Goal: Task Accomplishment & Management: Complete application form

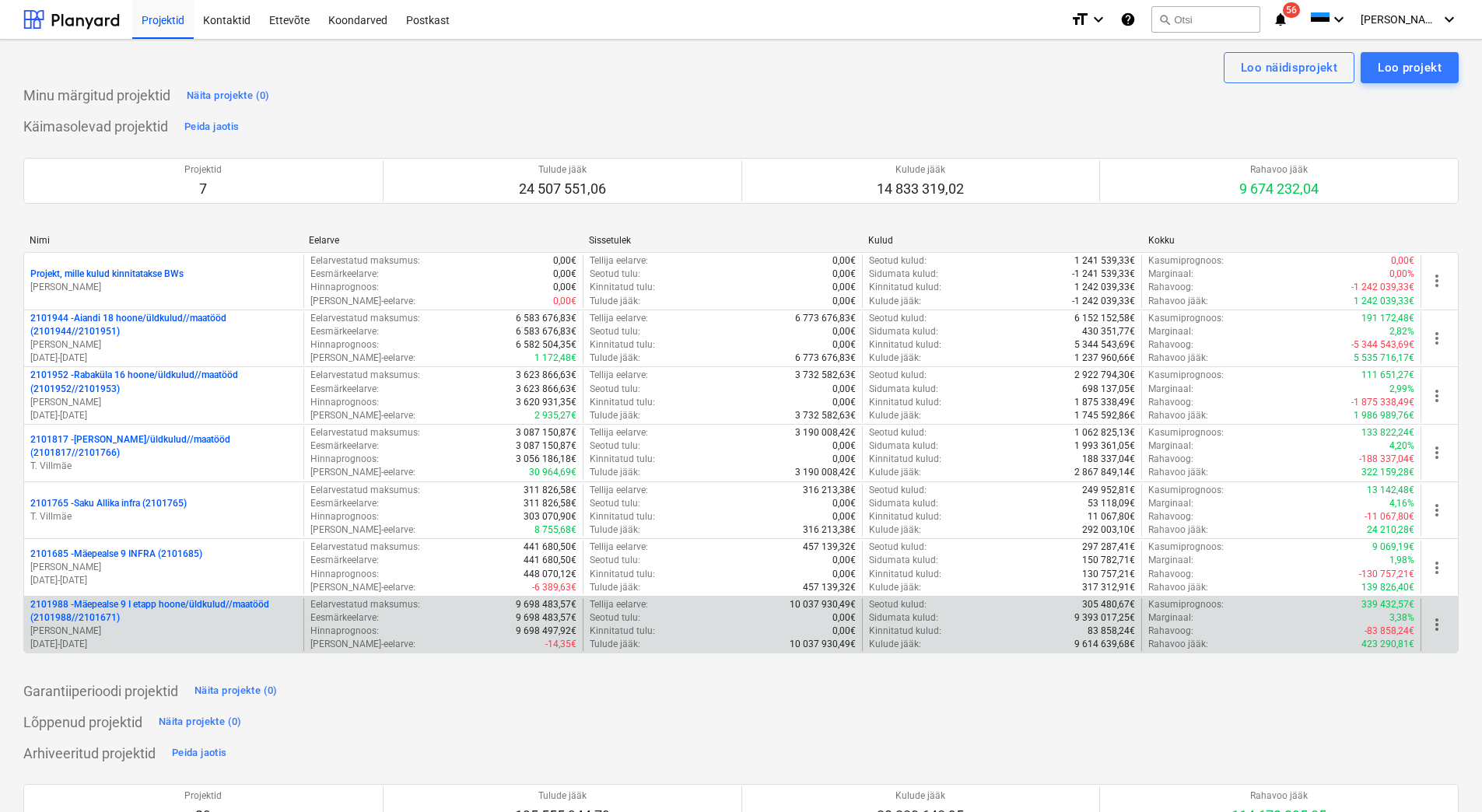
click at [167, 625] on p "[PERSON_NAME]" at bounding box center [163, 631] width 267 height 13
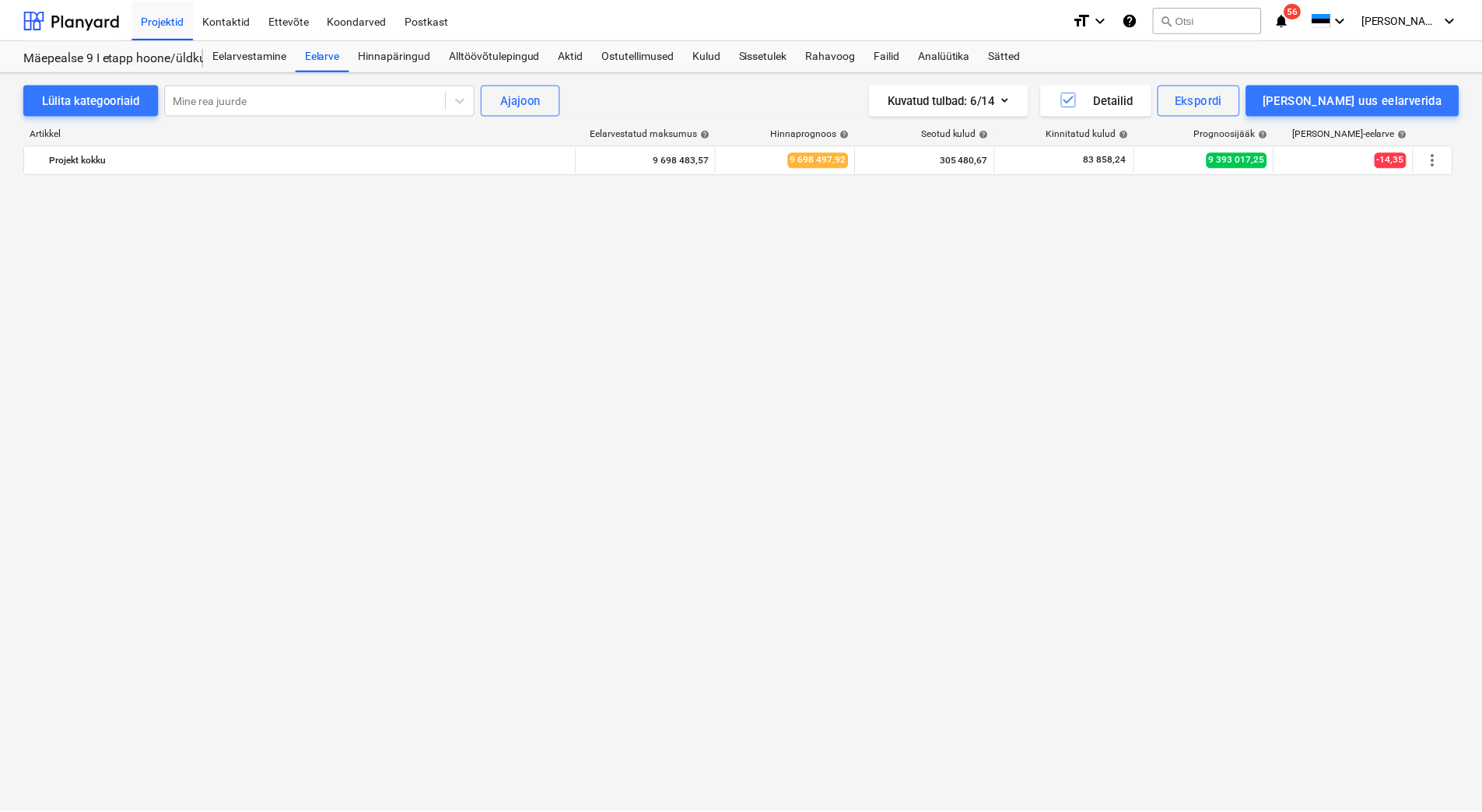
scroll to position [2263, 0]
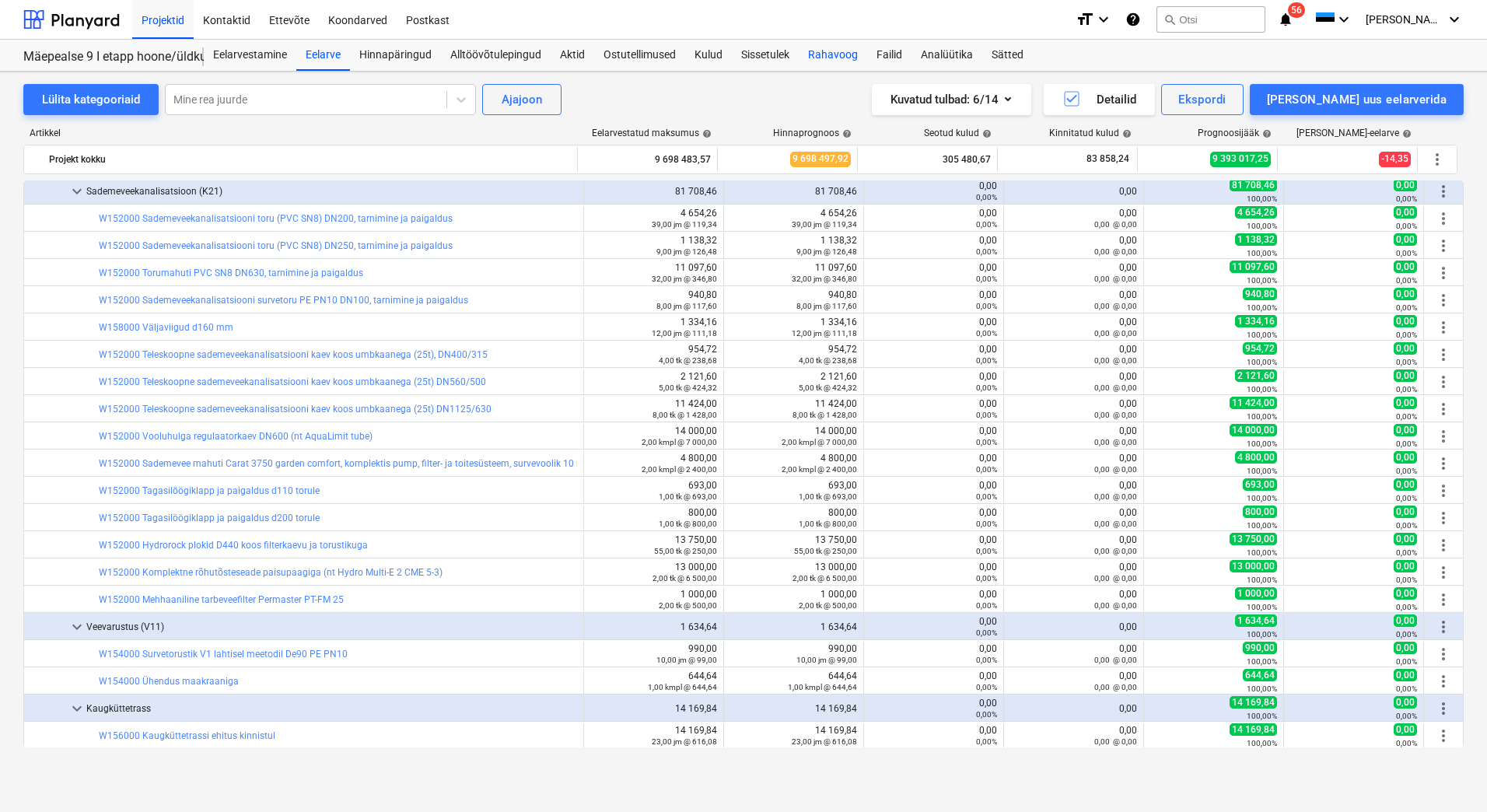
click at [831, 53] on div "Rahavoog" at bounding box center [832, 55] width 69 height 31
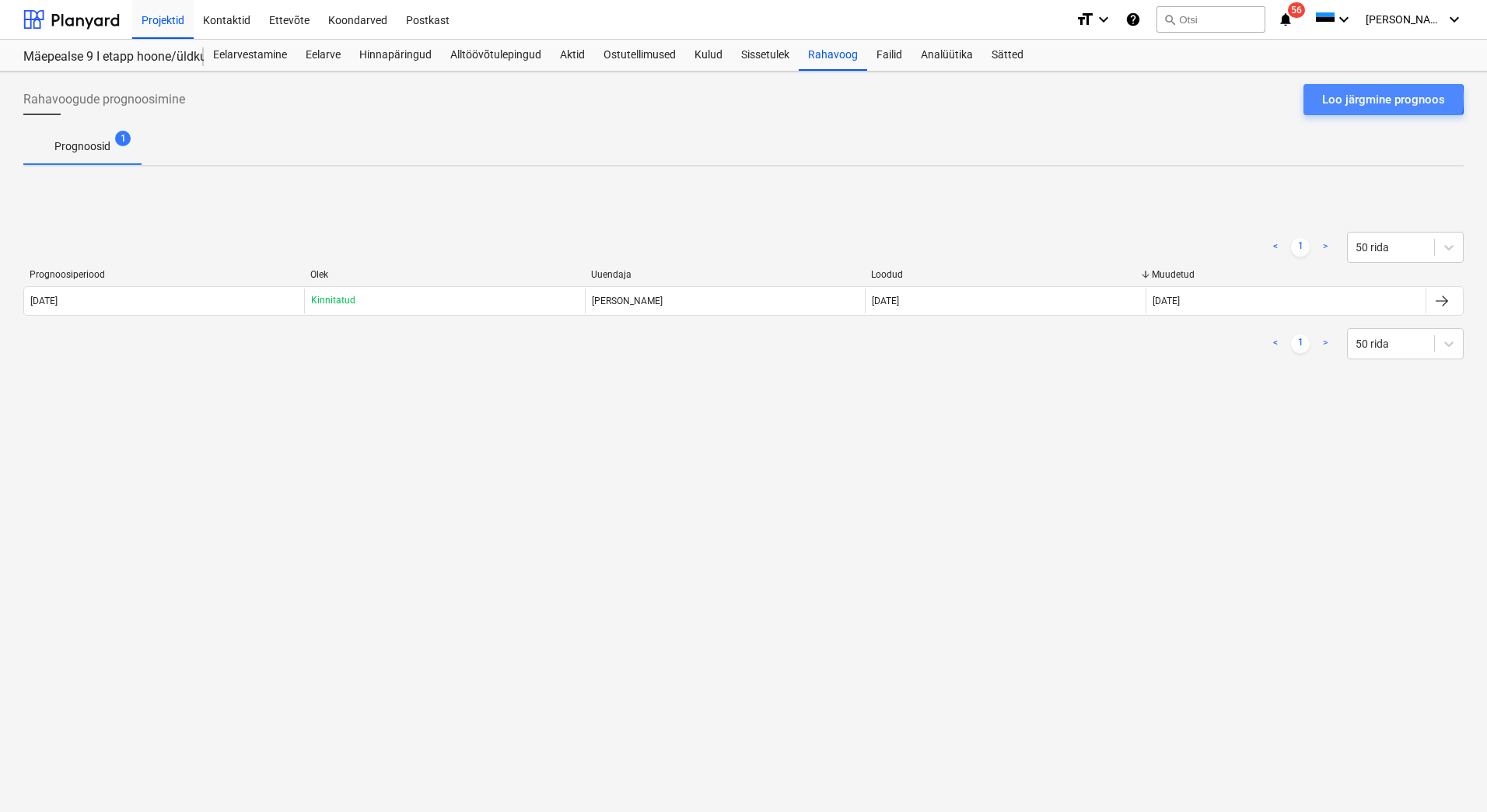
click at [1367, 98] on div "Loo järgmine prognoos" at bounding box center [1384, 100] width 123 height 20
click at [1372, 99] on div "Loo järgmine prognoos" at bounding box center [1384, 100] width 123 height 20
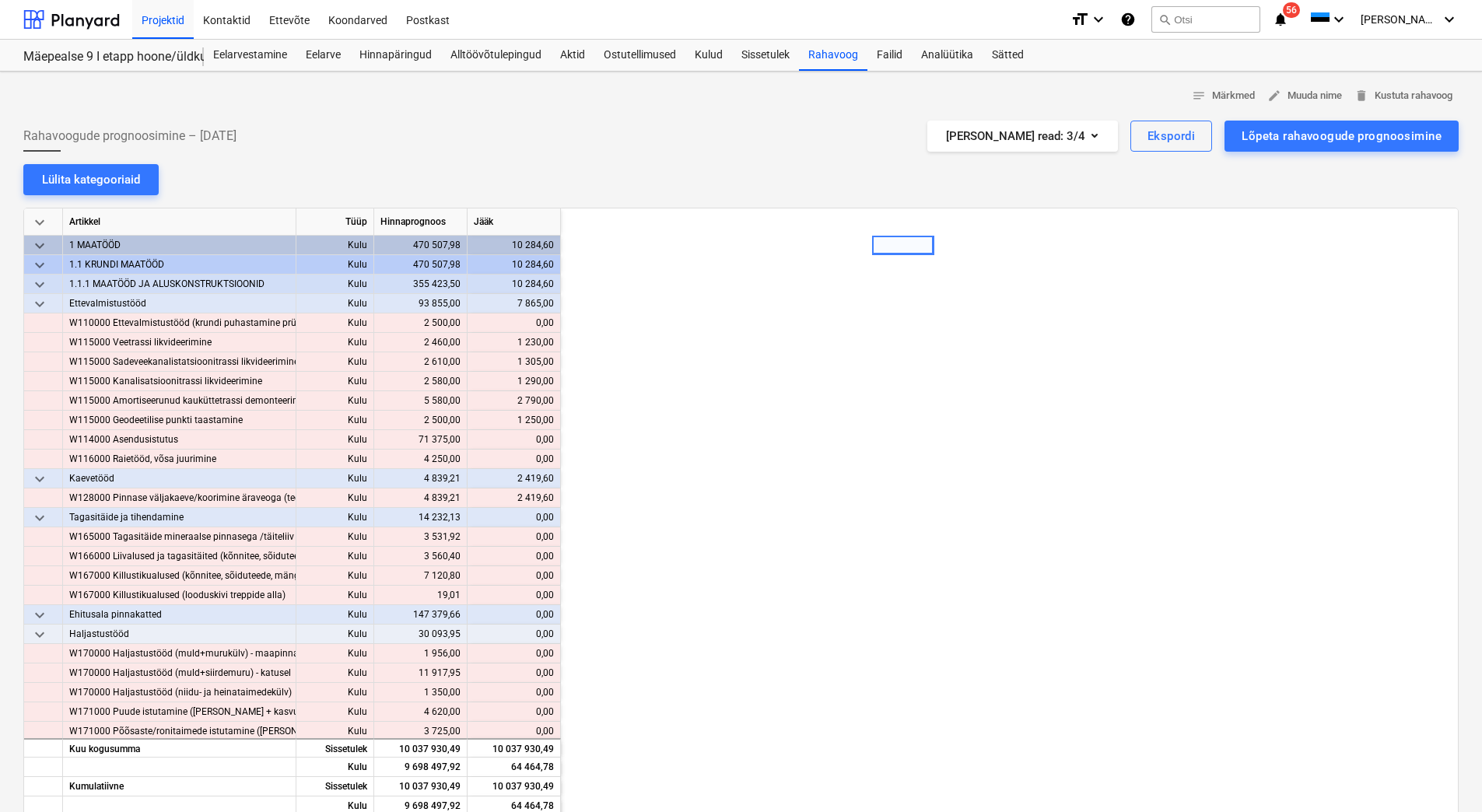
scroll to position [0, 311]
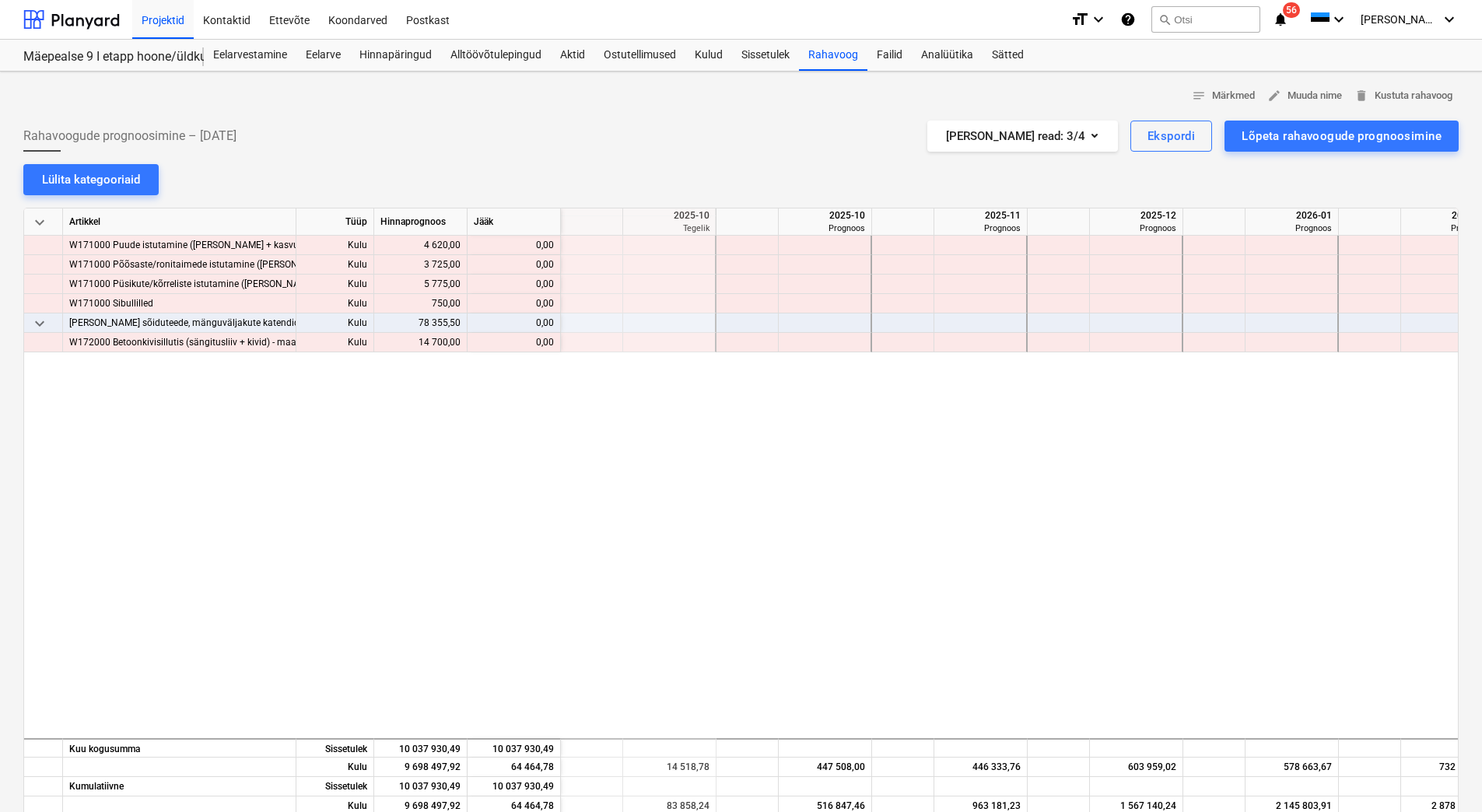
scroll to position [0, 311]
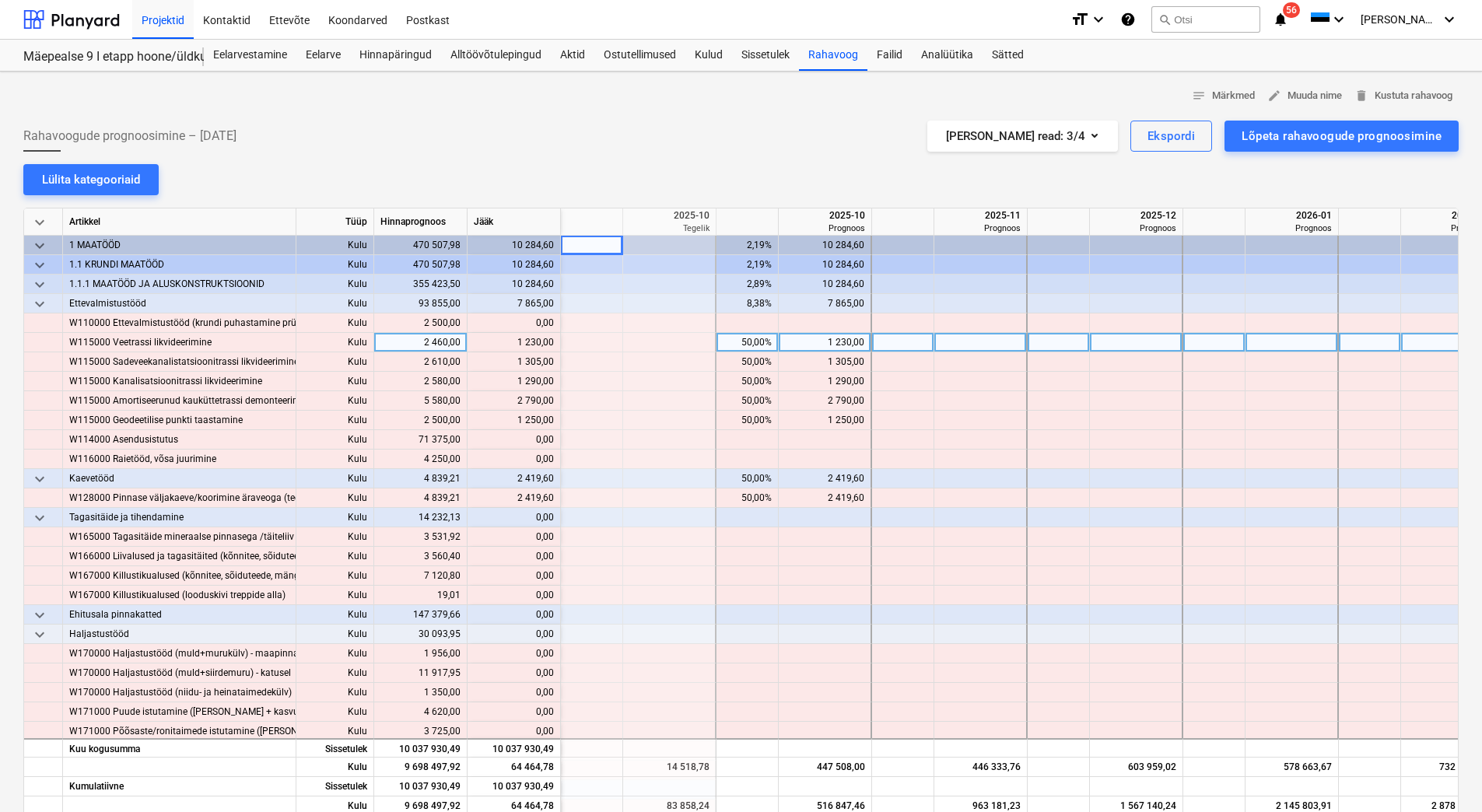
click at [725, 344] on div "50,00%" at bounding box center [747, 342] width 49 height 19
type input "100"
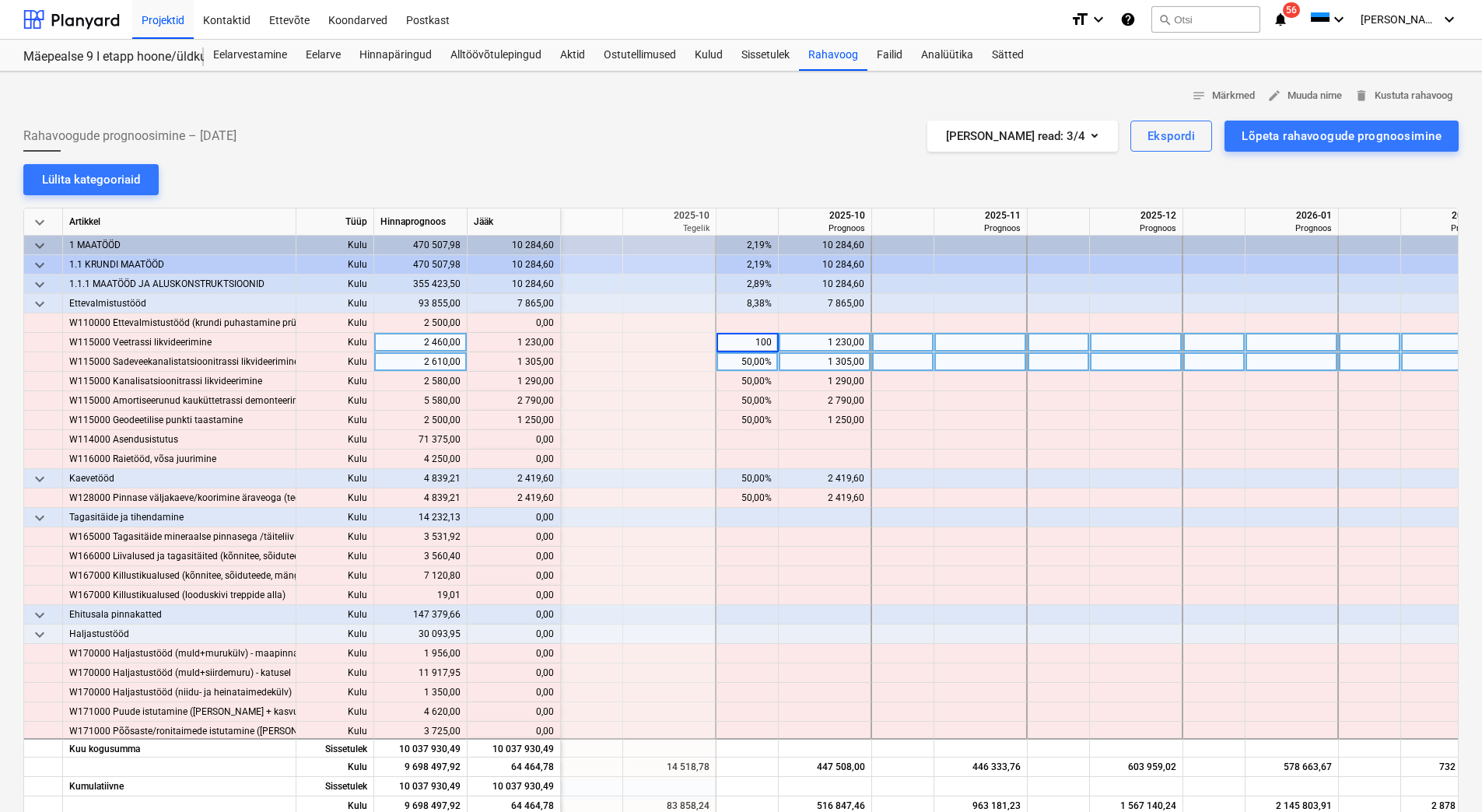
click at [727, 359] on div "50,00%" at bounding box center [747, 362] width 49 height 19
type input "100"
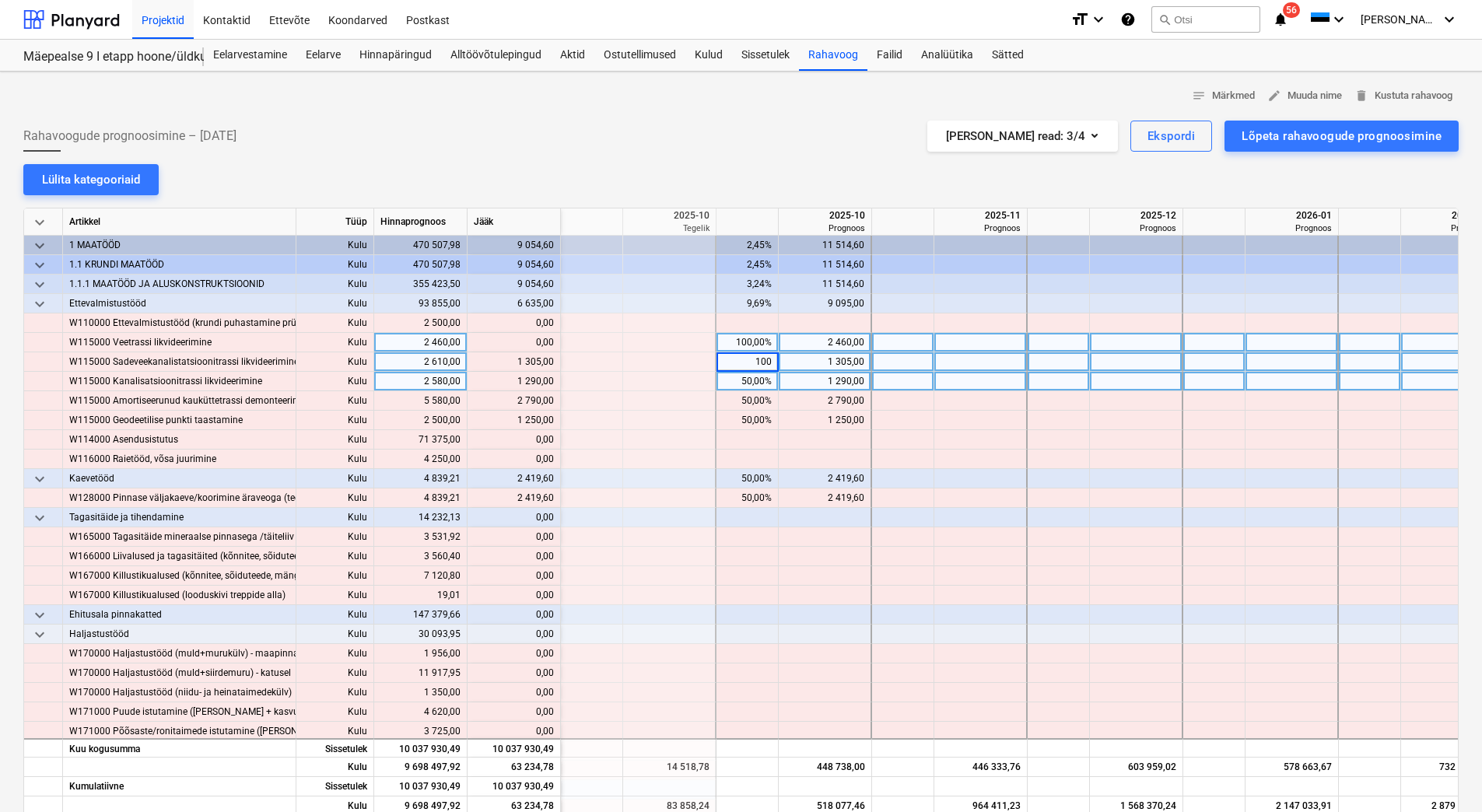
click at [726, 377] on div "50,00%" at bounding box center [747, 381] width 49 height 19
type input "100"
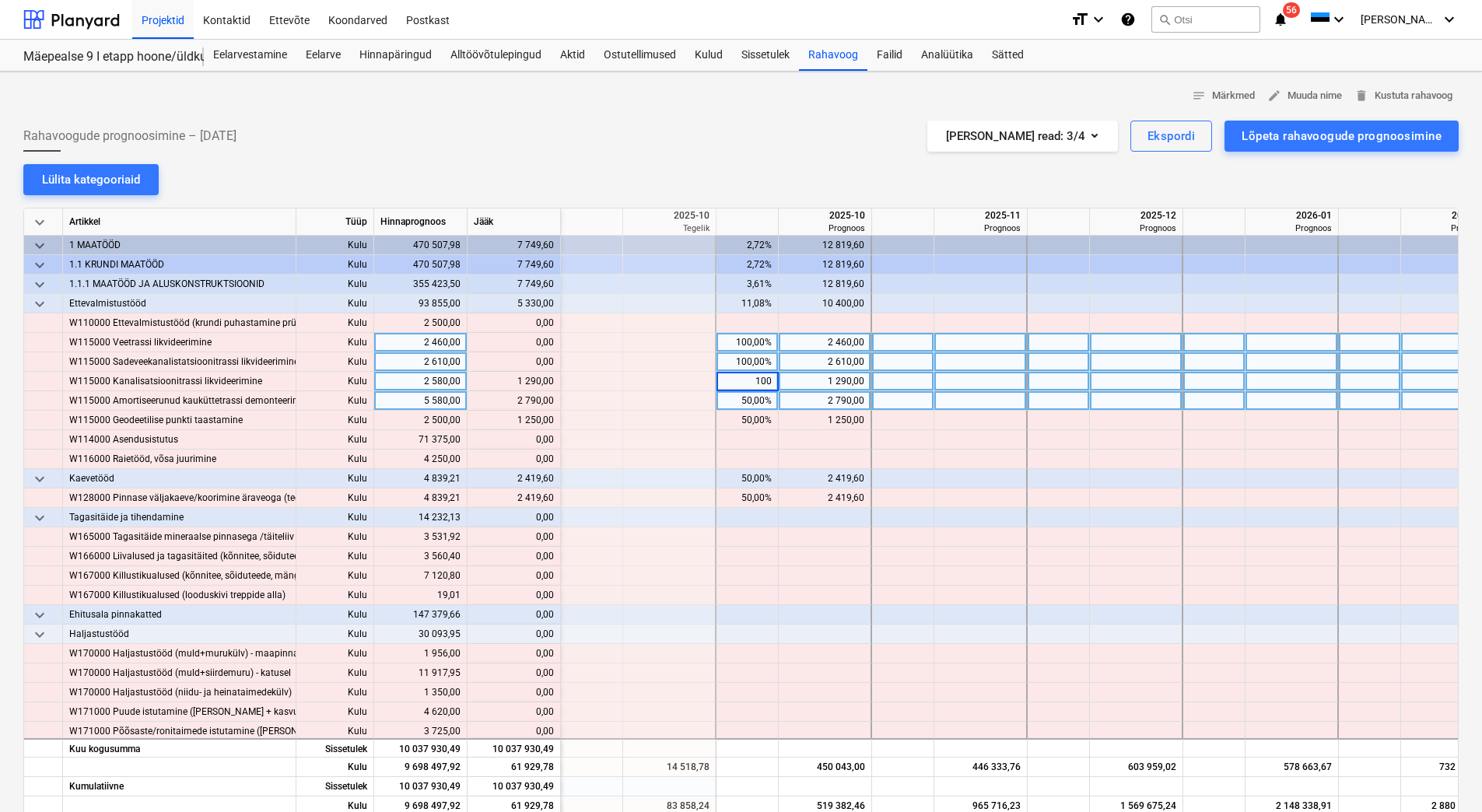
click at [730, 406] on div "50,00%" at bounding box center [747, 400] width 49 height 19
type input "100"
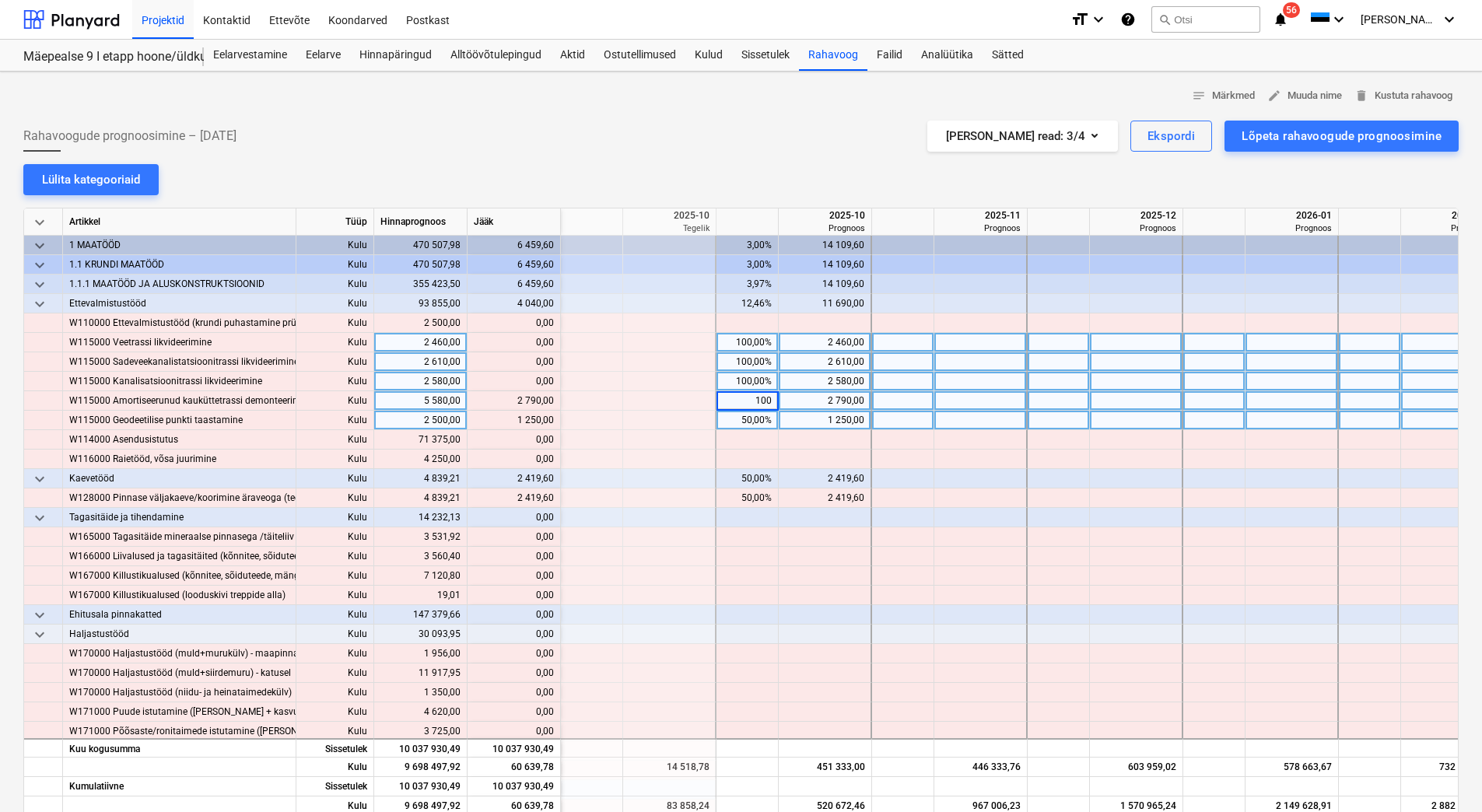
click at [728, 417] on div "50,00%" at bounding box center [747, 419] width 49 height 19
type input "100"
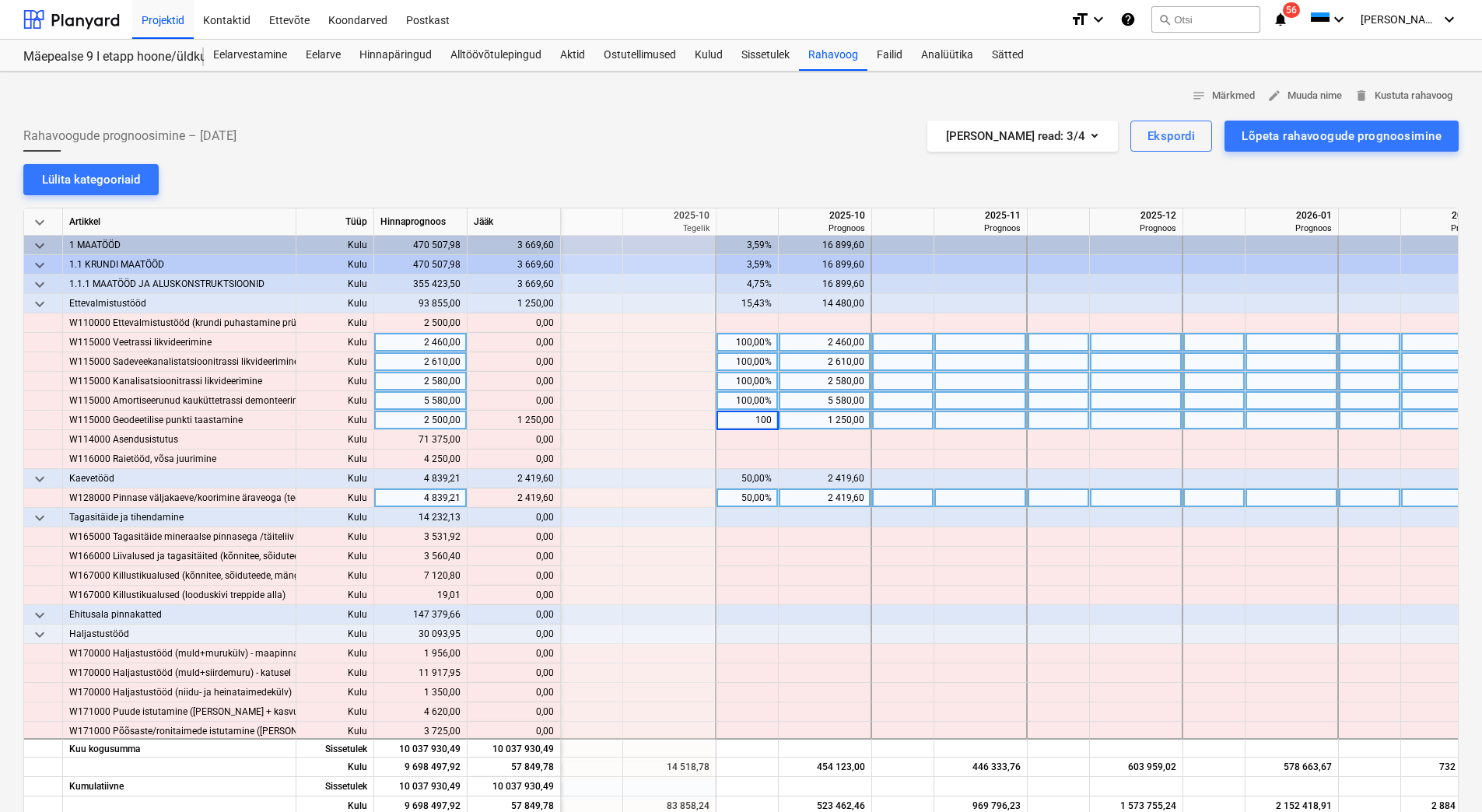
click at [731, 503] on div "50,00%" at bounding box center [747, 497] width 49 height 19
type input "100"
click at [735, 513] on div at bounding box center [747, 517] width 62 height 19
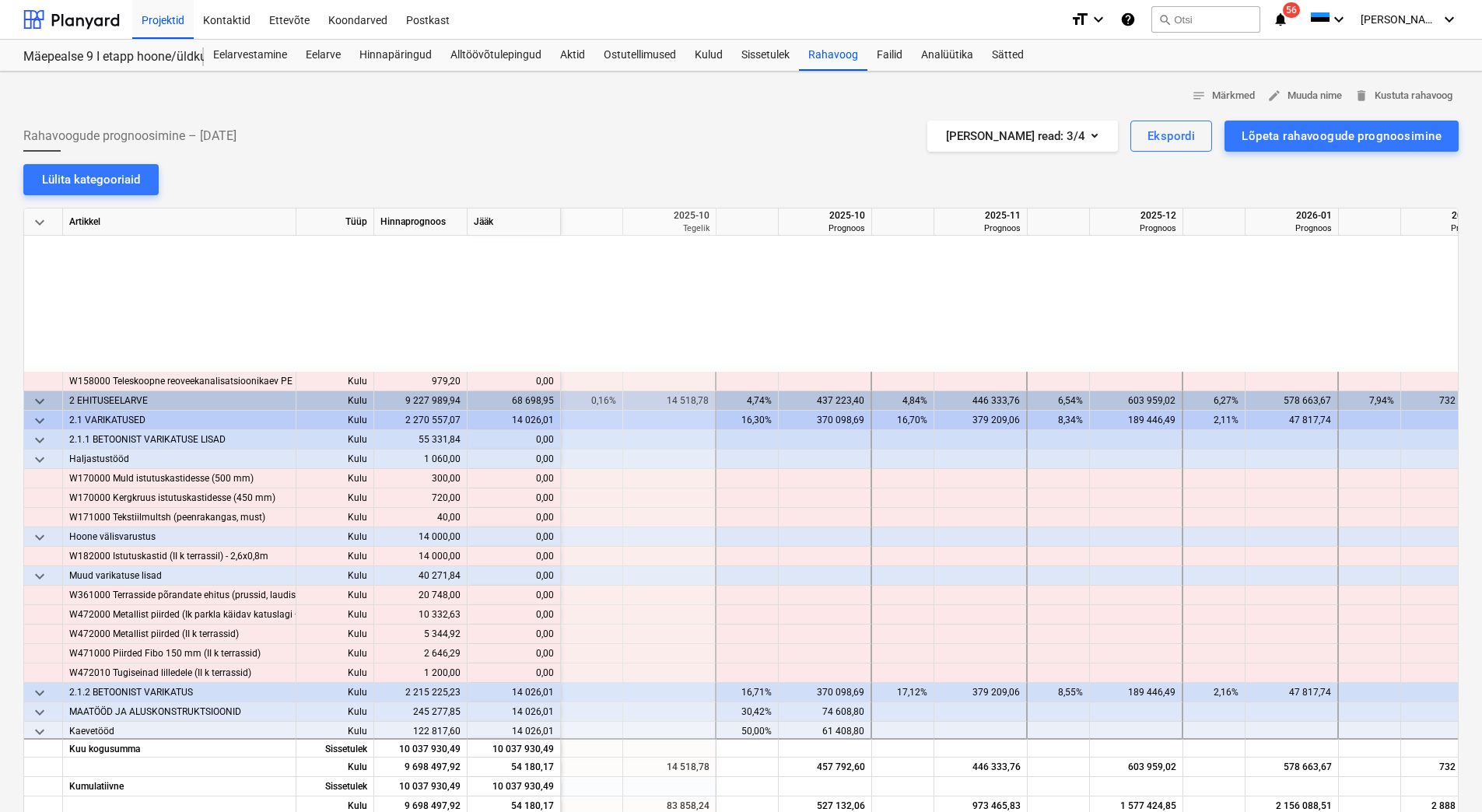
scroll to position [2255, 311]
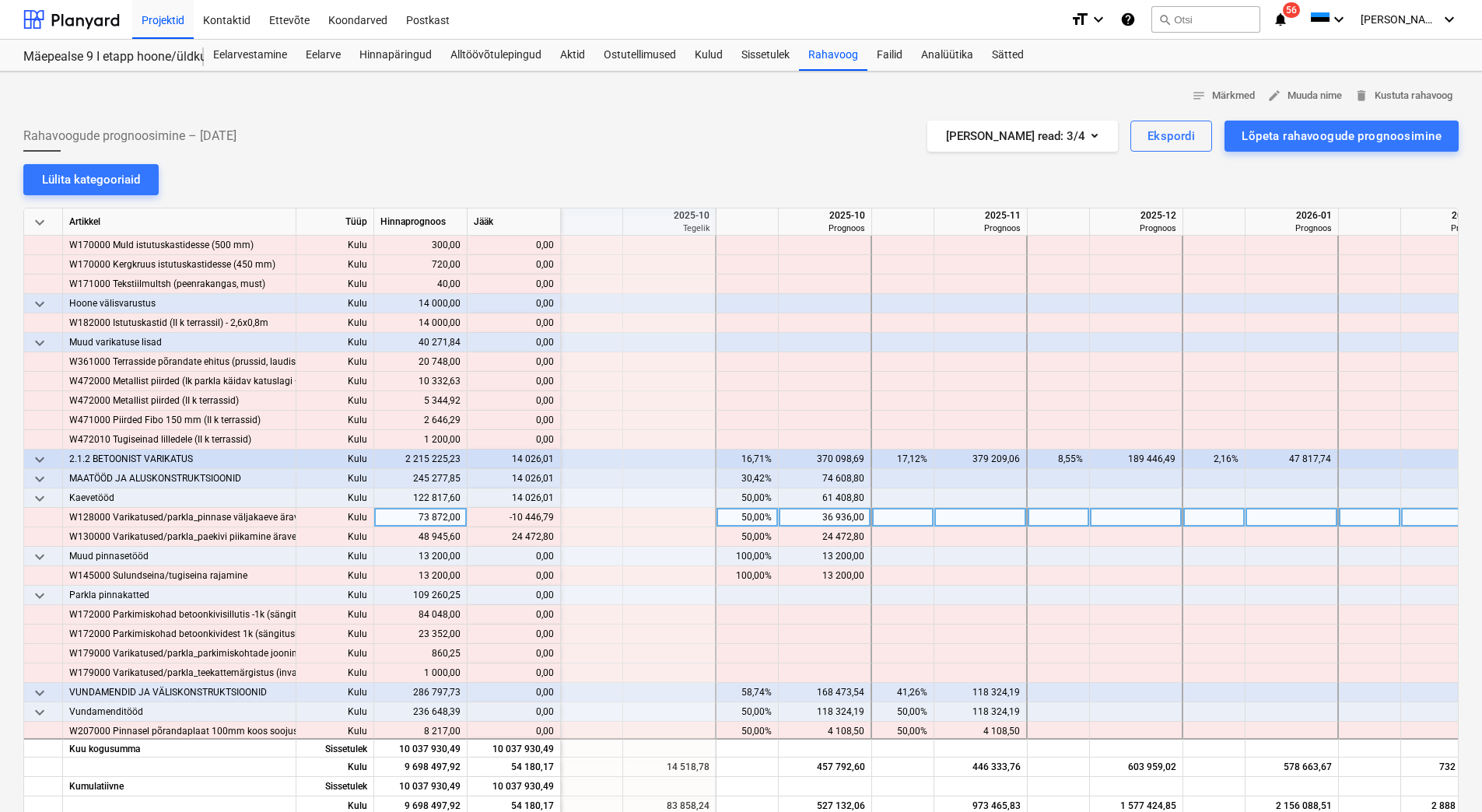
click at [799, 514] on div "36 936,00" at bounding box center [824, 517] width 80 height 19
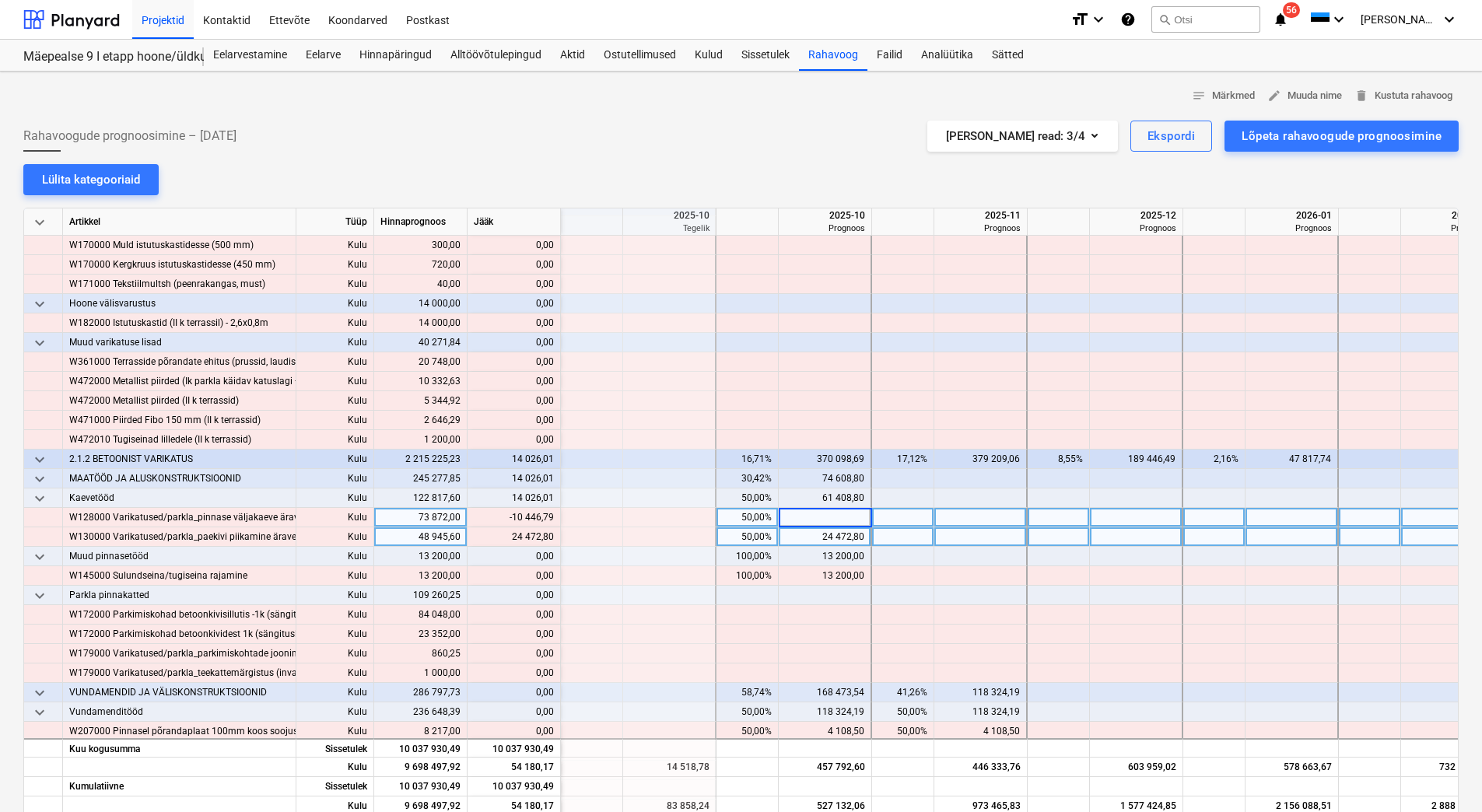
click at [803, 532] on div "24 472,80" at bounding box center [824, 536] width 80 height 19
click at [809, 513] on div at bounding box center [825, 517] width 93 height 19
drag, startPoint x: 513, startPoint y: 534, endPoint x: 551, endPoint y: 539, distance: 38.3
click at [551, 539] on div "content_copy 48 945,60" at bounding box center [513, 536] width 80 height 19
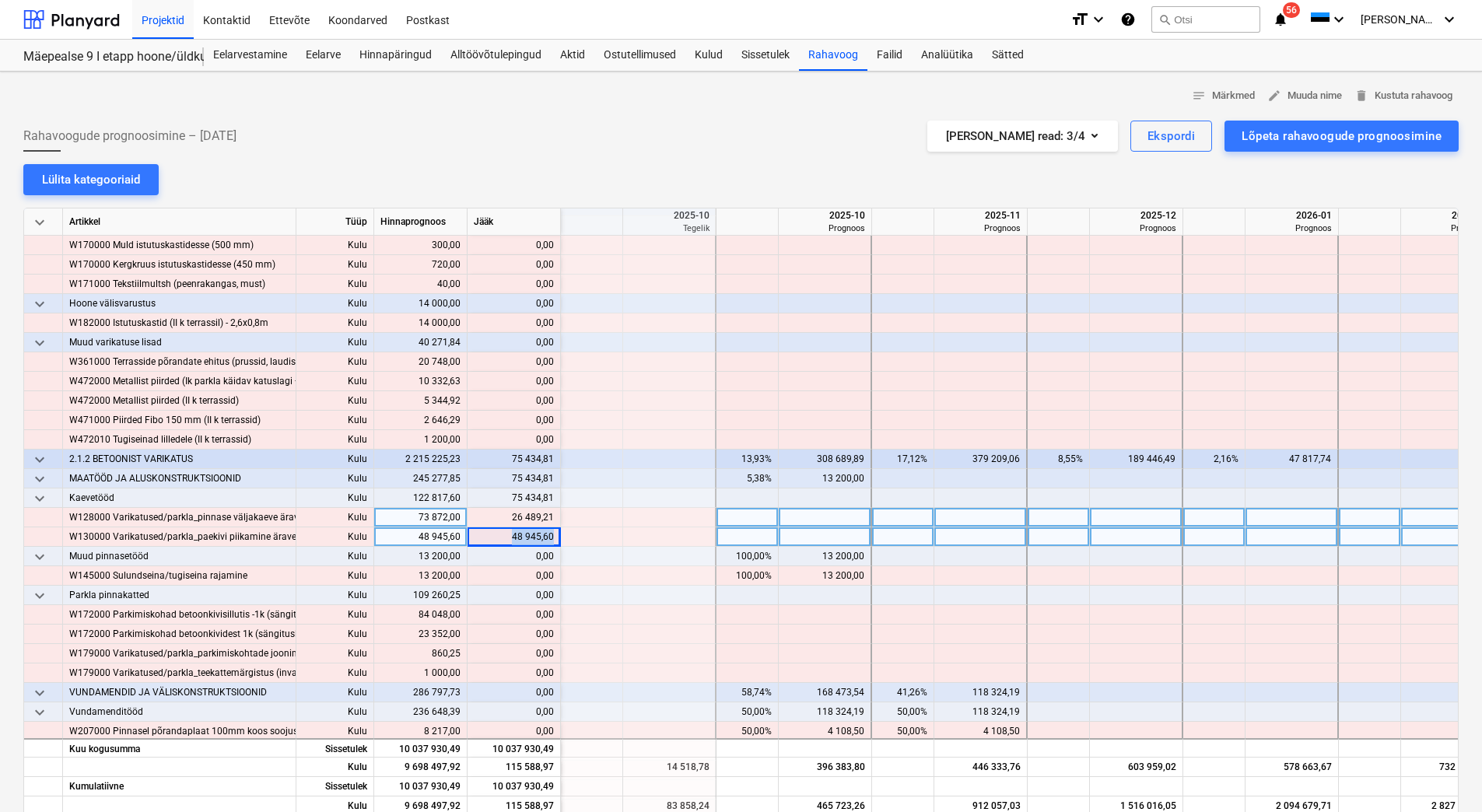
copy div "48 945,60"
click at [829, 537] on div at bounding box center [825, 536] width 93 height 19
paste input "48 945,60"
type input "48 945,60"
drag, startPoint x: 514, startPoint y: 517, endPoint x: 551, endPoint y: 517, distance: 37.0
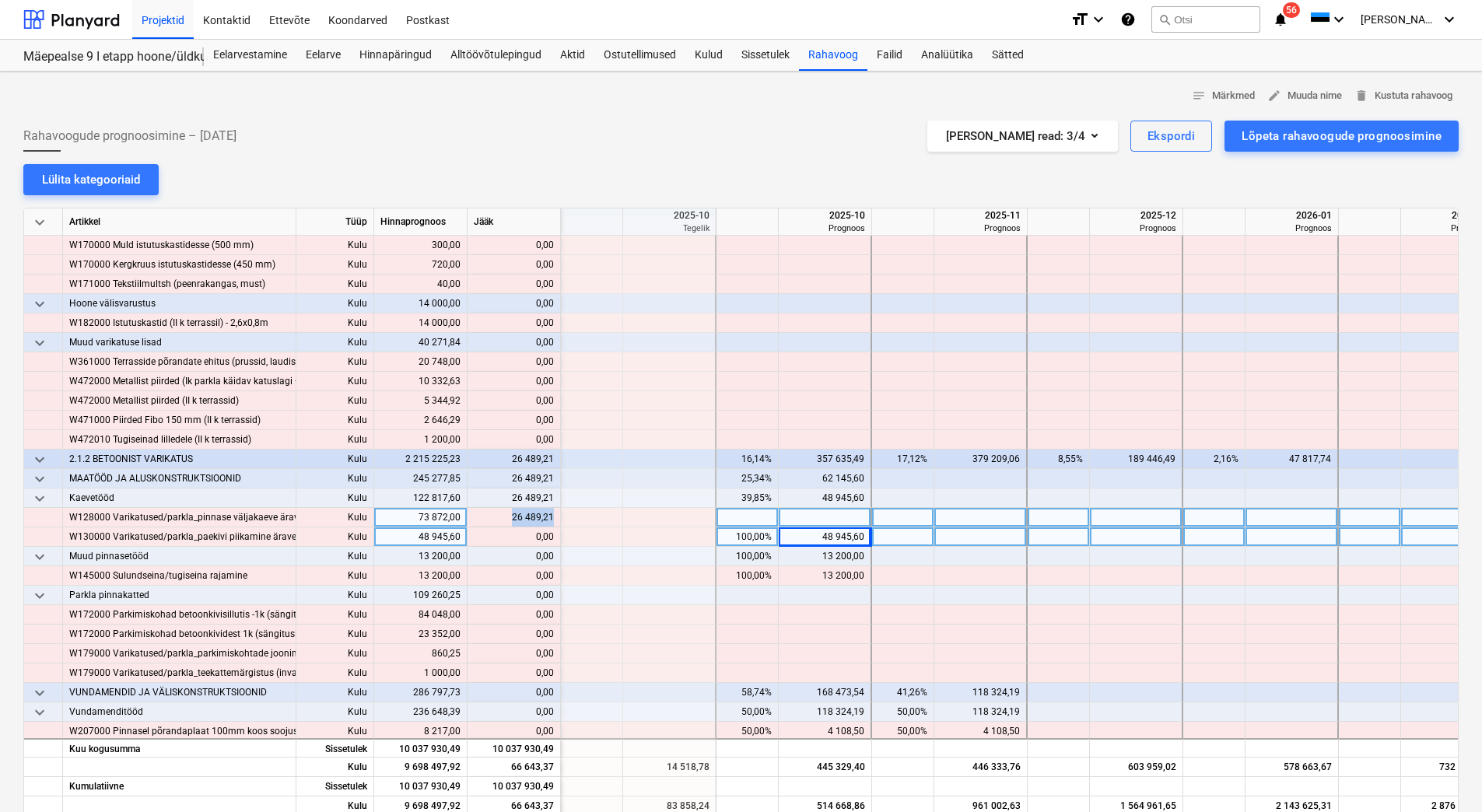
click at [551, 517] on div "content_copy 26 489,21" at bounding box center [513, 517] width 80 height 19
copy div "26 489,21"
click at [813, 516] on div at bounding box center [825, 517] width 93 height 19
type input "26 489,21"
click at [803, 599] on div at bounding box center [825, 595] width 93 height 19
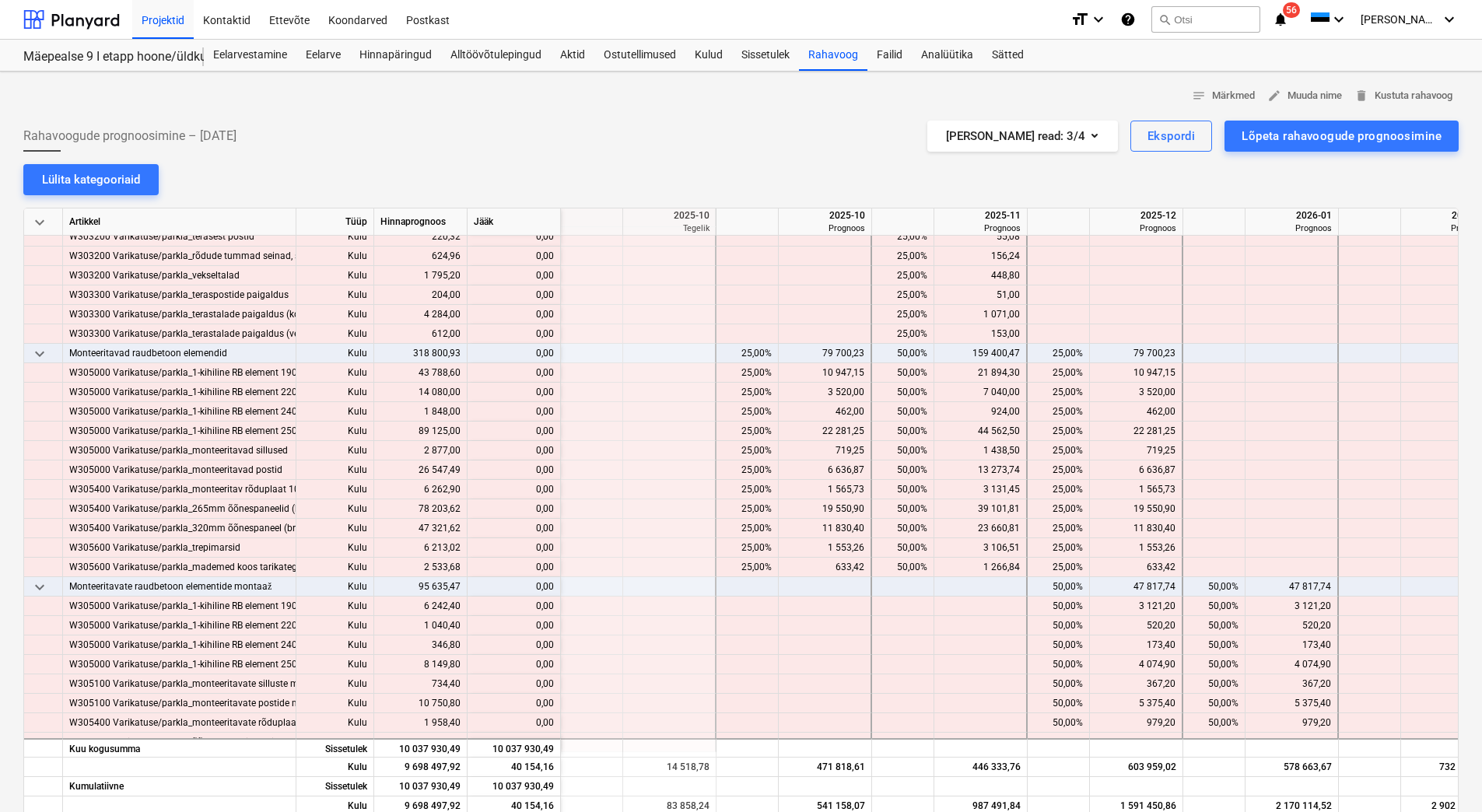
scroll to position [3265, 311]
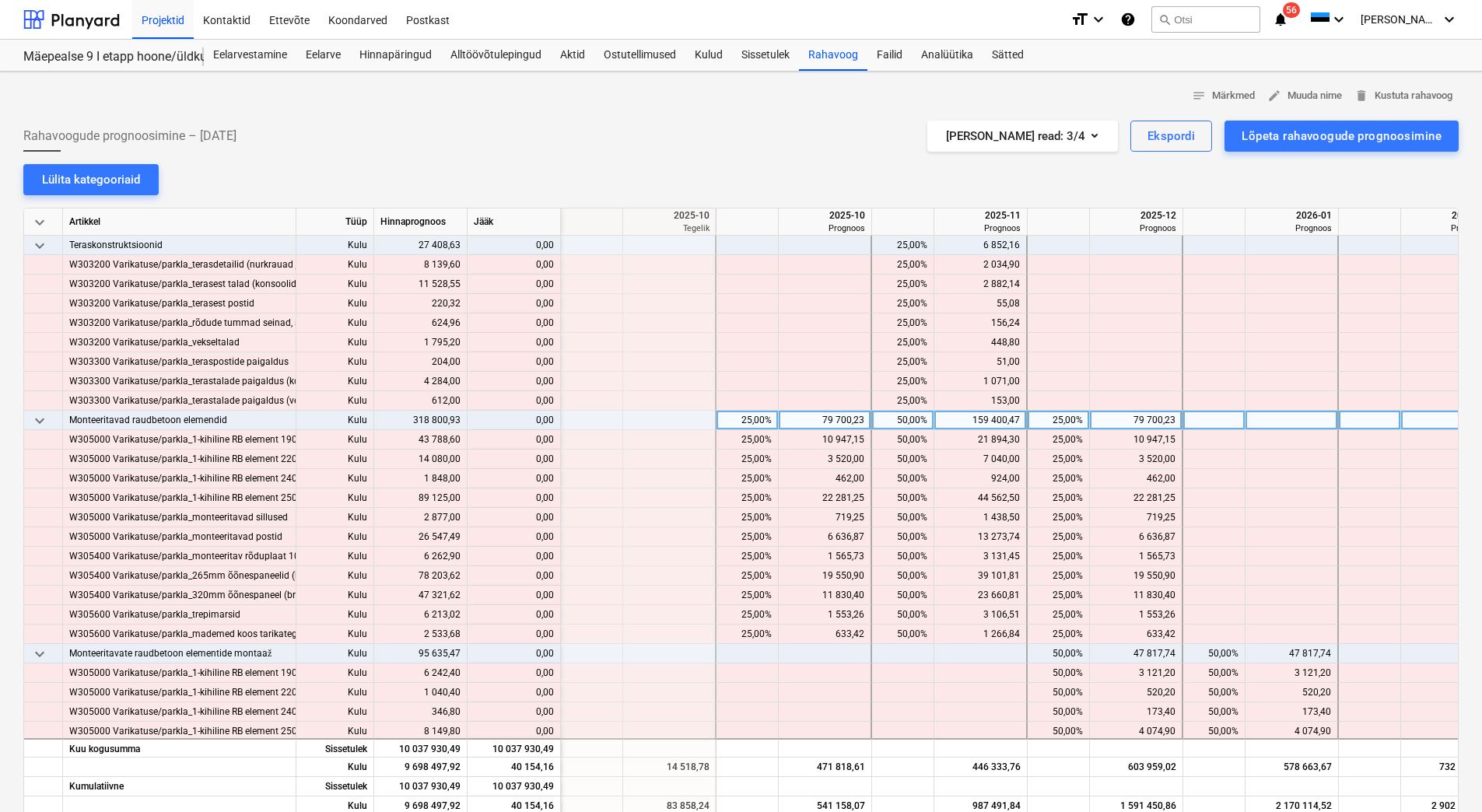
click at [742, 425] on div "25,00%" at bounding box center [747, 419] width 49 height 19
click at [885, 423] on div "50,00%" at bounding box center [903, 419] width 49 height 19
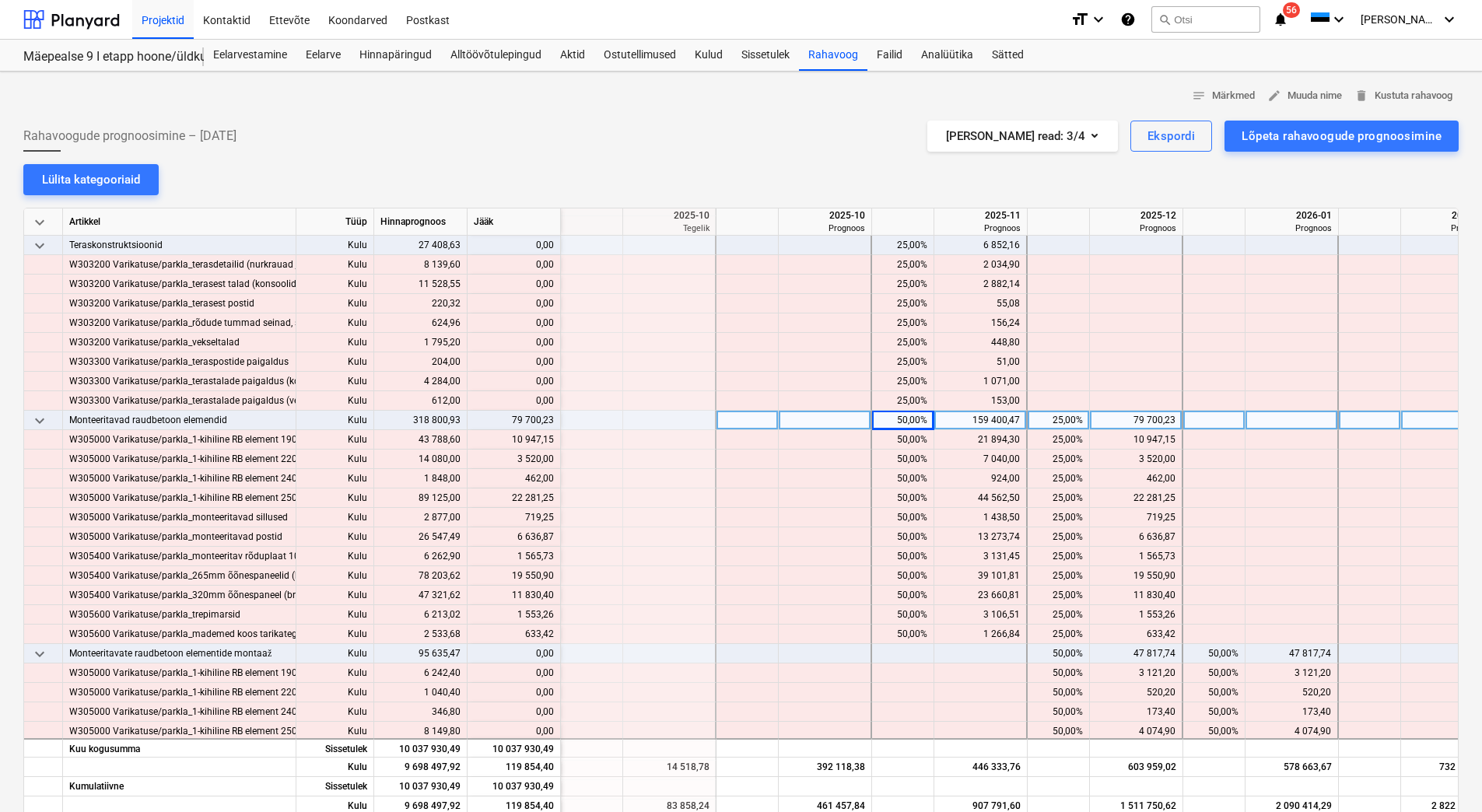
click at [885, 423] on div "50,00%" at bounding box center [903, 419] width 49 height 19
type input "75"
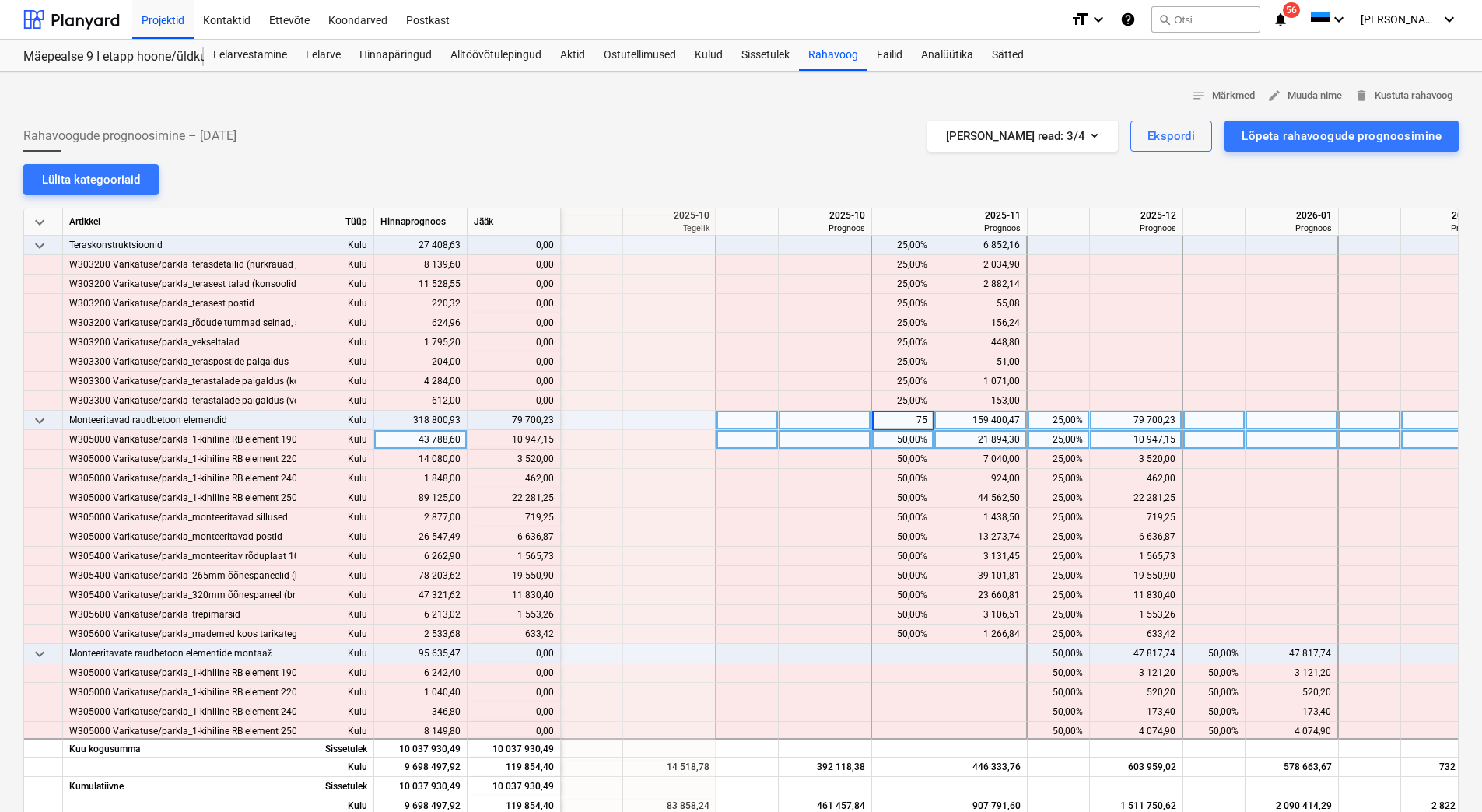
click at [883, 440] on div "50,00%" at bounding box center [903, 439] width 49 height 19
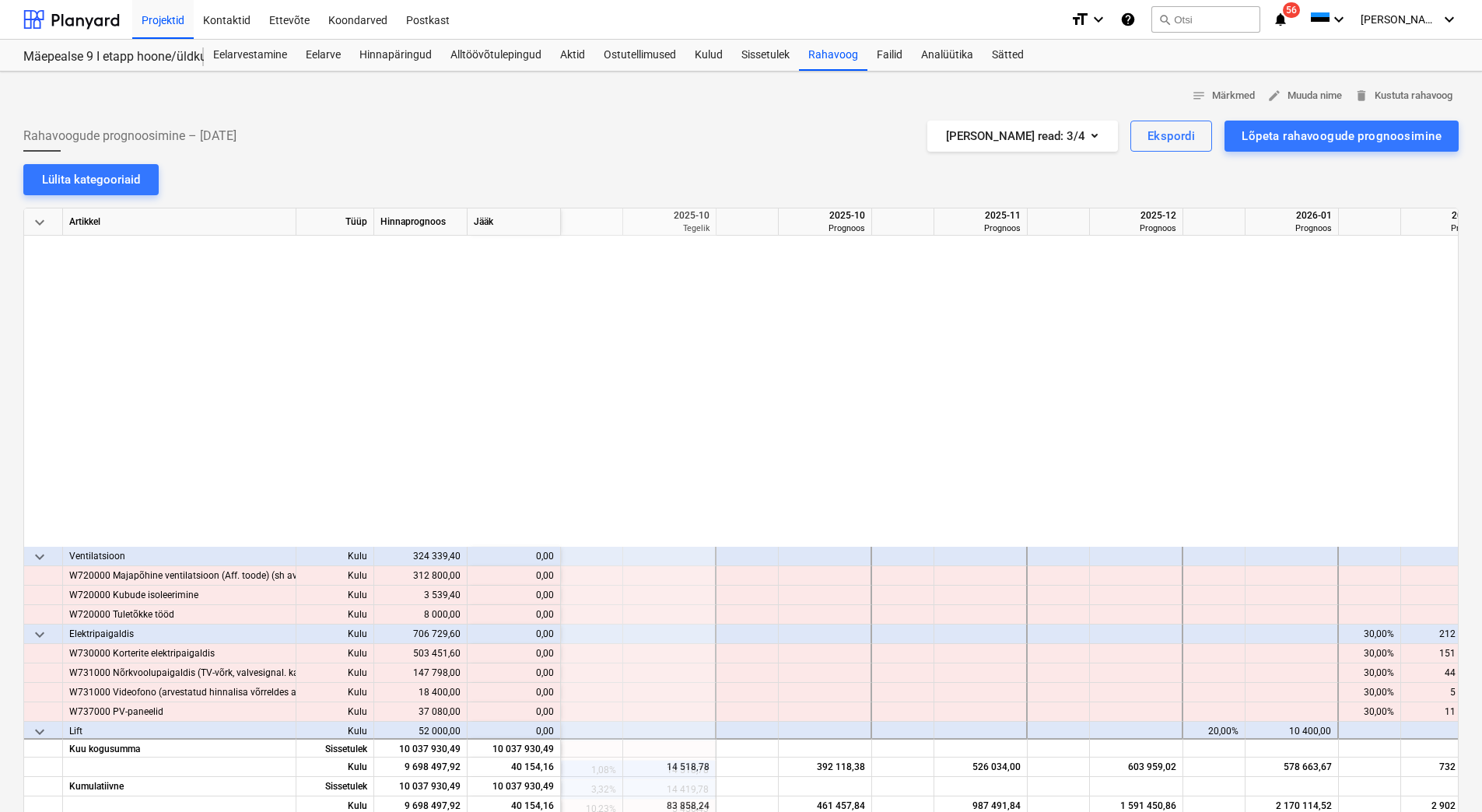
scroll to position [9408, 311]
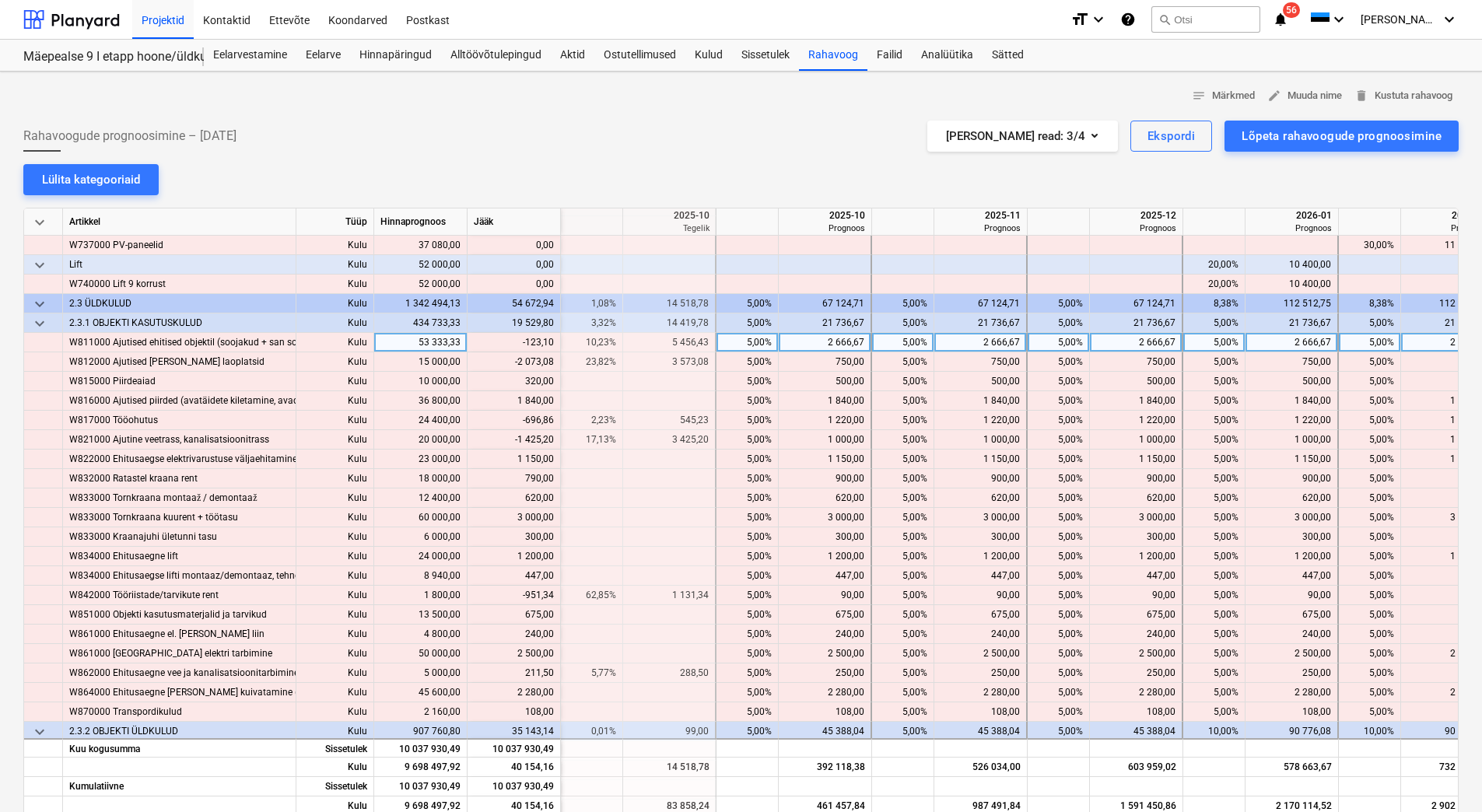
click at [806, 343] on div "2 666,67" at bounding box center [824, 342] width 80 height 19
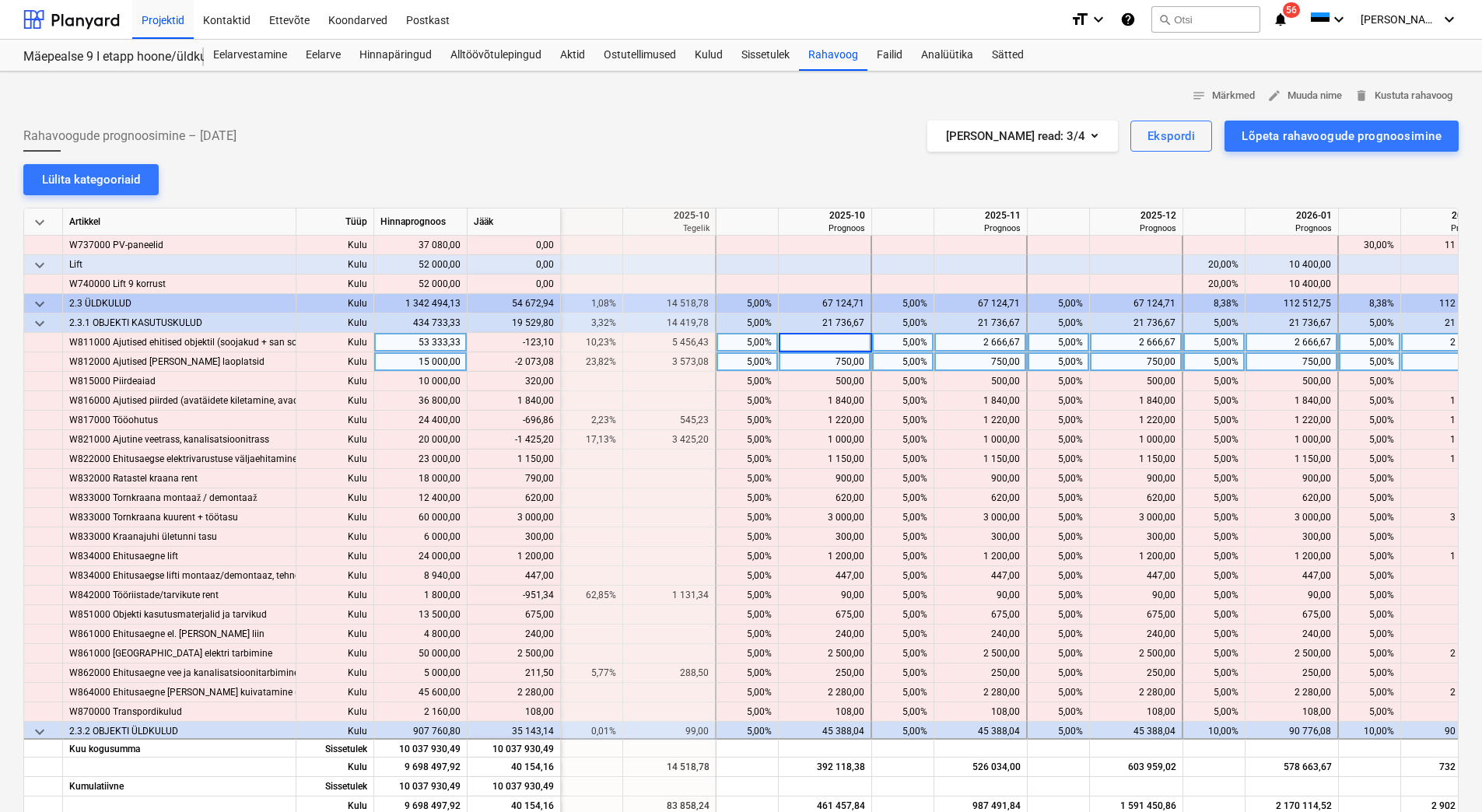
click at [803, 363] on div "750,00" at bounding box center [824, 362] width 80 height 19
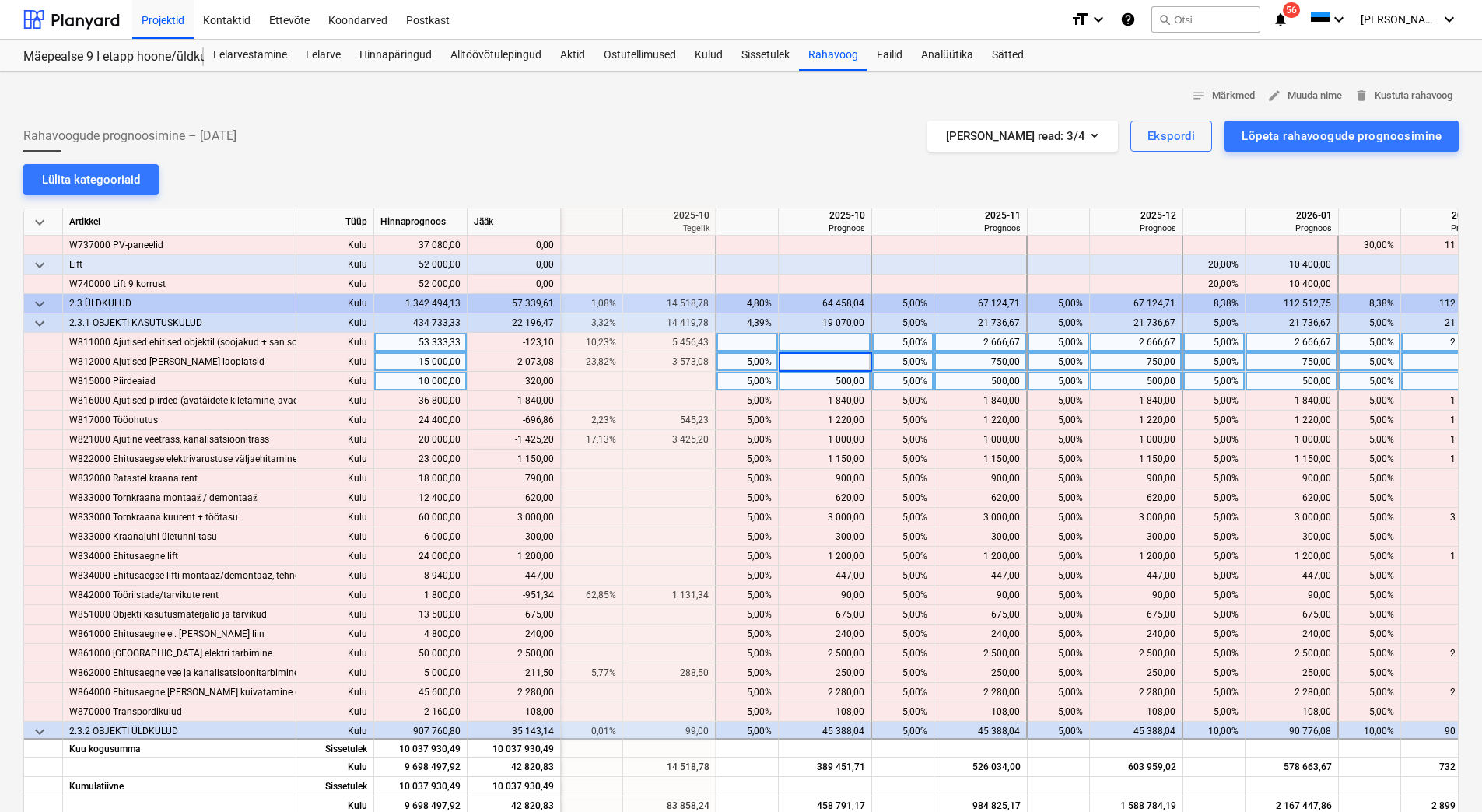
click at [803, 379] on div "500,00" at bounding box center [824, 381] width 80 height 19
click at [956, 360] on div "750,00" at bounding box center [980, 362] width 80 height 19
click at [1119, 357] on div "750,00" at bounding box center [1136, 362] width 80 height 19
click at [1118, 362] on div "750,00" at bounding box center [1136, 362] width 80 height 19
click at [1287, 359] on div "750,00" at bounding box center [1291, 362] width 80 height 19
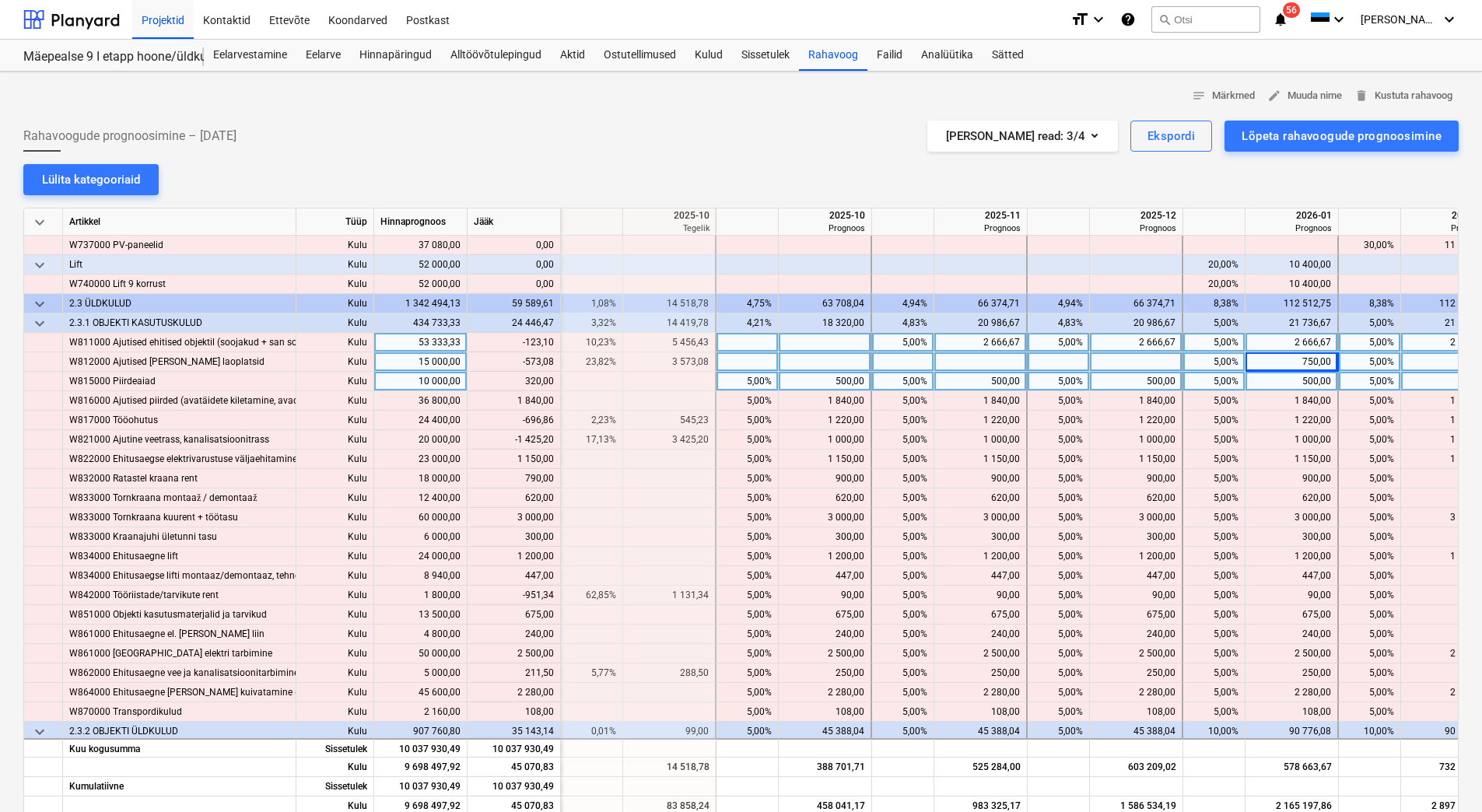
click at [1287, 359] on div "750,00" at bounding box center [1291, 362] width 80 height 19
click at [1435, 363] on div "750,00" at bounding box center [1446, 362] width 80 height 19
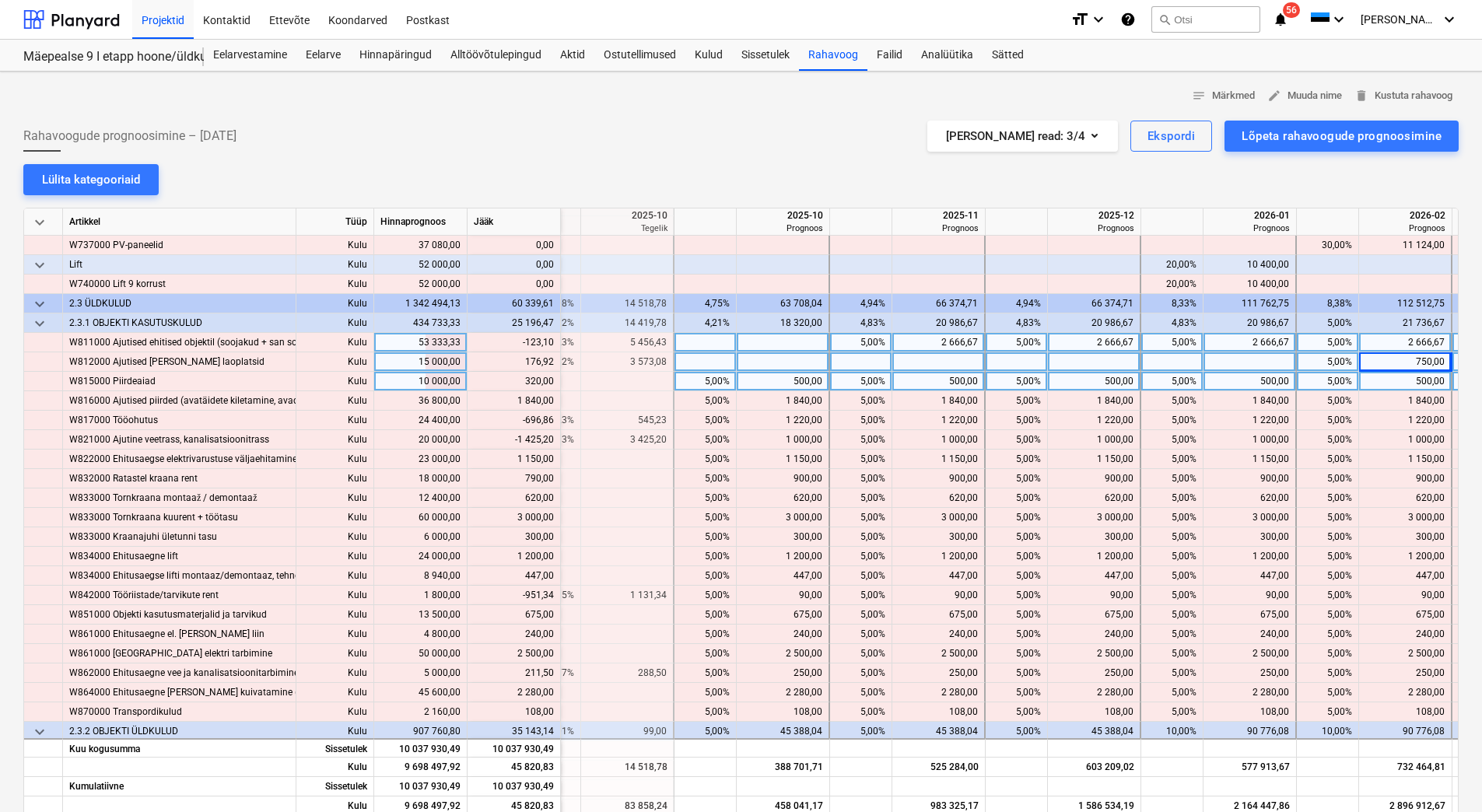
click at [1216, 361] on div at bounding box center [1250, 362] width 93 height 19
type input "176,92"
click at [1076, 359] on div at bounding box center [1095, 362] width 93 height 19
click at [927, 343] on div "2 666,67" at bounding box center [938, 342] width 80 height 19
click at [920, 369] on div at bounding box center [939, 362] width 93 height 19
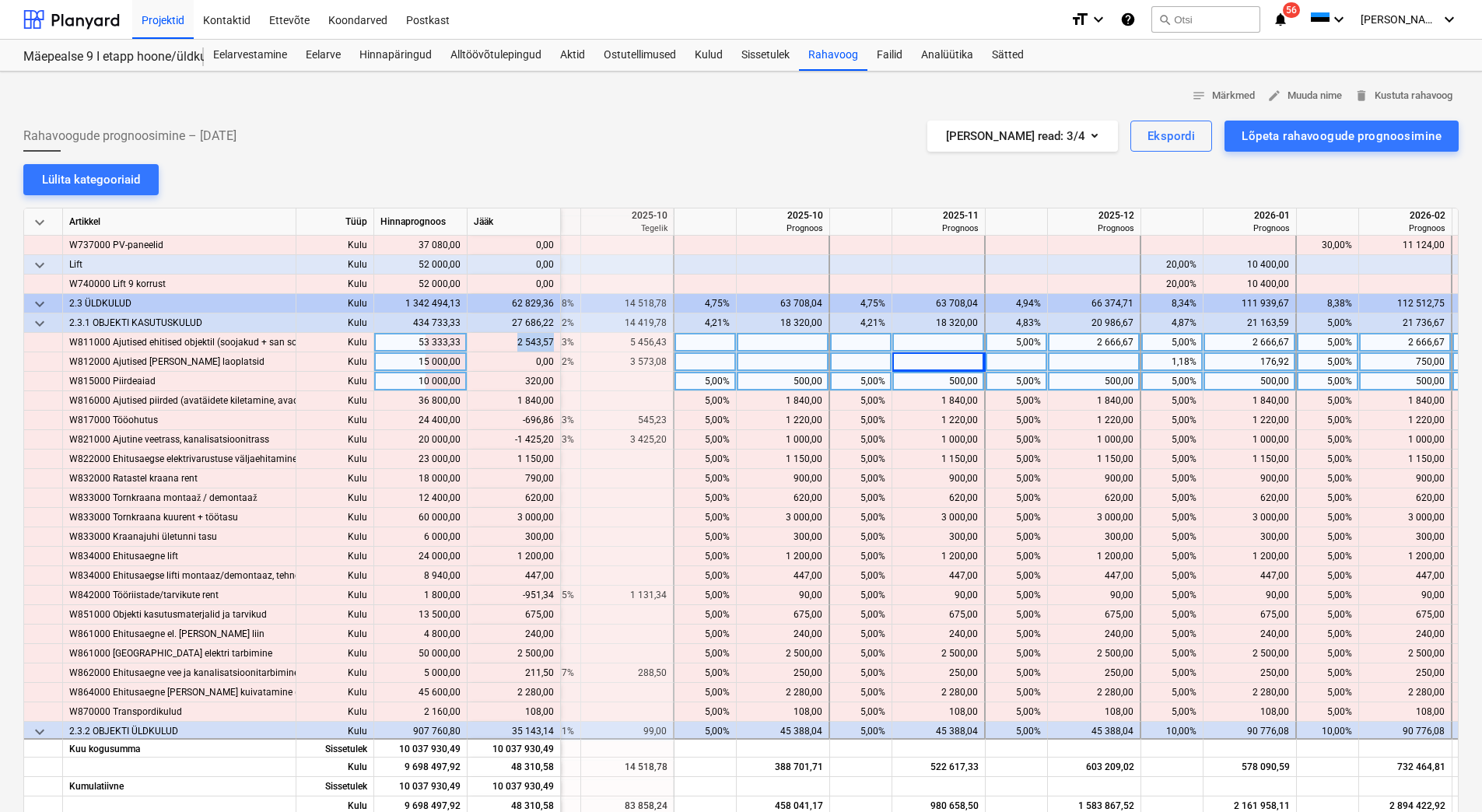
drag, startPoint x: 516, startPoint y: 341, endPoint x: 552, endPoint y: 341, distance: 36.0
click at [552, 341] on div "content_copy 2 543,57" at bounding box center [513, 342] width 80 height 19
copy div "2 543,57"
click at [780, 339] on div at bounding box center [783, 342] width 93 height 19
type input "2 543,57"
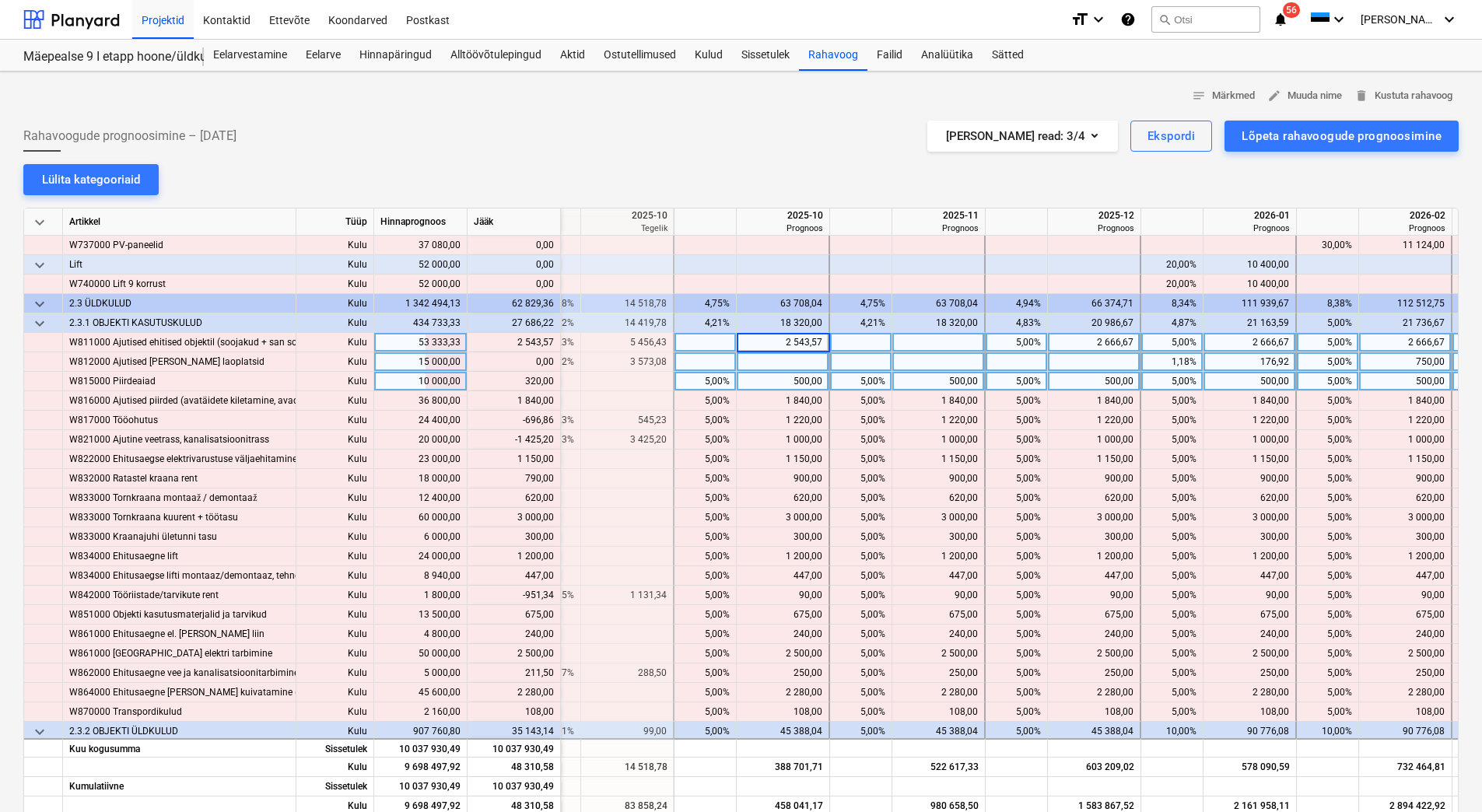
click at [884, 366] on div at bounding box center [861, 362] width 62 height 19
click at [751, 373] on div "500,00" at bounding box center [782, 381] width 80 height 19
click at [508, 359] on div "content_copy 0,00" at bounding box center [513, 362] width 80 height 19
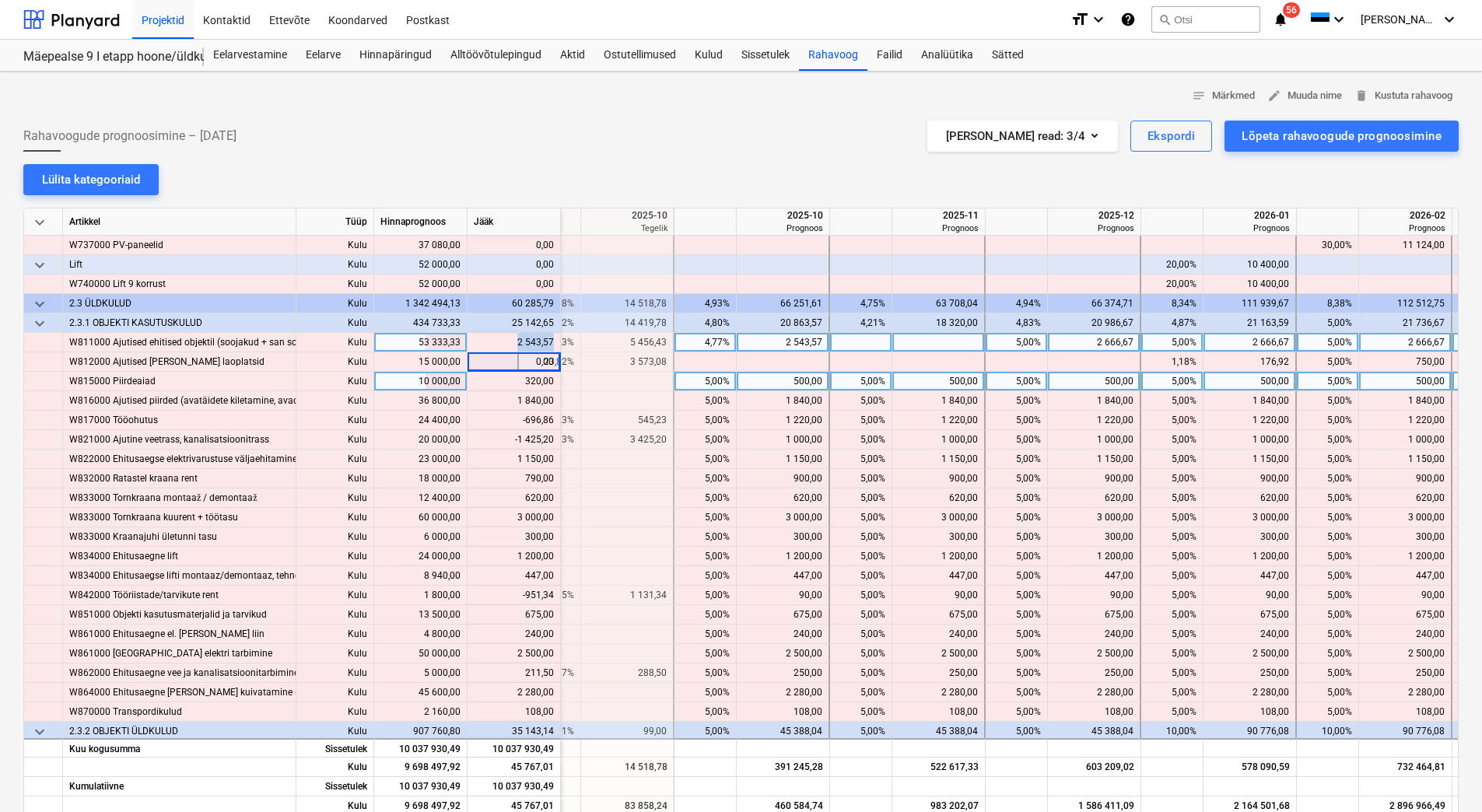
drag, startPoint x: 507, startPoint y: 340, endPoint x: 552, endPoint y: 339, distance: 45.0
click at [552, 339] on div "content_copy 2 543,57" at bounding box center [513, 342] width 80 height 19
copy div "2 543,57"
click at [968, 343] on div at bounding box center [939, 342] width 93 height 19
paste input "2 543,57"
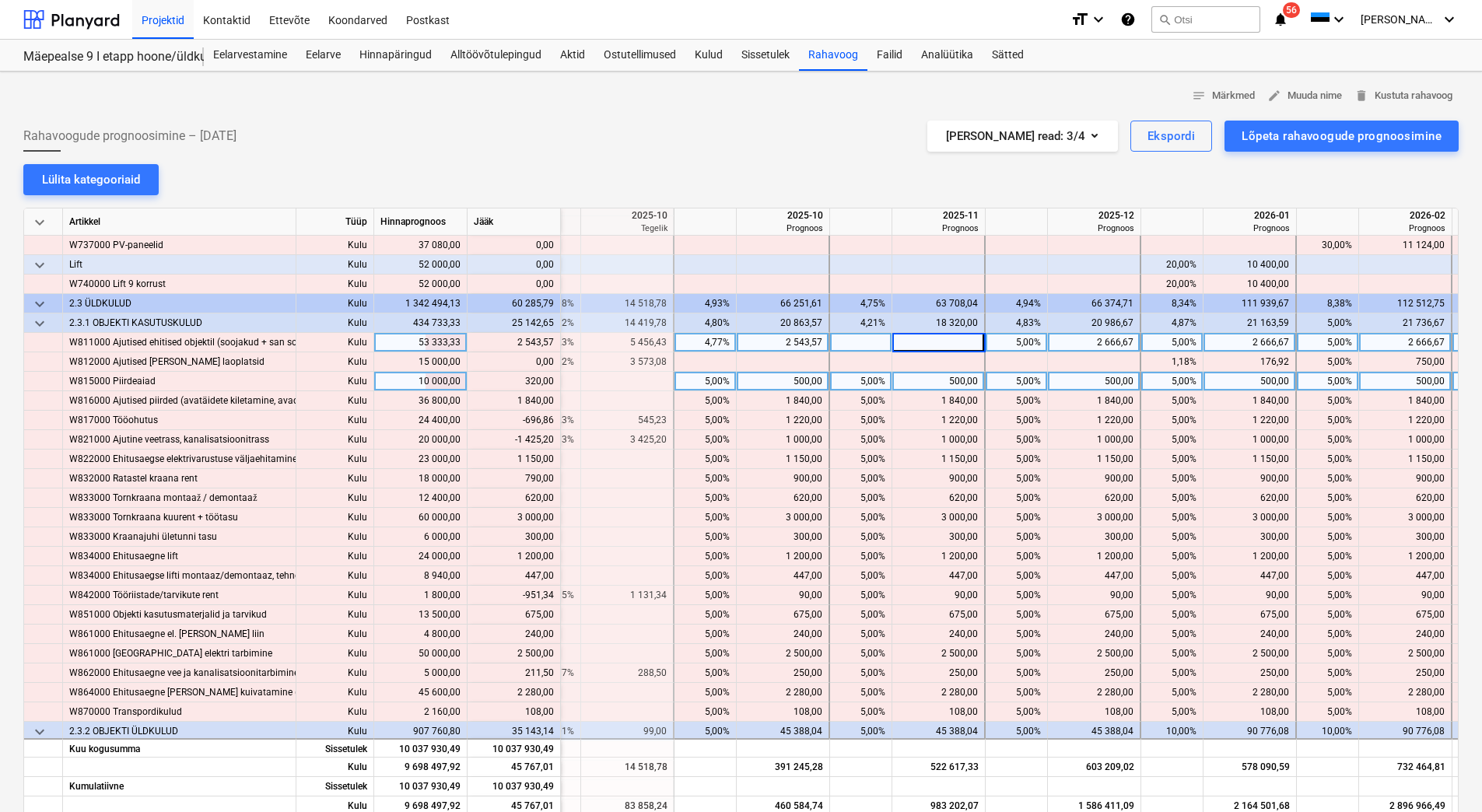
type input "2 543,57"
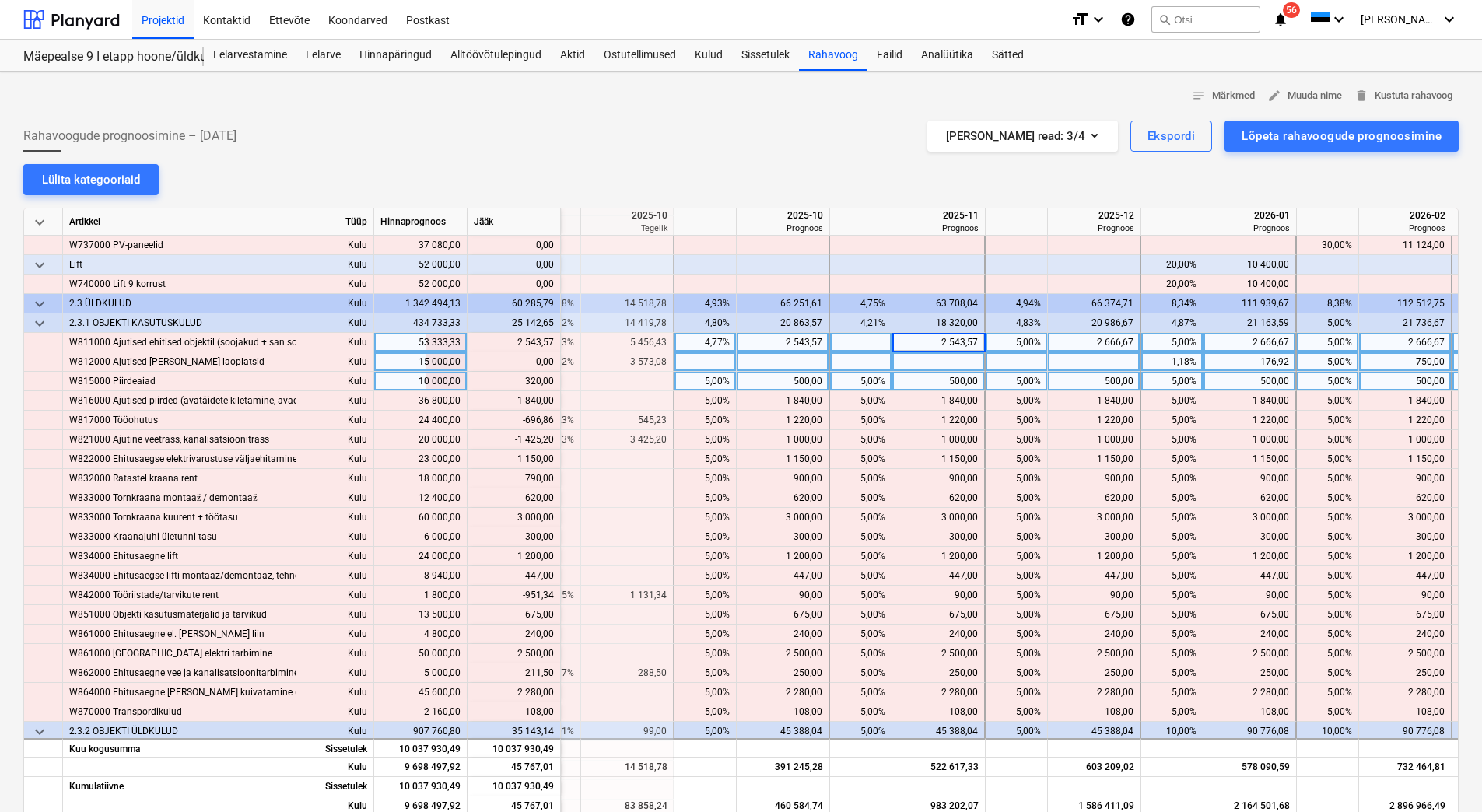
click at [956, 359] on div at bounding box center [939, 362] width 93 height 19
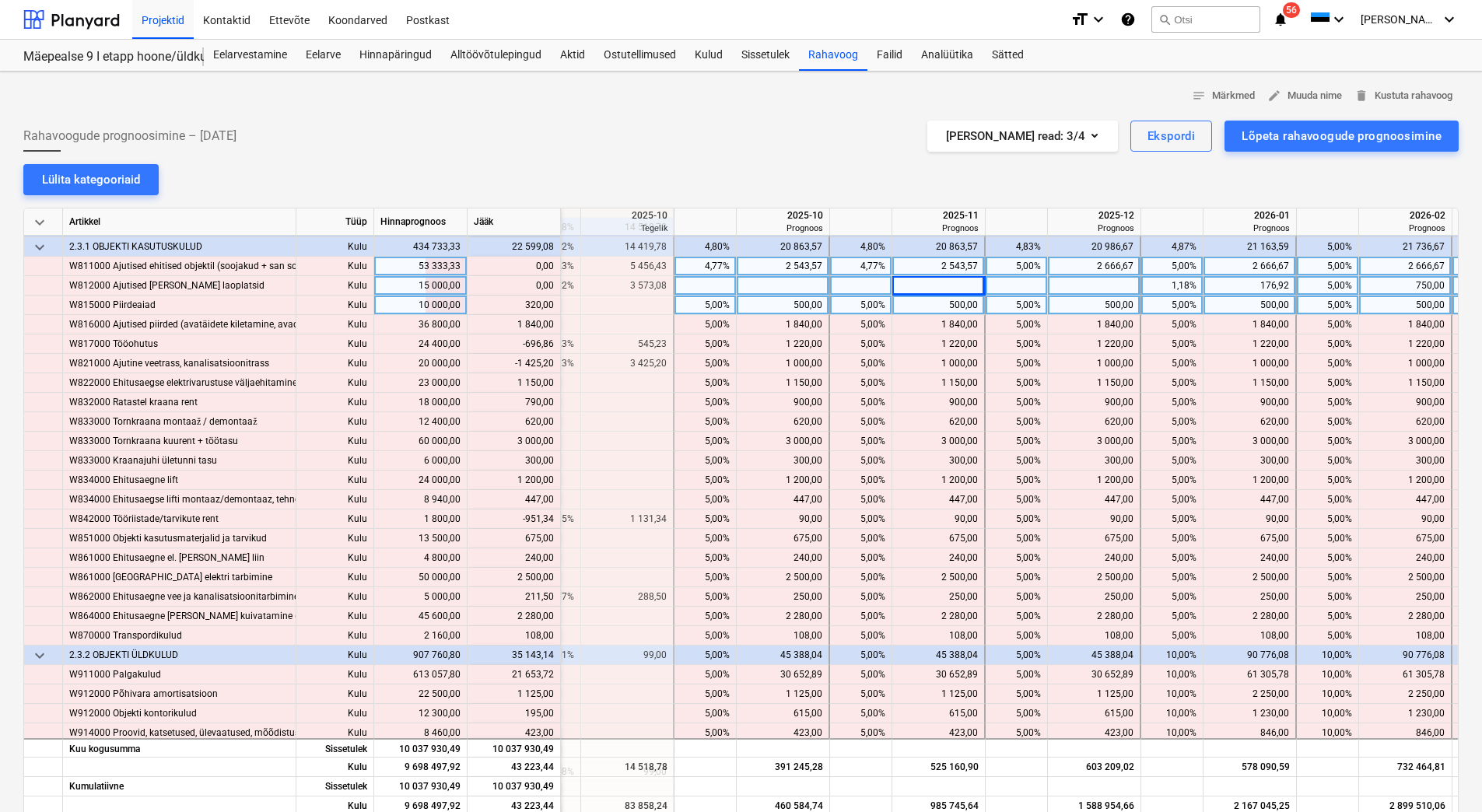
scroll to position [9486, 354]
click at [772, 304] on div "500,00" at bounding box center [782, 303] width 80 height 19
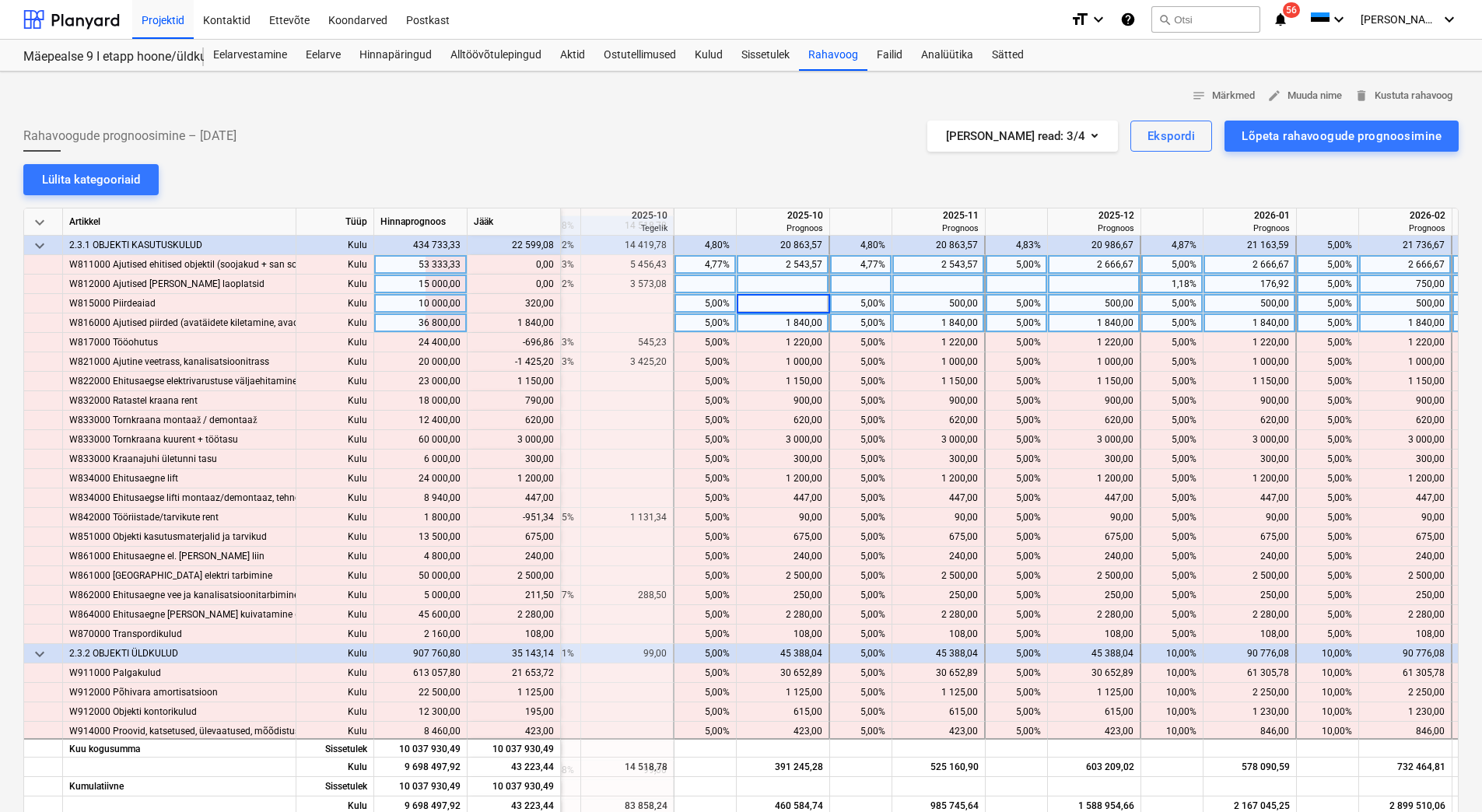
click at [772, 318] on div "1 840,00" at bounding box center [782, 322] width 80 height 19
click at [696, 322] on div "5,00%" at bounding box center [705, 322] width 49 height 19
type input "10"
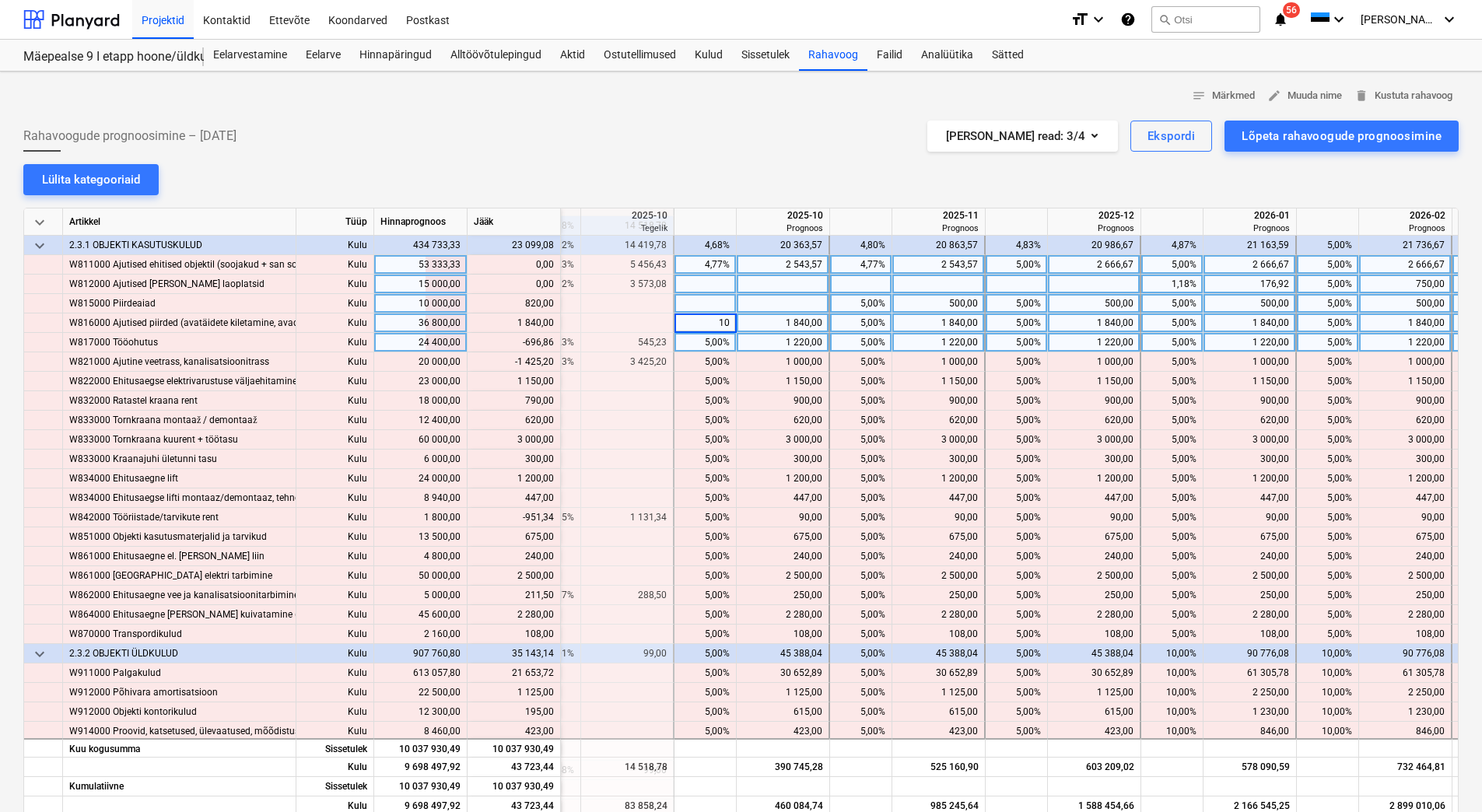
click at [697, 339] on div "5,00%" at bounding box center [705, 342] width 49 height 19
drag, startPoint x: 519, startPoint y: 302, endPoint x: 551, endPoint y: 305, distance: 32.1
click at [551, 305] on div "content_copy 820,00" at bounding box center [513, 303] width 80 height 19
copy div "820,00"
click at [762, 301] on div at bounding box center [783, 303] width 93 height 19
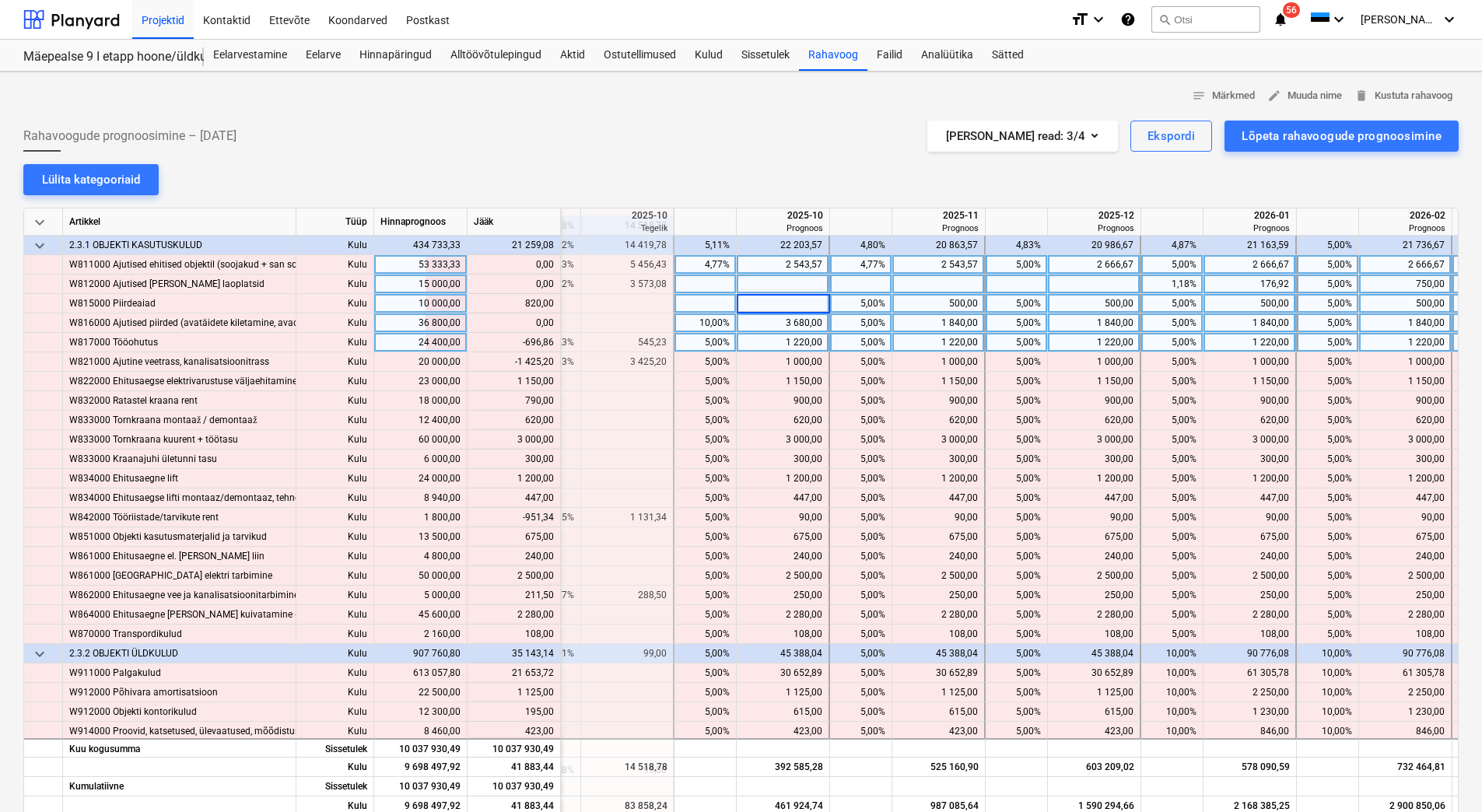
type input "820,00"
click at [762, 321] on div "3 680,00" at bounding box center [782, 322] width 80 height 19
click at [752, 345] on div "1 220,00" at bounding box center [782, 342] width 80 height 19
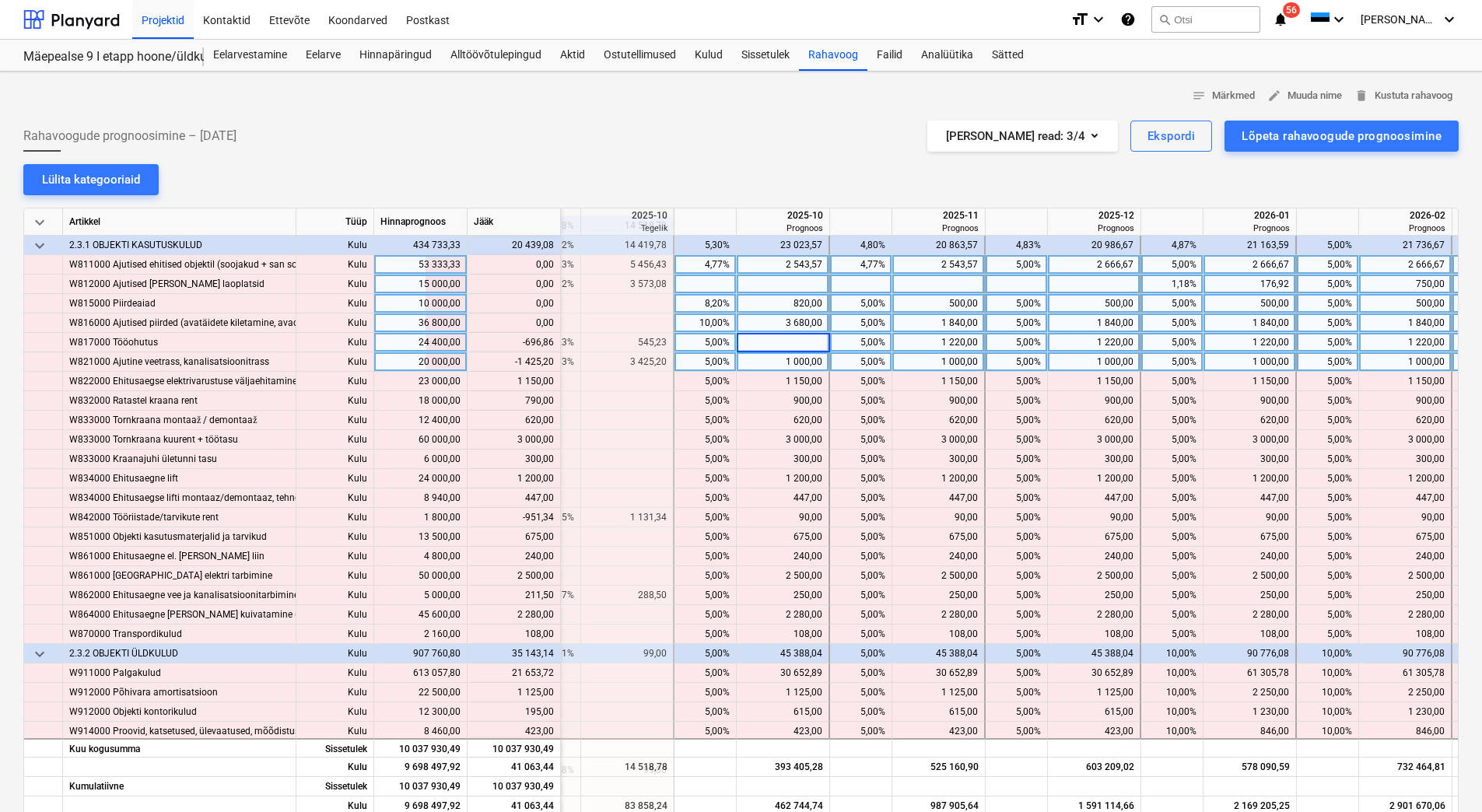
click at [757, 363] on div "1 000,00" at bounding box center [782, 362] width 80 height 19
click at [1084, 365] on div "1 000,00" at bounding box center [1094, 362] width 80 height 19
click at [1258, 366] on div "1 000,00" at bounding box center [1249, 362] width 80 height 19
click at [1242, 363] on div "1 000,00" at bounding box center [1249, 362] width 80 height 19
click at [1107, 363] on div at bounding box center [1095, 362] width 93 height 19
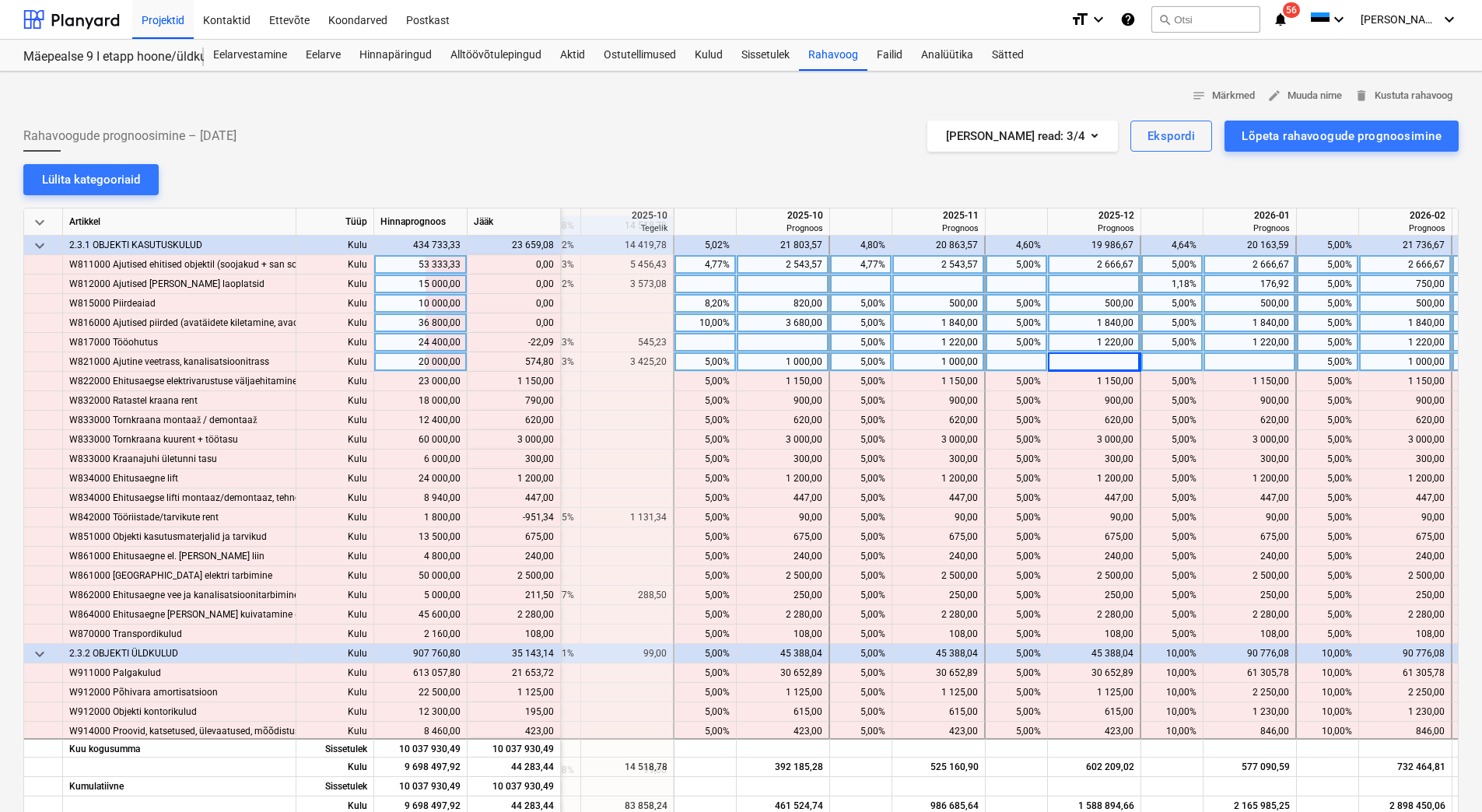
click at [1092, 359] on div at bounding box center [1095, 362] width 93 height 19
type input "574,80"
click at [789, 341] on div at bounding box center [783, 342] width 93 height 19
click at [921, 342] on div "1 220,00" at bounding box center [938, 342] width 80 height 19
click at [917, 358] on div "1 000,00" at bounding box center [938, 362] width 80 height 19
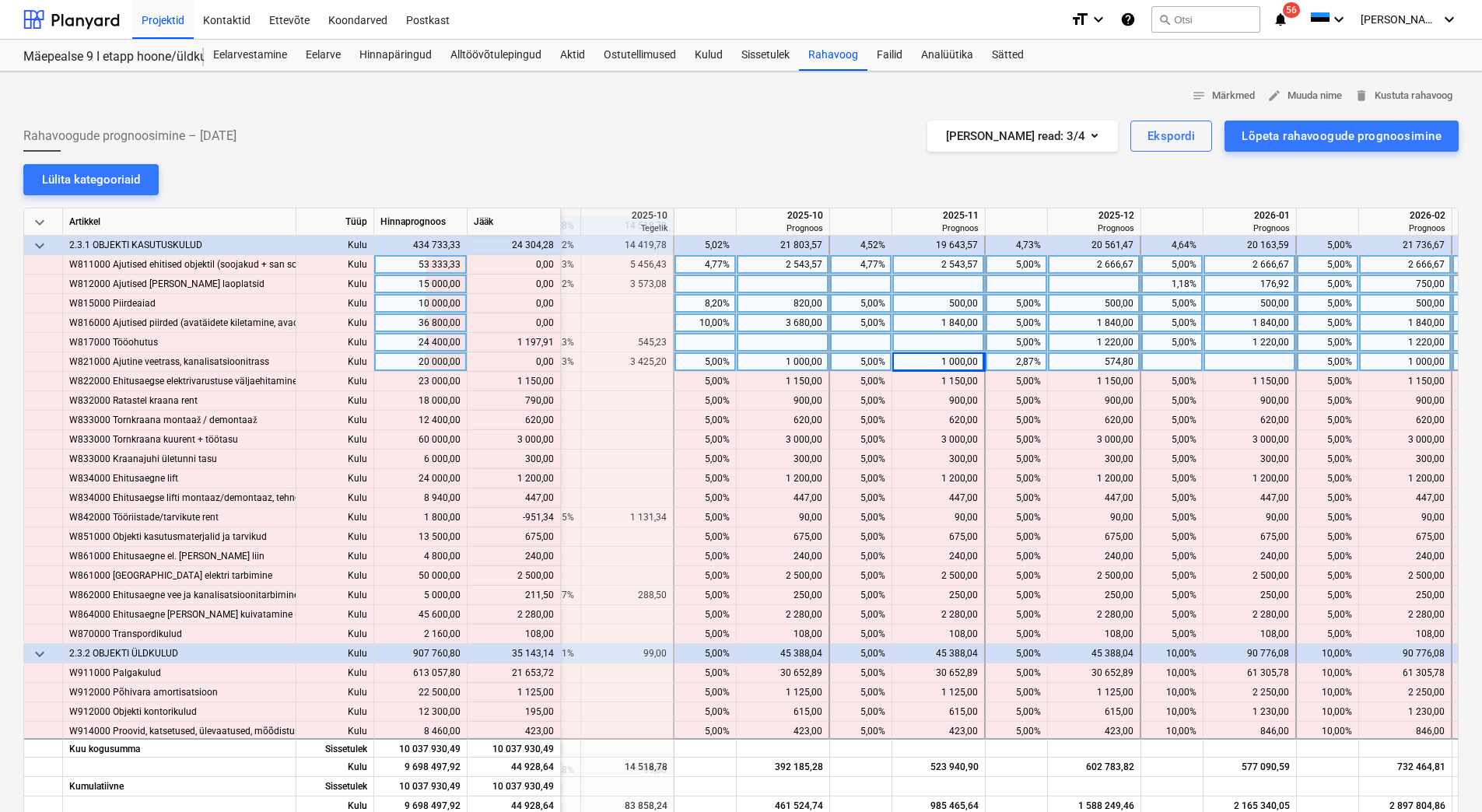
click at [921, 340] on div at bounding box center [939, 342] width 93 height 19
click at [798, 340] on div at bounding box center [783, 342] width 93 height 19
type input "1197,91"
click at [790, 360] on div "1 000,00" at bounding box center [782, 362] width 80 height 19
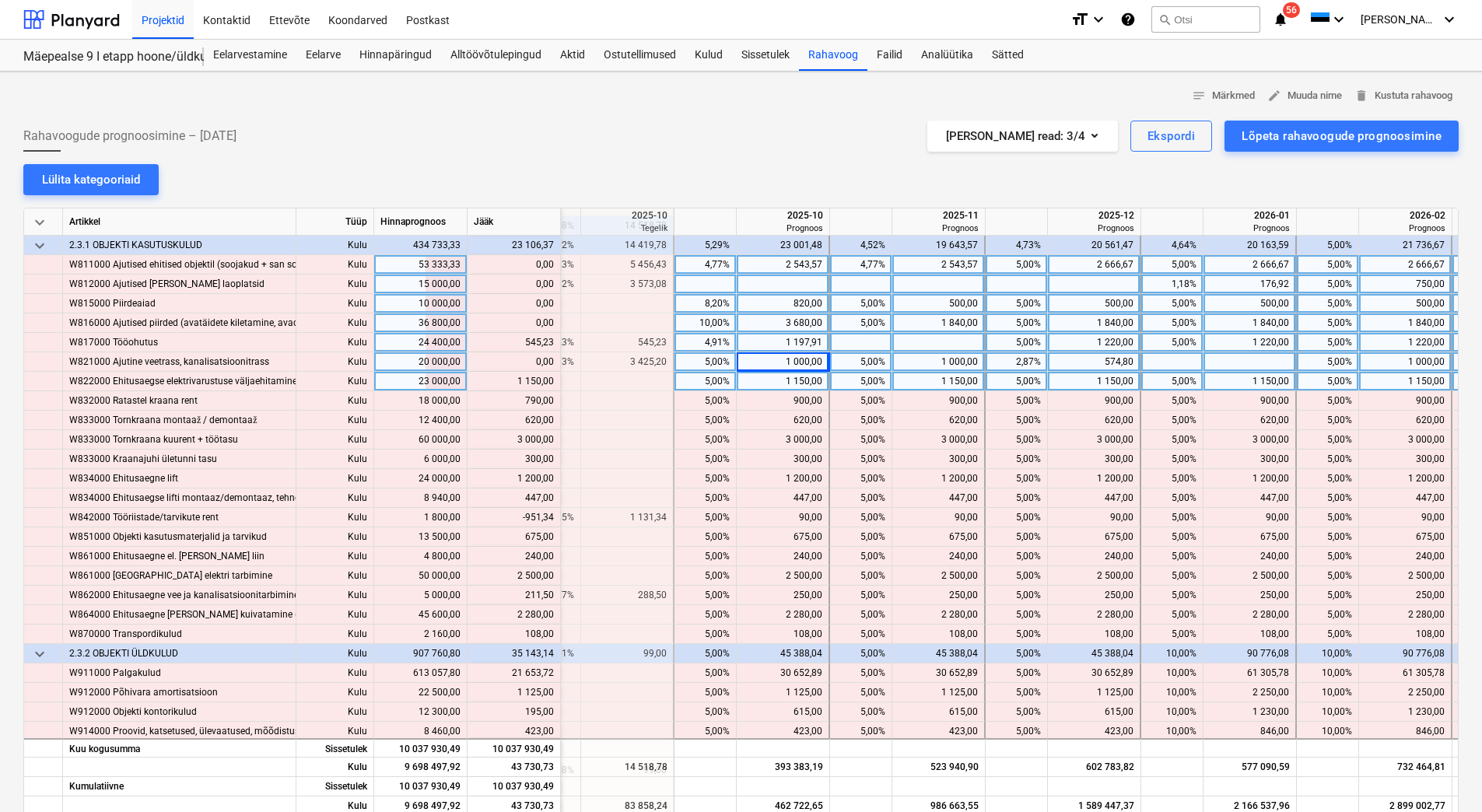
click at [848, 387] on div "5,00%" at bounding box center [861, 381] width 49 height 19
type input "10"
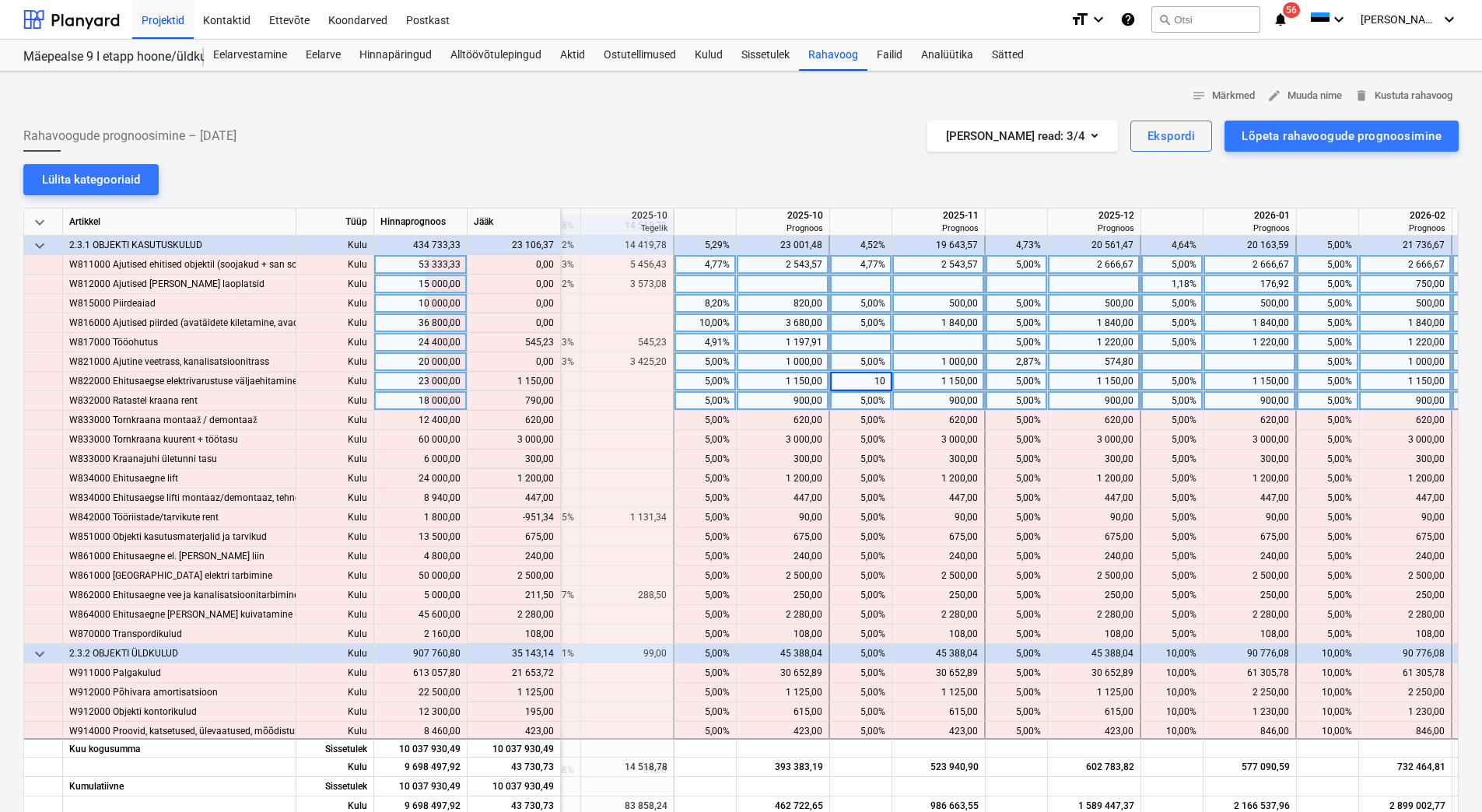
click at [850, 406] on div "5,00%" at bounding box center [861, 400] width 49 height 19
click at [790, 401] on div "900,00" at bounding box center [782, 400] width 80 height 19
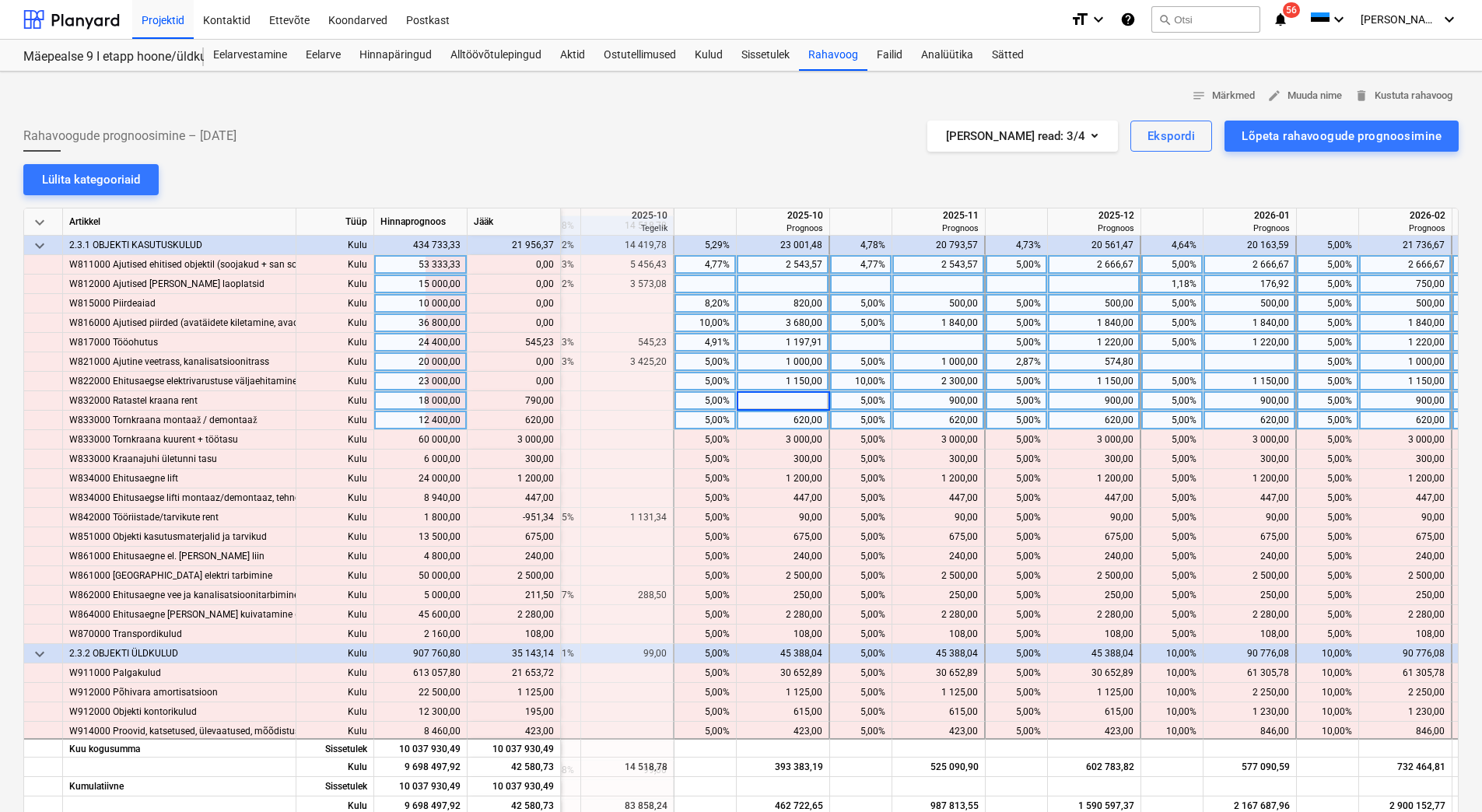
click at [783, 417] on div "620,00" at bounding box center [782, 419] width 80 height 19
drag, startPoint x: 514, startPoint y: 401, endPoint x: 551, endPoint y: 402, distance: 37.0
click at [551, 402] on div "content_copy 1 690,00" at bounding box center [513, 400] width 80 height 19
copy div "1 690,00"
click at [772, 405] on div at bounding box center [783, 400] width 93 height 19
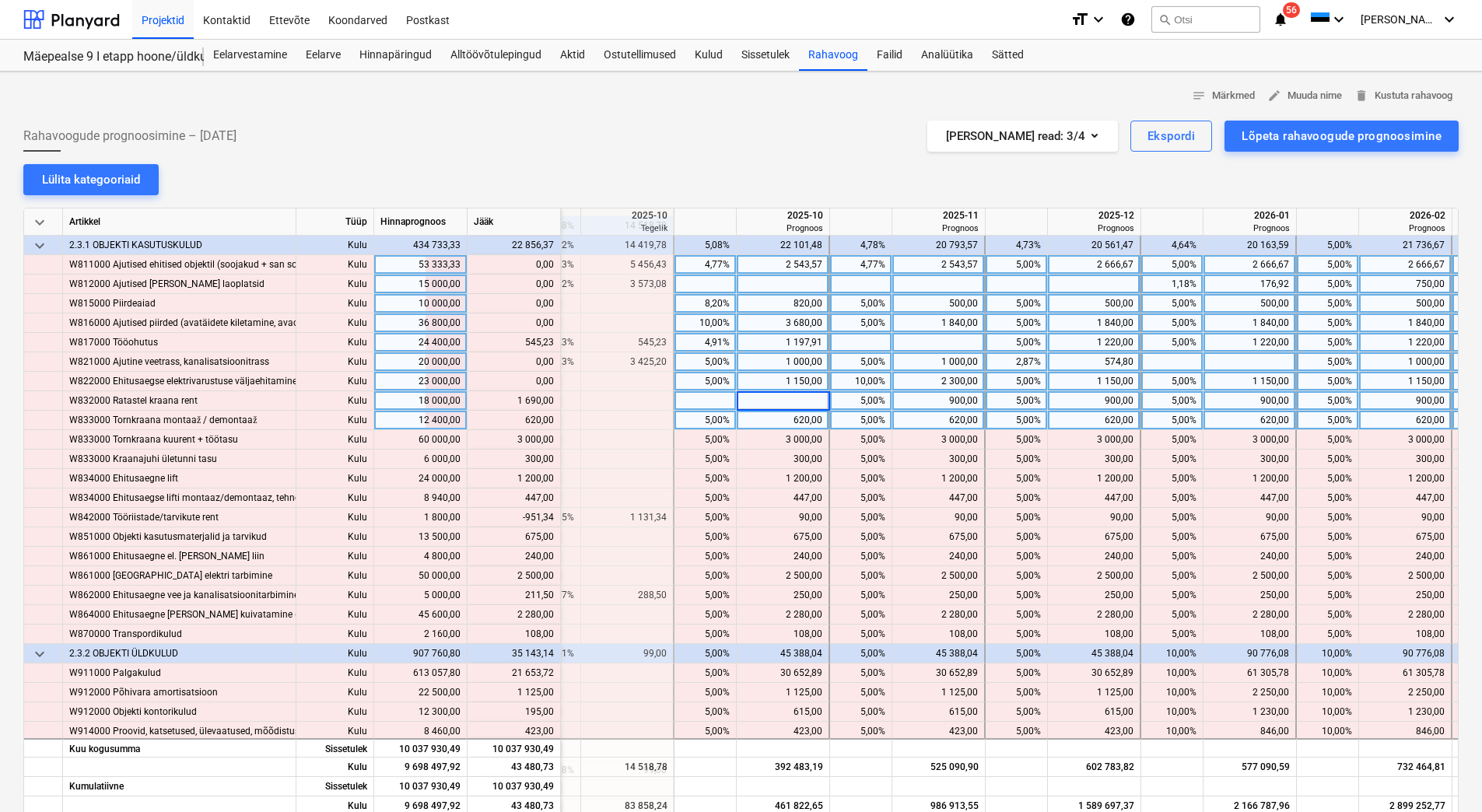
type input "1 690,00"
click at [767, 417] on div "620,00" at bounding box center [782, 419] width 80 height 19
click at [696, 417] on div "5,00%" at bounding box center [705, 419] width 49 height 19
type input "10"
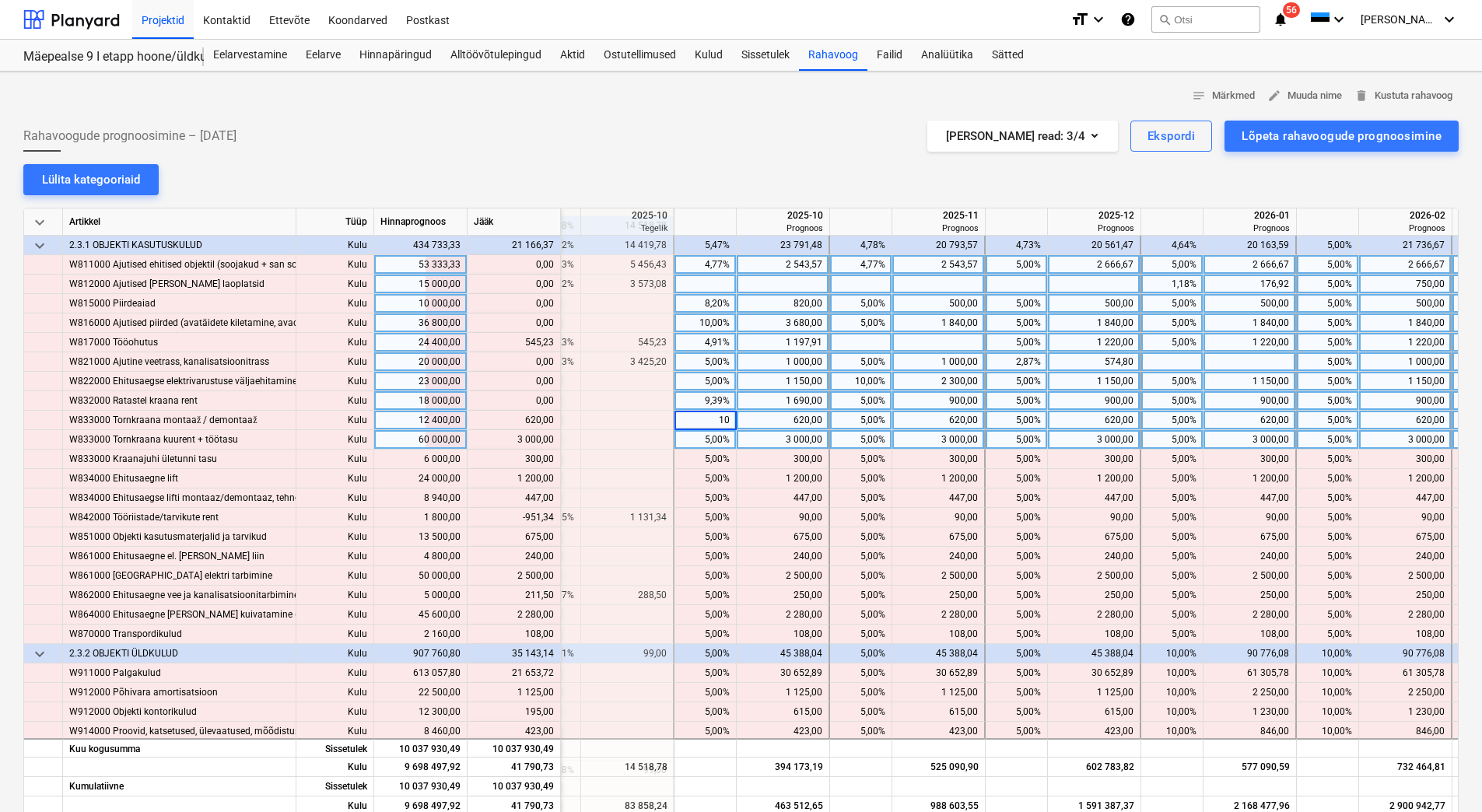
click at [694, 438] on div "5,00%" at bounding box center [705, 439] width 49 height 19
type input "10"
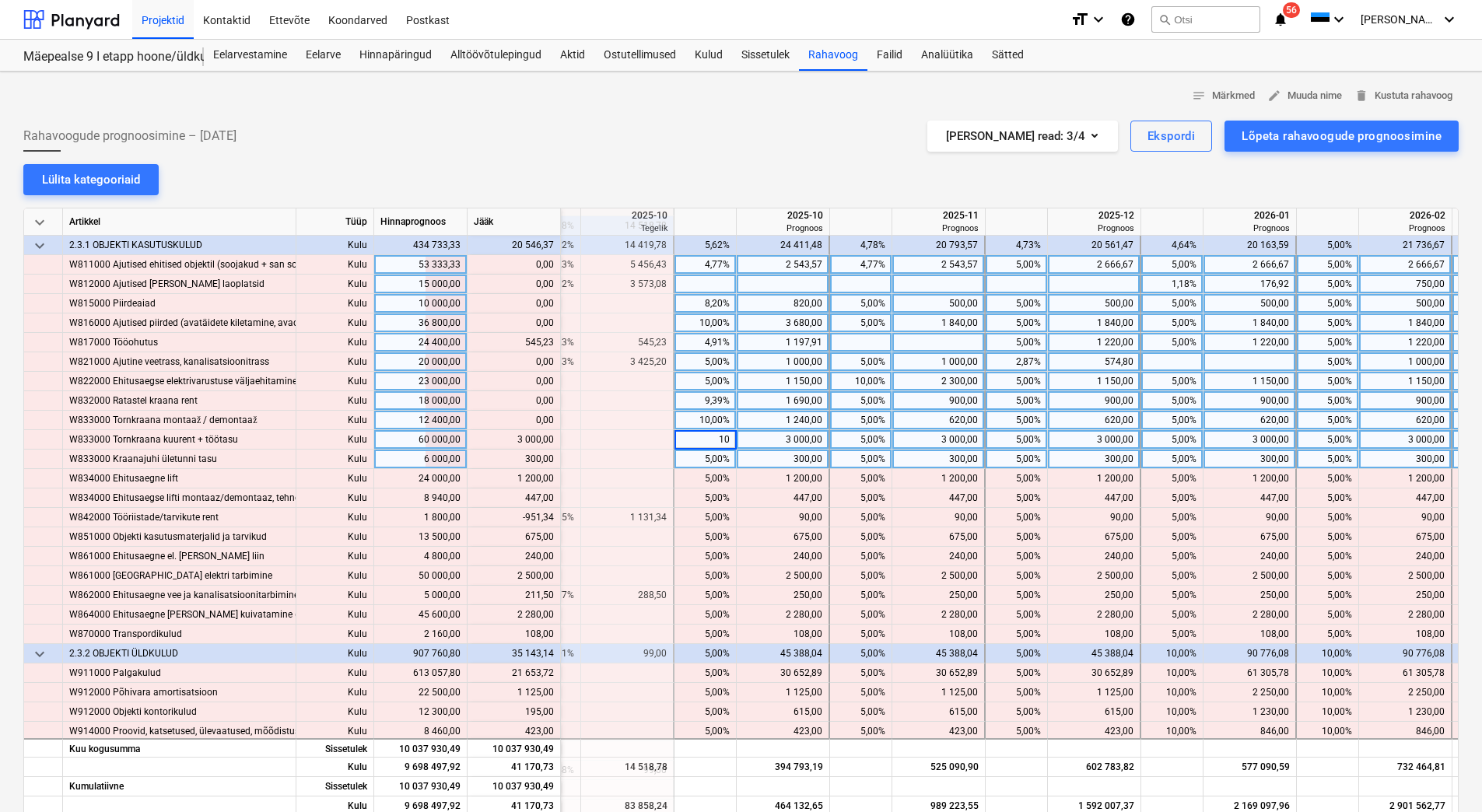
click at [692, 456] on div "5,00%" at bounding box center [705, 459] width 49 height 19
type input "10"
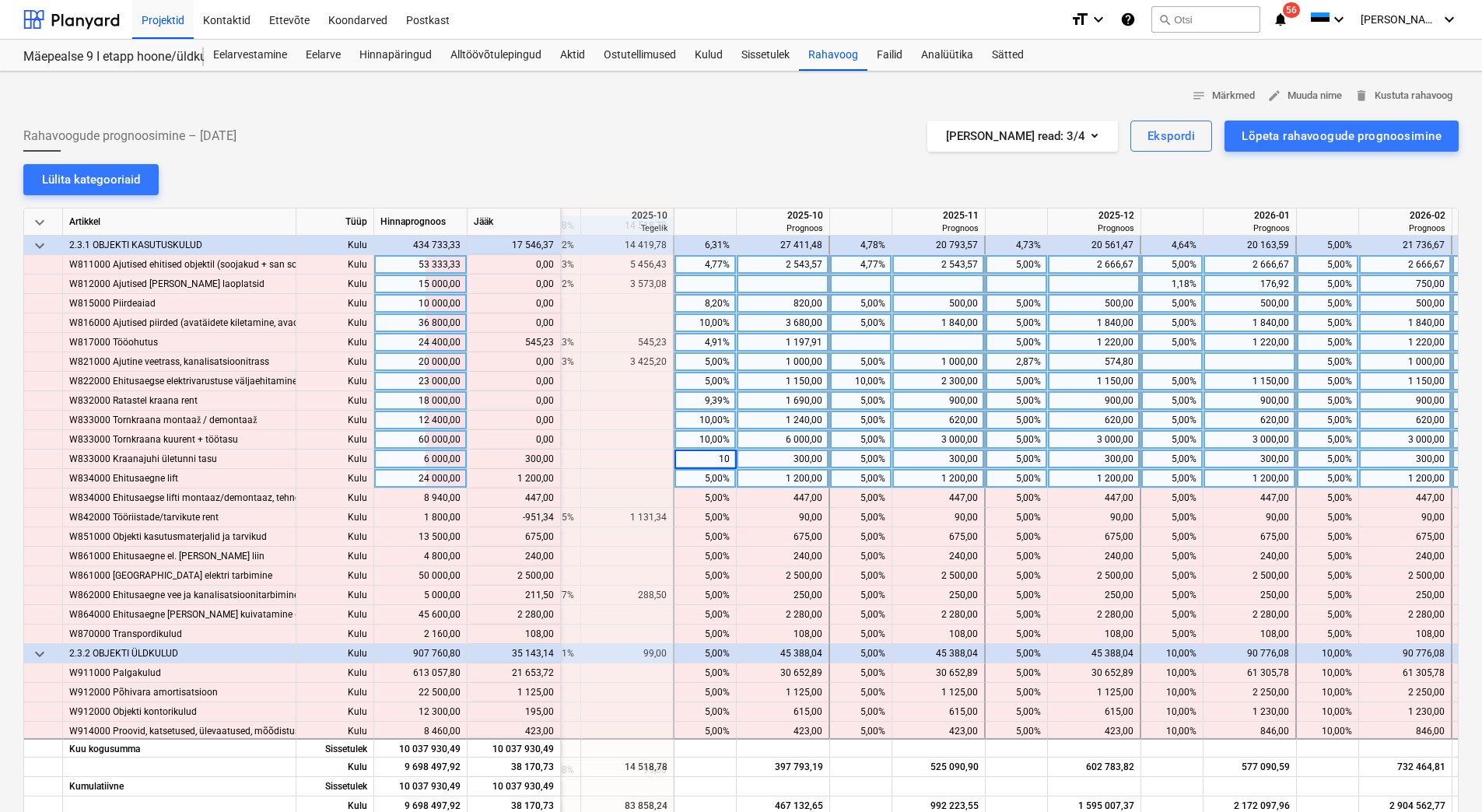
click at [692, 477] on div "5,00%" at bounding box center [705, 478] width 49 height 19
type input "10"
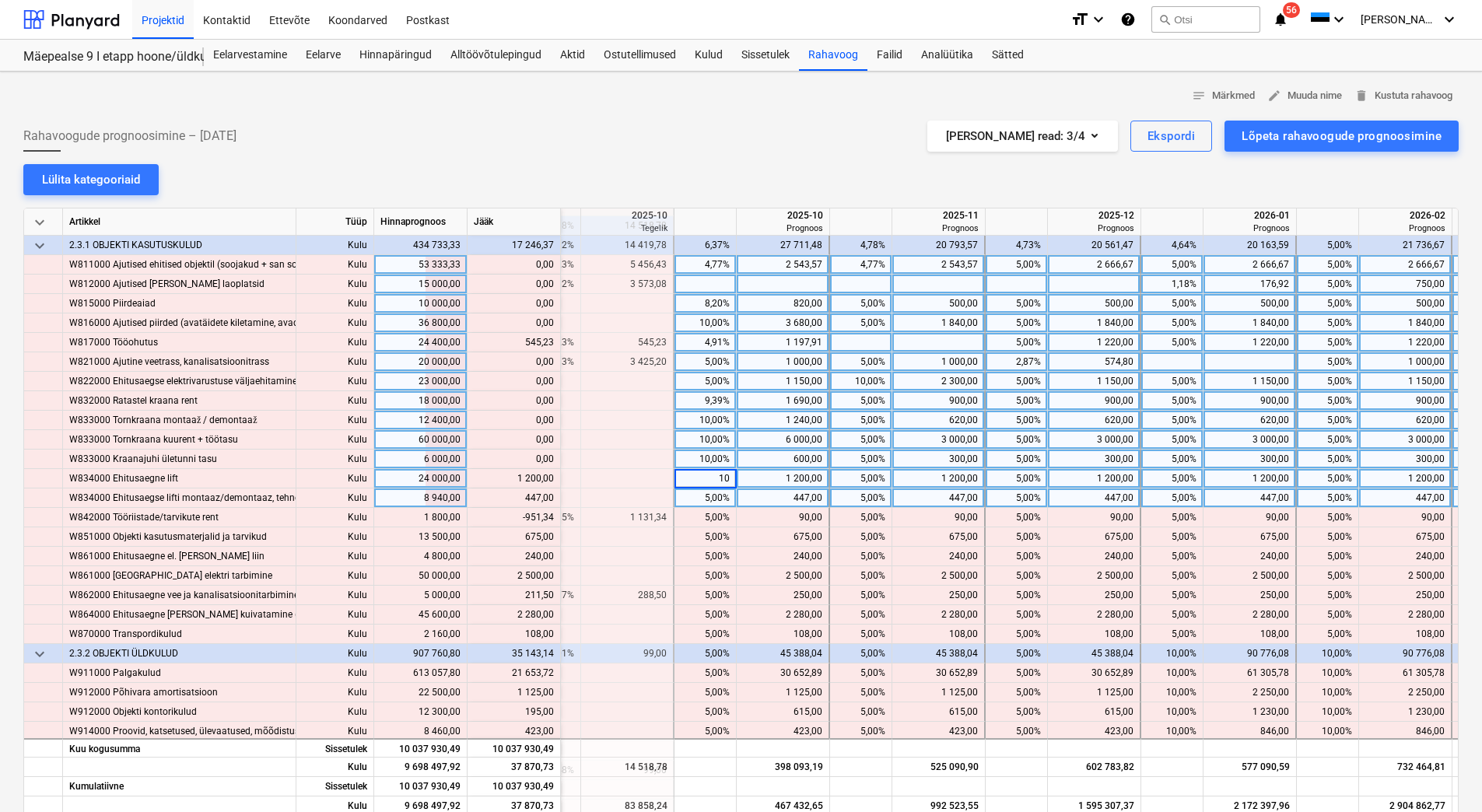
click at [692, 498] on div "5,00%" at bounding box center [705, 497] width 49 height 19
type input "10"
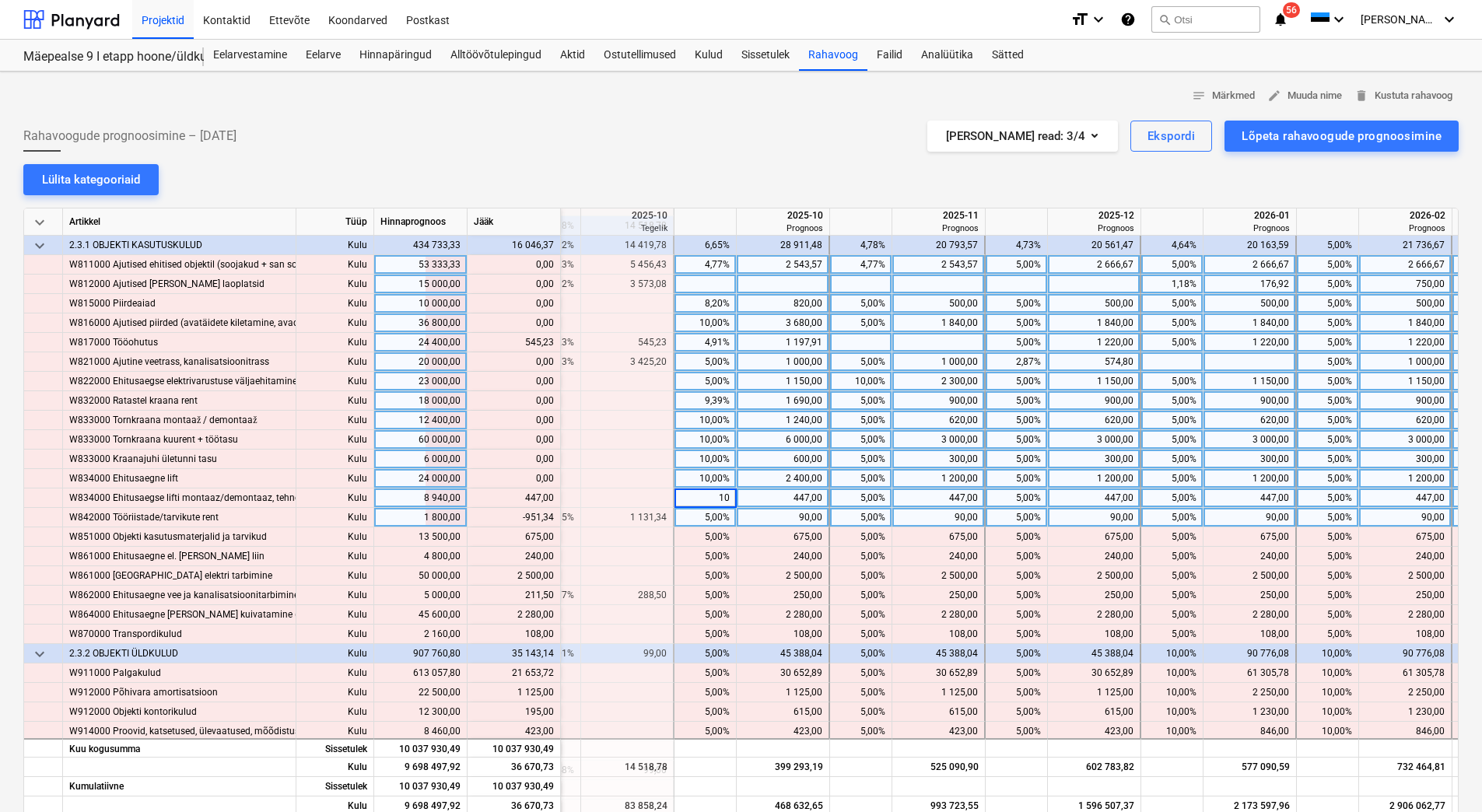
click at [692, 514] on div "5,00%" at bounding box center [705, 517] width 49 height 19
click at [789, 520] on div "90,00" at bounding box center [782, 517] width 80 height 19
click at [945, 519] on div "90,00" at bounding box center [938, 517] width 80 height 19
click at [948, 519] on div "90,00" at bounding box center [938, 517] width 80 height 19
click at [1069, 514] on div "90,00" at bounding box center [1094, 517] width 80 height 19
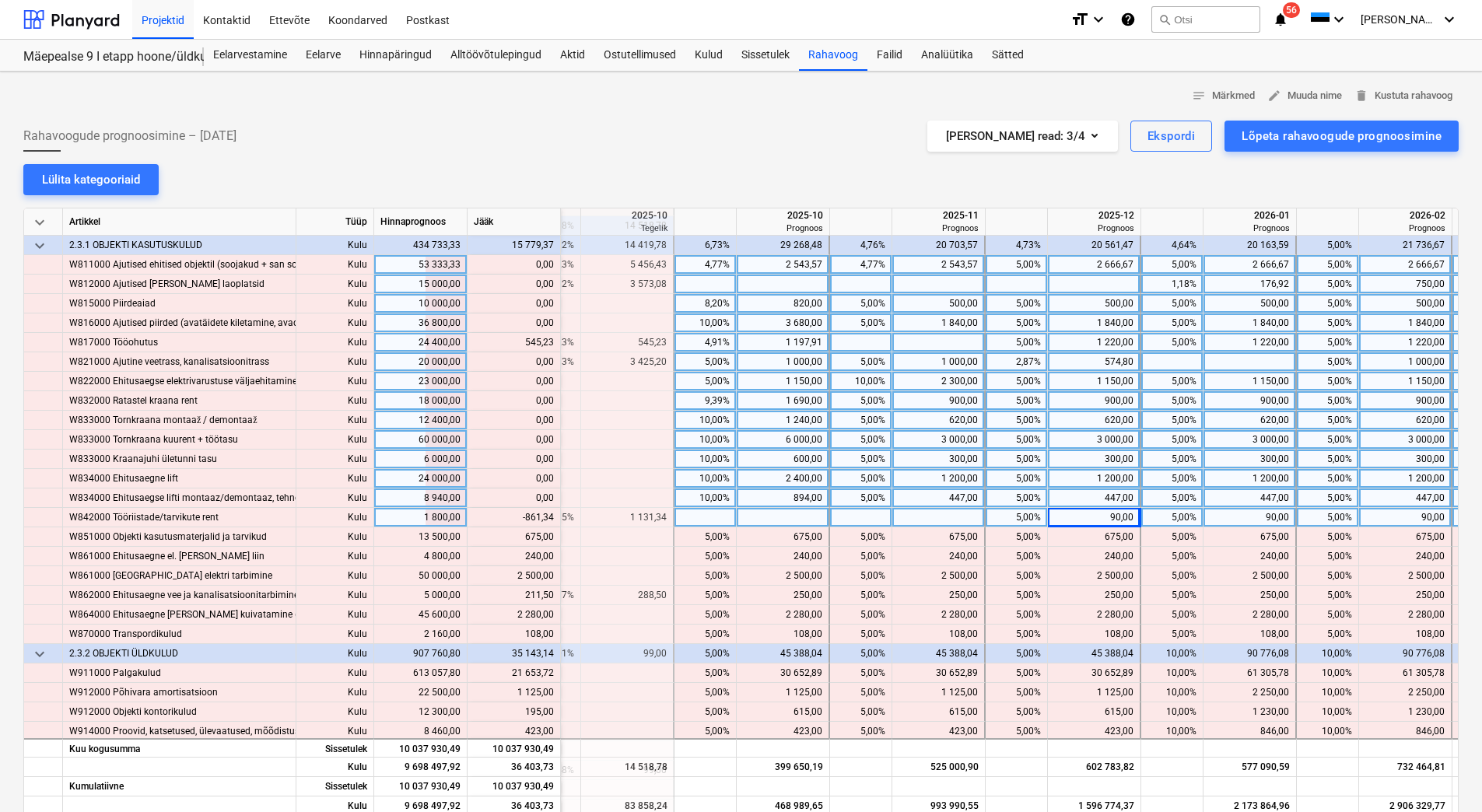
click at [1069, 514] on div "90,00" at bounding box center [1094, 517] width 80 height 19
click at [1226, 514] on div "90,00" at bounding box center [1249, 517] width 80 height 19
click at [1413, 518] on div "90,00" at bounding box center [1405, 517] width 80 height 19
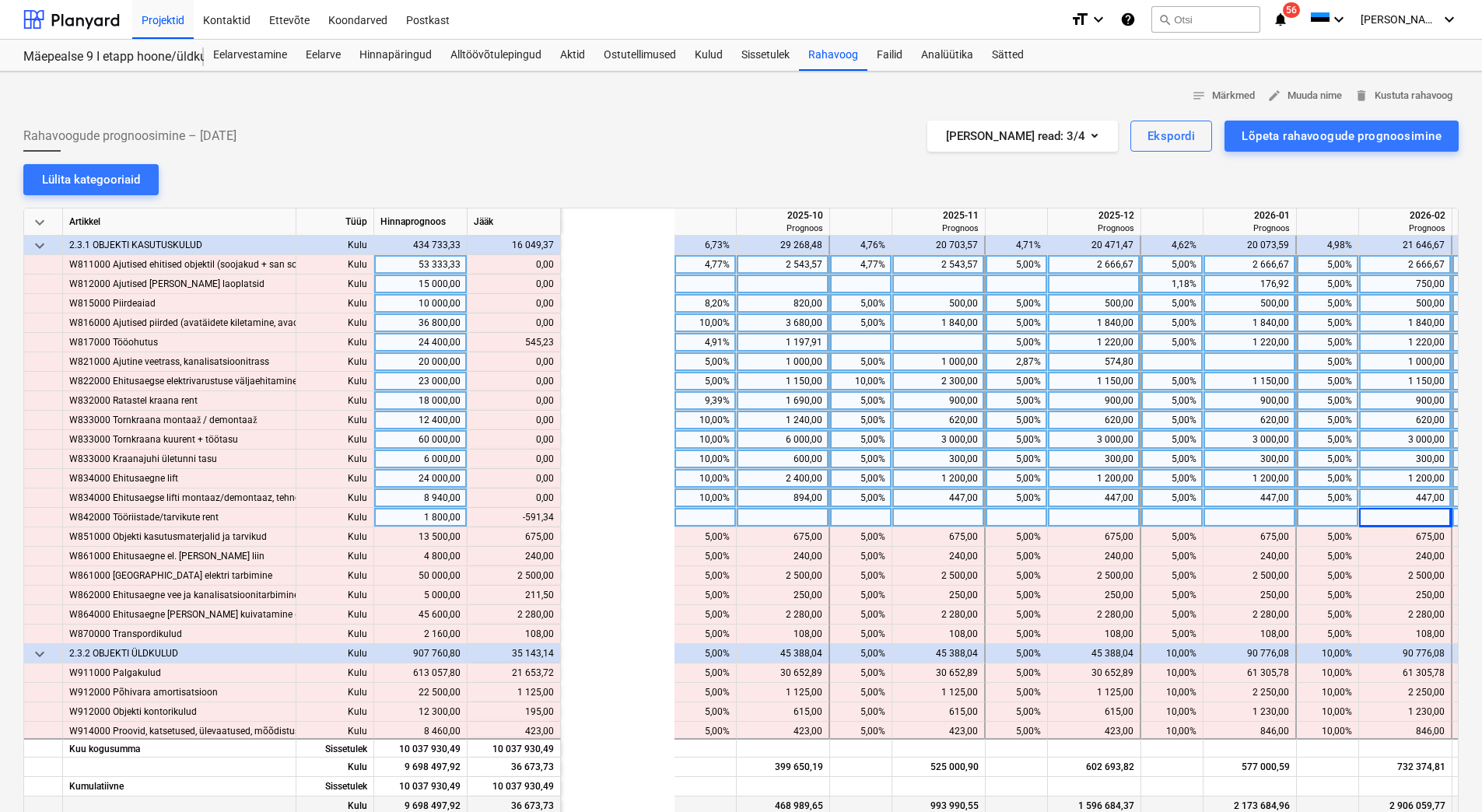
scroll to position [9486, 546]
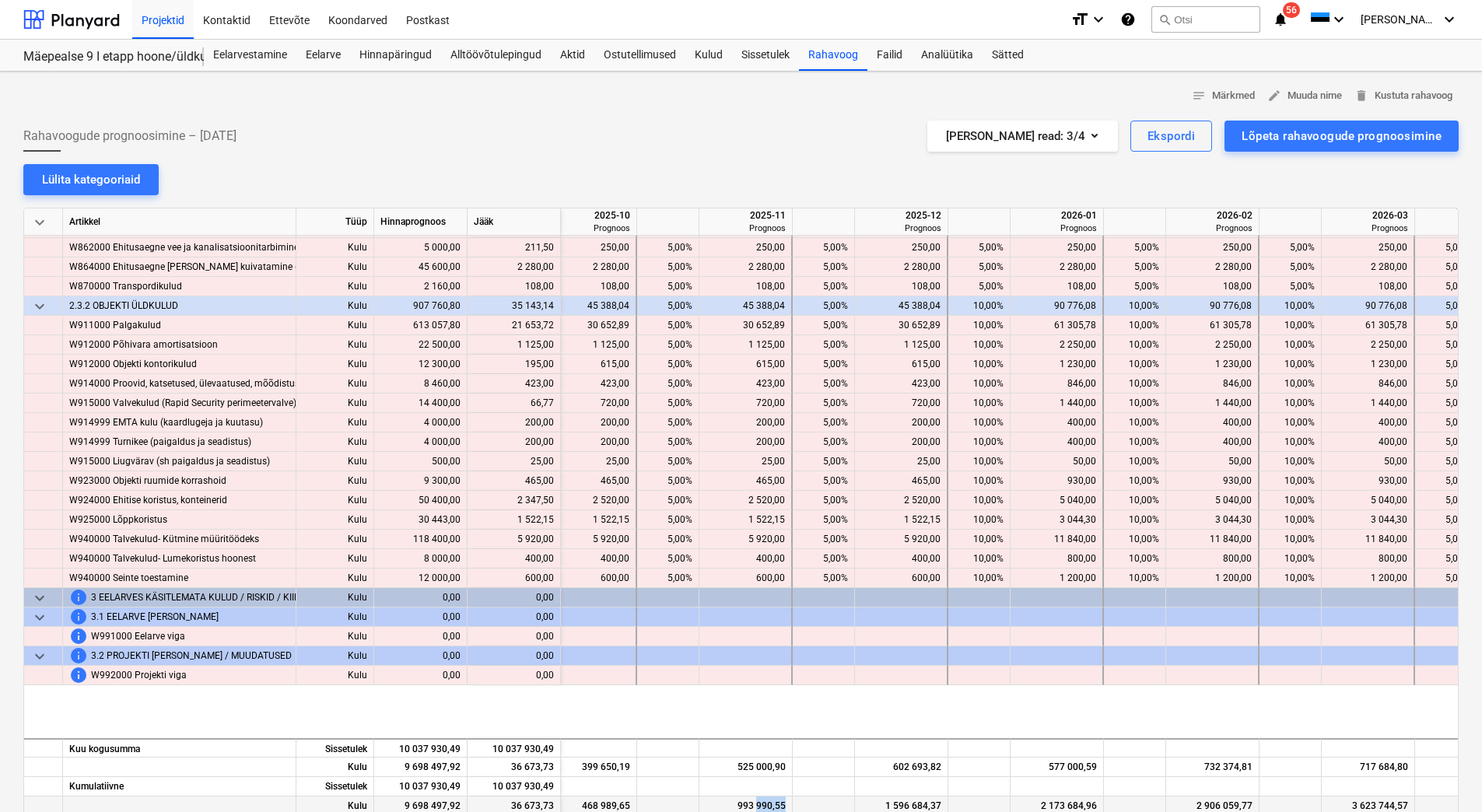
drag, startPoint x: 757, startPoint y: 809, endPoint x: 815, endPoint y: 807, distance: 58.0
click at [0, 0] on div "Kulu 9 698 497,92 36 673,73 468 989,65 993 990,55 1 596 684,37 2 173 684,96 2 9…" at bounding box center [0, 0] width 0 height 0
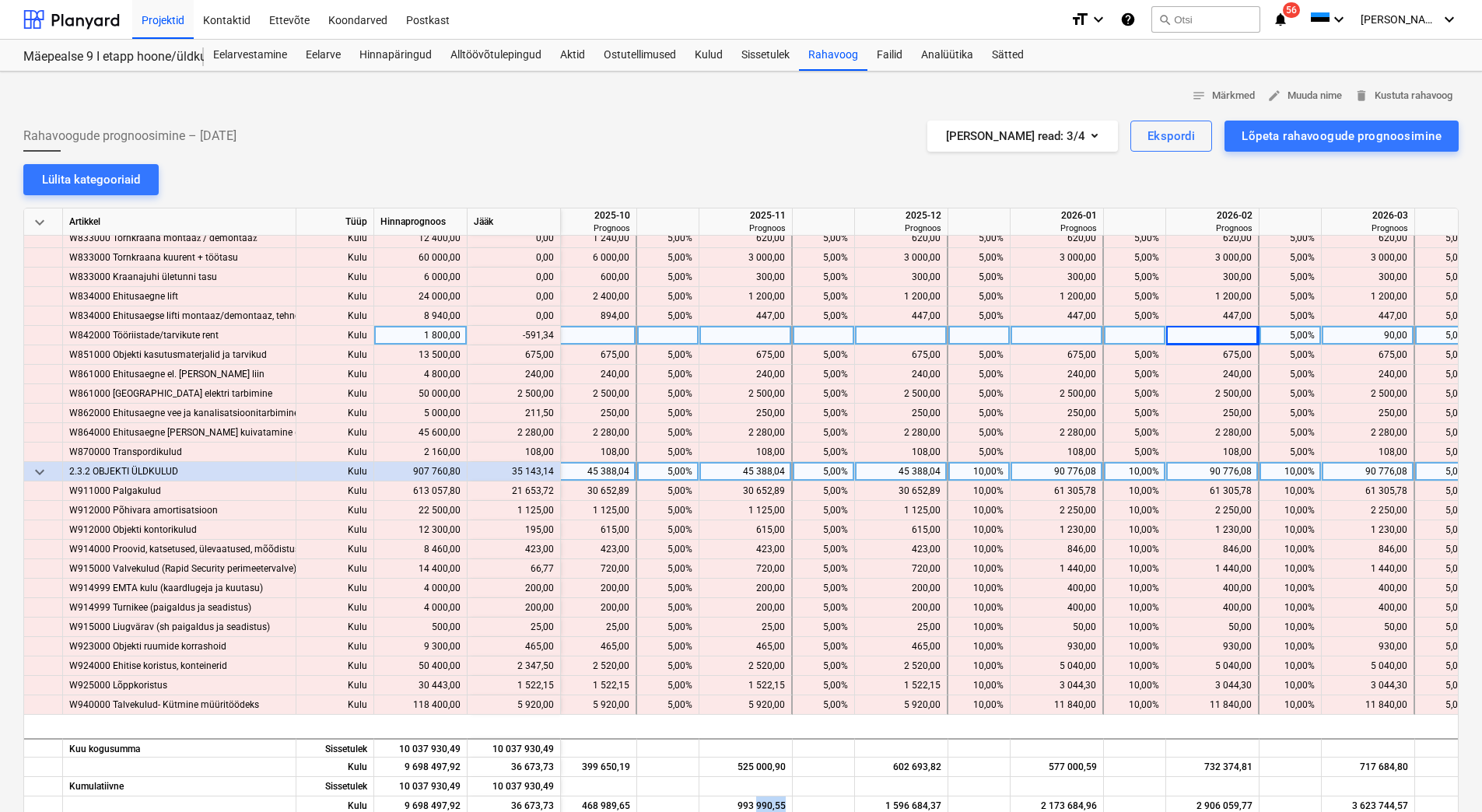
scroll to position [9551, 546]
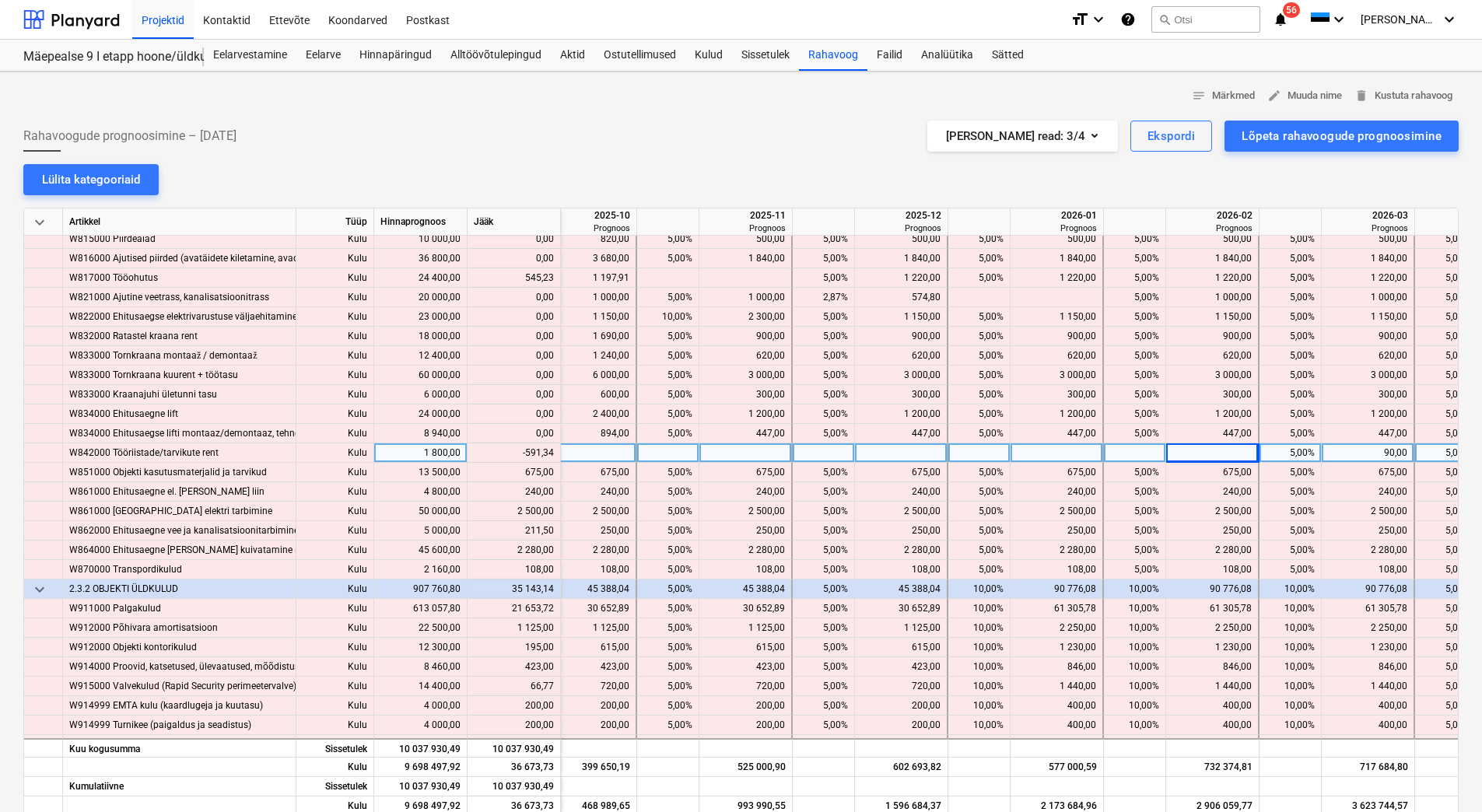
click at [1078, 453] on div at bounding box center [1057, 452] width 93 height 19
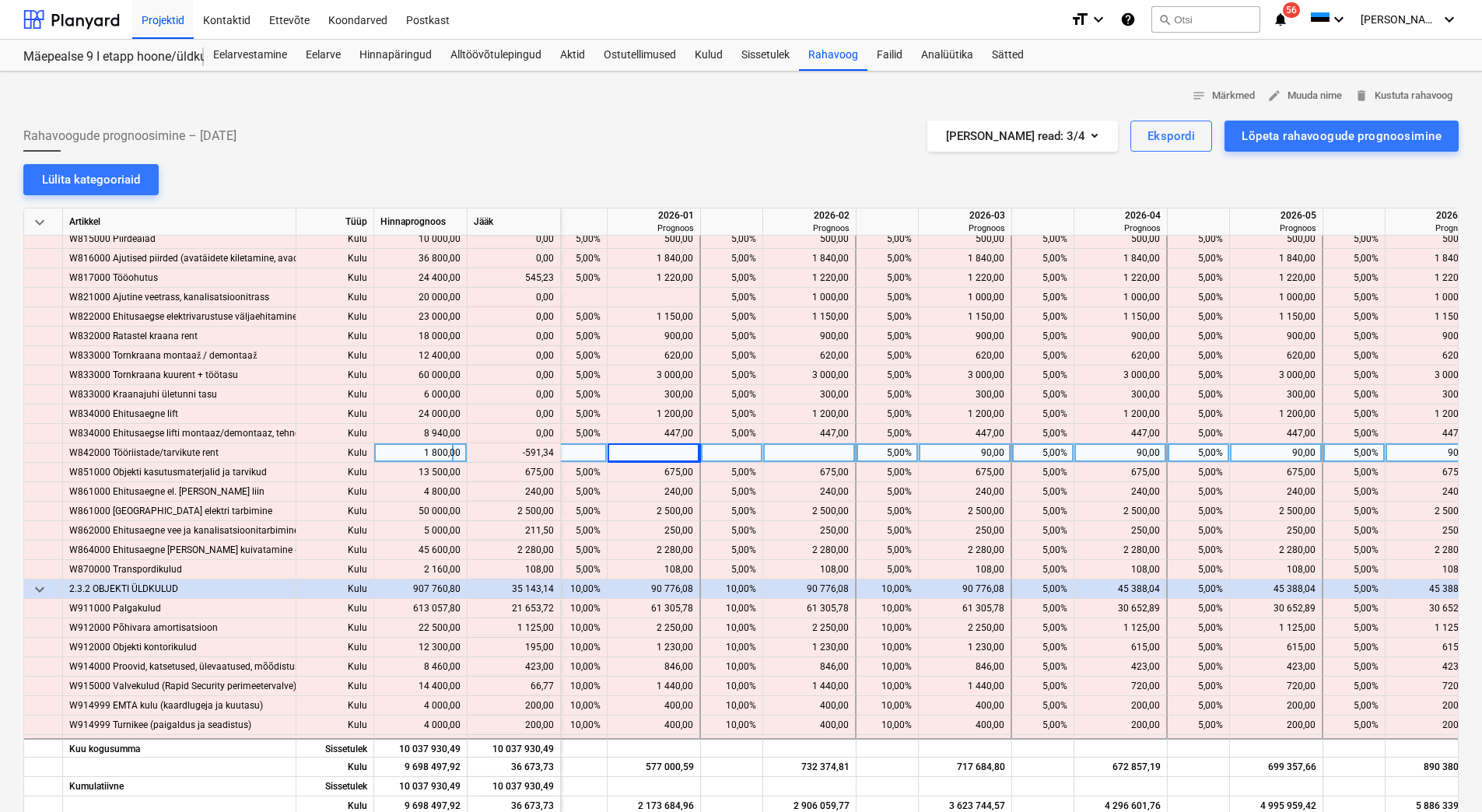
scroll to position [9551, 982]
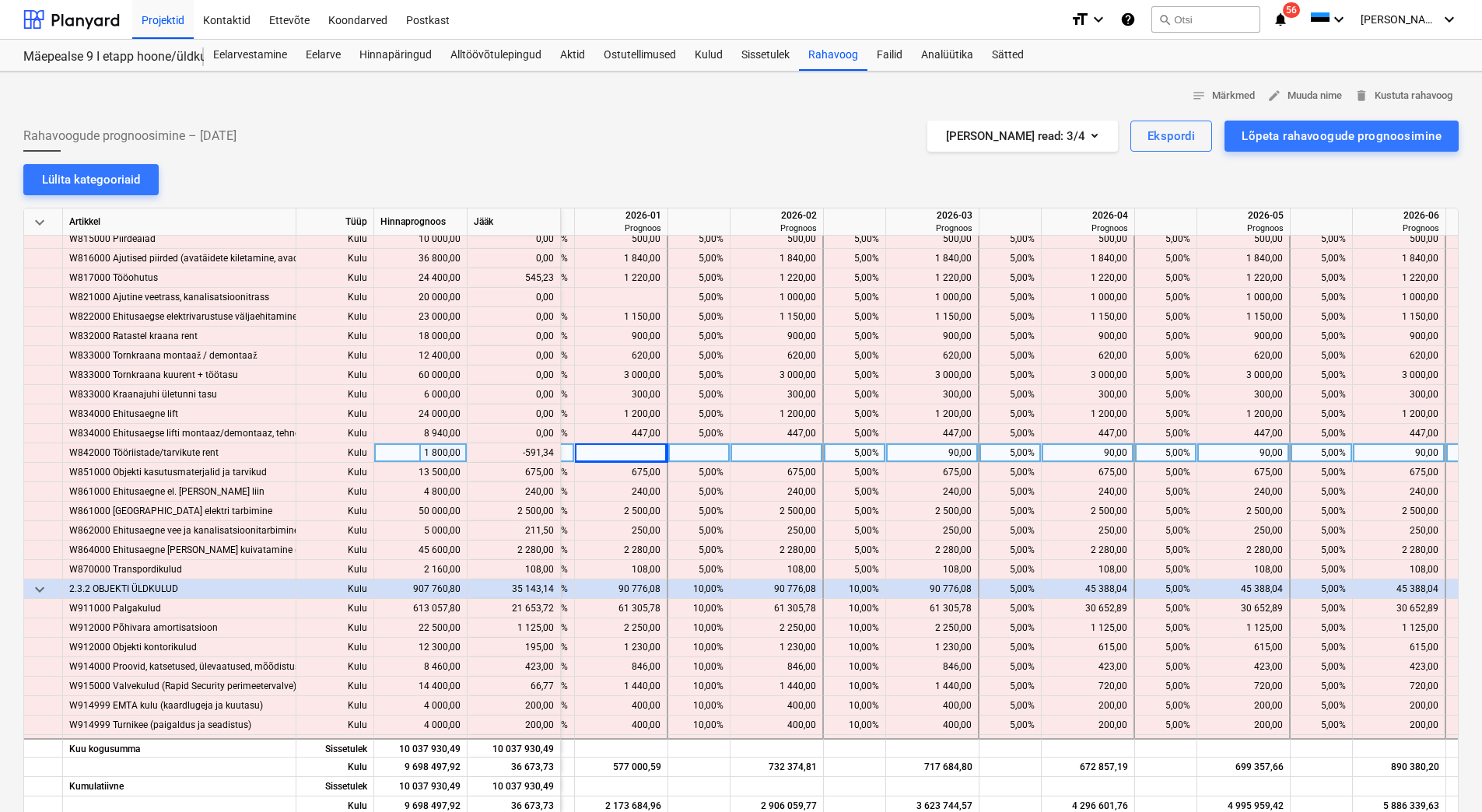
click at [935, 456] on div "90,00" at bounding box center [932, 452] width 80 height 19
click at [1084, 448] on div "90,00" at bounding box center [1087, 452] width 80 height 19
click at [1246, 450] on div "90,00" at bounding box center [1243, 452] width 80 height 19
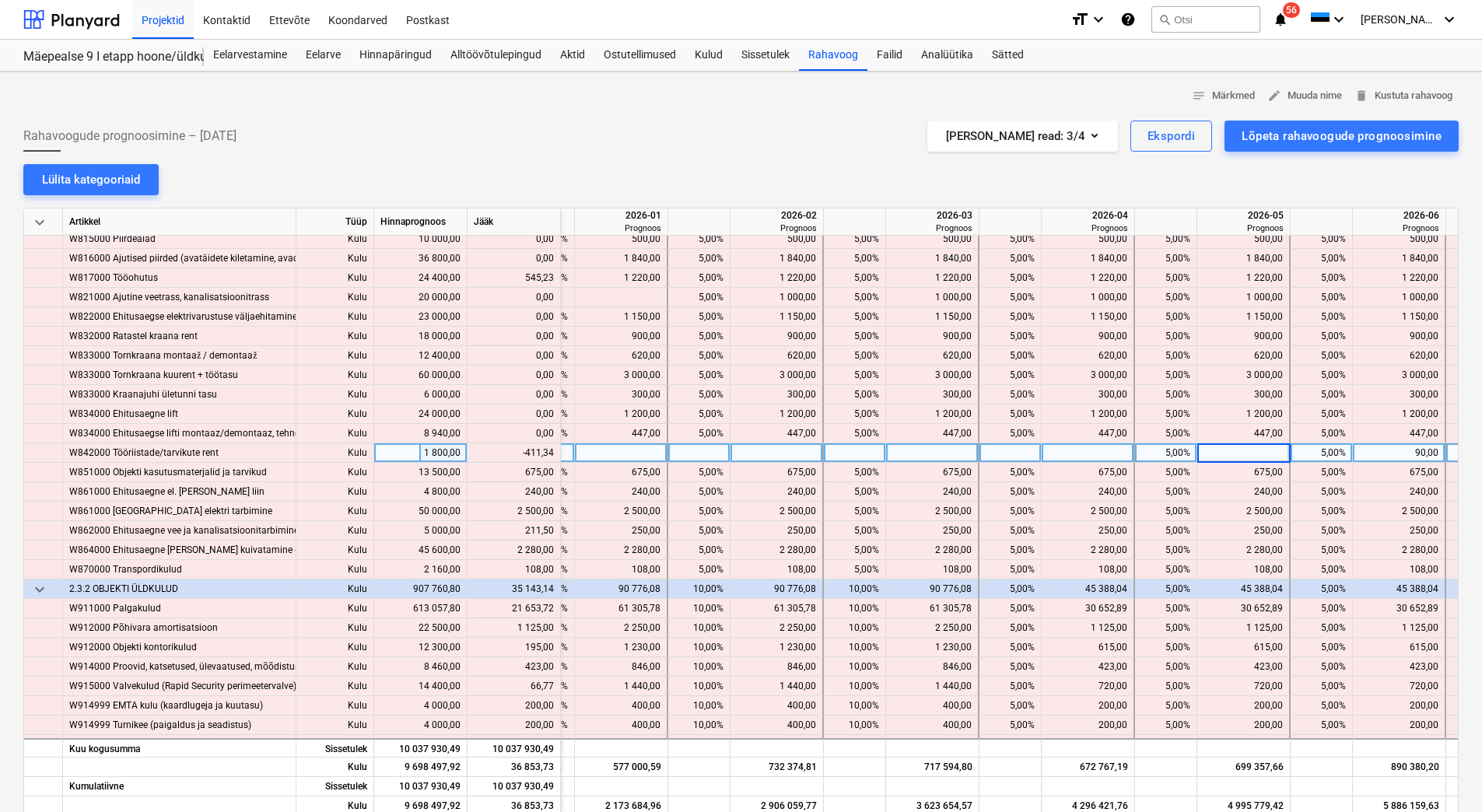
click at [1406, 449] on div "90,00" at bounding box center [1399, 452] width 80 height 19
click at [1399, 451] on div "90,00" at bounding box center [1399, 452] width 80 height 19
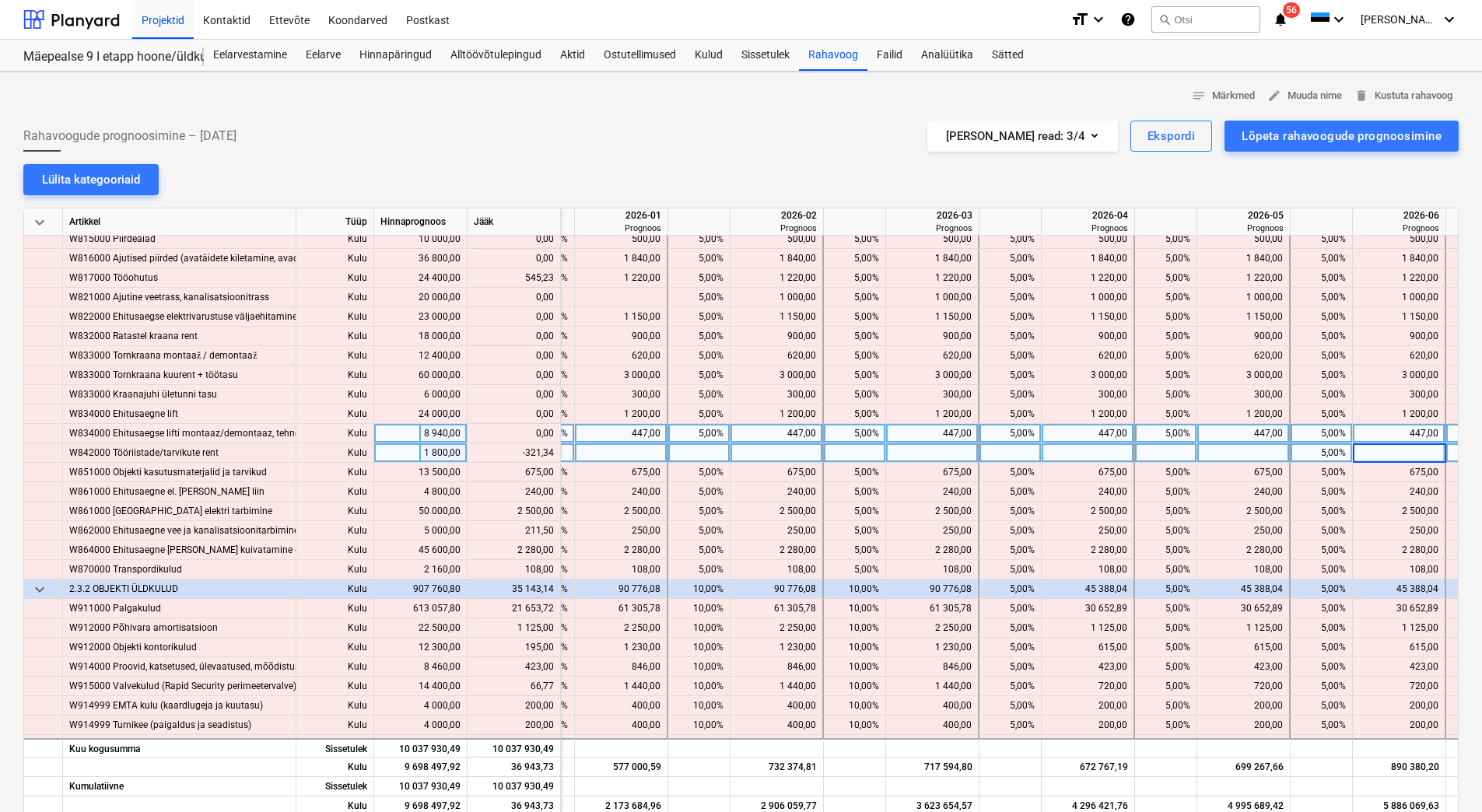
click at [1391, 436] on div "447,00" at bounding box center [1399, 433] width 80 height 19
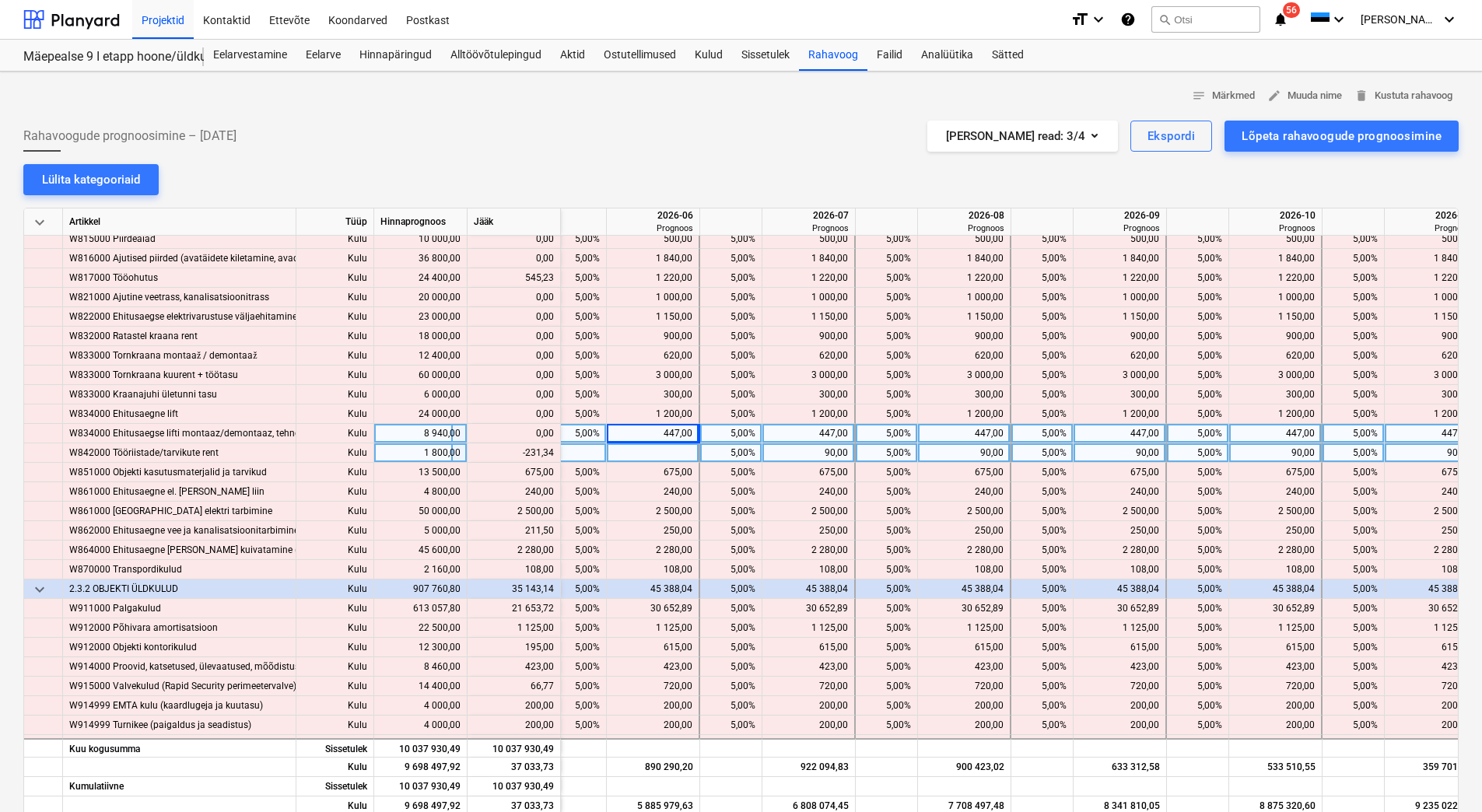
scroll to position [9551, 1755]
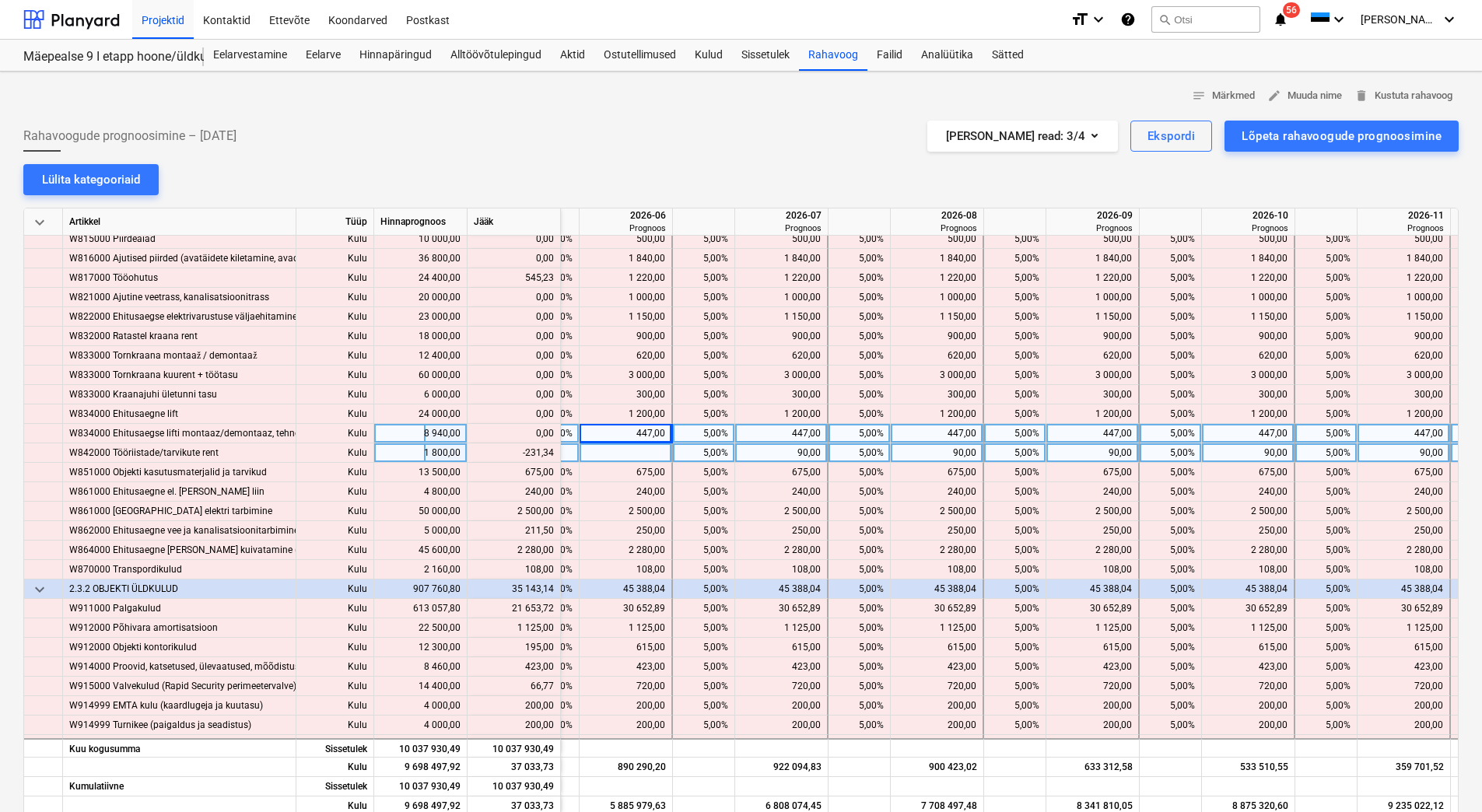
click at [784, 451] on div "90,00" at bounding box center [780, 452] width 80 height 19
click at [955, 457] on div "90,00" at bounding box center [936, 452] width 80 height 19
click at [1097, 457] on div "90,00" at bounding box center [1092, 452] width 80 height 19
click at [1097, 456] on div "90,00" at bounding box center [1092, 452] width 80 height 19
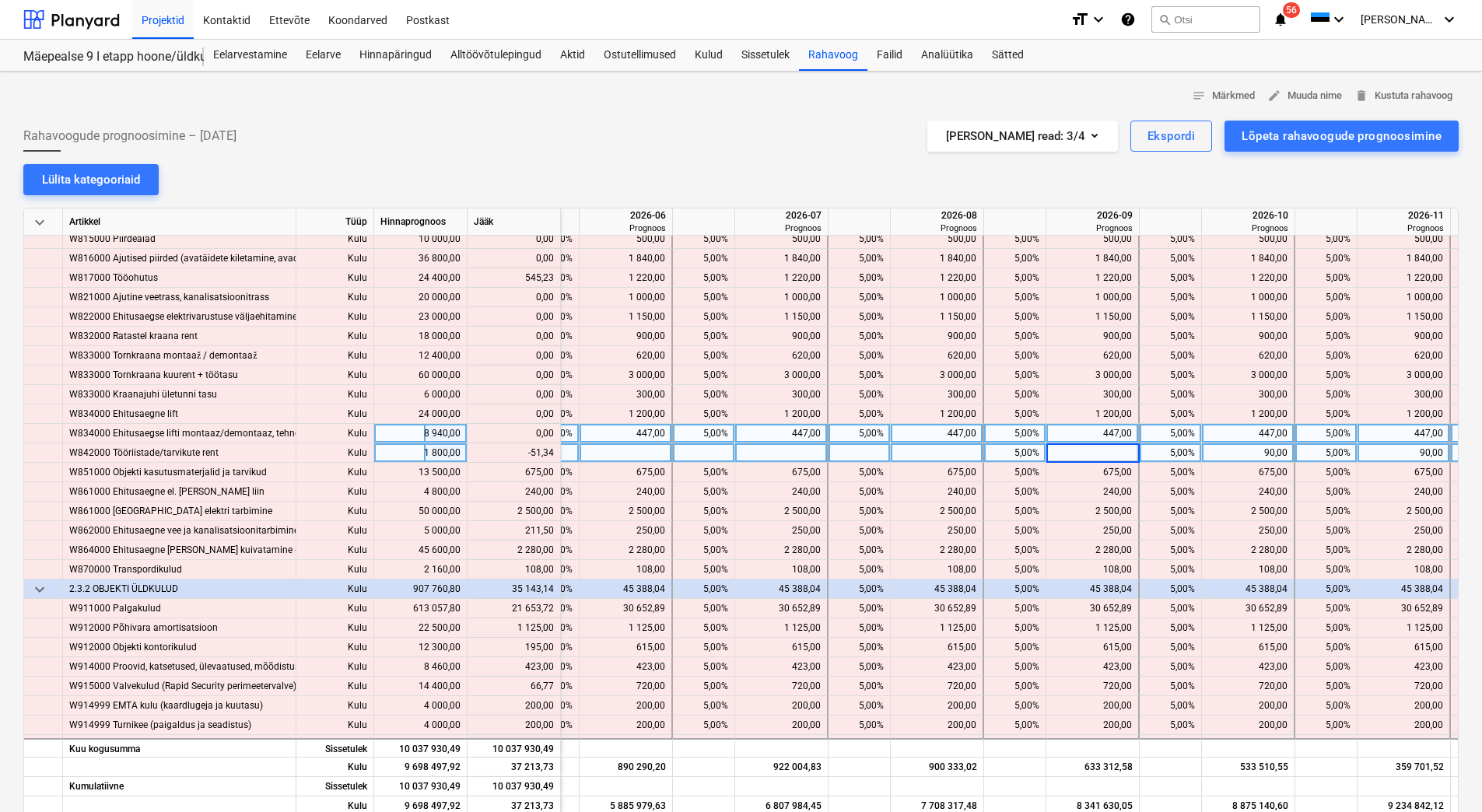
click at [1237, 458] on div "90,00" at bounding box center [1248, 452] width 80 height 19
click at [1243, 455] on div "90,00" at bounding box center [1248, 452] width 80 height 19
click at [1393, 452] on div "90,00" at bounding box center [1403, 452] width 80 height 19
drag, startPoint x: 525, startPoint y: 452, endPoint x: 553, endPoint y: 453, distance: 28.0
click at [553, 453] on div "content_copy 128,66" at bounding box center [513, 452] width 80 height 19
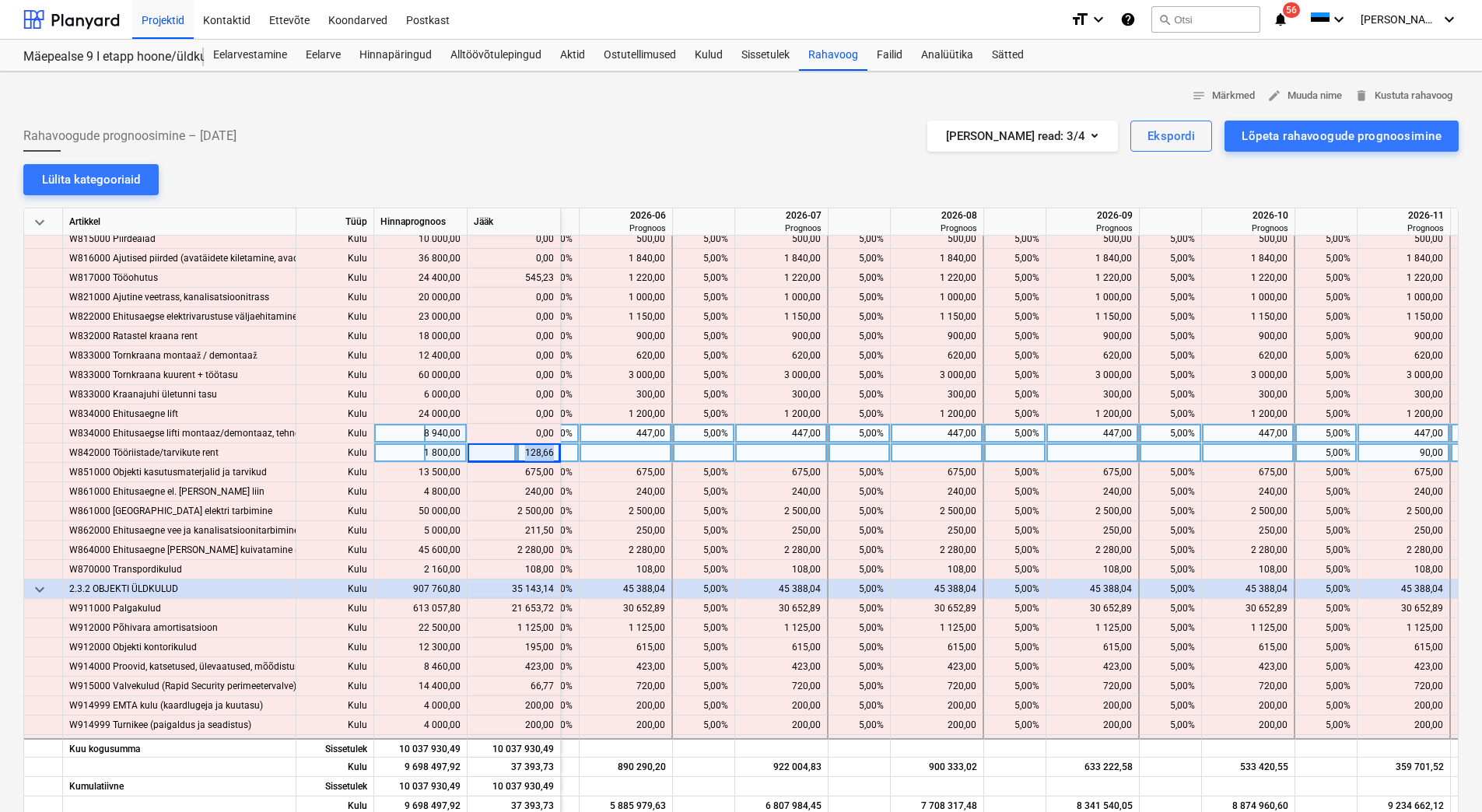
copy div "128,66"
click at [1237, 454] on div at bounding box center [1248, 452] width 93 height 19
type input "128,66"
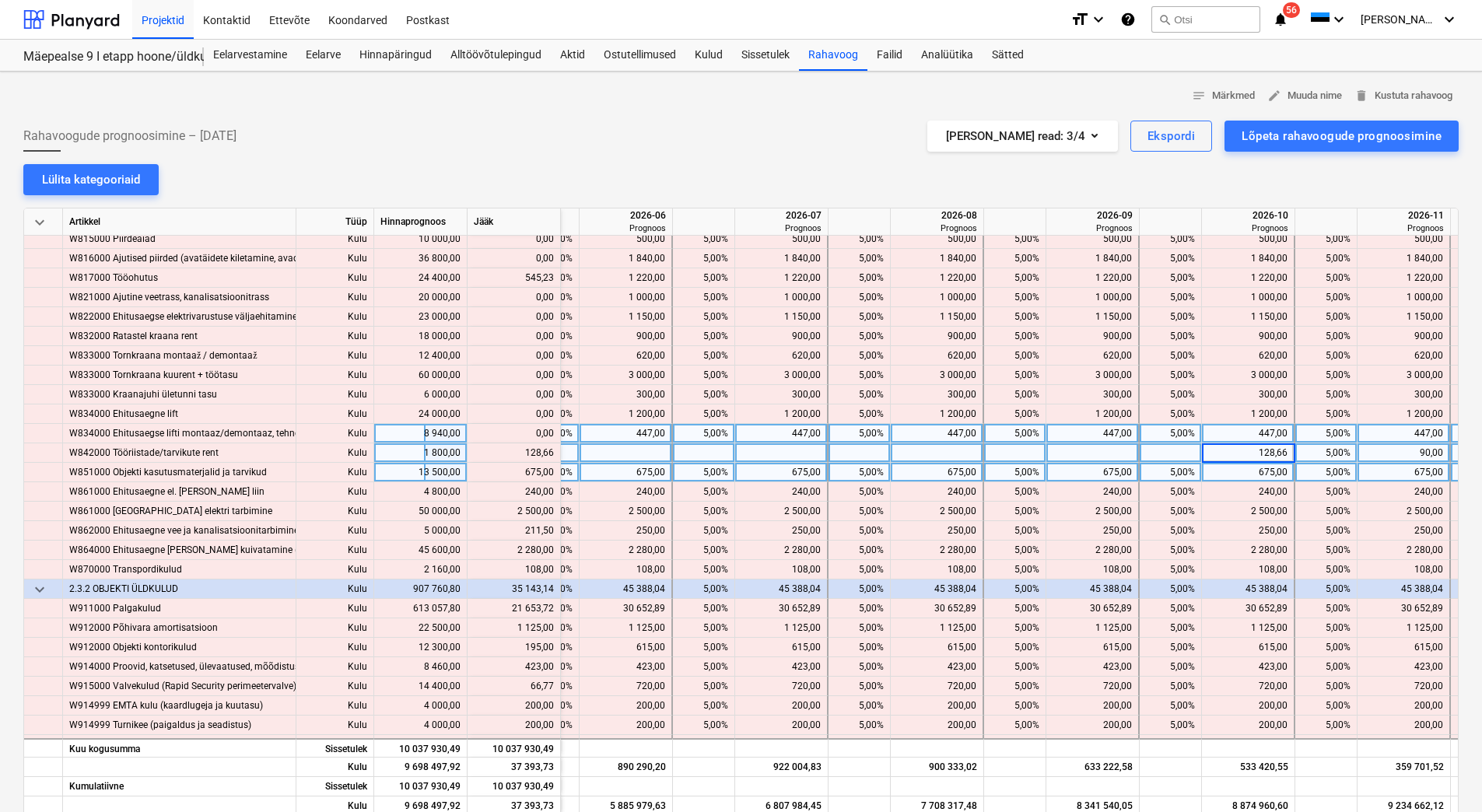
click at [1237, 466] on div "675,00" at bounding box center [1248, 471] width 80 height 19
click at [1313, 474] on div "5,00%" at bounding box center [1326, 471] width 49 height 19
type input "10"
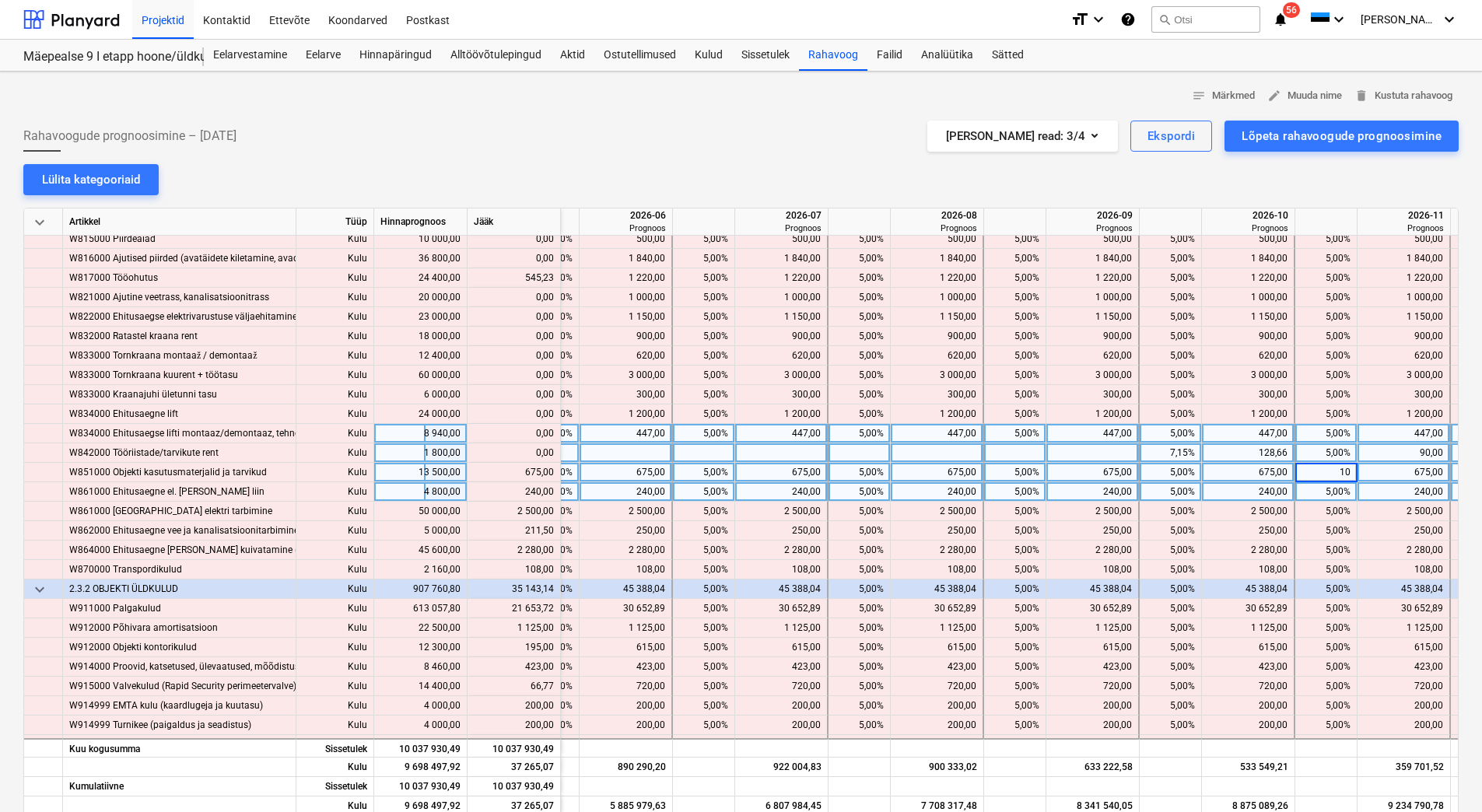
click at [1315, 492] on div "5,00%" at bounding box center [1326, 492] width 49 height 19
type input "10"
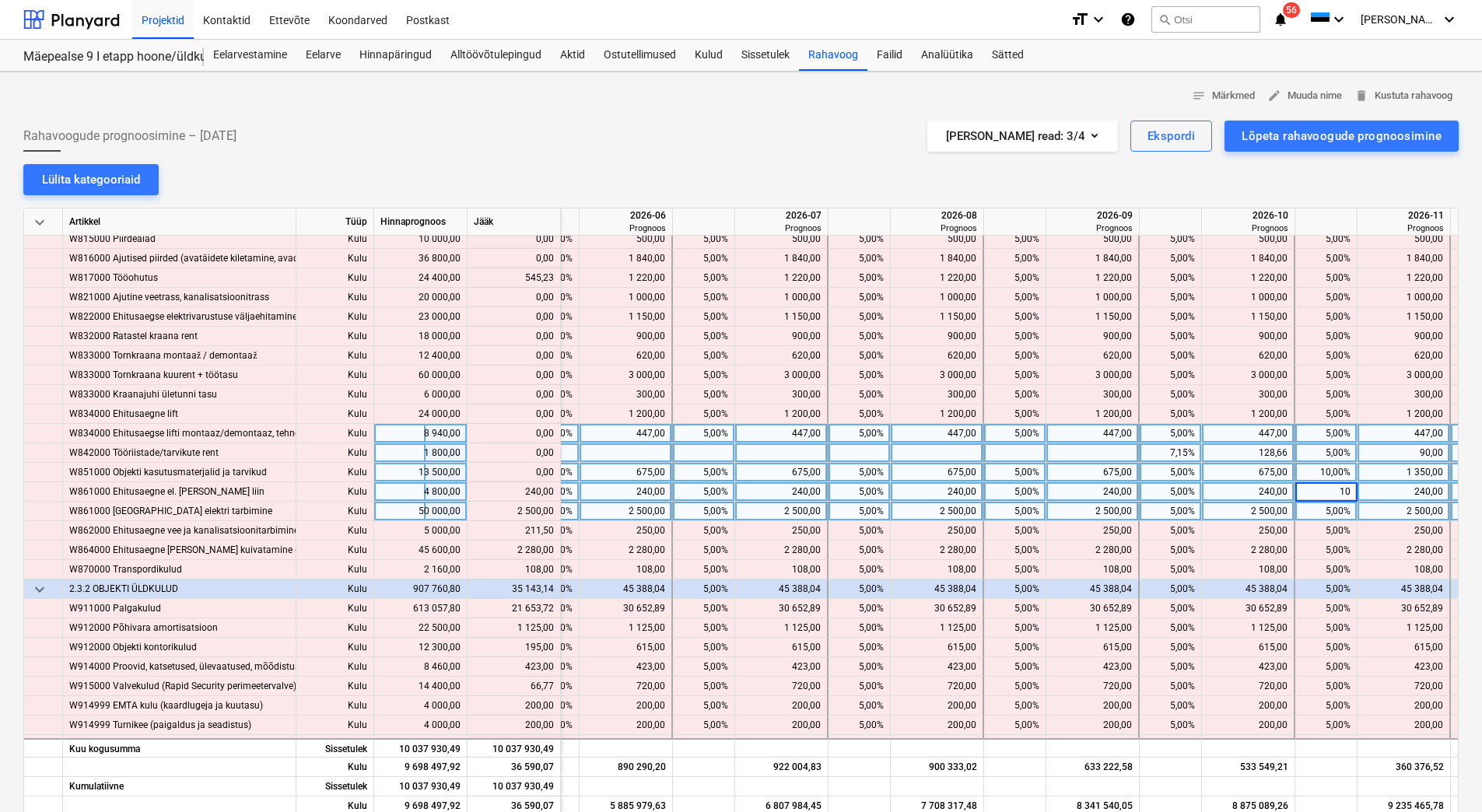
click at [1315, 504] on div "5,00%" at bounding box center [1326, 511] width 49 height 19
type input "10"
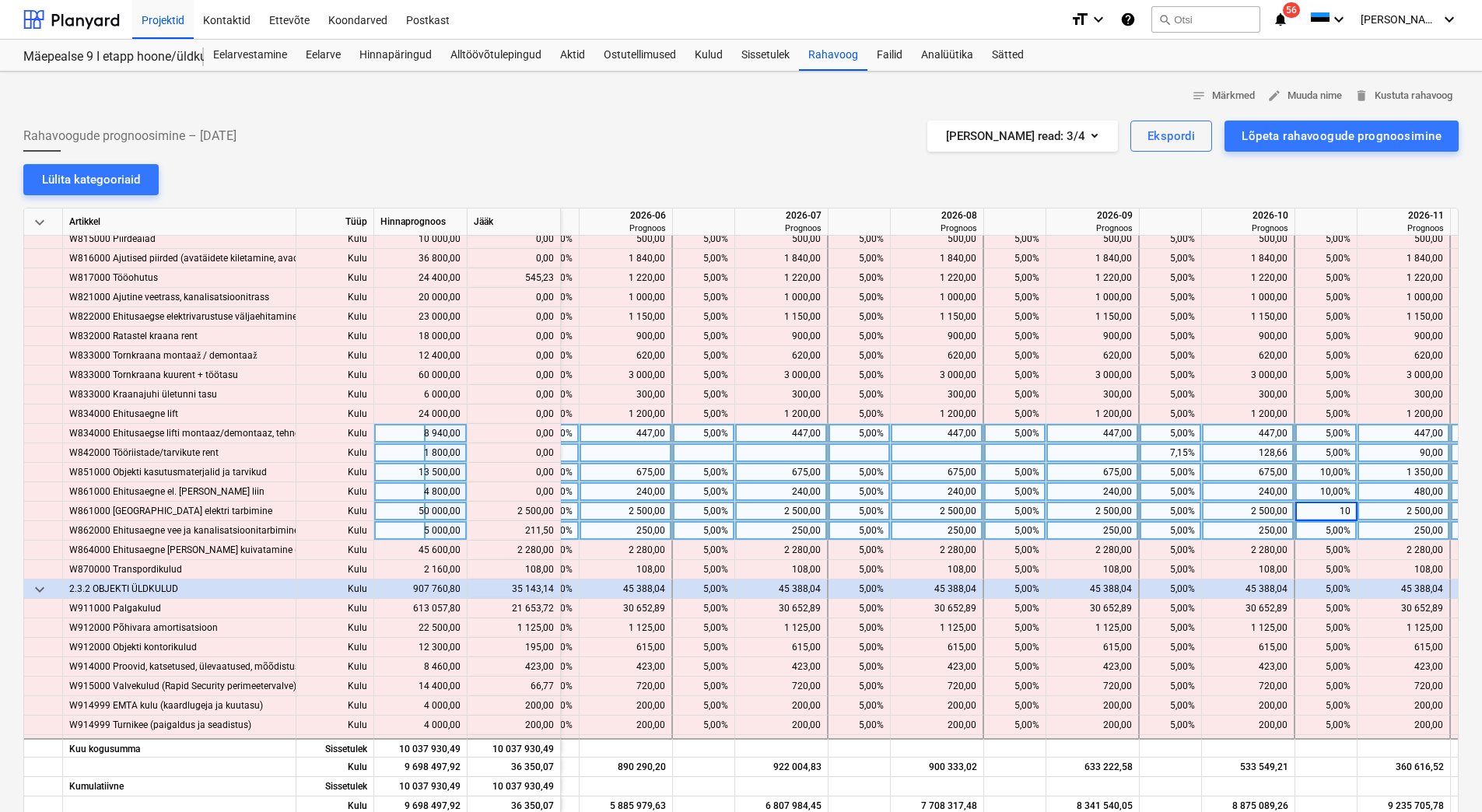
click at [1314, 529] on div "5,00%" at bounding box center [1326, 530] width 49 height 19
type input "10"
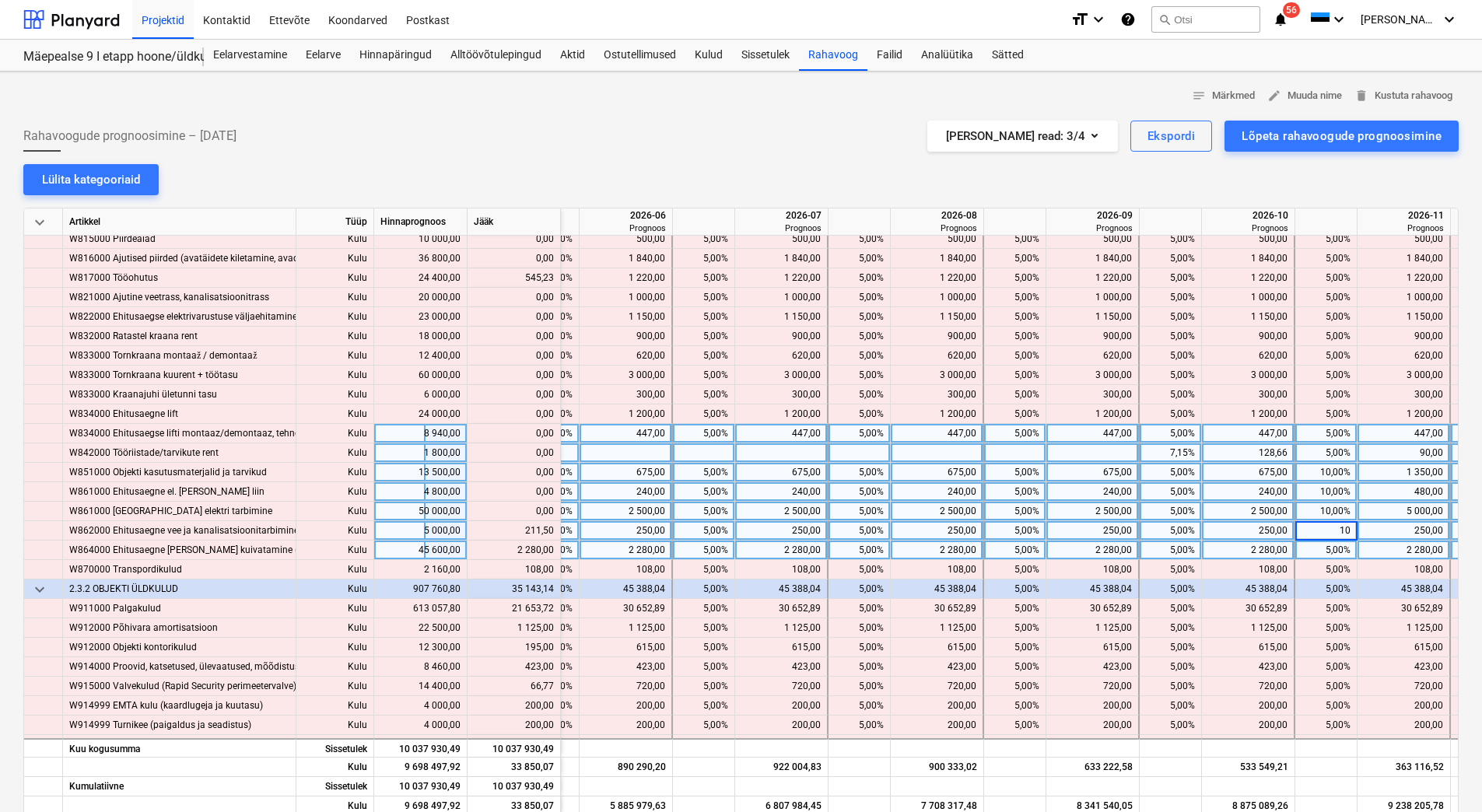
click at [1317, 545] on div "5,00%" at bounding box center [1326, 549] width 49 height 19
click at [1400, 536] on div "500,00" at bounding box center [1403, 530] width 80 height 19
click at [1392, 517] on div "5 000,00" at bounding box center [1403, 511] width 80 height 19
drag, startPoint x: 528, startPoint y: 529, endPoint x: 552, endPoint y: 529, distance: 24.0
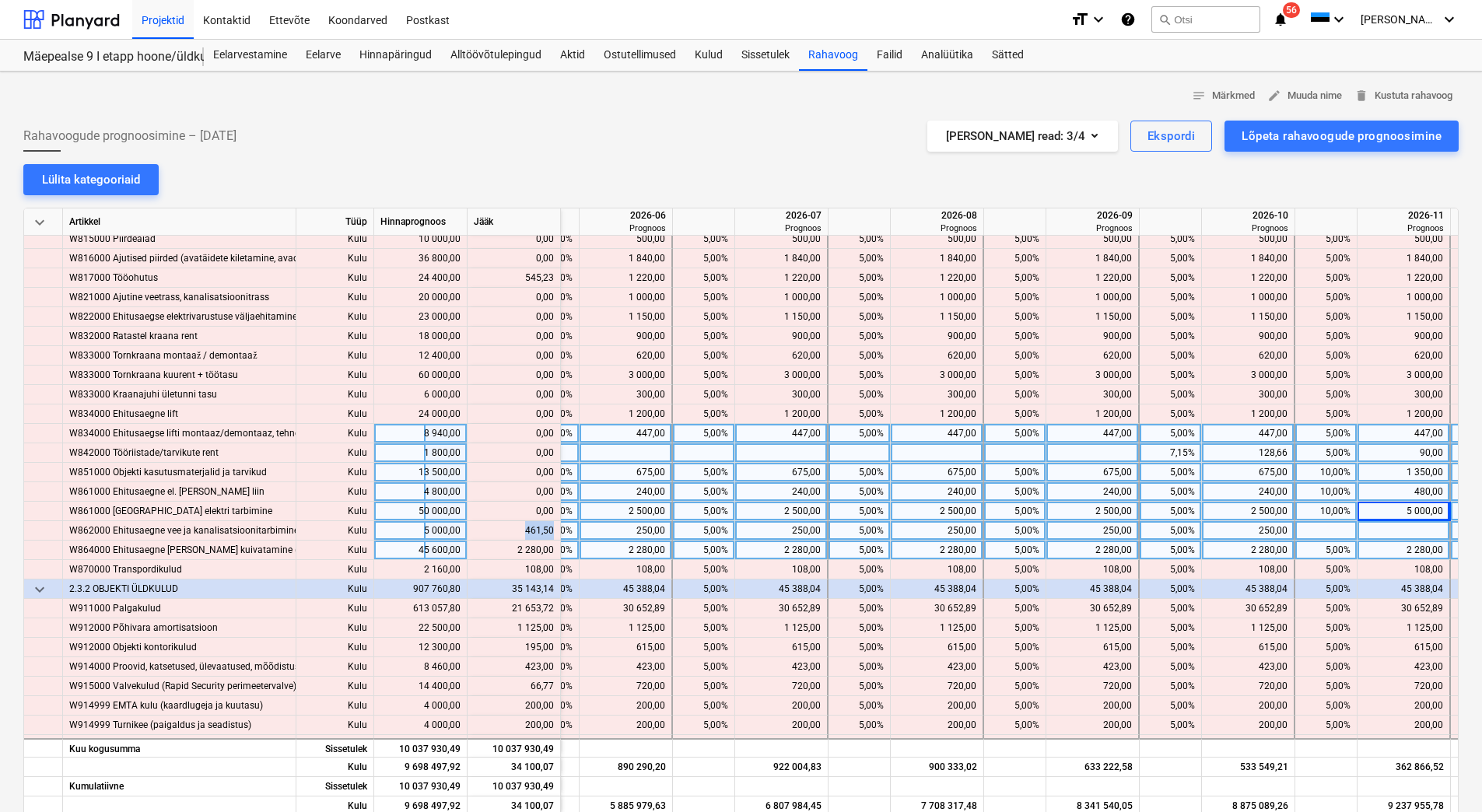
click at [552, 529] on div "content_copy 461,50" at bounding box center [513, 530] width 80 height 19
copy div "461,50"
click at [1400, 530] on div at bounding box center [1404, 530] width 93 height 19
type input "461,50"
click at [1395, 547] on div "2 280,00" at bounding box center [1403, 549] width 80 height 19
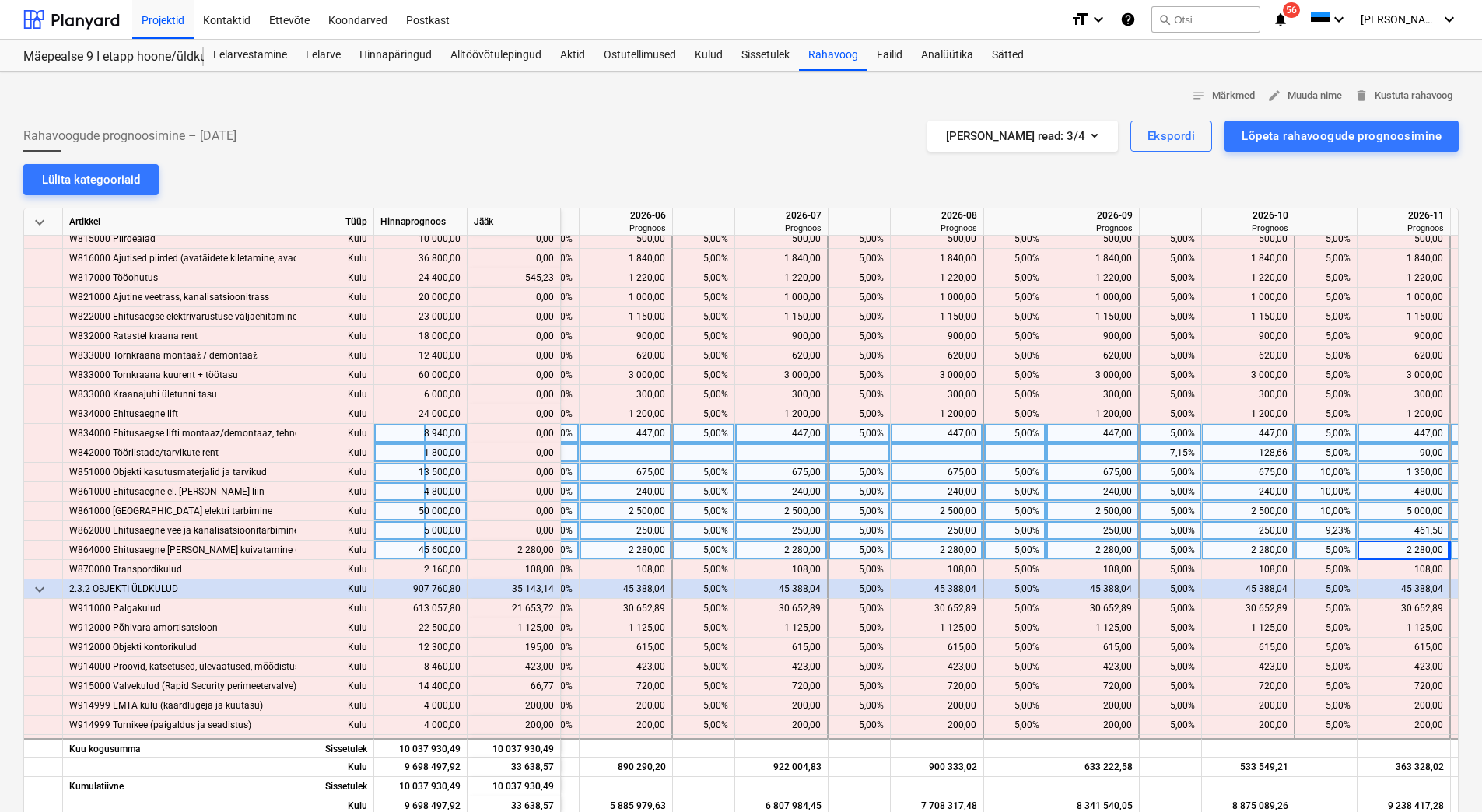
click at [1311, 551] on div "5,00%" at bounding box center [1326, 549] width 49 height 19
type input "10"
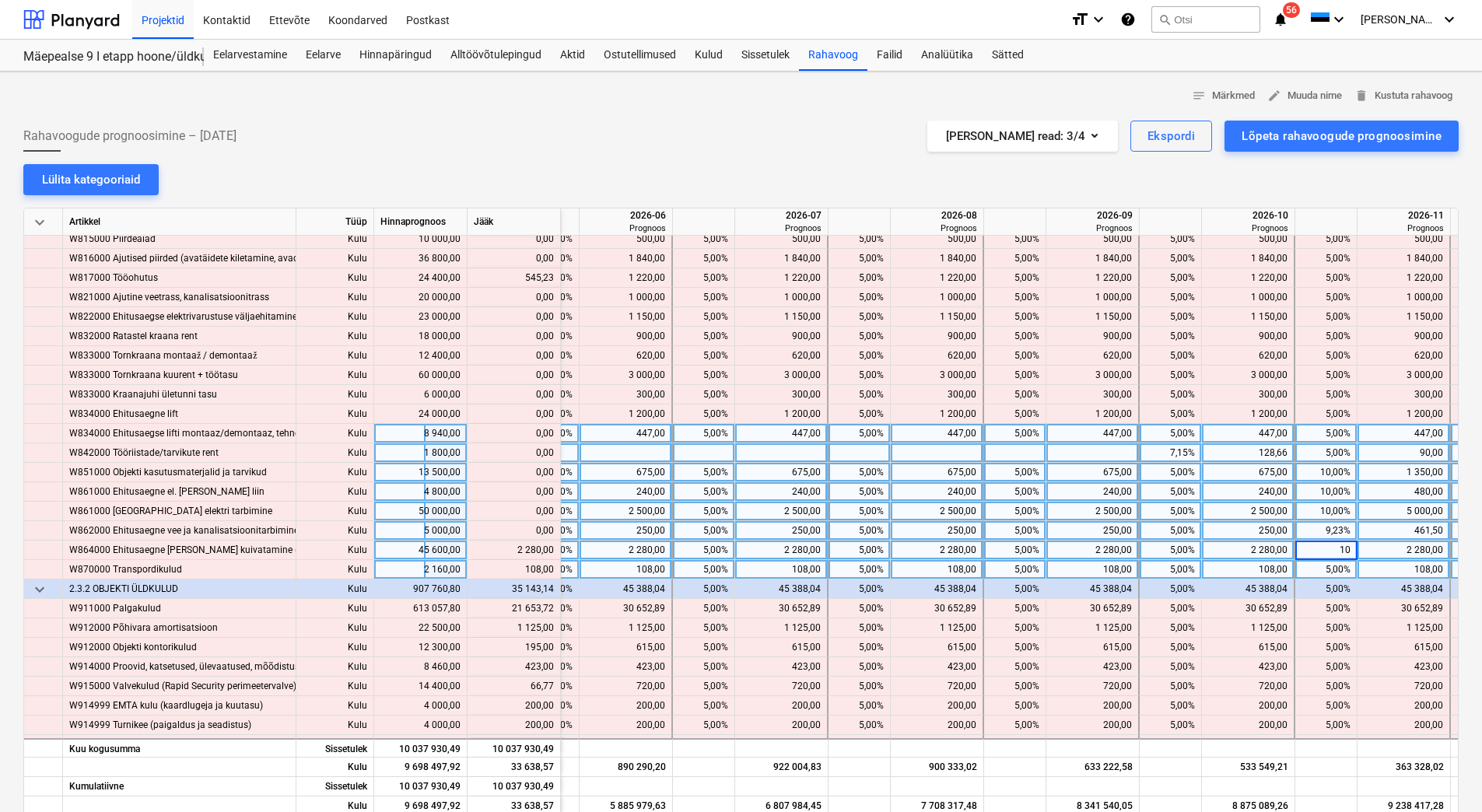
click at [1313, 560] on div "5,00%" at bounding box center [1326, 569] width 49 height 19
click at [1316, 568] on div "5,00%" at bounding box center [1326, 569] width 49 height 19
type input "10"
click at [1310, 547] on div "10,00%" at bounding box center [1326, 549] width 49 height 19
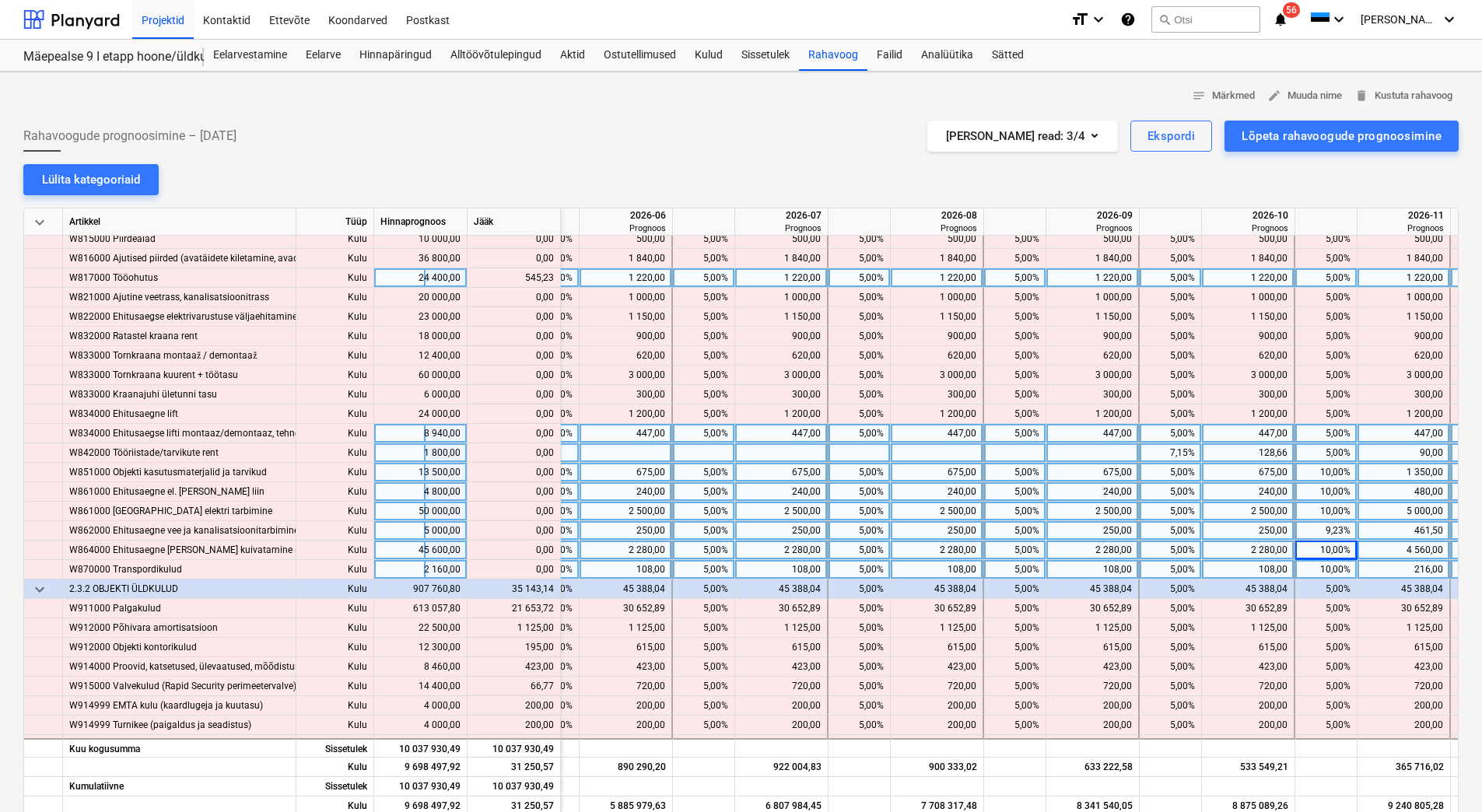
click at [1389, 279] on div "1 220,00" at bounding box center [1403, 277] width 80 height 19
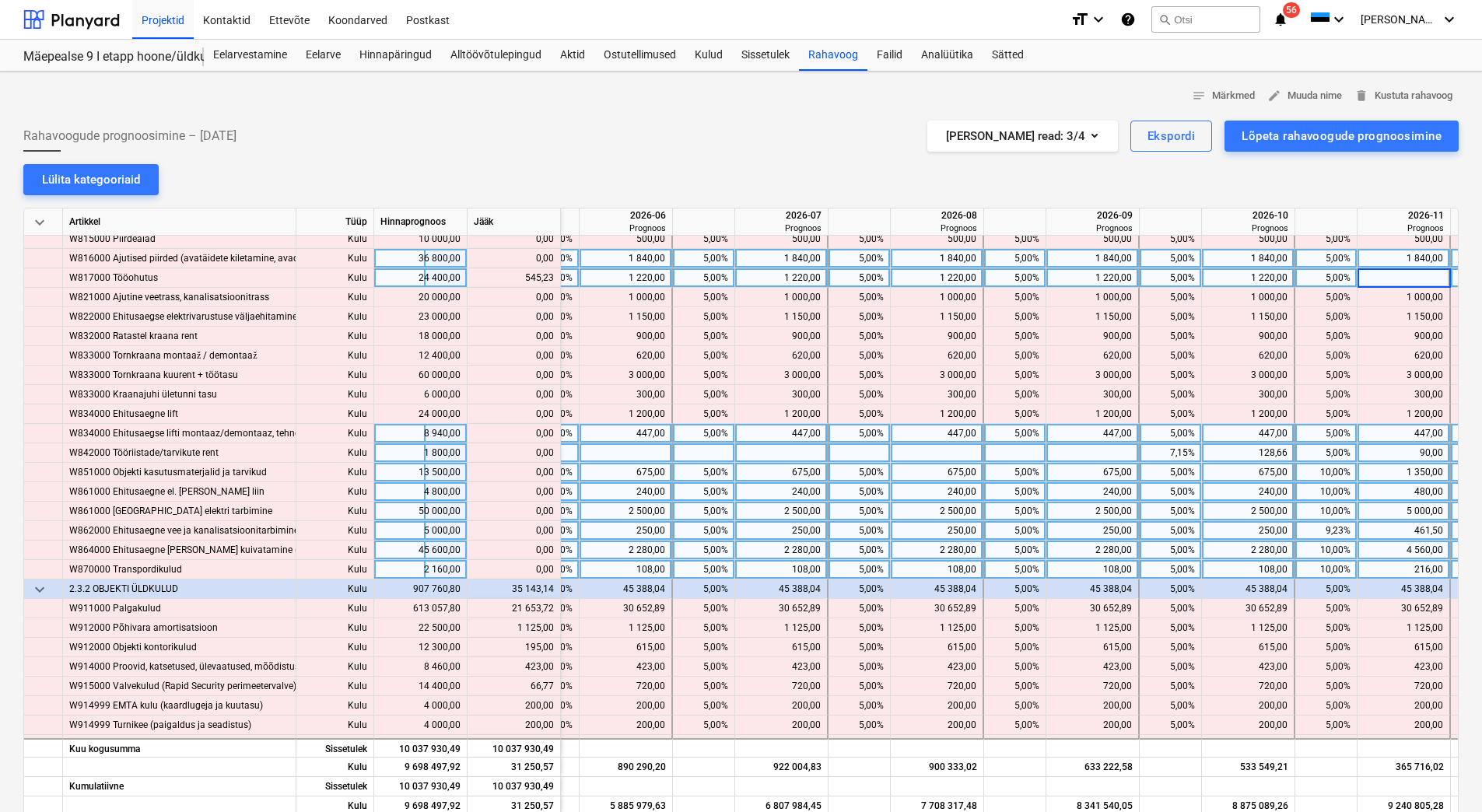
click at [1391, 260] on div "1 840,00" at bounding box center [1403, 258] width 80 height 19
drag, startPoint x: 515, startPoint y: 275, endPoint x: 551, endPoint y: 281, distance: 36.5
click at [551, 281] on div "content_copy 1 765,23" at bounding box center [513, 277] width 80 height 19
copy div "1 765,23"
click at [1419, 279] on div at bounding box center [1404, 277] width 93 height 19
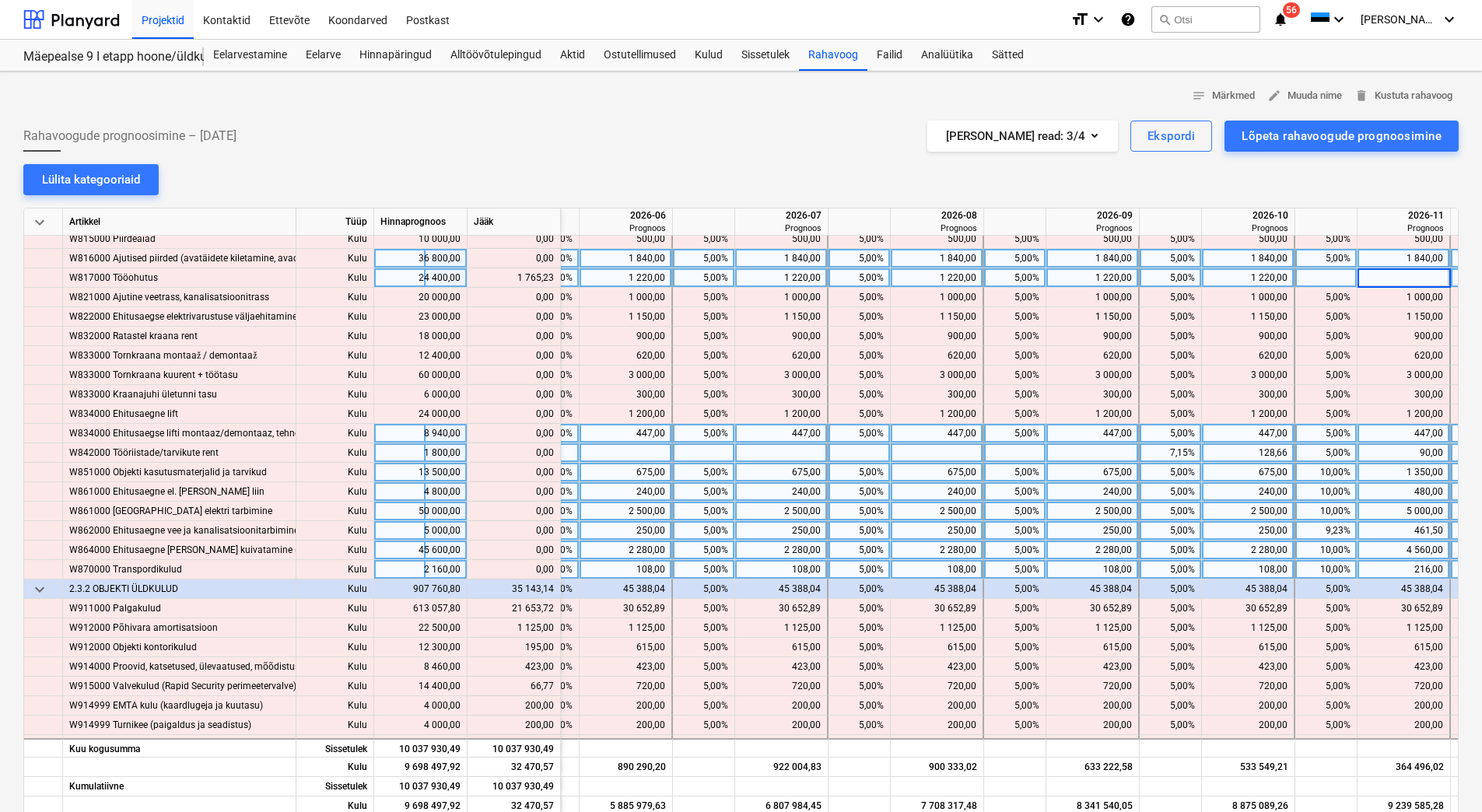
type input "1 765,23"
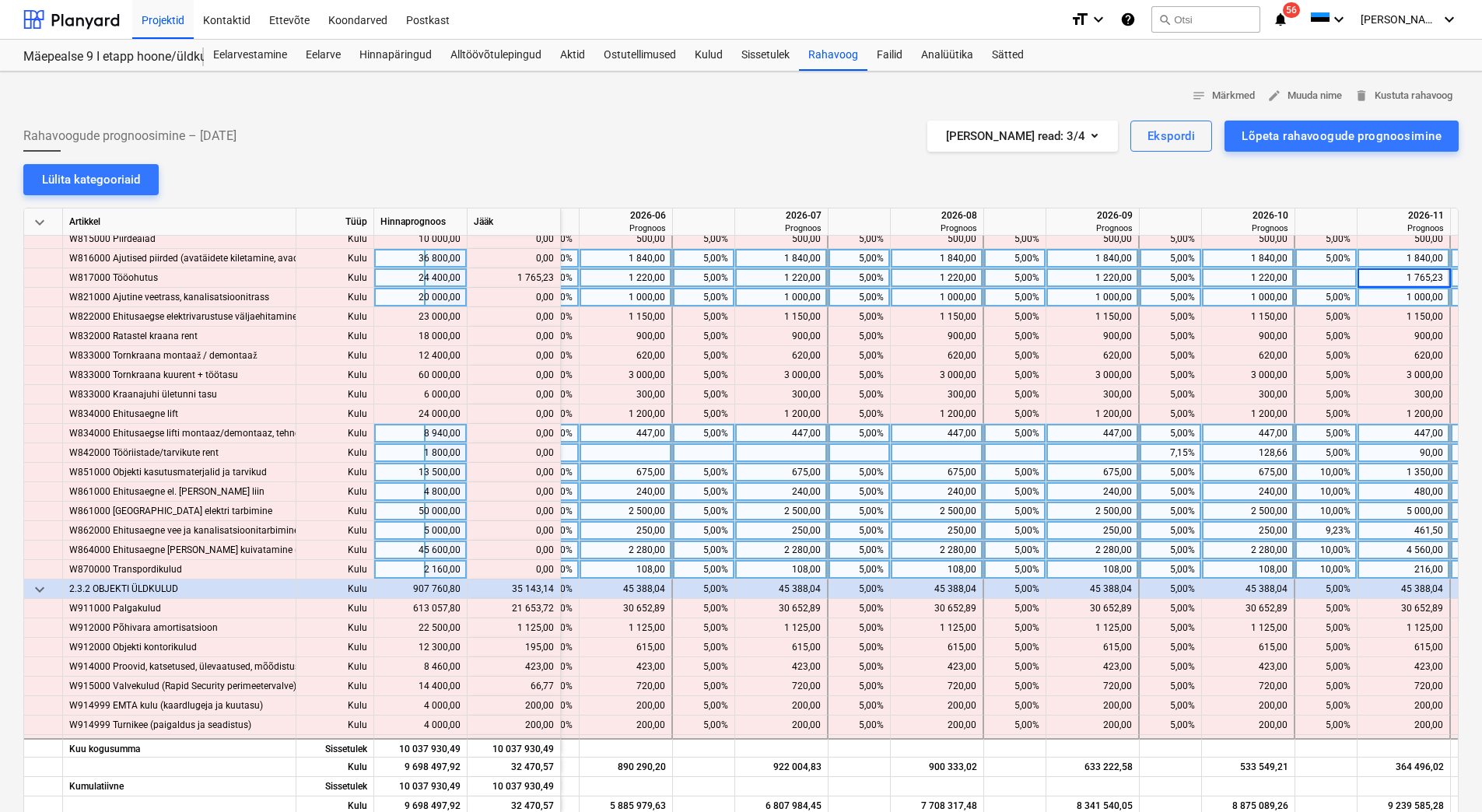
click at [1404, 297] on div "1 000,00" at bounding box center [1403, 297] width 80 height 19
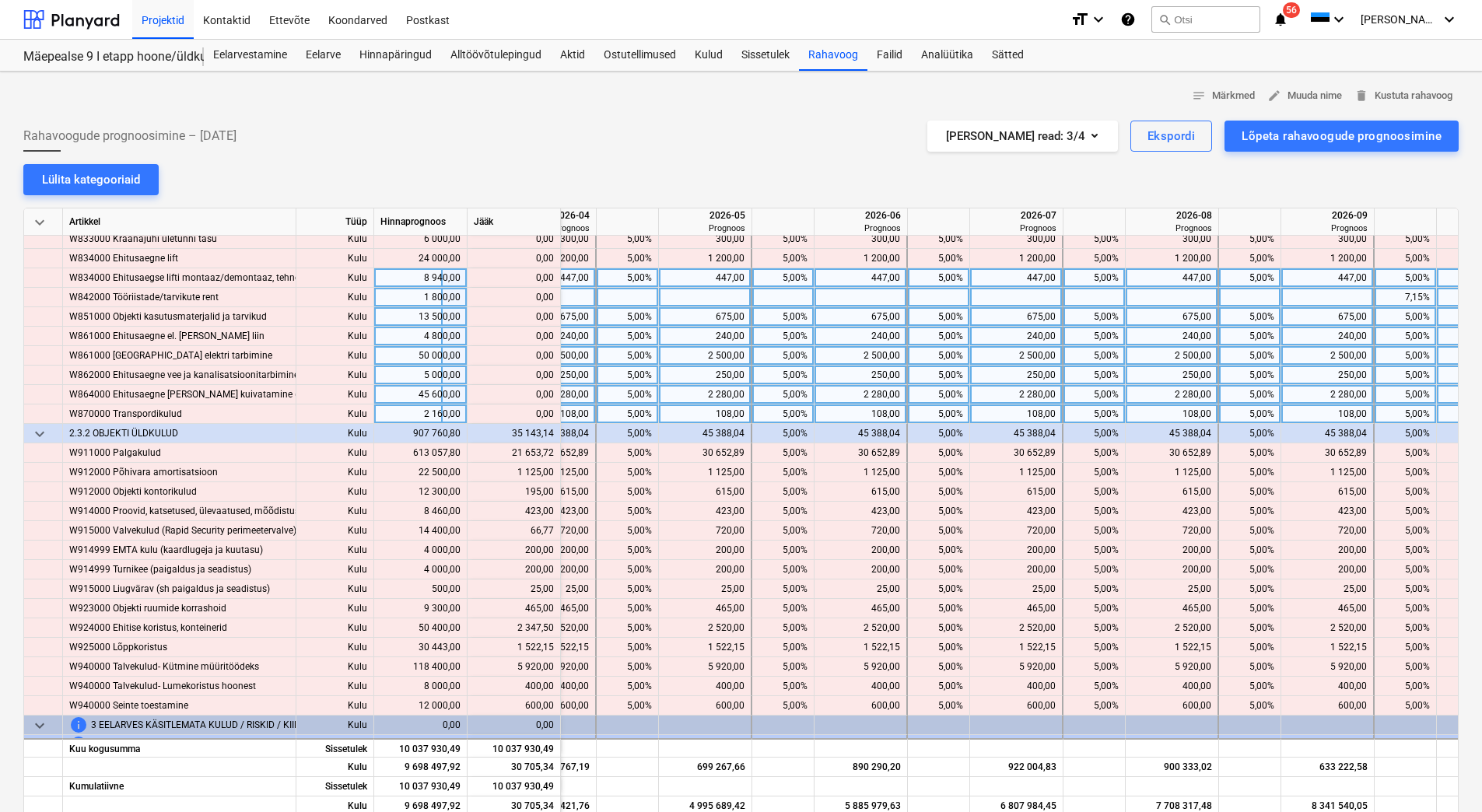
scroll to position [9706, 1522]
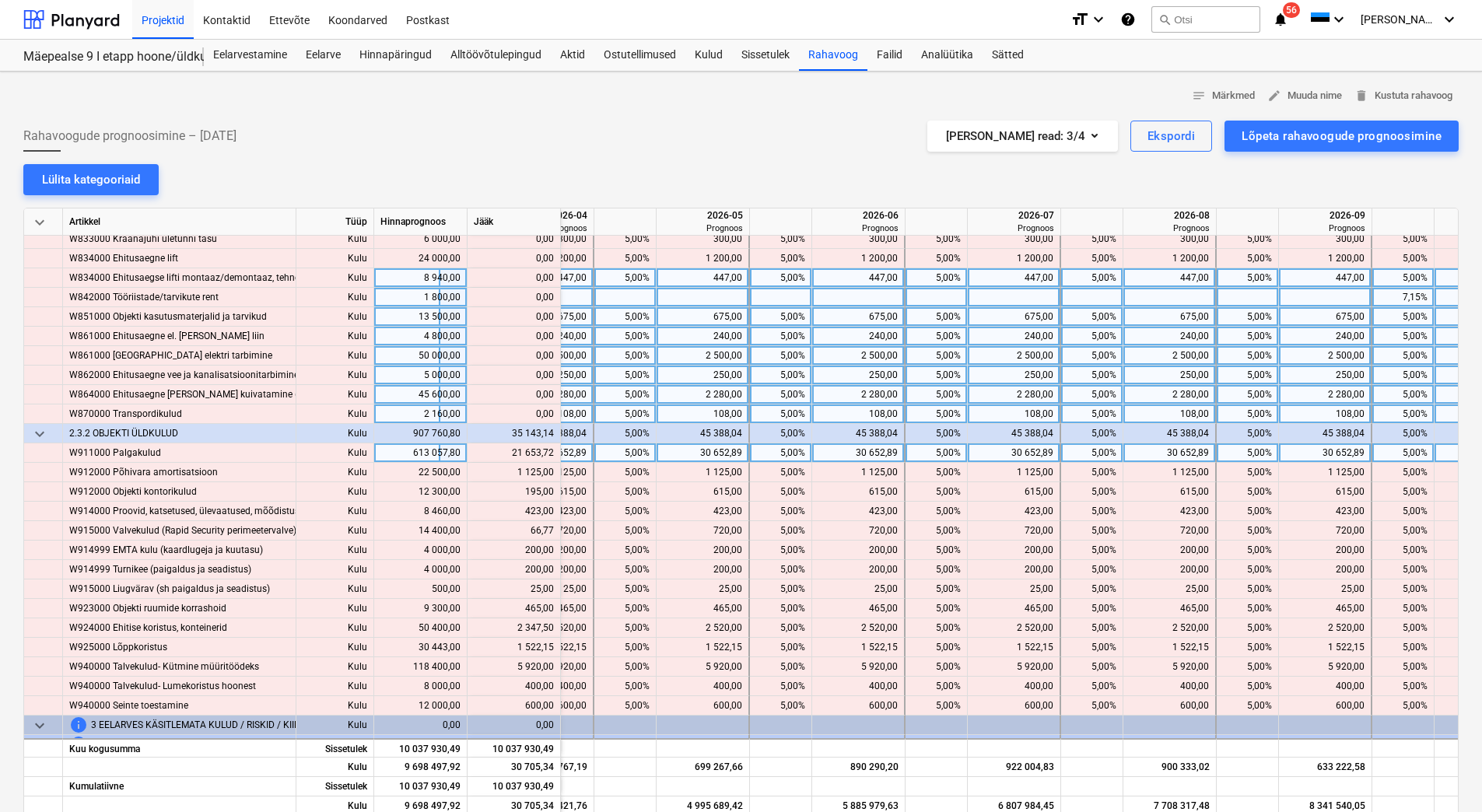
click at [700, 454] on div "30 652,89" at bounding box center [703, 452] width 80 height 19
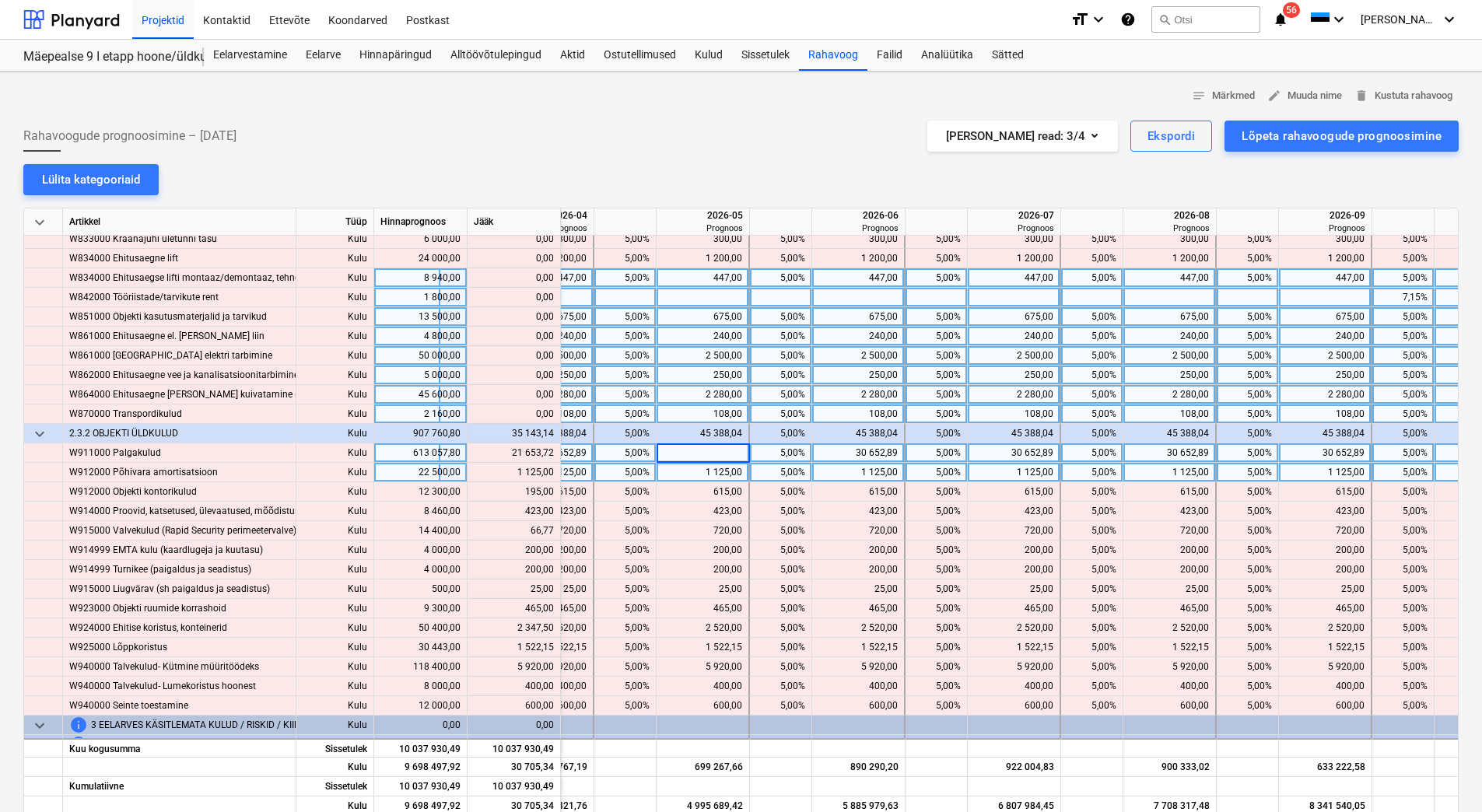
click at [707, 472] on div "1 125,00" at bounding box center [703, 471] width 80 height 19
drag, startPoint x: 511, startPoint y: 455, endPoint x: 553, endPoint y: 456, distance: 42.0
click at [553, 456] on div "content_copy 52 306,61" at bounding box center [513, 452] width 80 height 19
copy div "52 306,61"
click at [699, 450] on div at bounding box center [703, 452] width 93 height 19
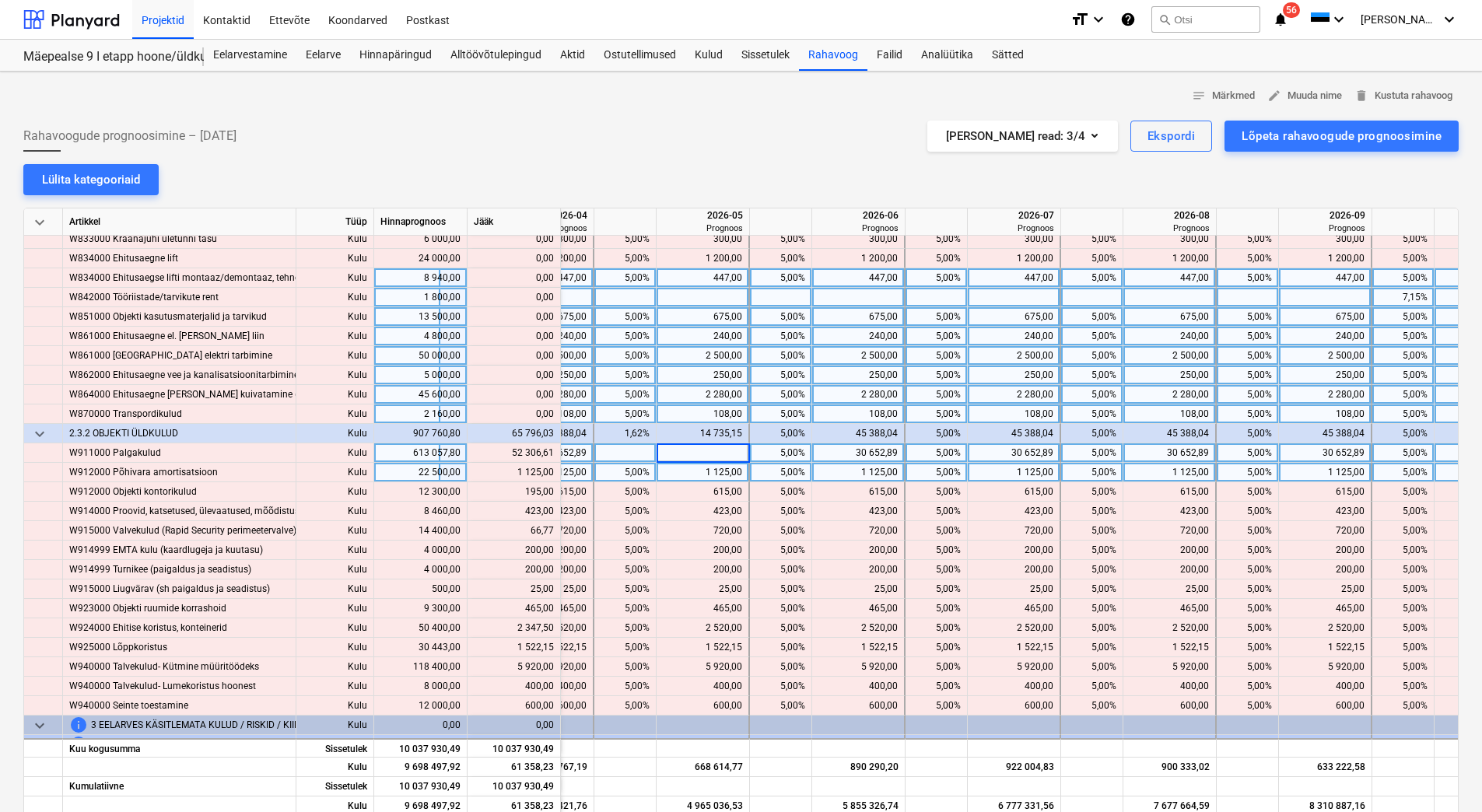
type input "52 306,61"
click at [694, 471] on div "1 125,00" at bounding box center [703, 471] width 80 height 19
click at [1385, 471] on div "5,00%" at bounding box center [1403, 471] width 49 height 19
type input "10"
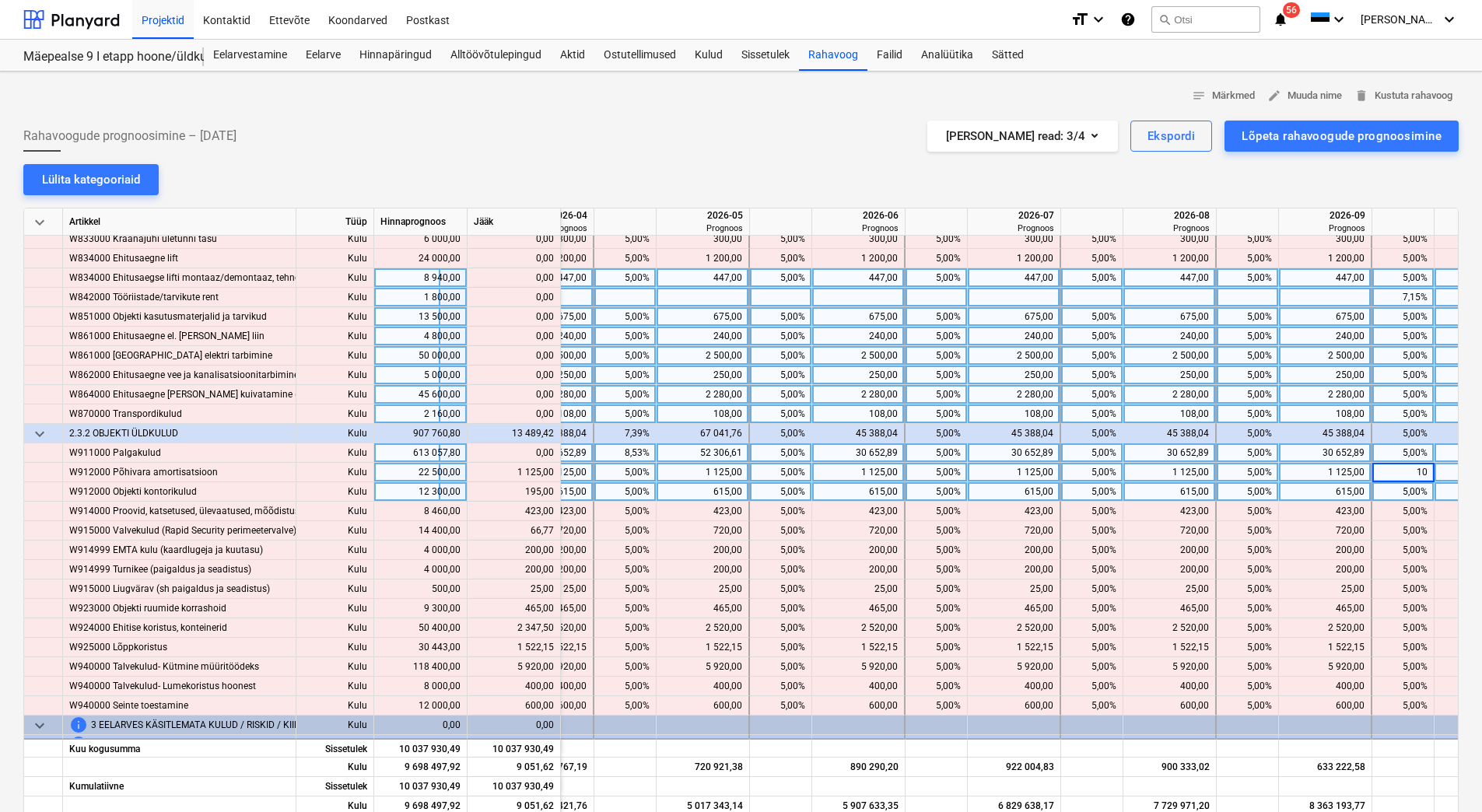
click at [1387, 487] on div "5,00%" at bounding box center [1403, 492] width 49 height 19
click at [1324, 493] on div "615,00" at bounding box center [1324, 492] width 80 height 19
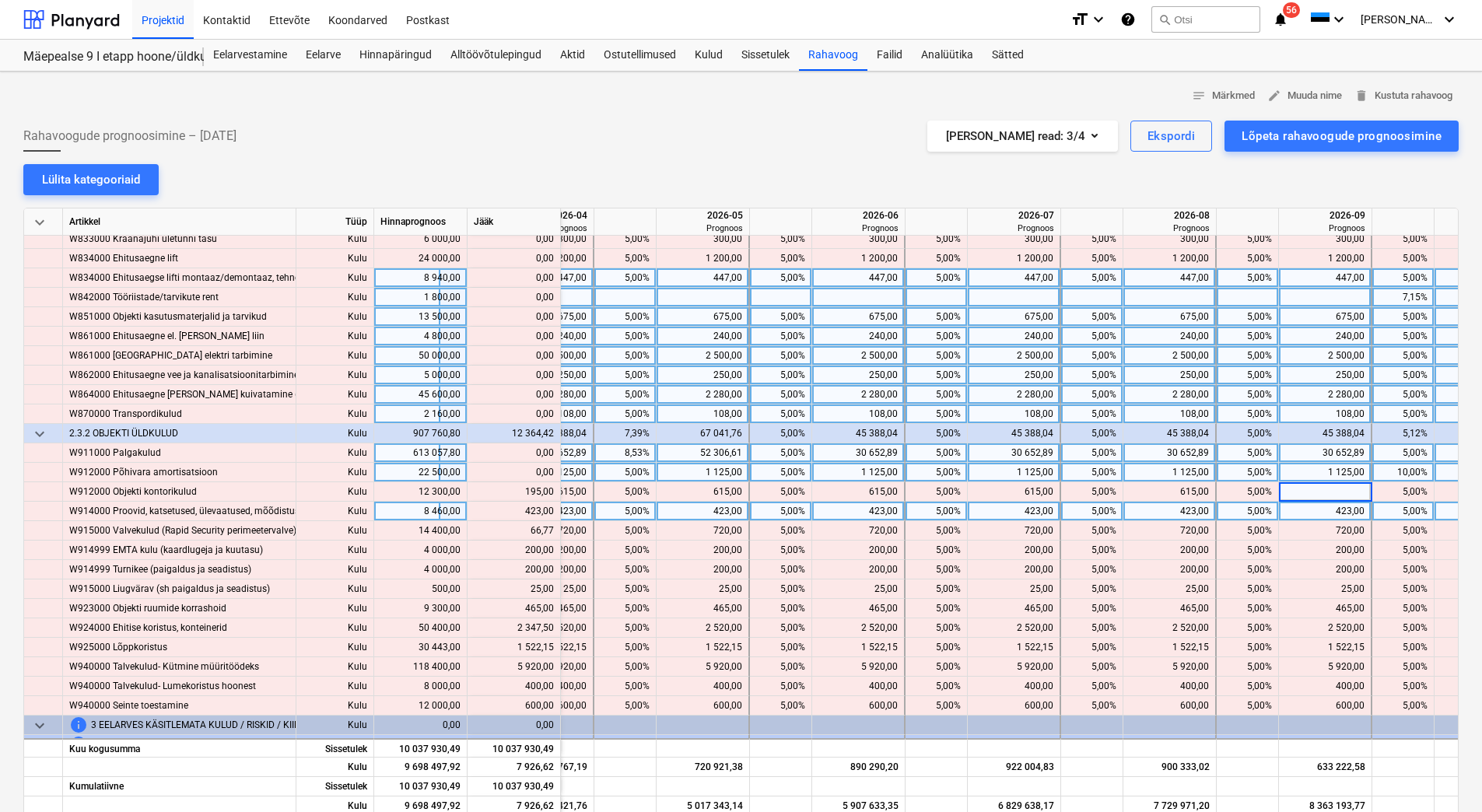
click at [1314, 514] on div "423,00" at bounding box center [1324, 511] width 80 height 19
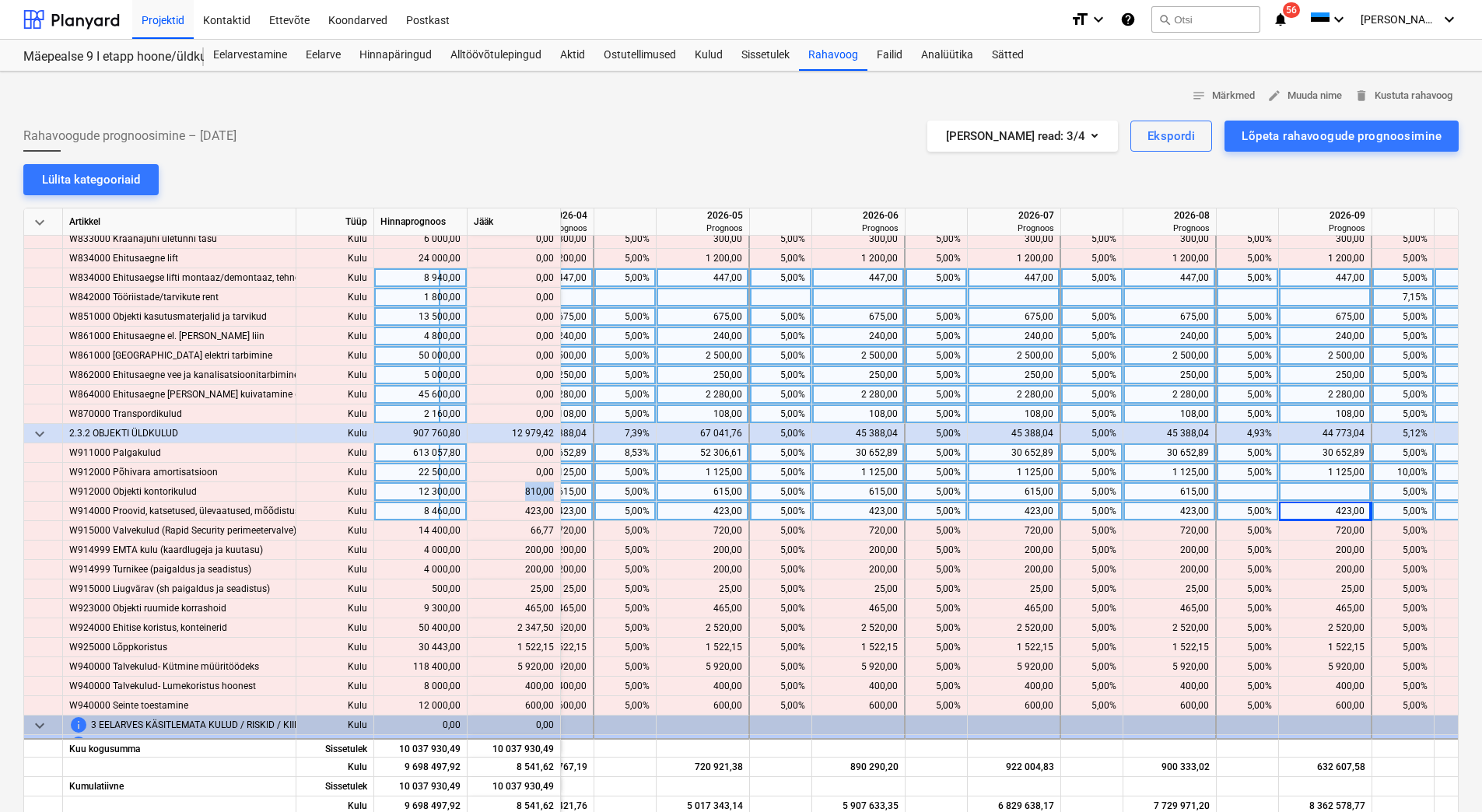
drag, startPoint x: 523, startPoint y: 493, endPoint x: 553, endPoint y: 491, distance: 30.1
click at [553, 491] on div "content_copy 810,00" at bounding box center [513, 492] width 80 height 19
click at [1346, 494] on div at bounding box center [1325, 492] width 93 height 19
type input "810,00"
click at [1326, 503] on div "423,00" at bounding box center [1324, 511] width 80 height 19
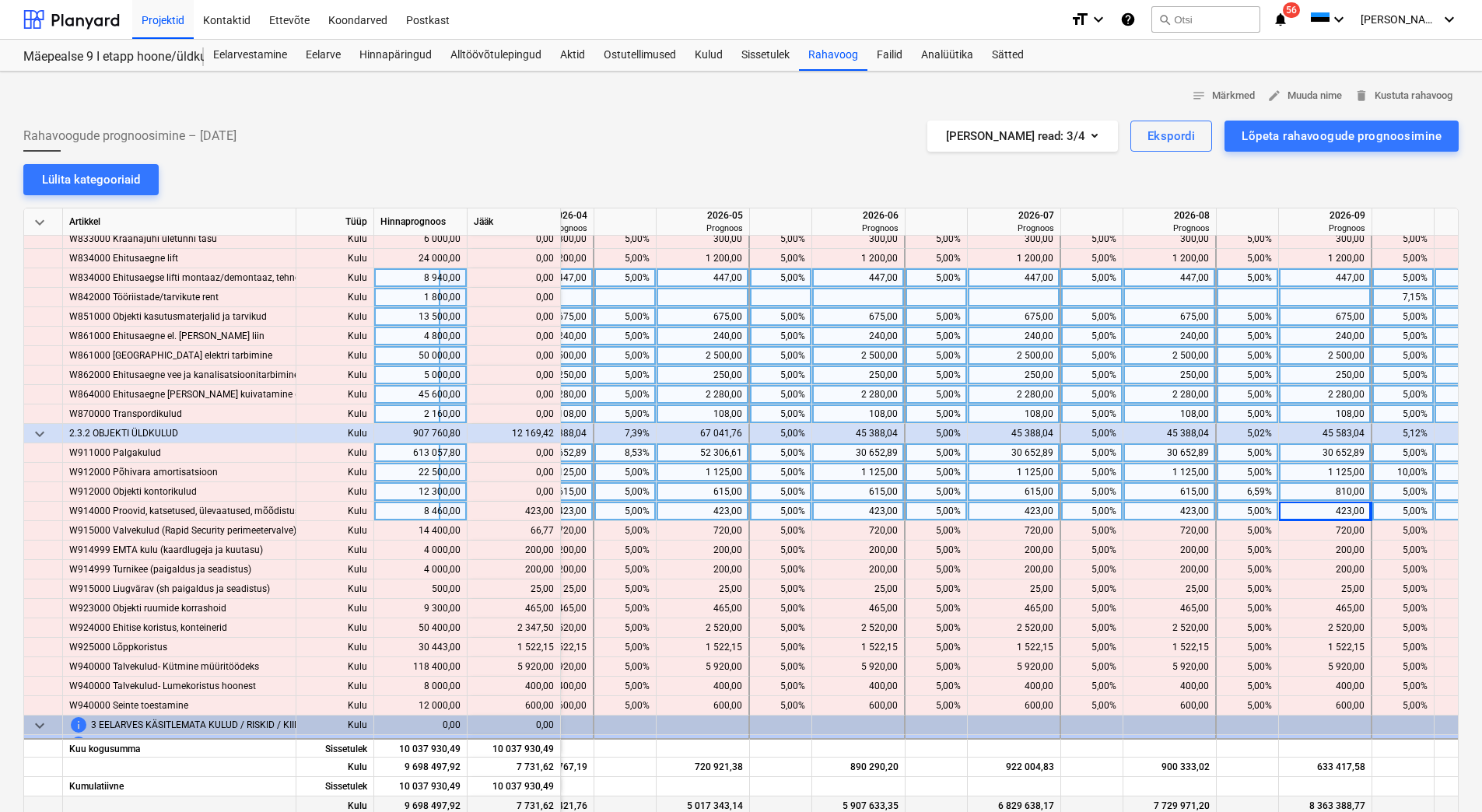
click at [1097, 807] on div at bounding box center [1093, 806] width 62 height 19
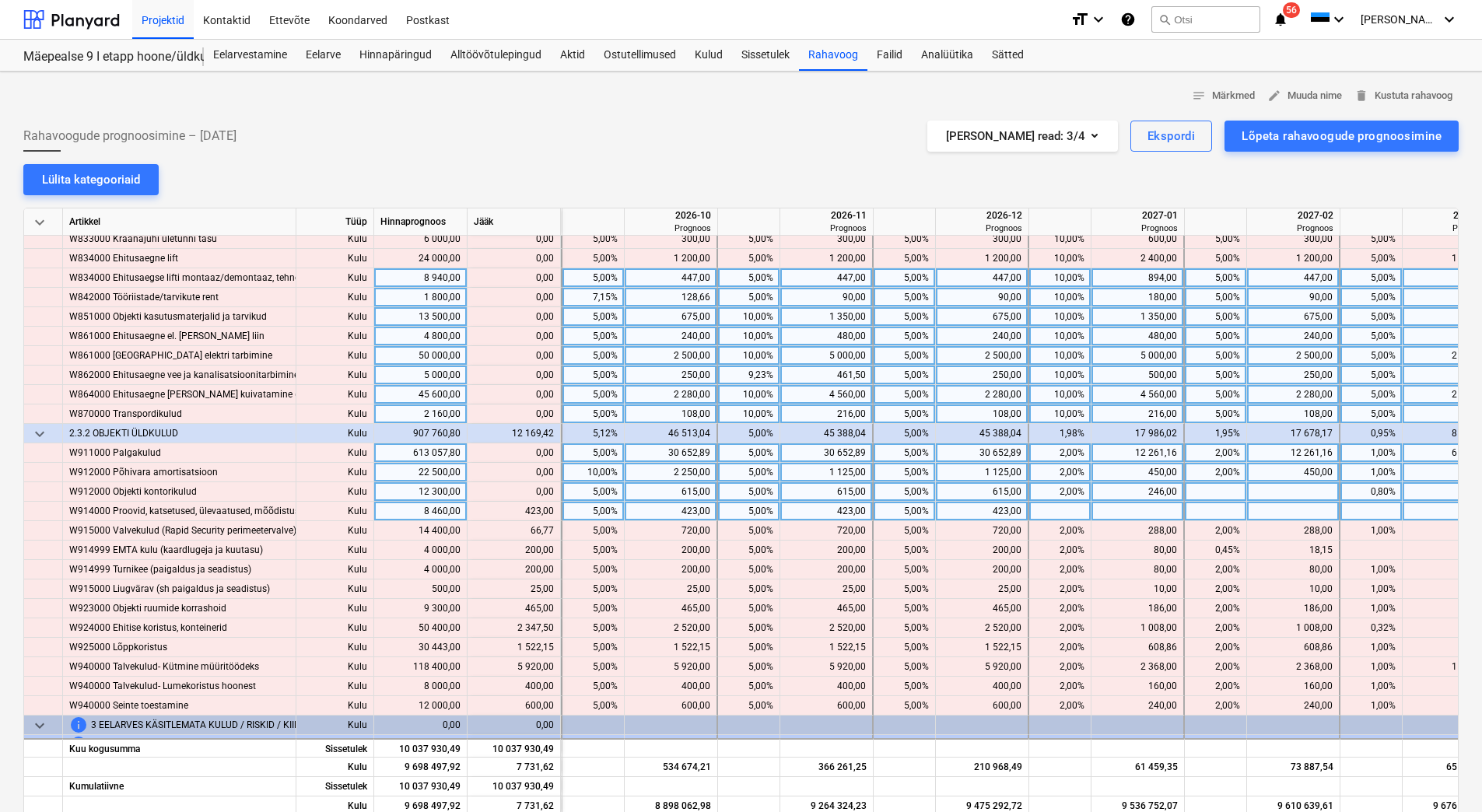
scroll to position [9706, 2376]
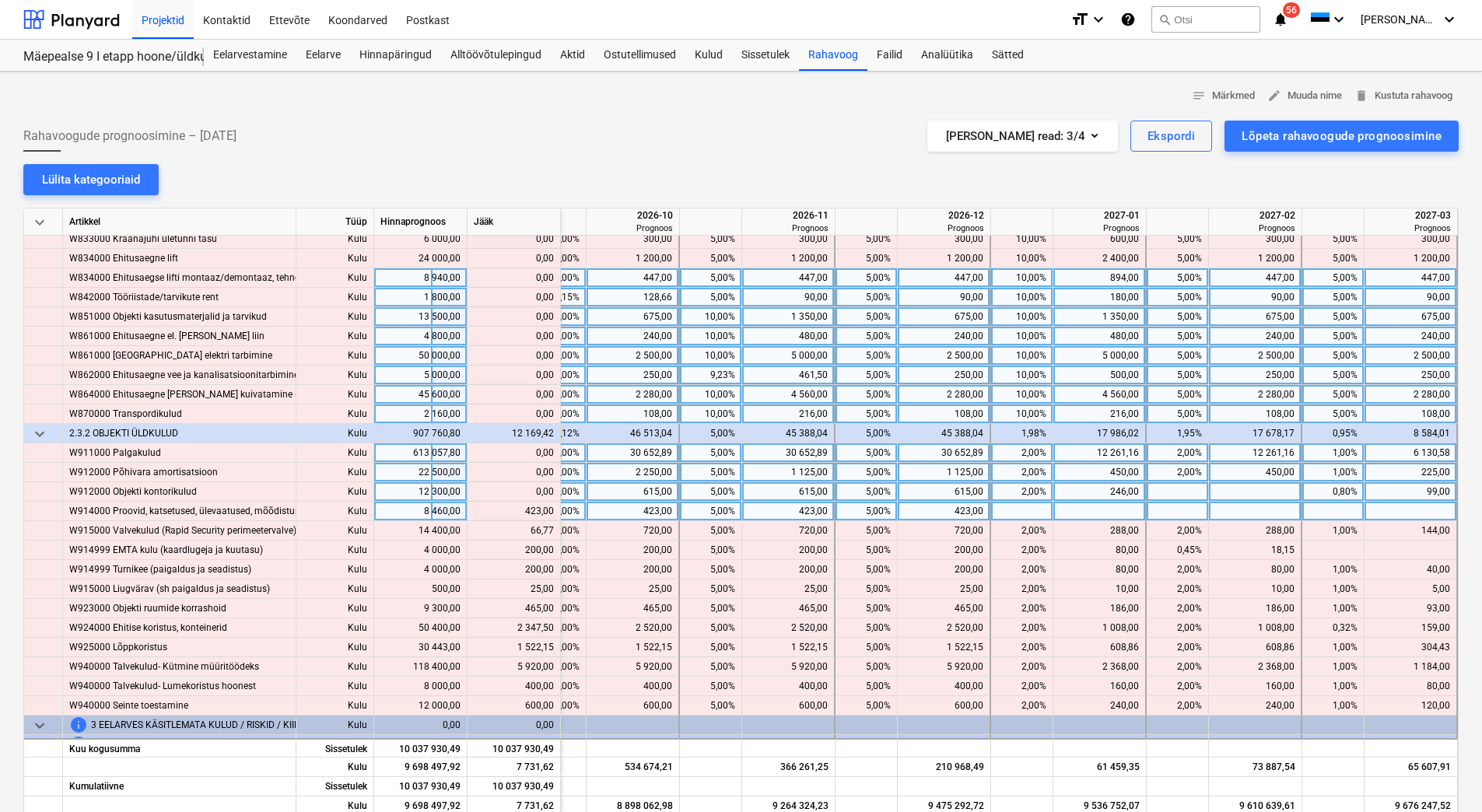
click at [997, 512] on div at bounding box center [1022, 511] width 62 height 19
type input "5"
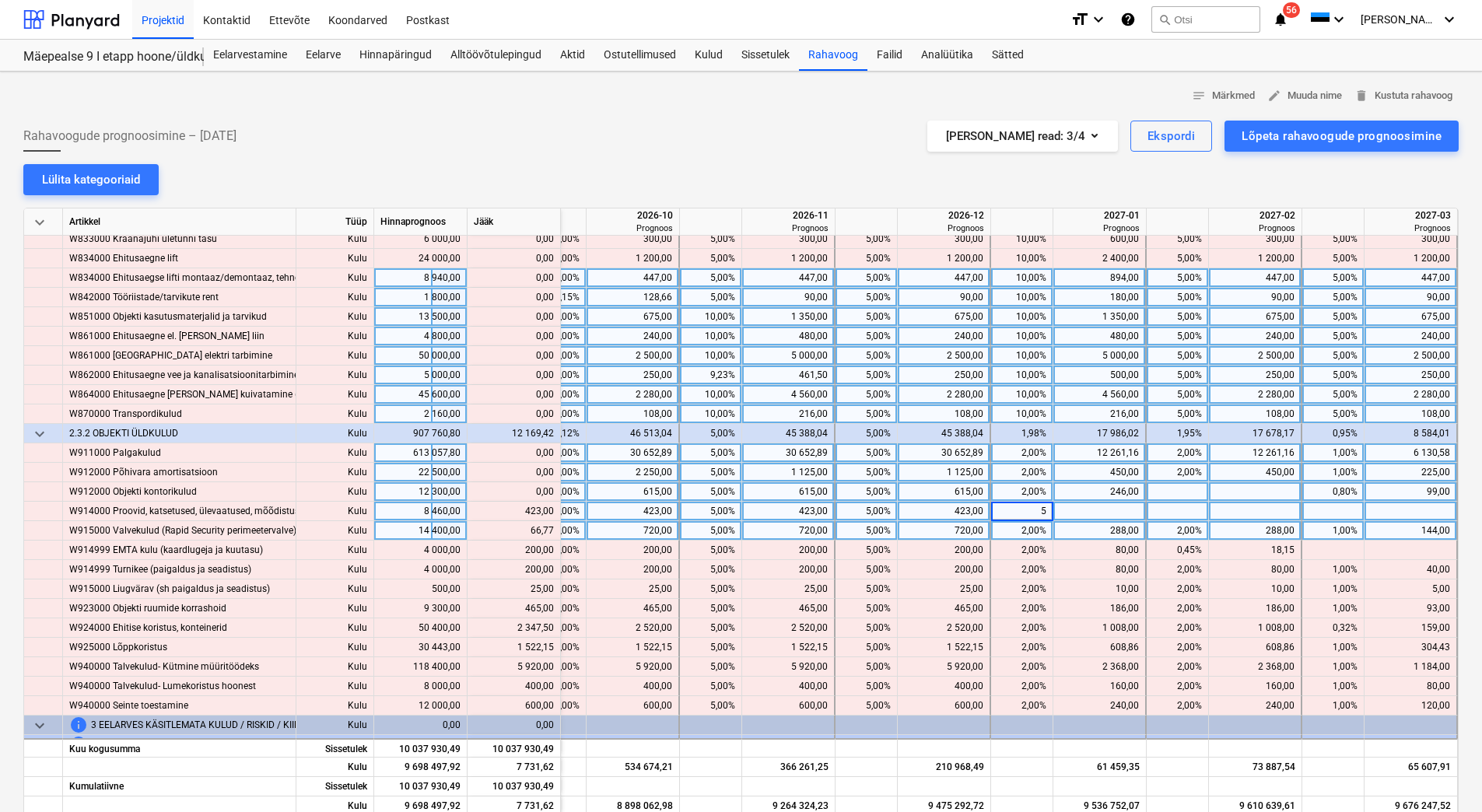
click at [997, 529] on div "2,00%" at bounding box center [1022, 530] width 49 height 19
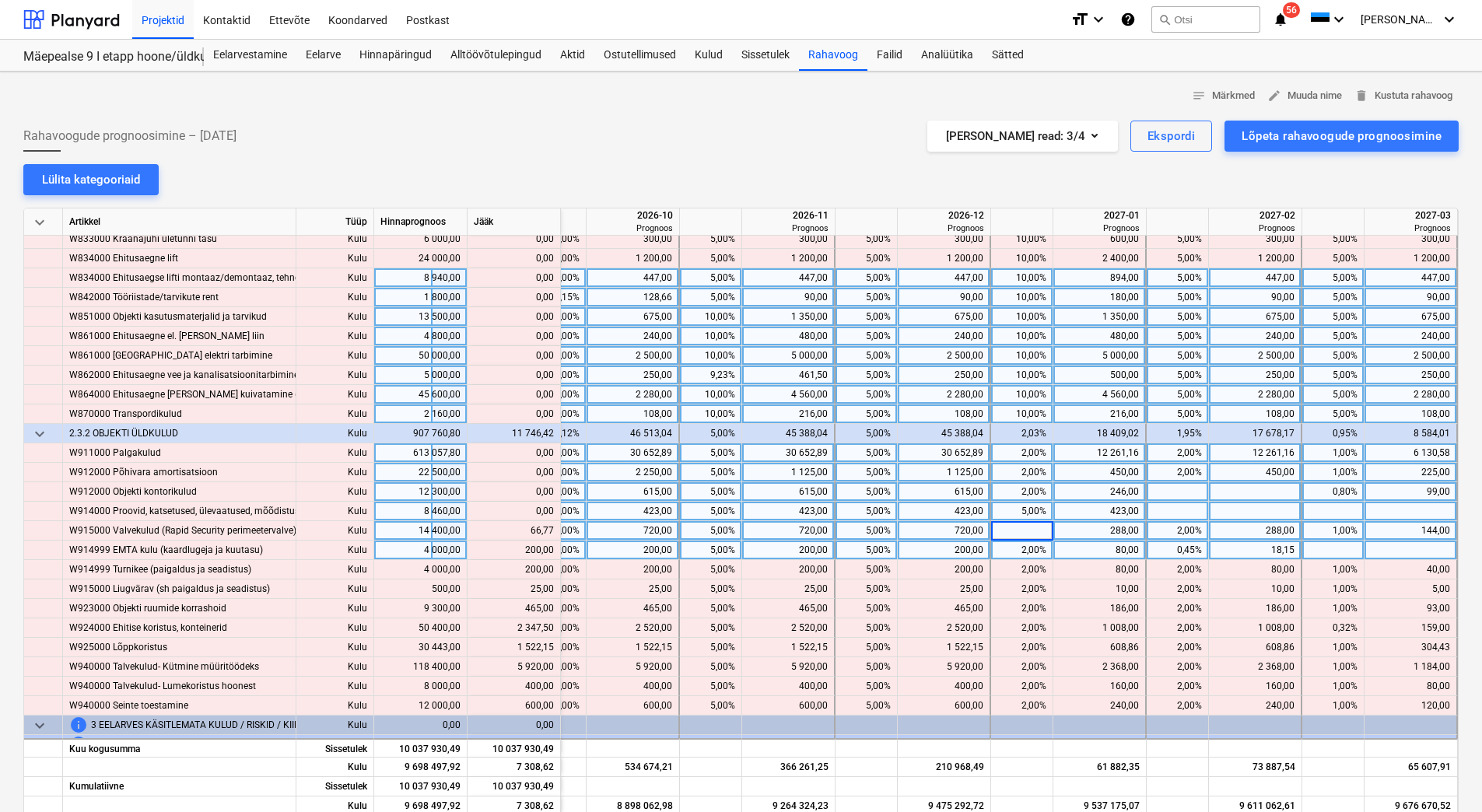
click at [997, 542] on div "2,00%" at bounding box center [1022, 549] width 49 height 19
click at [999, 556] on input at bounding box center [1021, 549] width 61 height 18
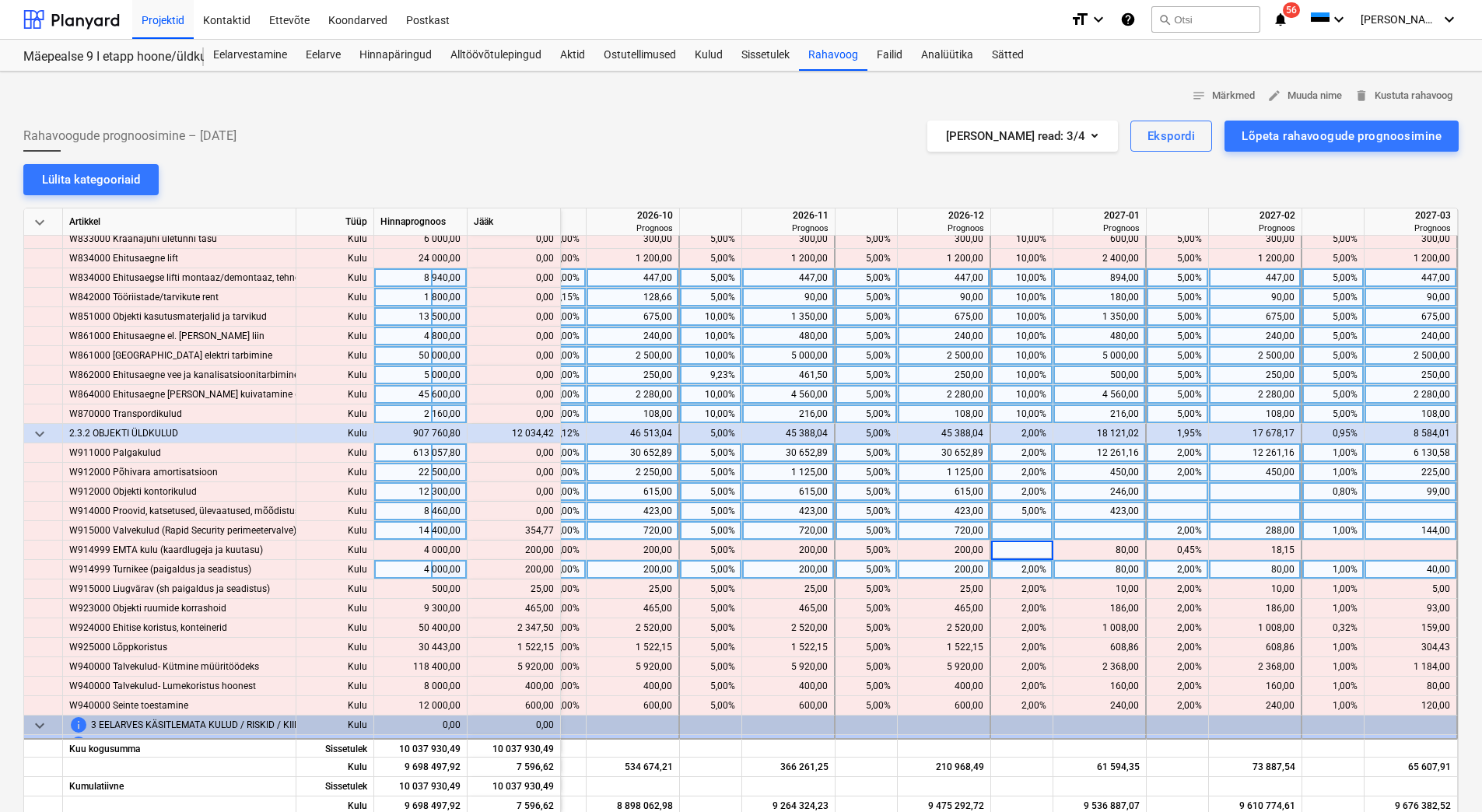
click at [1002, 568] on div "2,00%" at bounding box center [1022, 569] width 49 height 19
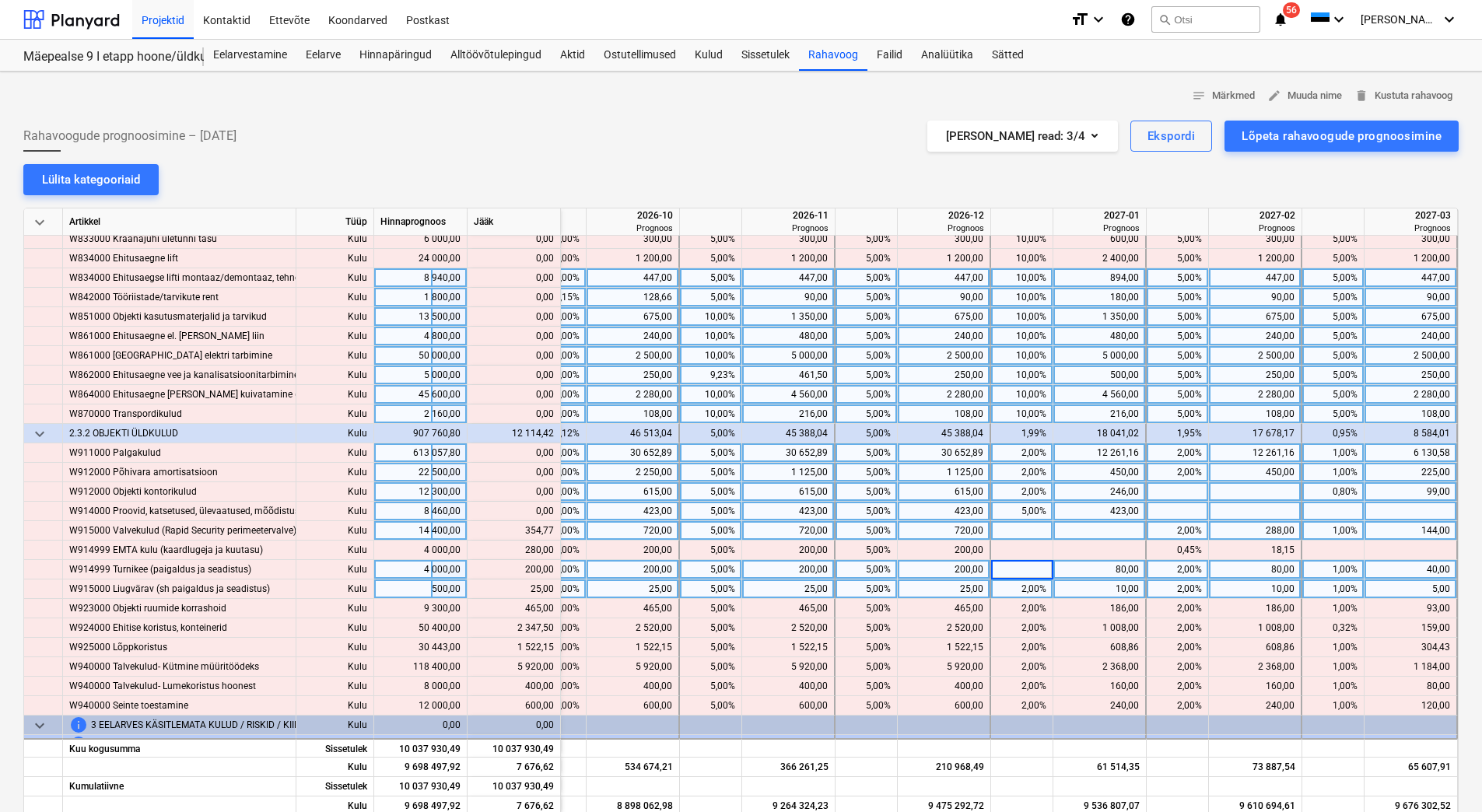
click at [999, 580] on div "2,00%" at bounding box center [1022, 589] width 49 height 19
click at [1008, 575] on div "2,00%" at bounding box center [1022, 569] width 49 height 19
click at [1005, 590] on div "2,00%" at bounding box center [1022, 589] width 49 height 19
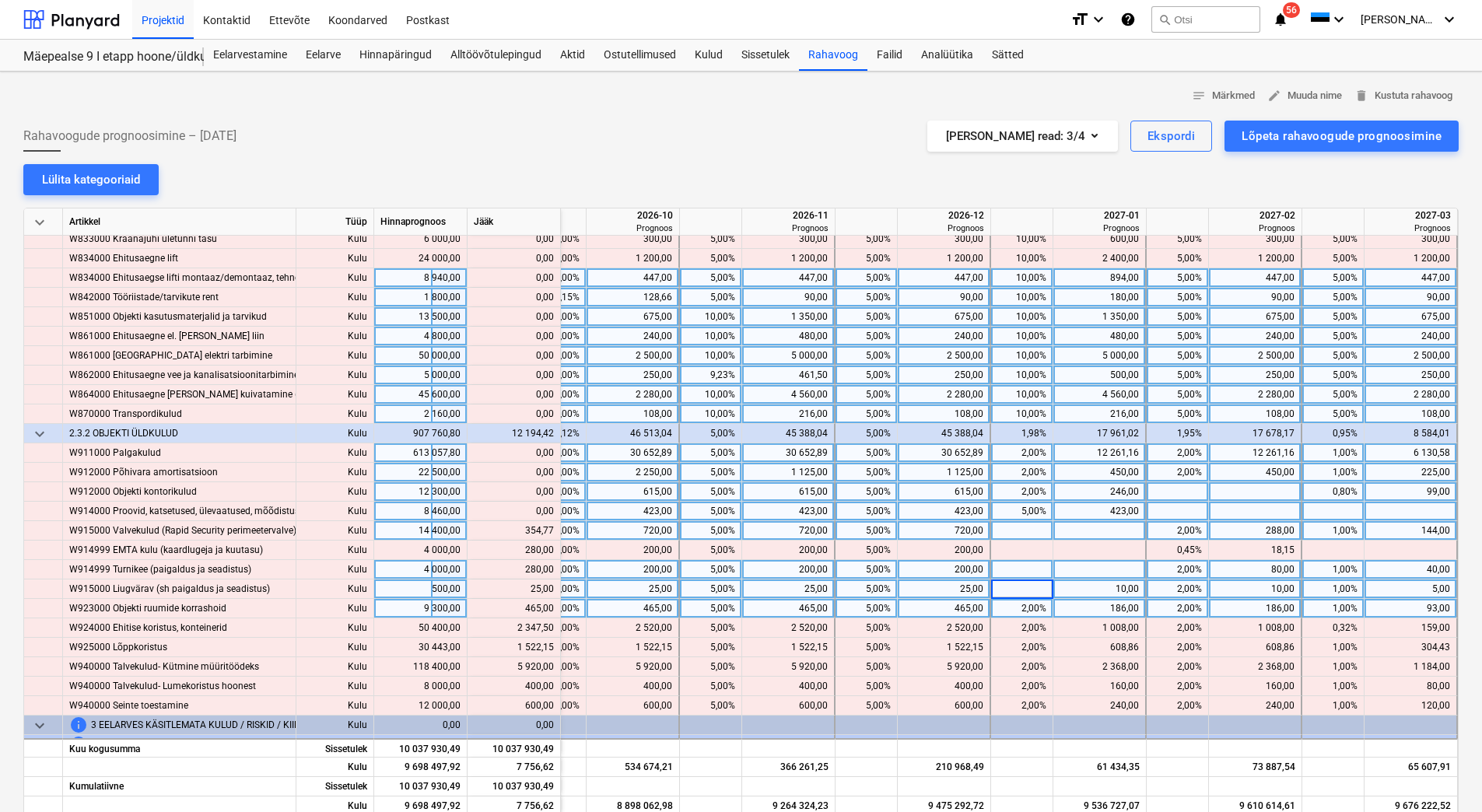
click at [1005, 609] on div "2,00%" at bounding box center [1022, 608] width 49 height 19
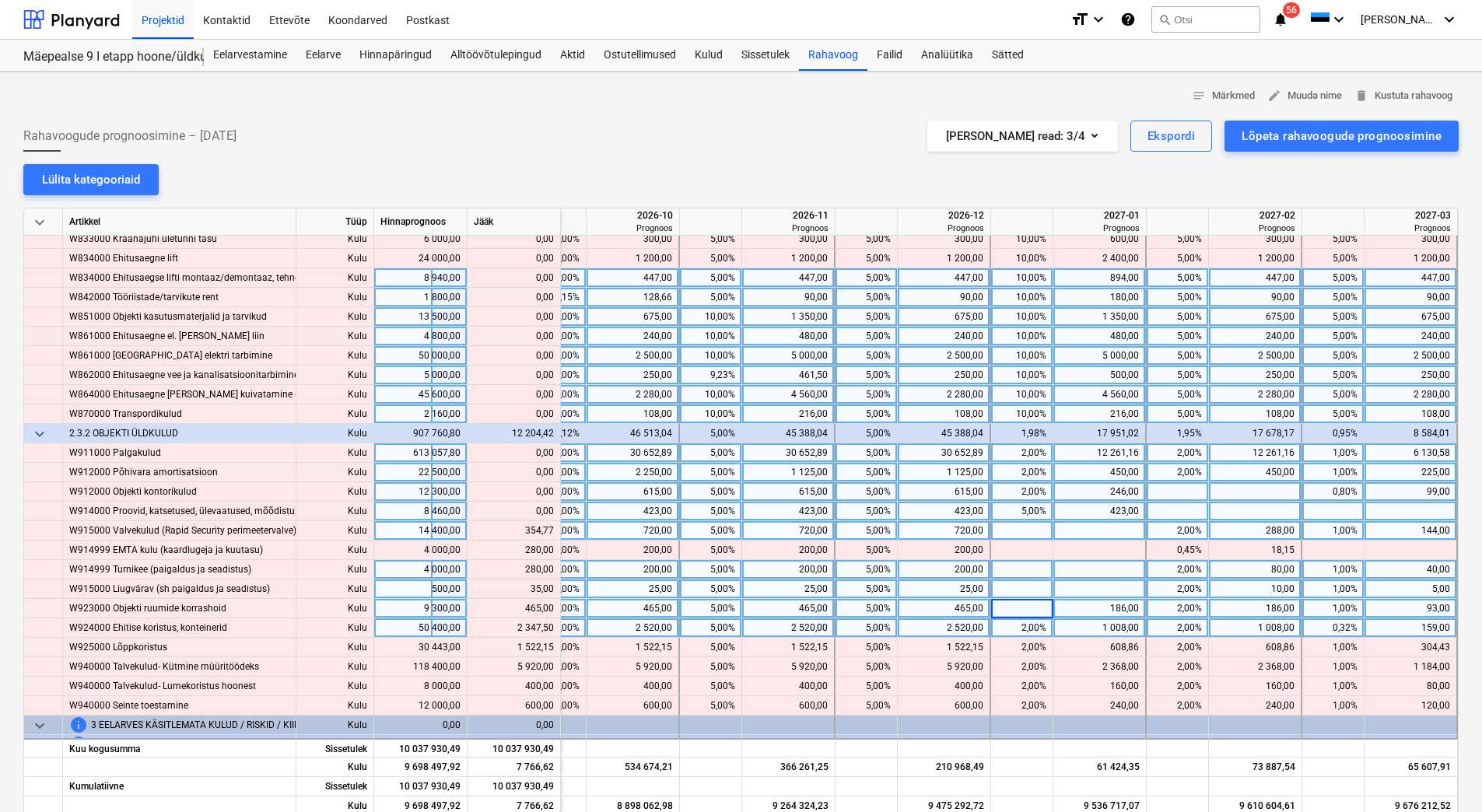
click at [1006, 635] on div "2,00%" at bounding box center [1022, 627] width 49 height 19
click at [1005, 633] on div "2,00%" at bounding box center [1022, 627] width 49 height 19
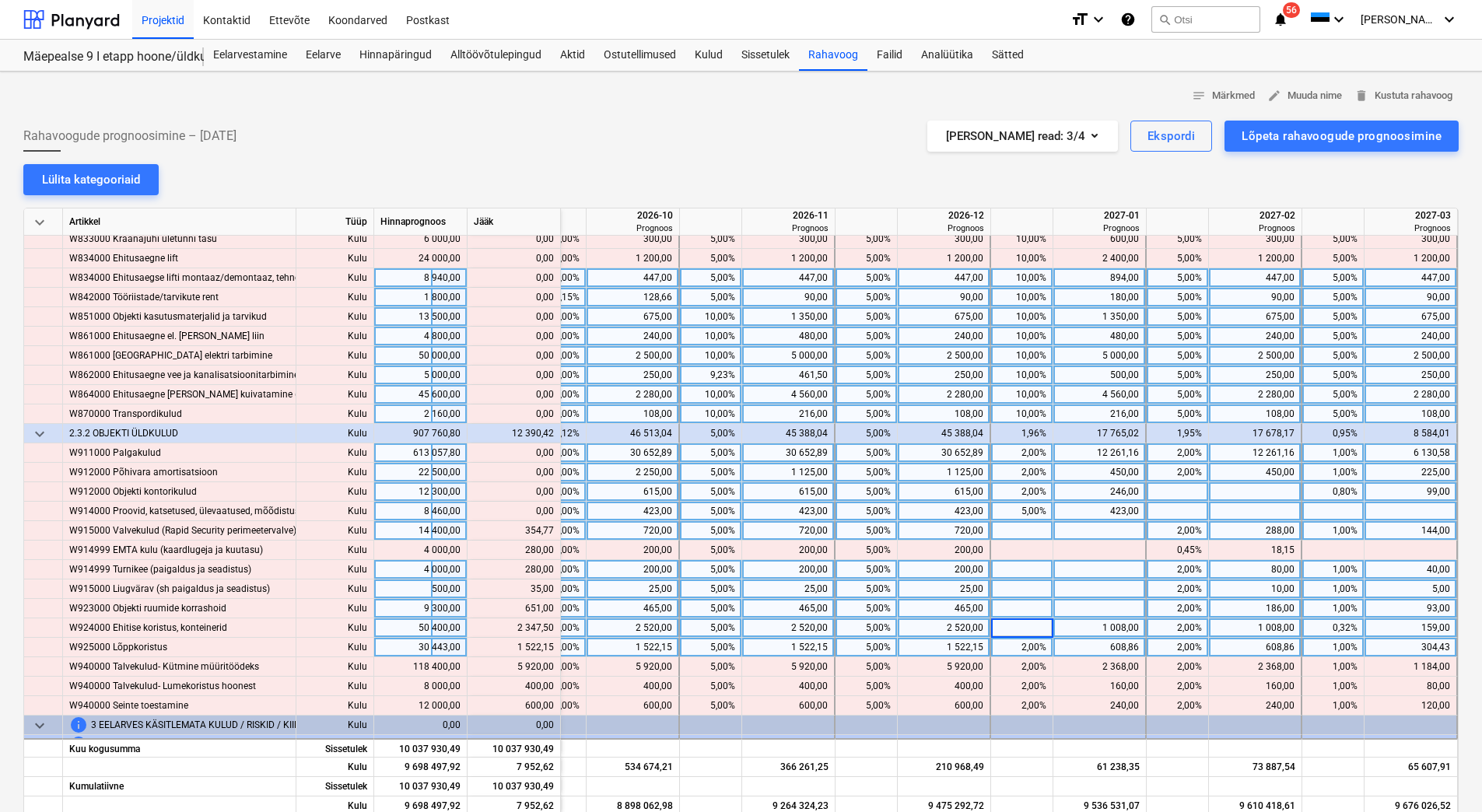
click at [1004, 650] on div "2,00%" at bounding box center [1022, 646] width 49 height 19
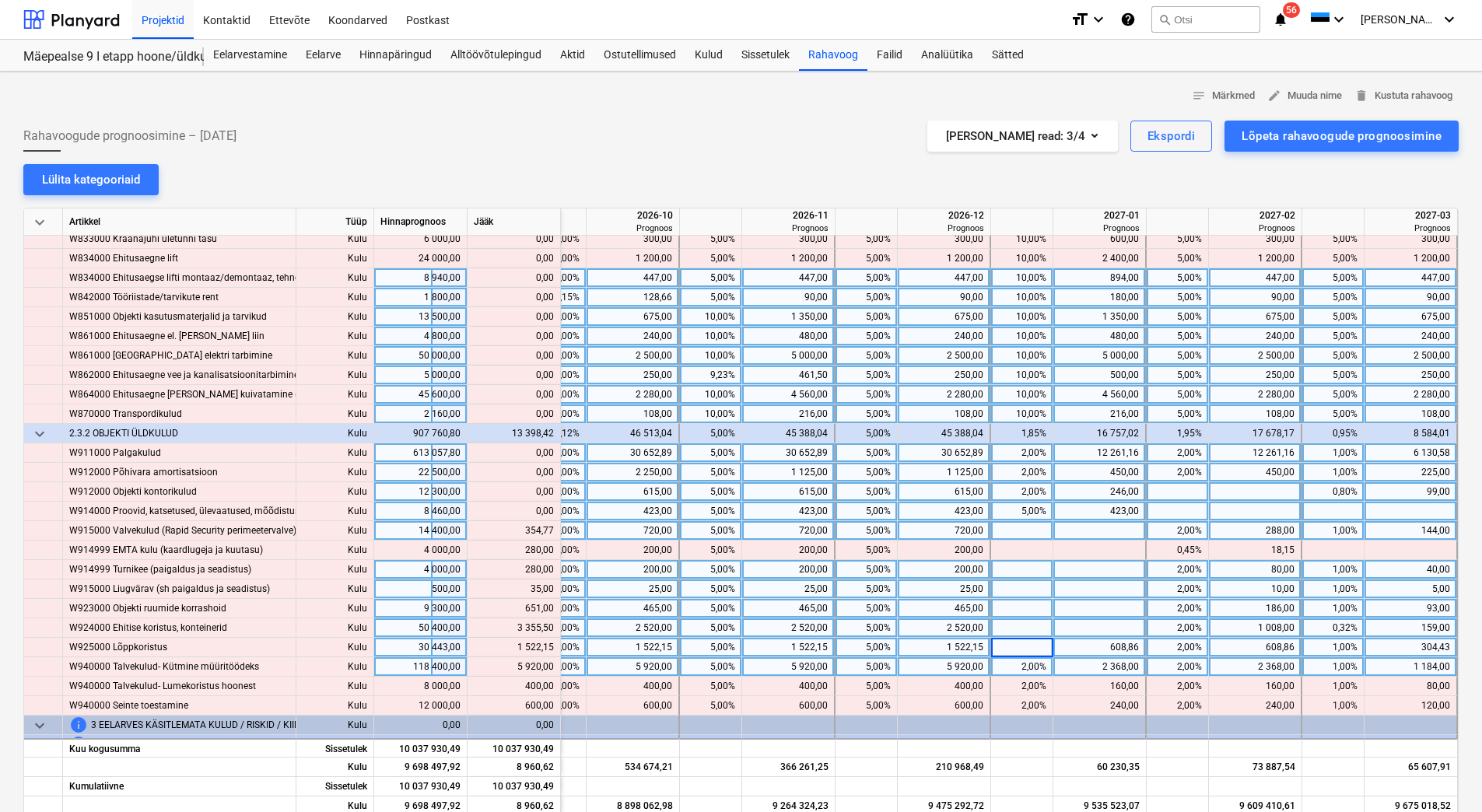
click at [1004, 665] on div "2,00%" at bounding box center [1022, 666] width 49 height 19
click at [1005, 668] on div "2,00%" at bounding box center [1022, 666] width 49 height 19
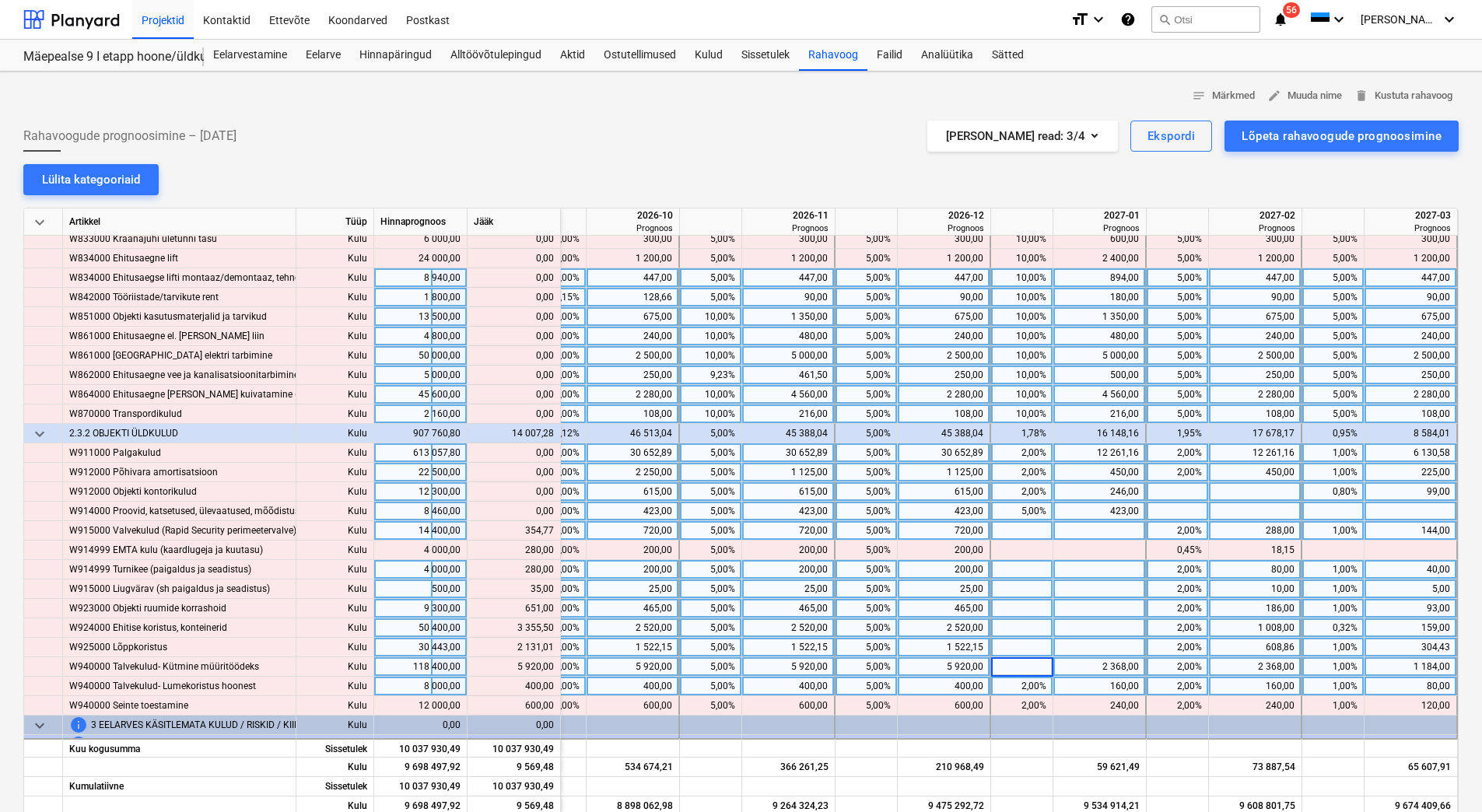
click at [1001, 684] on div "2,00%" at bounding box center [1022, 686] width 49 height 19
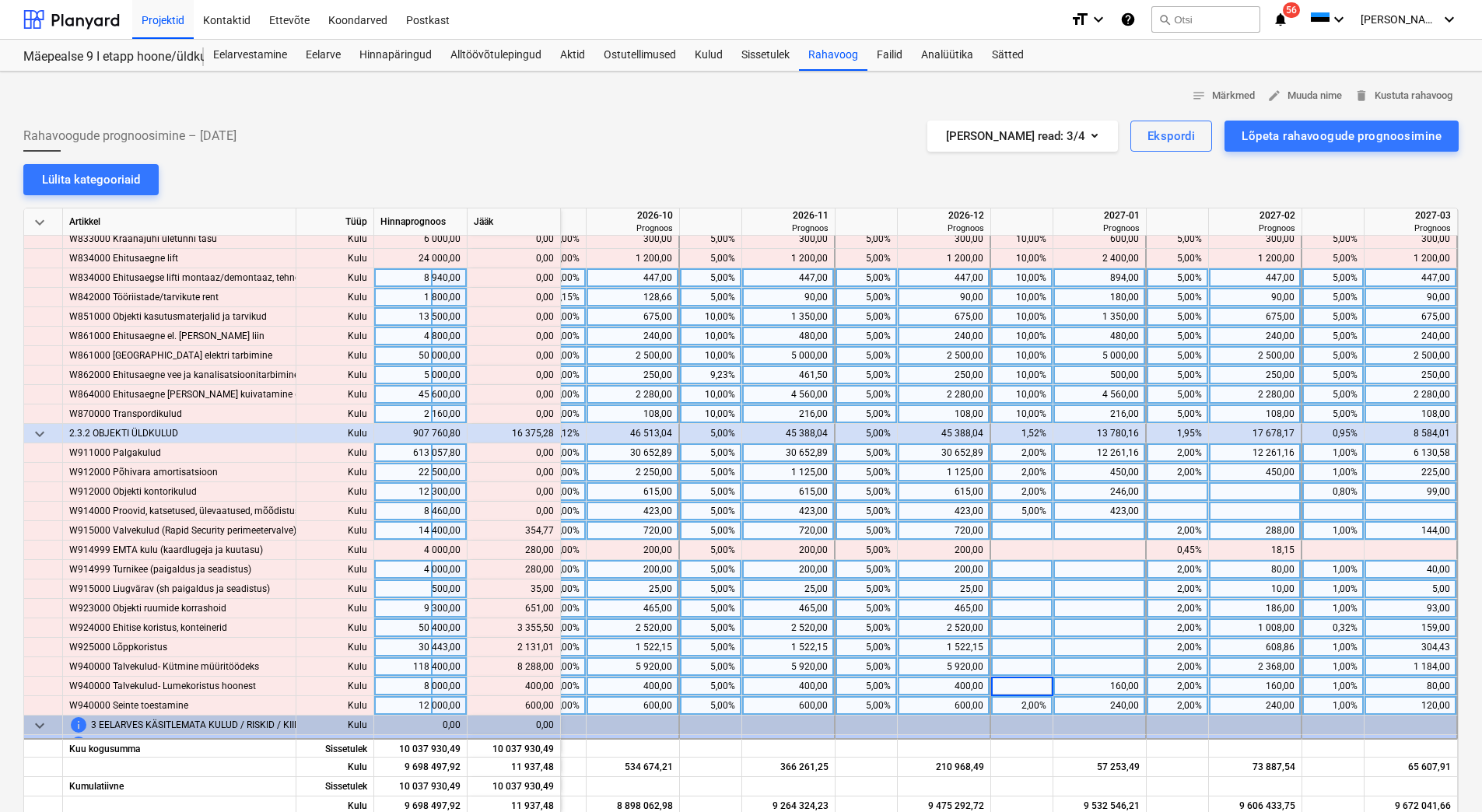
click at [1003, 703] on div "2,00%" at bounding box center [1022, 705] width 49 height 19
click at [1005, 676] on div at bounding box center [1022, 666] width 62 height 19
drag, startPoint x: 527, startPoint y: 529, endPoint x: 553, endPoint y: 532, distance: 26.2
click at [553, 532] on div "content_copy 354,77" at bounding box center [513, 530] width 80 height 19
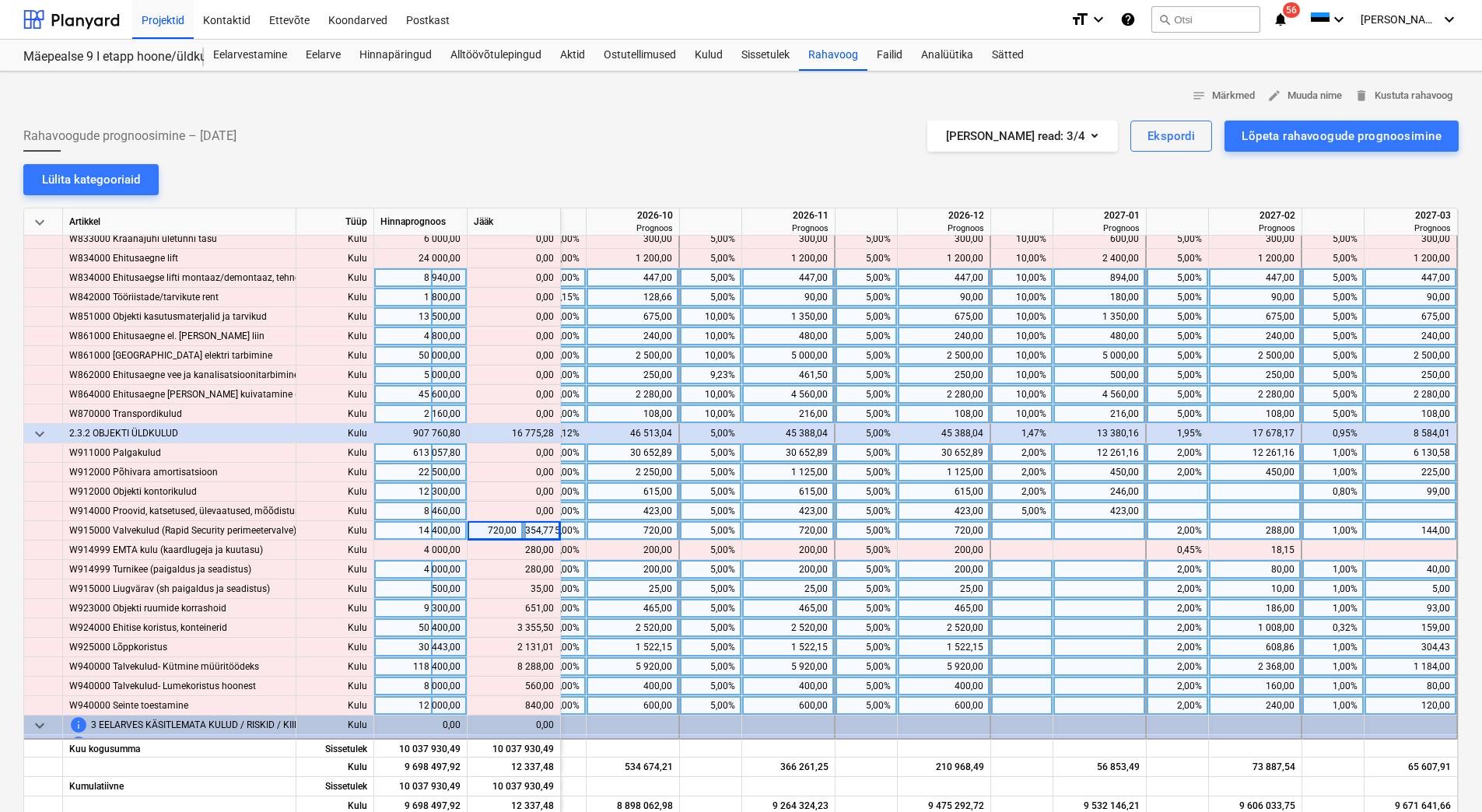
click at [1093, 527] on div at bounding box center [1100, 530] width 93 height 19
type input "354,77"
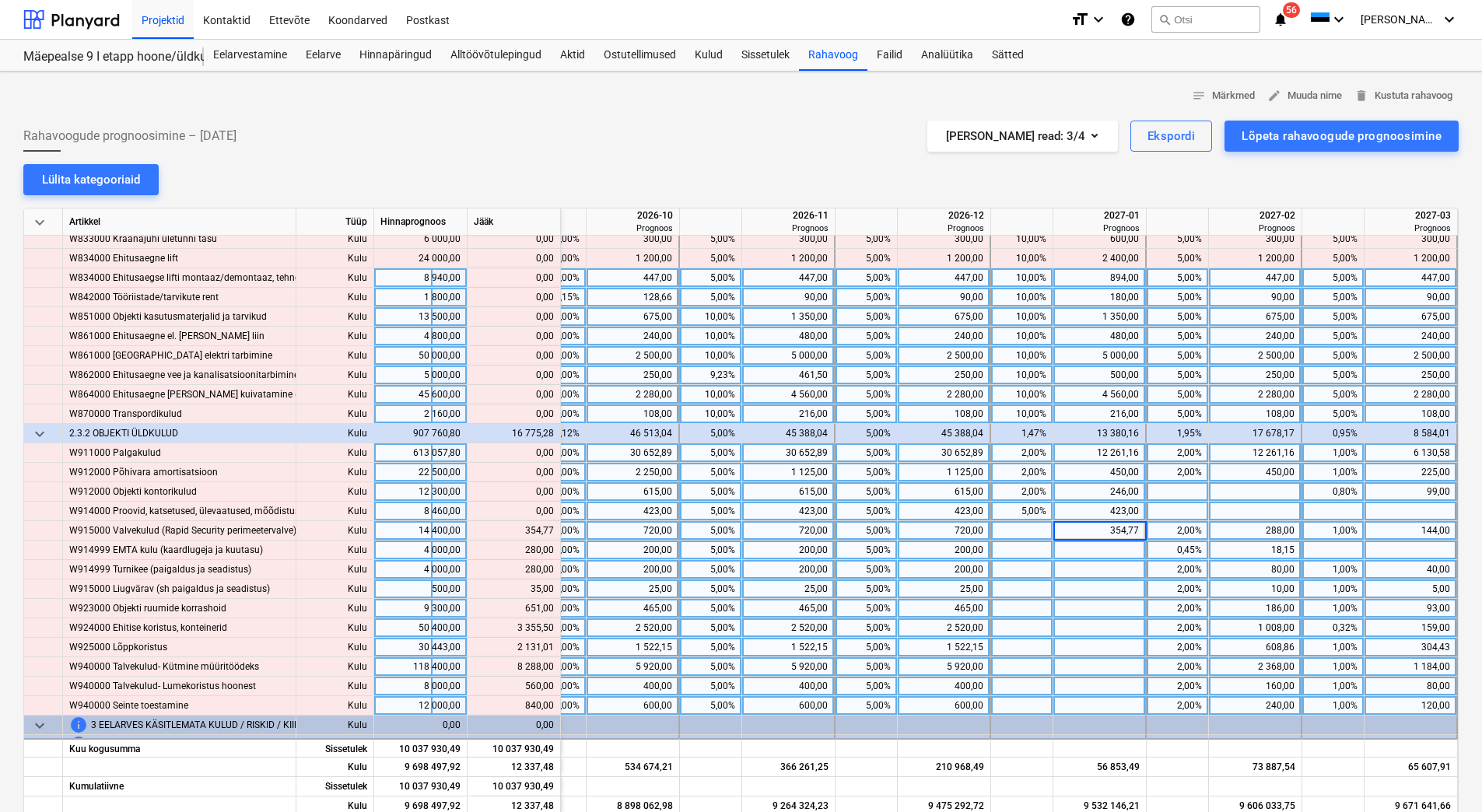
click at [1118, 558] on div at bounding box center [1100, 549] width 93 height 19
type input "280"
click at [1112, 570] on div at bounding box center [1100, 569] width 93 height 19
type input "280"
click at [1110, 587] on div at bounding box center [1100, 589] width 93 height 19
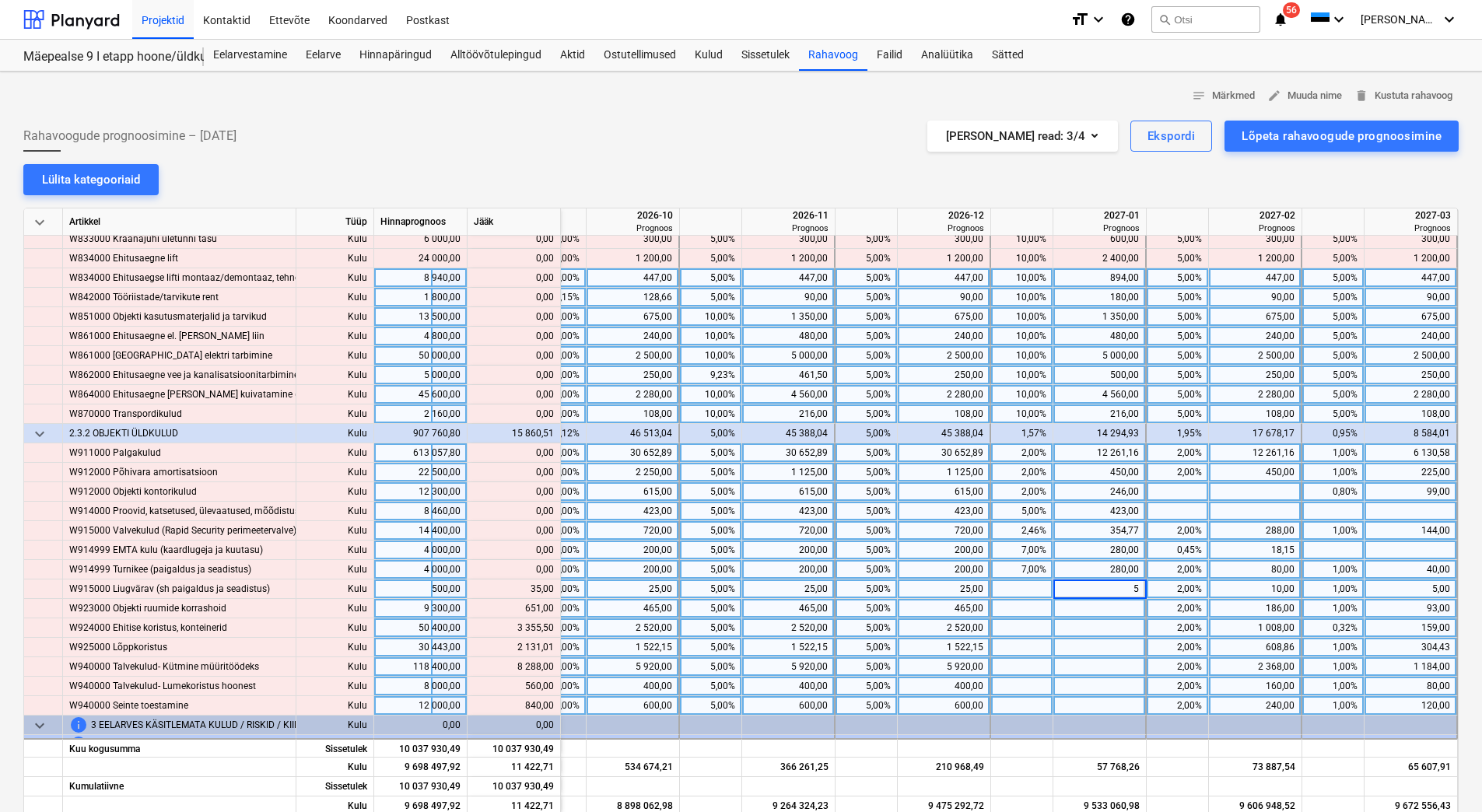
click at [1110, 606] on div at bounding box center [1100, 608] width 93 height 19
click at [1110, 592] on div "5,00" at bounding box center [1099, 589] width 80 height 19
type input "35"
click at [1111, 601] on div at bounding box center [1100, 608] width 93 height 19
type input "651"
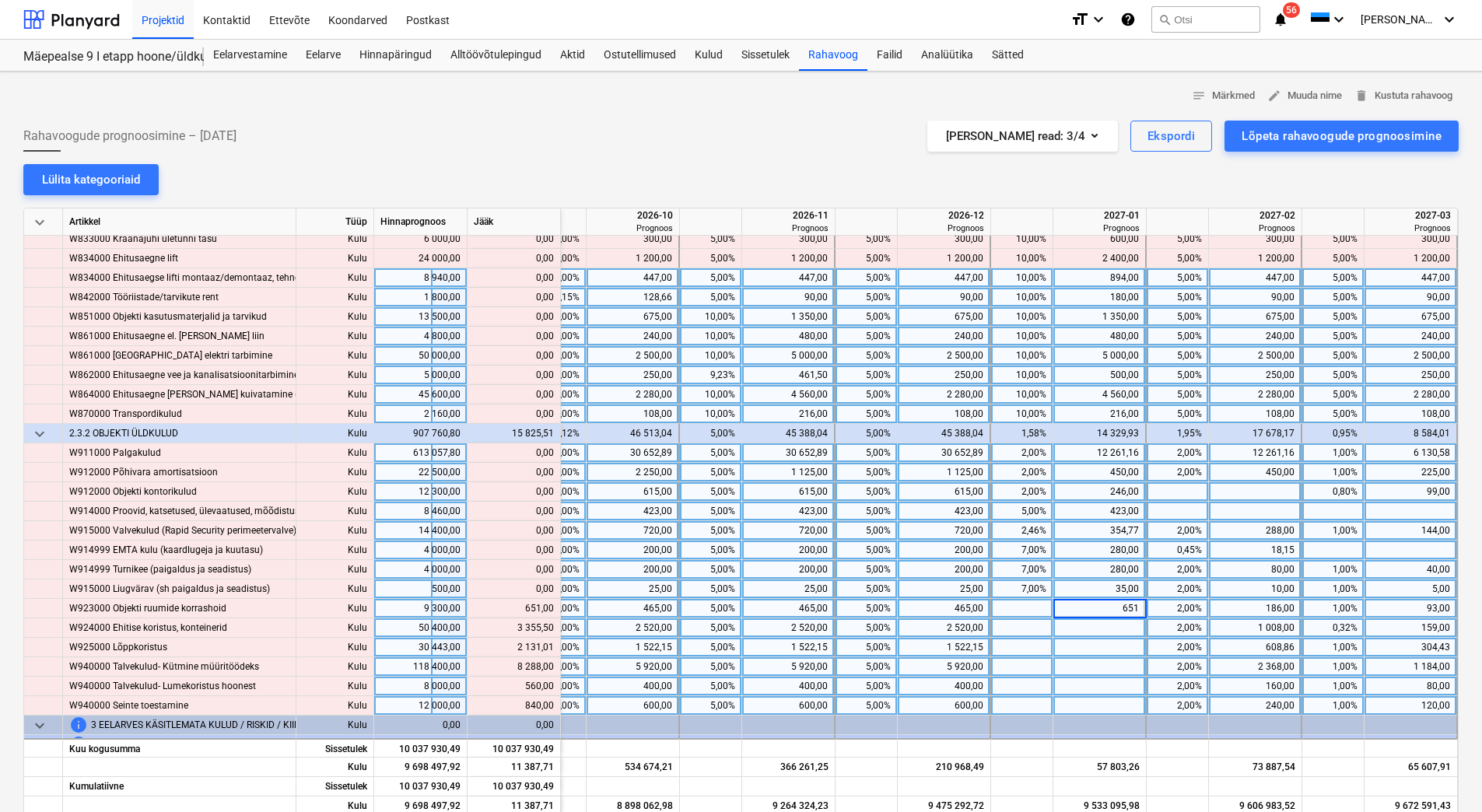
click at [1105, 622] on div at bounding box center [1100, 627] width 93 height 19
type input "3355,50"
click at [1096, 643] on div at bounding box center [1100, 646] width 93 height 19
type input "2131,01"
click at [1097, 663] on div at bounding box center [1100, 666] width 93 height 19
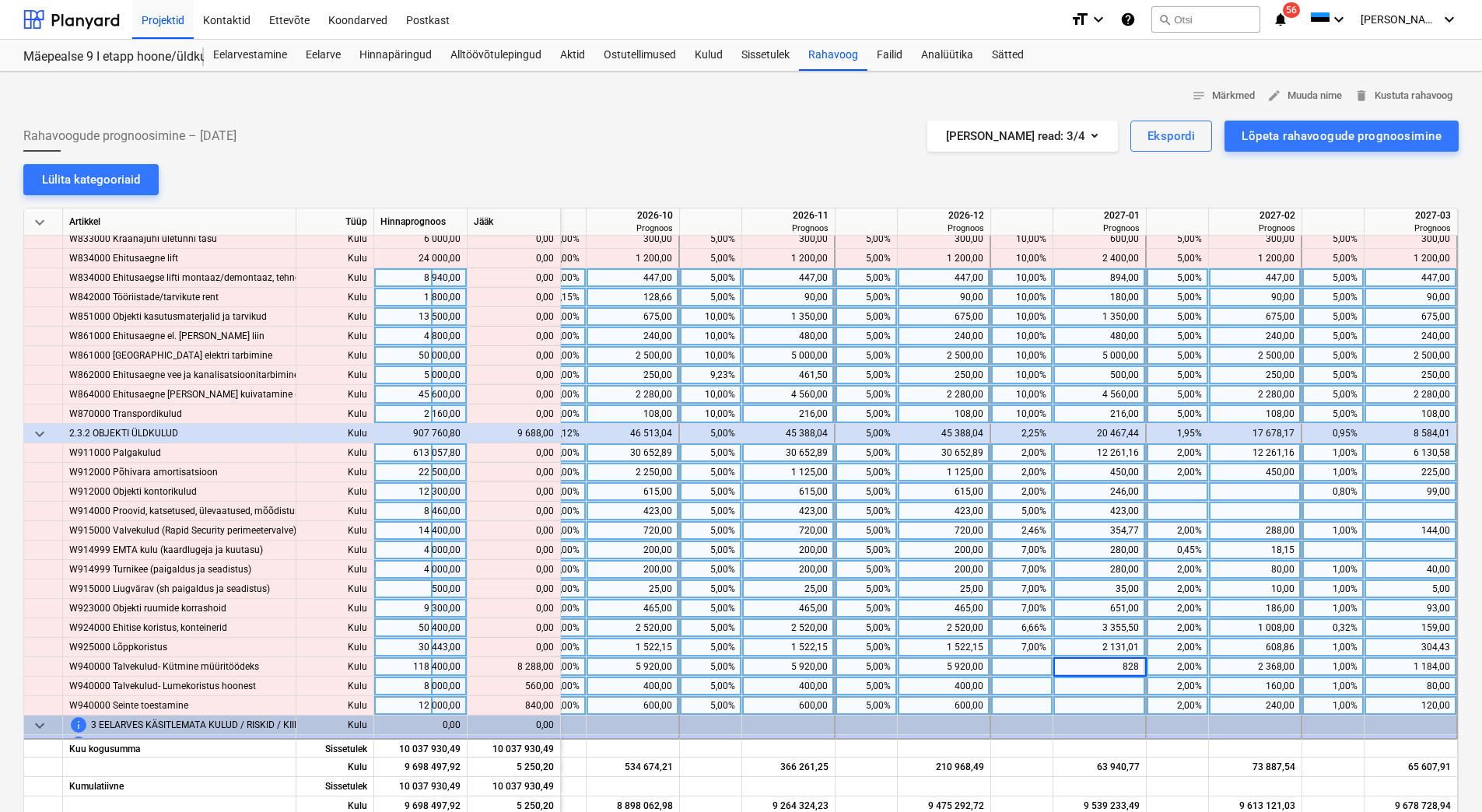
type input "8288"
click at [1097, 682] on div at bounding box center [1100, 686] width 93 height 19
type input "560"
click at [1090, 707] on div at bounding box center [1100, 705] width 93 height 19
type input "840"
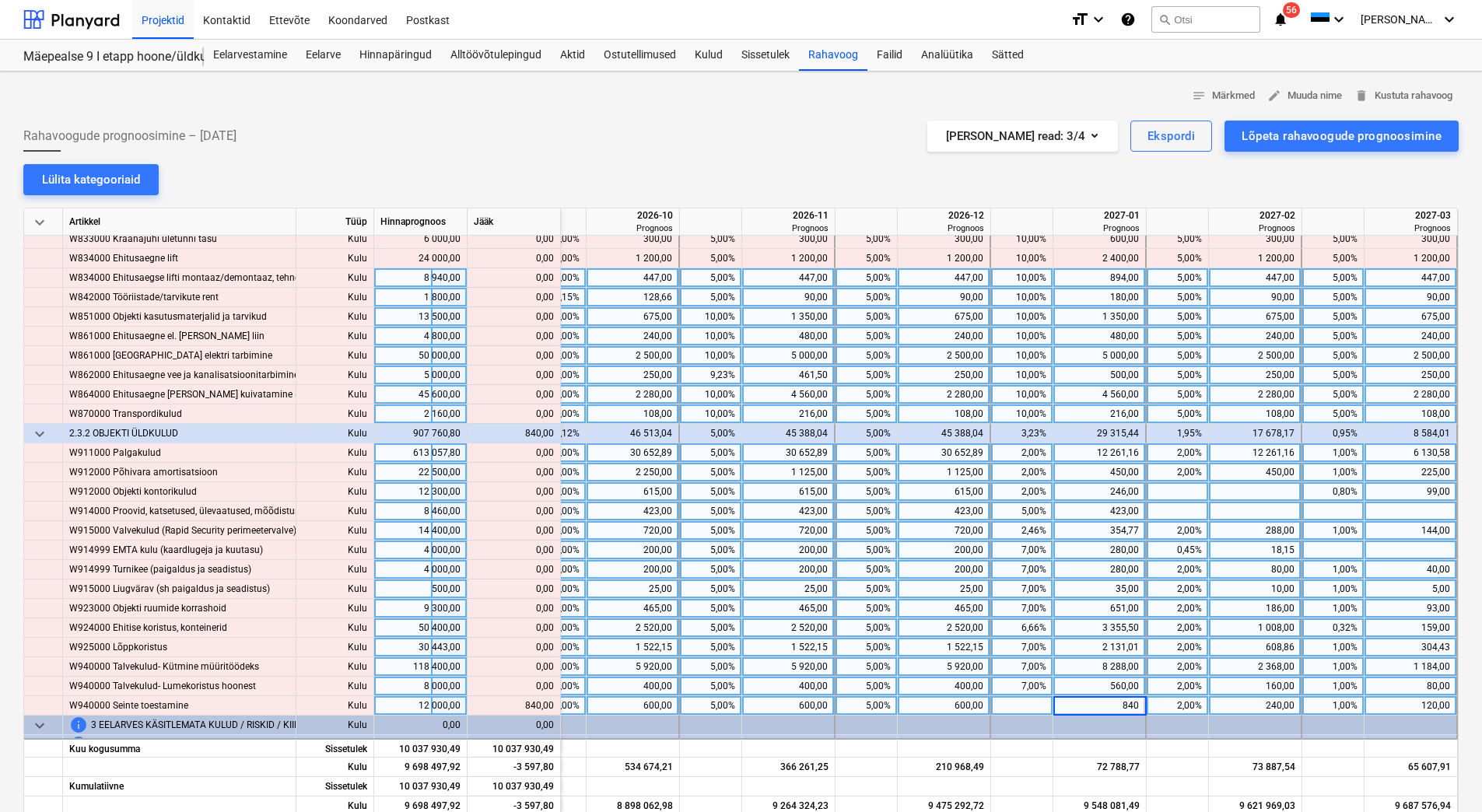
click at [1086, 677] on div "560,00" at bounding box center [1099, 686] width 80 height 19
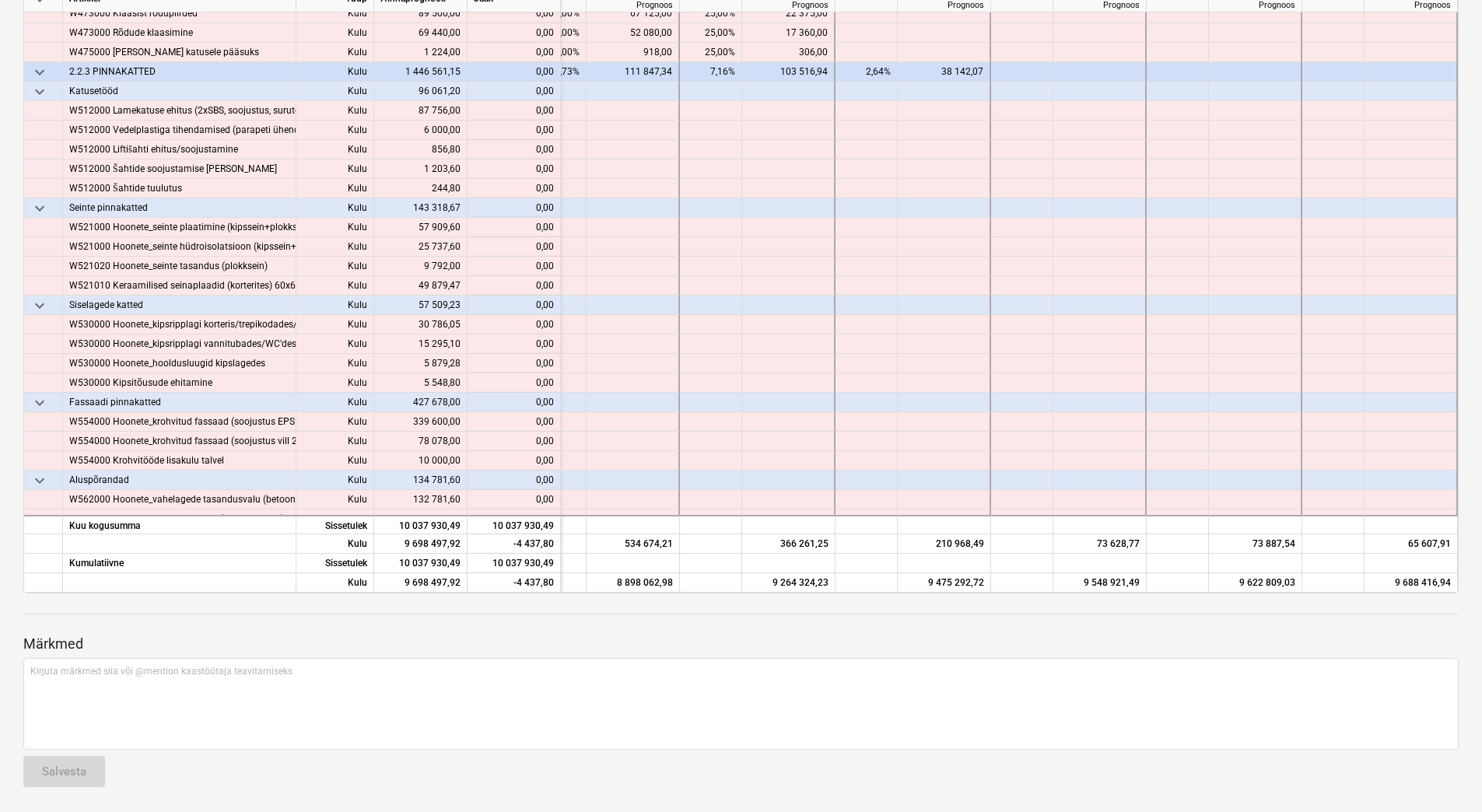
scroll to position [7628, 2376]
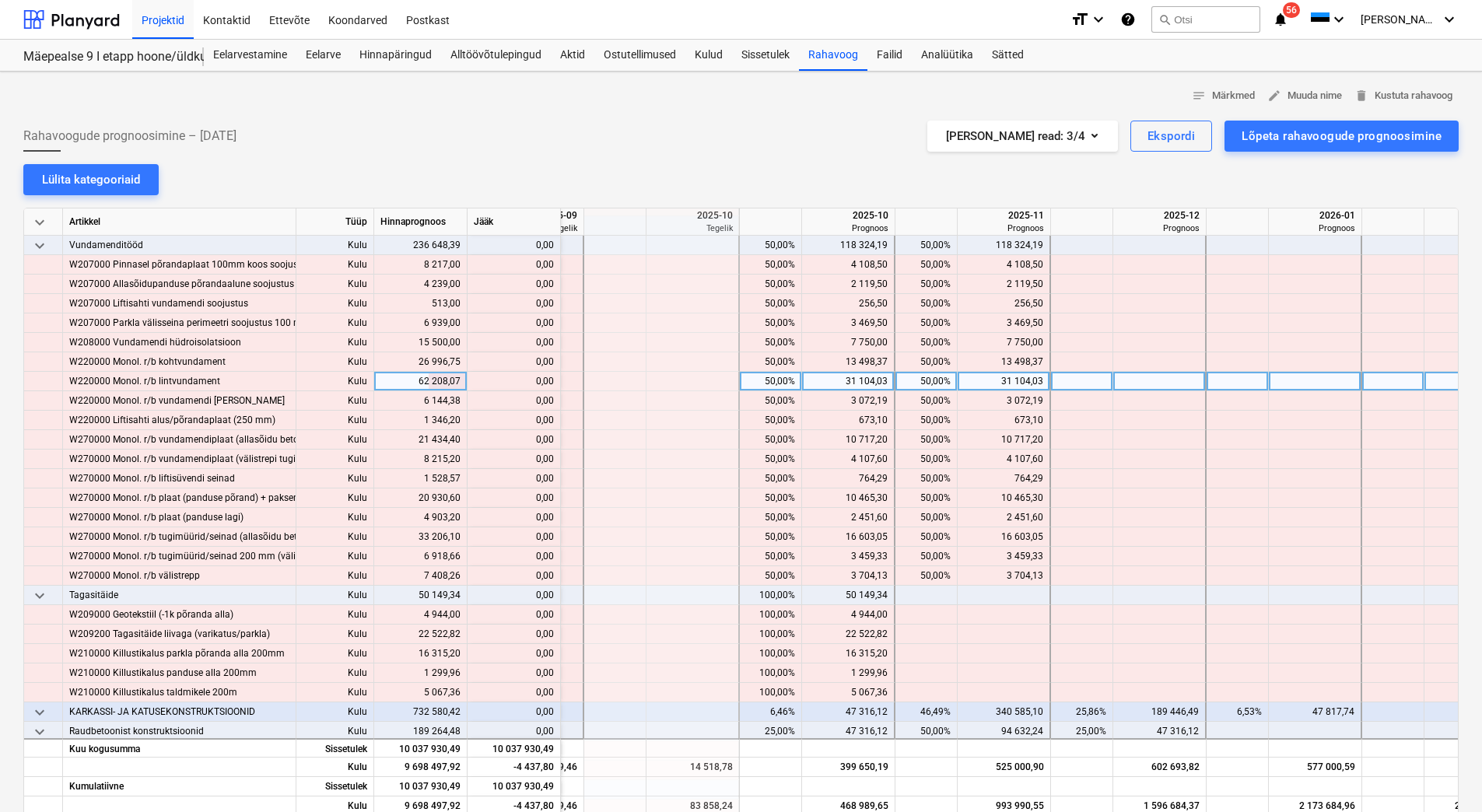
scroll to position [2799, 288]
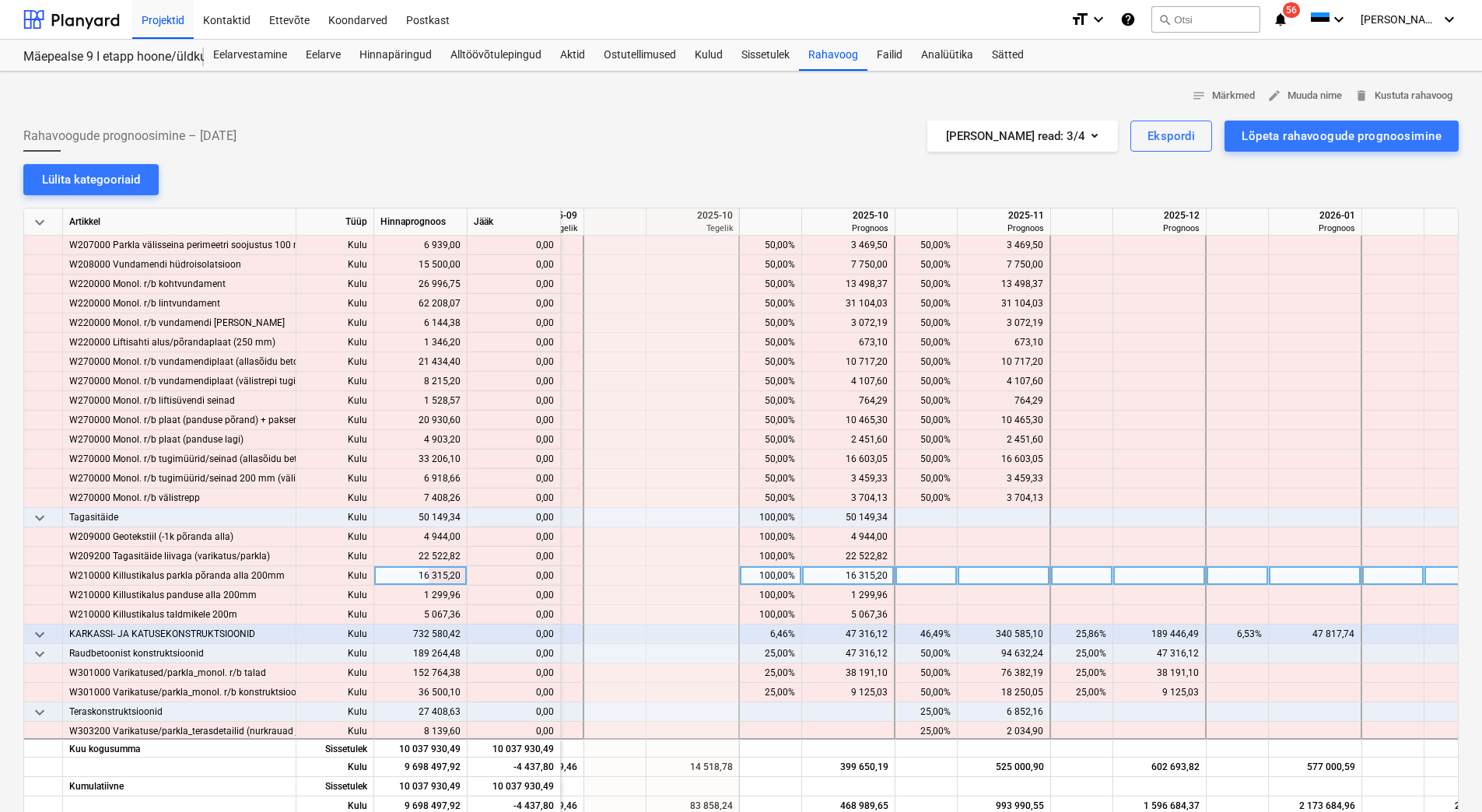
click at [746, 578] on div "100,00%" at bounding box center [771, 575] width 49 height 19
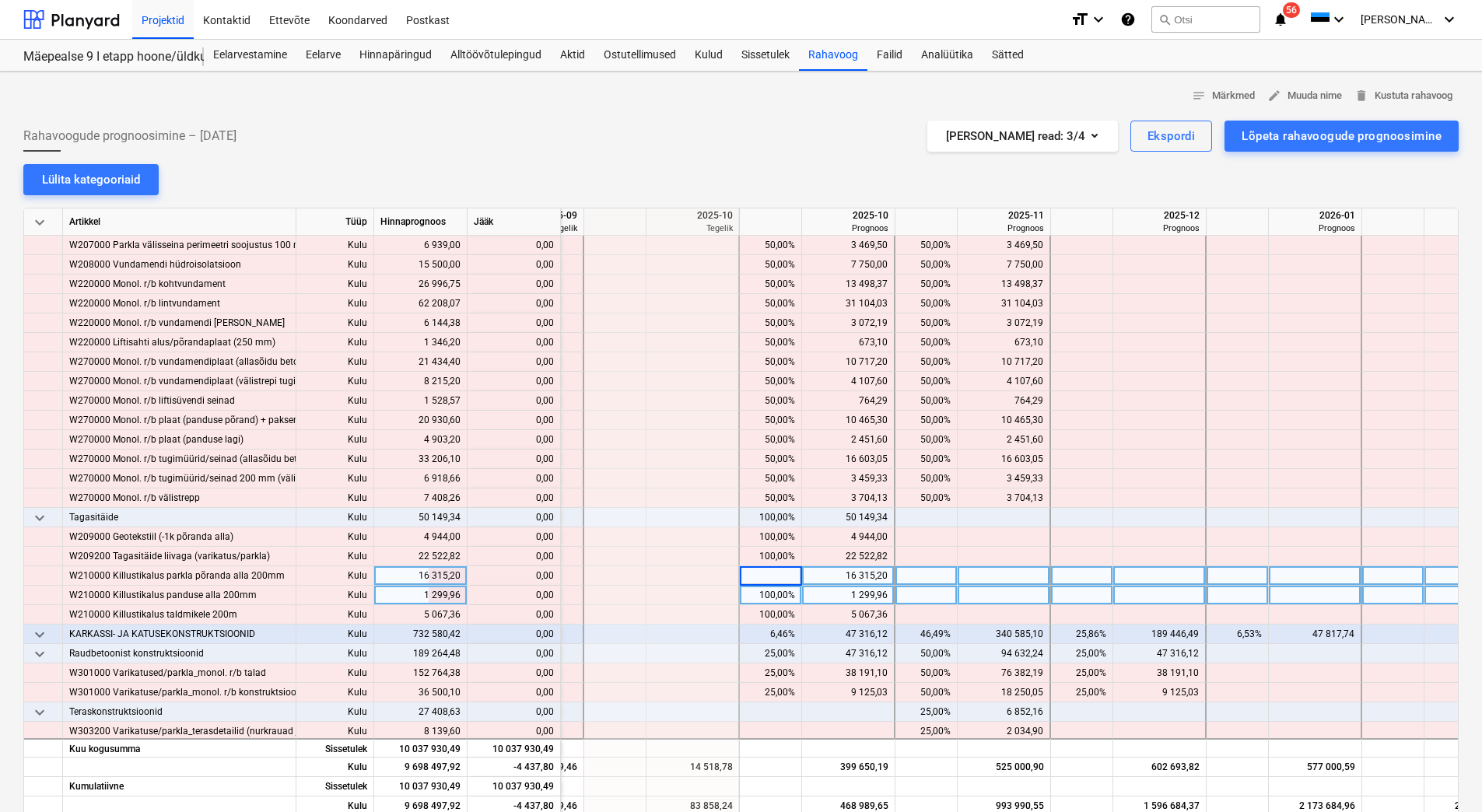
click at [746, 590] on div "100,00%" at bounding box center [771, 595] width 62 height 19
click at [746, 591] on div "100,00%" at bounding box center [771, 595] width 49 height 19
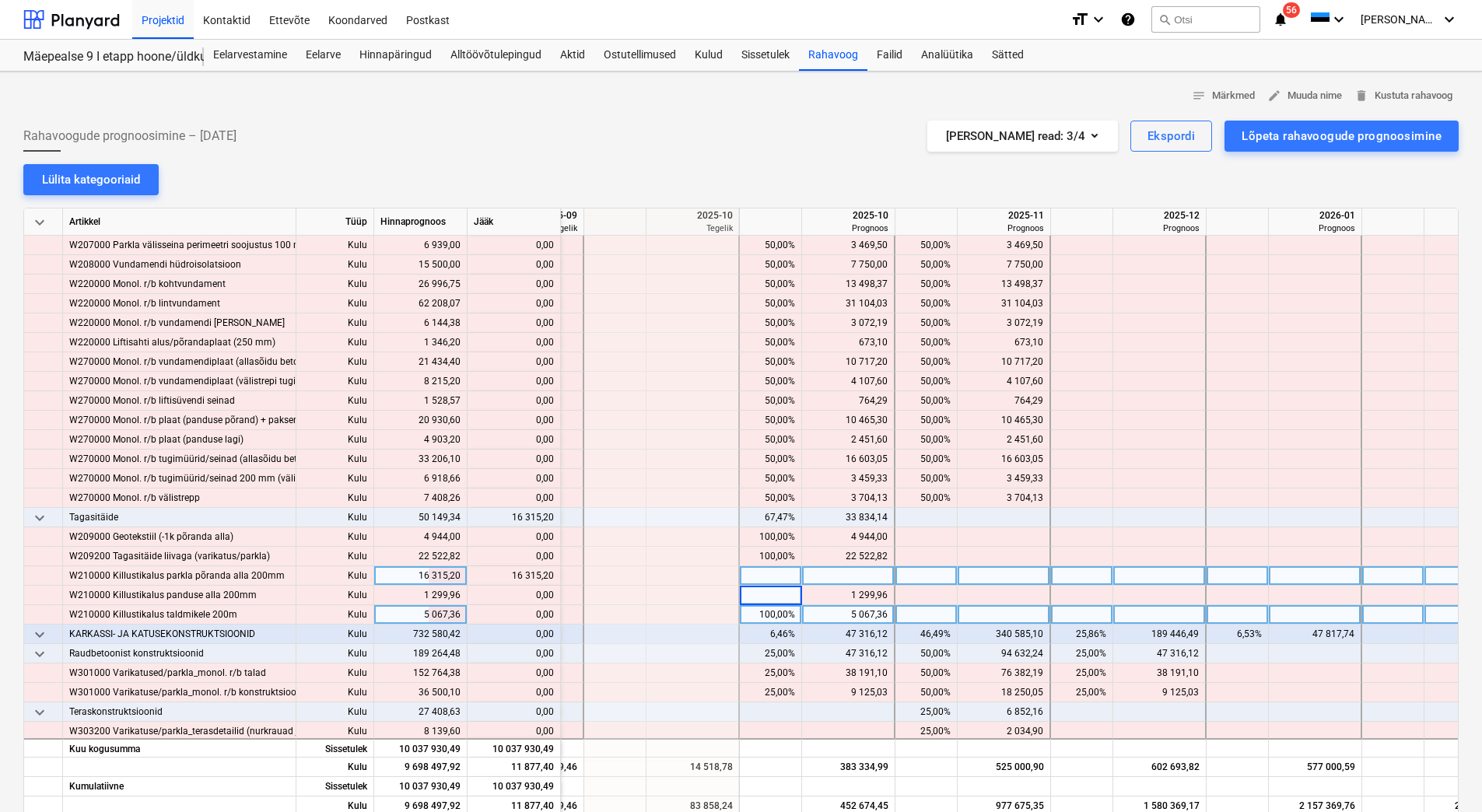
click at [757, 607] on div "100,00%" at bounding box center [771, 614] width 49 height 19
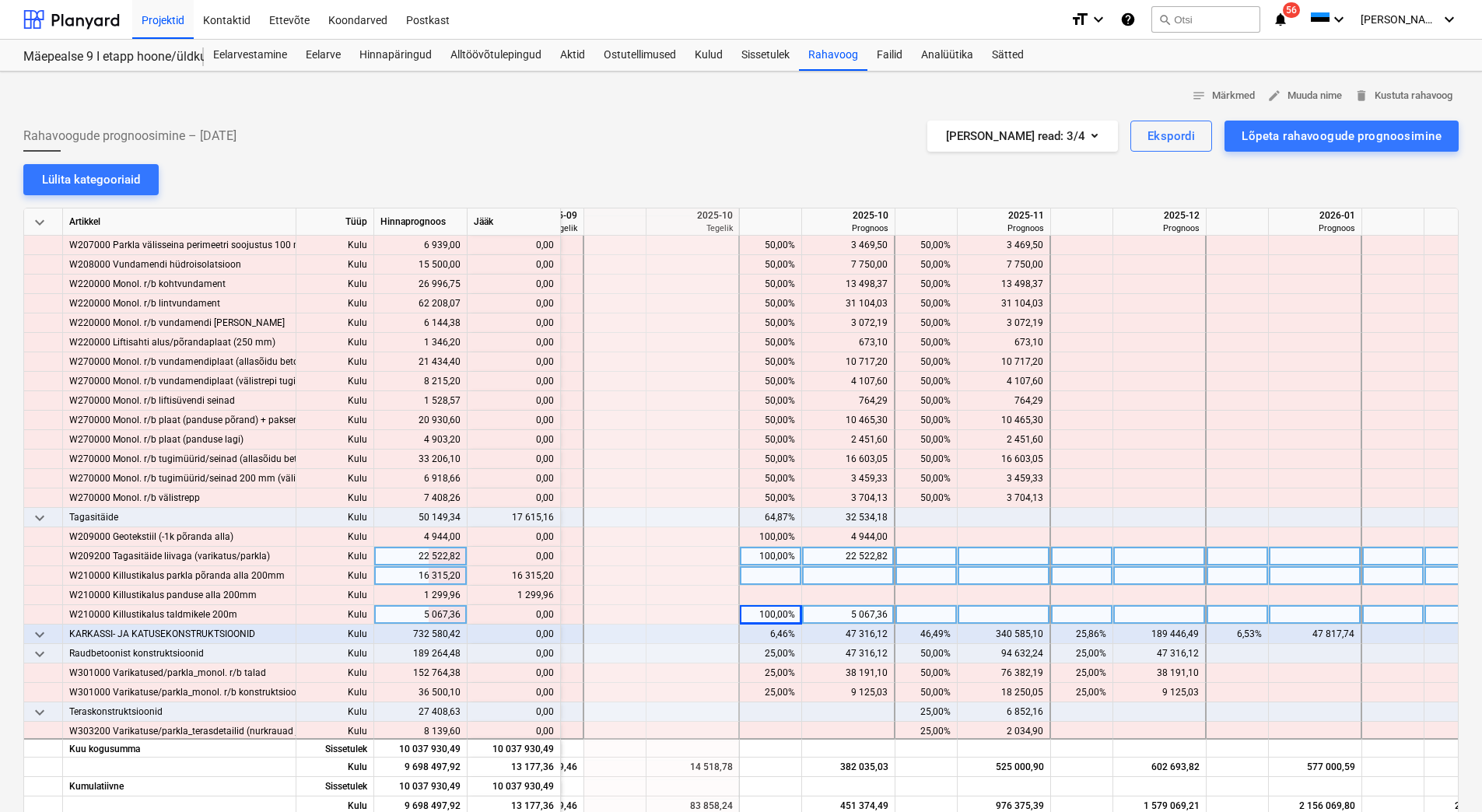
click at [758, 557] on div "100,00%" at bounding box center [771, 556] width 49 height 19
click at [997, 549] on div at bounding box center [1005, 556] width 93 height 19
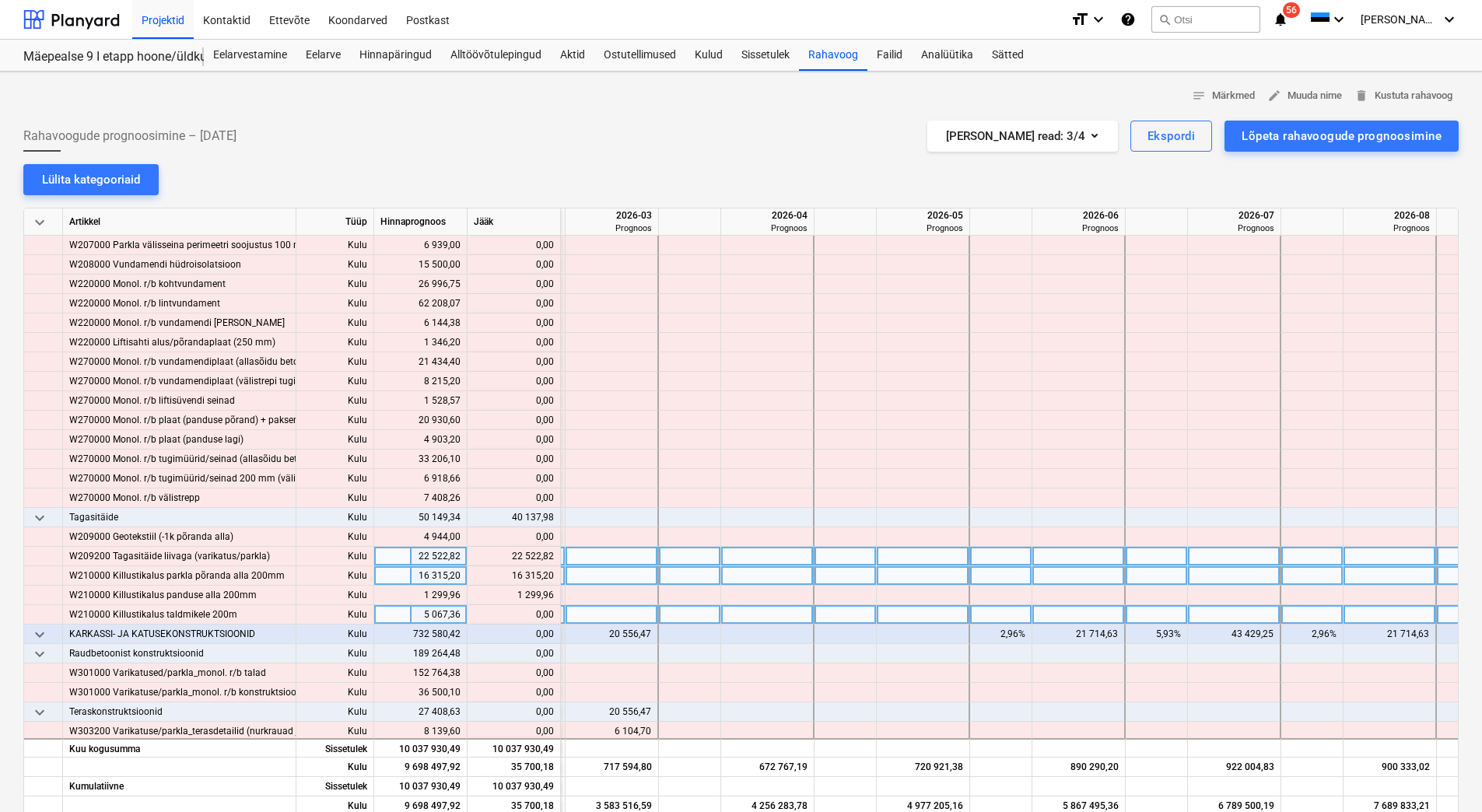
scroll to position [2799, 1343]
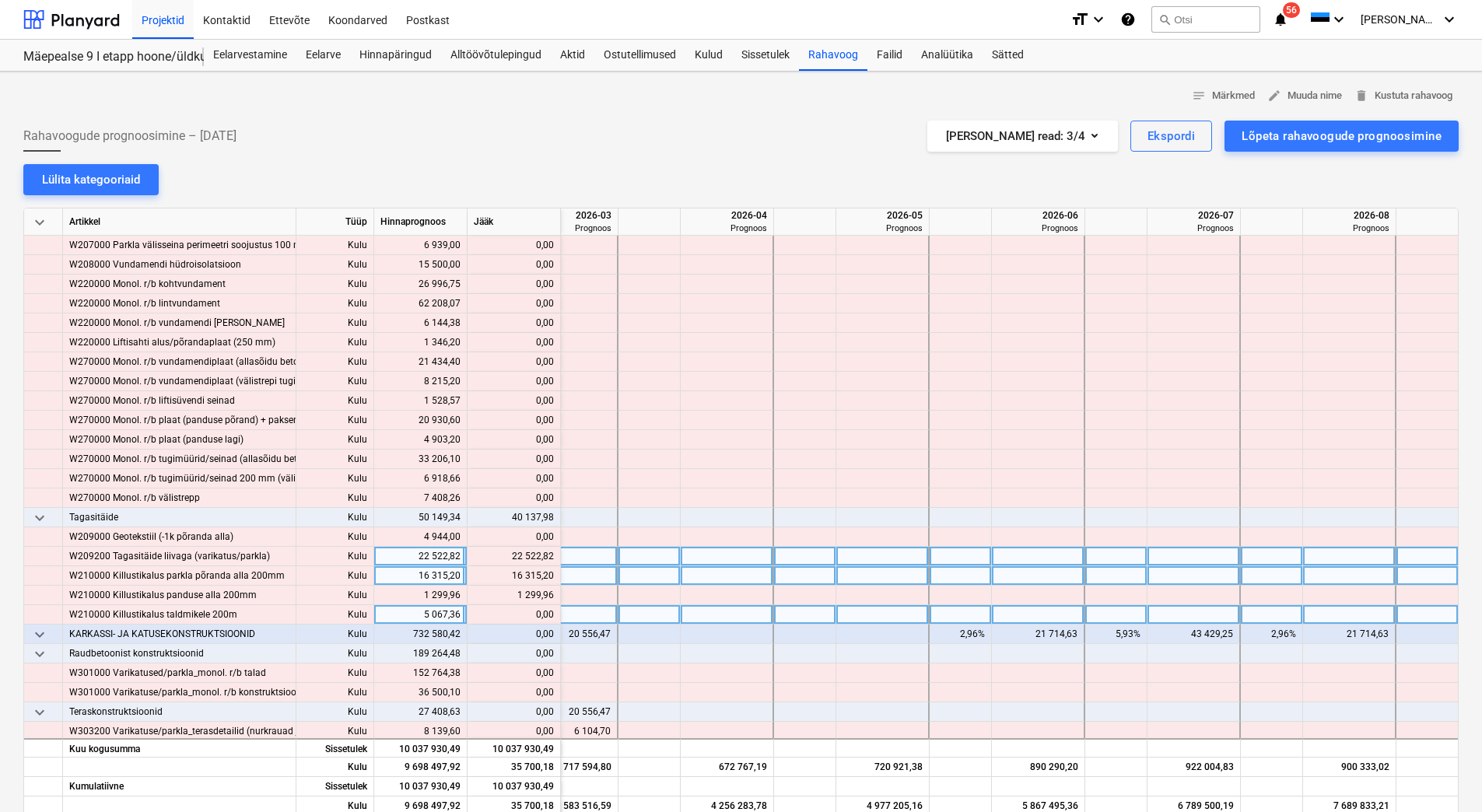
click at [802, 555] on div at bounding box center [805, 556] width 62 height 19
type input "100"
click at [666, 577] on div at bounding box center [649, 575] width 62 height 19
click at [658, 577] on div at bounding box center [649, 575] width 62 height 19
type input "100"
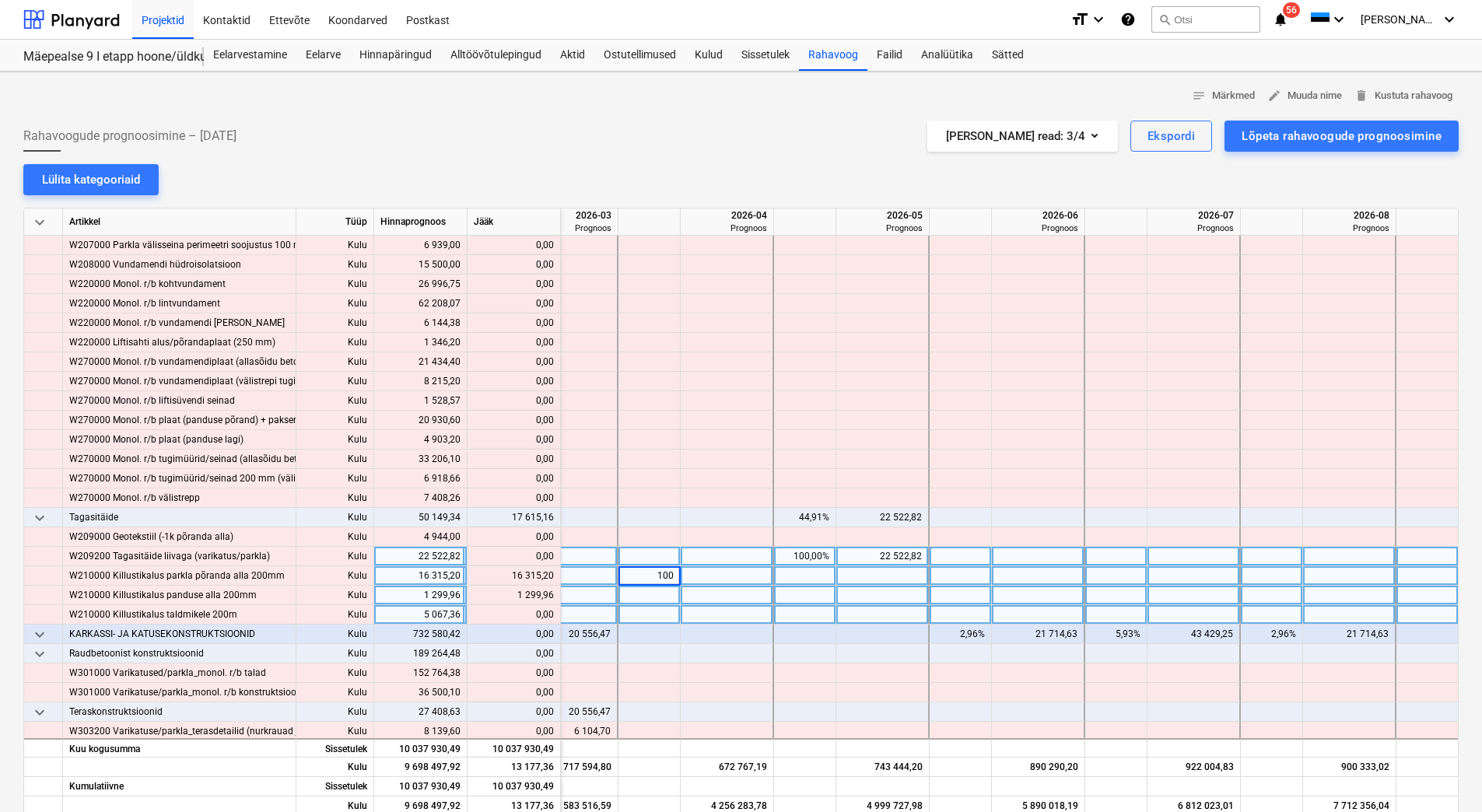
click at [653, 594] on div at bounding box center [649, 595] width 62 height 19
type input "100"
click at [663, 552] on div at bounding box center [649, 556] width 62 height 19
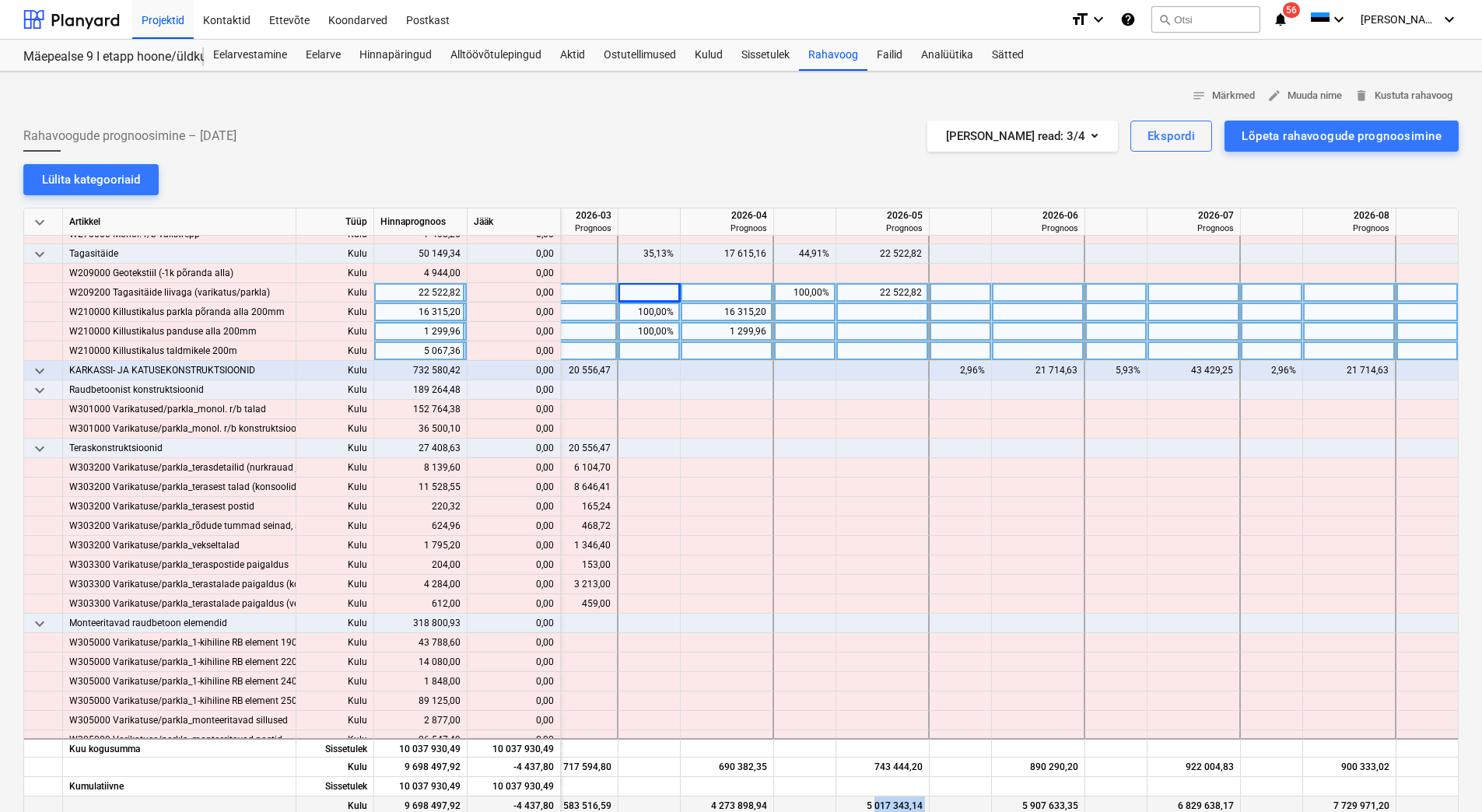
scroll to position [3167, 1343]
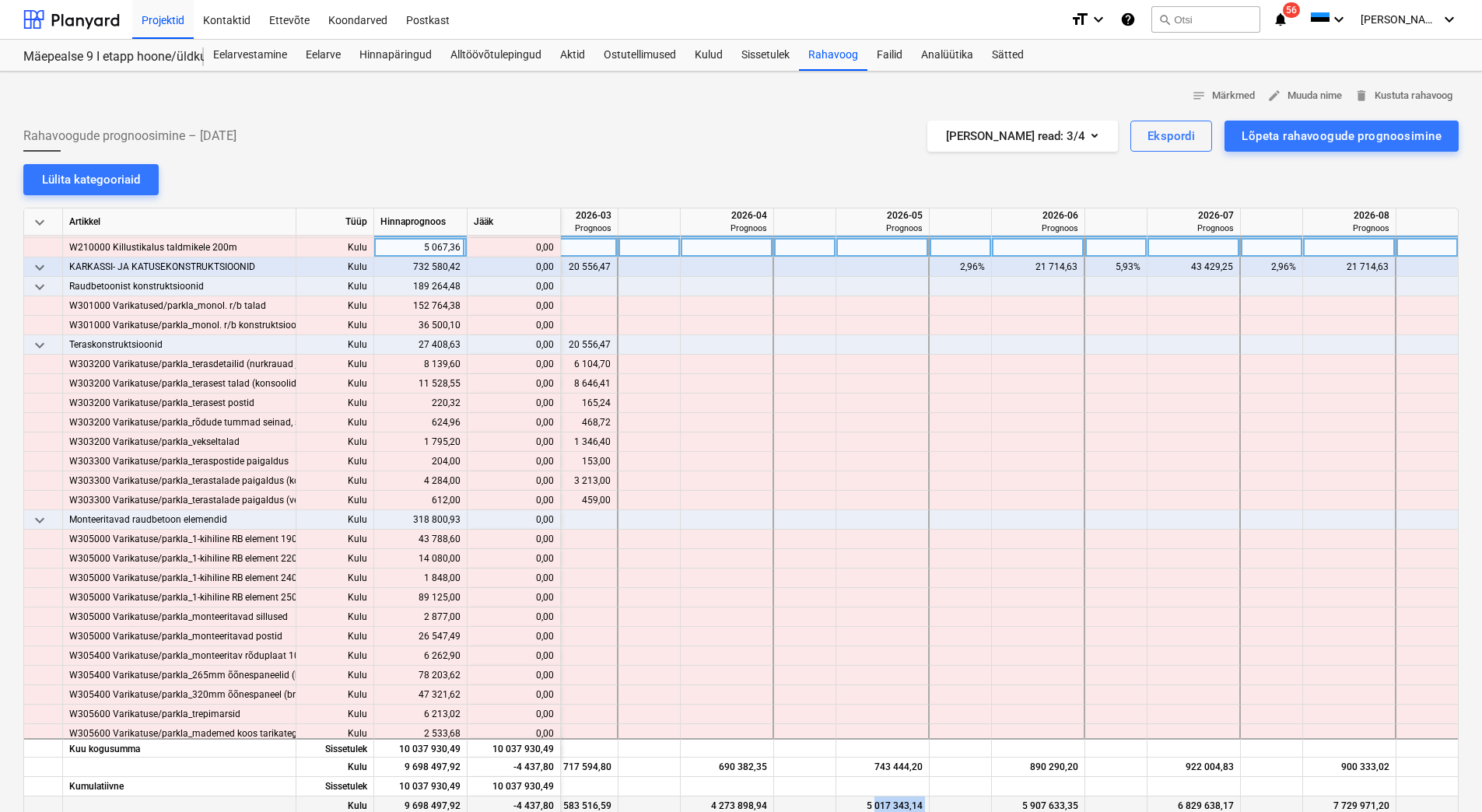
drag, startPoint x: 992, startPoint y: 809, endPoint x: 876, endPoint y: 808, distance: 116.0
click at [0, 0] on div "Kulu 9 698 497,92 -4 437,80 3 583 516,59 4 273 898,94 5 017 343,14 5 907 633,35…" at bounding box center [0, 0] width 0 height 0
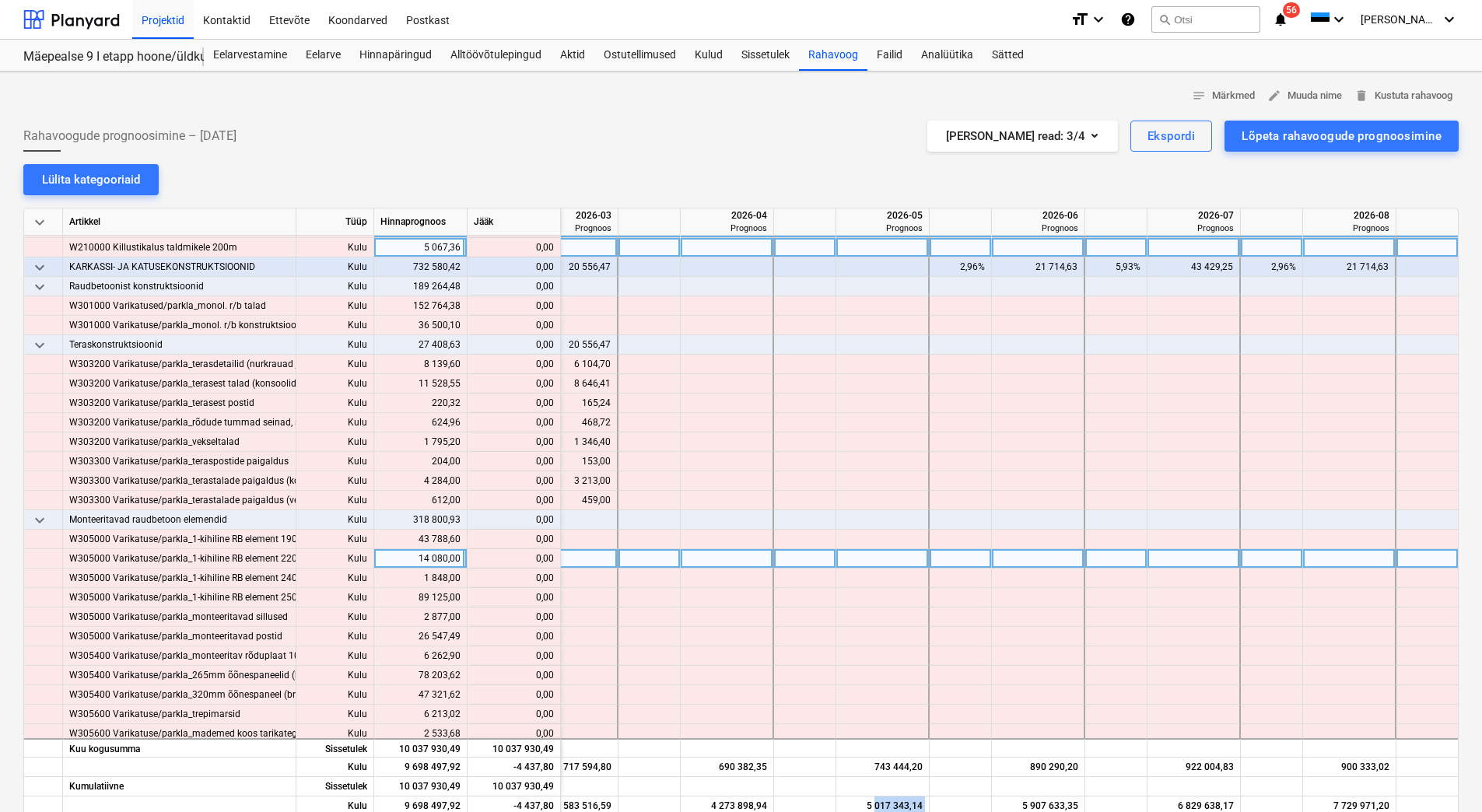
scroll to position [2700, 1343]
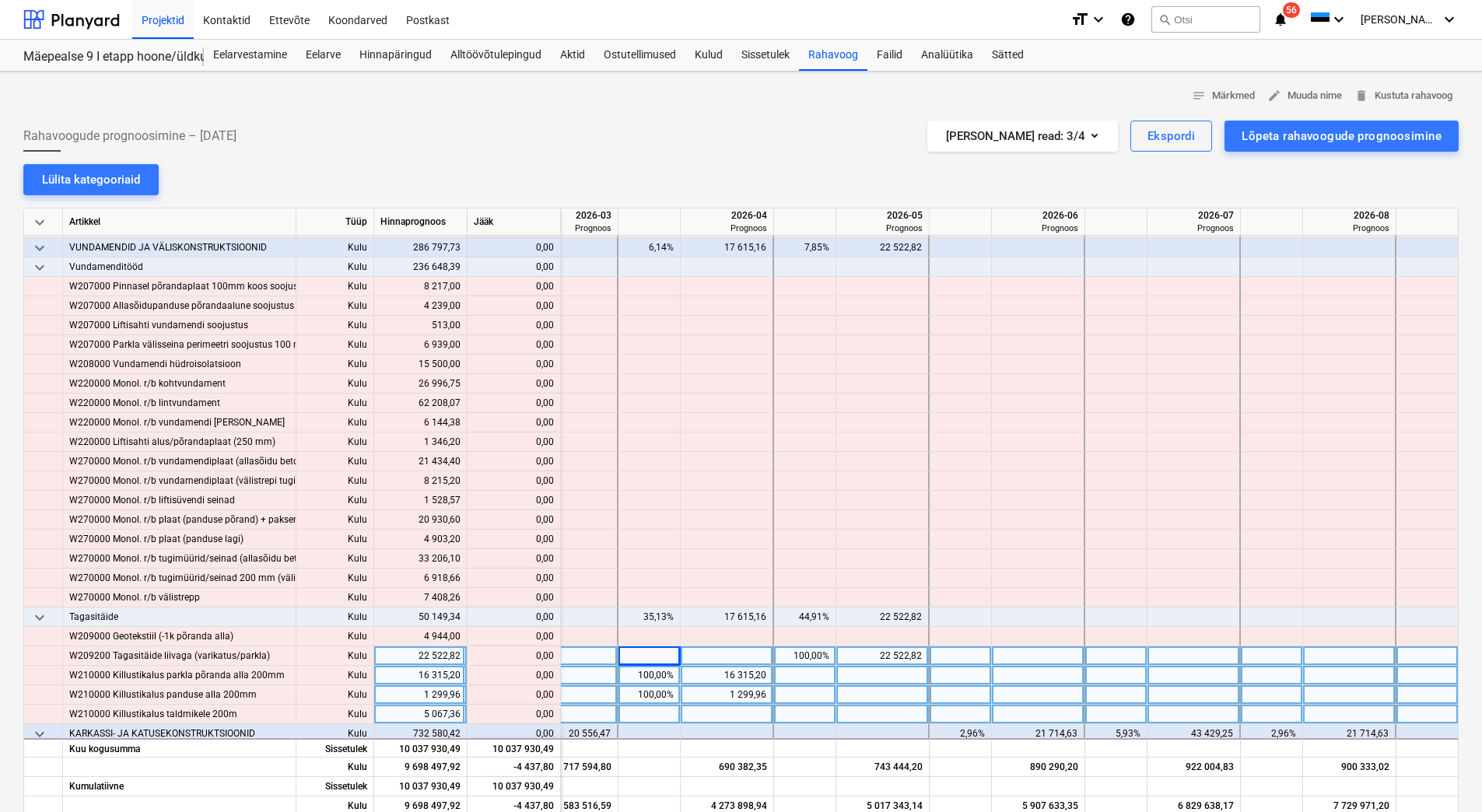
click at [666, 662] on div at bounding box center [649, 655] width 62 height 19
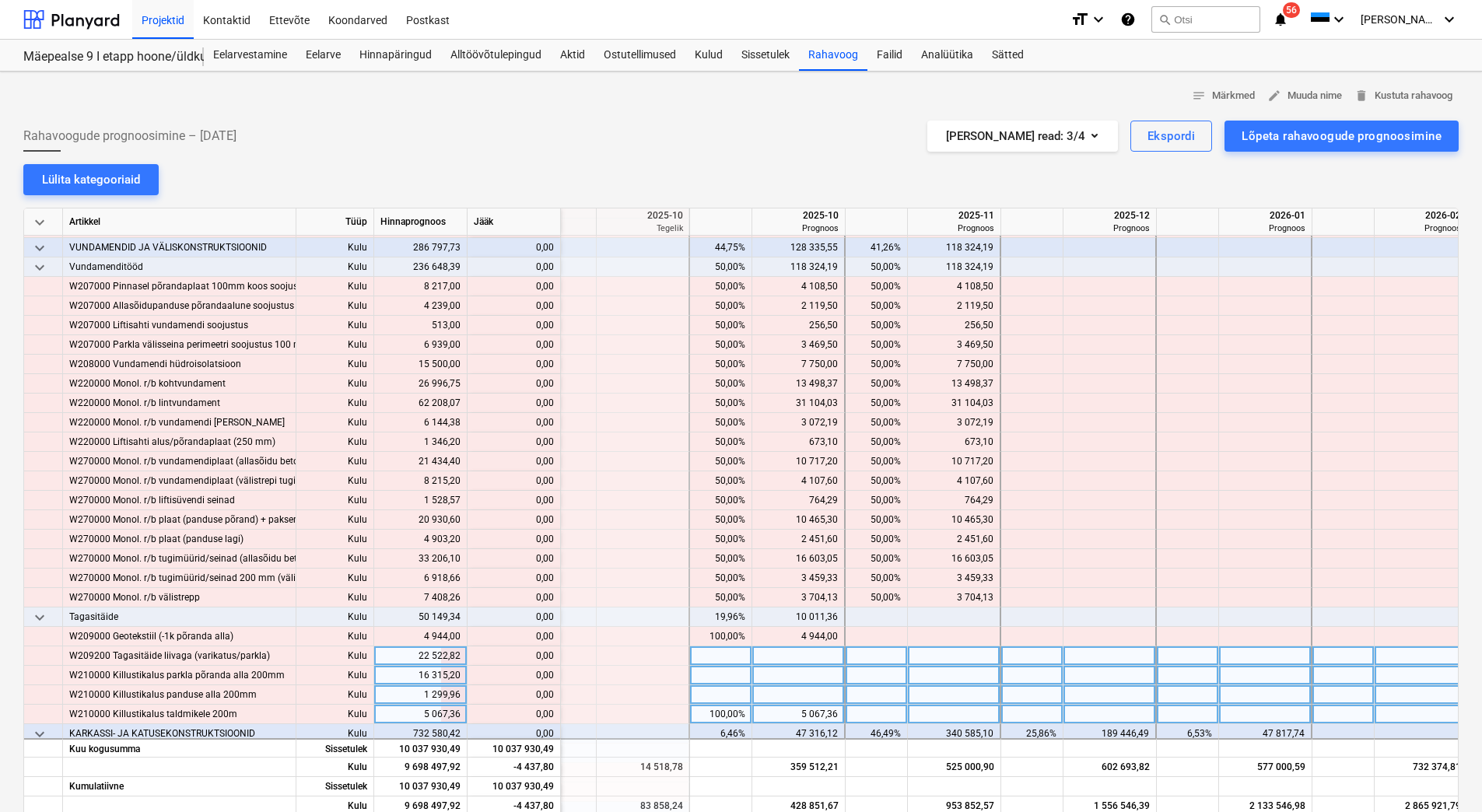
scroll to position [2700, 339]
click at [797, 670] on div at bounding box center [798, 675] width 93 height 19
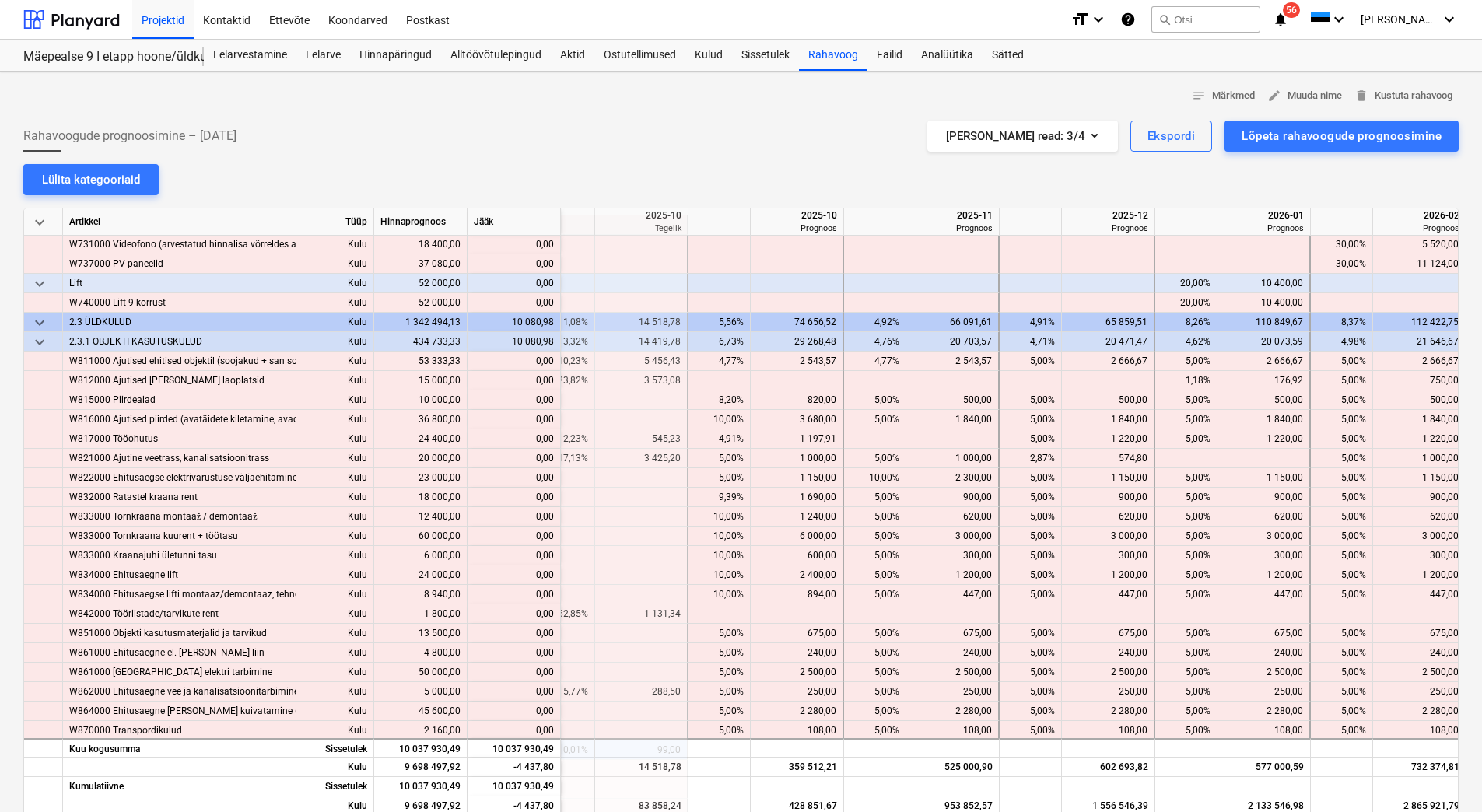
scroll to position [9464, 339]
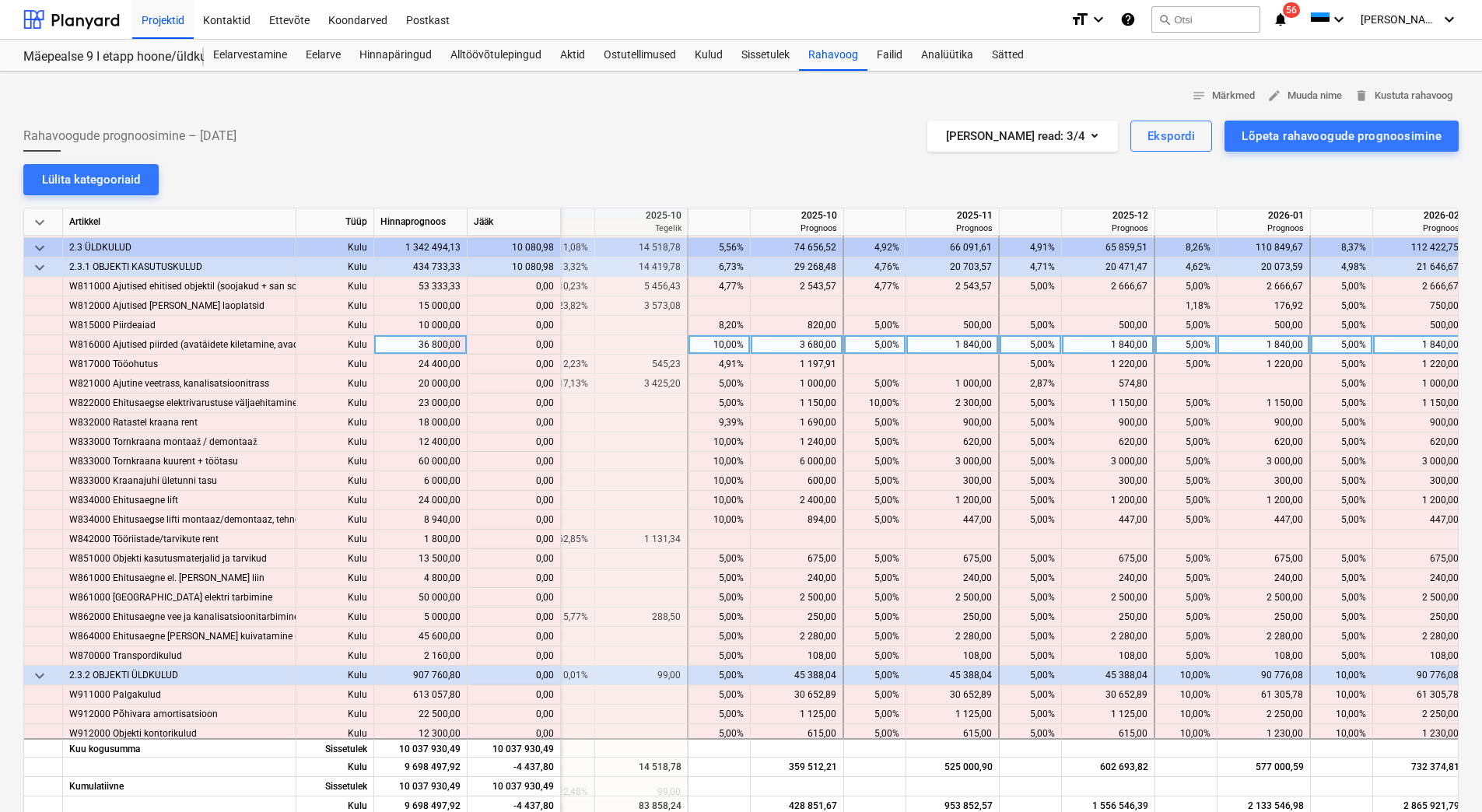
click at [794, 341] on div "3 680,00" at bounding box center [796, 344] width 80 height 19
click at [714, 343] on div "10,00%" at bounding box center [719, 344] width 49 height 19
click at [714, 343] on div at bounding box center [720, 344] width 62 height 19
type input "5"
click at [870, 338] on div "5,00%" at bounding box center [875, 344] width 49 height 19
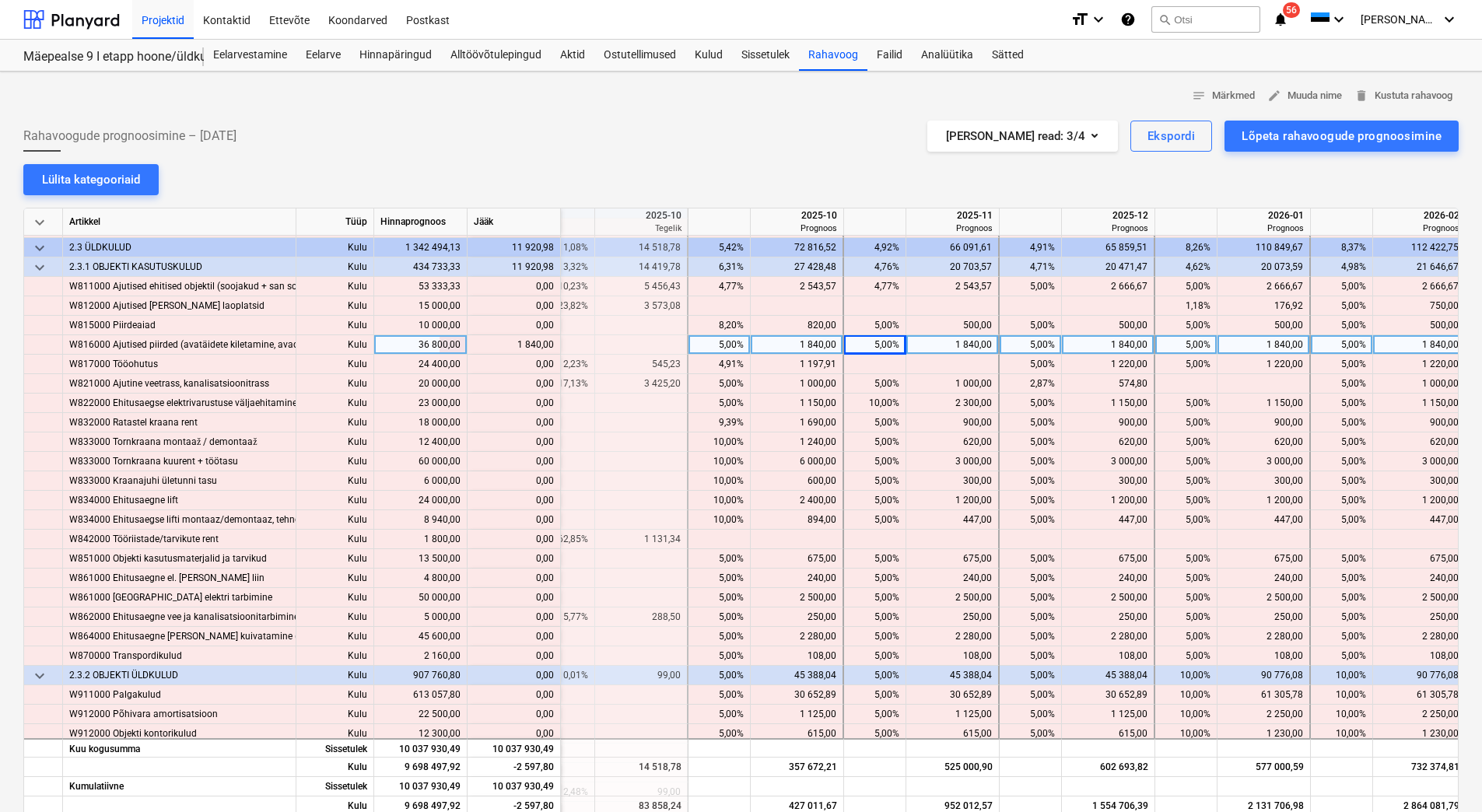
click at [1013, 342] on div "5,00%" at bounding box center [1030, 344] width 49 height 19
type input "10"
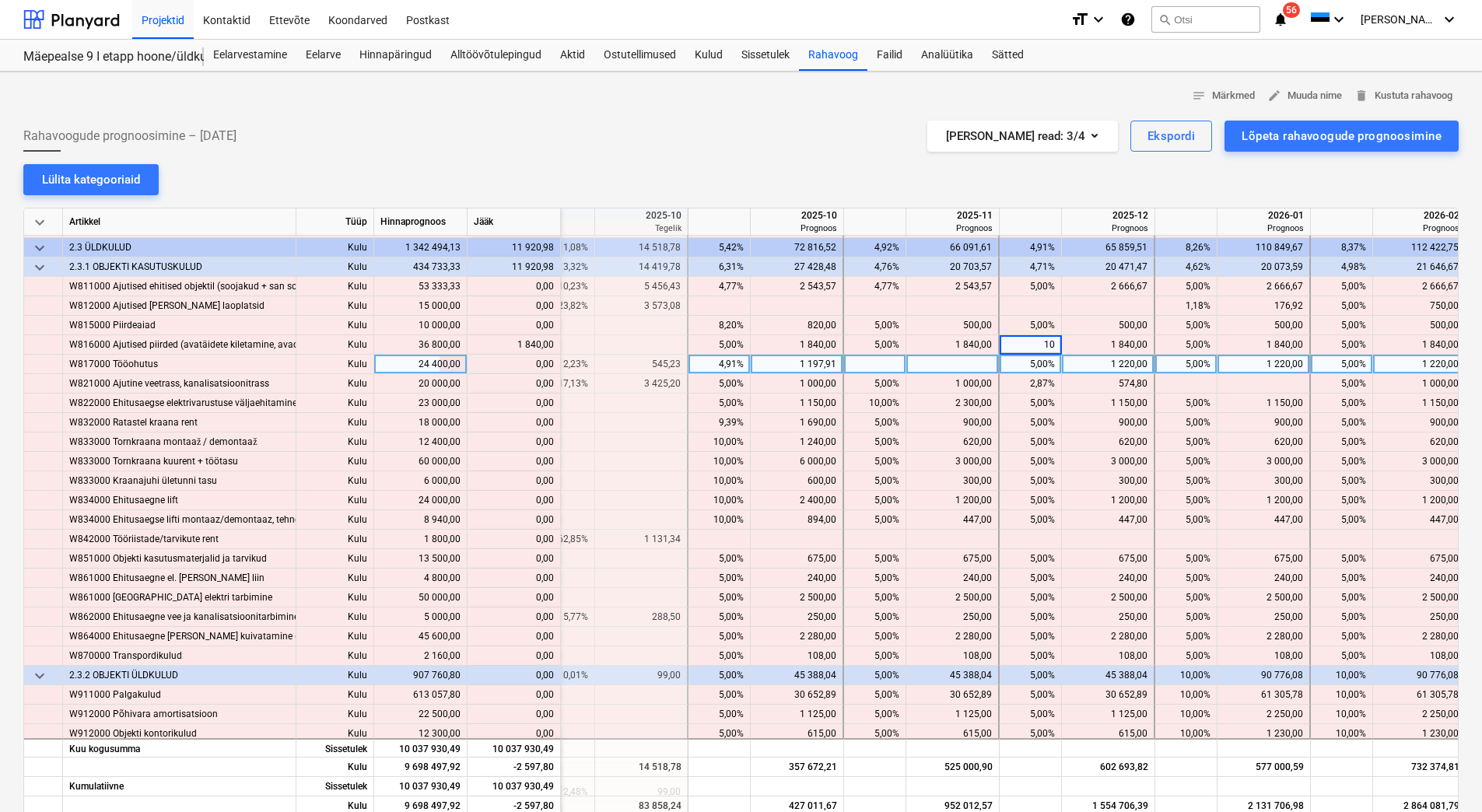
click at [994, 371] on div at bounding box center [953, 363] width 93 height 19
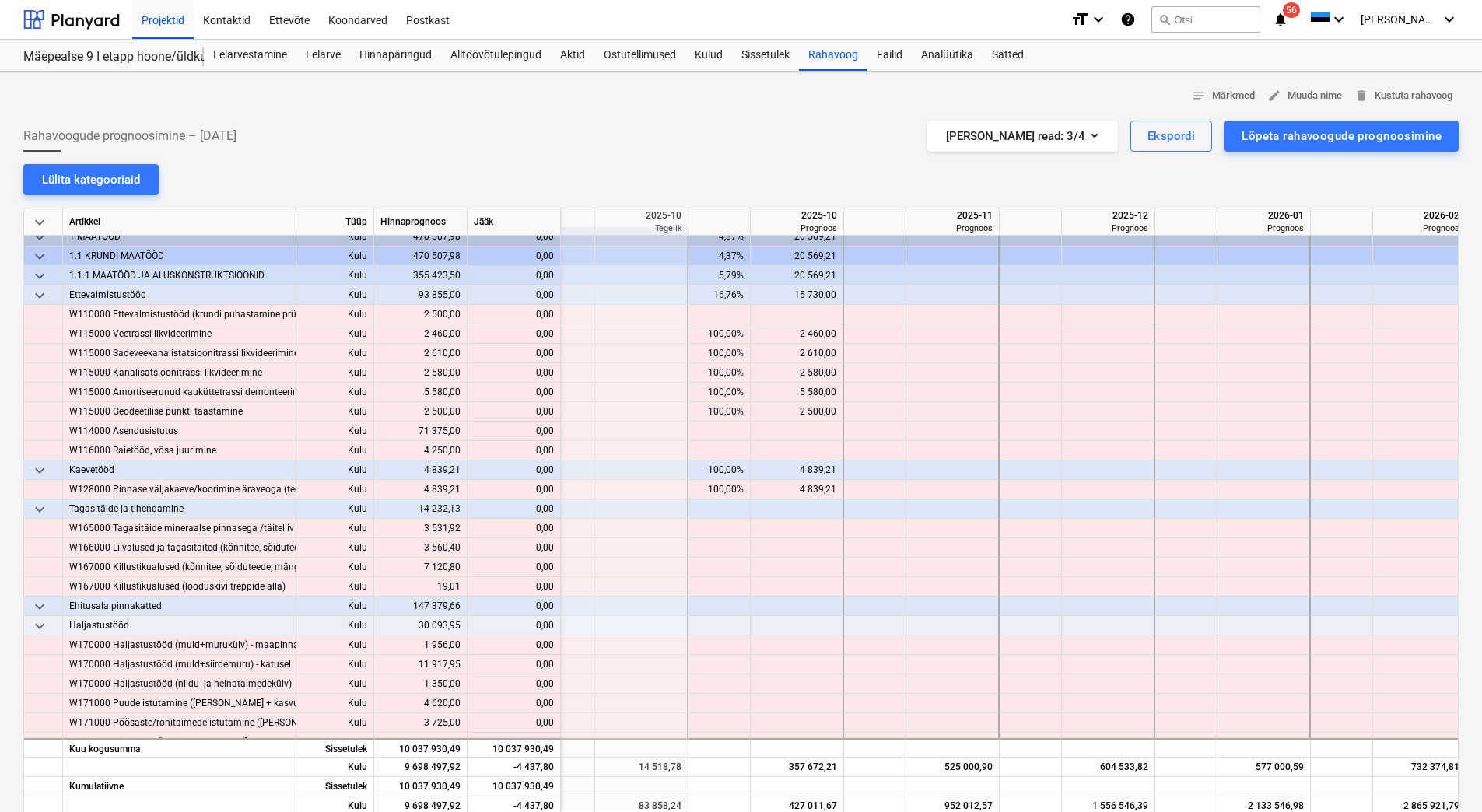
scroll to position [0, 339]
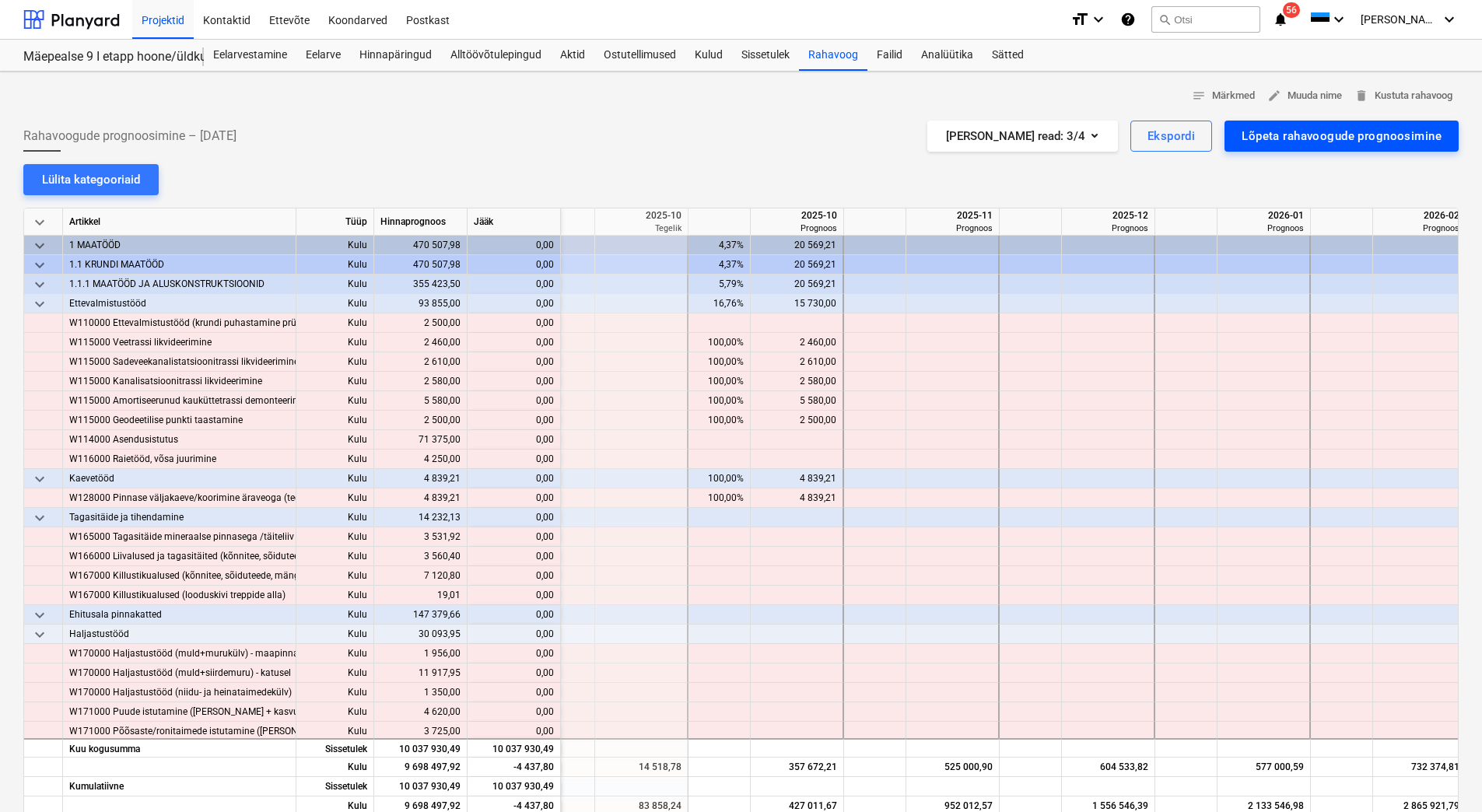
click at [1309, 131] on div "Lõpeta rahavoogude prognoosimine" at bounding box center [1342, 136] width 200 height 20
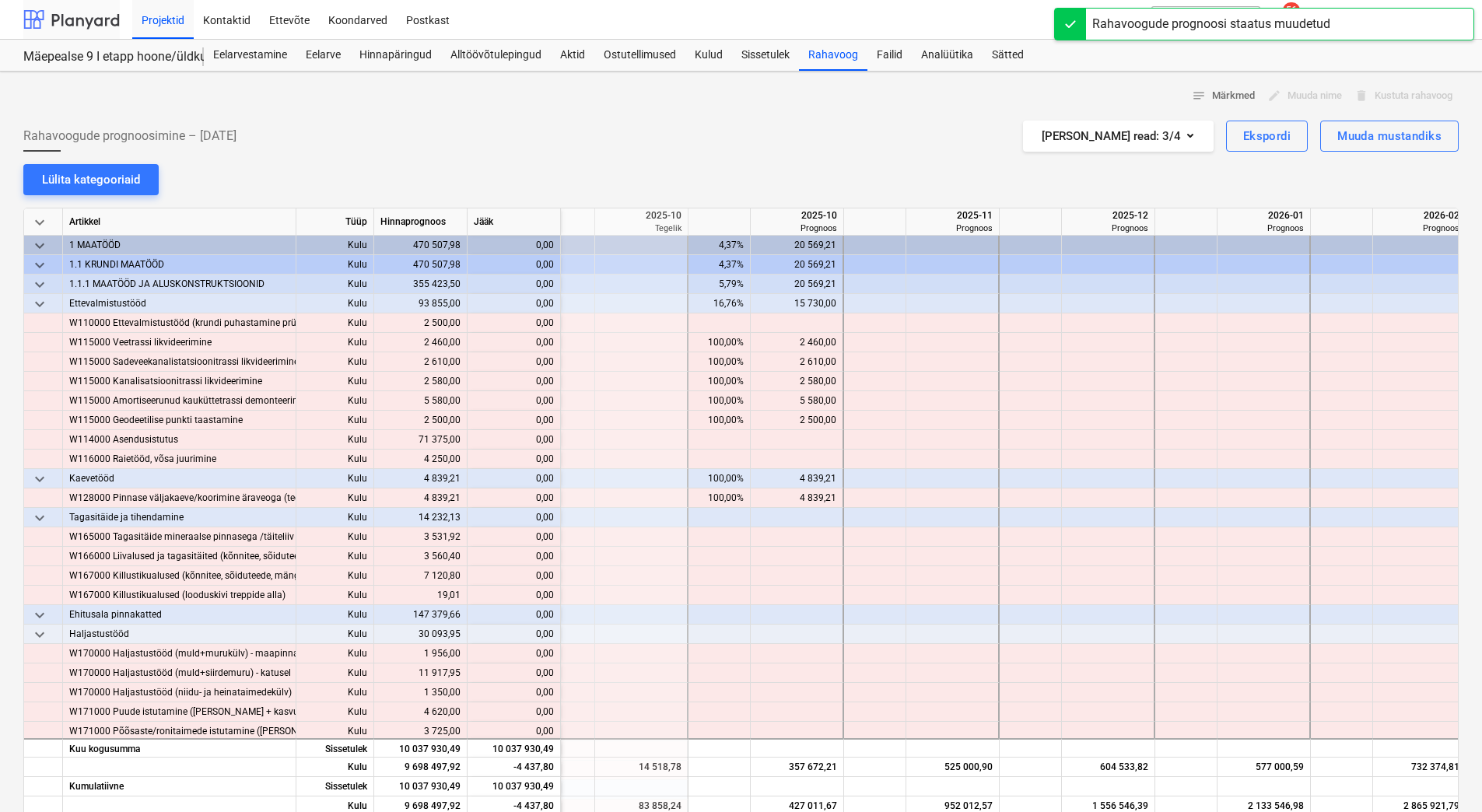
click at [79, 21] on div at bounding box center [71, 19] width 96 height 38
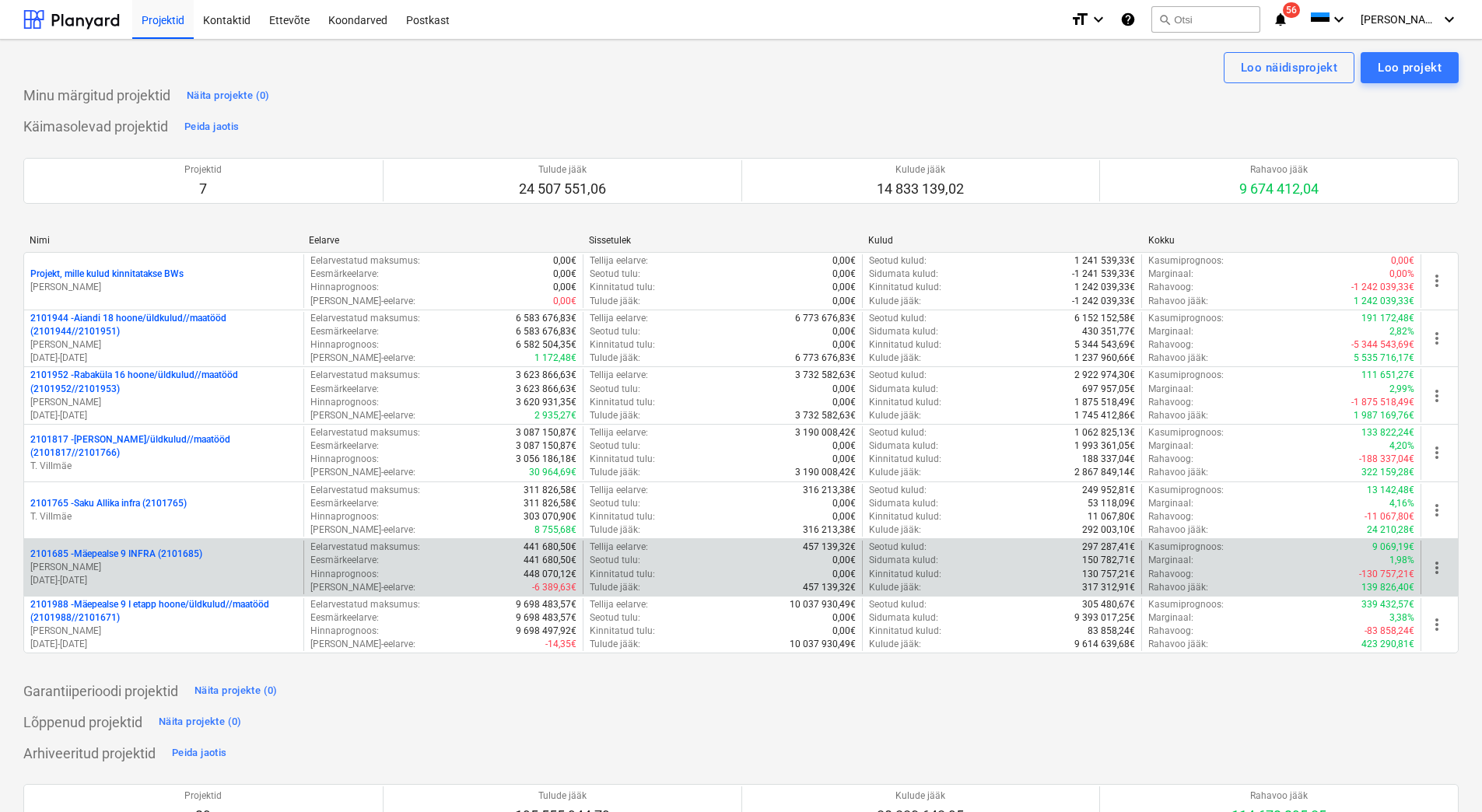
click at [155, 581] on p "01.09.2025 - 26.02.2027" at bounding box center [163, 580] width 267 height 13
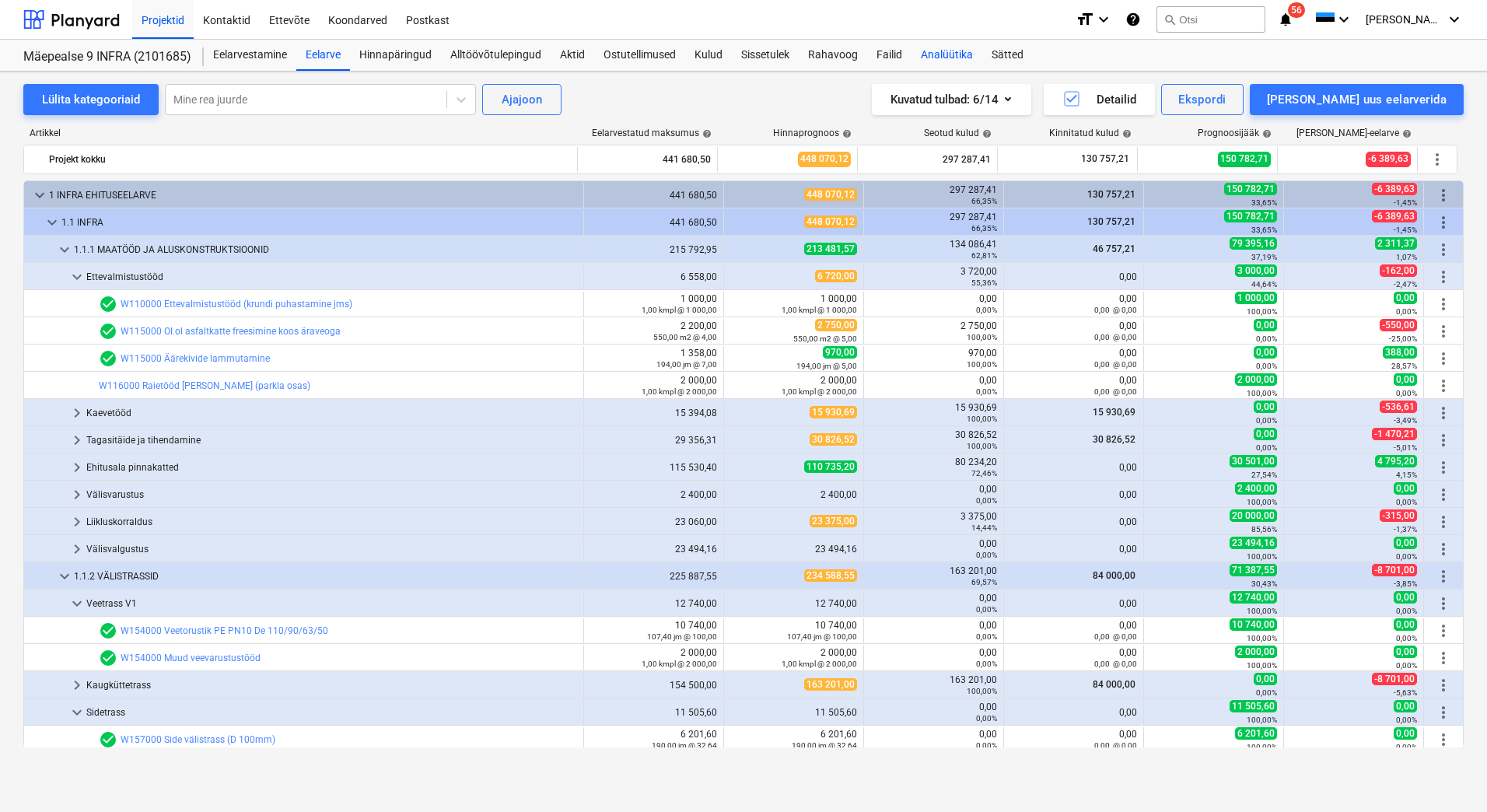
click at [931, 51] on div "Analüütika" at bounding box center [946, 55] width 71 height 31
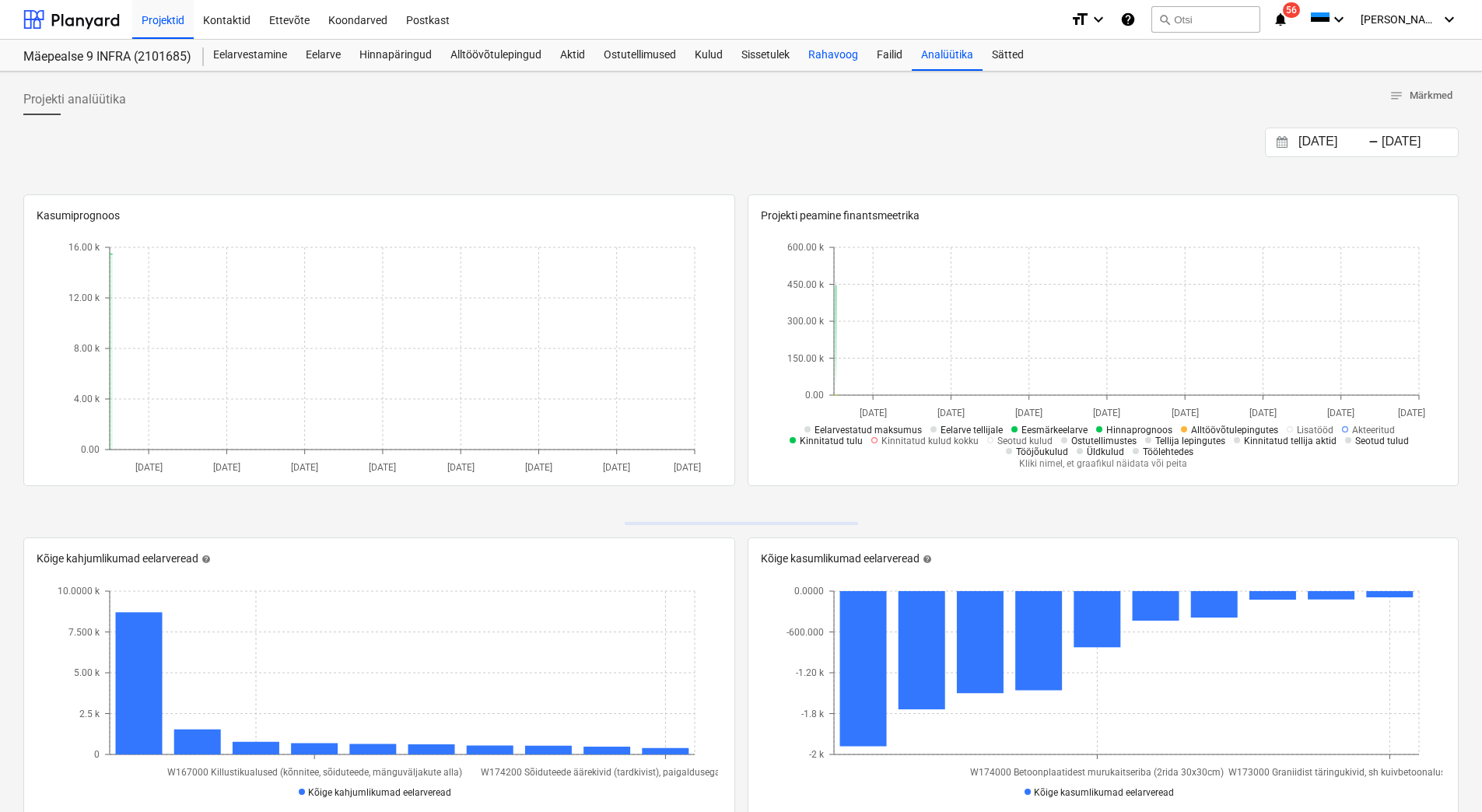
click at [824, 52] on div "Rahavoog" at bounding box center [833, 55] width 69 height 31
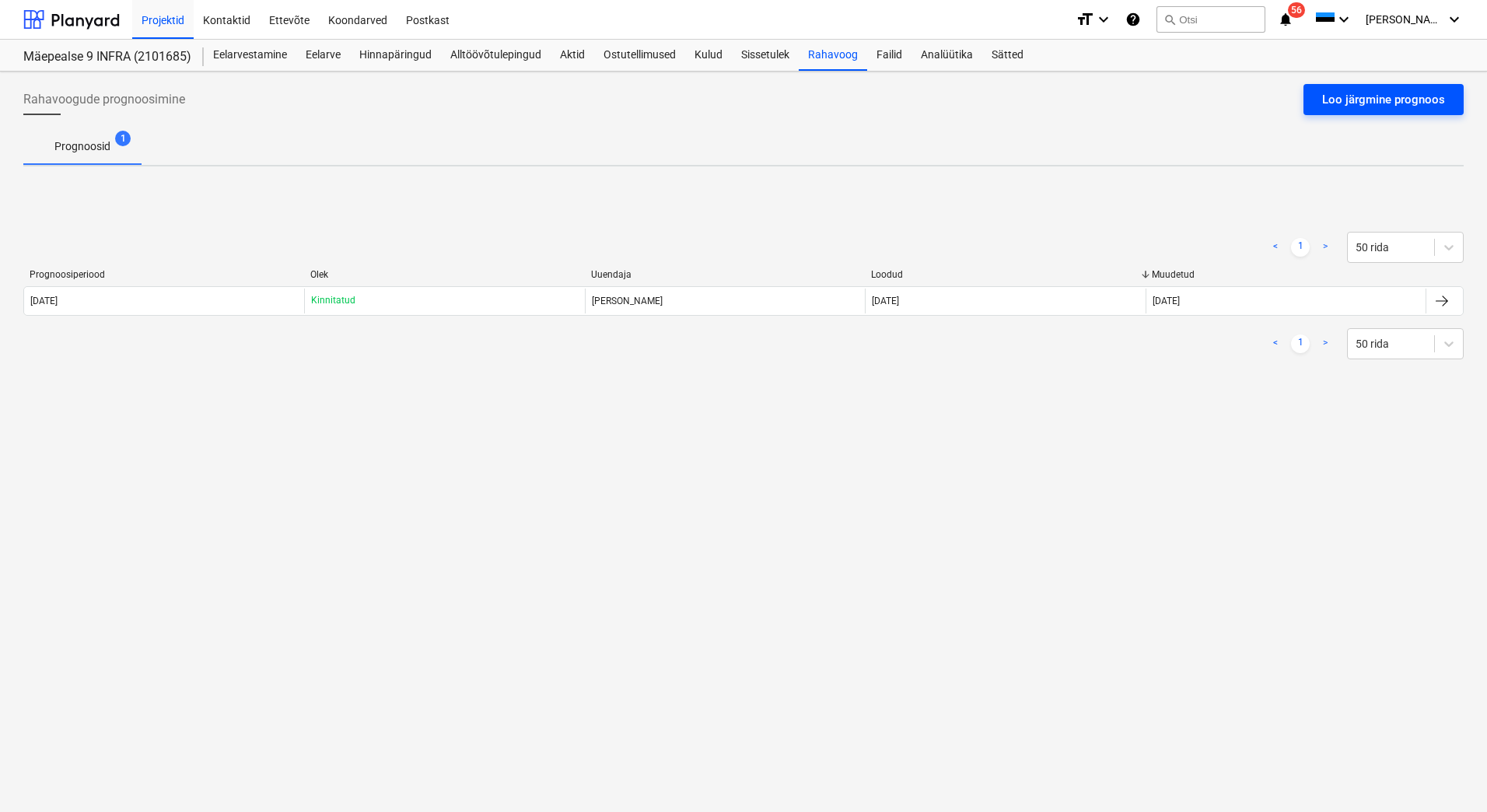
click at [1371, 92] on div "Loo järgmine prognoos" at bounding box center [1384, 100] width 123 height 20
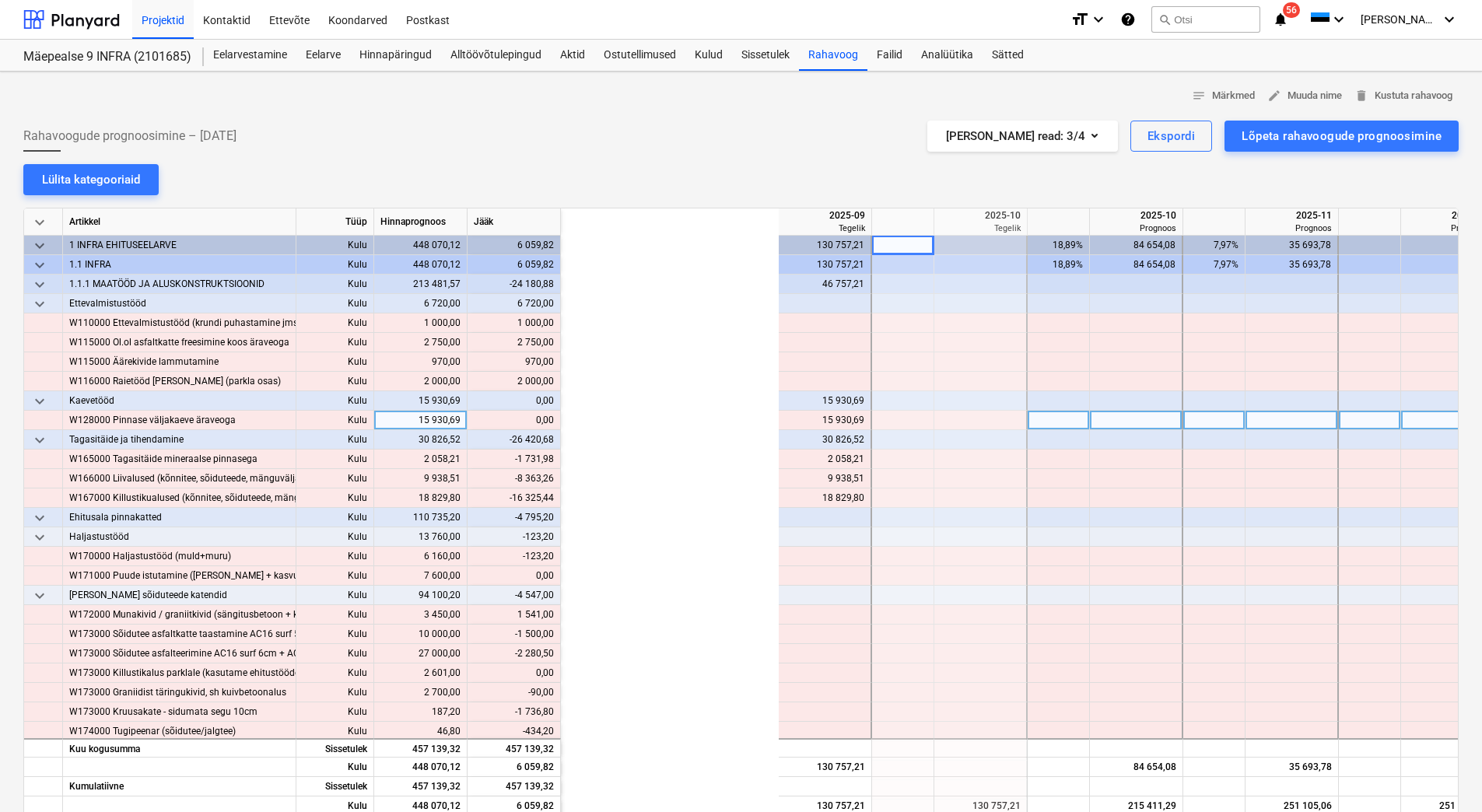
scroll to position [0, 311]
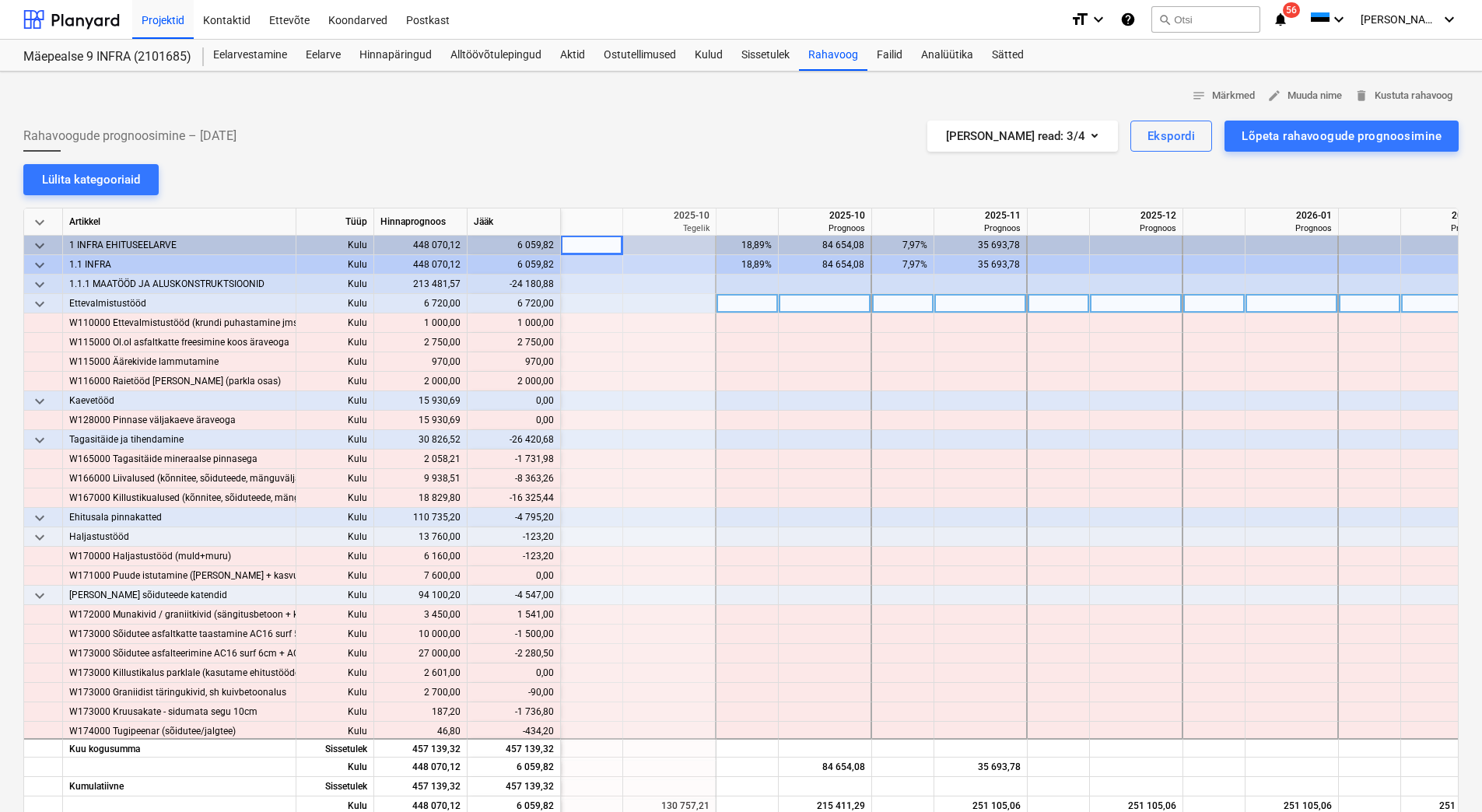
click at [734, 309] on div at bounding box center [747, 303] width 62 height 19
type input "100"
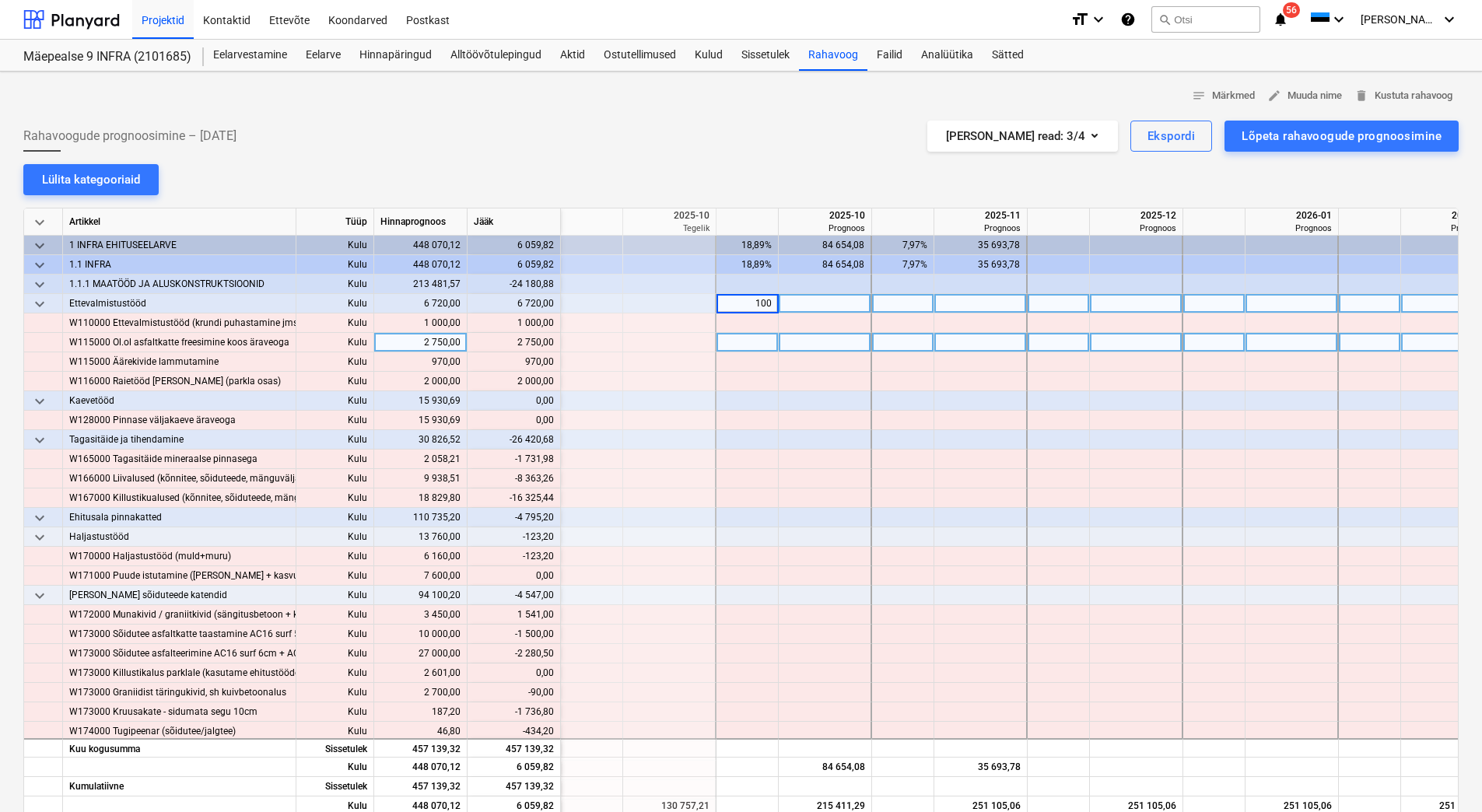
click at [730, 346] on div at bounding box center [747, 342] width 62 height 19
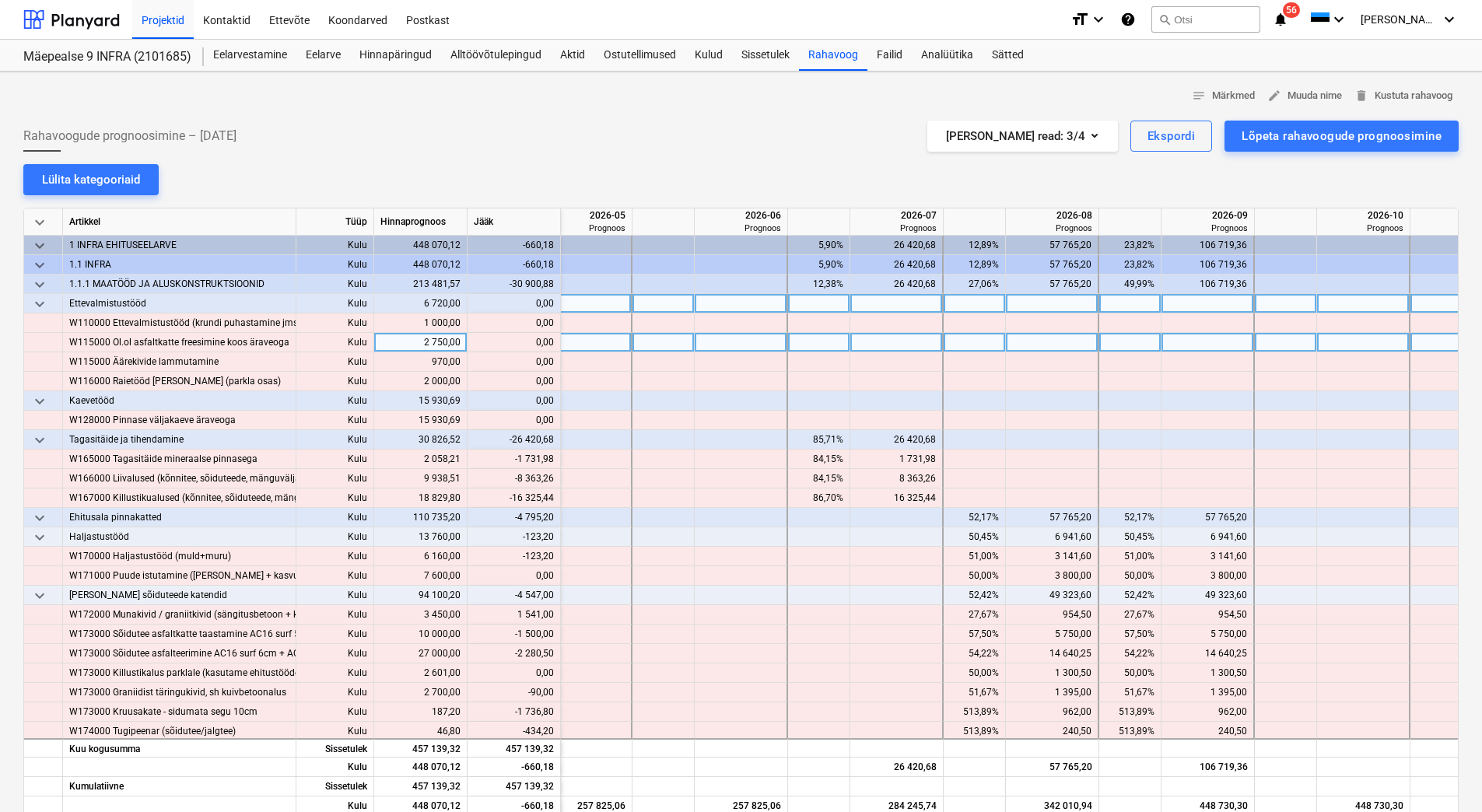
scroll to position [0, 1722]
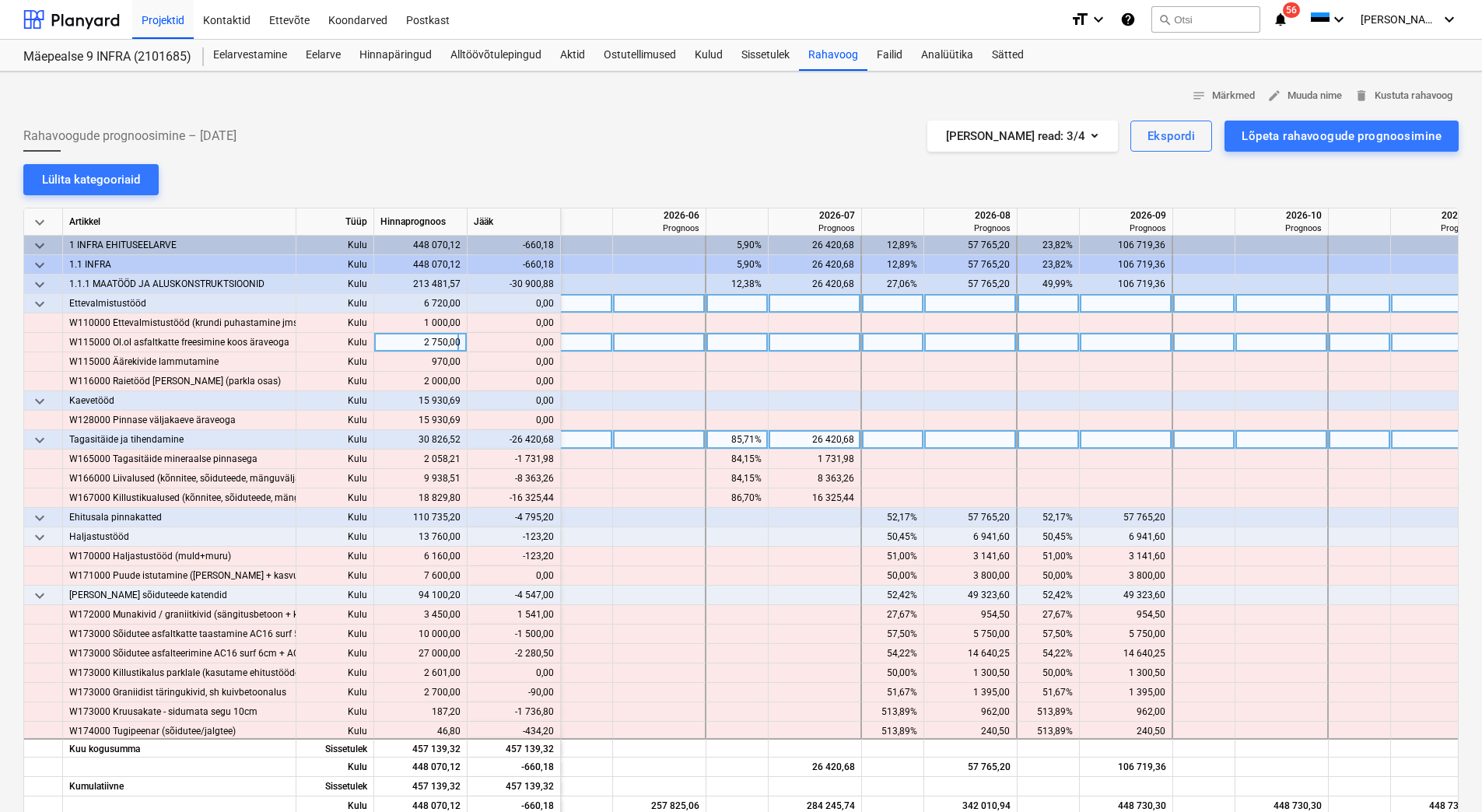
click at [731, 441] on div "85,71%" at bounding box center [737, 439] width 49 height 19
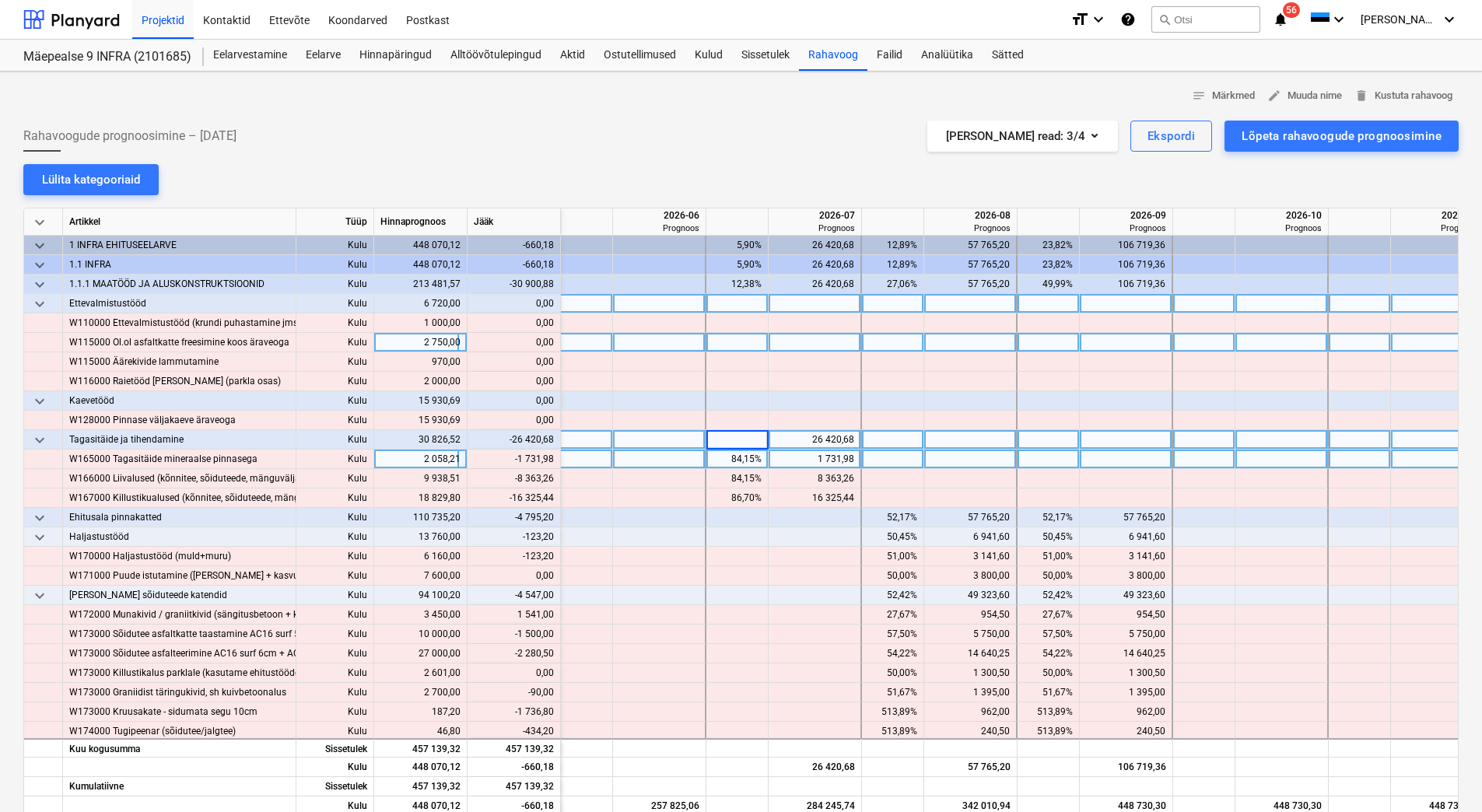
click at [672, 462] on div at bounding box center [659, 459] width 93 height 19
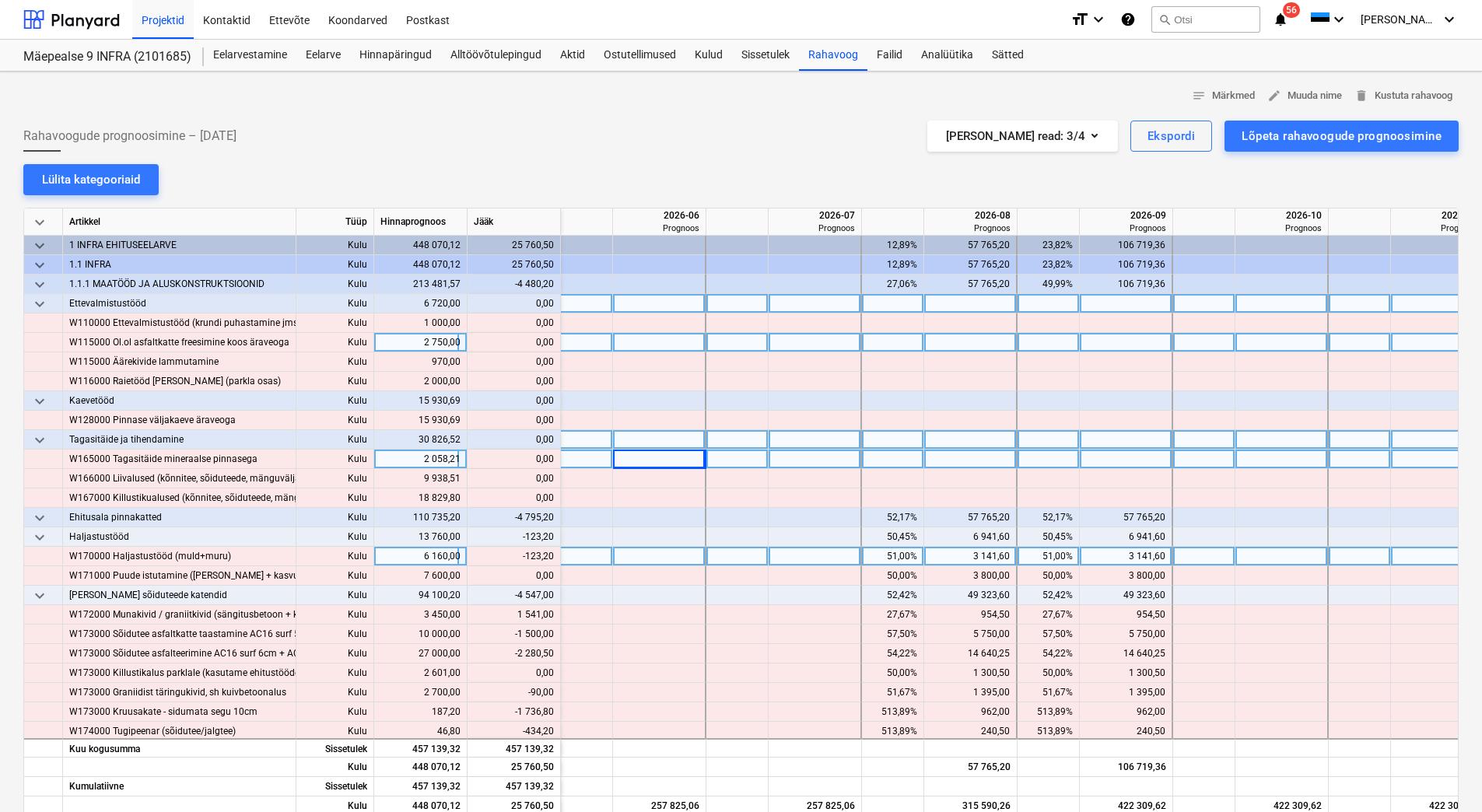
click at [955, 557] on div "3 141,60" at bounding box center [970, 556] width 80 height 19
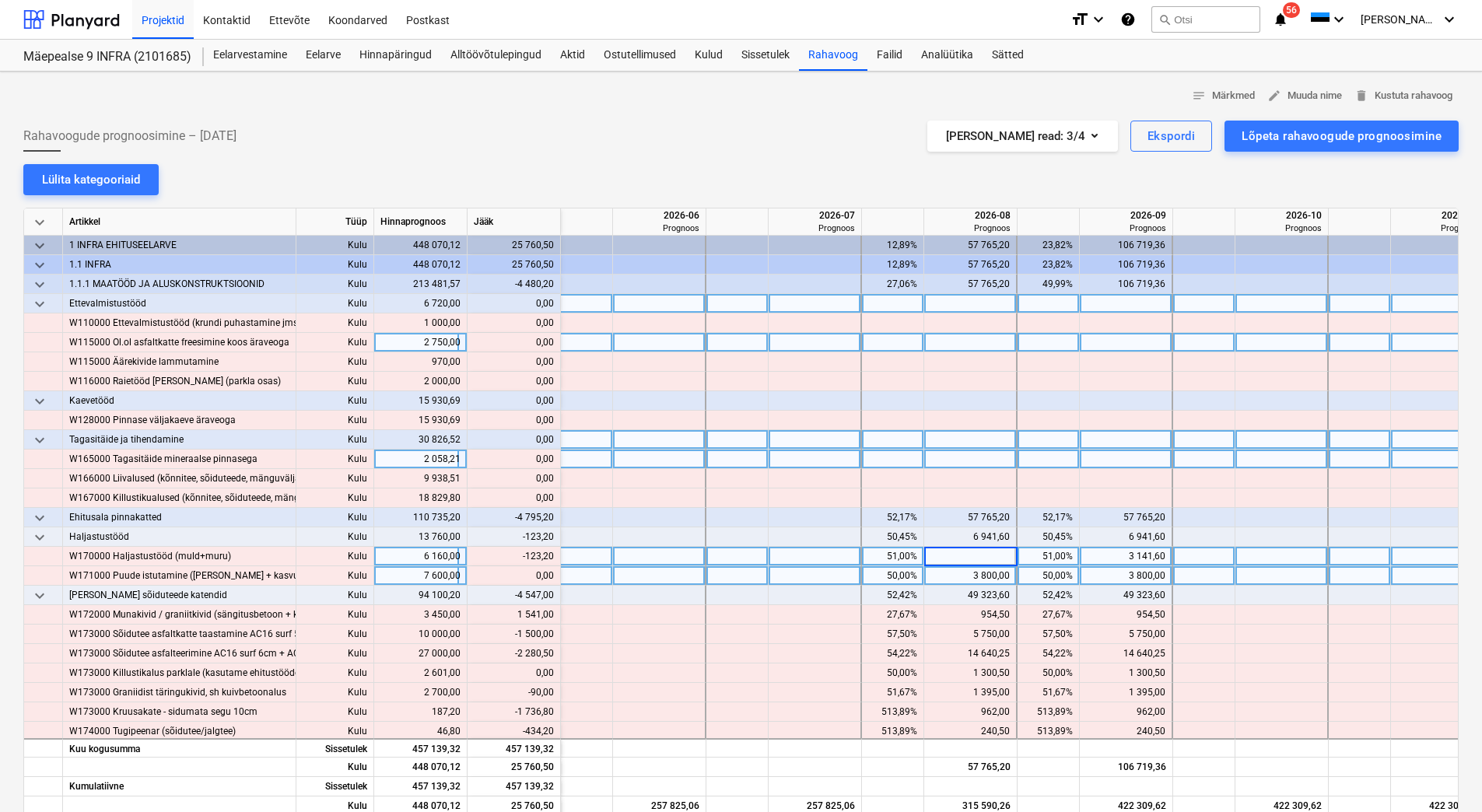
click at [955, 576] on div "3 800,00" at bounding box center [970, 575] width 80 height 19
click at [957, 557] on div at bounding box center [971, 556] width 93 height 19
type input "3018,40"
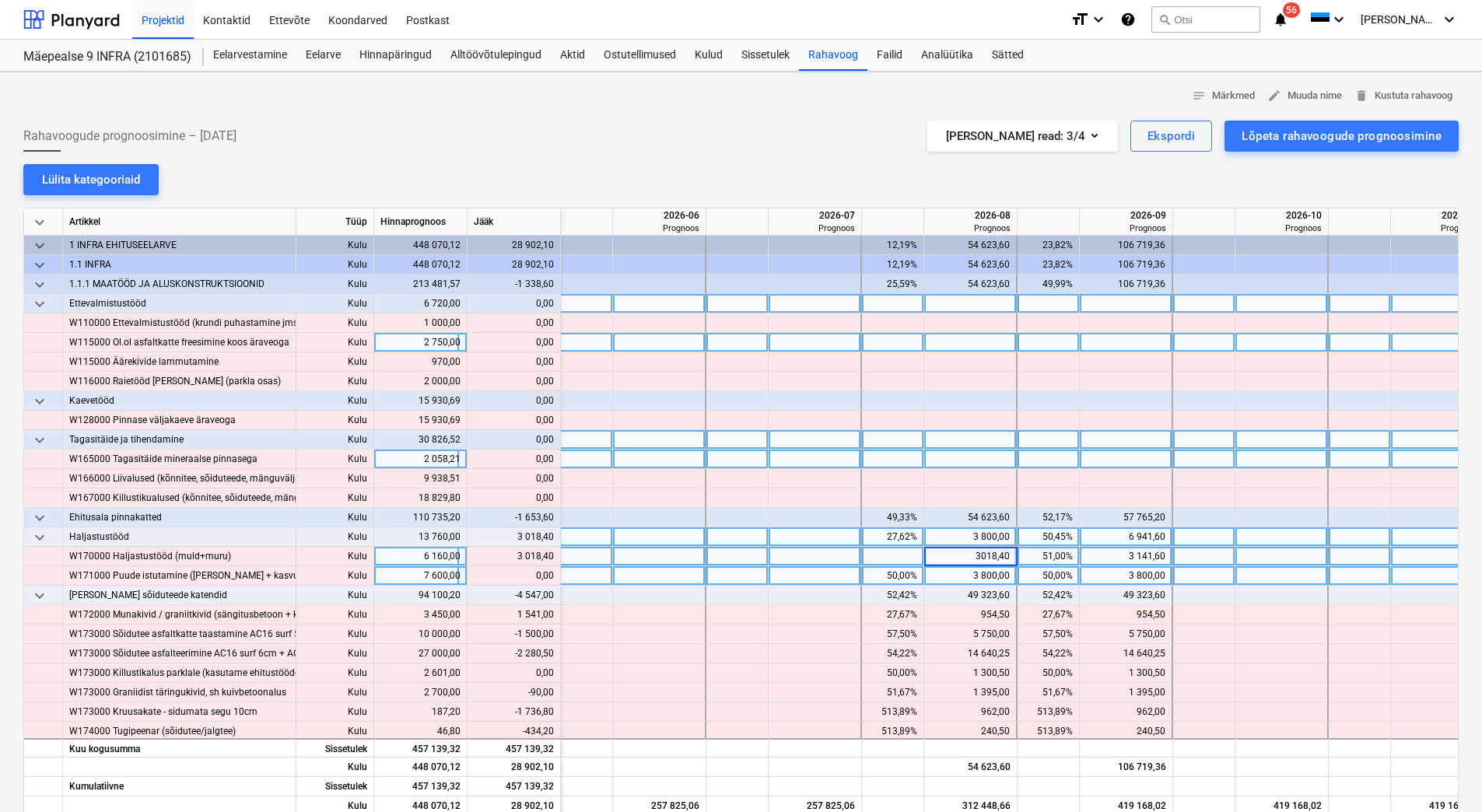
click at [785, 532] on div at bounding box center [815, 536] width 93 height 19
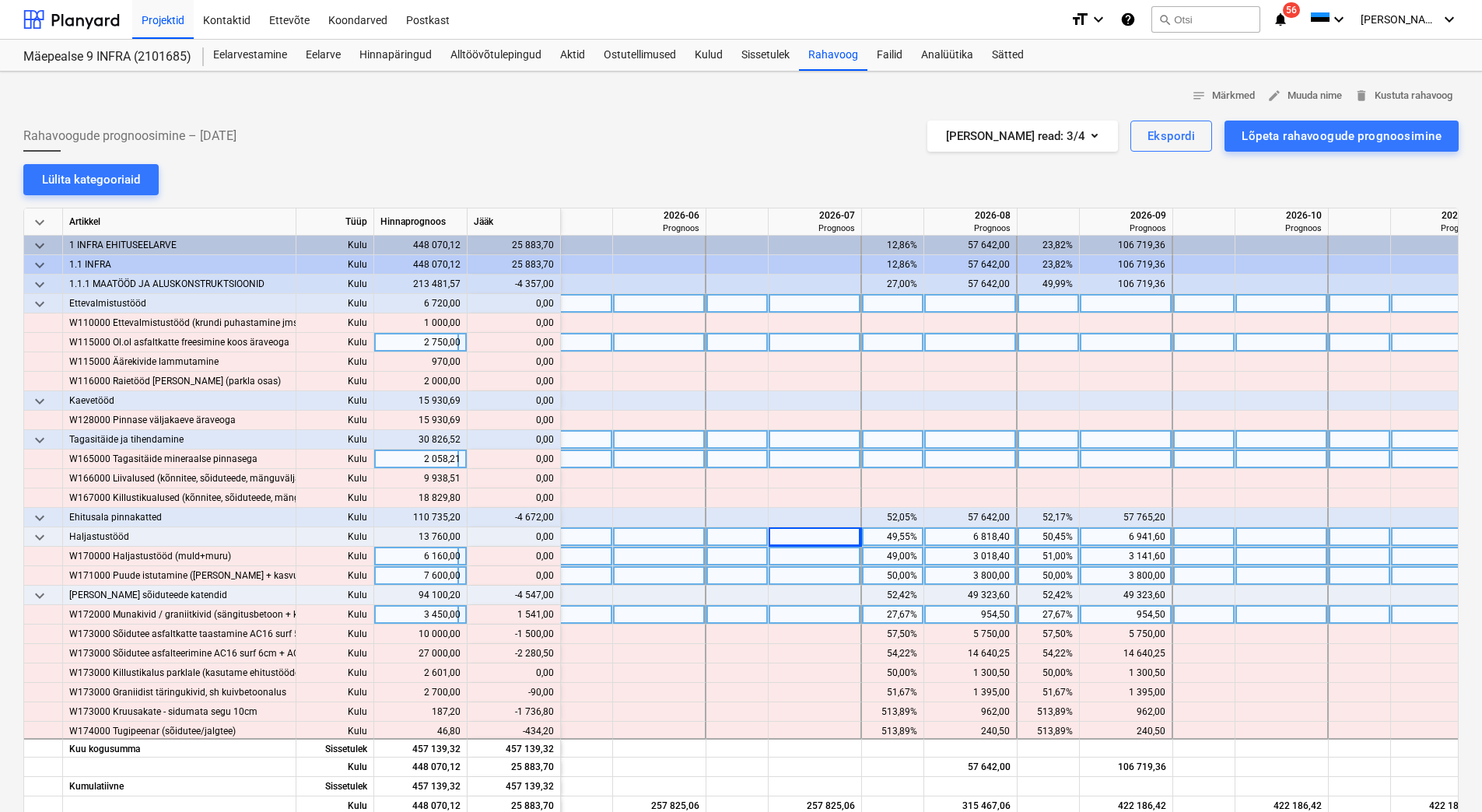
click at [974, 610] on div "954,50" at bounding box center [970, 614] width 80 height 19
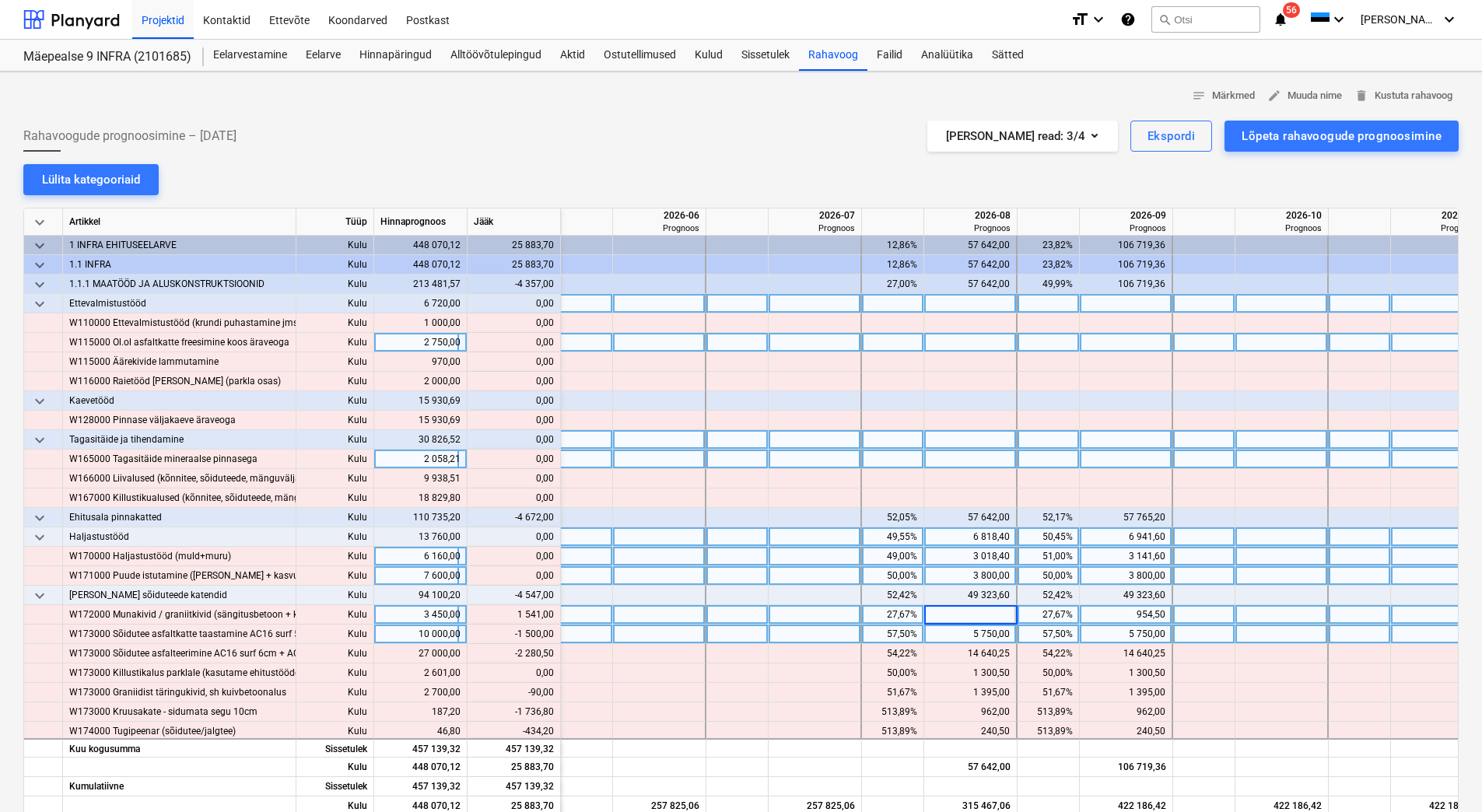
click at [972, 626] on div "5 750,00" at bounding box center [970, 633] width 80 height 19
click at [967, 632] on div "5 750,00" at bounding box center [970, 633] width 80 height 19
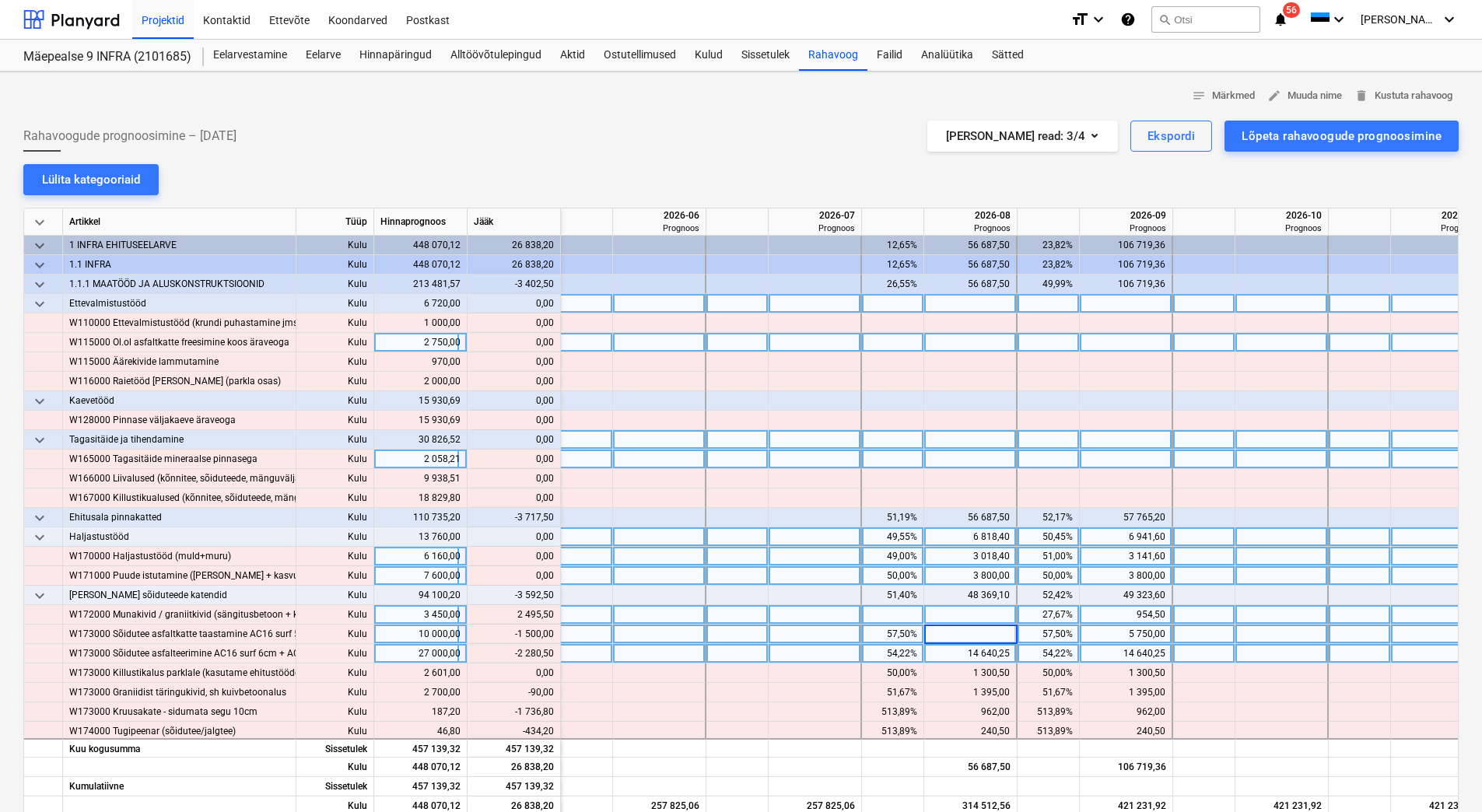
click at [962, 651] on div "14 640,25" at bounding box center [970, 653] width 80 height 19
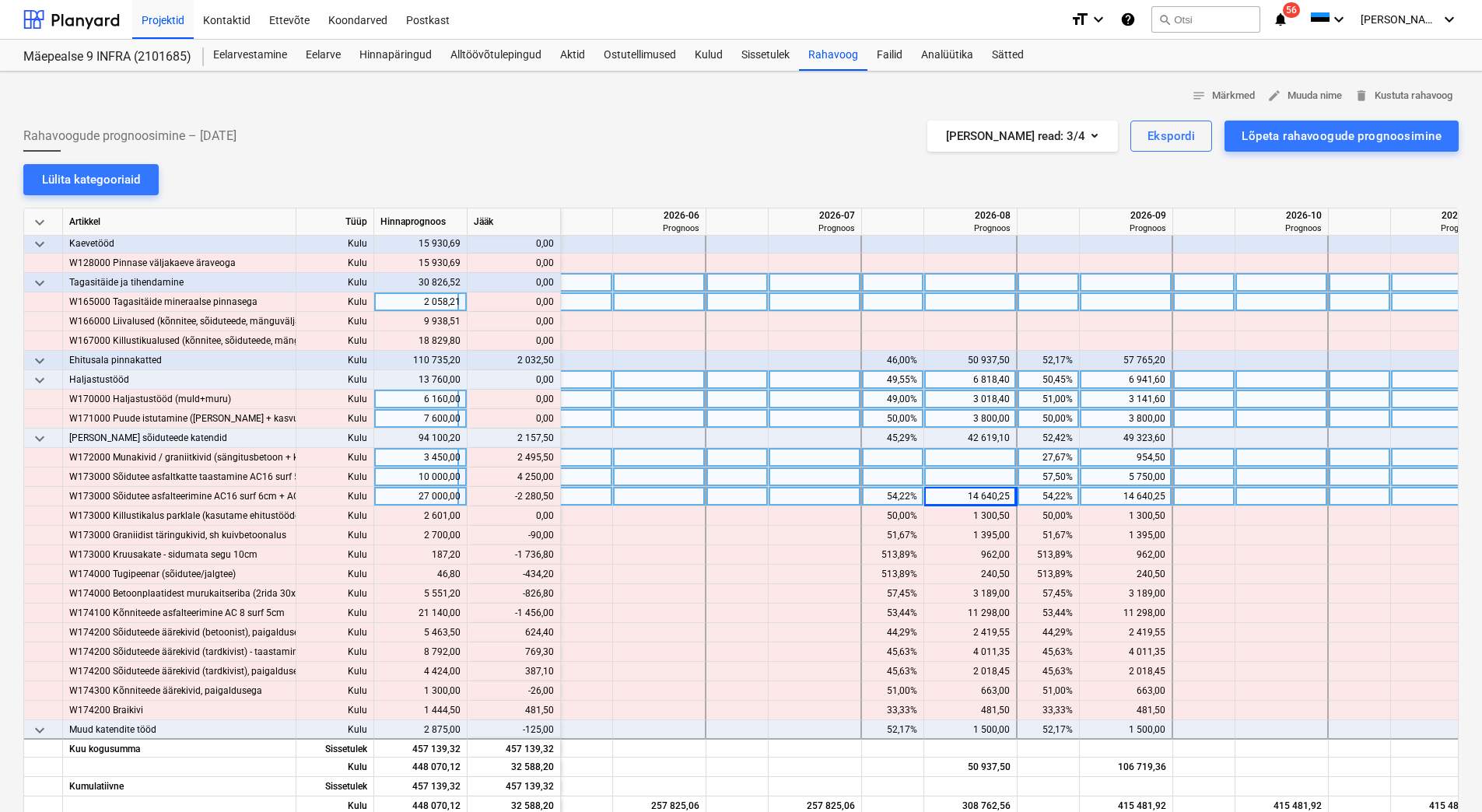
scroll to position [233, 1722]
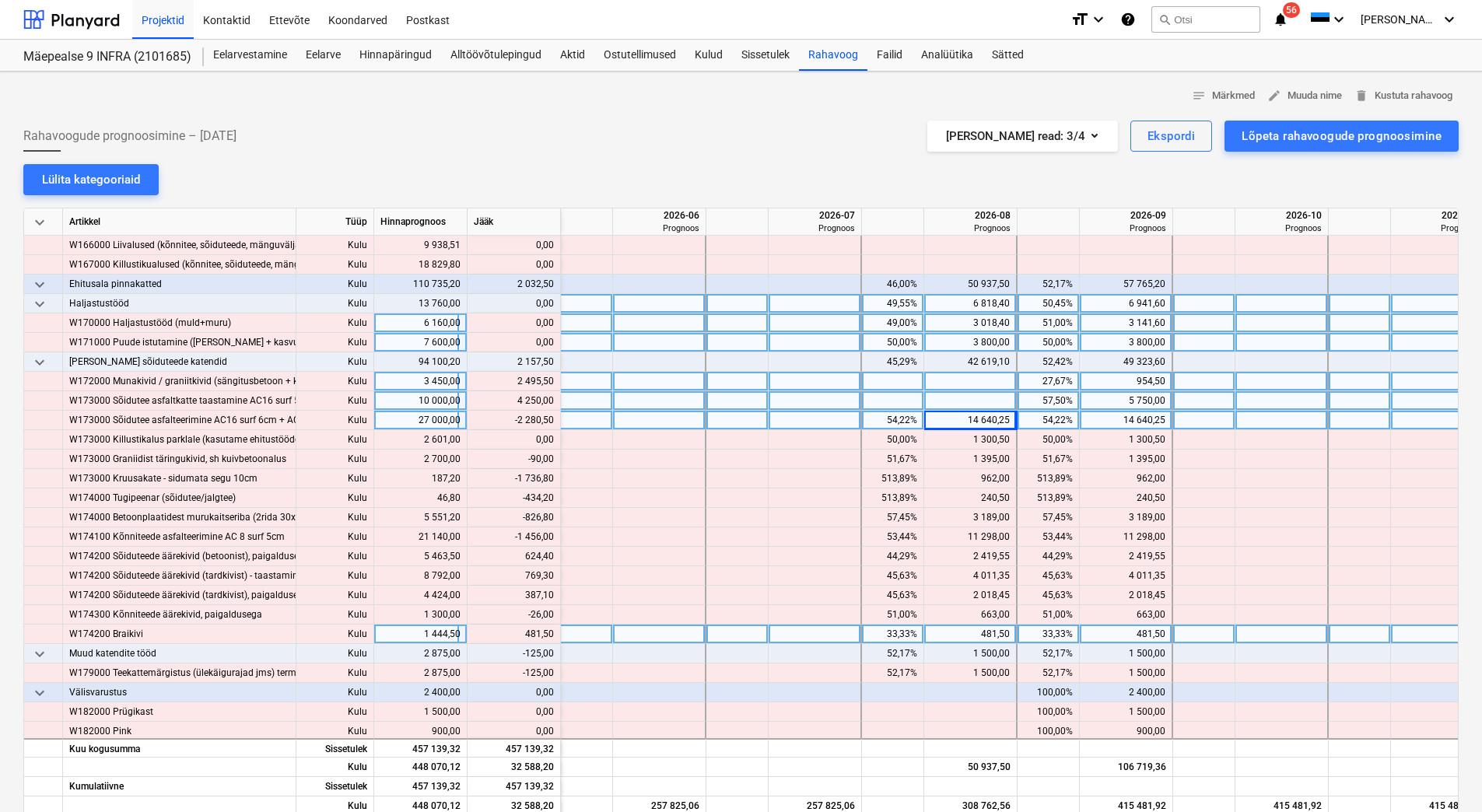
click at [959, 639] on div "481,50" at bounding box center [970, 633] width 80 height 19
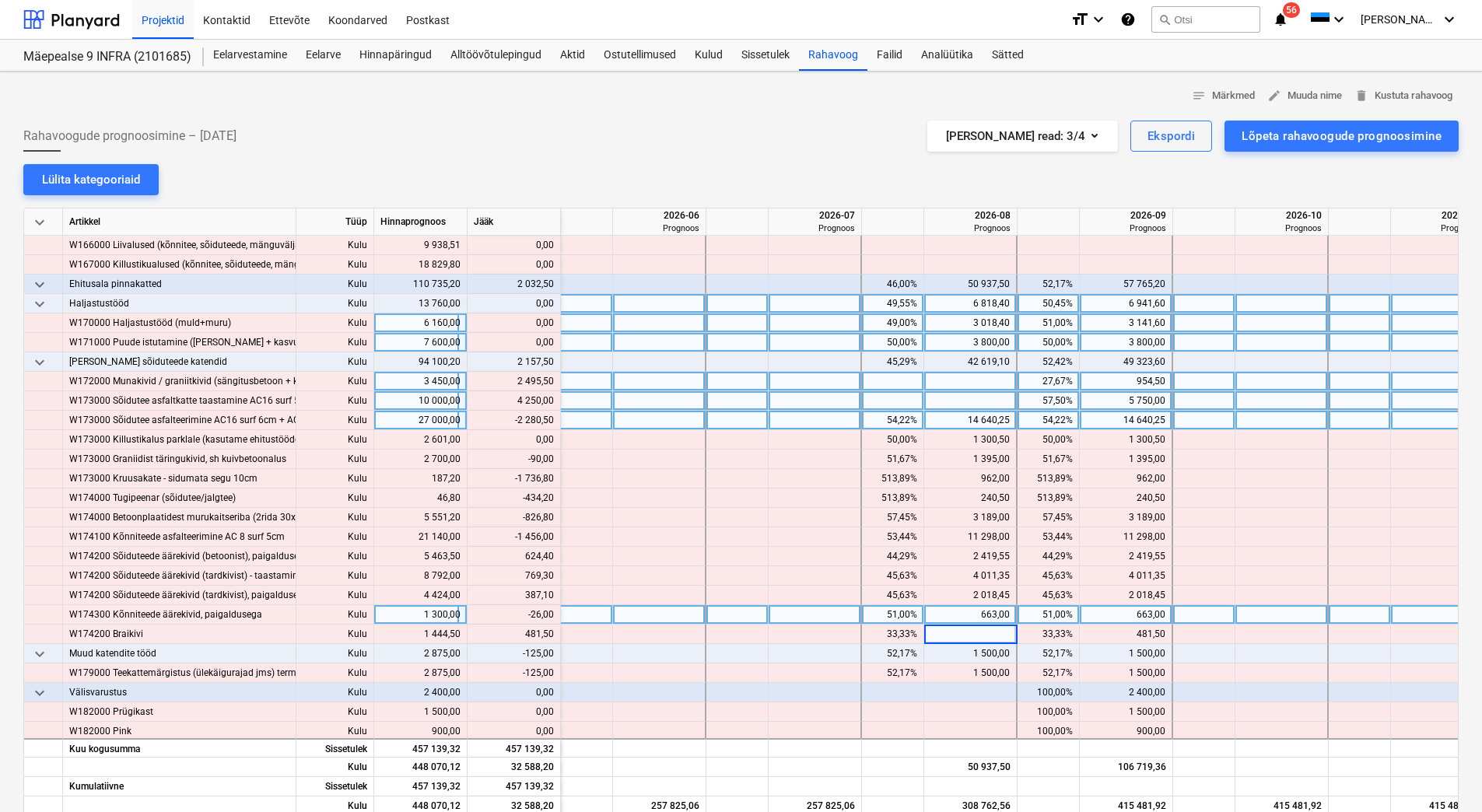
click at [968, 613] on div "663,00" at bounding box center [970, 614] width 80 height 19
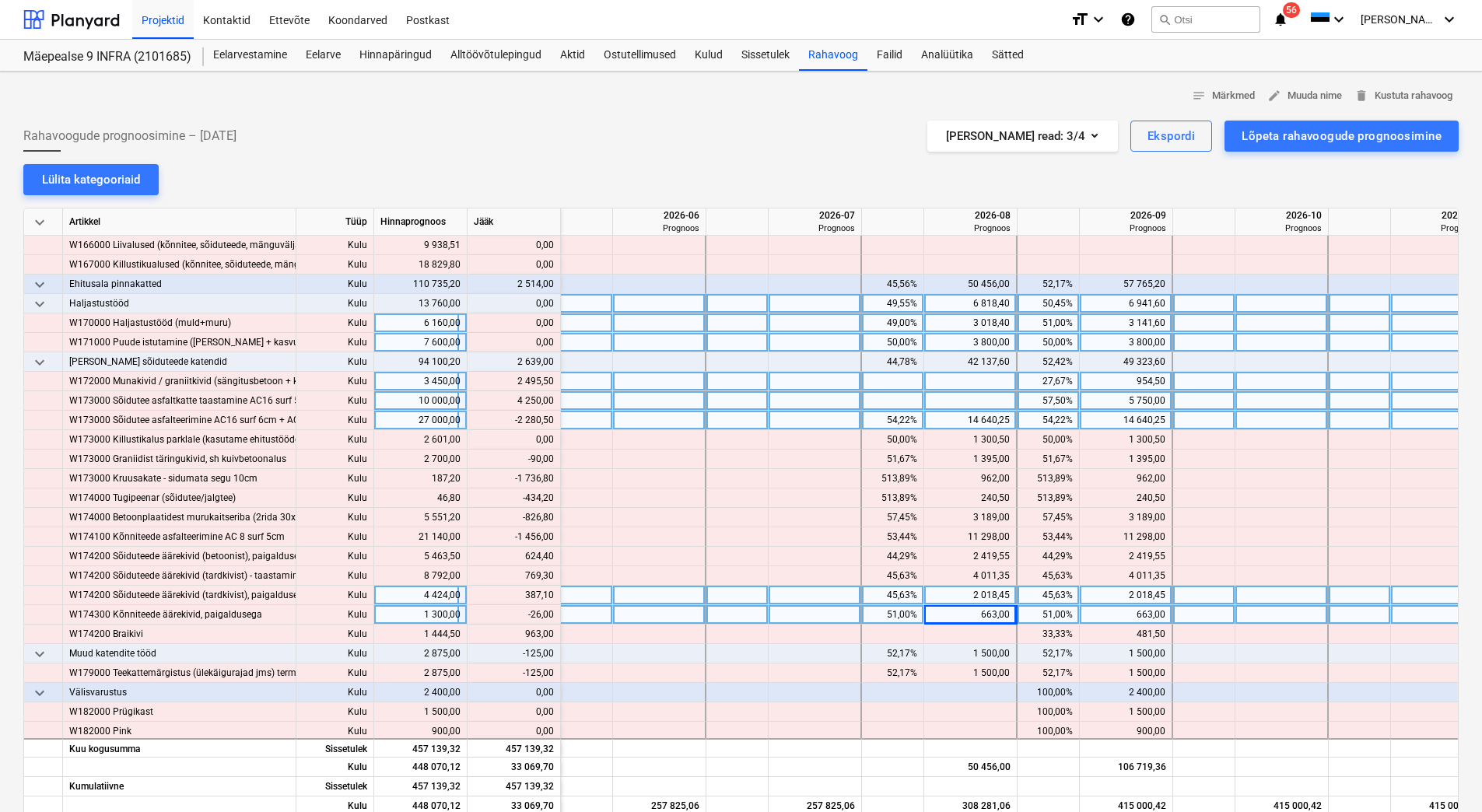
click at [967, 591] on div "2 018,45" at bounding box center [970, 595] width 80 height 19
click at [964, 592] on div "2 018,45" at bounding box center [970, 595] width 80 height 19
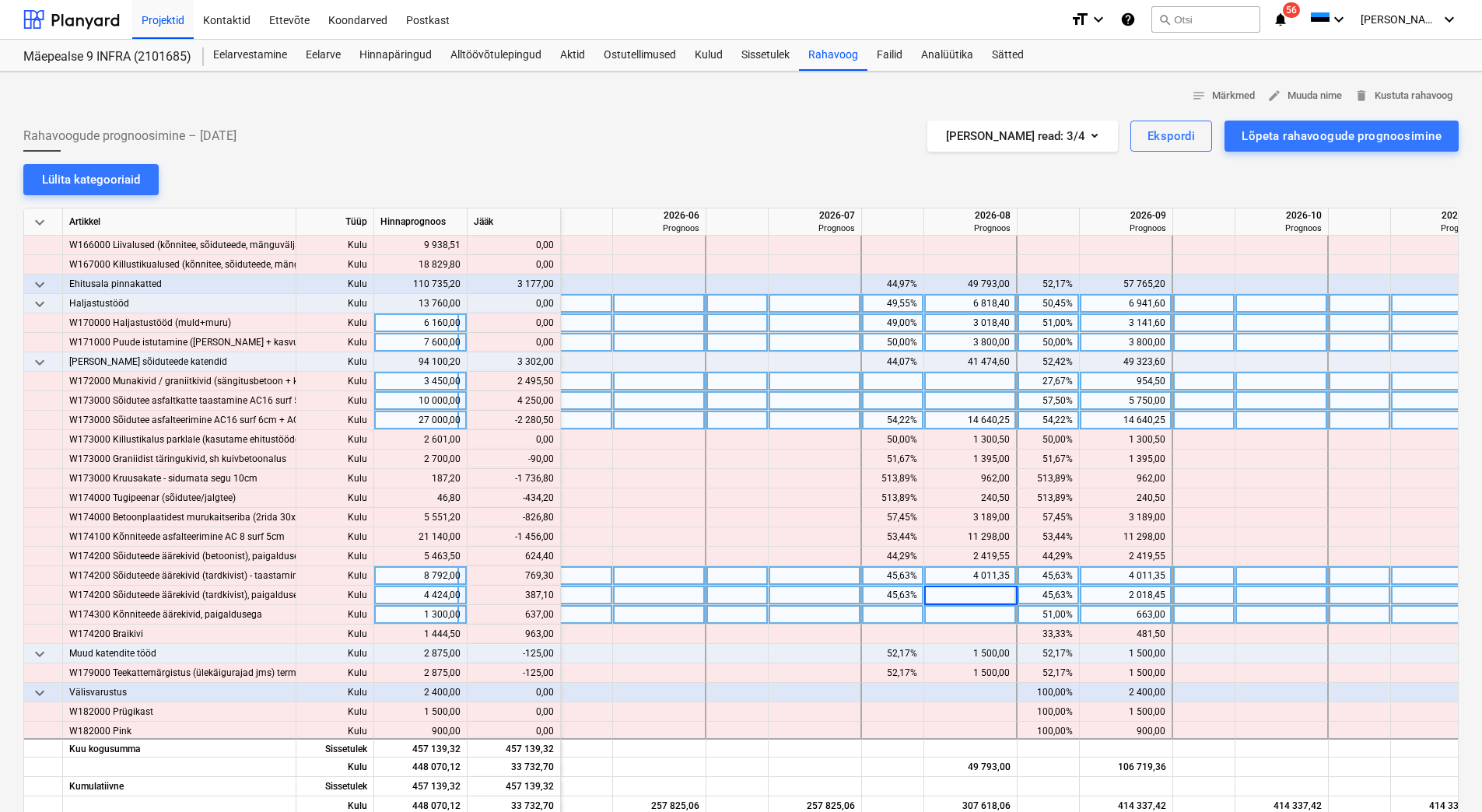
click at [968, 580] on div "4 011,35" at bounding box center [970, 575] width 80 height 19
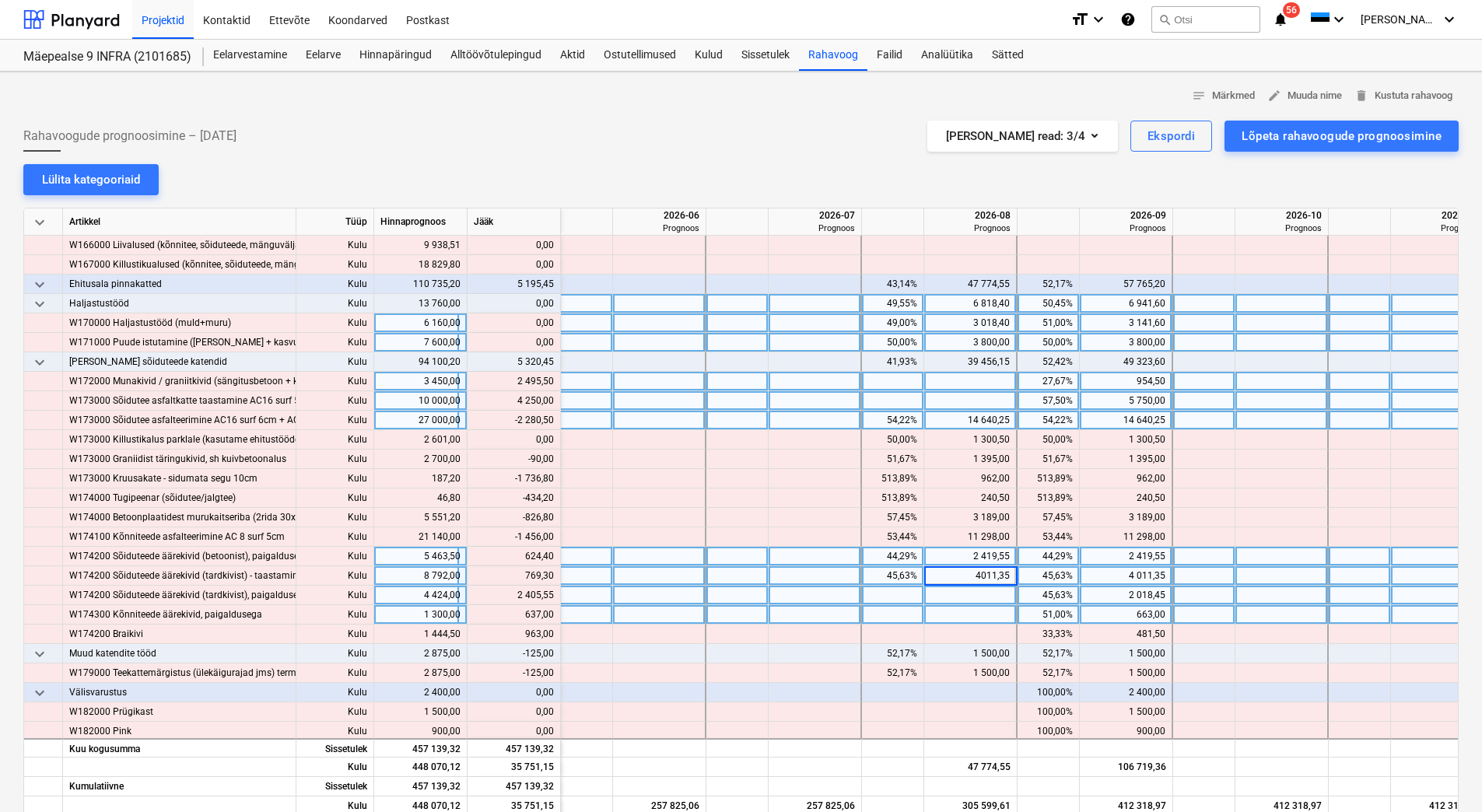
click at [967, 564] on div "2 419,55" at bounding box center [970, 556] width 80 height 19
click at [967, 559] on input "2419,55" at bounding box center [970, 556] width 92 height 18
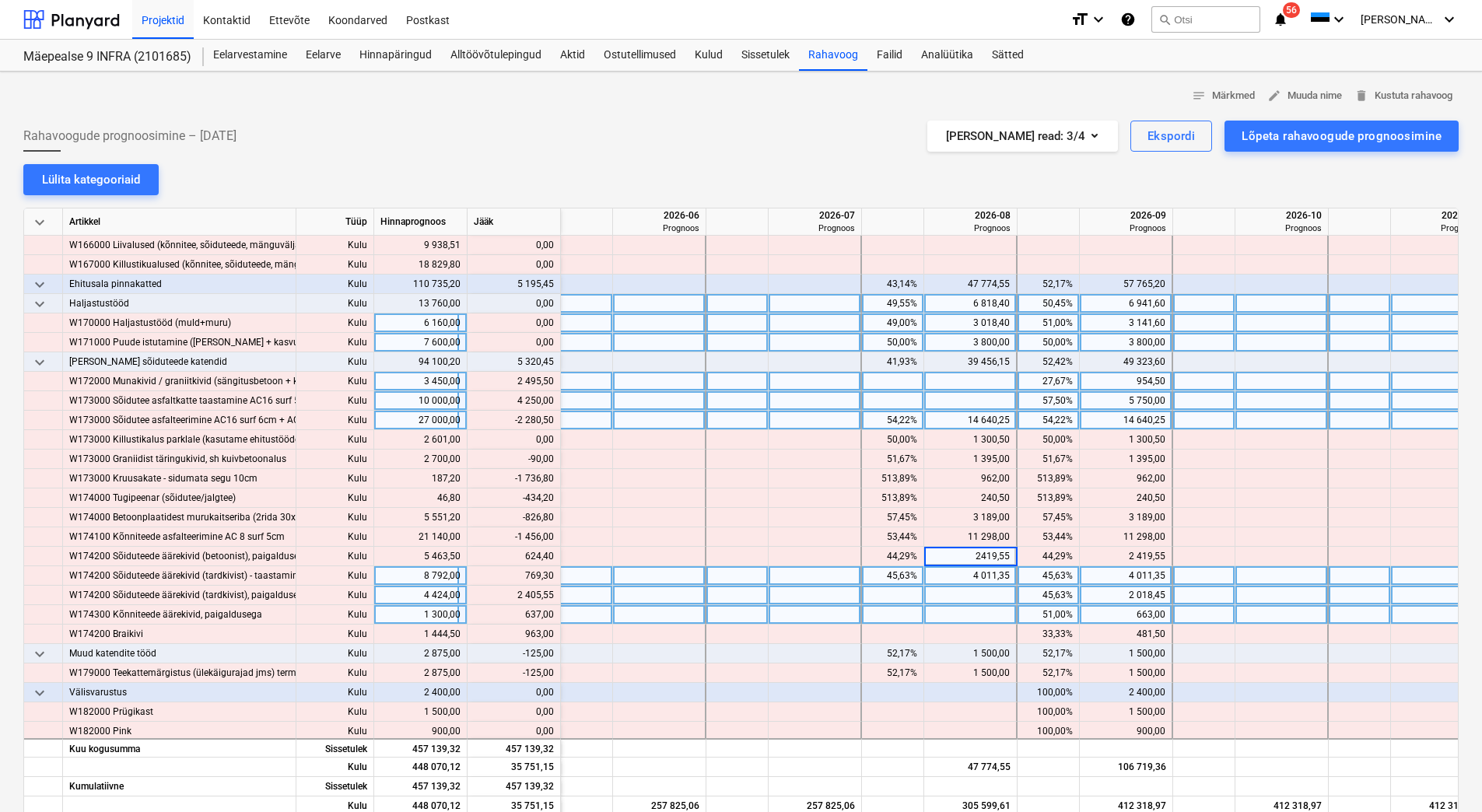
click at [1011, 578] on div "4 011,35" at bounding box center [971, 575] width 93 height 19
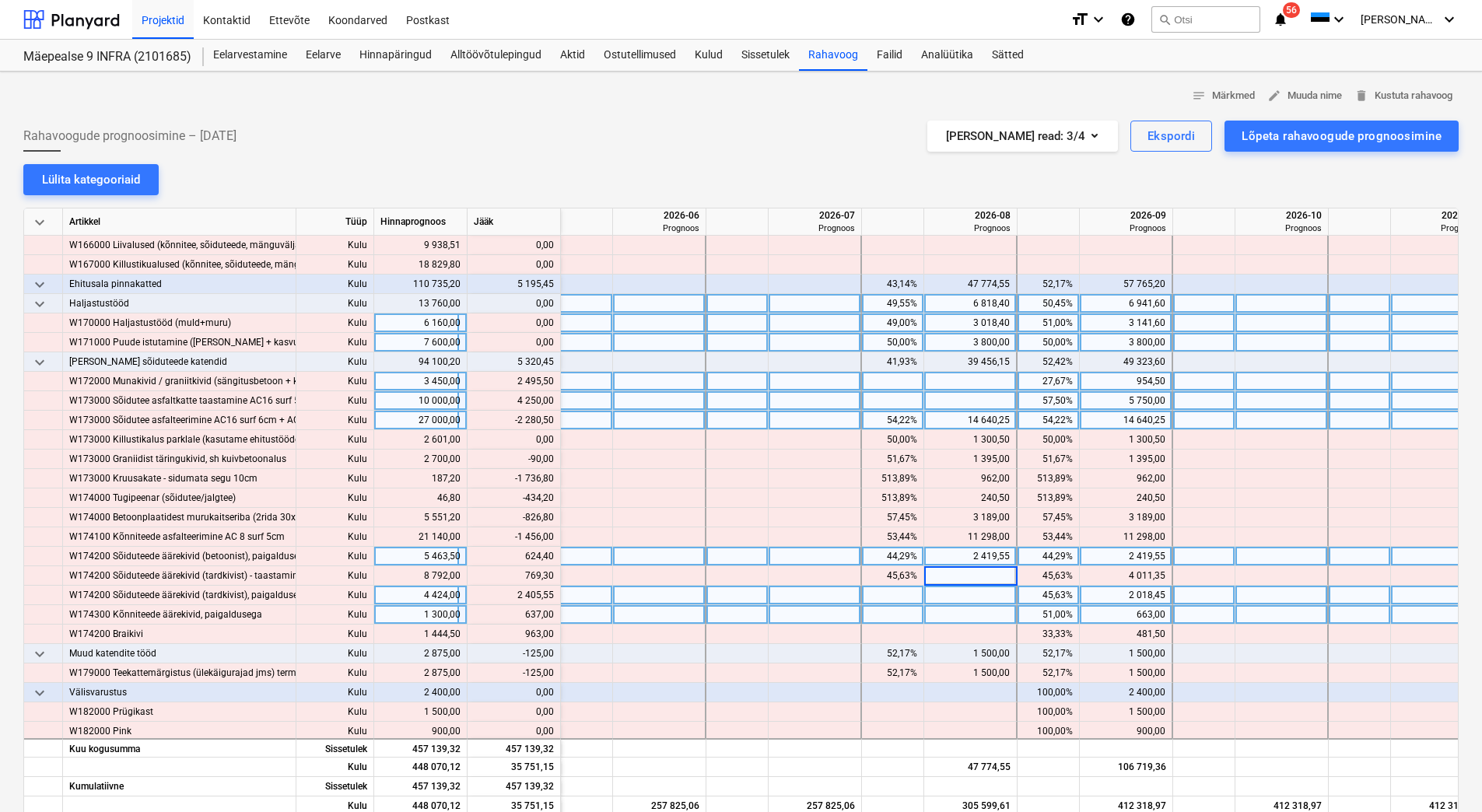
click at [1006, 553] on div "2 419,55" at bounding box center [970, 556] width 80 height 19
click at [960, 361] on div "35 444,80" at bounding box center [970, 362] width 80 height 19
click at [965, 399] on div at bounding box center [971, 400] width 93 height 19
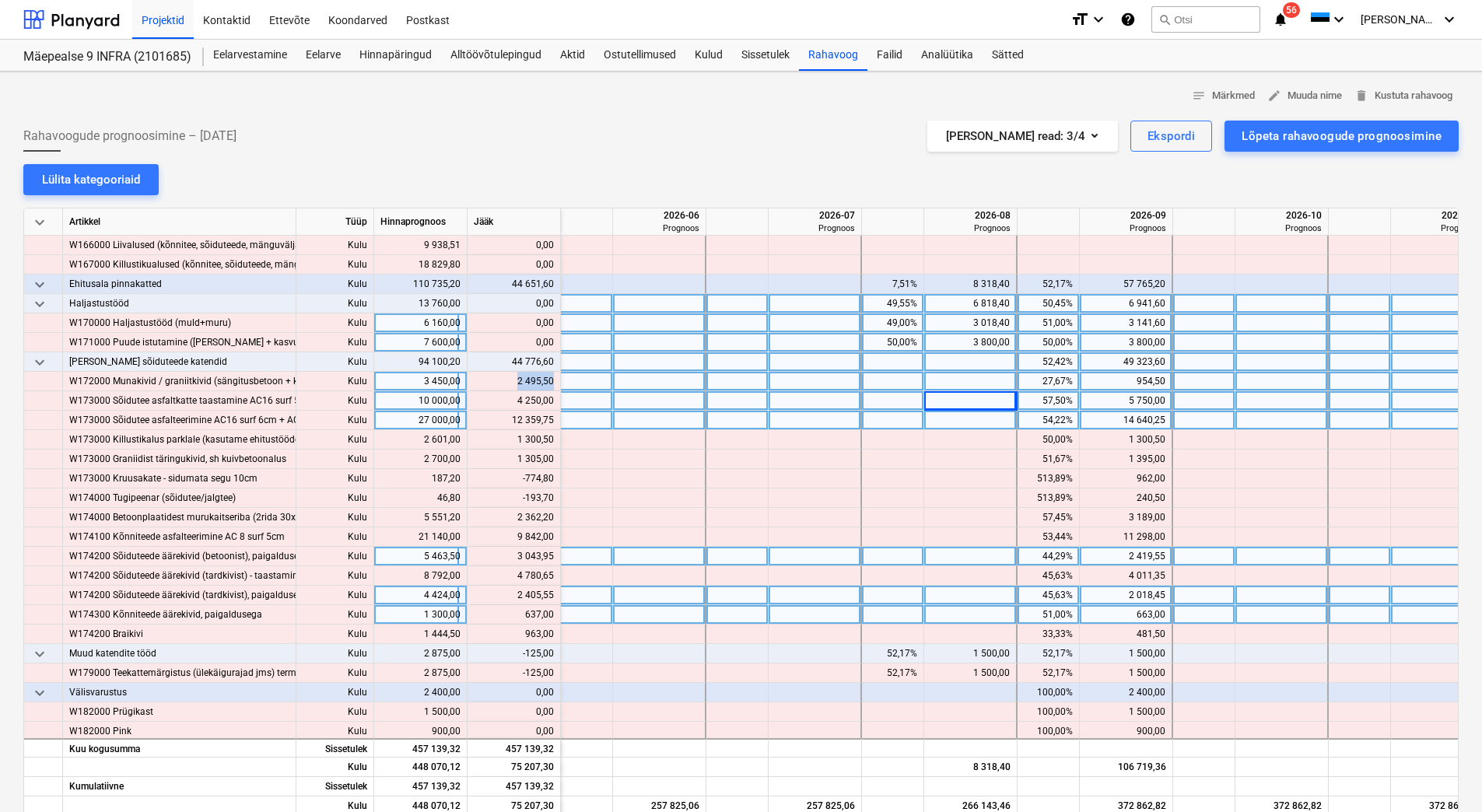
drag, startPoint x: 508, startPoint y: 384, endPoint x: 551, endPoint y: 383, distance: 43.0
click at [551, 383] on div "content_copy 2 495,50" at bounding box center [513, 381] width 80 height 19
copy div "2 495,50"
click at [939, 387] on div at bounding box center [971, 381] width 93 height 19
type input "2 495,50"
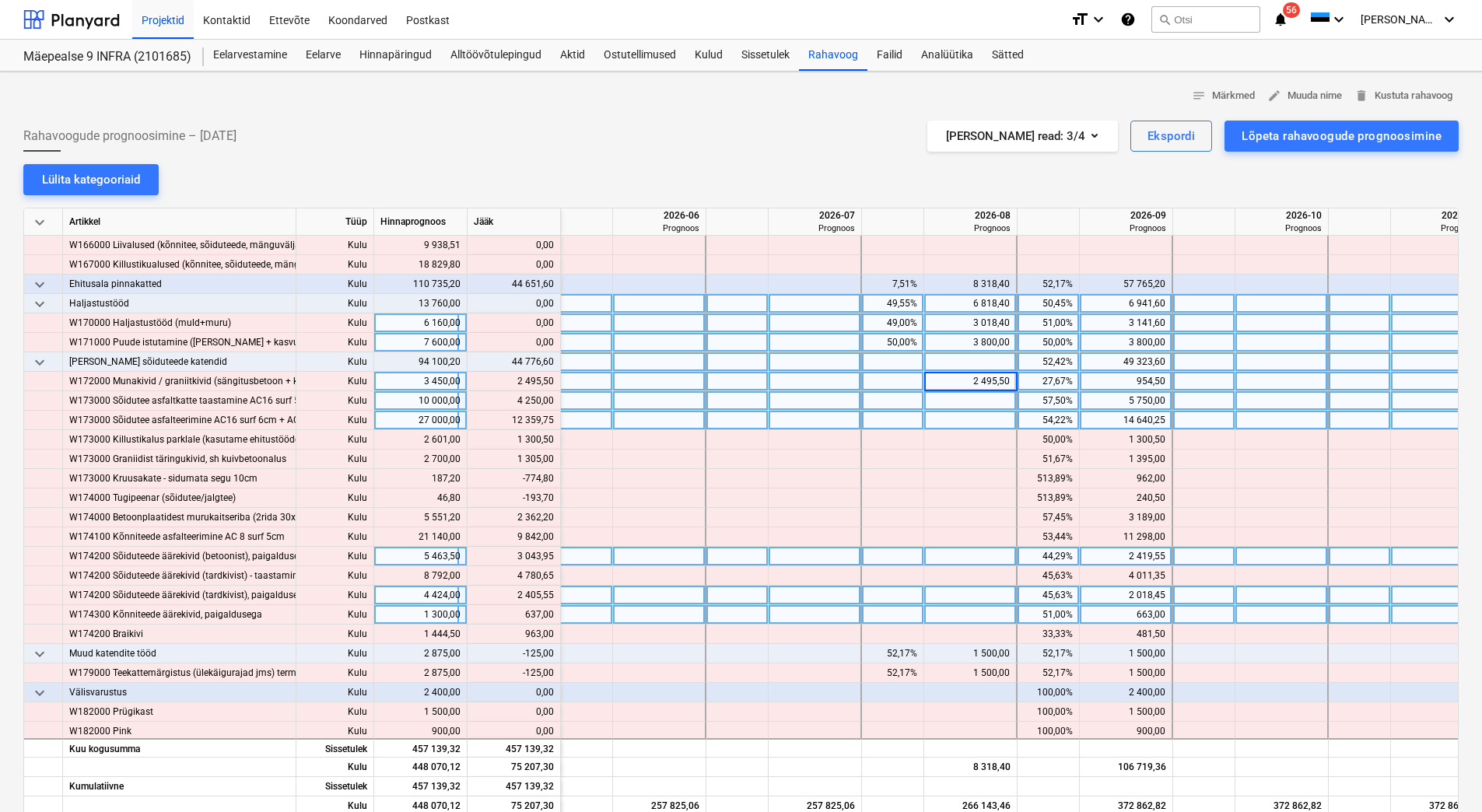
click at [932, 396] on div at bounding box center [971, 400] width 93 height 19
type input "4250"
drag, startPoint x: 511, startPoint y: 420, endPoint x: 551, endPoint y: 419, distance: 40.0
click at [551, 419] on div "content_copy 12 359,75" at bounding box center [513, 419] width 80 height 19
copy div "12 359,75"
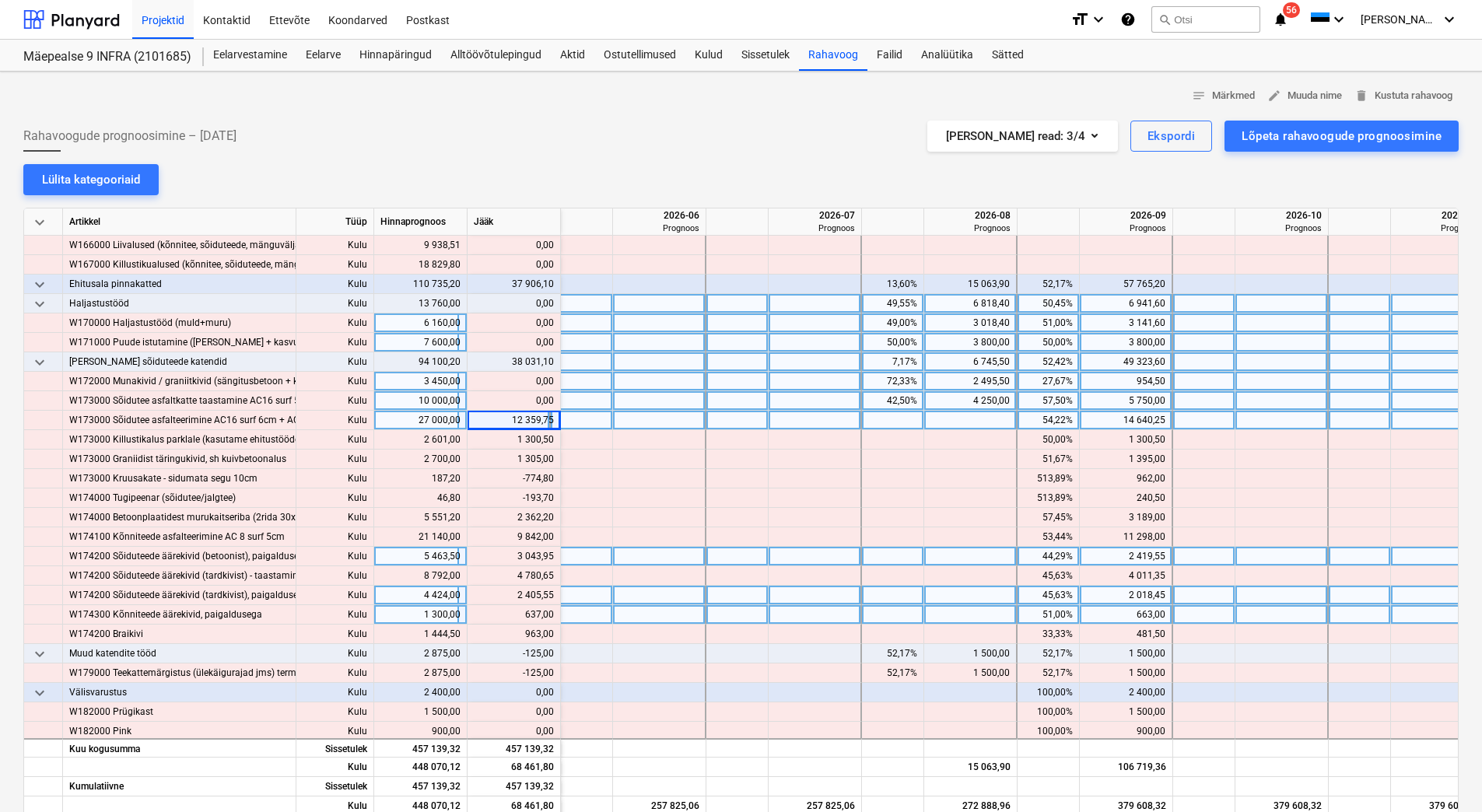
click at [987, 417] on div at bounding box center [971, 419] width 93 height 19
type input "12 359,75"
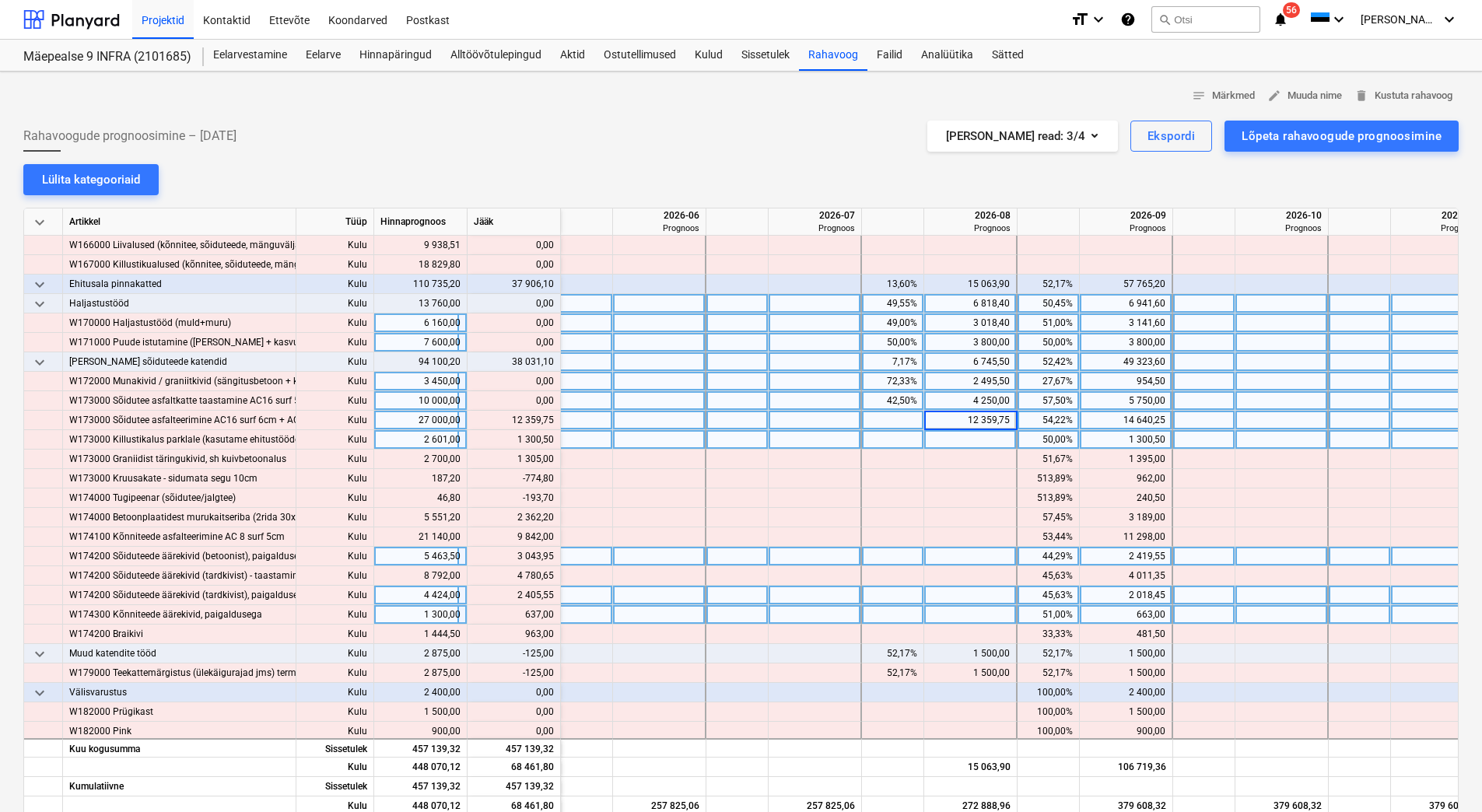
click at [973, 436] on div at bounding box center [971, 439] width 93 height 19
drag, startPoint x: 518, startPoint y: 441, endPoint x: 552, endPoint y: 439, distance: 34.1
click at [552, 439] on div "content_copy 1 300,50" at bounding box center [513, 439] width 80 height 19
copy div "1 300,50"
click at [959, 441] on div at bounding box center [971, 439] width 93 height 19
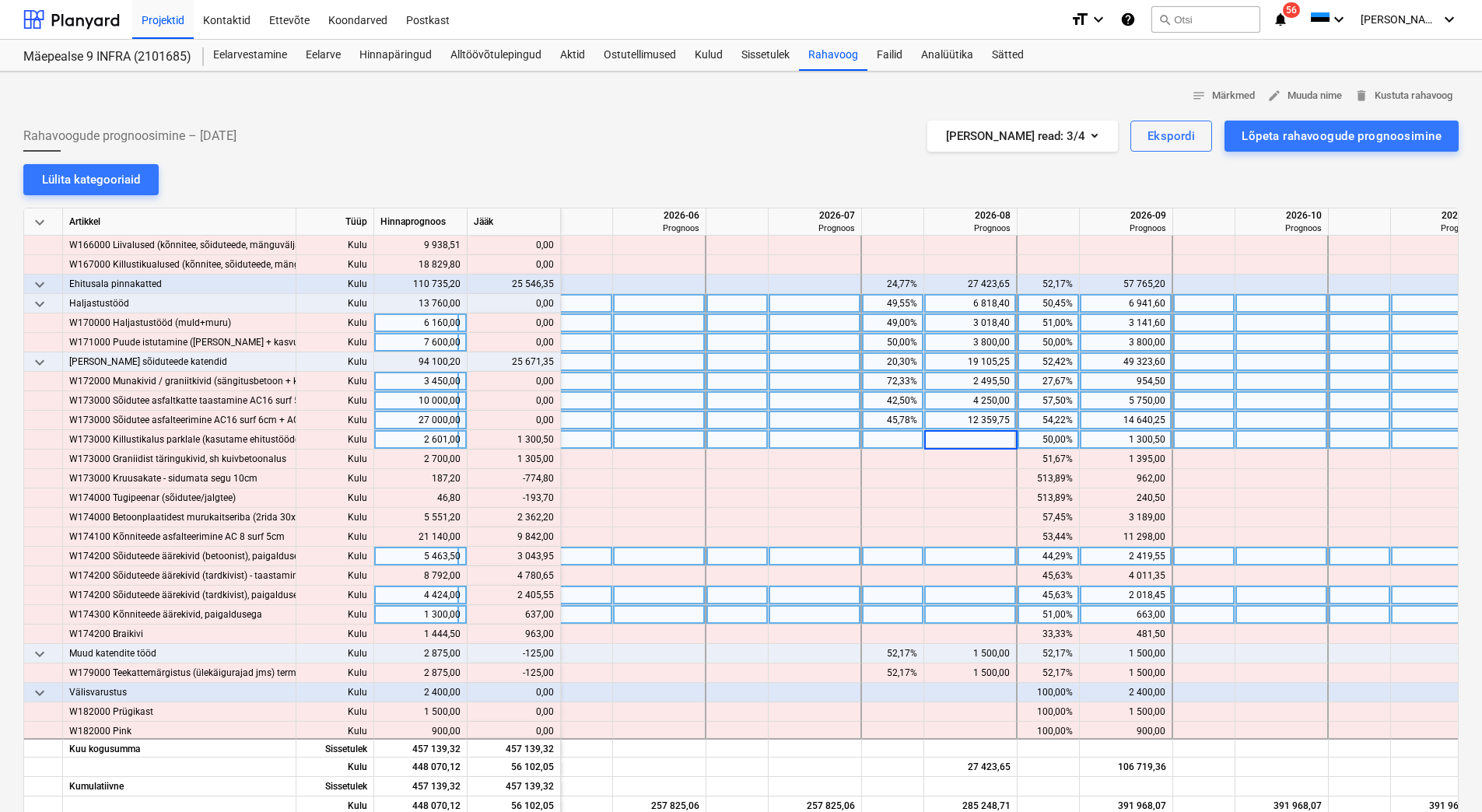
type input "1 300,50"
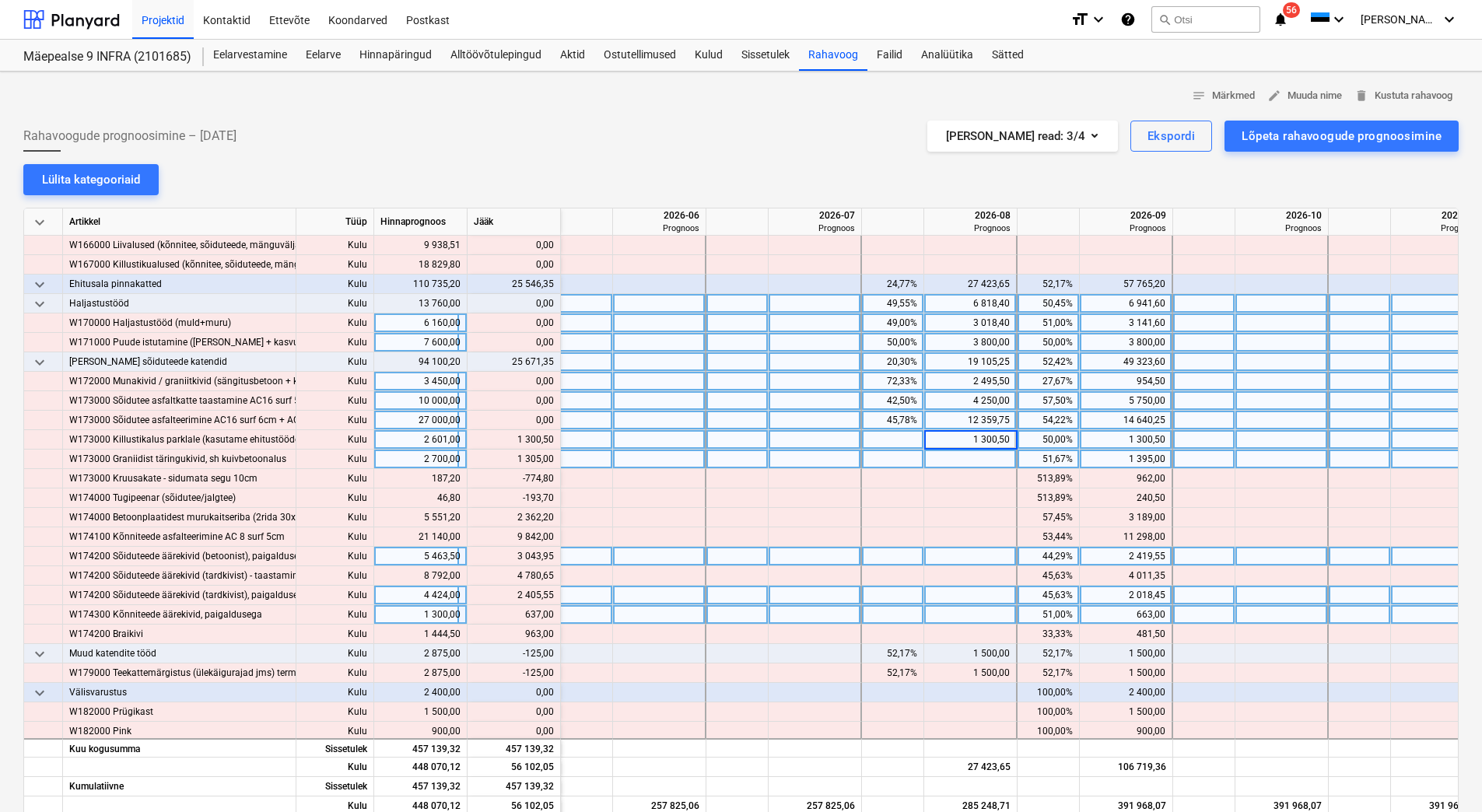
click at [955, 460] on div at bounding box center [971, 459] width 93 height 19
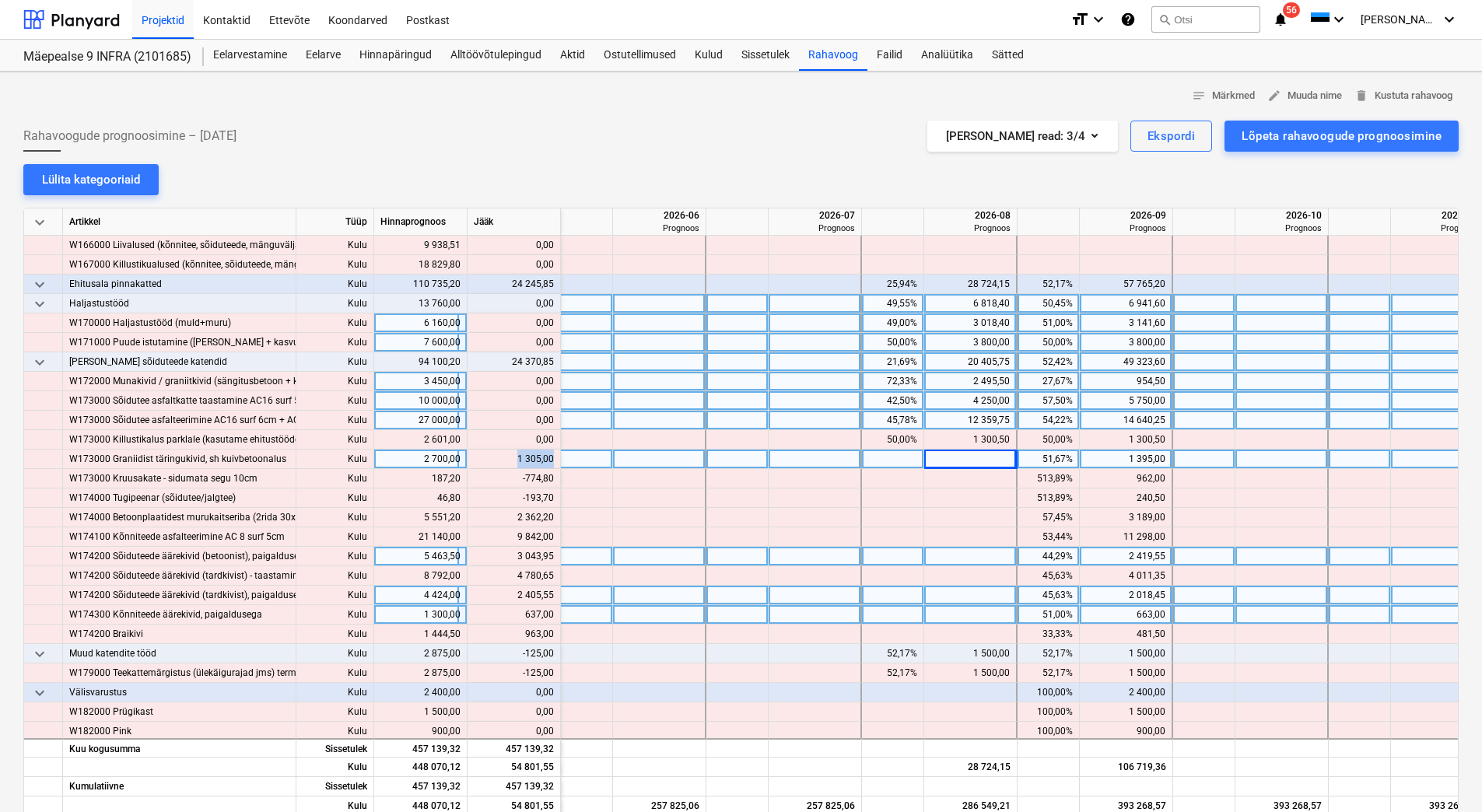
drag, startPoint x: 510, startPoint y: 459, endPoint x: 551, endPoint y: 460, distance: 41.0
click at [551, 460] on div "content_copy 1 305,00" at bounding box center [513, 459] width 80 height 19
copy div "1 305,00"
click at [960, 462] on div at bounding box center [971, 459] width 93 height 19
type input "1 305,00"
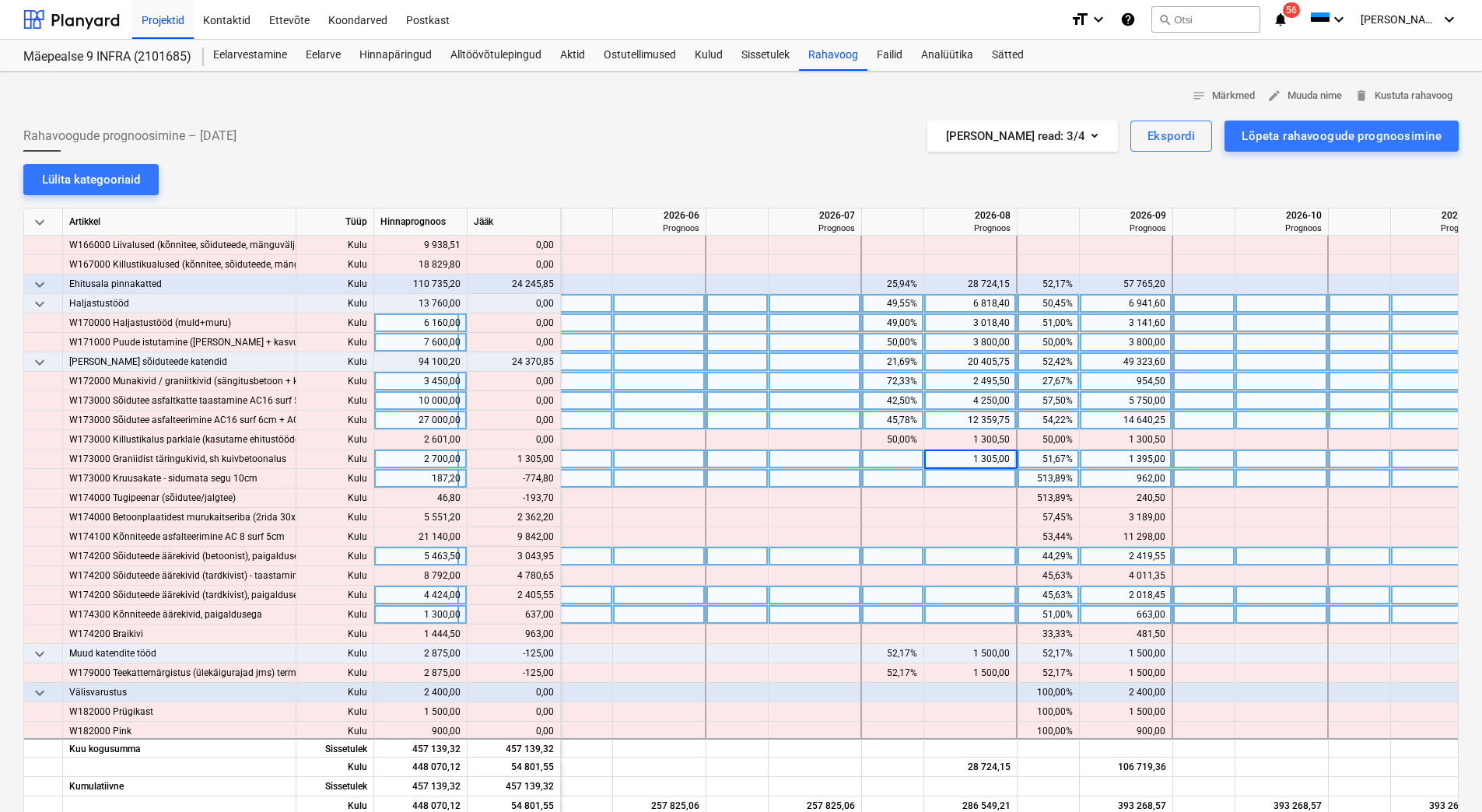
click at [960, 480] on div at bounding box center [971, 478] width 93 height 19
click at [1127, 482] on div "962,00" at bounding box center [1126, 478] width 80 height 19
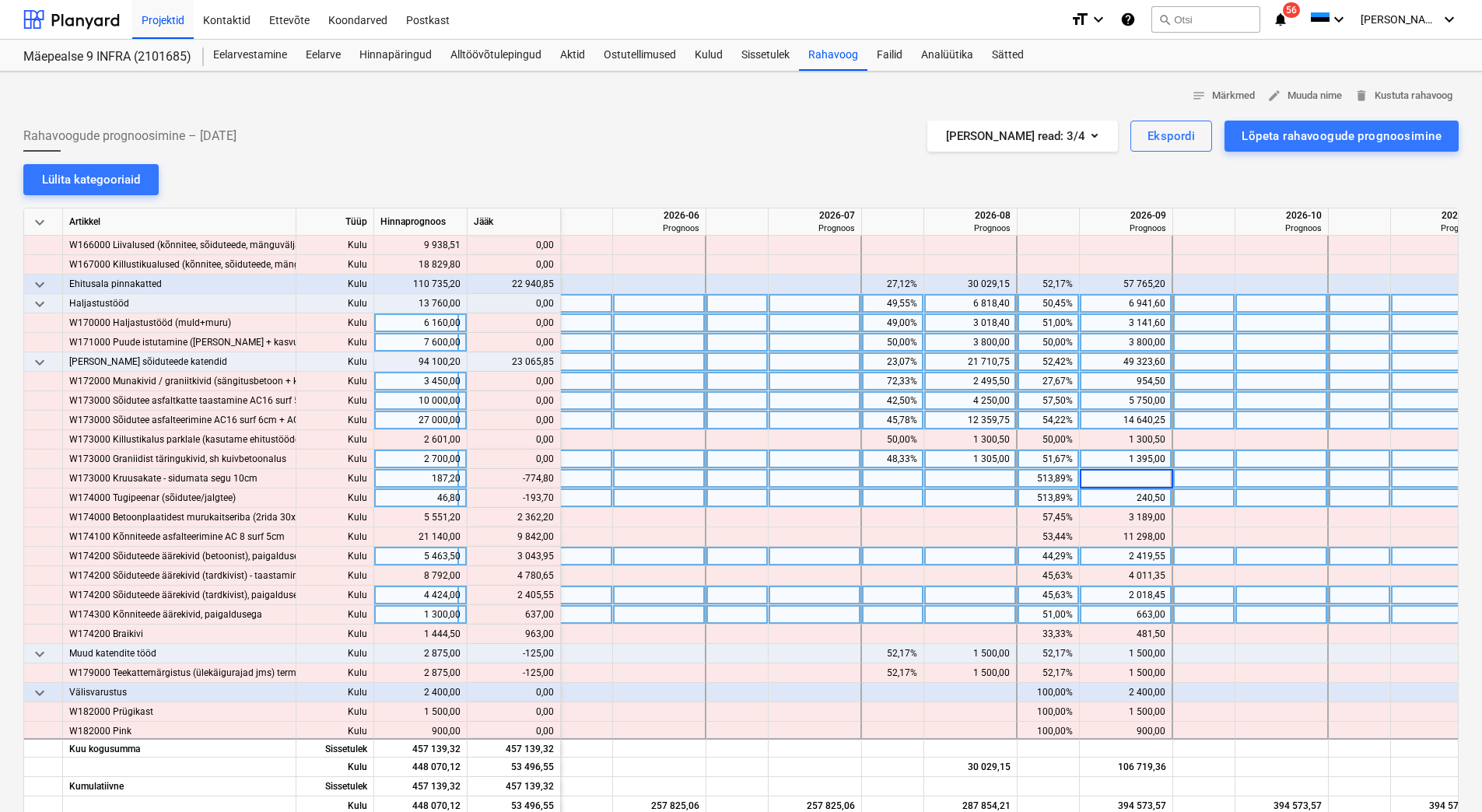
click at [1128, 505] on div "240,50" at bounding box center [1126, 497] width 80 height 19
click at [1133, 478] on div at bounding box center [1127, 478] width 93 height 19
type input "187,20"
click at [1134, 491] on div "240,50" at bounding box center [1126, 497] width 80 height 19
click at [1134, 492] on div "240,50" at bounding box center [1126, 497] width 80 height 19
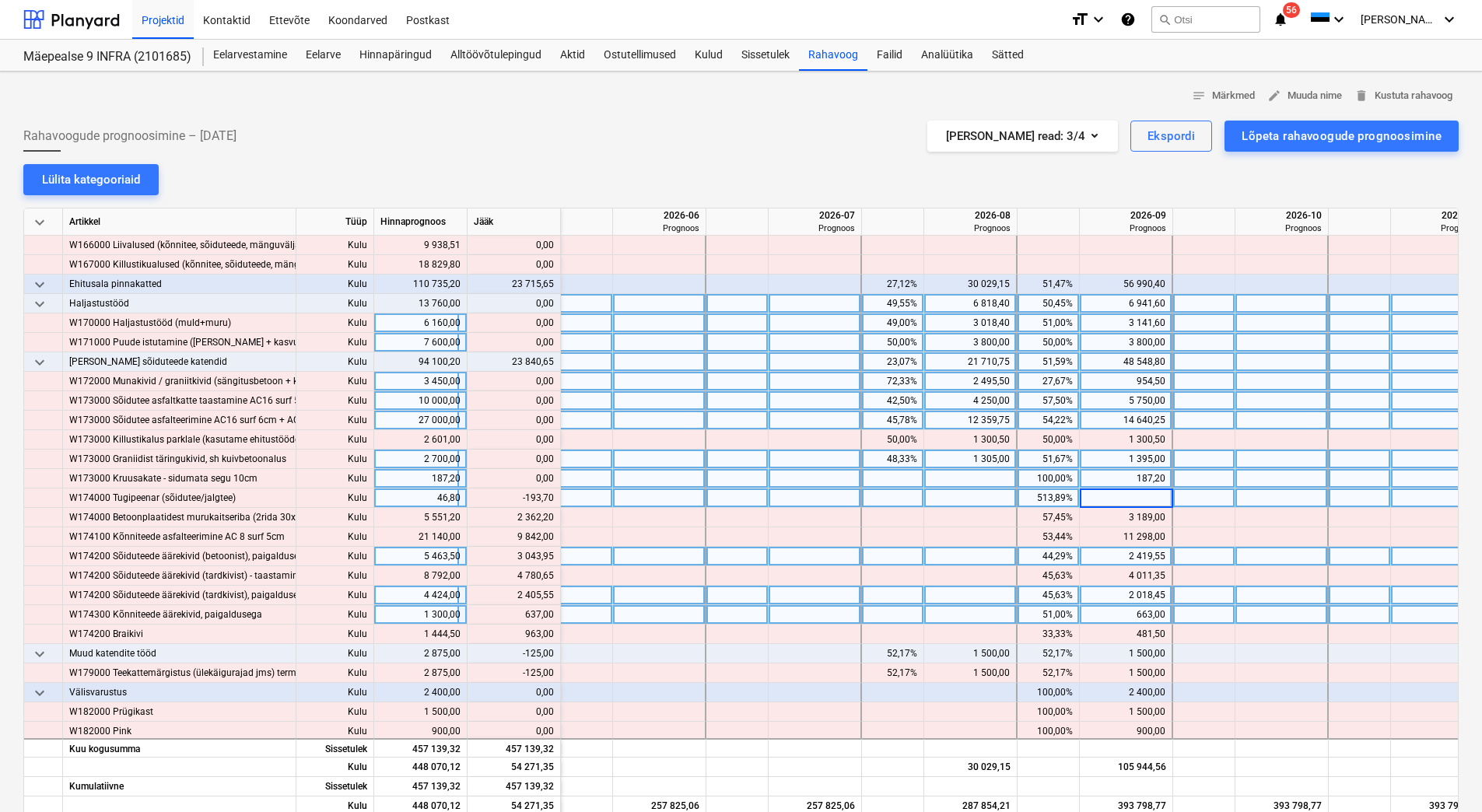
click at [1135, 503] on input at bounding box center [1126, 497] width 92 height 18
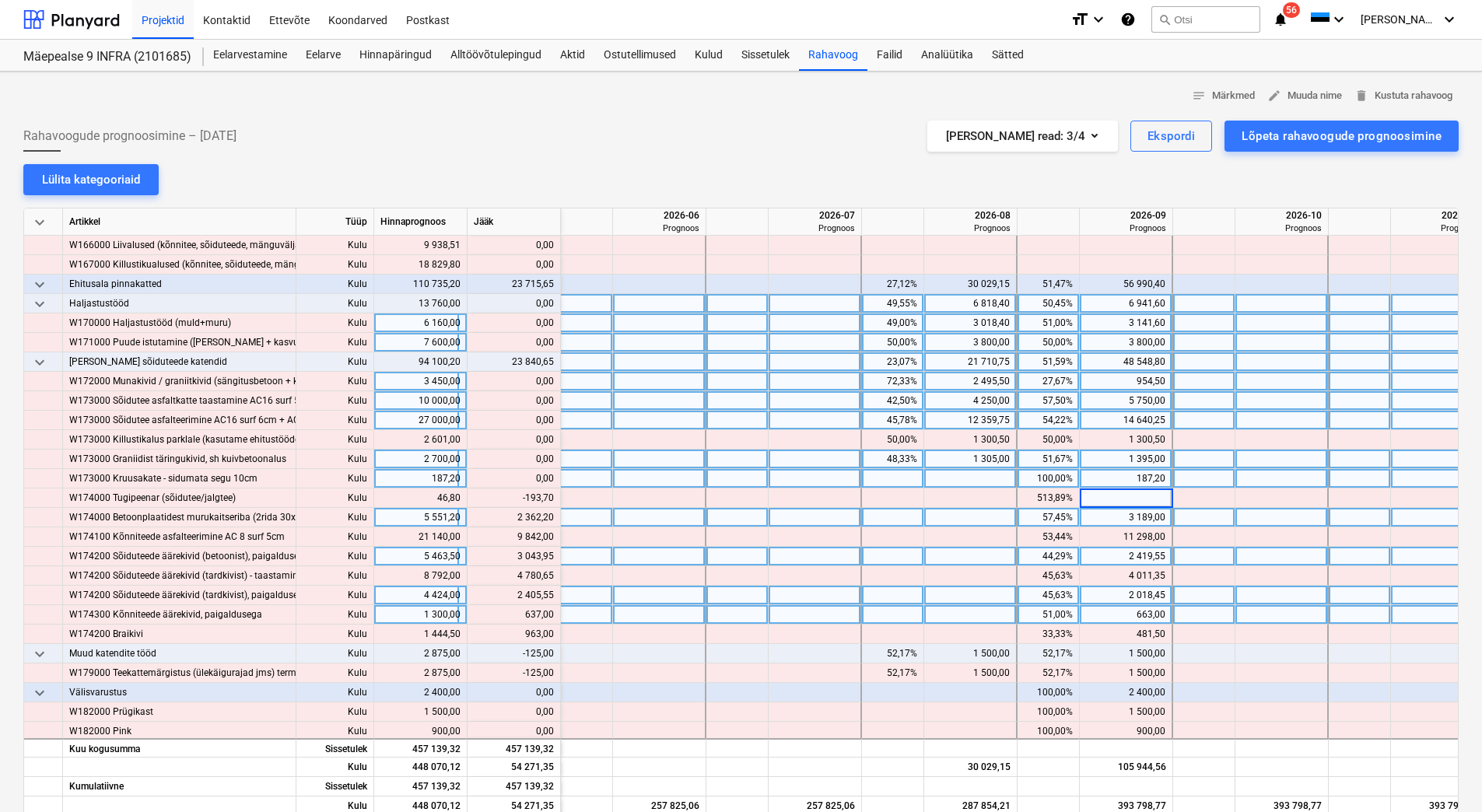
click at [1118, 519] on div "3 189,00" at bounding box center [1126, 517] width 80 height 19
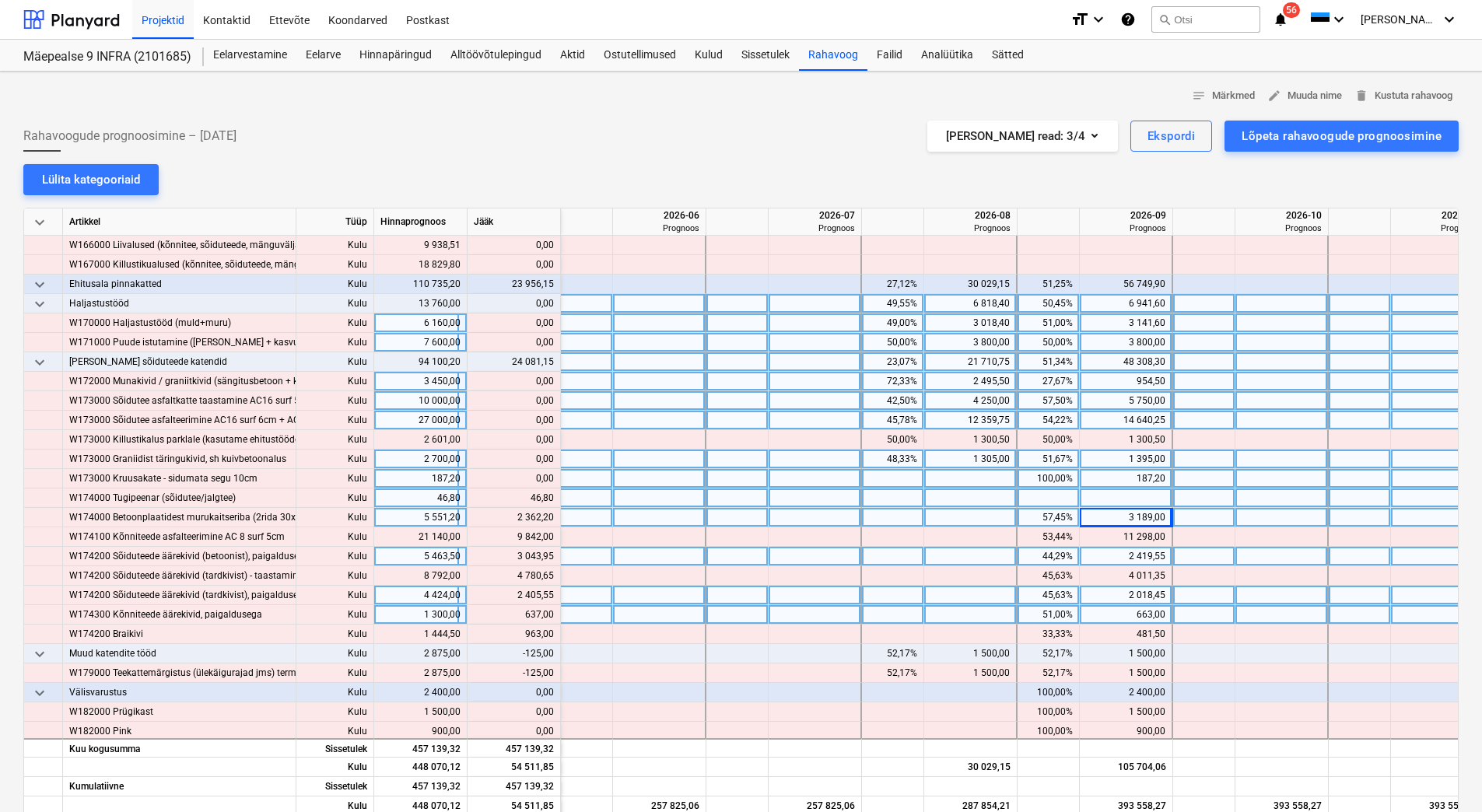
click at [1118, 500] on div at bounding box center [1127, 497] width 93 height 19
type input "46,80"
click at [1118, 522] on div "3 189,00" at bounding box center [1126, 517] width 80 height 19
drag, startPoint x: 518, startPoint y: 515, endPoint x: 550, endPoint y: 519, distance: 32.2
click at [550, 519] on div "content_copy 2 362,20" at bounding box center [513, 517] width 80 height 19
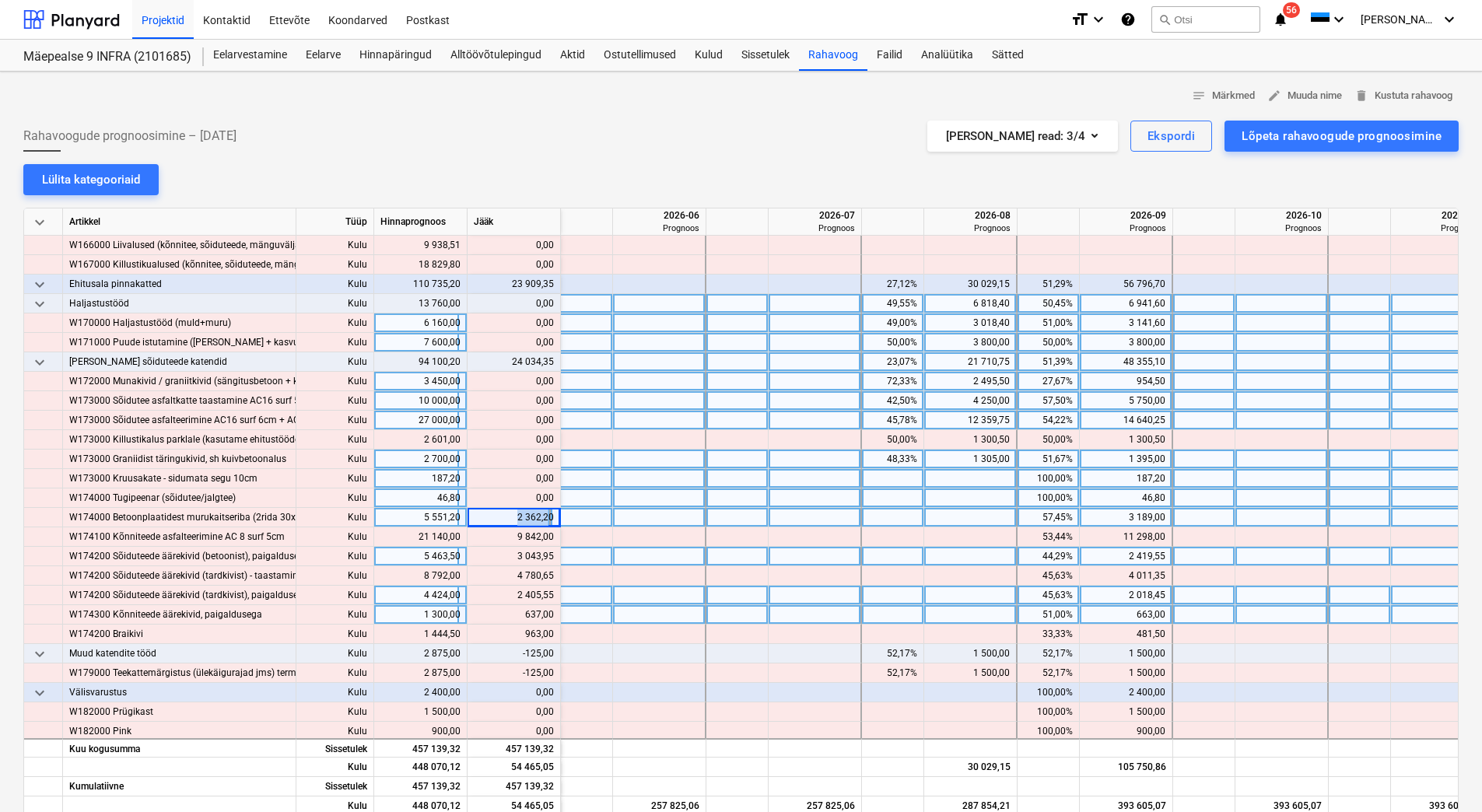
copy div "2 362,2"
click at [993, 514] on div at bounding box center [971, 517] width 93 height 19
type input "2 362,2"
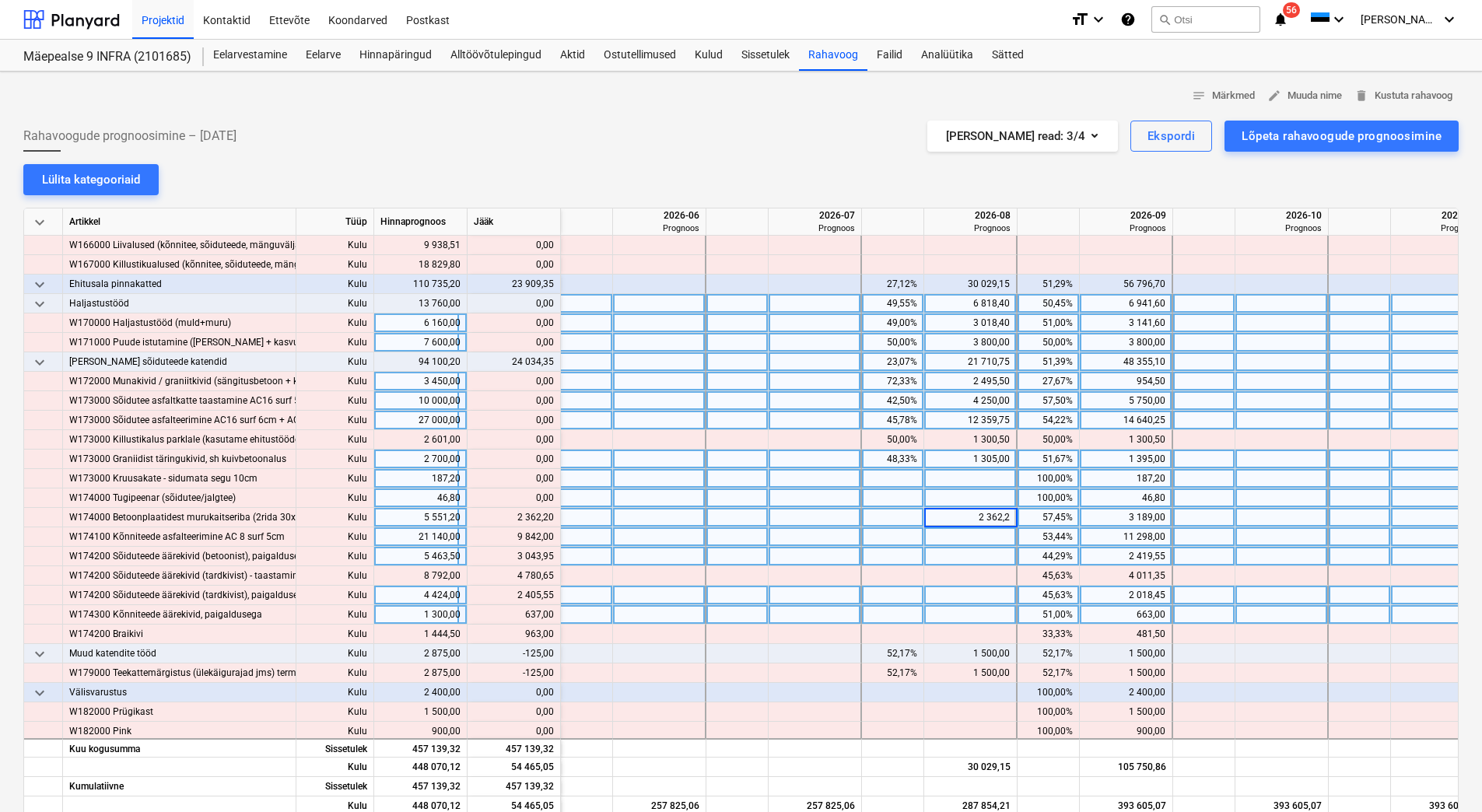
click at [976, 535] on div at bounding box center [971, 536] width 93 height 19
drag, startPoint x: 519, startPoint y: 536, endPoint x: 541, endPoint y: 535, distance: 22.0
click at [541, 535] on div "content_copy 9 842,00" at bounding box center [513, 536] width 80 height 19
copy div "9 842"
click at [978, 532] on div at bounding box center [971, 536] width 93 height 19
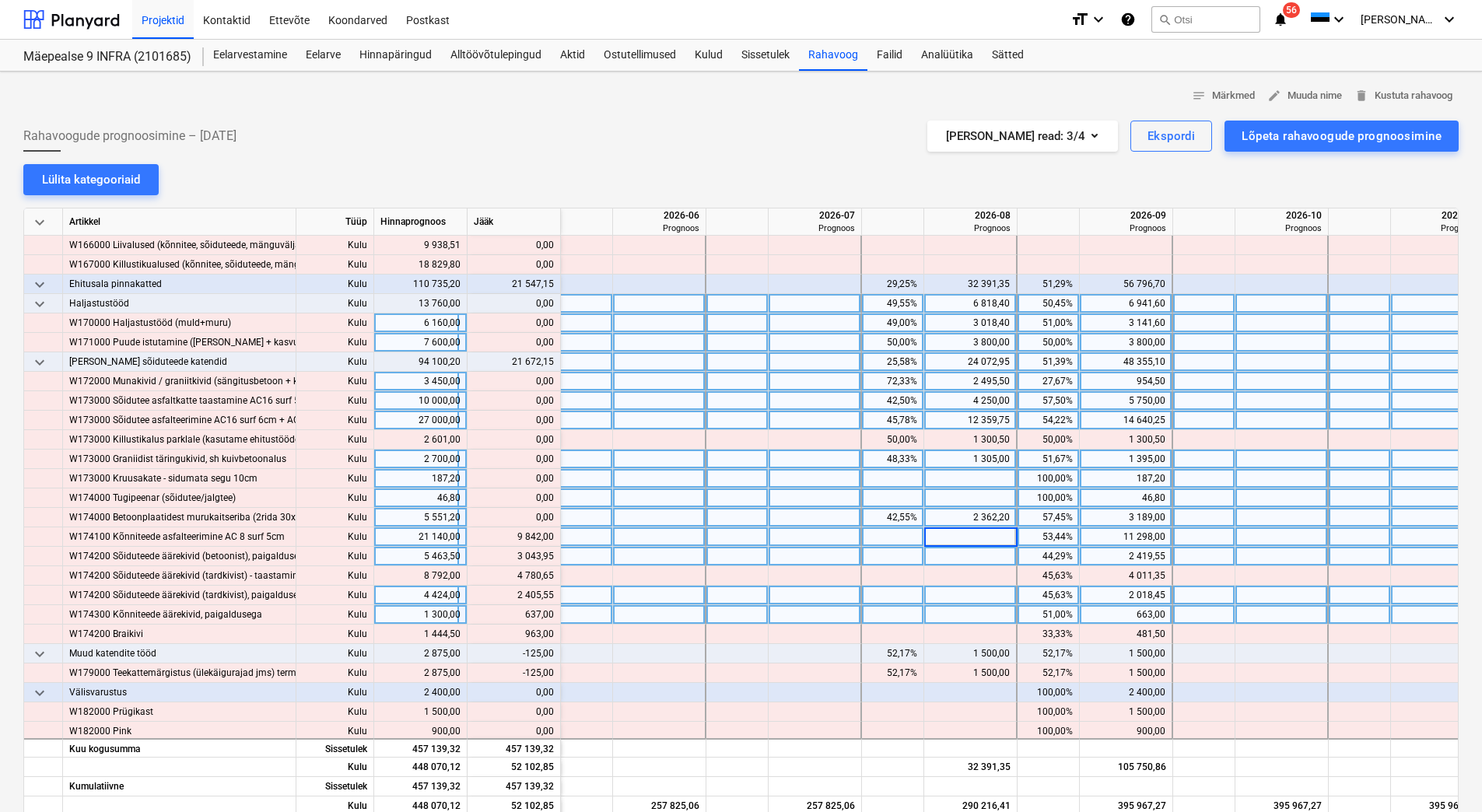
type input "9 842"
drag, startPoint x: 518, startPoint y: 555, endPoint x: 552, endPoint y: 555, distance: 34.0
click at [552, 555] on div "content_copy 3 043,95" at bounding box center [513, 556] width 80 height 19
copy div "3 043,95"
click at [991, 562] on div at bounding box center [971, 556] width 93 height 19
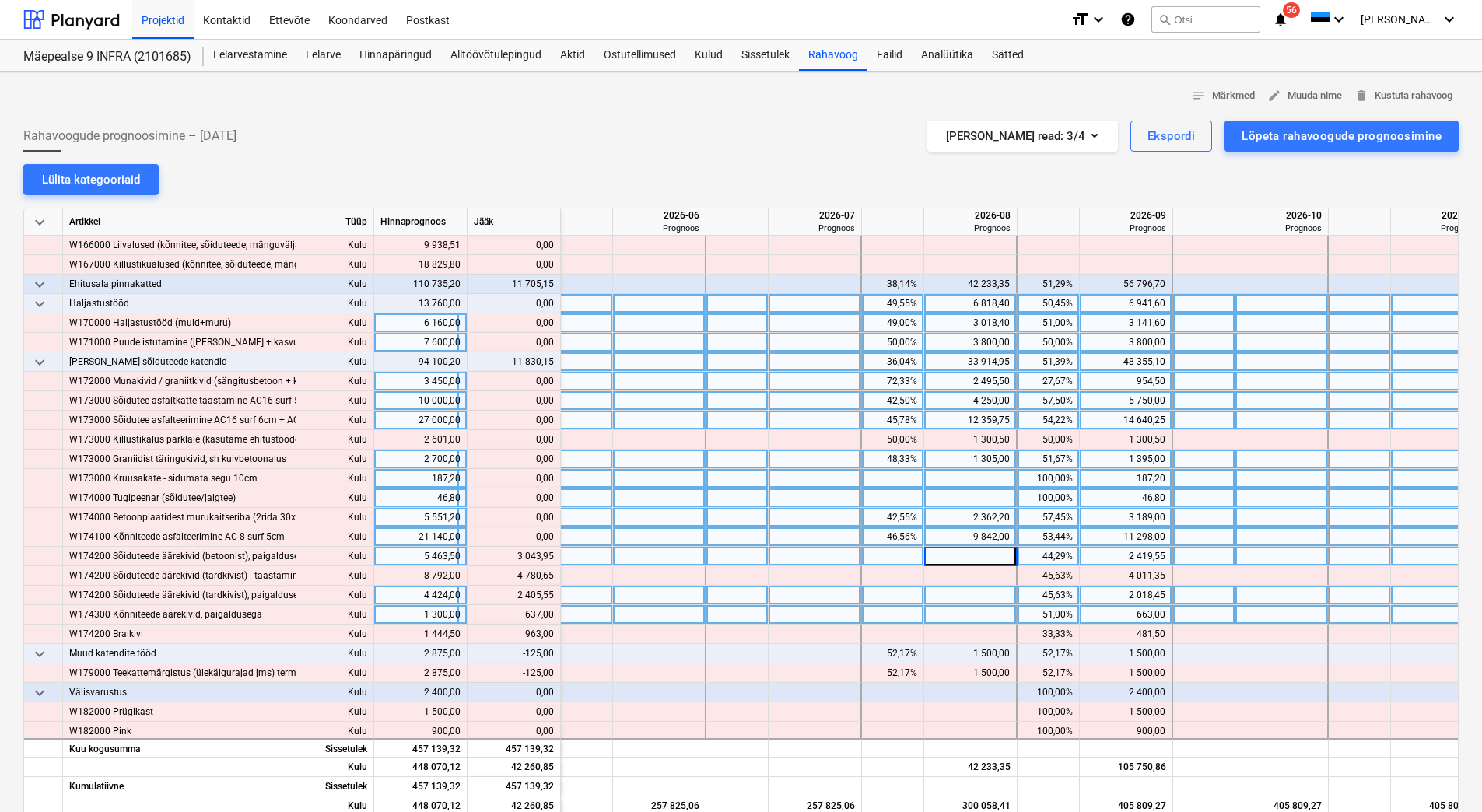
paste input "3 043,95"
type input "3 043,95"
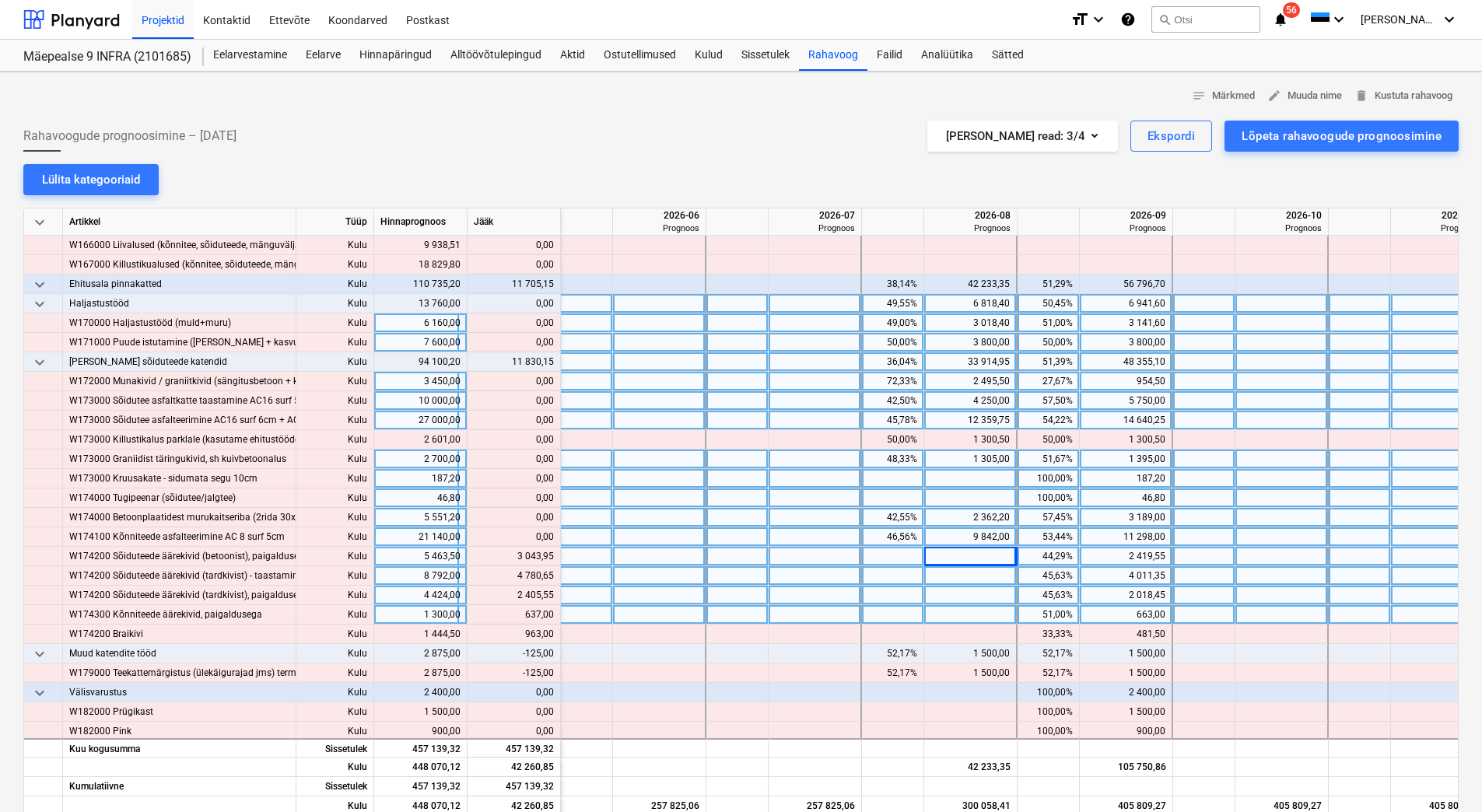
click at [984, 576] on div at bounding box center [971, 575] width 93 height 19
drag, startPoint x: 518, startPoint y: 573, endPoint x: 553, endPoint y: 573, distance: 35.0
click at [553, 573] on div "content_copy 4 780,65" at bounding box center [513, 575] width 80 height 19
copy div "4 780,65"
click at [961, 580] on div at bounding box center [971, 575] width 93 height 19
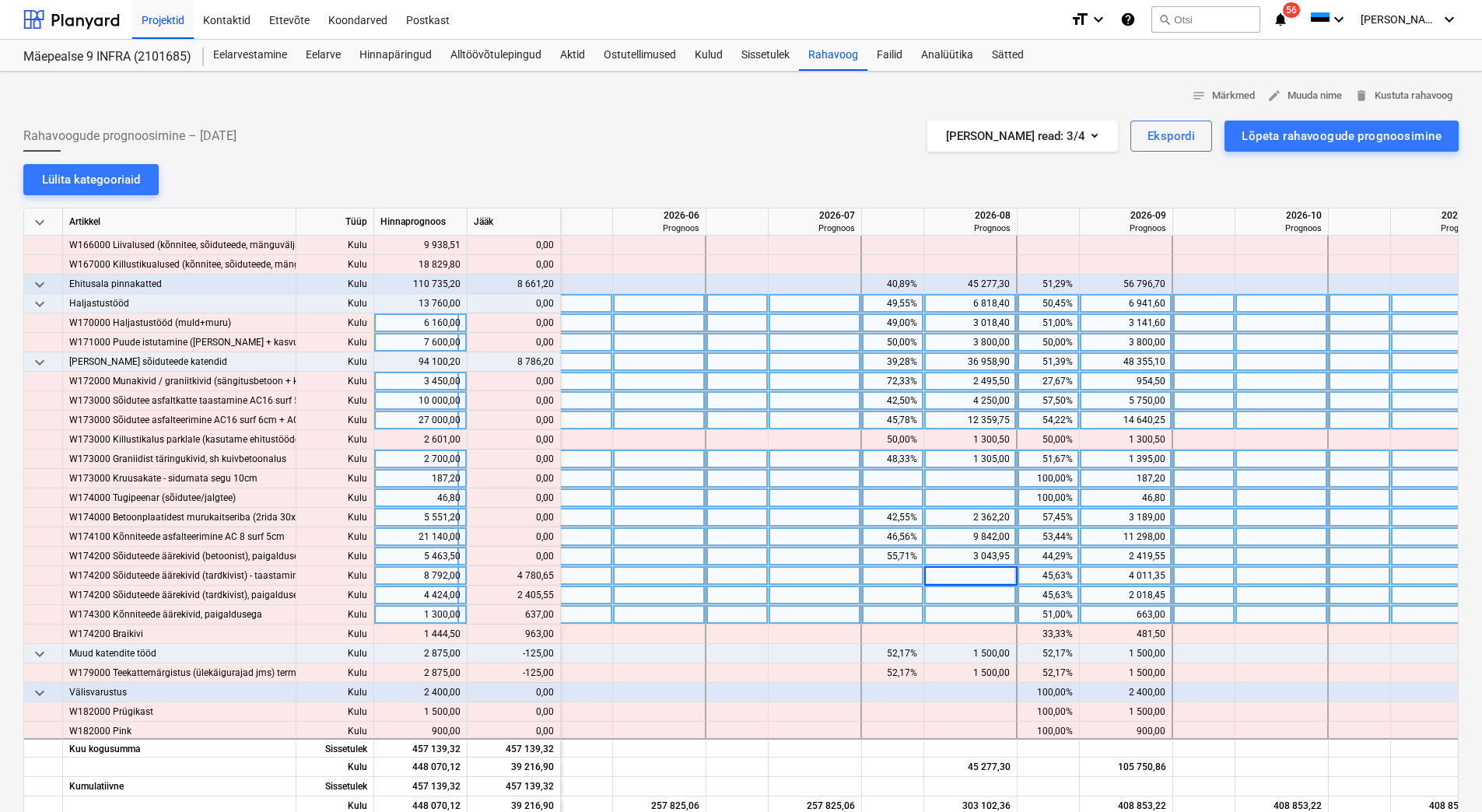
type input "4 780,65"
click at [953, 590] on div at bounding box center [971, 595] width 93 height 19
drag, startPoint x: 518, startPoint y: 592, endPoint x: 565, endPoint y: 593, distance: 47.0
click at [0, 0] on div "W174200 Sõiduteede äärekivid (tardkivist), paigaldusega Kulu 4 424,00 content_c…" at bounding box center [0, 0] width 0 height 0
copy div "2 405,55"
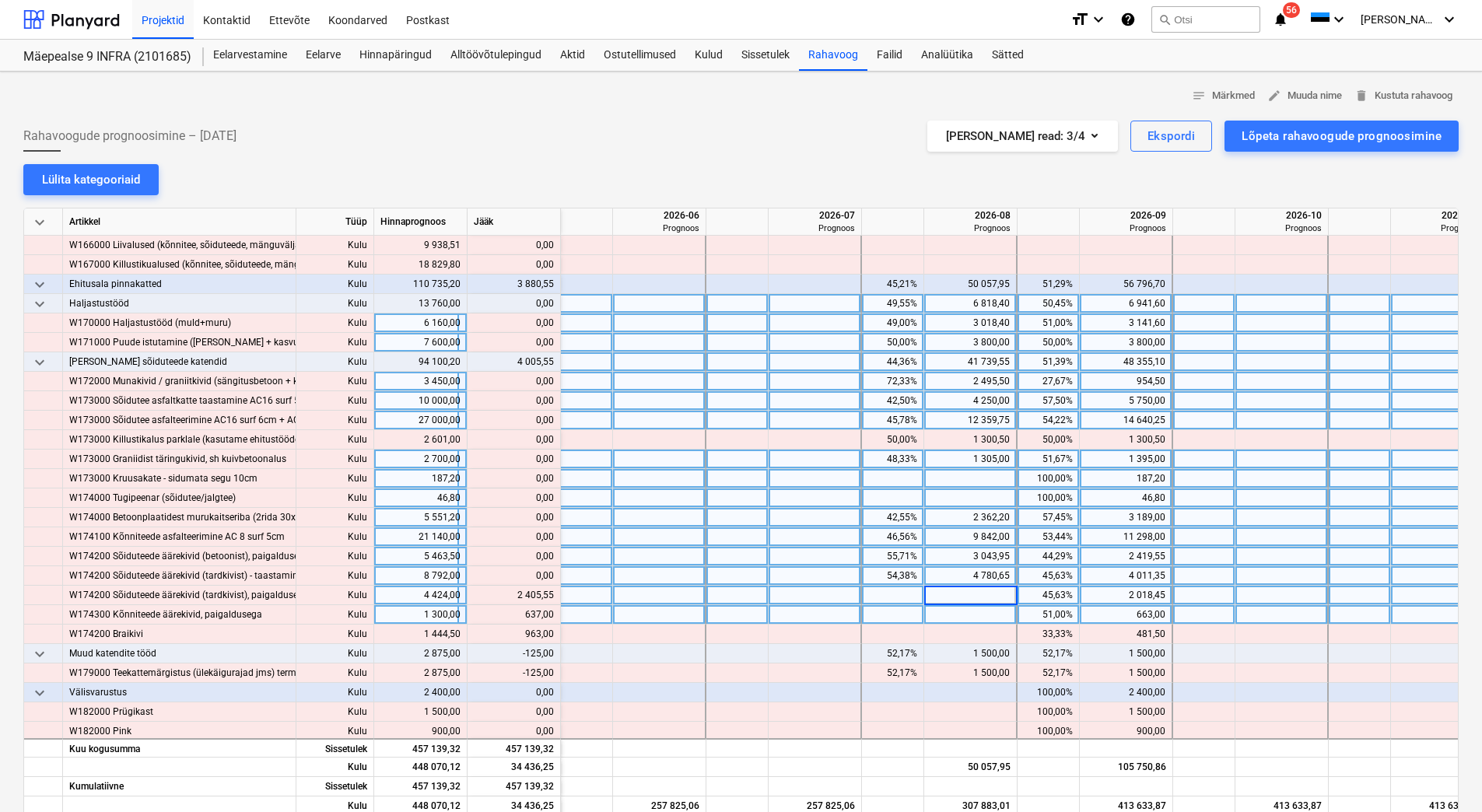
click at [966, 594] on input at bounding box center [970, 595] width 92 height 18
type input "4 780,65"
click at [958, 612] on div at bounding box center [971, 614] width 93 height 19
click at [962, 591] on div "4 780,65" at bounding box center [970, 595] width 80 height 19
click at [933, 565] on div "3 043,95" at bounding box center [970, 556] width 80 height 19
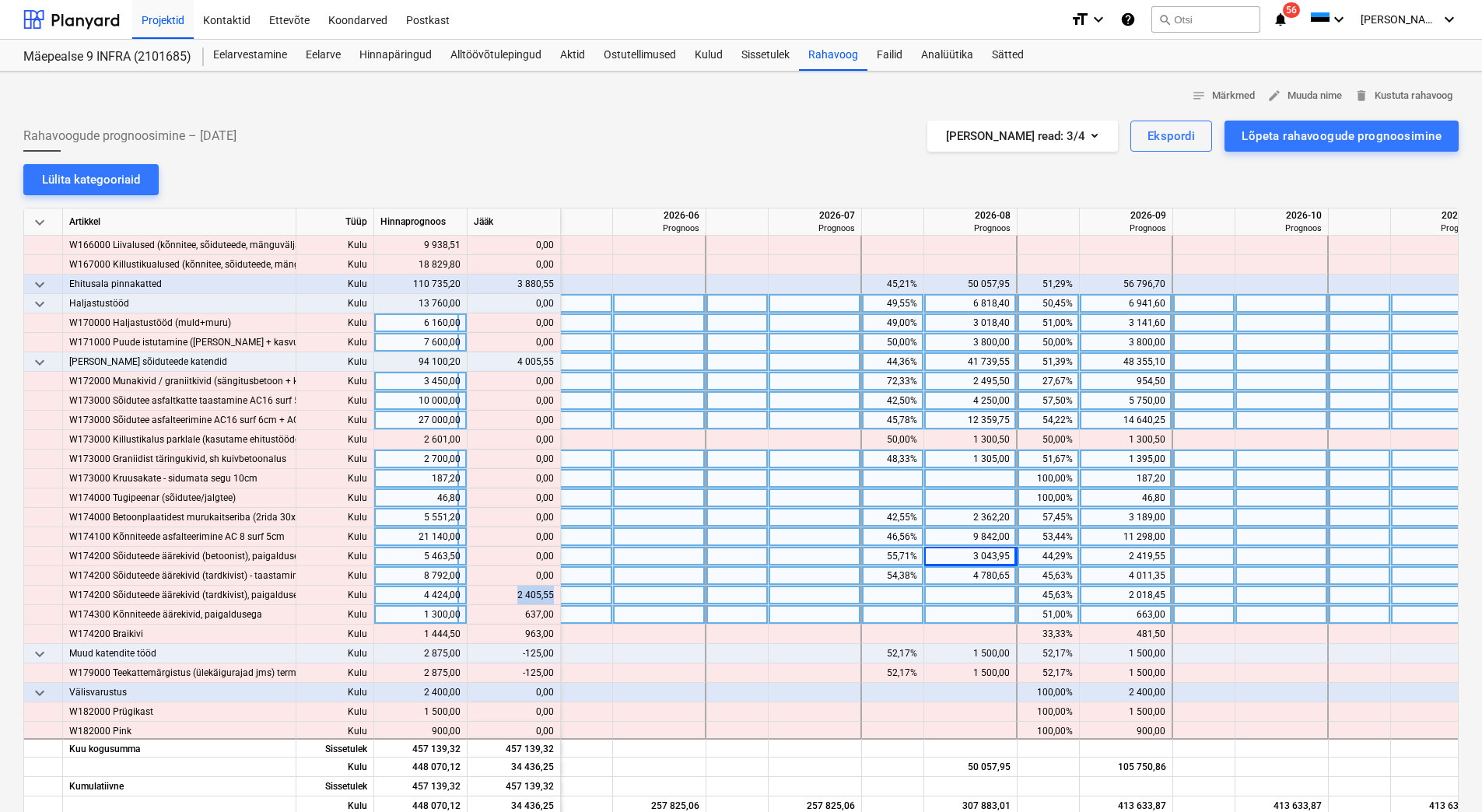
drag, startPoint x: 518, startPoint y: 592, endPoint x: 552, endPoint y: 591, distance: 34.0
click at [552, 591] on div "content_copy 2 405,55" at bounding box center [513, 595] width 80 height 19
copy div "2 405,55"
click at [1006, 592] on div at bounding box center [971, 595] width 93 height 19
type input "2 405,55"
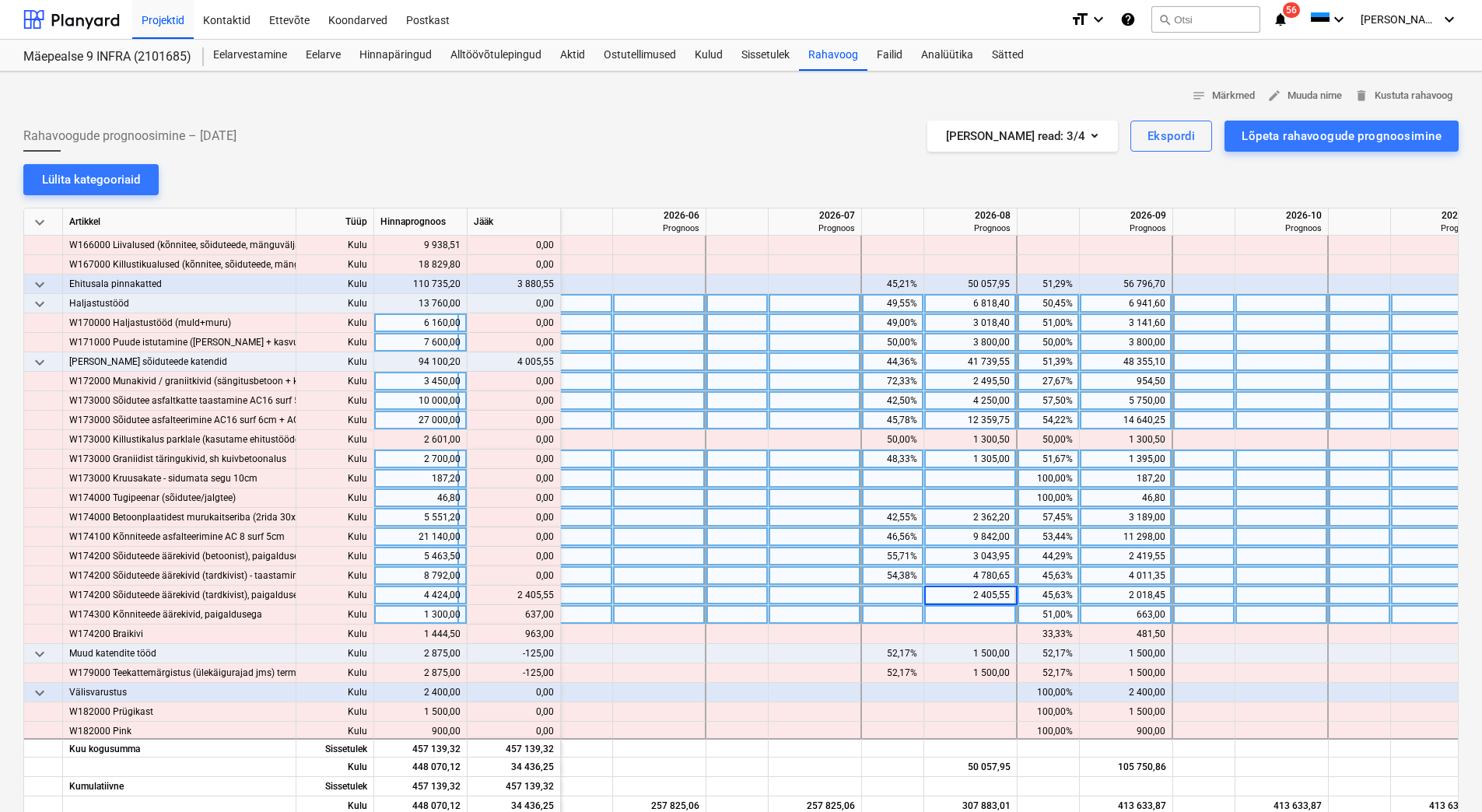
click at [985, 612] on div at bounding box center [971, 614] width 93 height 19
drag, startPoint x: 527, startPoint y: 612, endPoint x: 553, endPoint y: 611, distance: 26.0
click at [553, 611] on div "content_copy 637,00" at bounding box center [513, 614] width 80 height 19
click at [999, 613] on div at bounding box center [971, 614] width 93 height 19
type input "637,00"
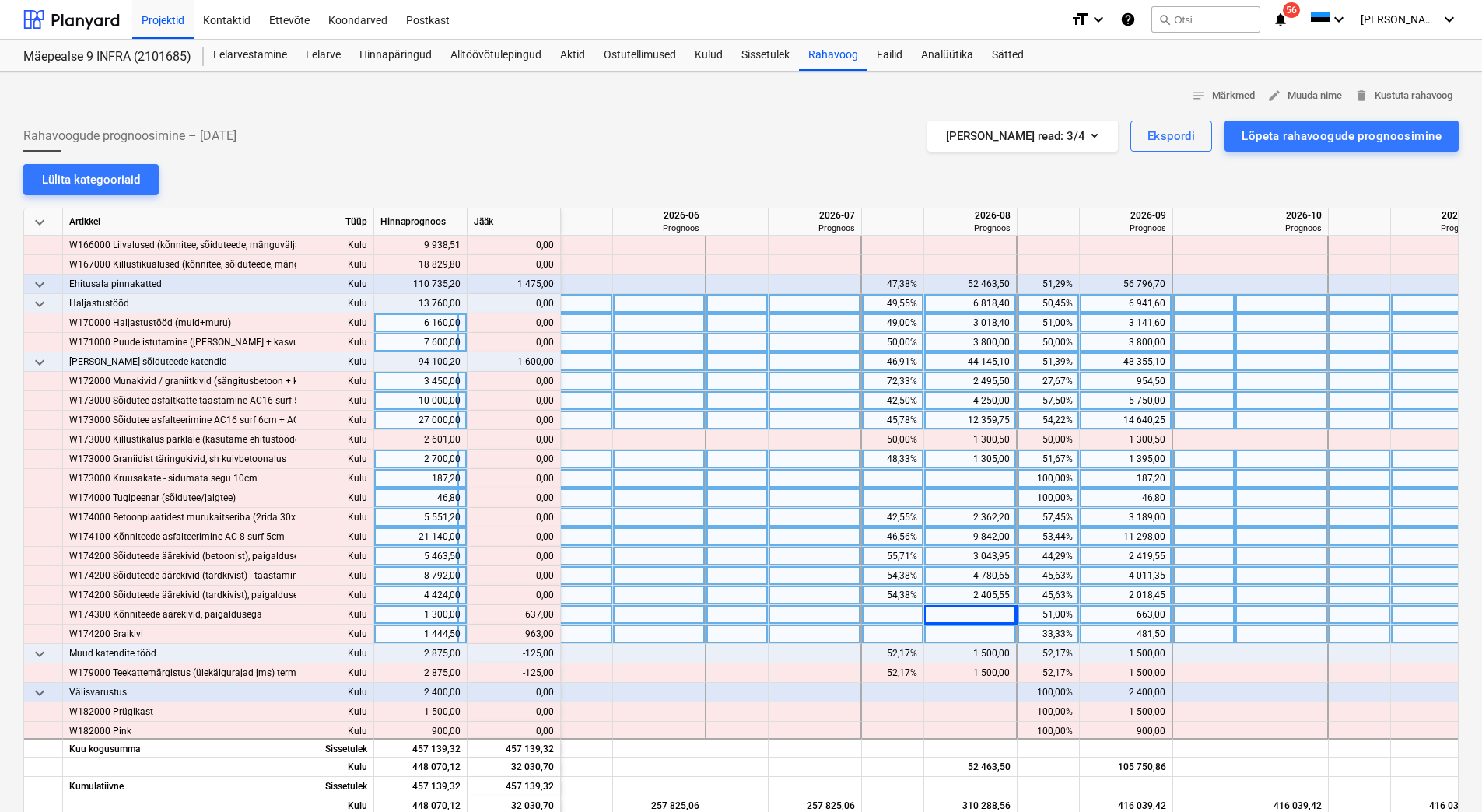
click at [992, 629] on div at bounding box center [971, 633] width 93 height 19
type input "963"
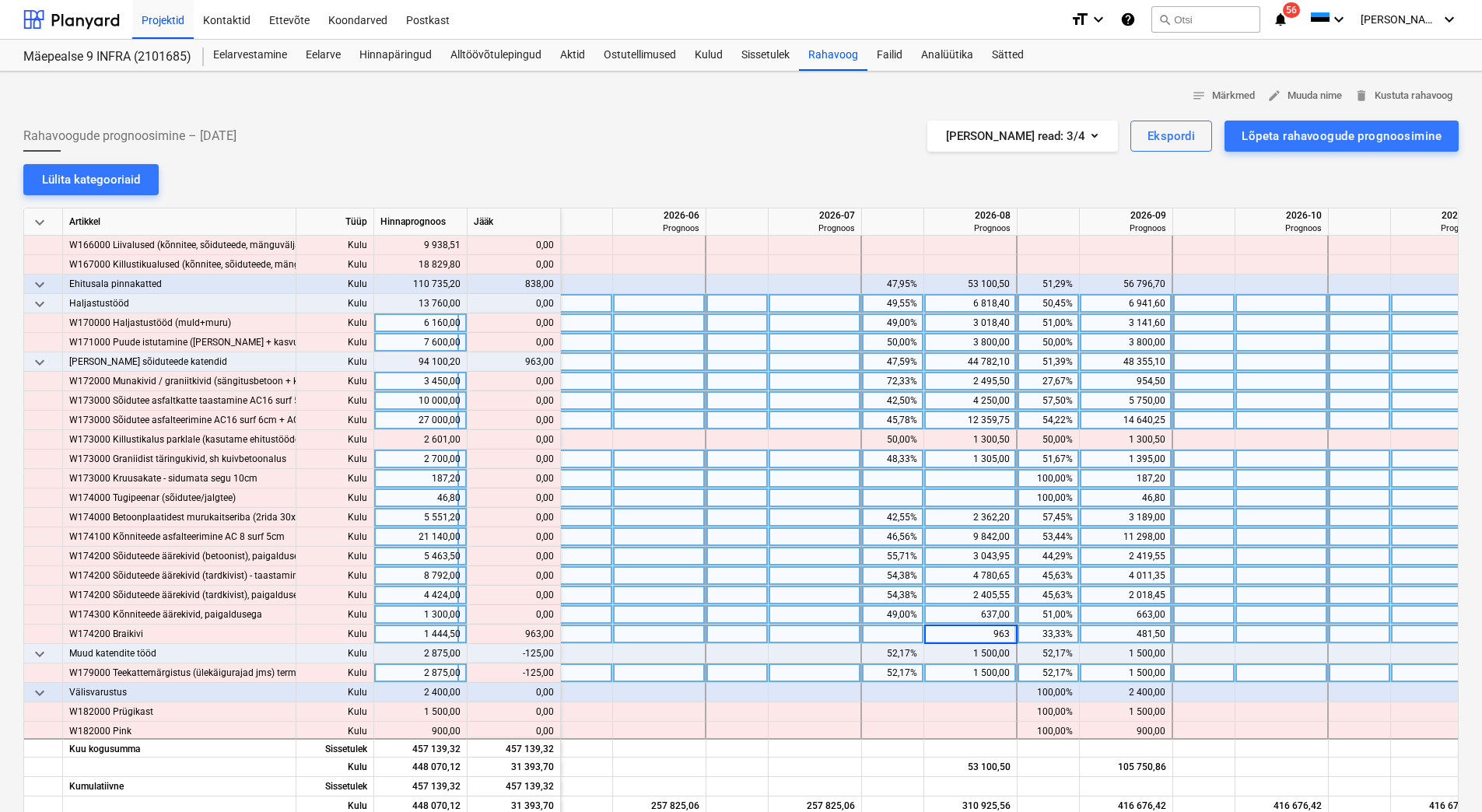
click at [970, 670] on div "1 500,00" at bounding box center [970, 672] width 80 height 19
click at [948, 674] on div "1 500,00" at bounding box center [970, 672] width 80 height 19
click at [955, 695] on div at bounding box center [971, 692] width 93 height 19
click at [959, 669] on div at bounding box center [971, 672] width 93 height 19
type input "1375"
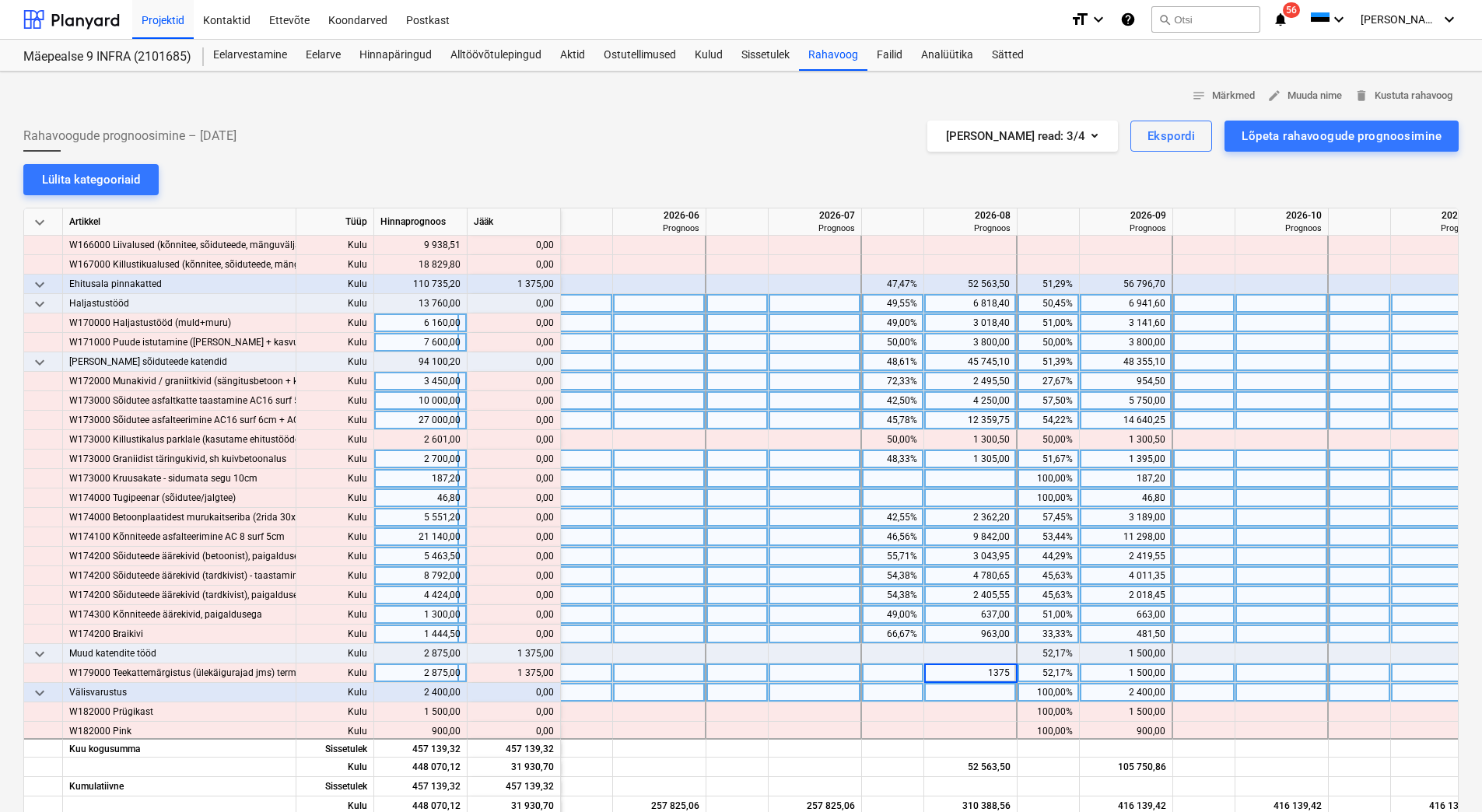
click at [761, 572] on div at bounding box center [737, 575] width 62 height 19
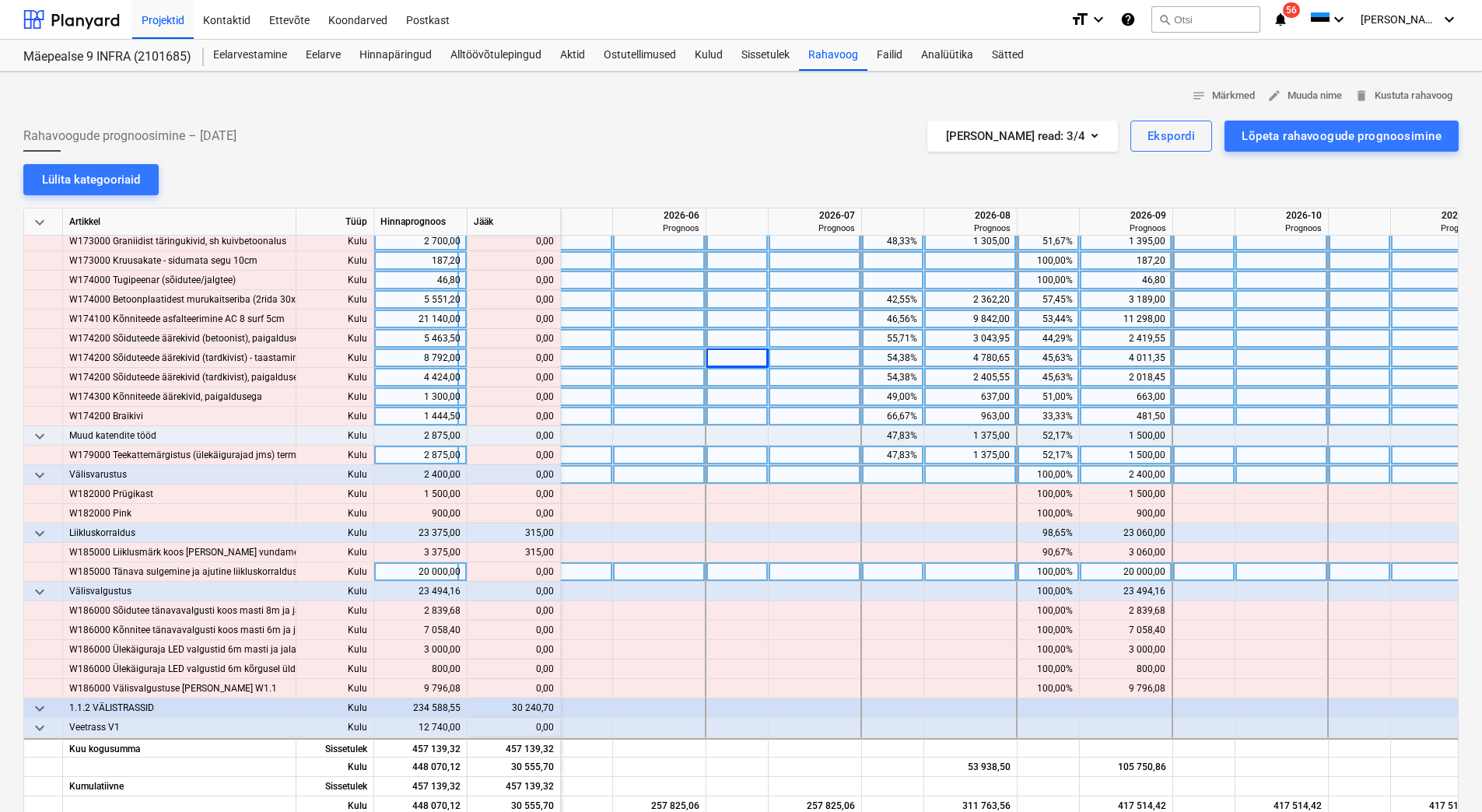
scroll to position [467, 1722]
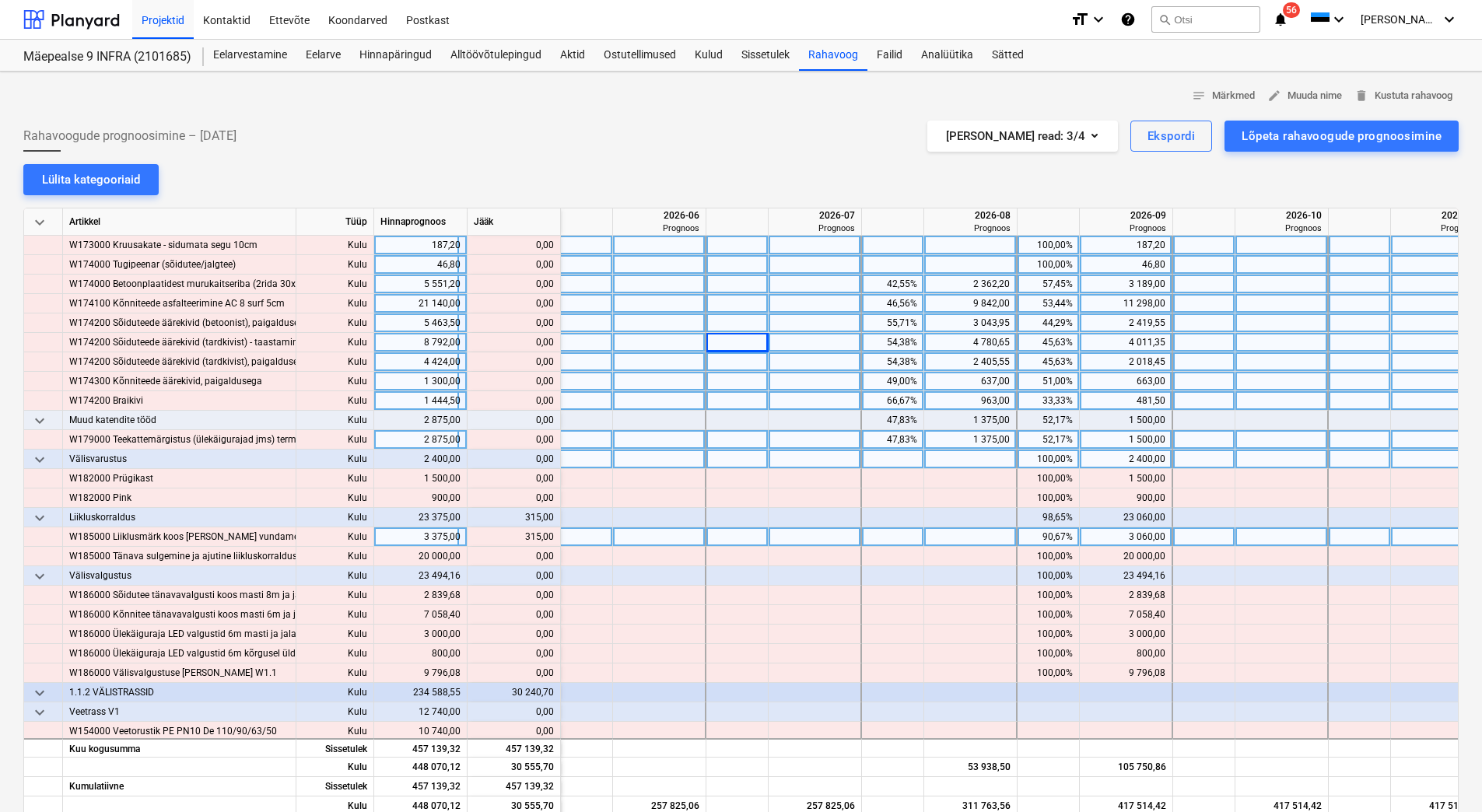
click at [968, 536] on div at bounding box center [971, 536] width 93 height 19
type input "315"
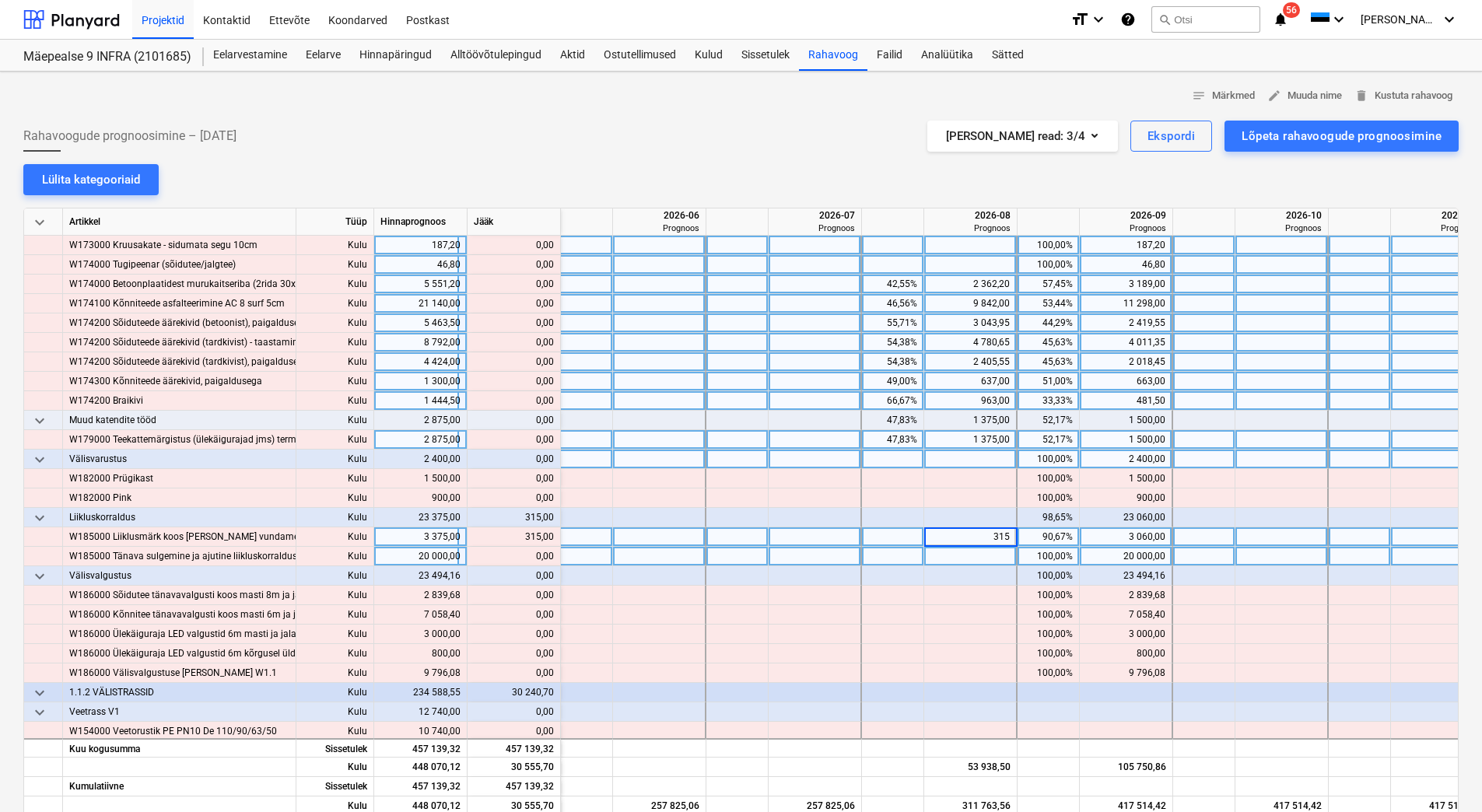
click at [968, 554] on div at bounding box center [971, 556] width 93 height 19
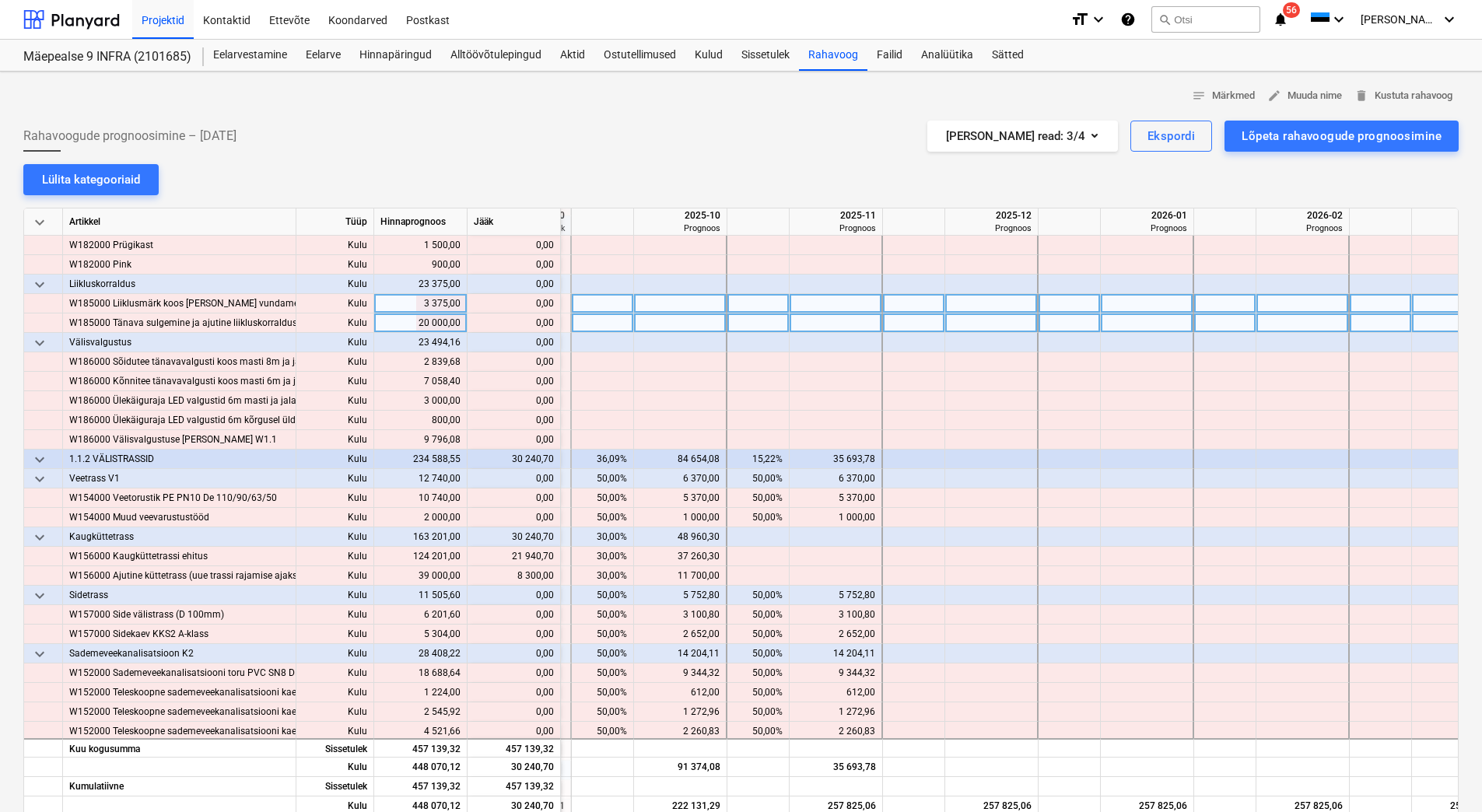
scroll to position [699, 425]
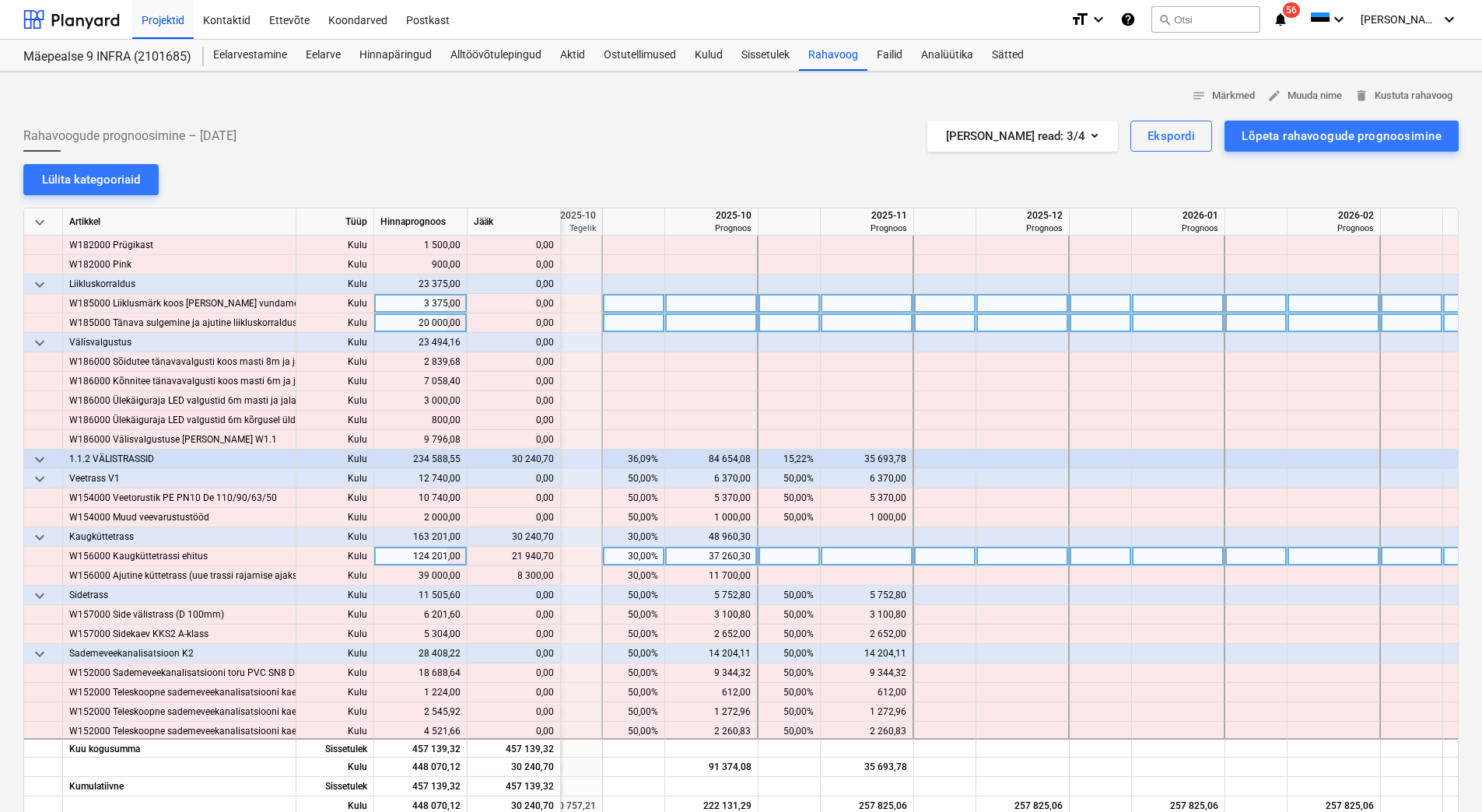
click at [699, 560] on div "37 260,30" at bounding box center [711, 556] width 80 height 19
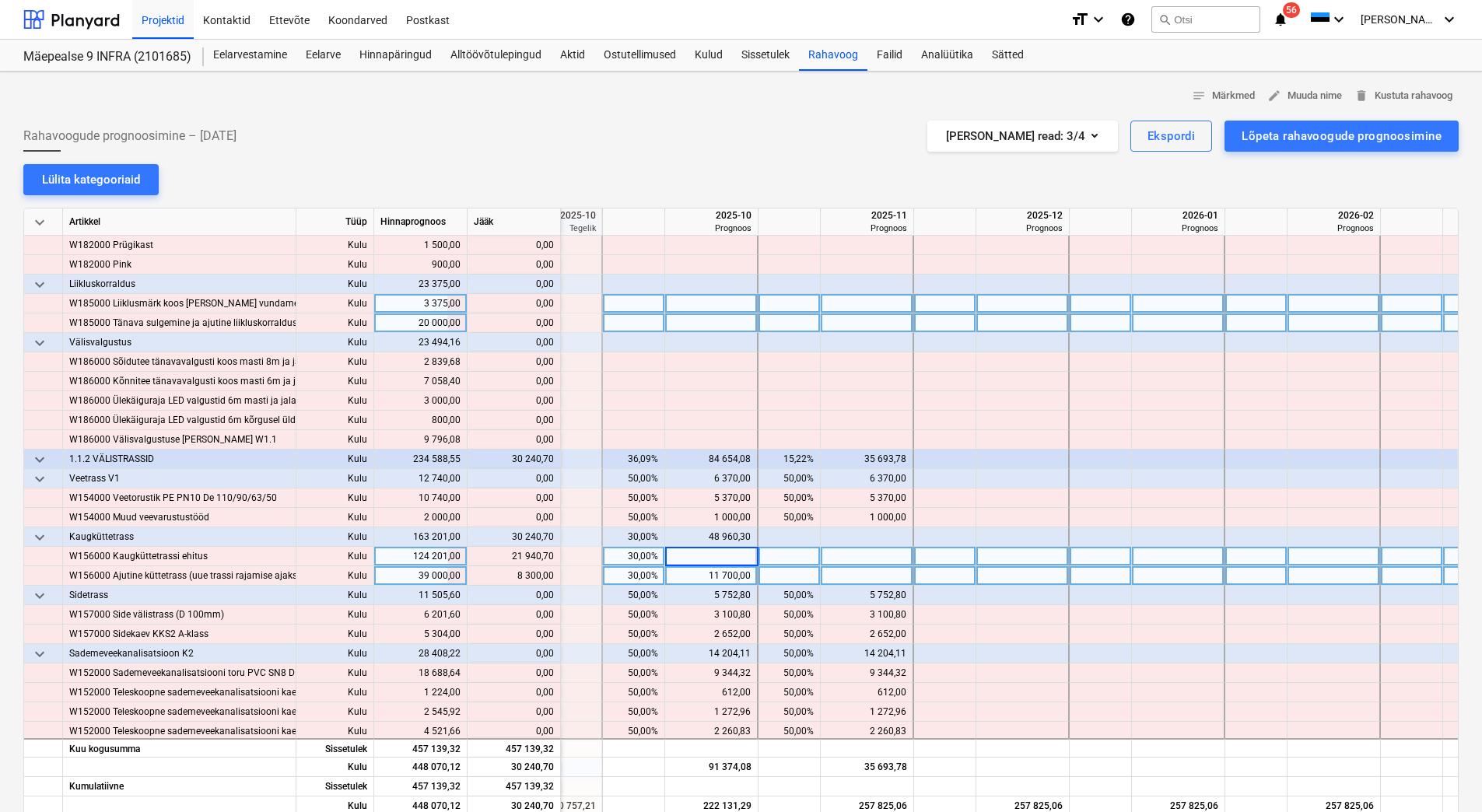
click at [694, 580] on div "11 700,00" at bounding box center [711, 575] width 80 height 19
click at [698, 554] on div at bounding box center [712, 556] width 93 height 19
drag, startPoint x: 508, startPoint y: 555, endPoint x: 551, endPoint y: 552, distance: 43.1
click at [551, 552] on div "content_copy 59 201,00" at bounding box center [513, 556] width 80 height 19
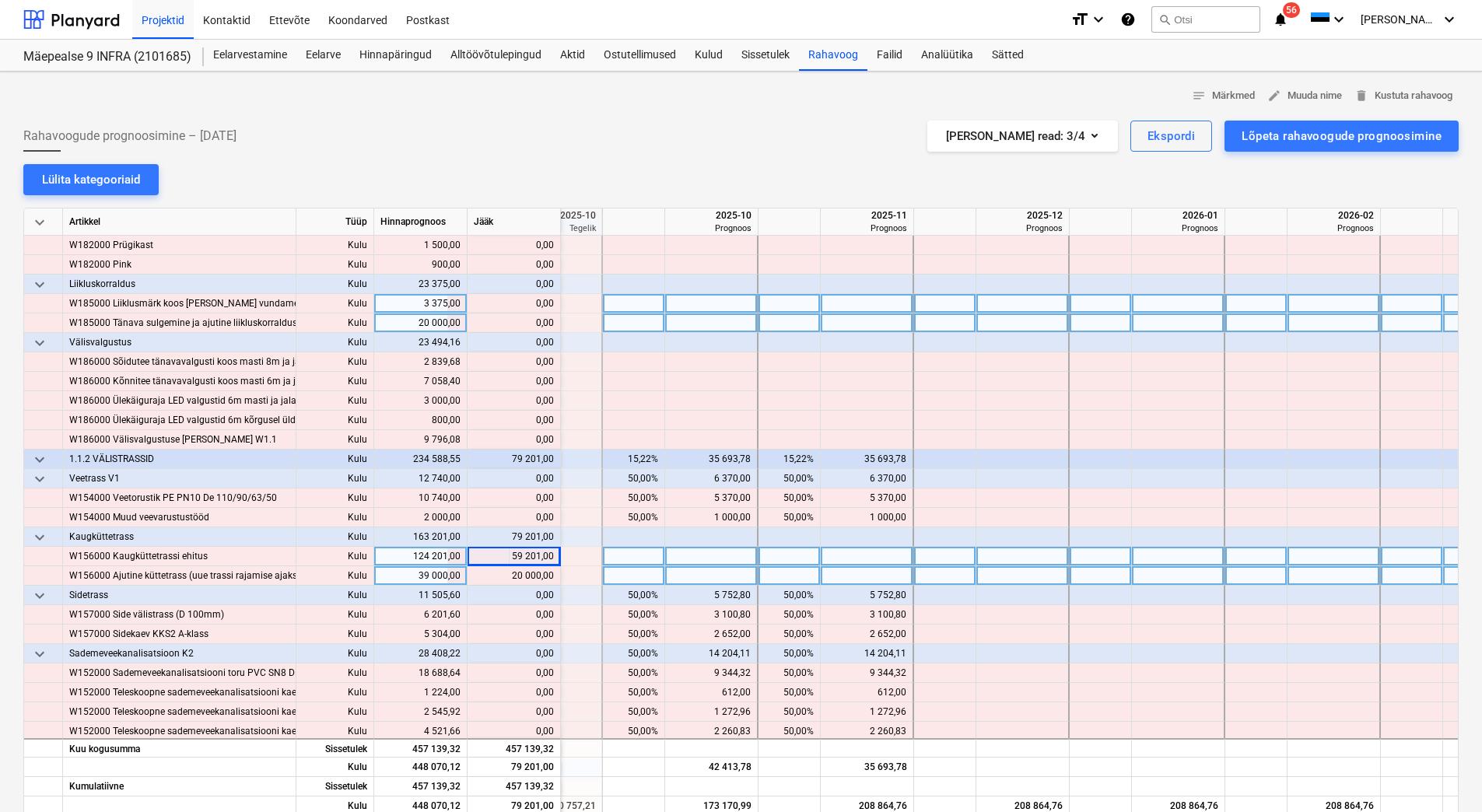
click at [712, 554] on div at bounding box center [712, 556] width 93 height 19
type input "59 201,00"
click at [703, 577] on div at bounding box center [712, 575] width 93 height 19
drag, startPoint x: 509, startPoint y: 576, endPoint x: 552, endPoint y: 575, distance: 43.0
click at [552, 575] on div "content_copy 20 000,00" at bounding box center [513, 575] width 80 height 19
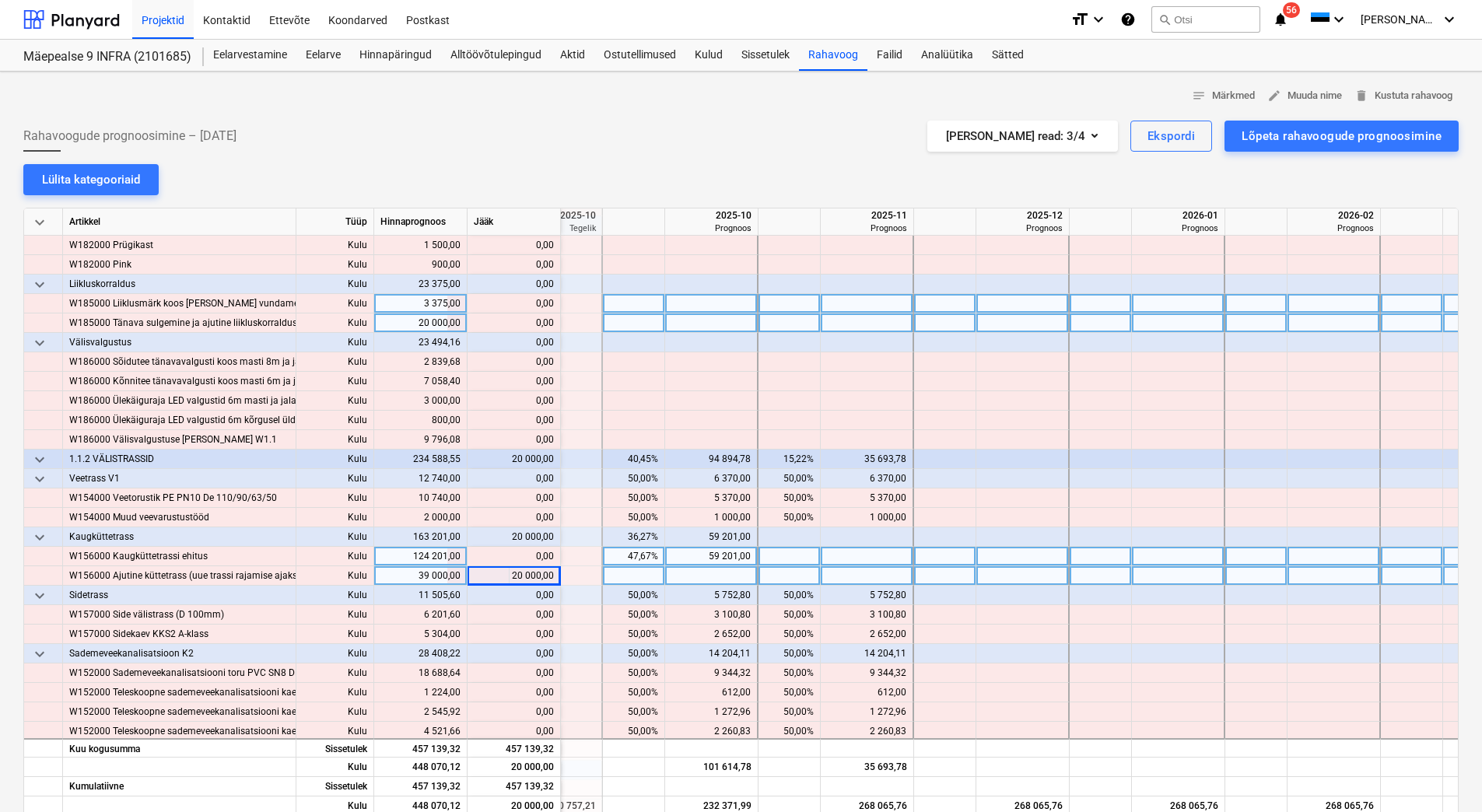
click at [735, 576] on div at bounding box center [712, 575] width 93 height 19
type input "20 000,00"
click at [714, 600] on div "5 752,80" at bounding box center [711, 595] width 80 height 19
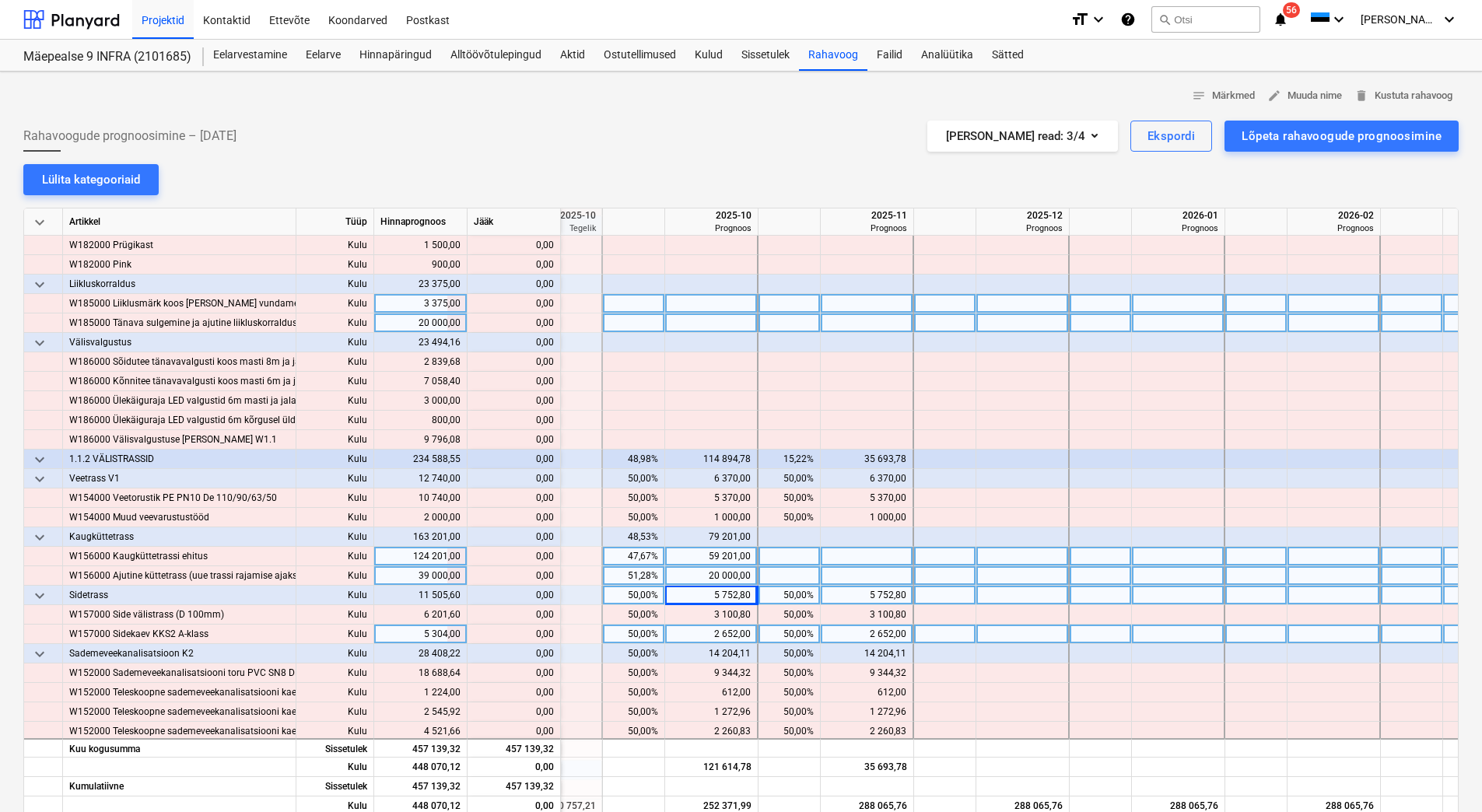
click at [669, 629] on div "2 652,00" at bounding box center [712, 633] width 93 height 19
click at [627, 600] on div "50,00%" at bounding box center [634, 595] width 49 height 19
click at [777, 594] on div "50,00%" at bounding box center [790, 595] width 49 height 19
click at [1008, 593] on div at bounding box center [1023, 595] width 93 height 19
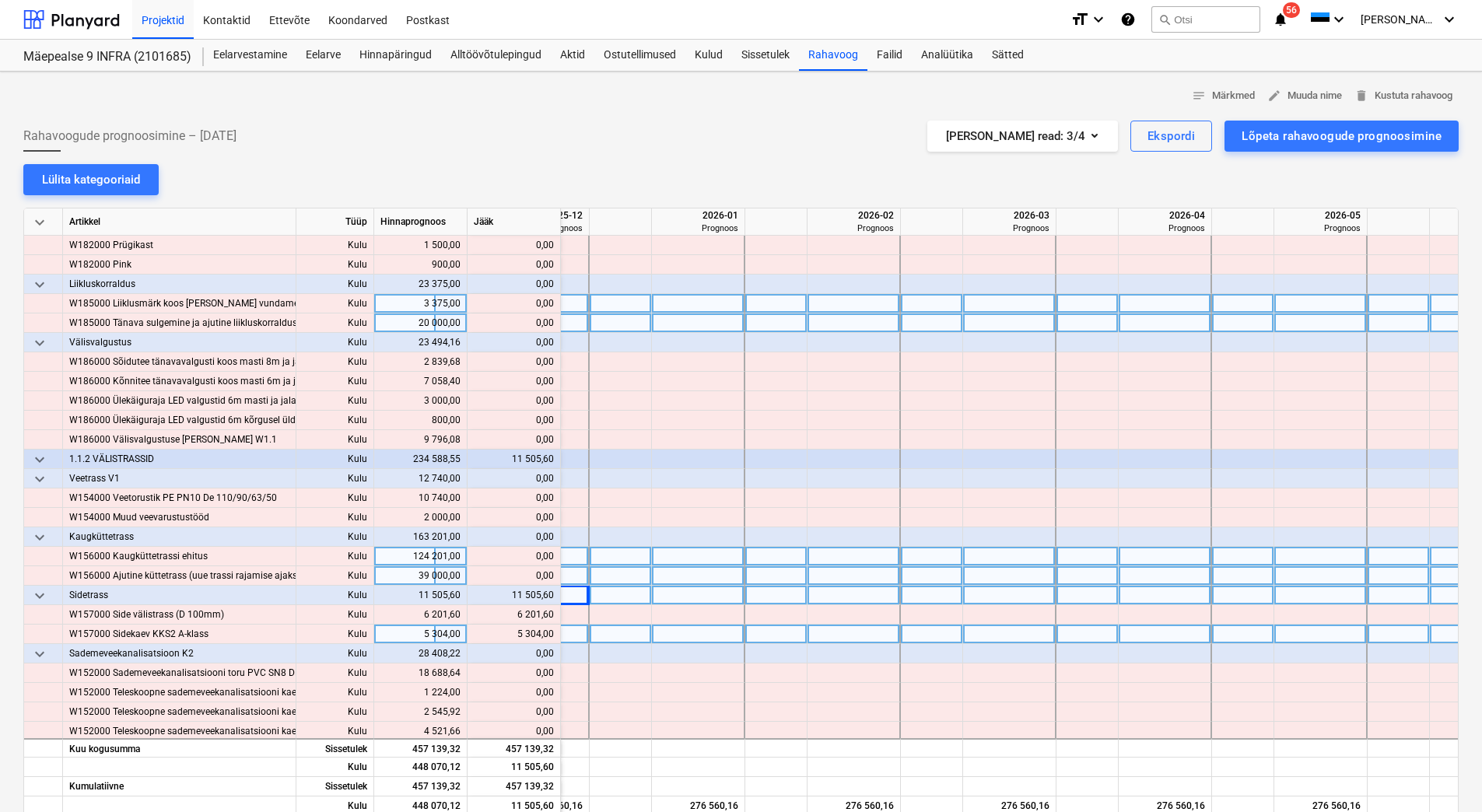
scroll to position [699, 885]
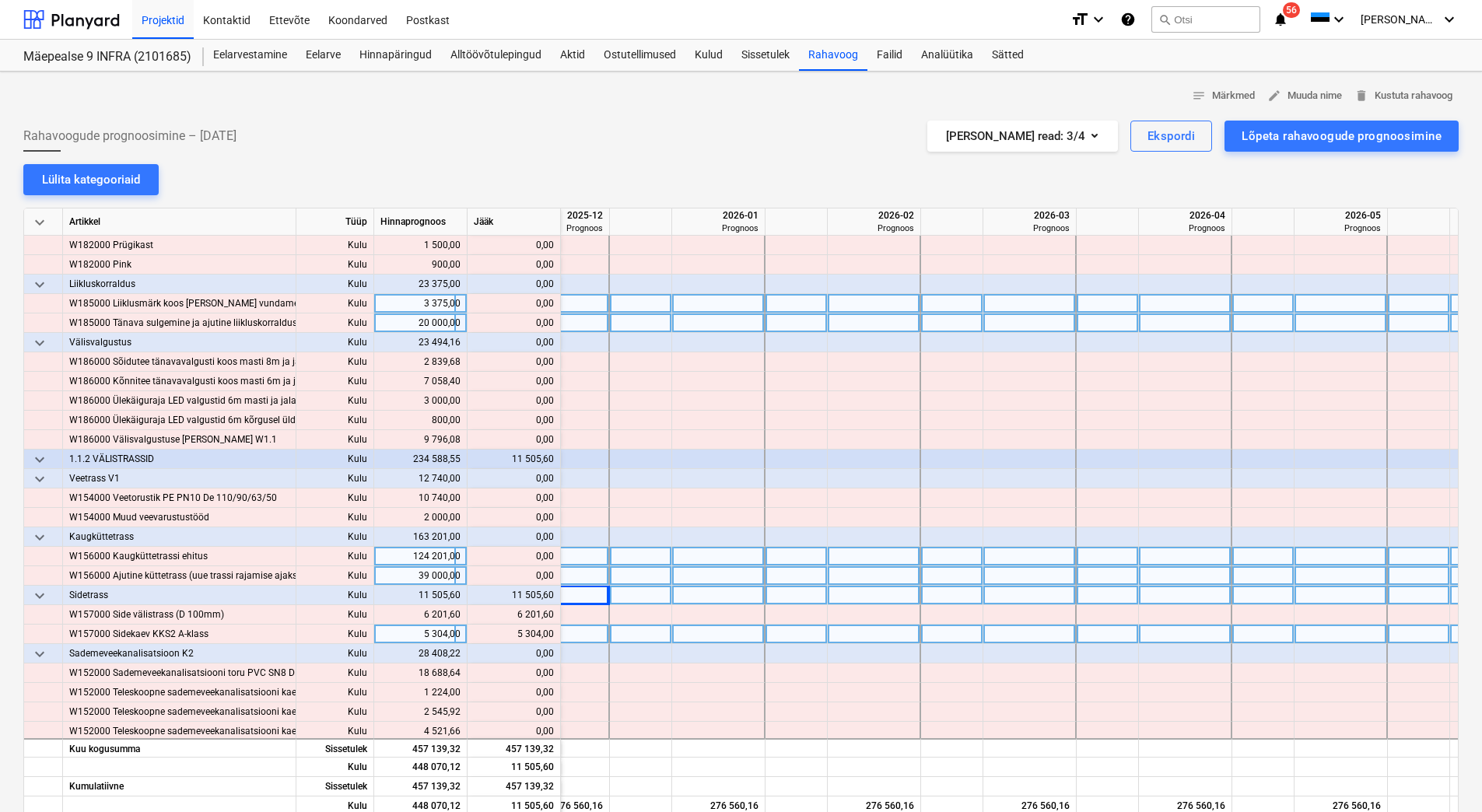
click at [1266, 600] on div at bounding box center [1263, 595] width 62 height 19
type input "100"
click at [1265, 632] on div at bounding box center [1263, 633] width 62 height 19
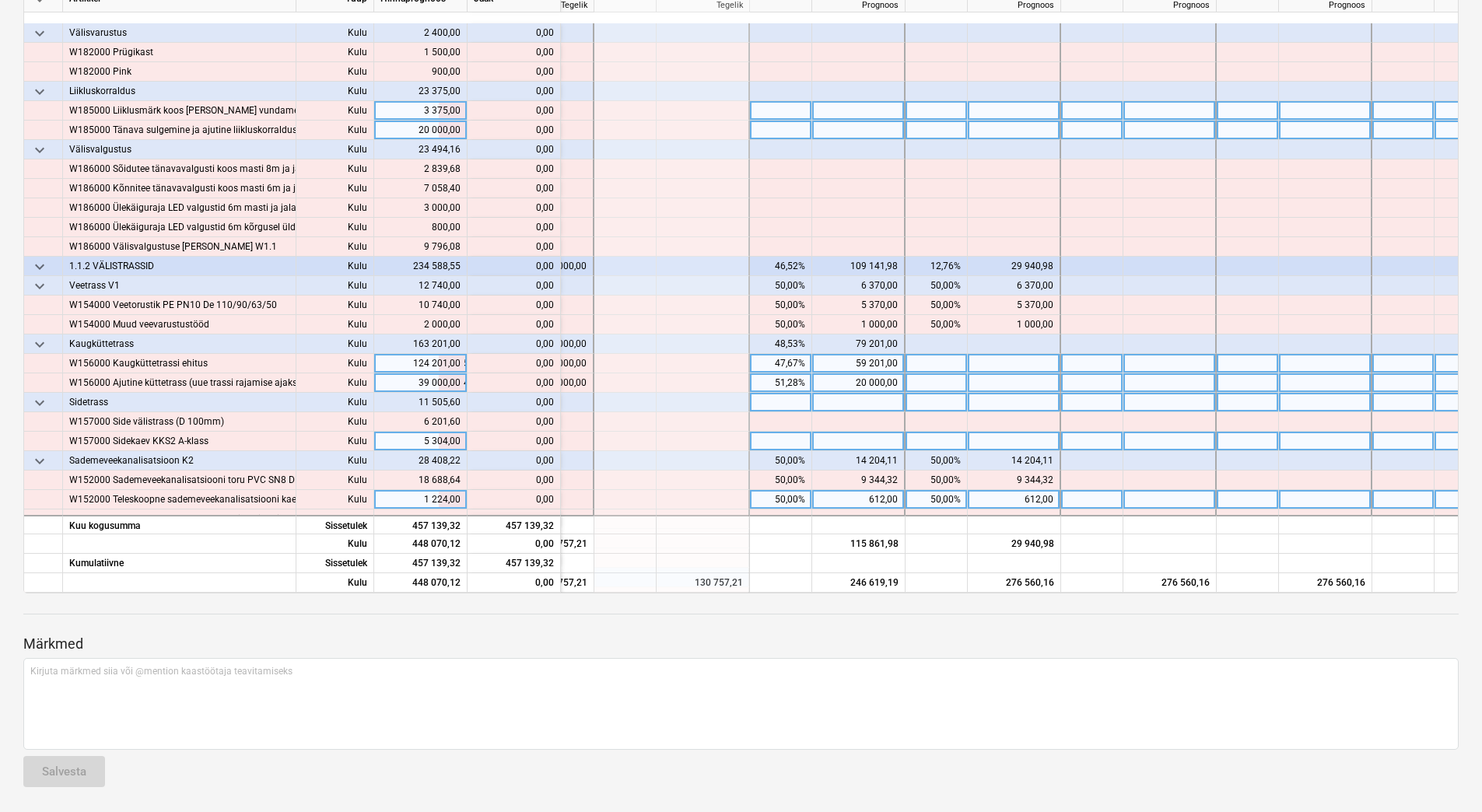
scroll to position [825, 278]
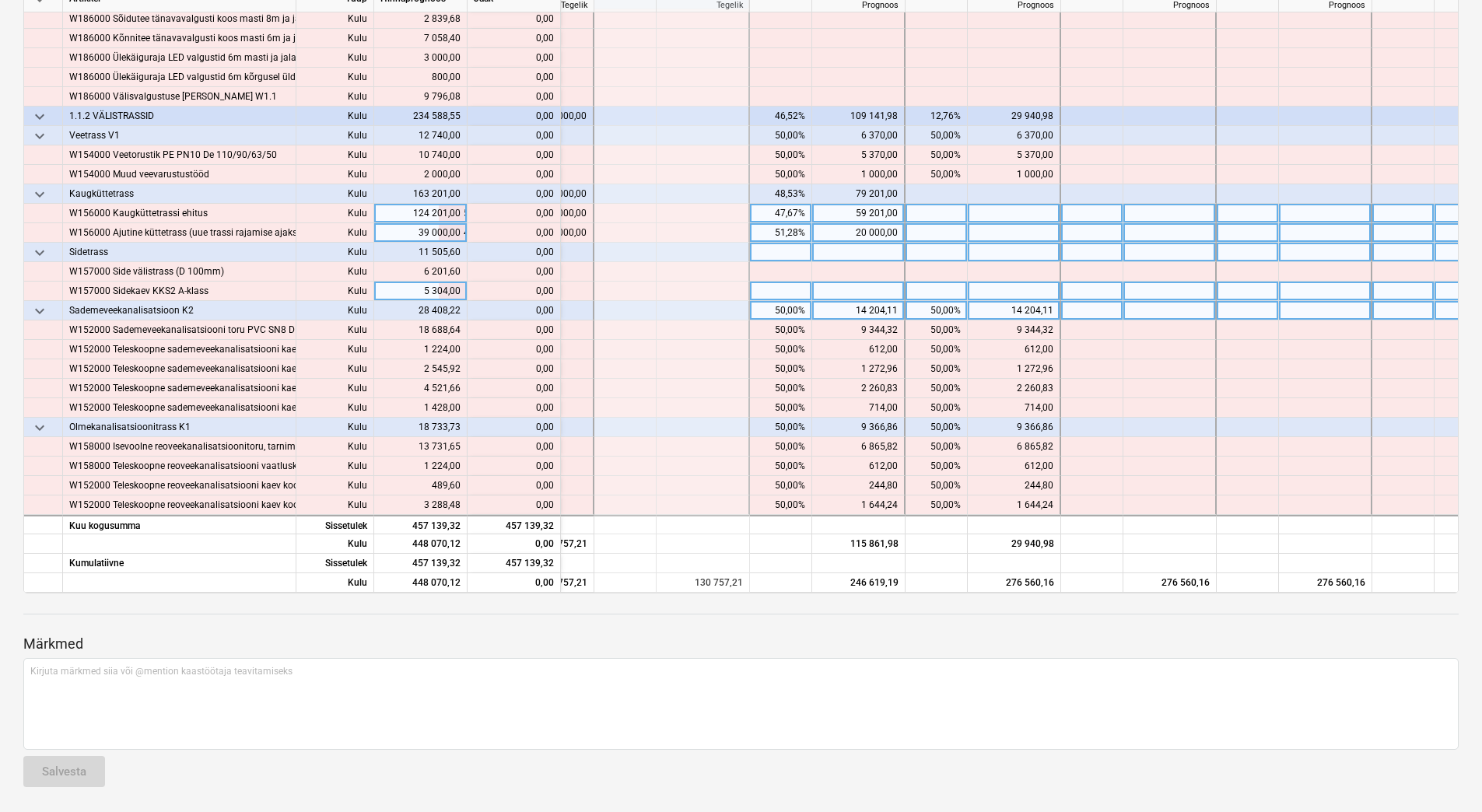
click at [768, 304] on div "50,00%" at bounding box center [781, 310] width 49 height 19
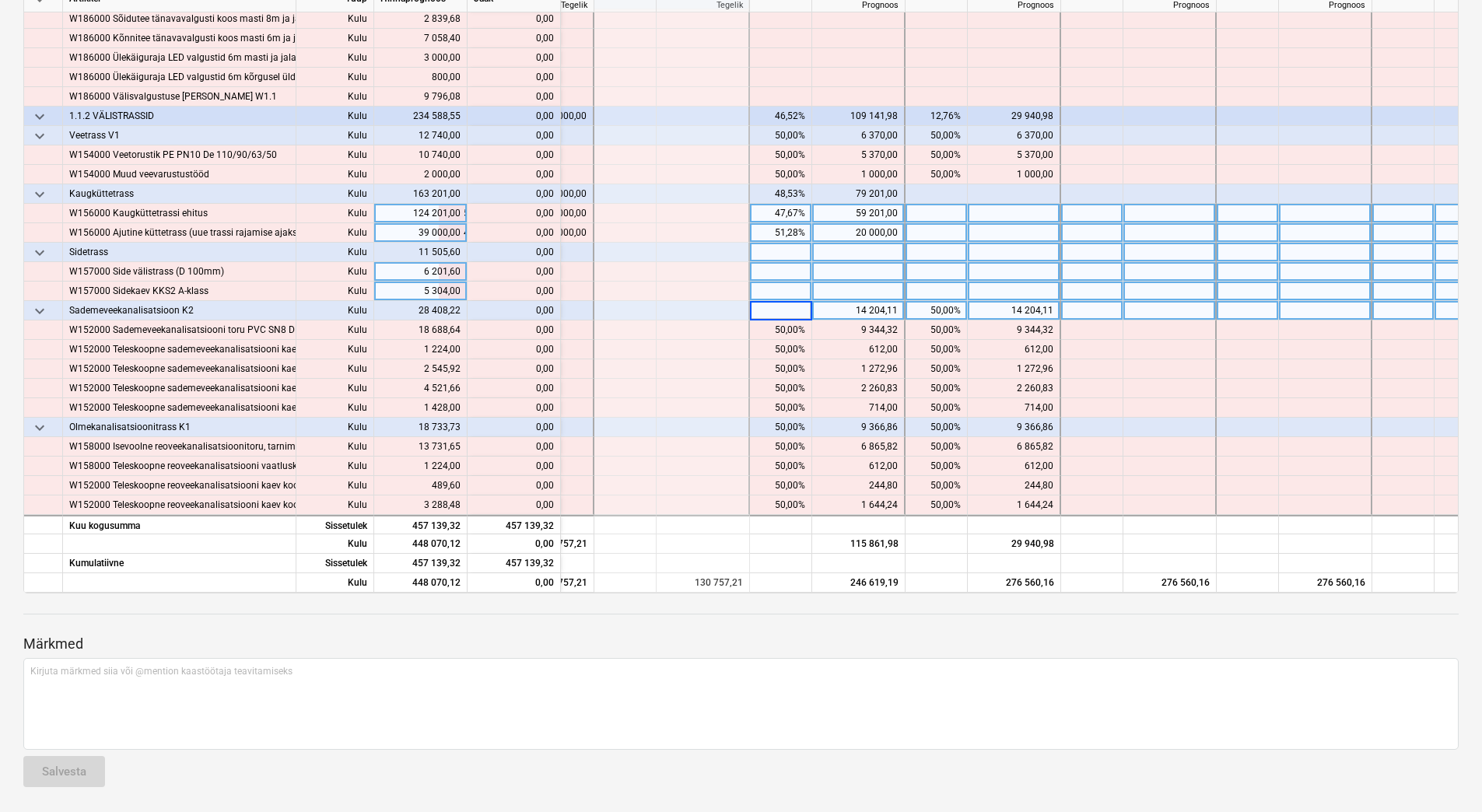
click at [808, 264] on div at bounding box center [781, 271] width 62 height 19
click at [771, 417] on div "50,00%" at bounding box center [781, 427] width 49 height 19
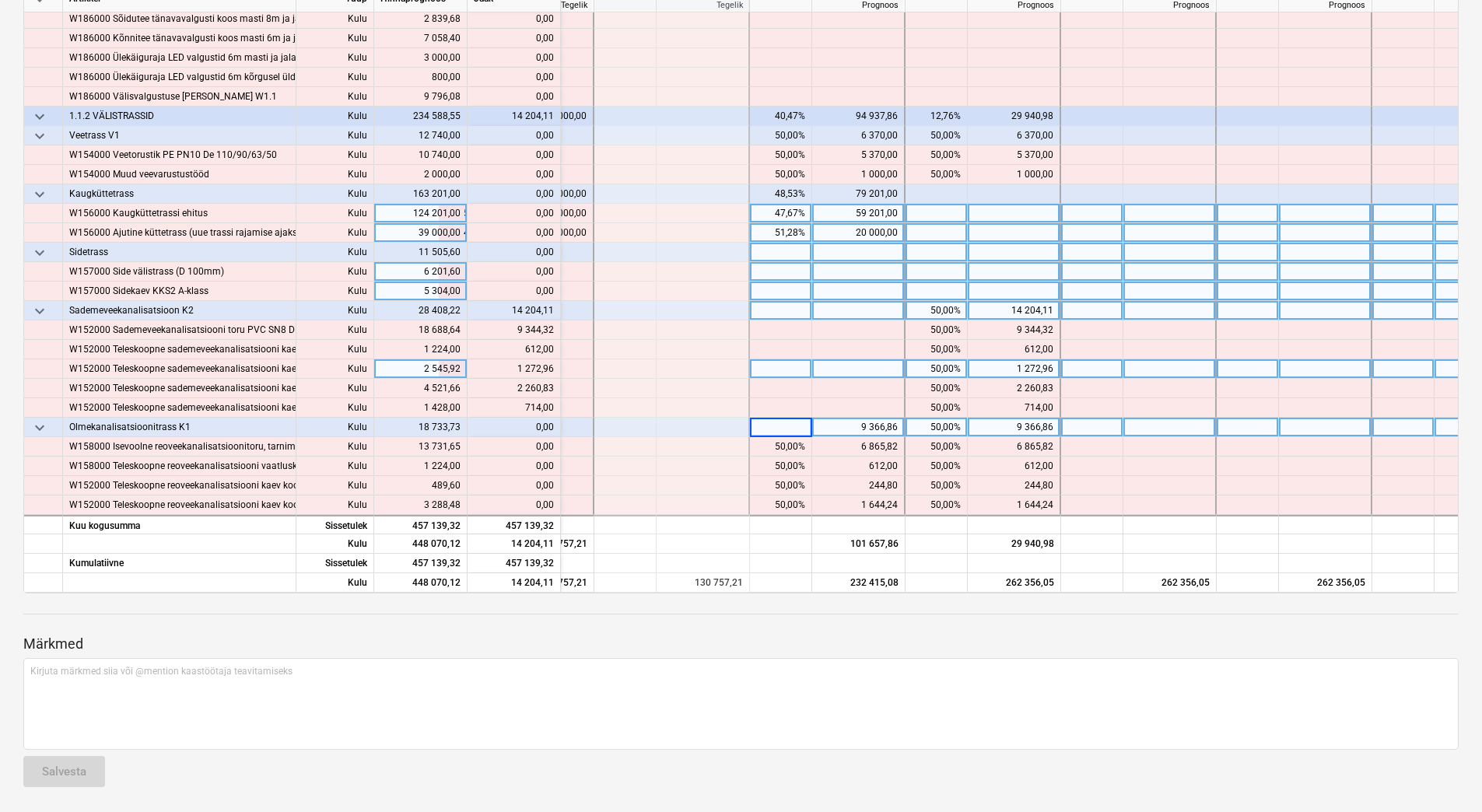
click at [792, 371] on div at bounding box center [781, 368] width 62 height 19
click at [1093, 308] on div at bounding box center [1093, 310] width 62 height 19
type input "50"
click at [1085, 426] on div at bounding box center [1093, 427] width 62 height 19
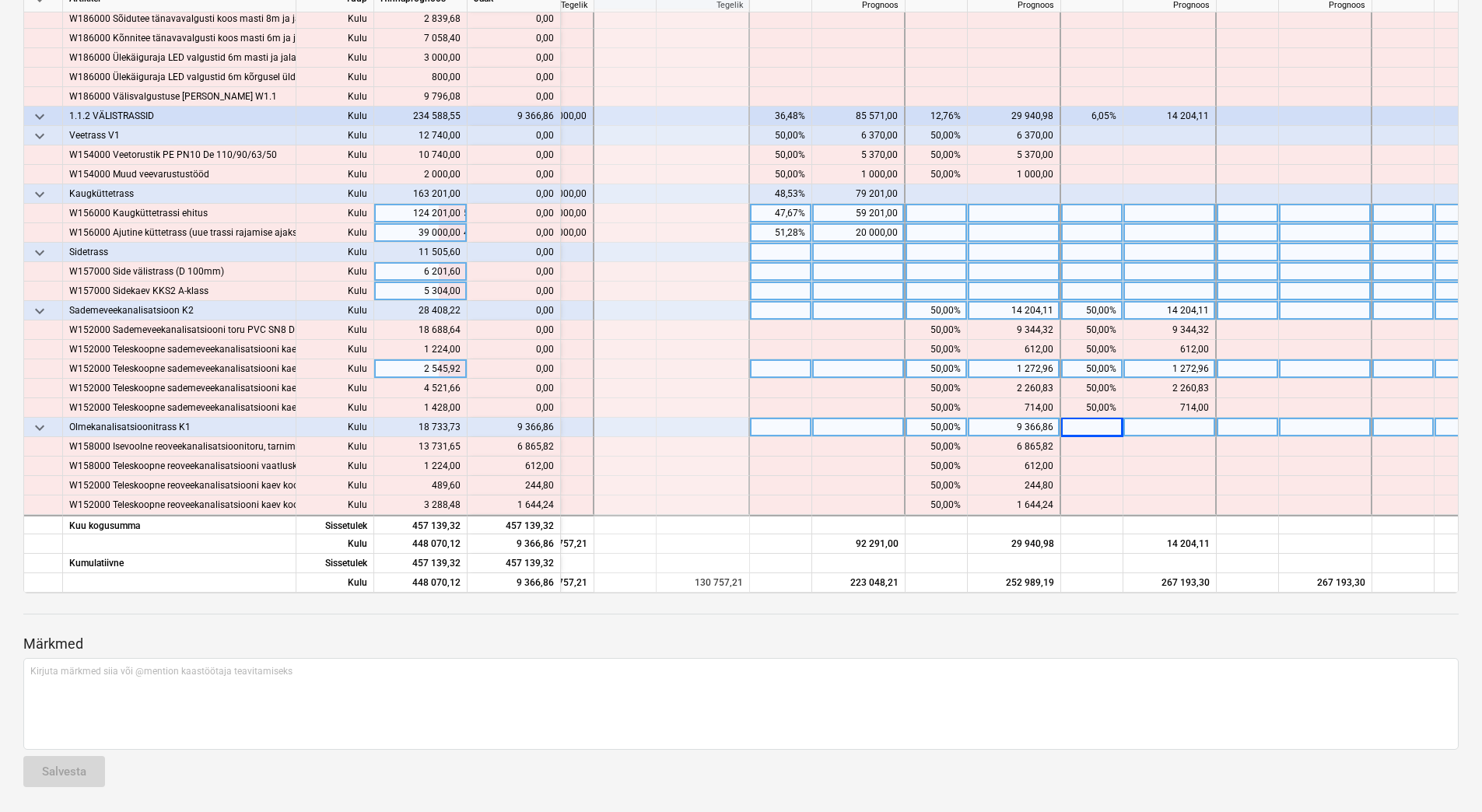
click at [1087, 419] on div at bounding box center [1093, 427] width 62 height 19
type input "50"
click at [1083, 262] on div at bounding box center [1093, 271] width 62 height 19
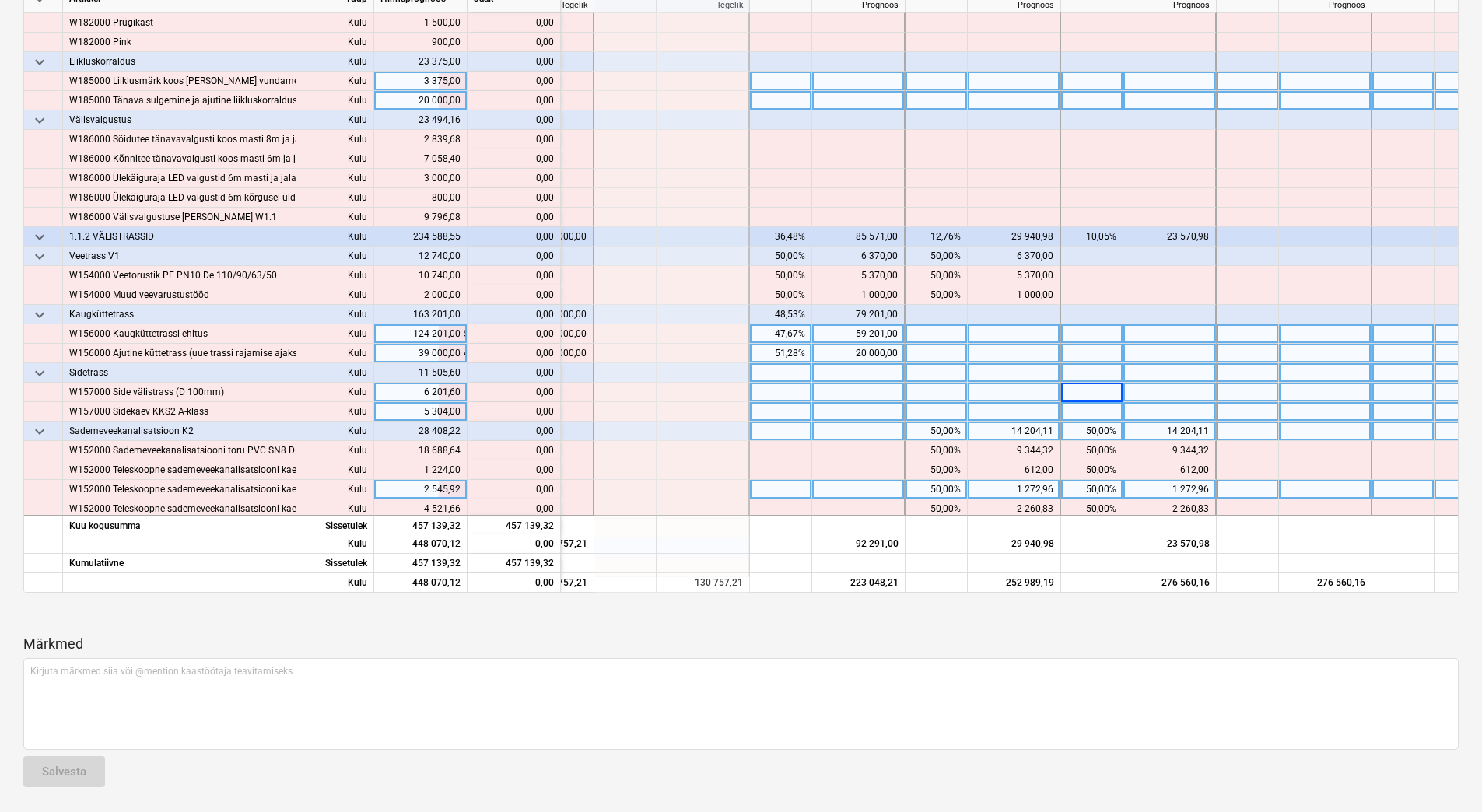
scroll to position [669, 278]
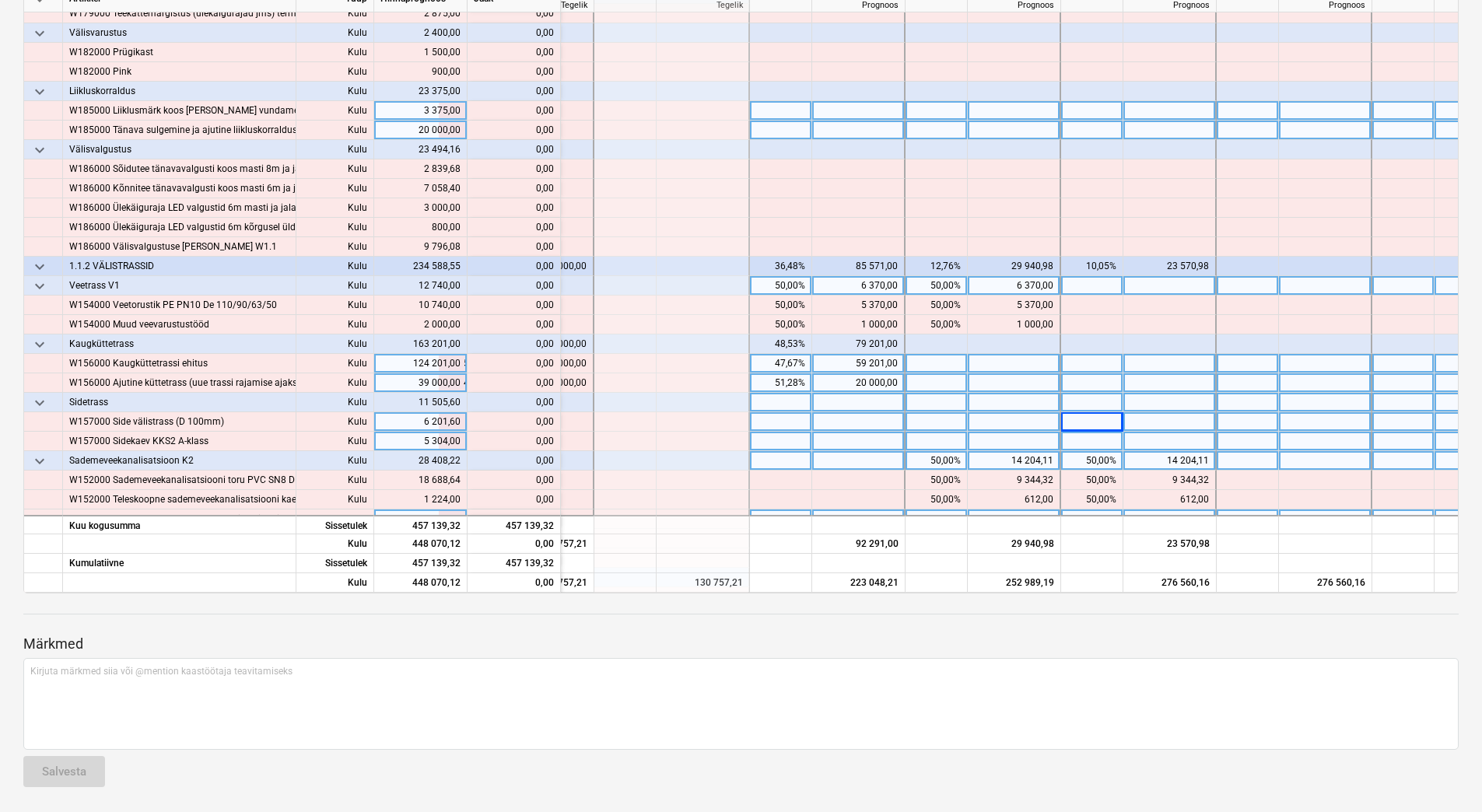
click at [777, 287] on div "50,00%" at bounding box center [781, 286] width 49 height 19
click at [1080, 289] on div at bounding box center [1093, 286] width 62 height 19
click at [1079, 287] on div at bounding box center [1093, 286] width 62 height 19
type input "50"
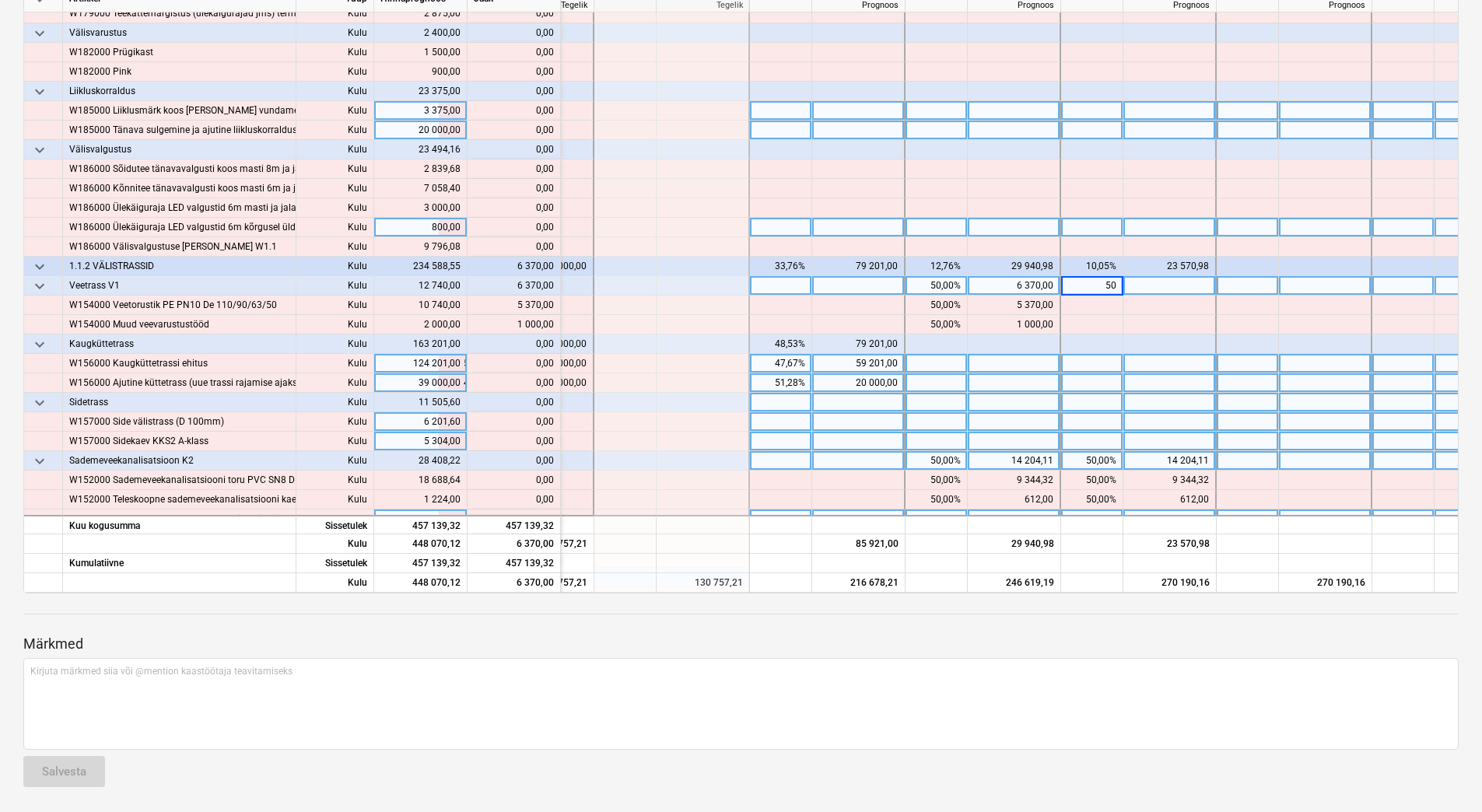
click at [1081, 221] on div at bounding box center [1093, 227] width 62 height 19
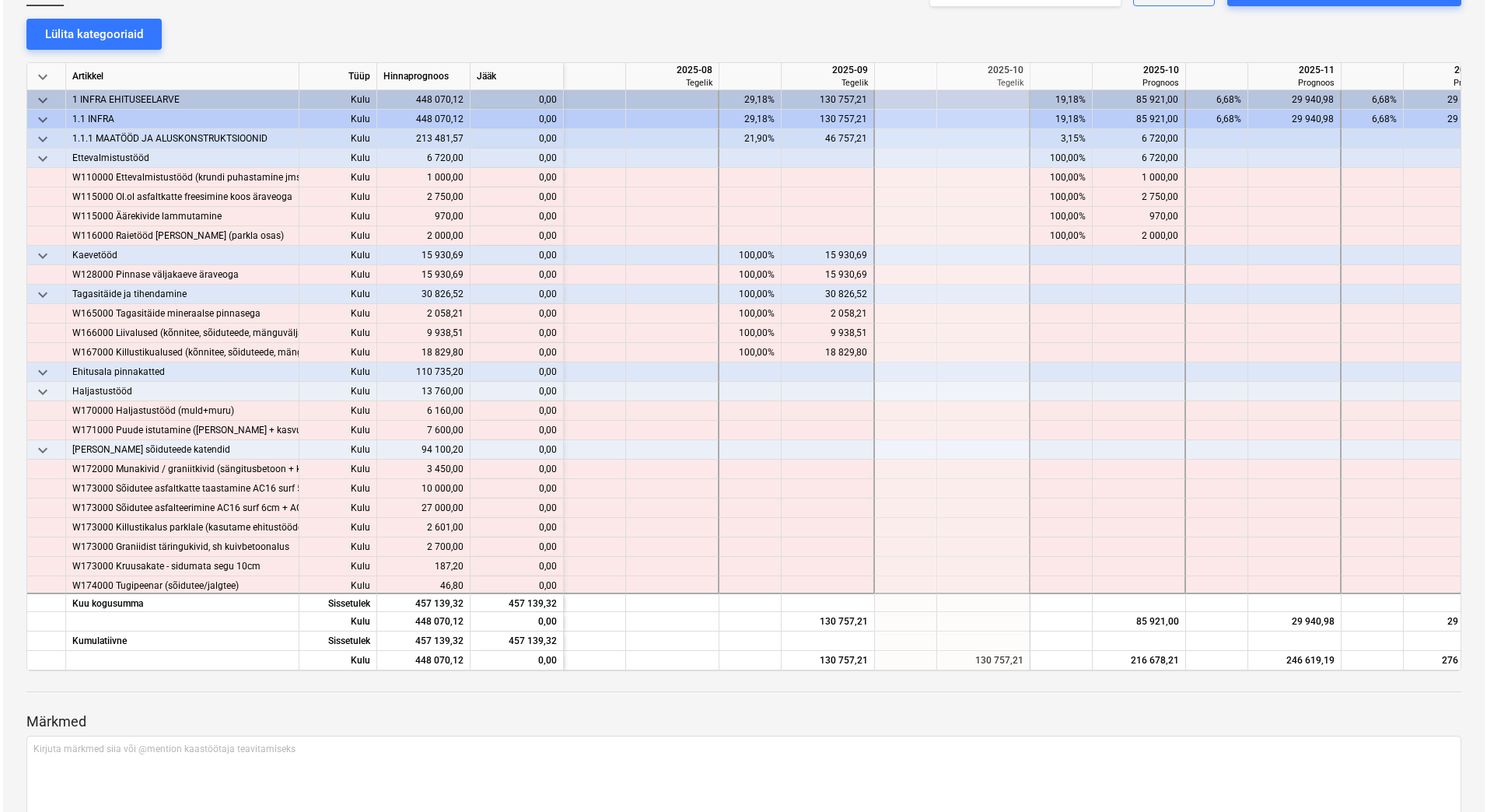
scroll to position [0, 0]
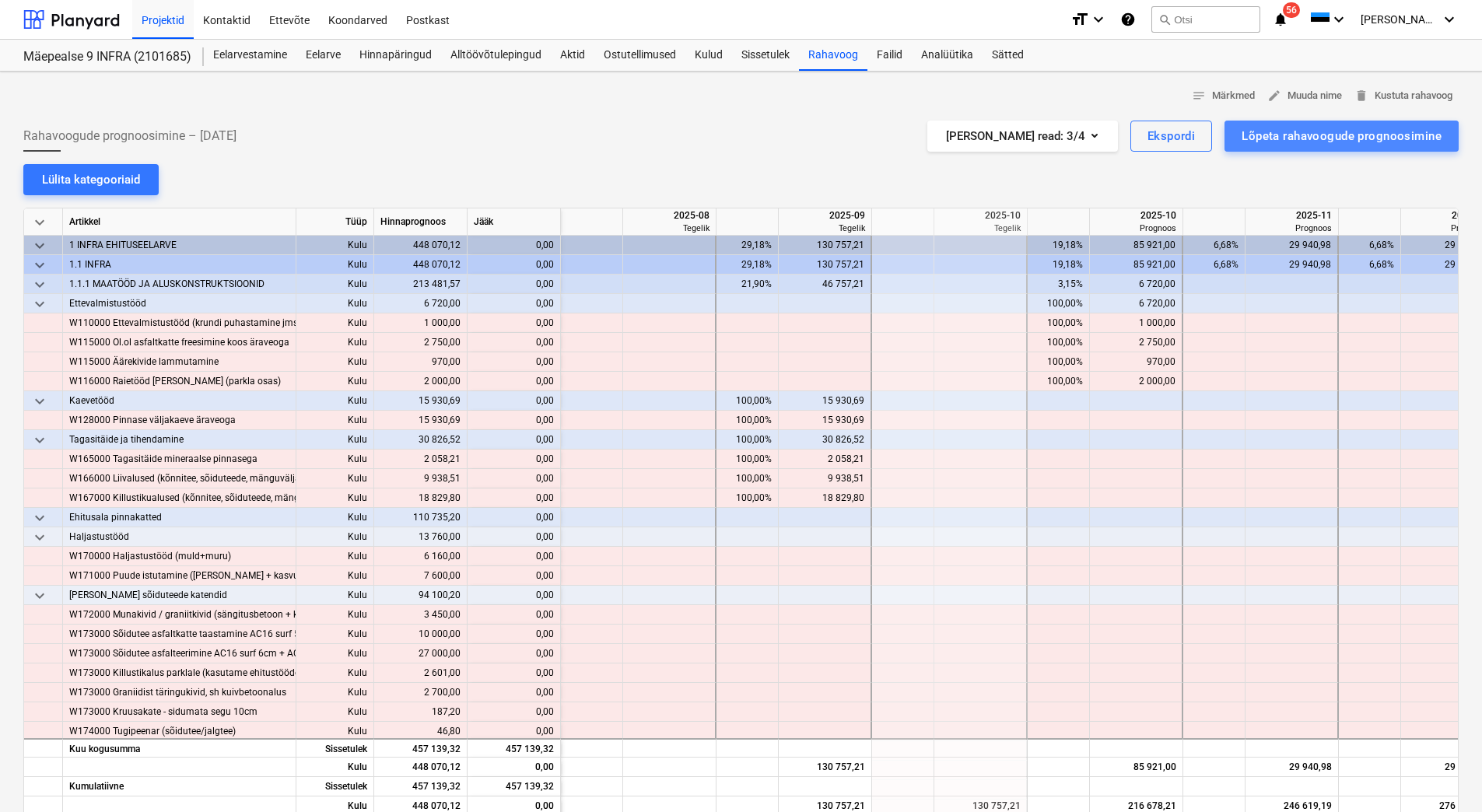
click at [1323, 138] on div "Lõpeta rahavoogude prognoosimine" at bounding box center [1342, 136] width 200 height 20
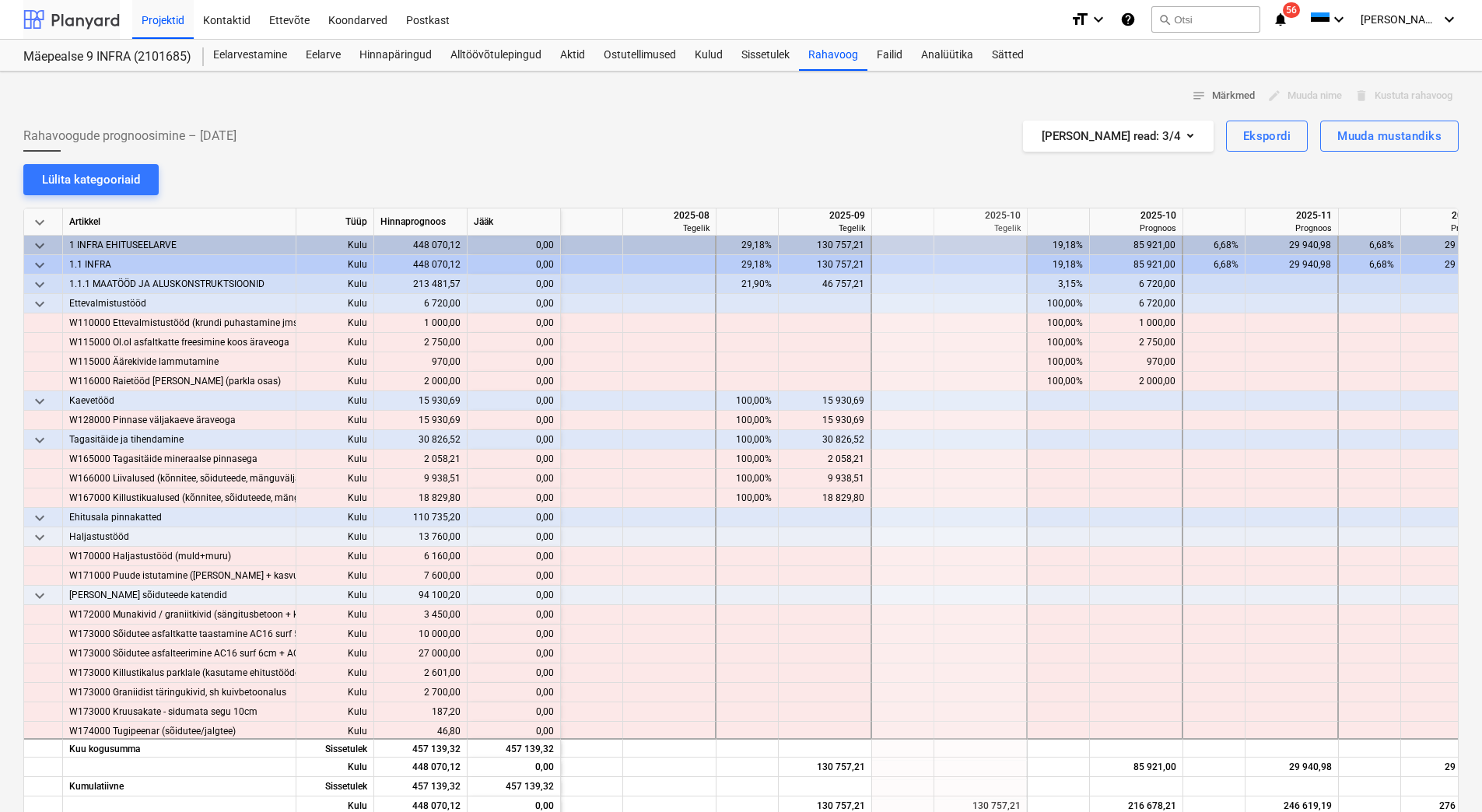
click at [73, 16] on div at bounding box center [71, 19] width 96 height 38
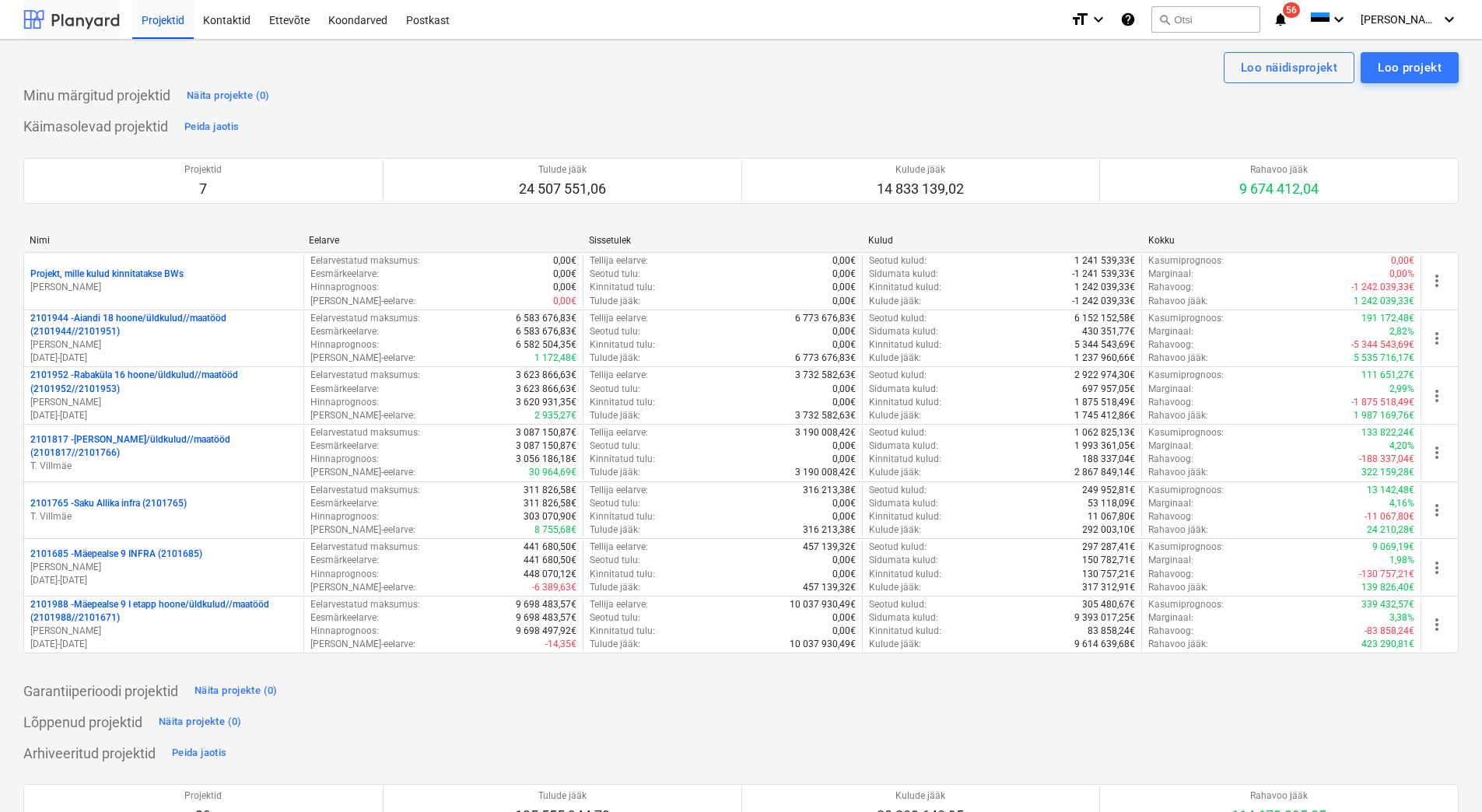
click at [104, 24] on div at bounding box center [71, 19] width 96 height 38
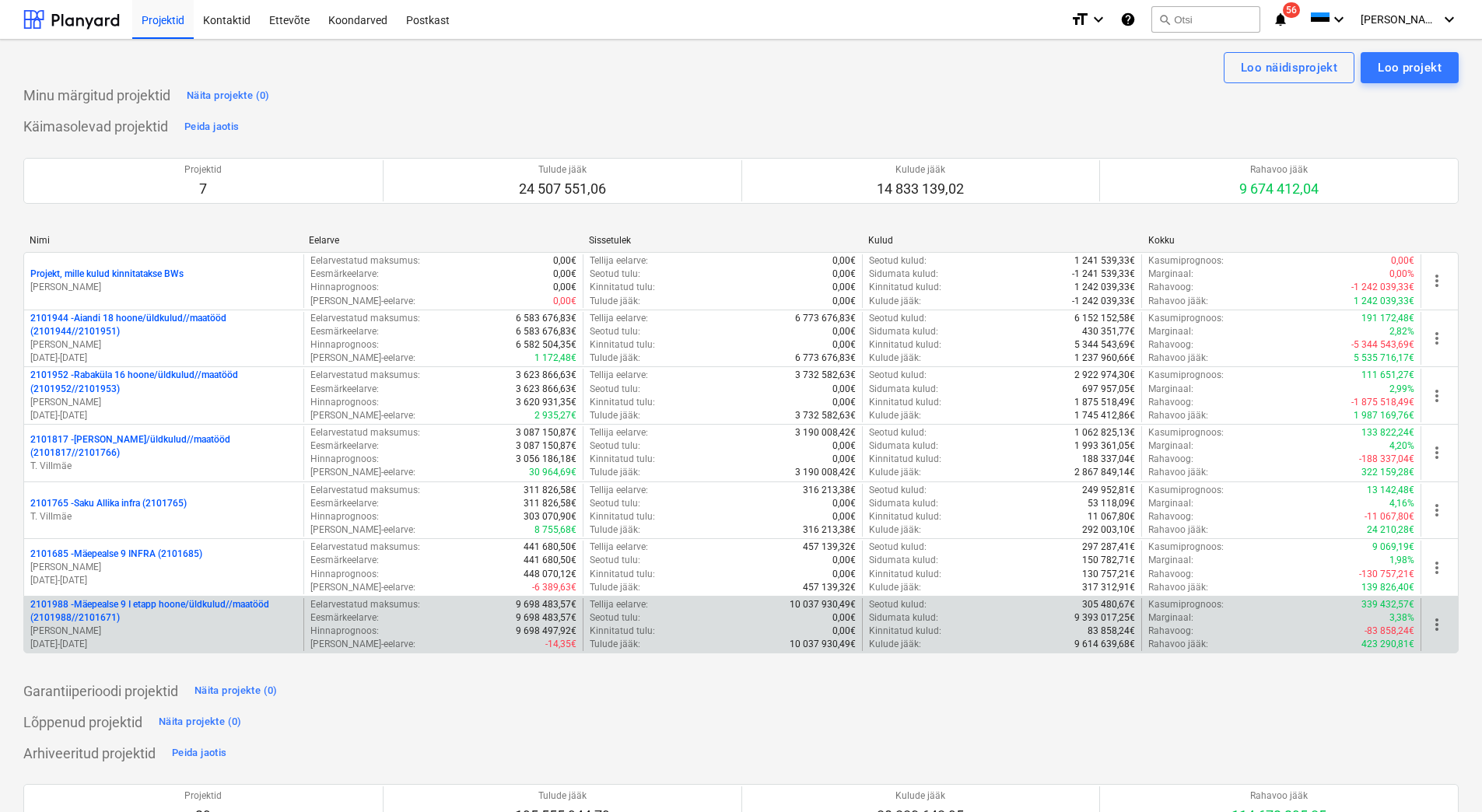
click at [158, 617] on p "2101988 - Mäepealse 9 I etapp hoone/üldkulud//maatööd (2101988//2101671)" at bounding box center [163, 611] width 267 height 27
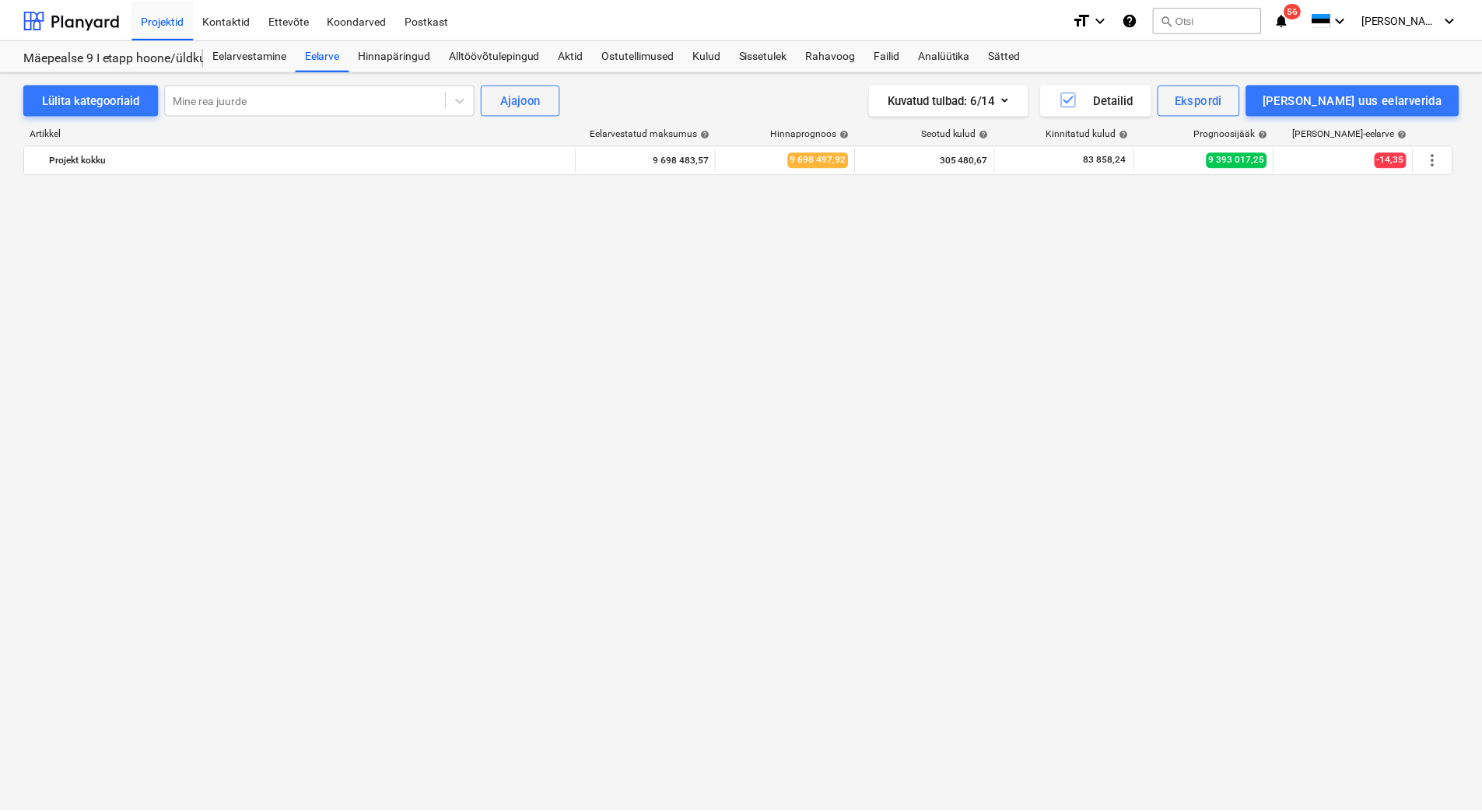
scroll to position [2263, 0]
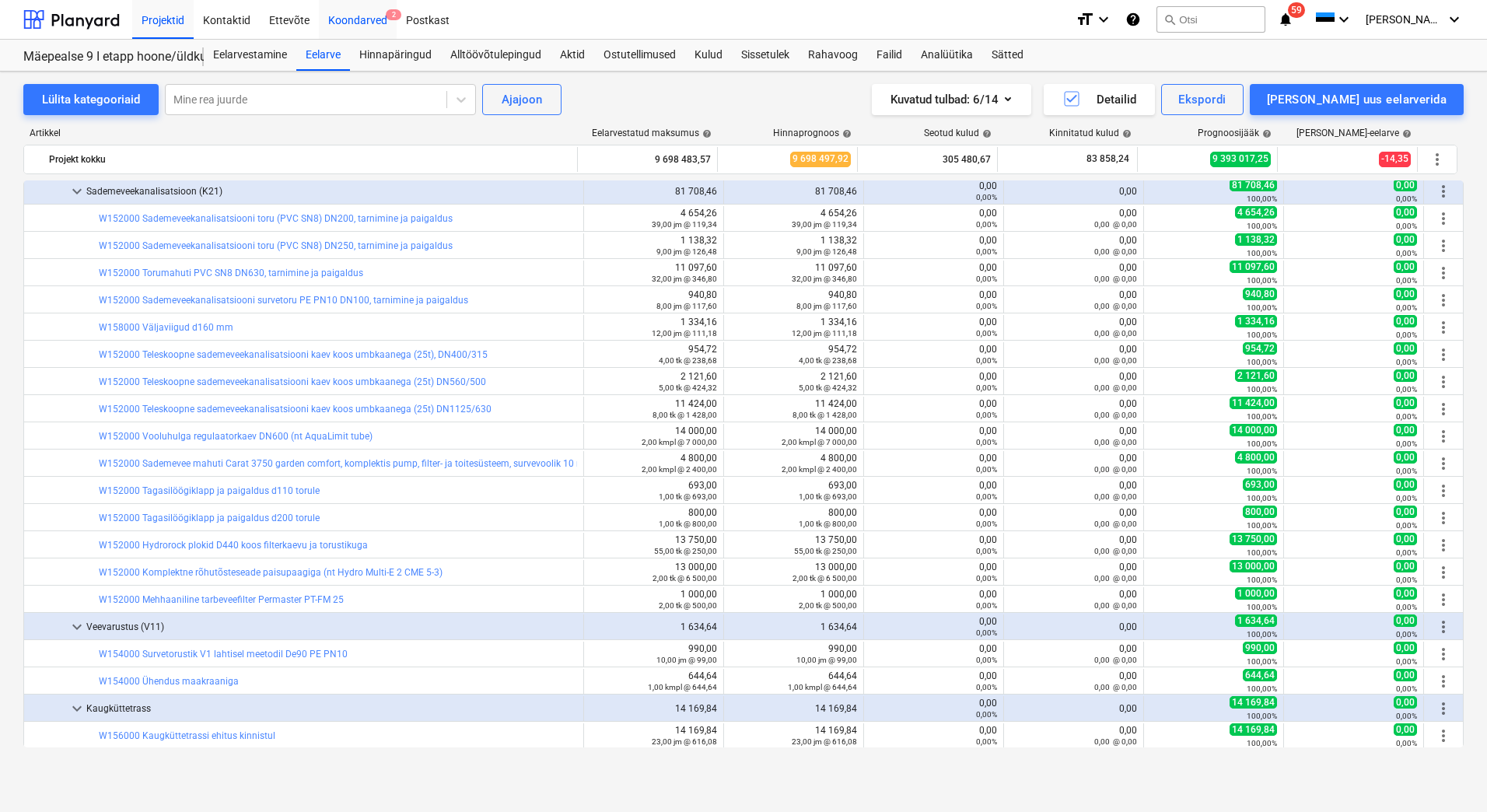
click at [339, 18] on div "Koondarved 2" at bounding box center [357, 18] width 78 height 39
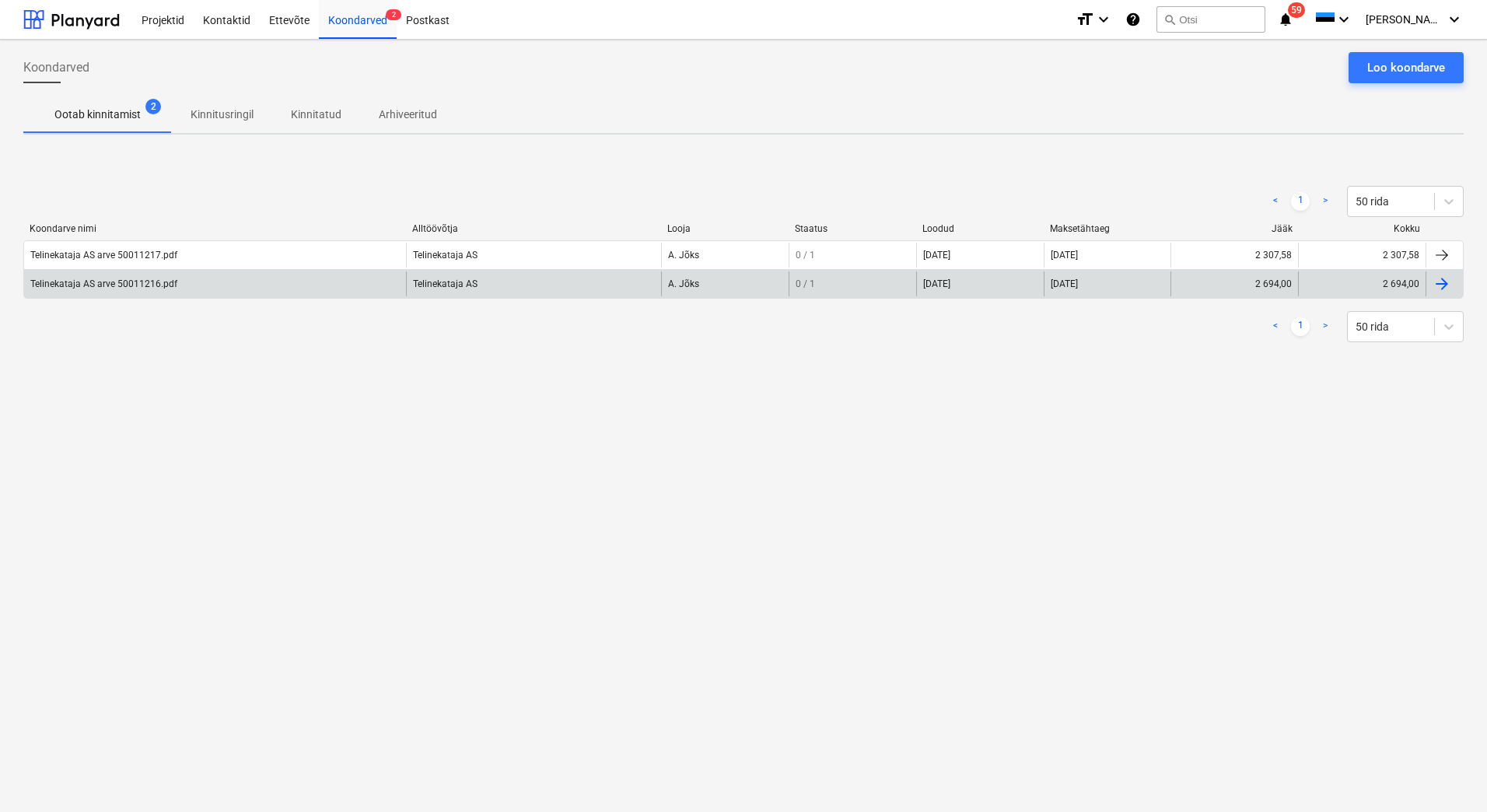
click at [167, 293] on div "Telinekataja AS arve 50011216.pdf" at bounding box center [214, 283] width 382 height 25
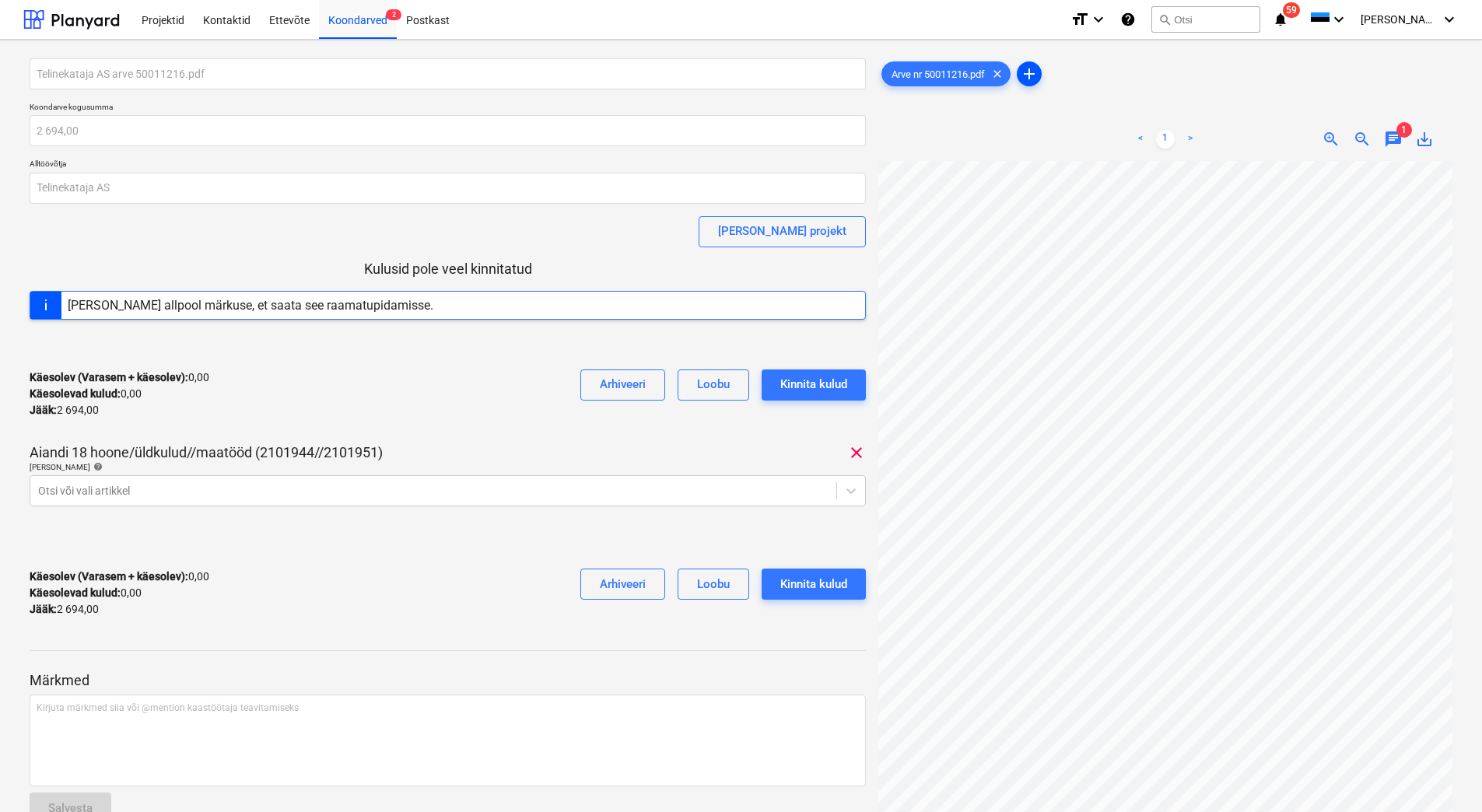
click at [1030, 67] on span "add" at bounding box center [1029, 73] width 18 height 18
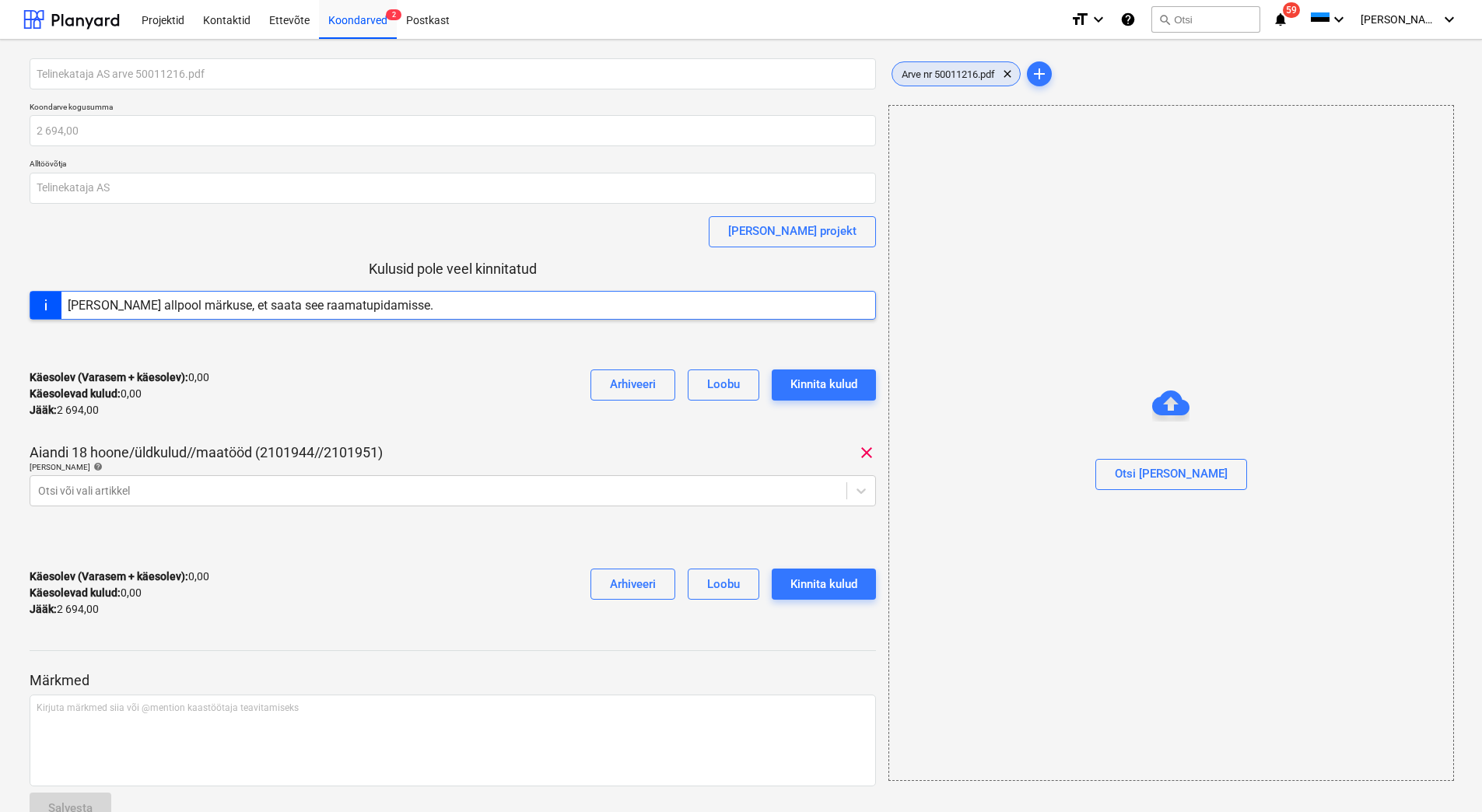
click at [951, 79] on span "Arve nr 50011216.pdf" at bounding box center [948, 74] width 112 height 12
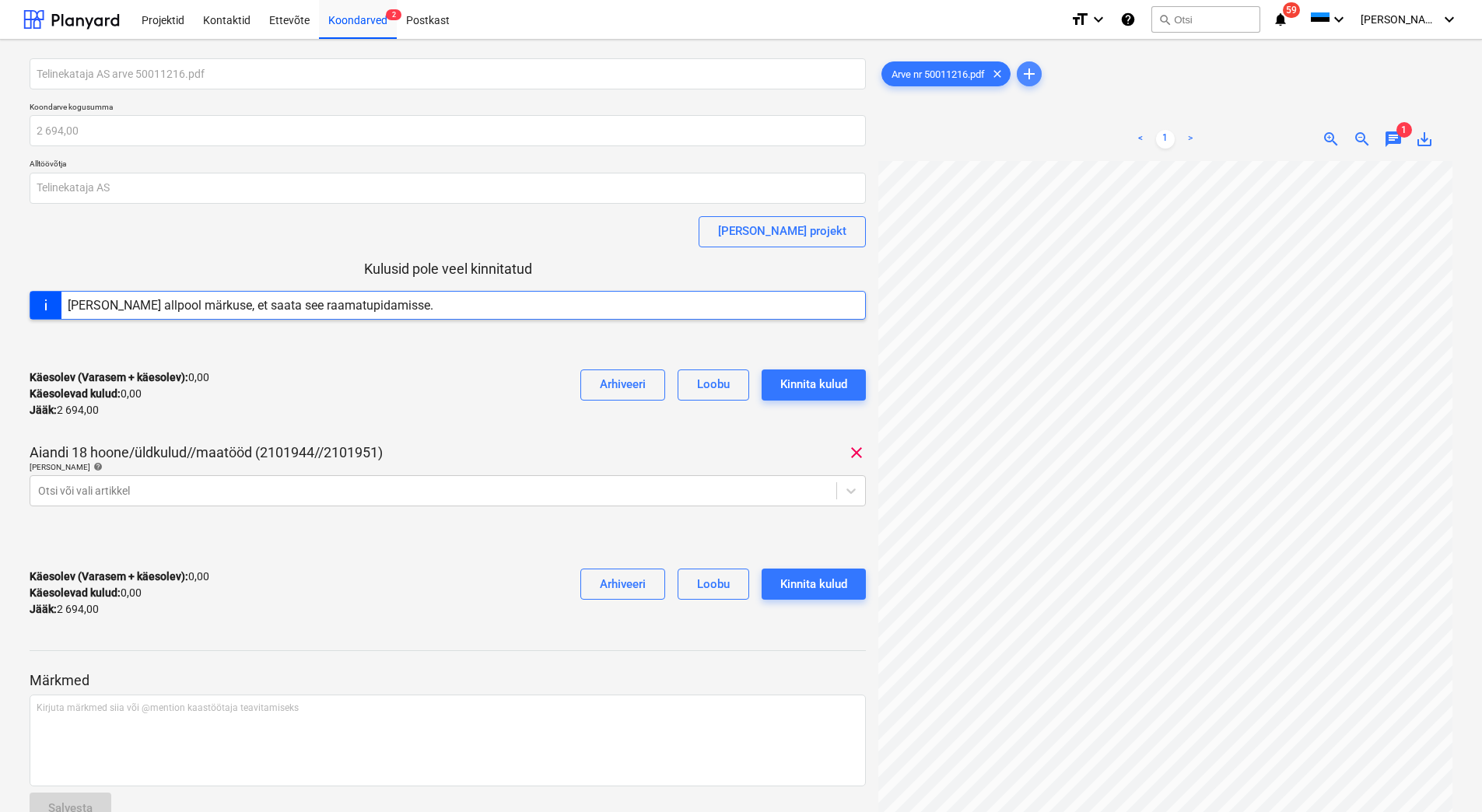
click at [1033, 70] on span "add" at bounding box center [1029, 73] width 18 height 18
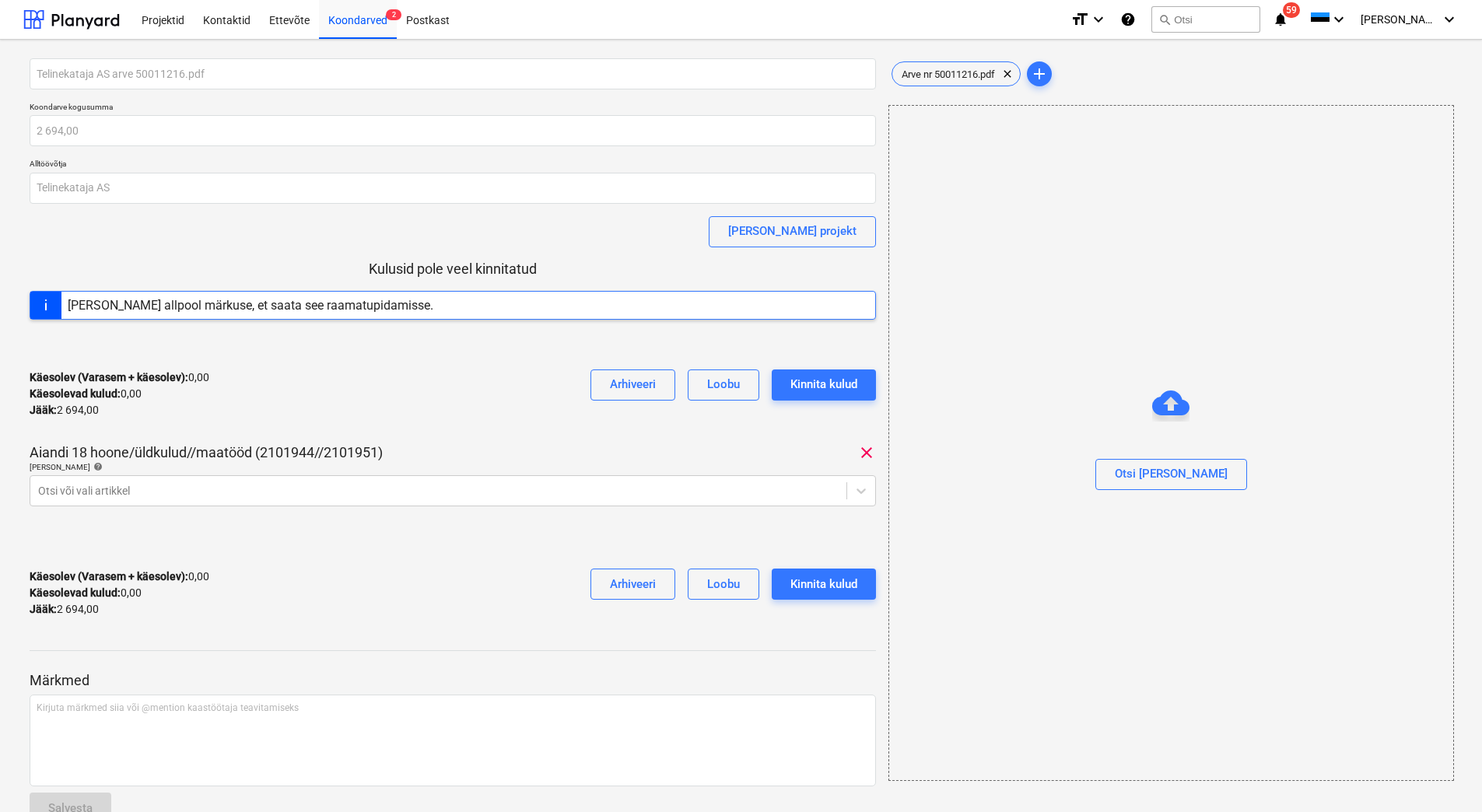
click at [1058, 442] on div at bounding box center [1171, 446] width 564 height 25
click at [945, 70] on span "Arve nr 50011216.pdf" at bounding box center [948, 74] width 112 height 12
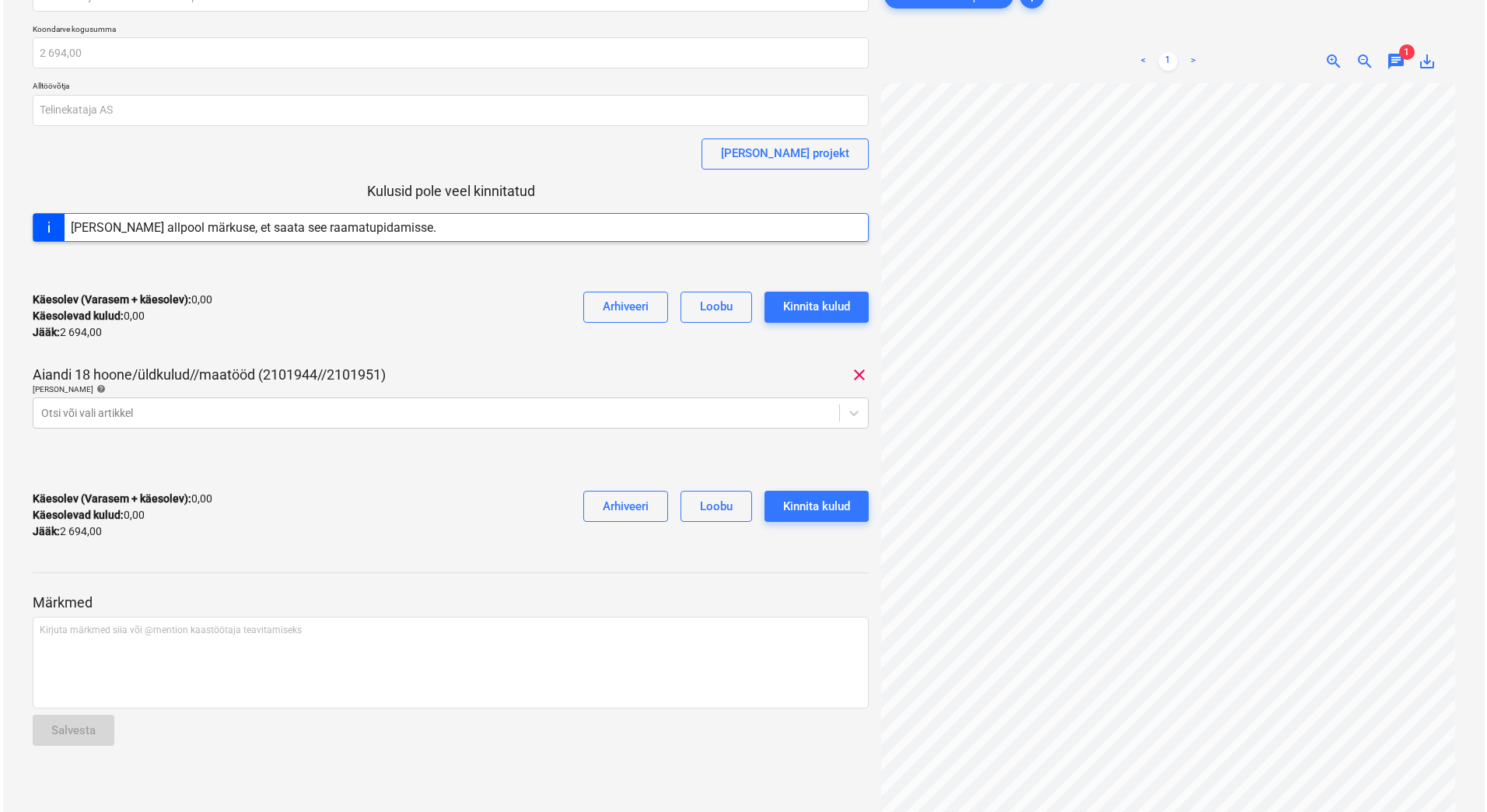
scroll to position [226, 0]
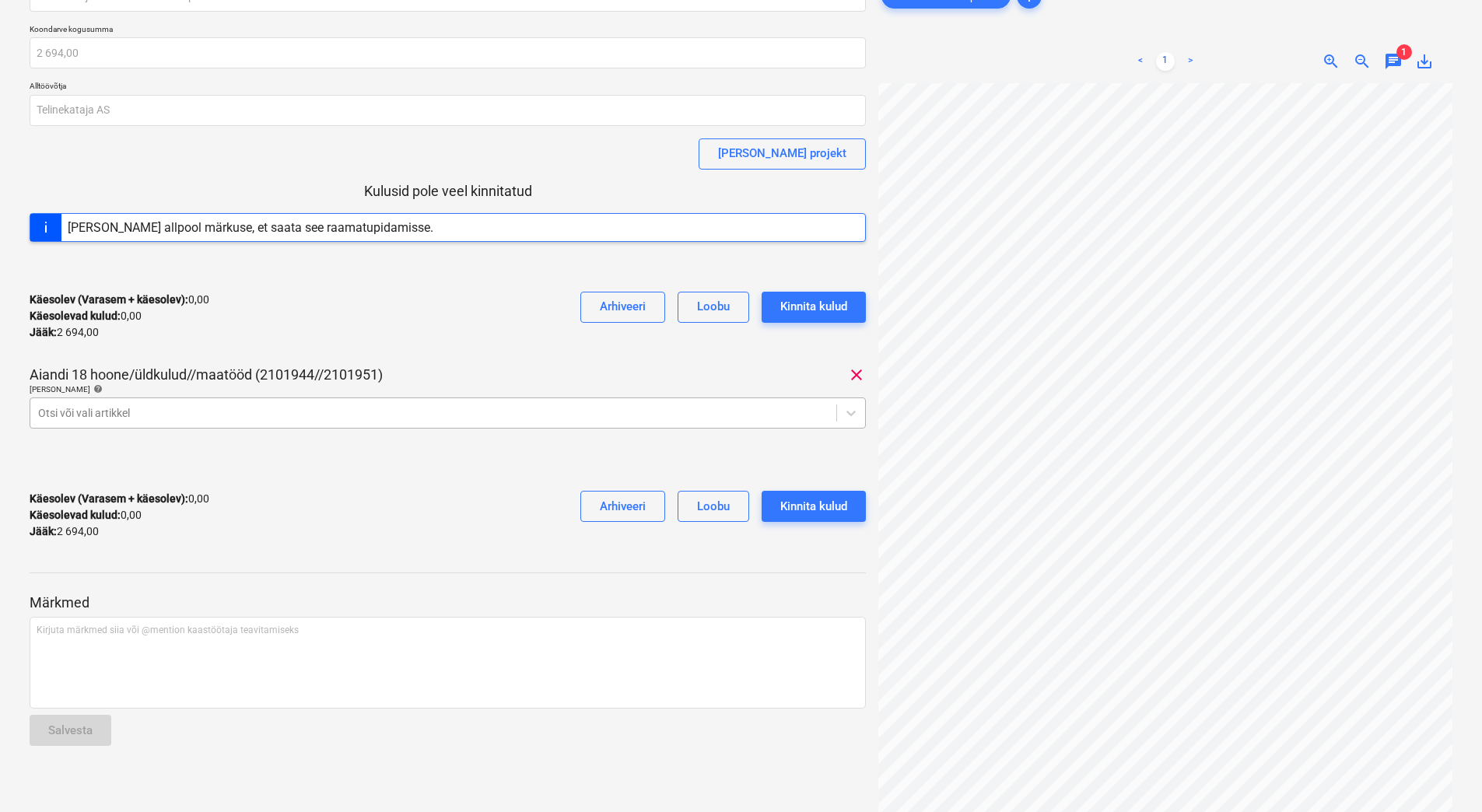
click at [556, 411] on div at bounding box center [433, 413] width 790 height 16
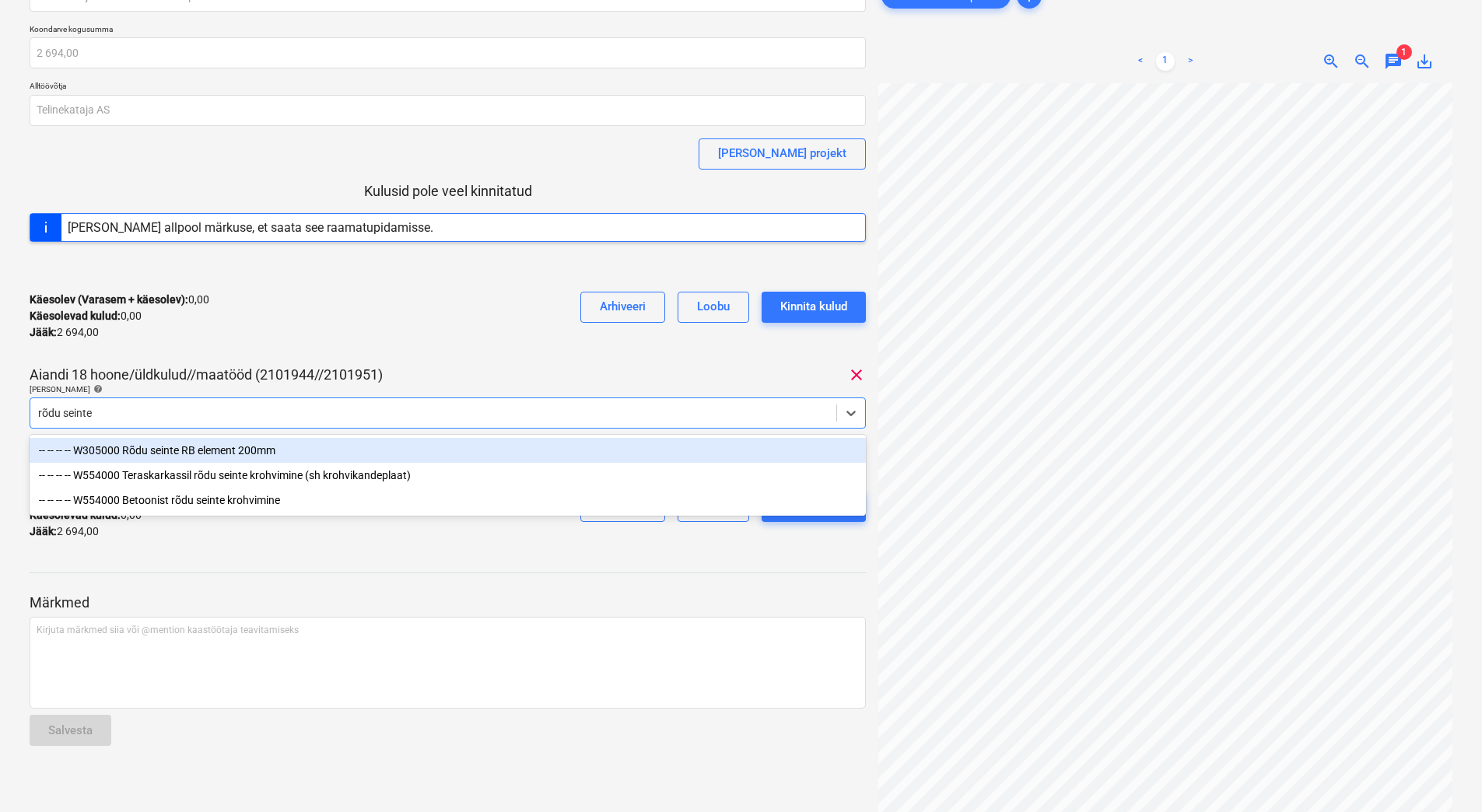
click at [64, 416] on input "rõdu seinte" at bounding box center [66, 413] width 56 height 13
type input "rõduseinte"
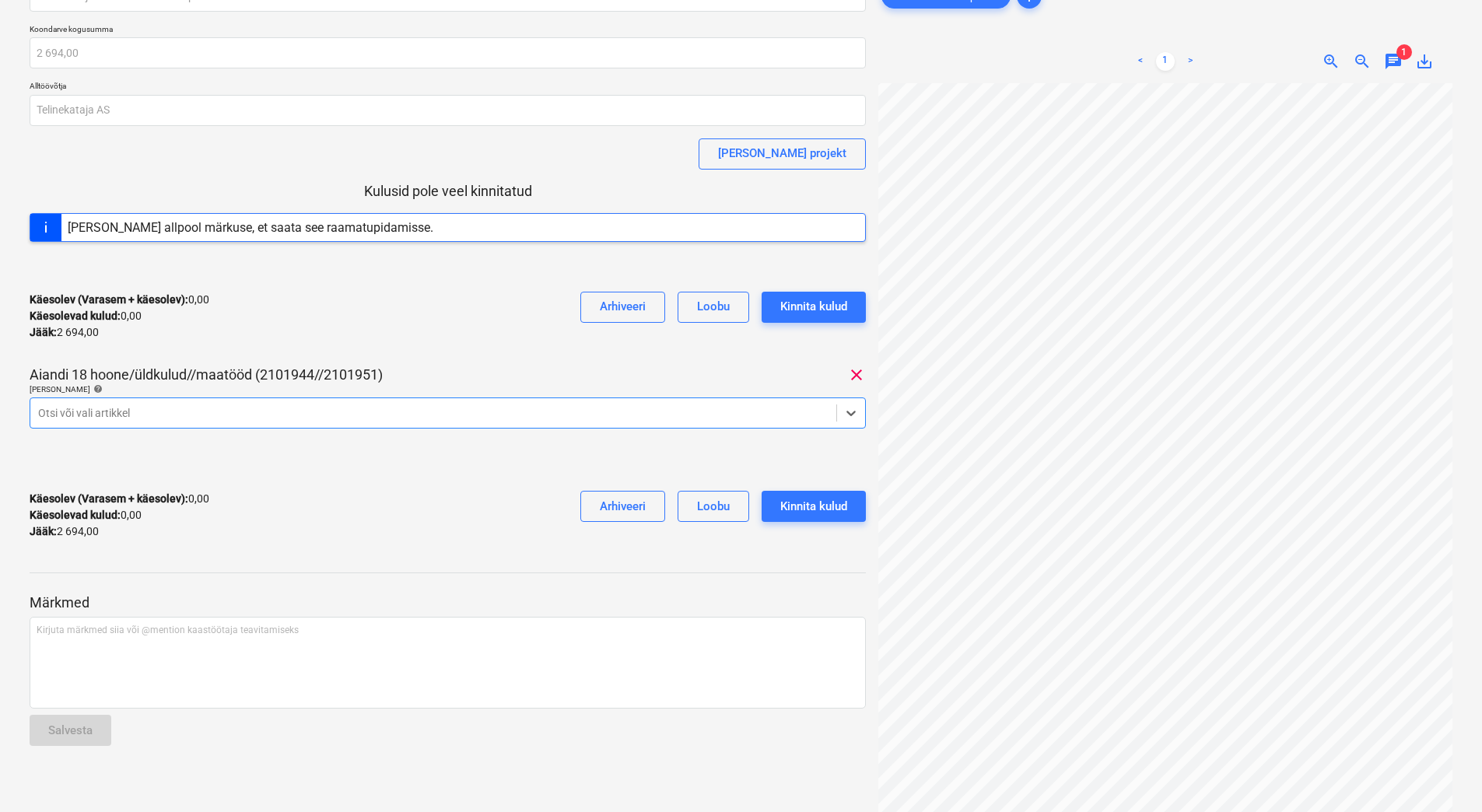
drag, startPoint x: 114, startPoint y: 410, endPoint x: 54, endPoint y: 410, distance: 60.0
click at [54, 410] on div at bounding box center [433, 413] width 790 height 16
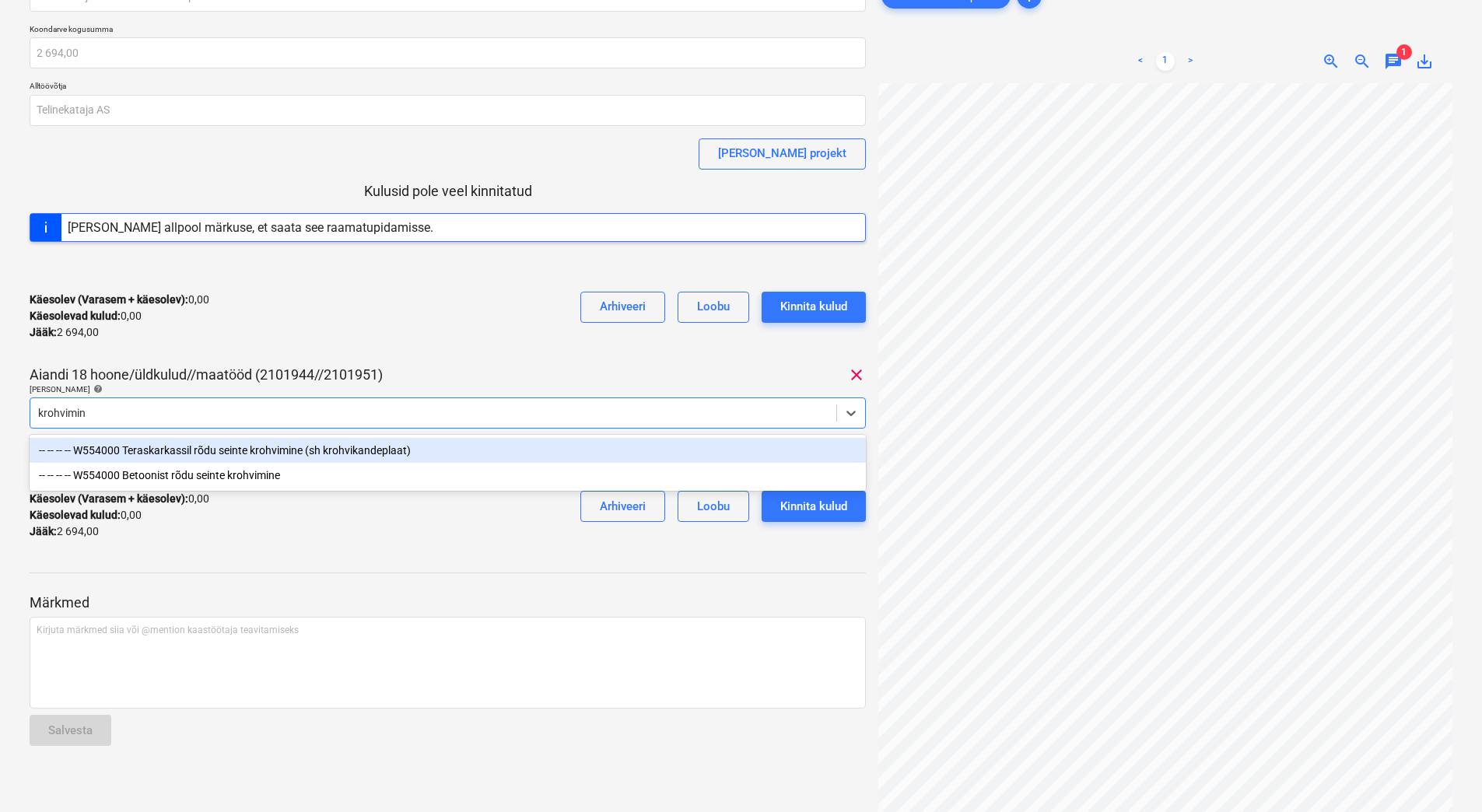
type input "krohvimine"
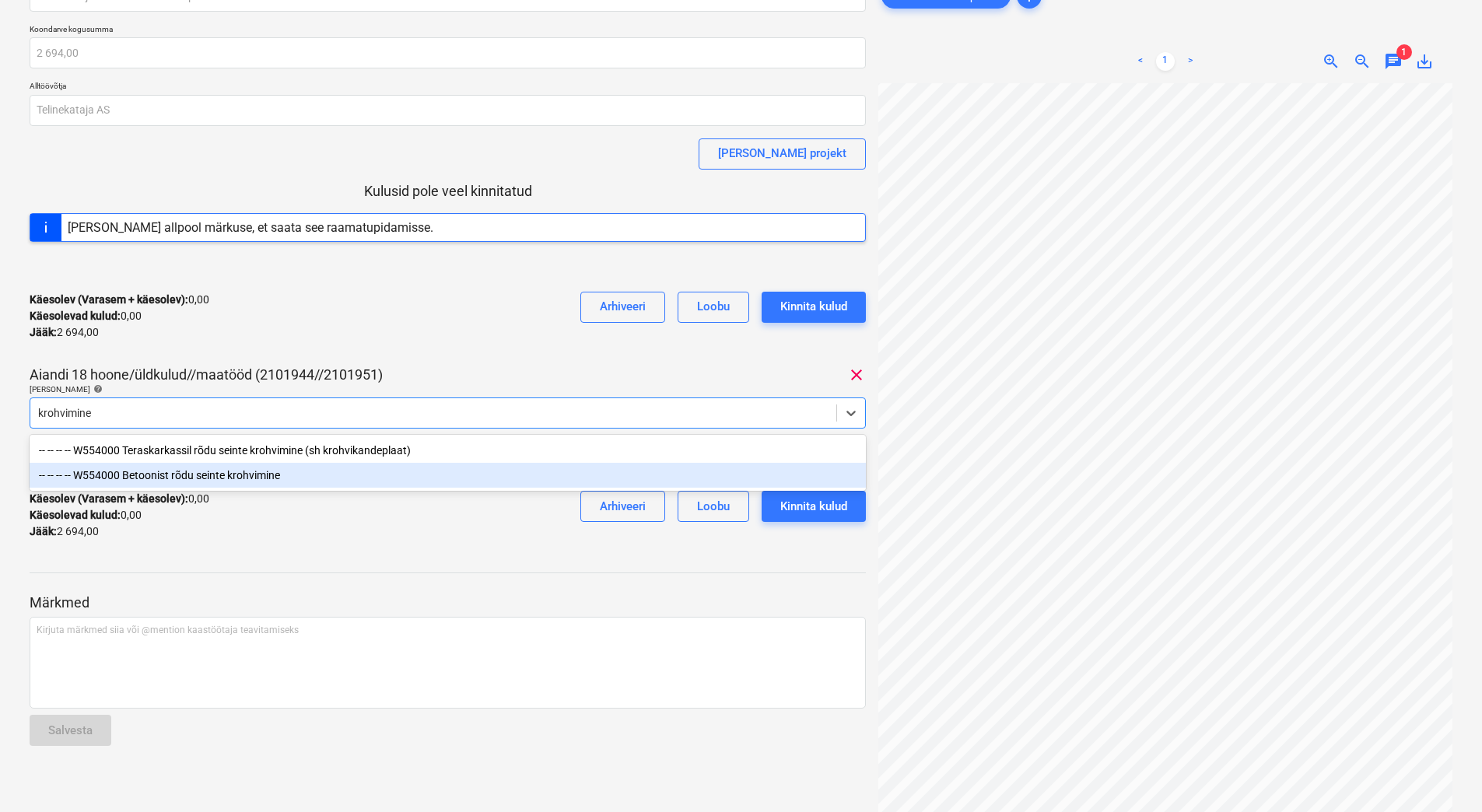
drag, startPoint x: 200, startPoint y: 475, endPoint x: 254, endPoint y: 427, distance: 72.2
click at [200, 477] on div "-- -- -- -- W554000 Betoonist rõdu seinte krohvimine" at bounding box center [447, 474] width 836 height 25
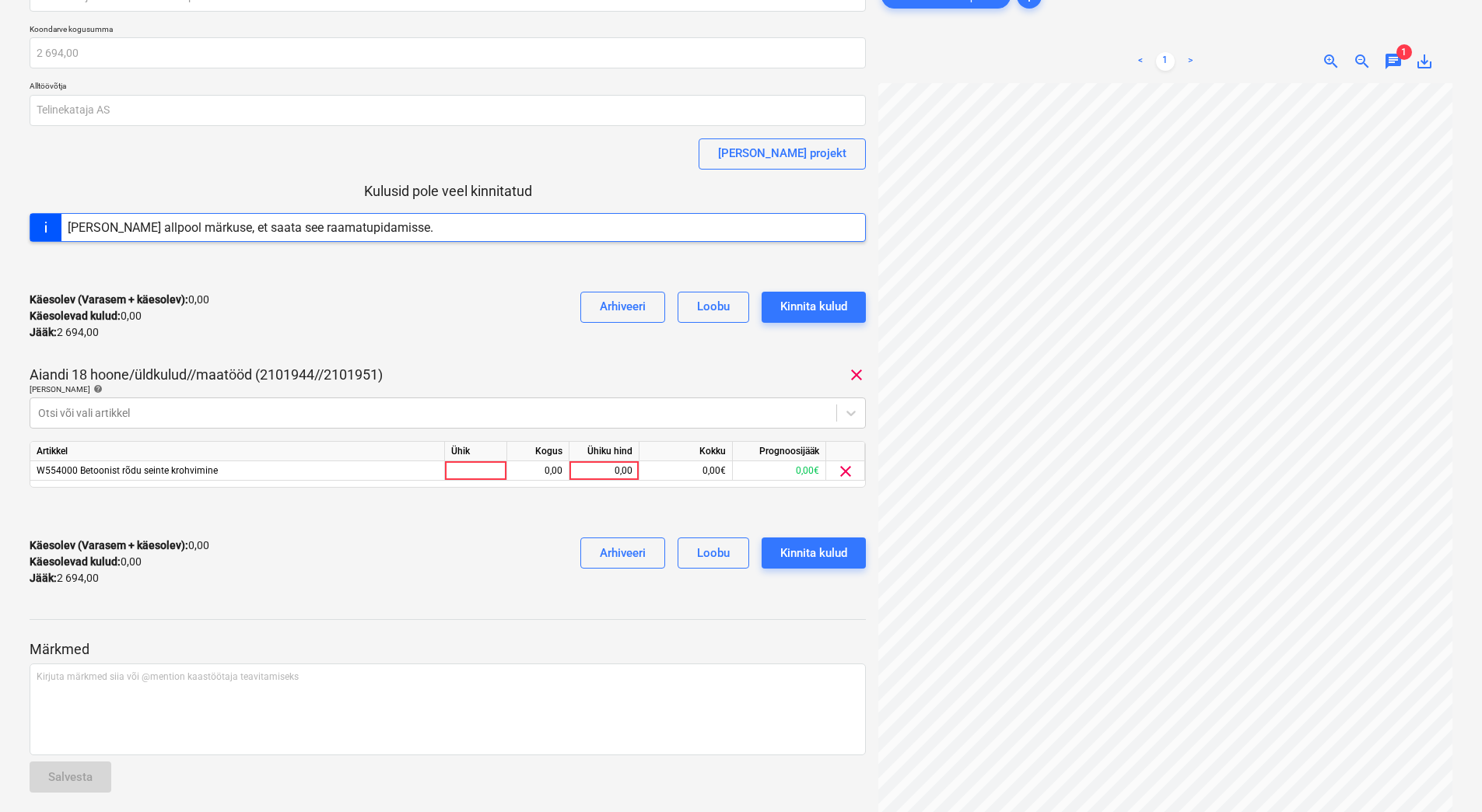
click at [342, 318] on div "Käesolev (Varasem + käesolev) : 0,00 Käesolevad kulud : 0,00 Jääk : 2 694,00 Ar…" at bounding box center [447, 316] width 836 height 74
click at [844, 467] on span "clear" at bounding box center [845, 471] width 18 height 18
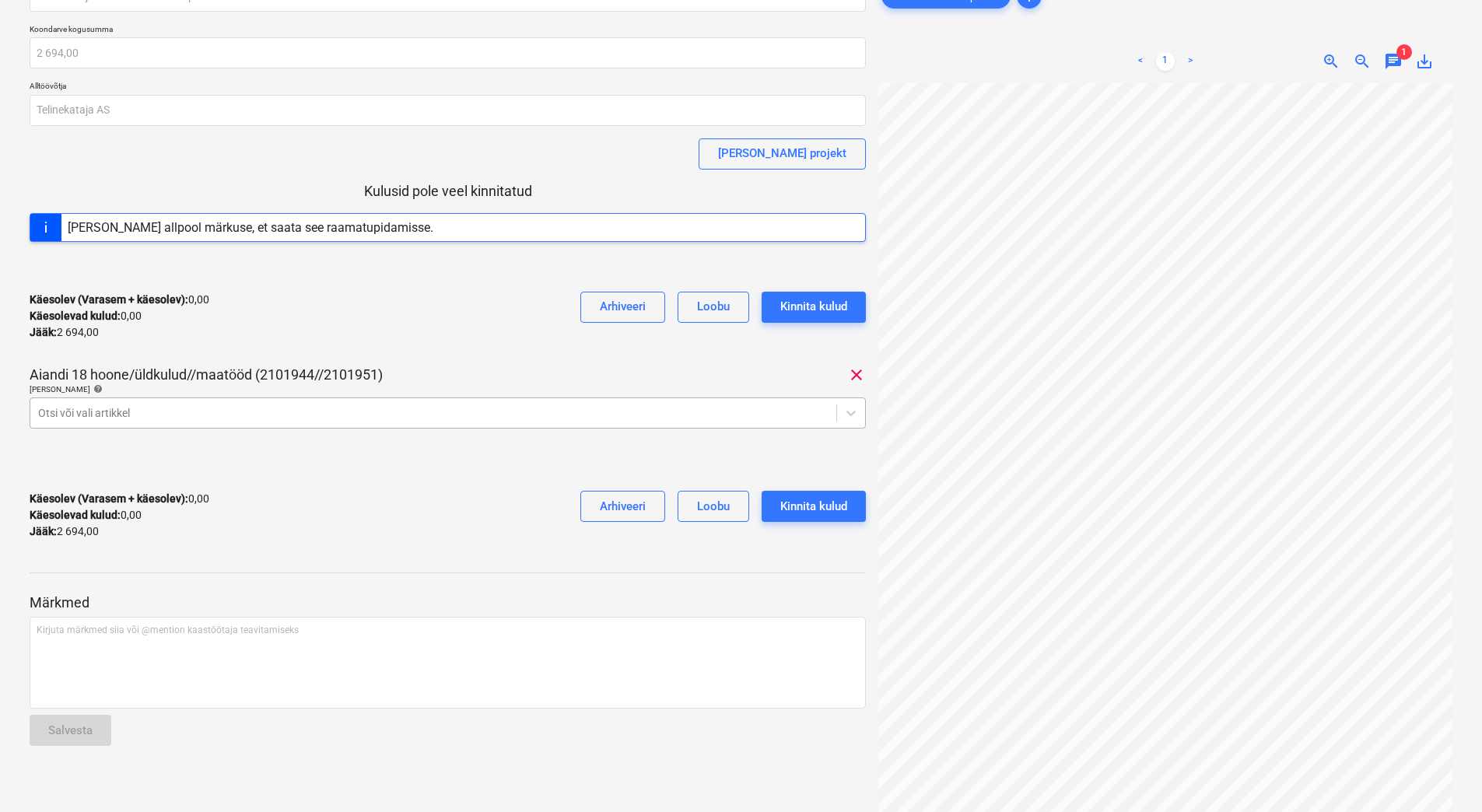
click at [163, 425] on div "Otsi või vali artikkel" at bounding box center [447, 413] width 836 height 31
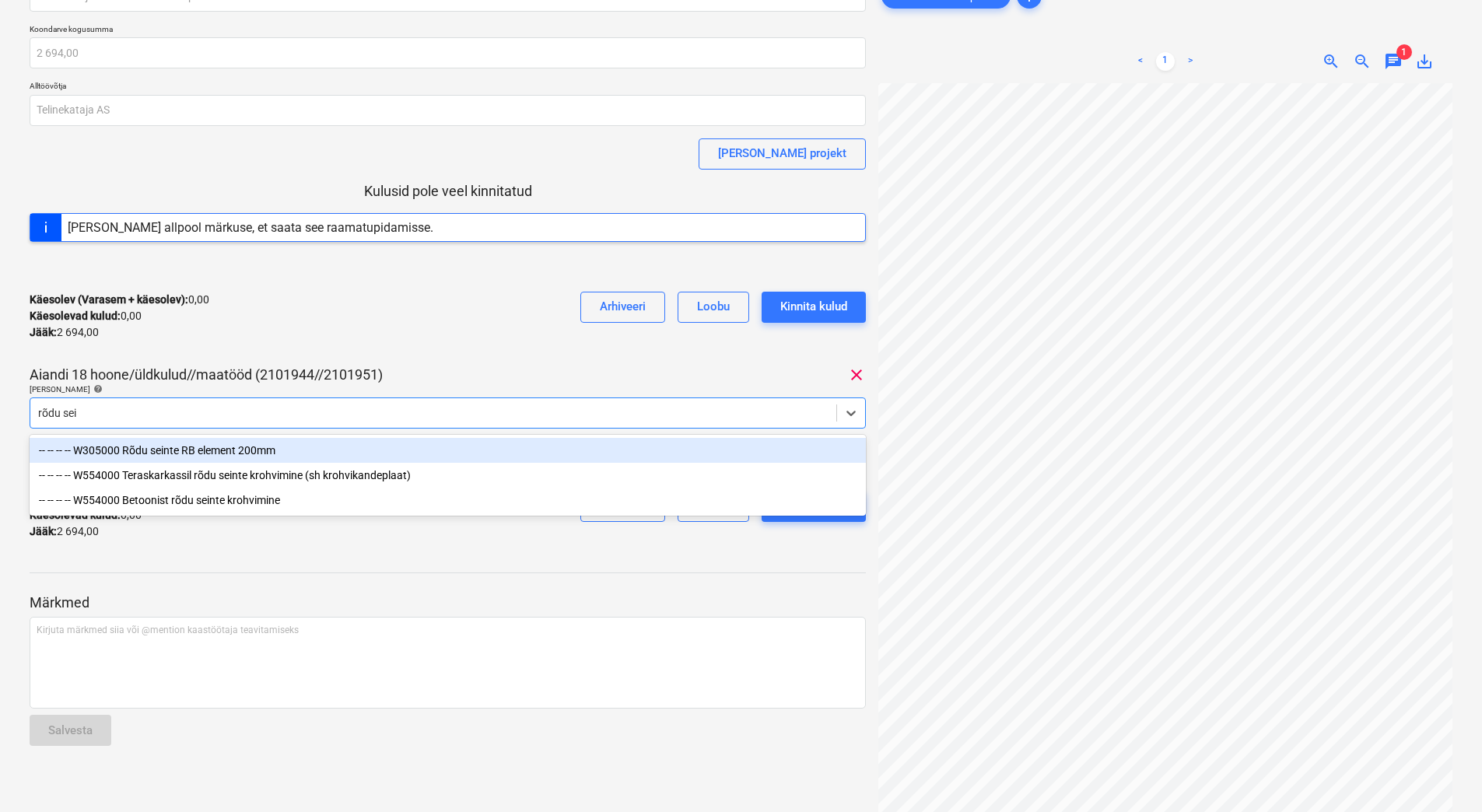
type input "rõdu sein"
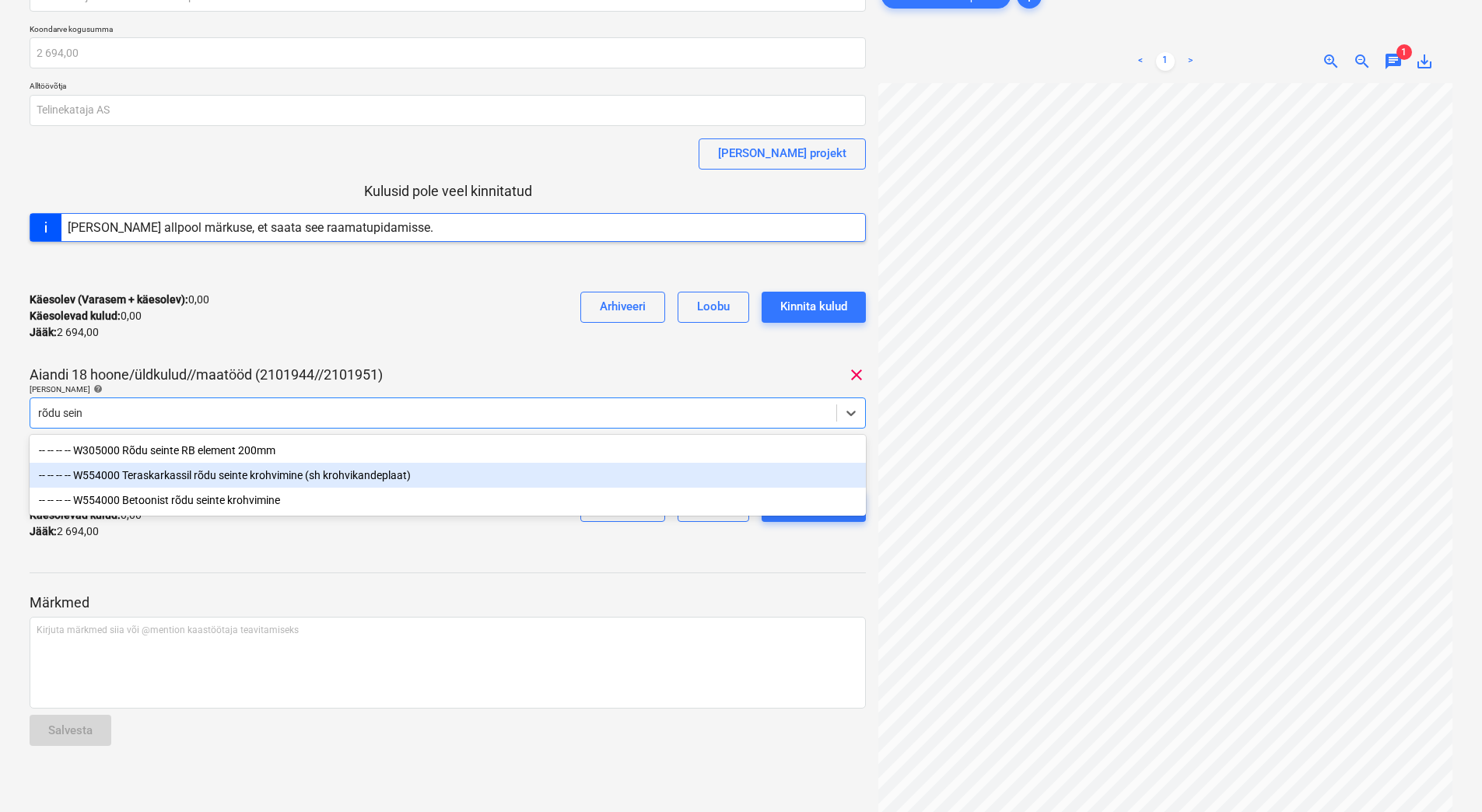
click at [164, 481] on div "-- -- -- -- W554000 Teraskarkassil rõdu seinte krohvimine (sh krohvikandeplaat)" at bounding box center [447, 474] width 836 height 25
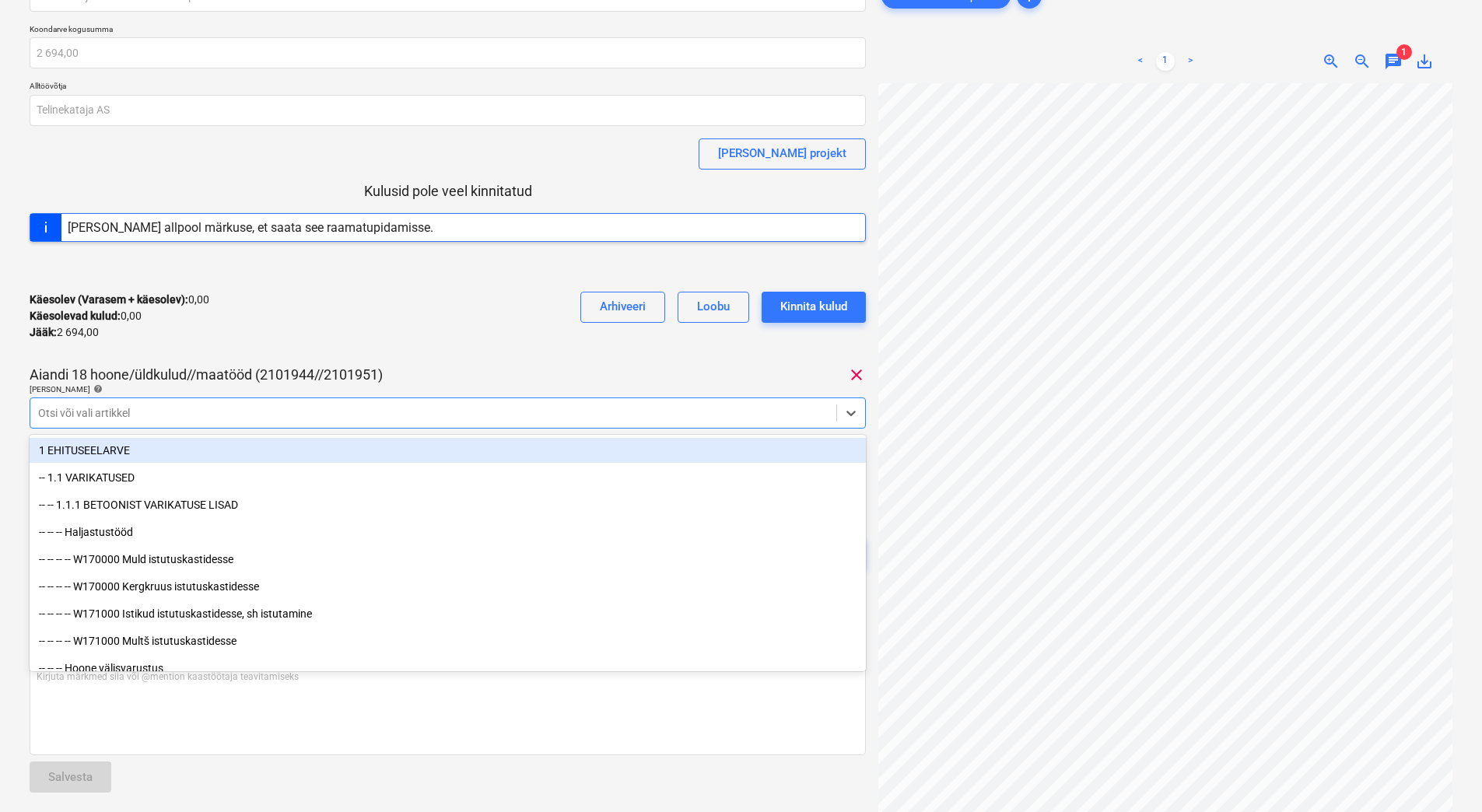
click at [335, 318] on div "Käesolev (Varasem + käesolev) : 0,00 Käesolevad kulud : 0,00 Jääk : 2 694,00 Ar…" at bounding box center [447, 316] width 836 height 74
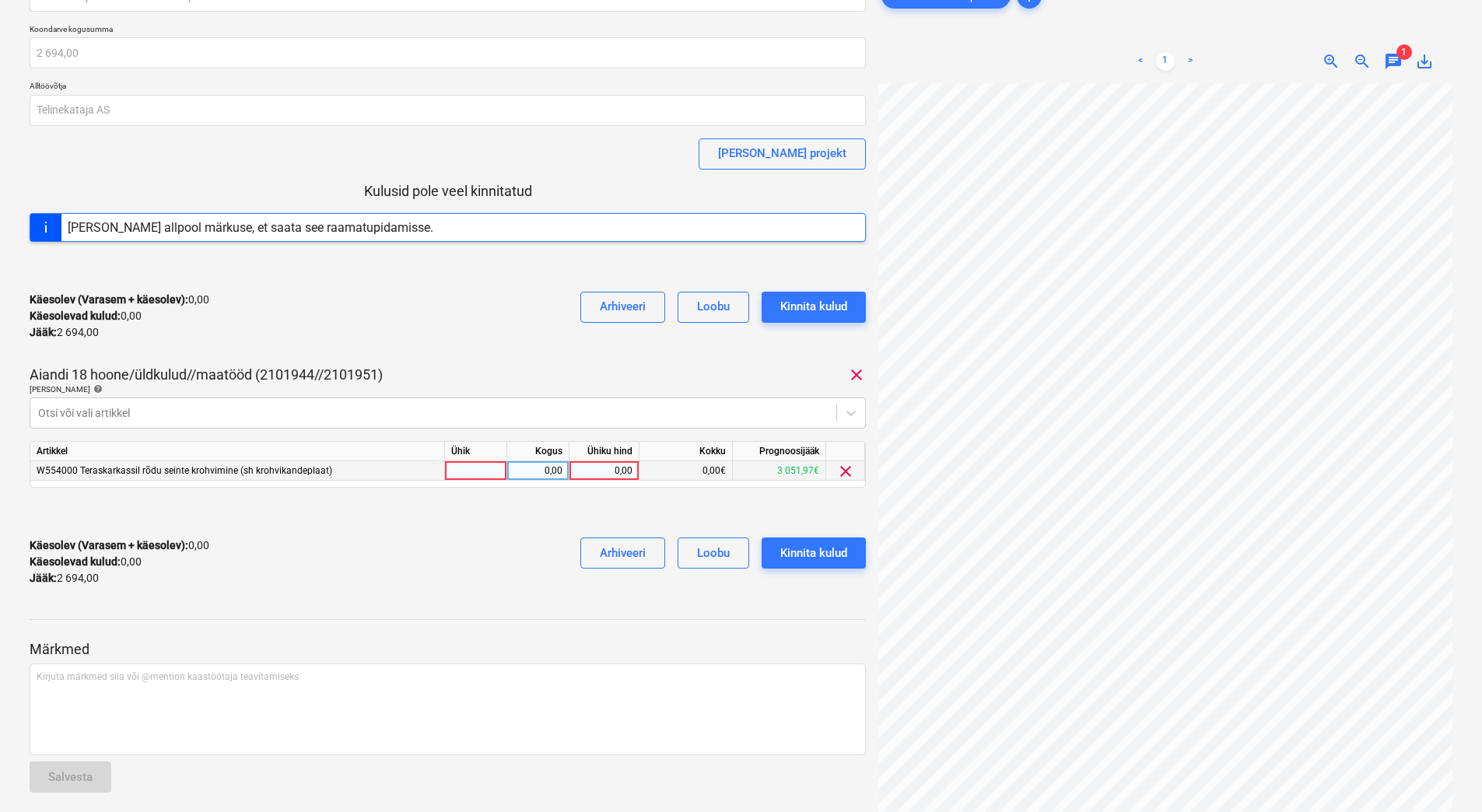
click at [605, 467] on div "0,00" at bounding box center [605, 471] width 57 height 19
type input "2694"
click at [487, 574] on div "Käesolev (Varasem + käesolev) : 2 694,00 Käesolevad kulud : 2 694,00 Jääk : 0,0…" at bounding box center [447, 561] width 836 height 74
click at [805, 545] on div "Kinnita kulud" at bounding box center [813, 553] width 67 height 20
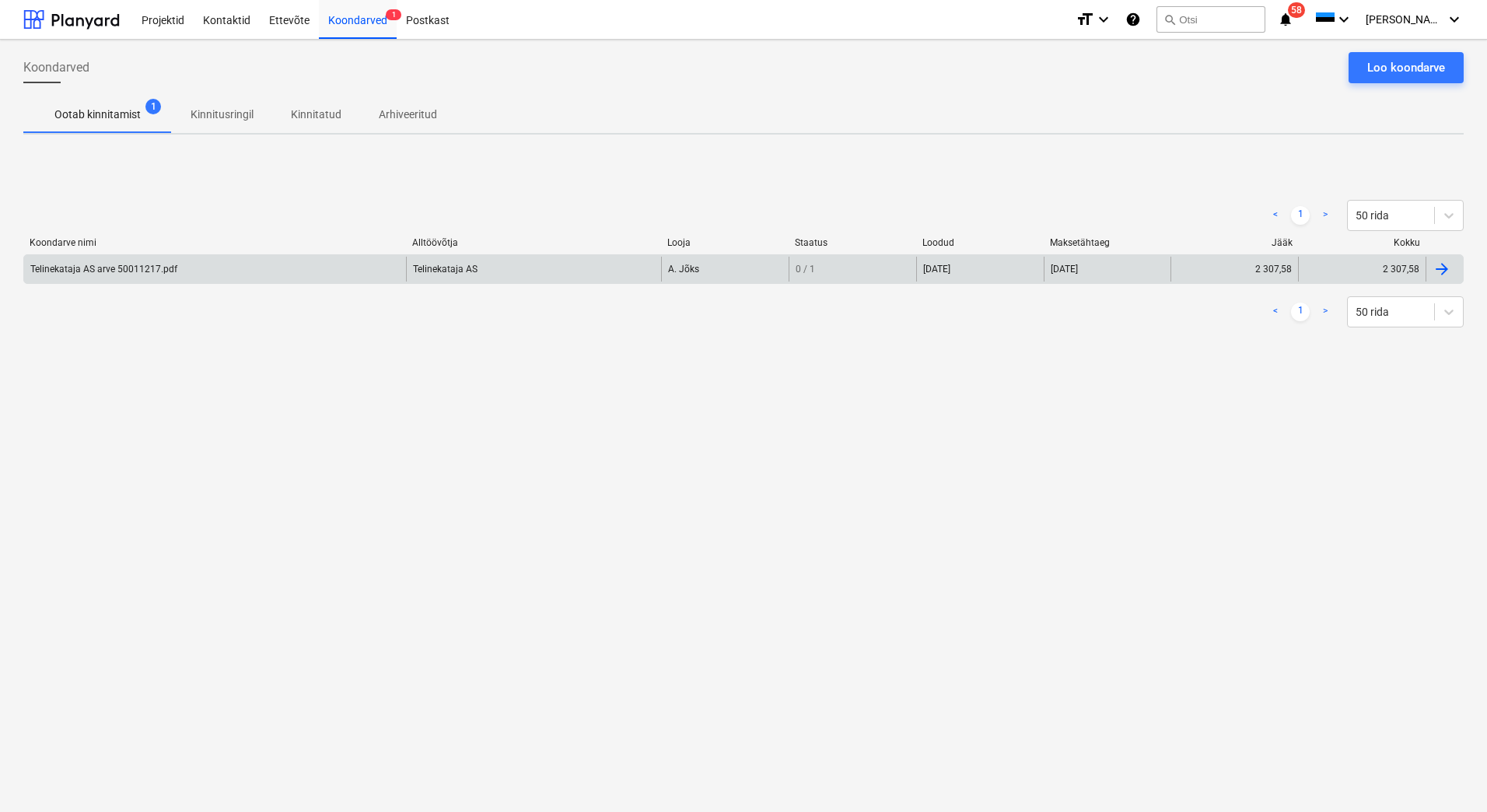
click at [214, 265] on div "Telinekataja AS arve 50011217.pdf" at bounding box center [214, 268] width 382 height 25
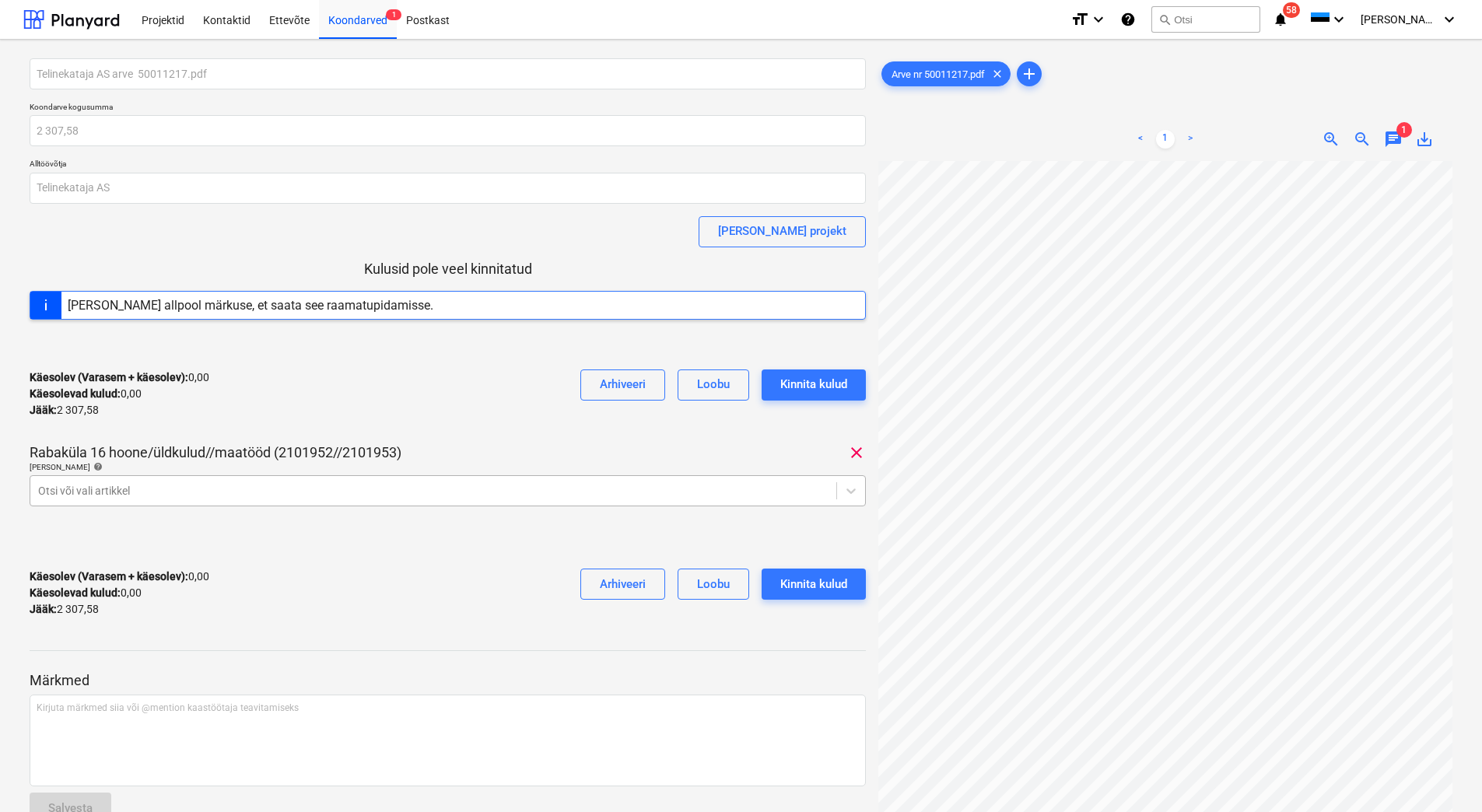
click at [366, 491] on div at bounding box center [433, 490] width 790 height 16
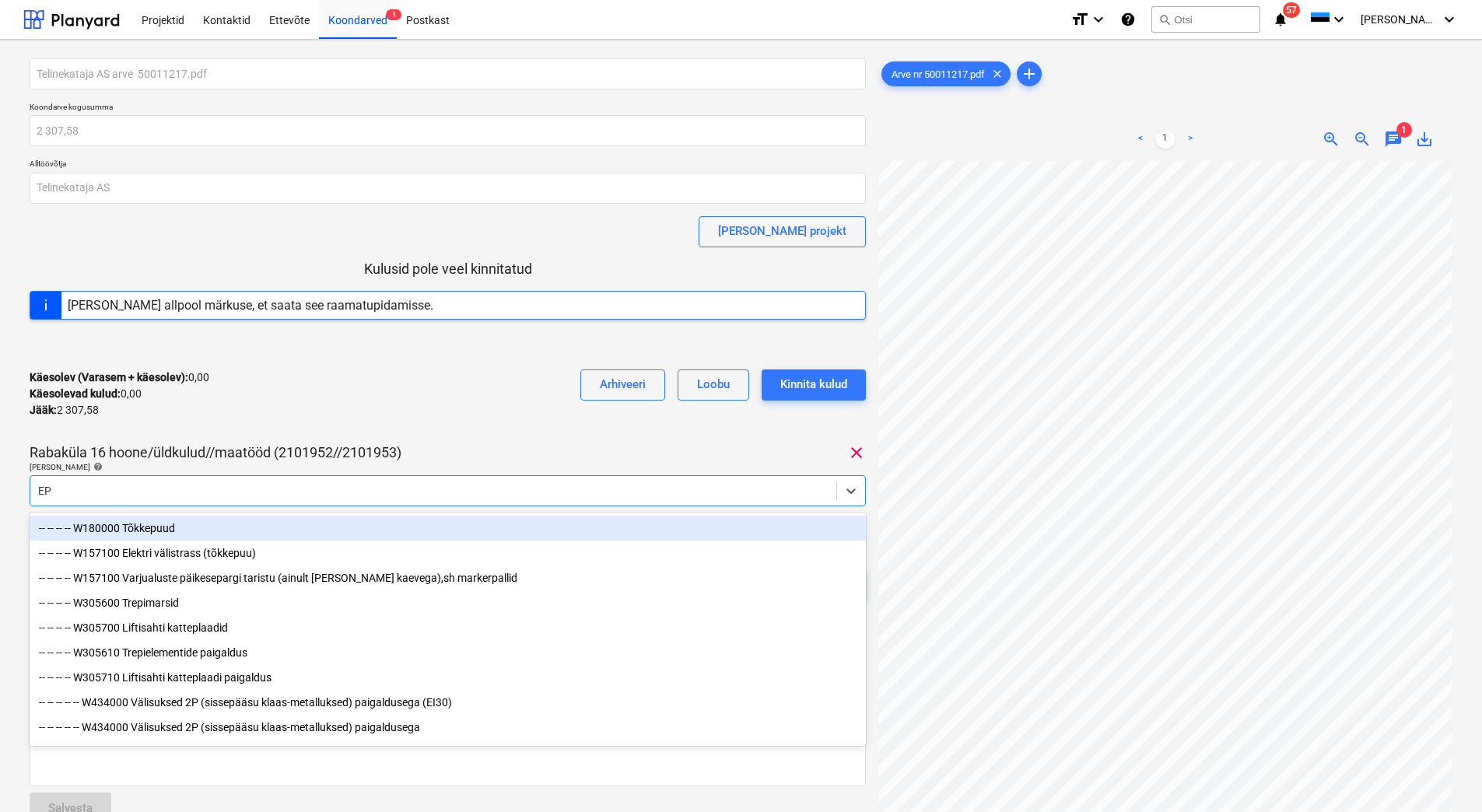
type input "EPS"
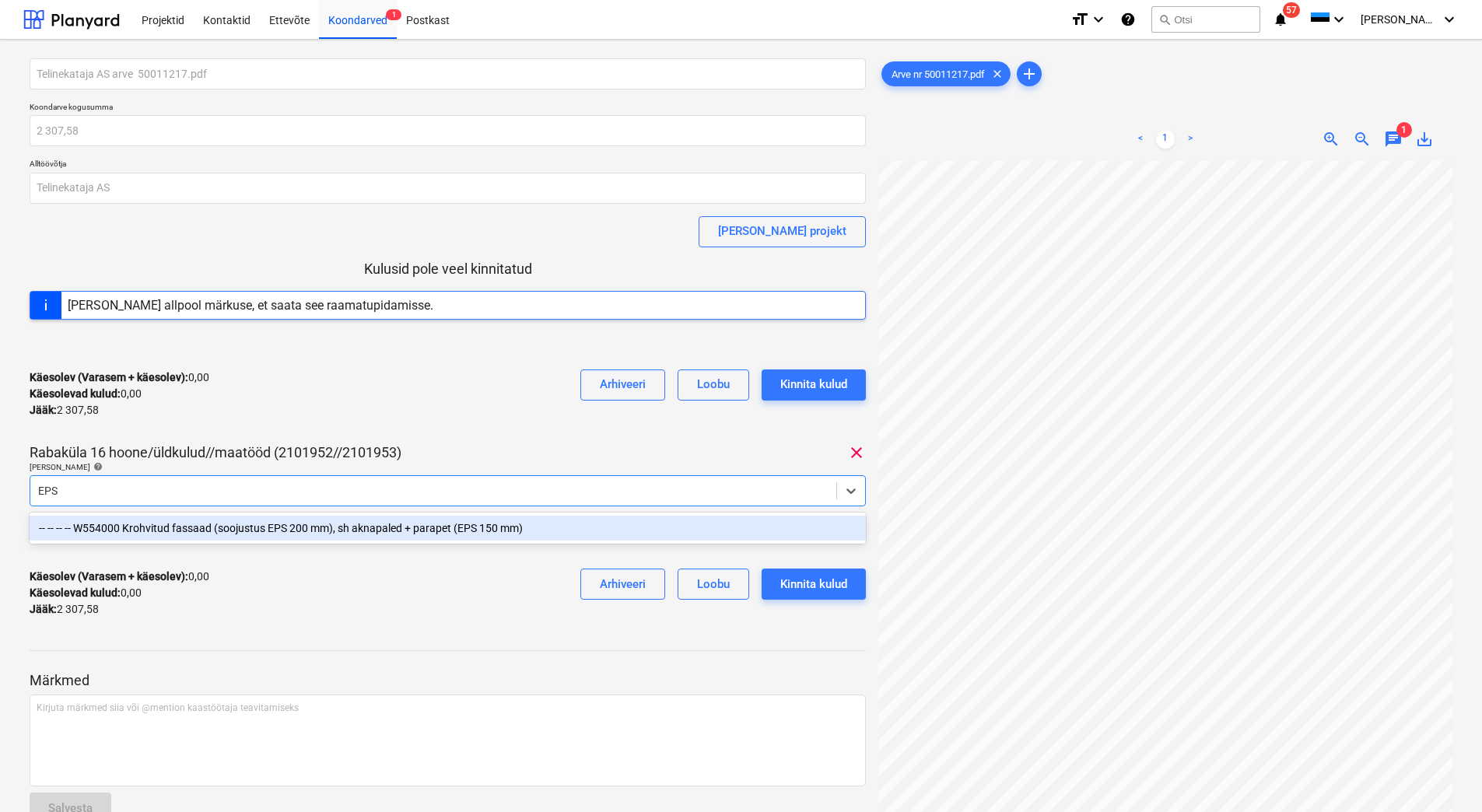
click at [229, 532] on div "-- -- -- -- W554000 Krohvitud fassaad (soojustus EPS 200 mm), sh aknapaled + pa…" at bounding box center [447, 527] width 836 height 25
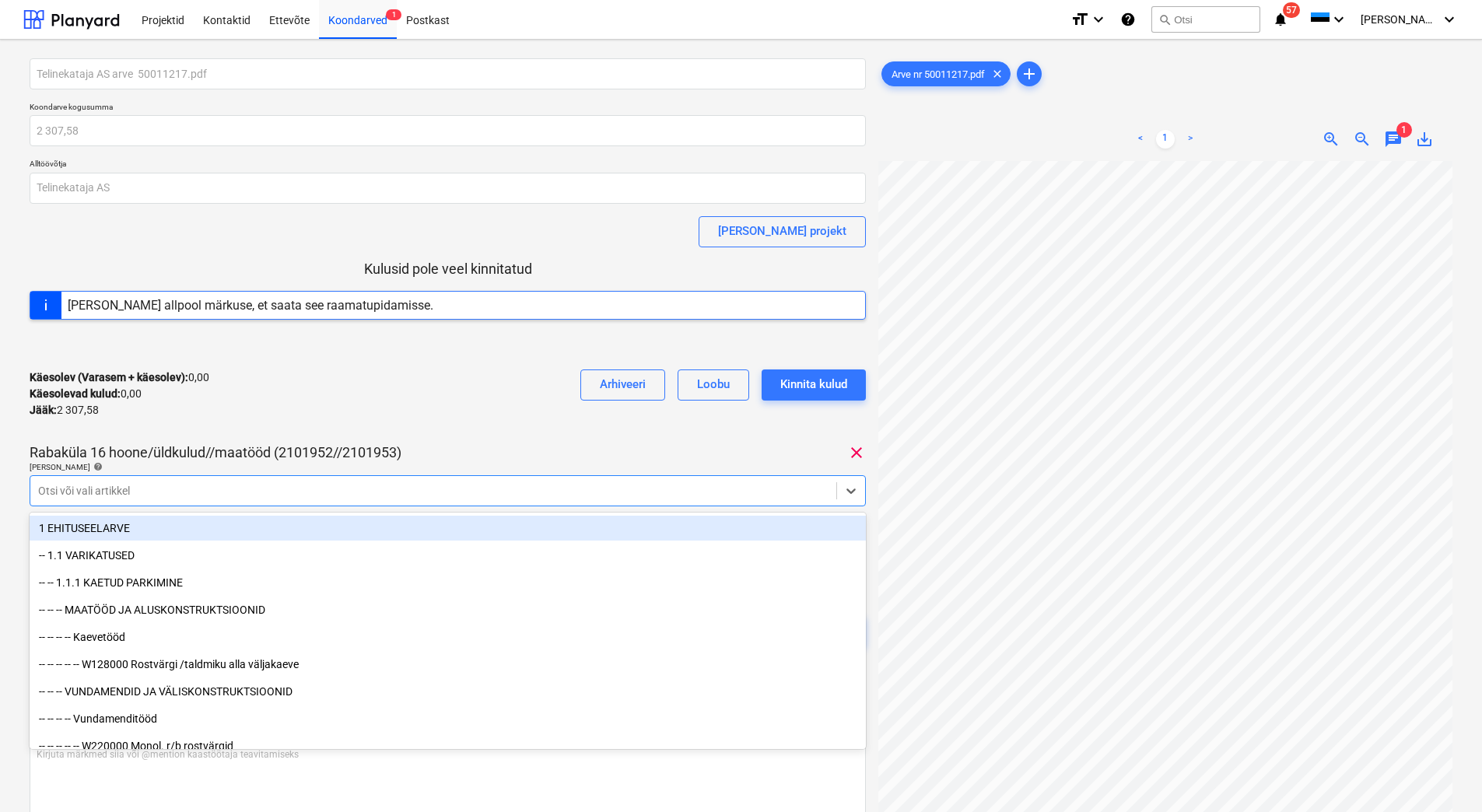
click at [366, 410] on div "Käesolev (Varasem + käesolev) : 0,00 Käesolevad kulud : 0,00 Jääk : 2 307,58 Ar…" at bounding box center [447, 394] width 836 height 74
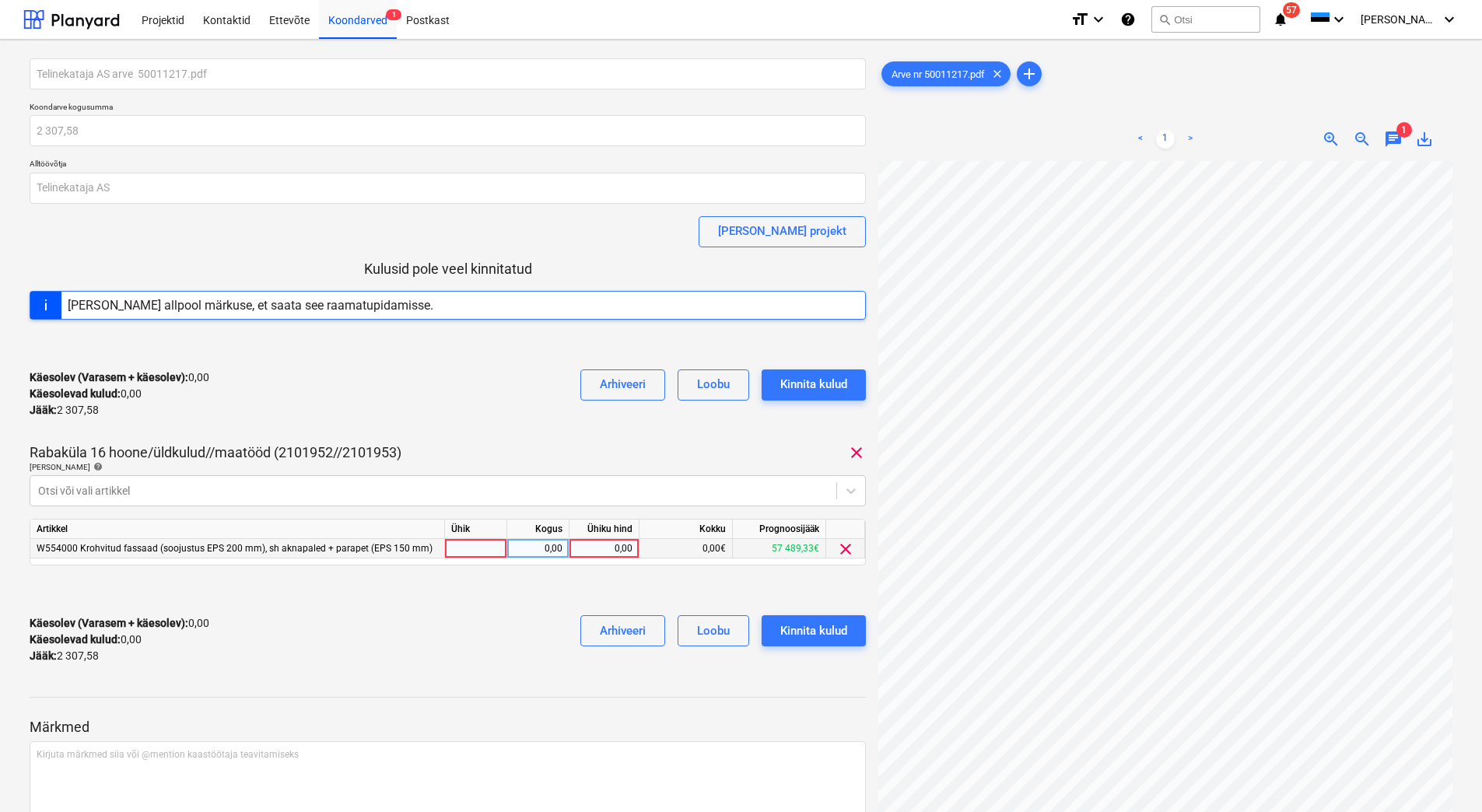
click at [600, 543] on div "0,00" at bounding box center [605, 548] width 57 height 19
type input "2307,58"
click at [420, 637] on div "Käesolev (Varasem + käesolev) : 2 307,58 Käesolevad kulud : 2 307,58 Jääk : 0,0…" at bounding box center [447, 639] width 836 height 74
click at [811, 635] on div "Kinnita kulud" at bounding box center [813, 631] width 67 height 20
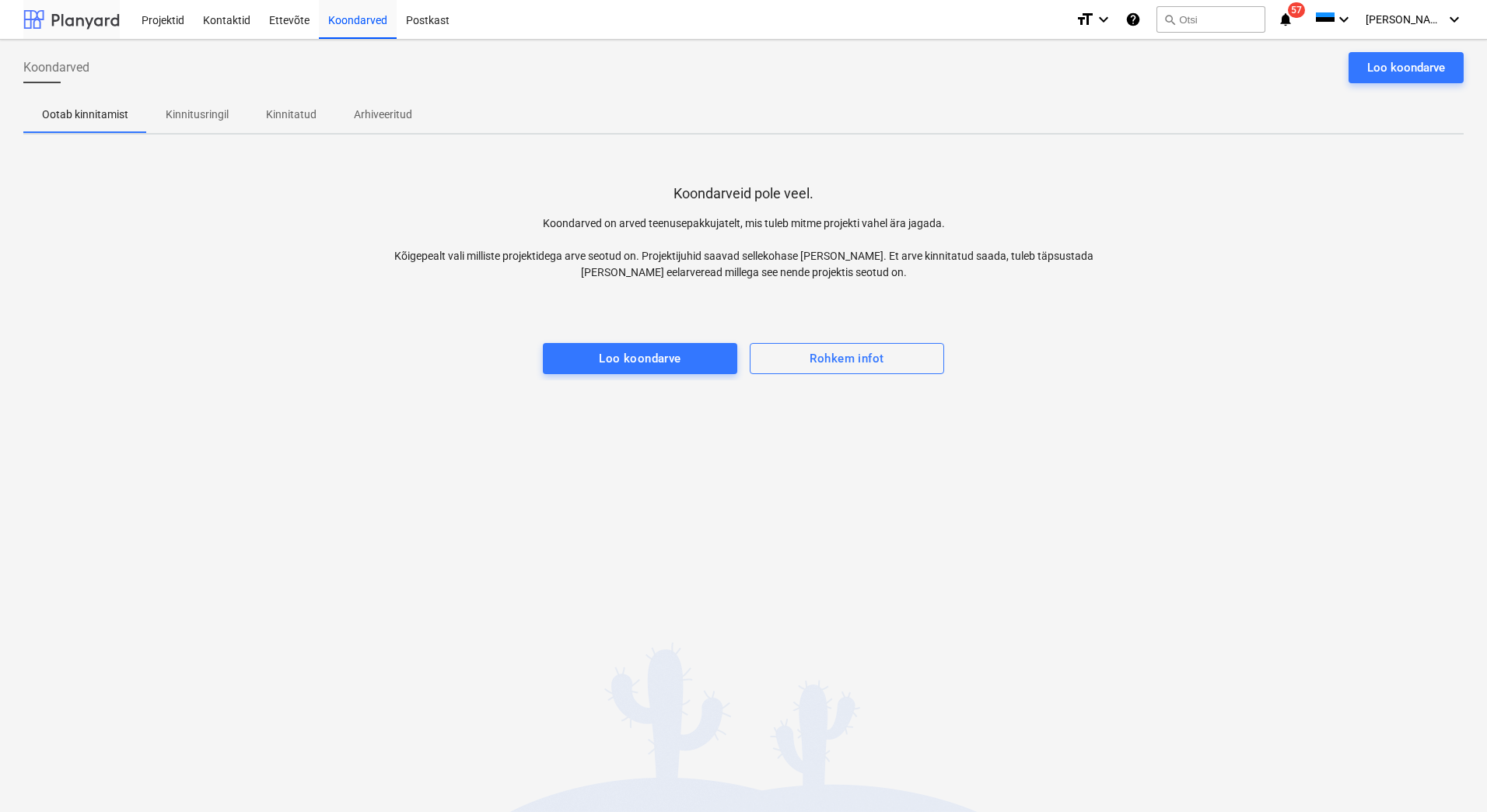
click at [82, 21] on div at bounding box center [71, 19] width 96 height 38
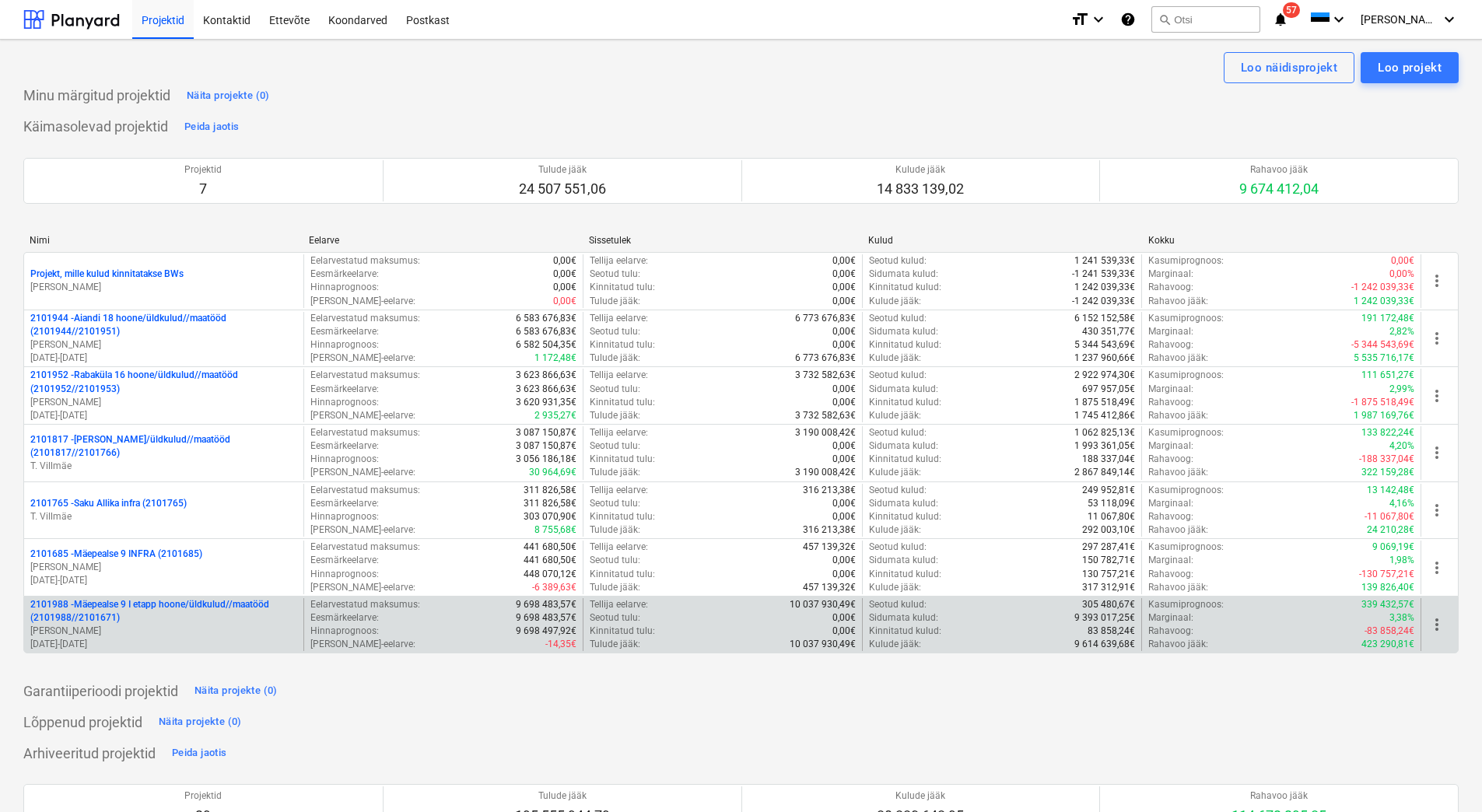
click at [144, 617] on p "2101988 - Mäepealse 9 I etapp hoone/üldkulud//maatööd (2101988//2101671)" at bounding box center [163, 611] width 267 height 27
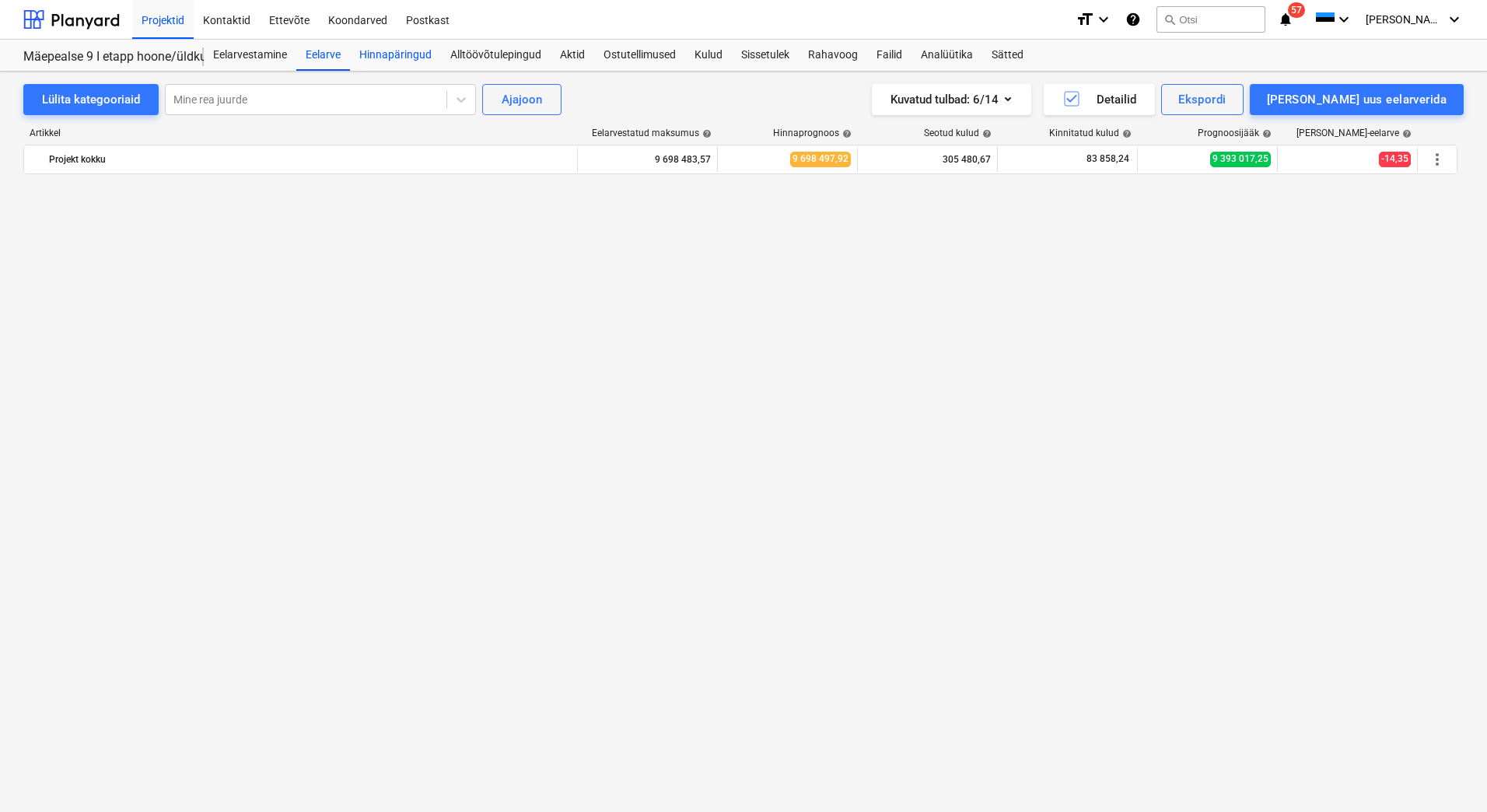
click at [398, 54] on div "Hinnapäringud" at bounding box center [395, 55] width 91 height 31
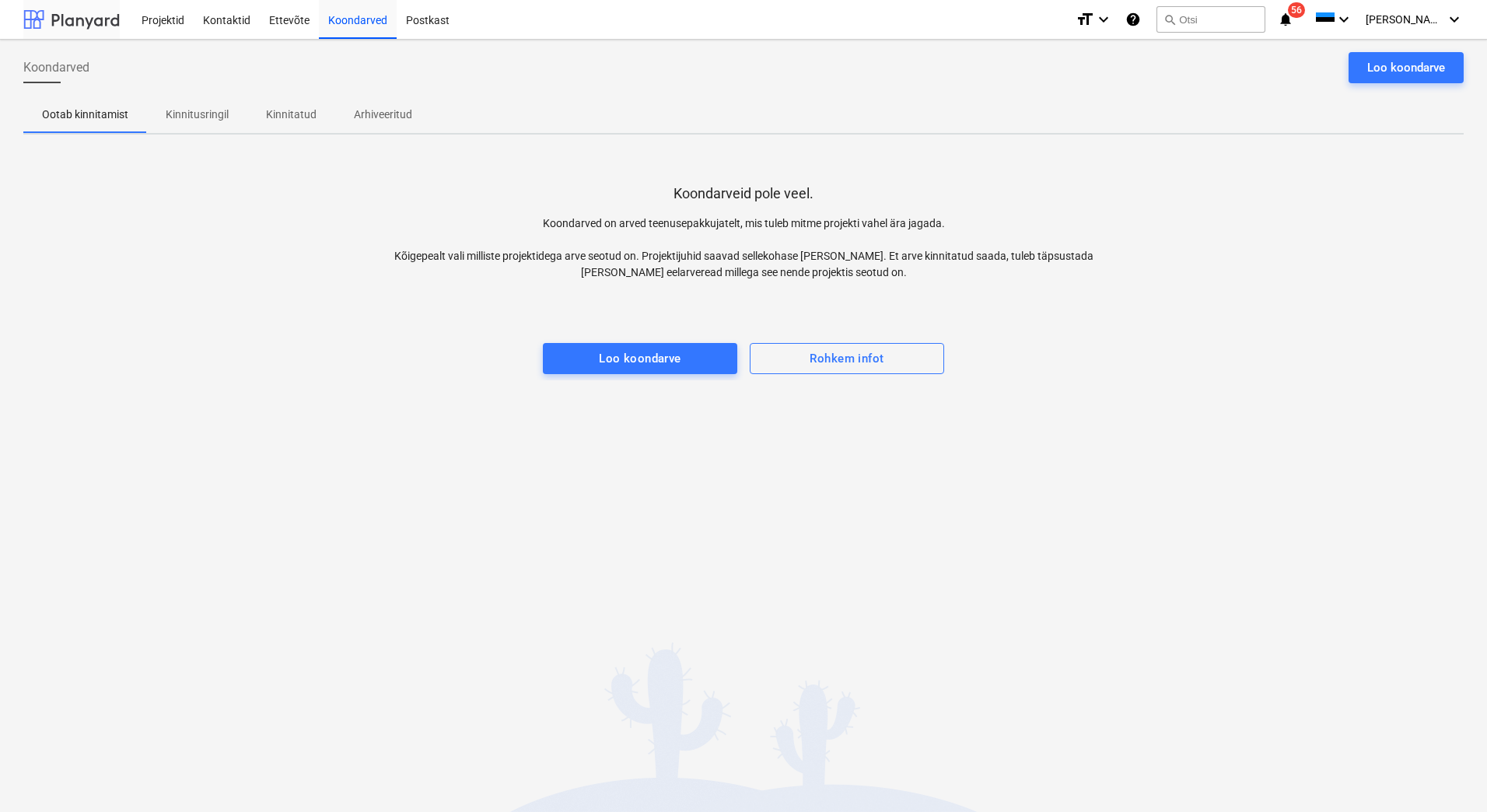
drag, startPoint x: 0, startPoint y: 0, endPoint x: 82, endPoint y: 16, distance: 83.5
click at [82, 16] on div at bounding box center [71, 19] width 96 height 38
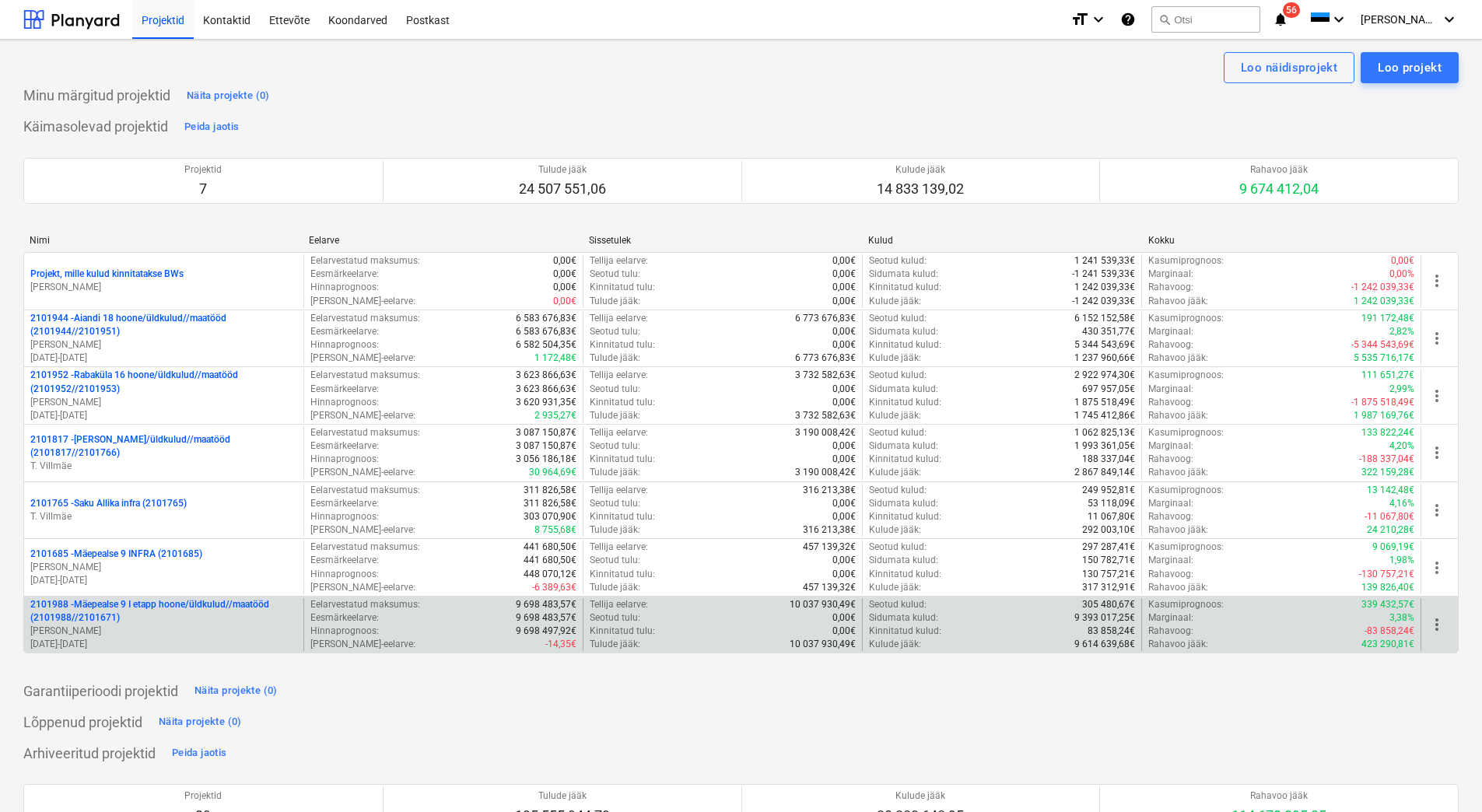
click at [150, 617] on p "2101988 - Mäepealse 9 I etapp hoone/üldkulud//maatööd (2101988//2101671)" at bounding box center [163, 611] width 267 height 27
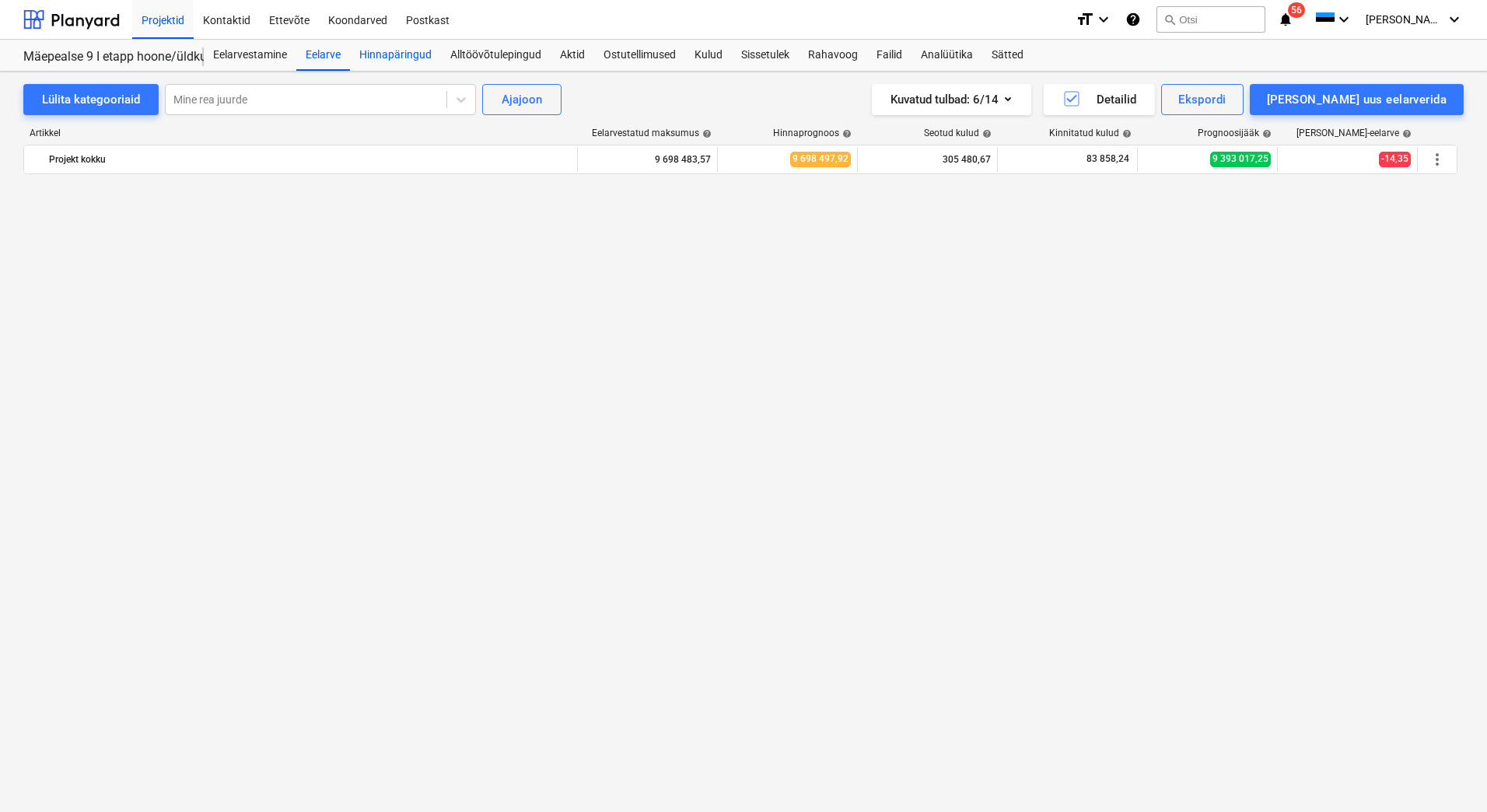
click at [407, 51] on div "Hinnapäringud" at bounding box center [395, 55] width 91 height 31
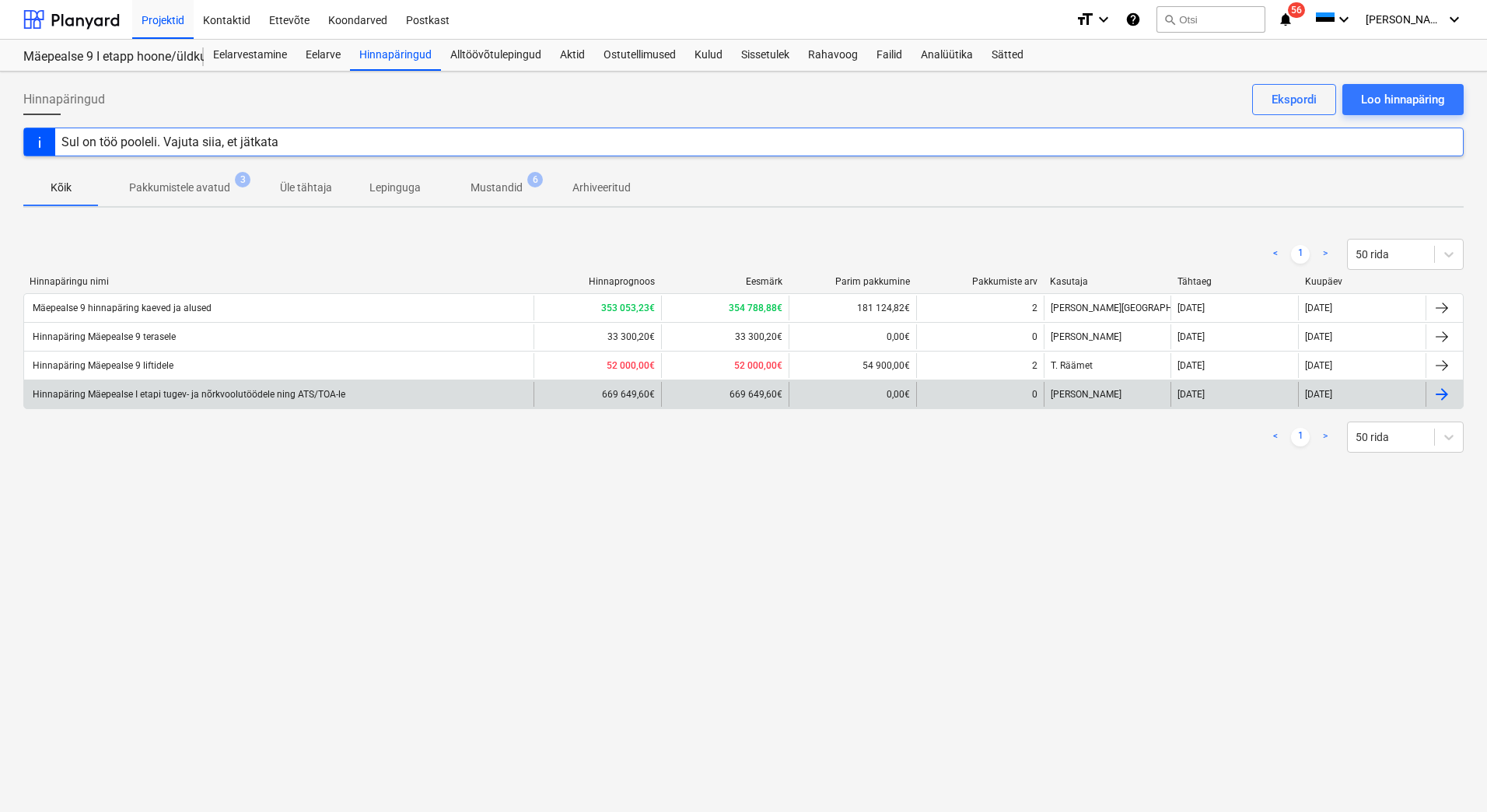
click at [232, 400] on div "Hinnapäring Mäepealse I etapi tugev- ja nõrkvoolutöödele ning ATS/TOA-le" at bounding box center [278, 394] width 509 height 25
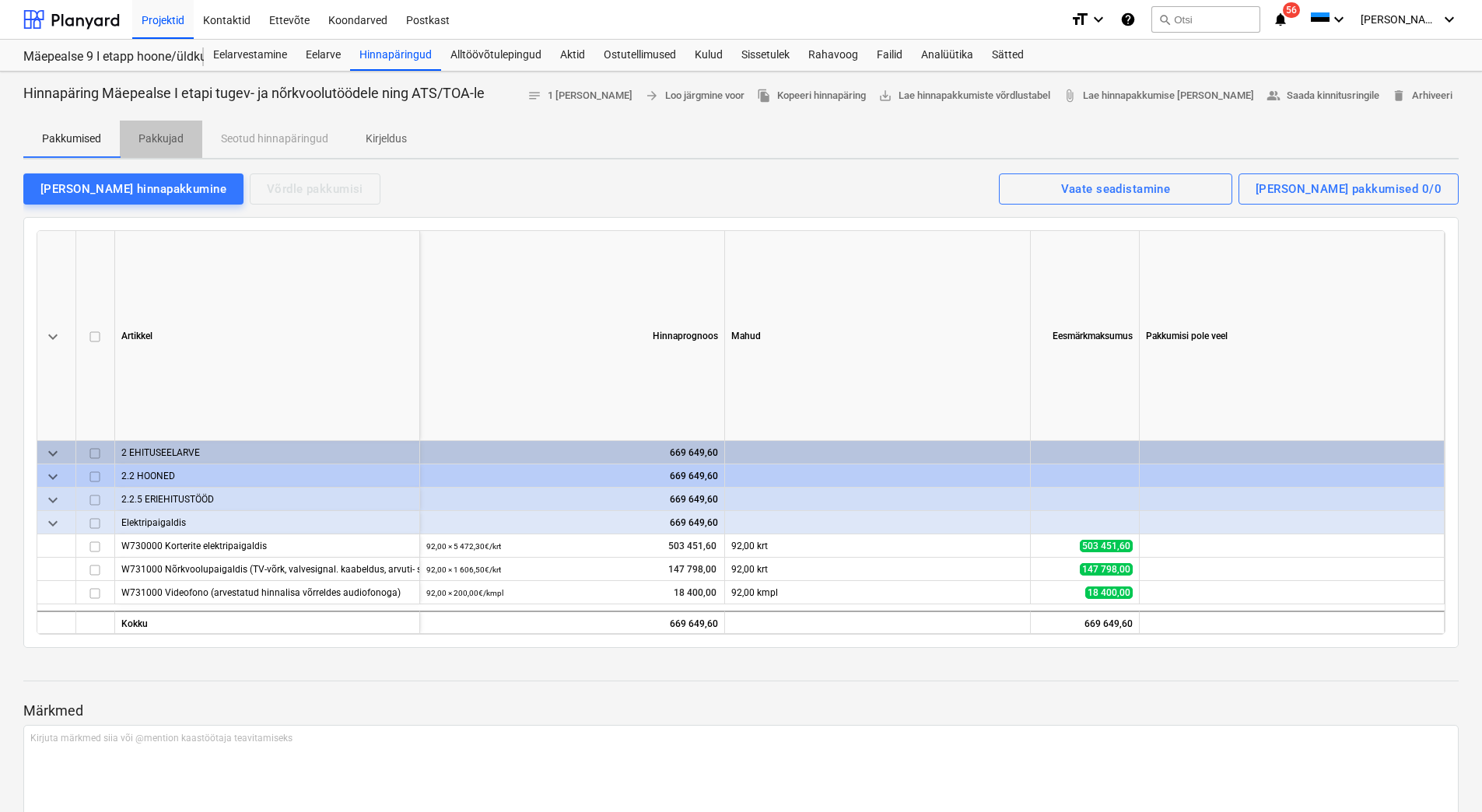
click at [152, 137] on p "Pakkujad" at bounding box center [160, 139] width 45 height 16
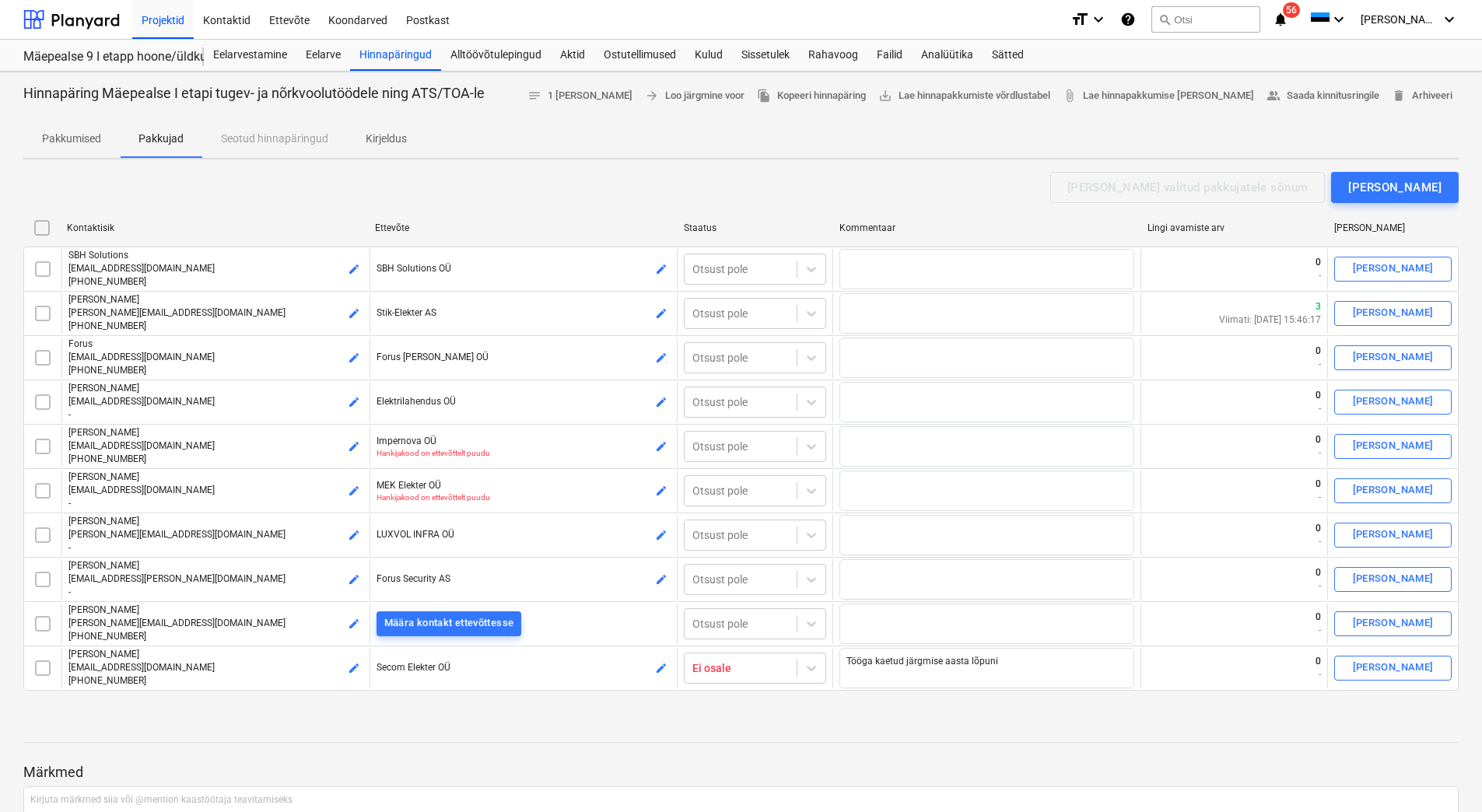
click at [388, 144] on p "Kirjeldus" at bounding box center [386, 139] width 41 height 16
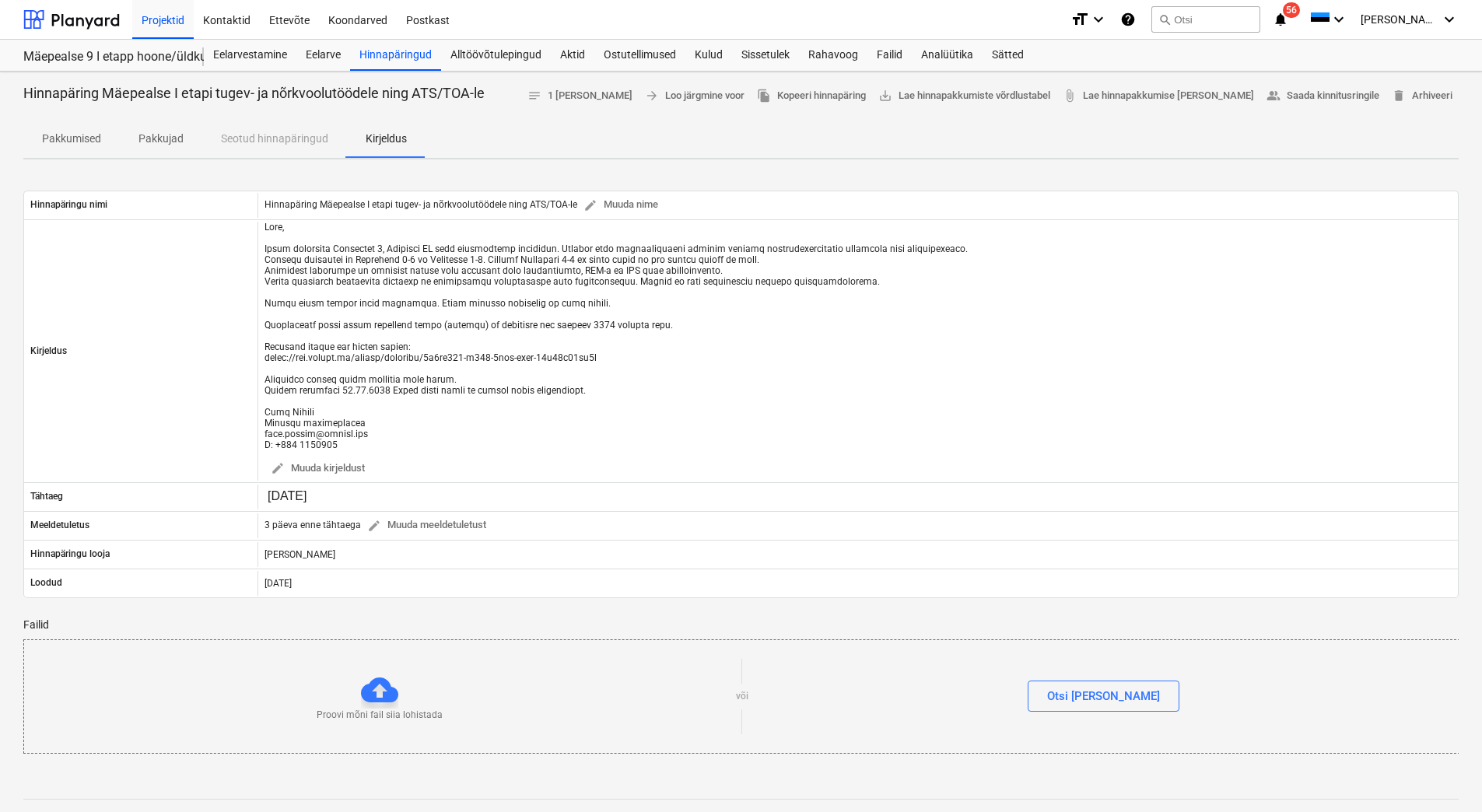
click at [54, 136] on p "Pakkumised" at bounding box center [71, 139] width 60 height 16
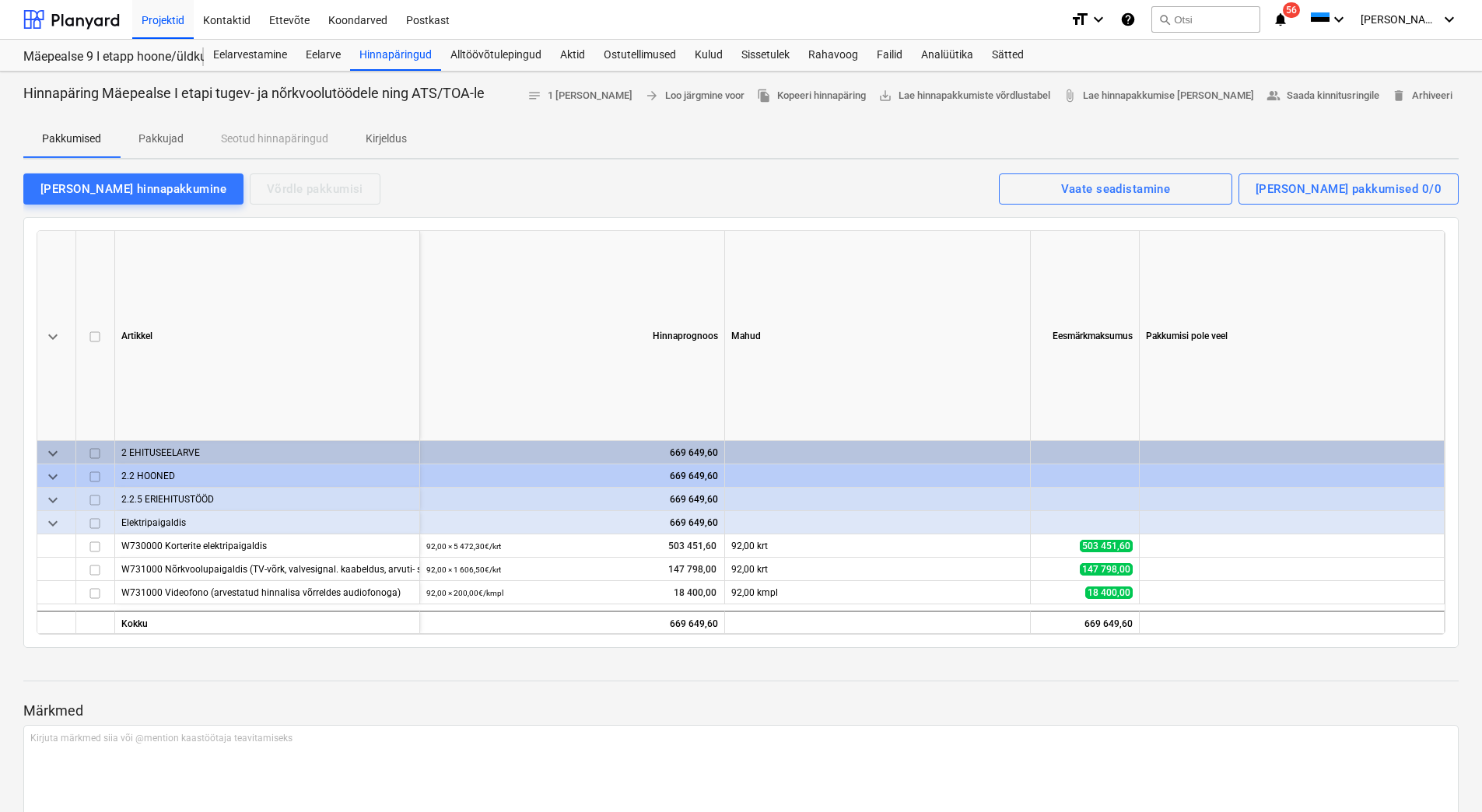
click at [399, 133] on p "Kirjeldus" at bounding box center [386, 139] width 41 height 16
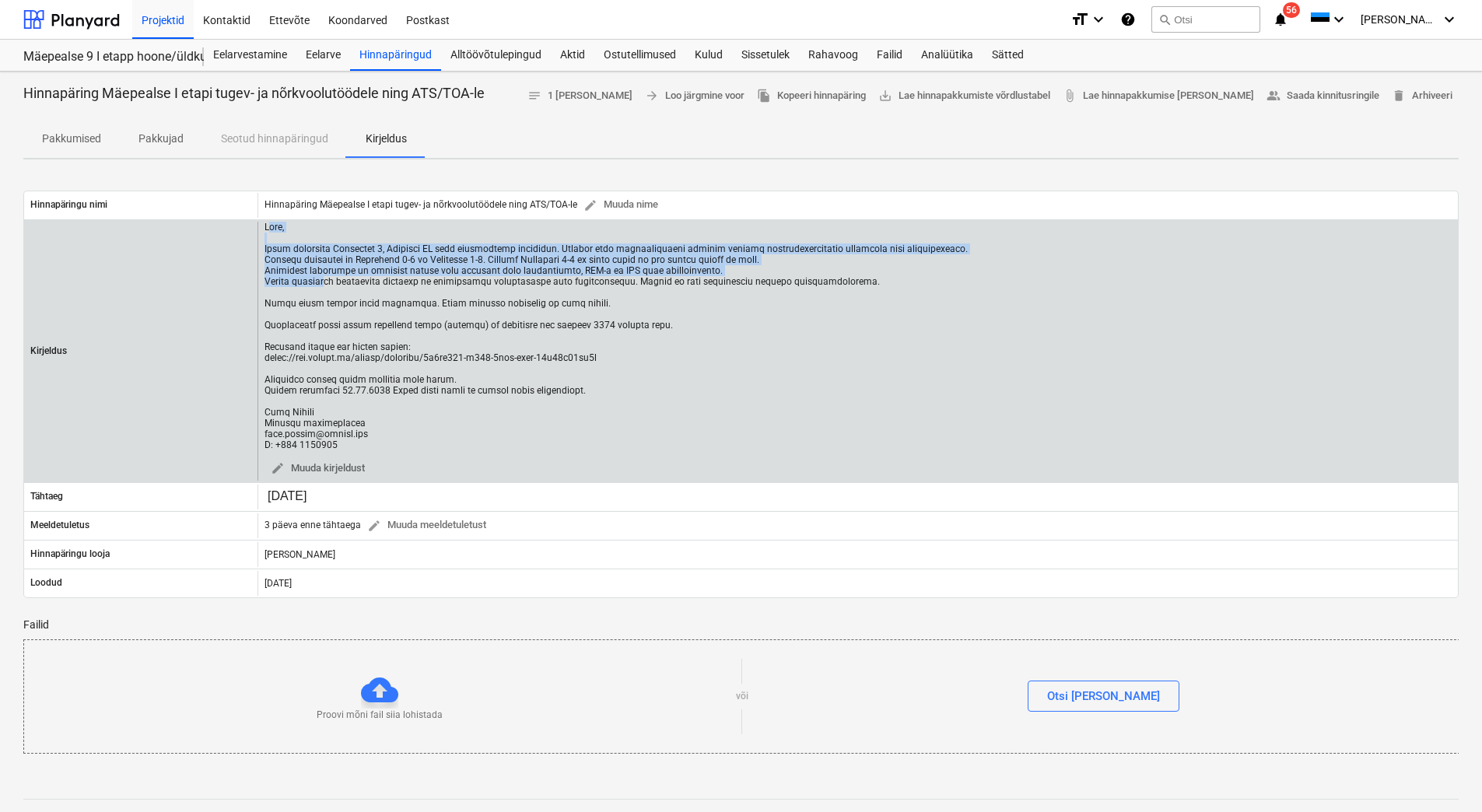
drag, startPoint x: 268, startPoint y: 225, endPoint x: 325, endPoint y: 279, distance: 78.5
click at [325, 279] on div at bounding box center [616, 336] width 703 height 229
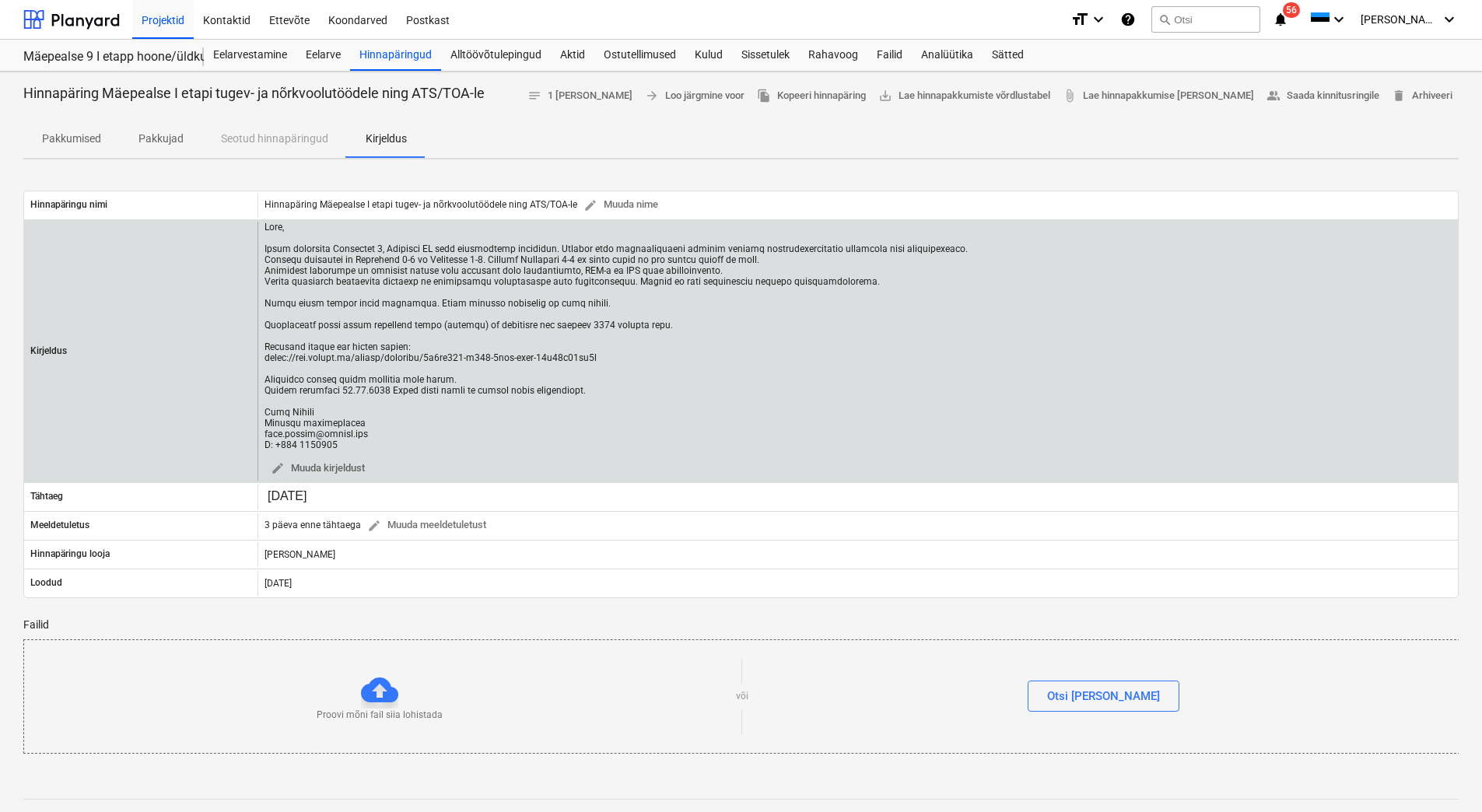
click at [413, 455] on div at bounding box center [616, 453] width 703 height 6
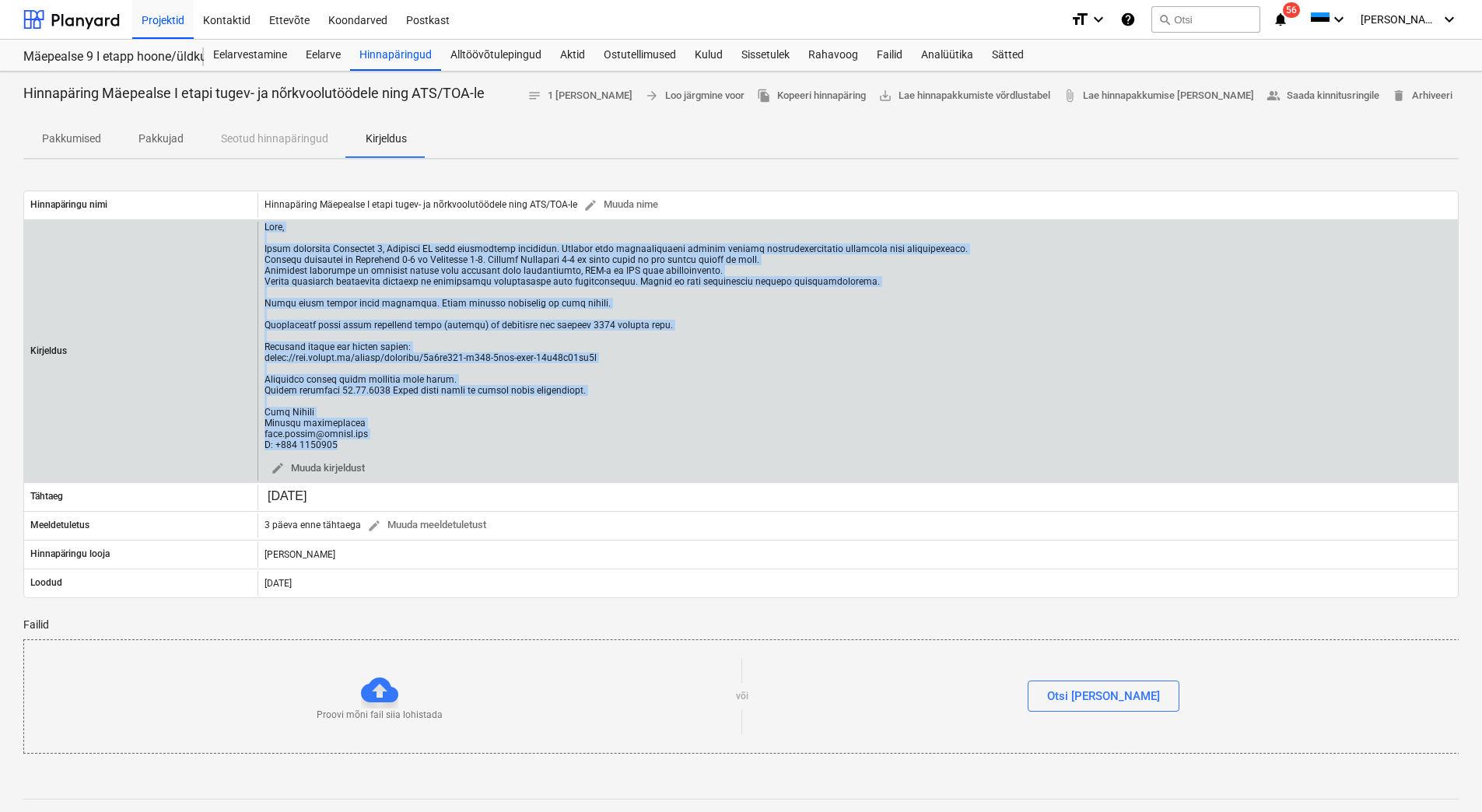
drag, startPoint x: 343, startPoint y: 443, endPoint x: 265, endPoint y: 228, distance: 228.7
click at [265, 228] on div at bounding box center [616, 336] width 703 height 229
copy div "Tere, [PERSON_NAME] alustanud Mäepealse 9, Mustamäe LO kahe korterelamu ehituse…"
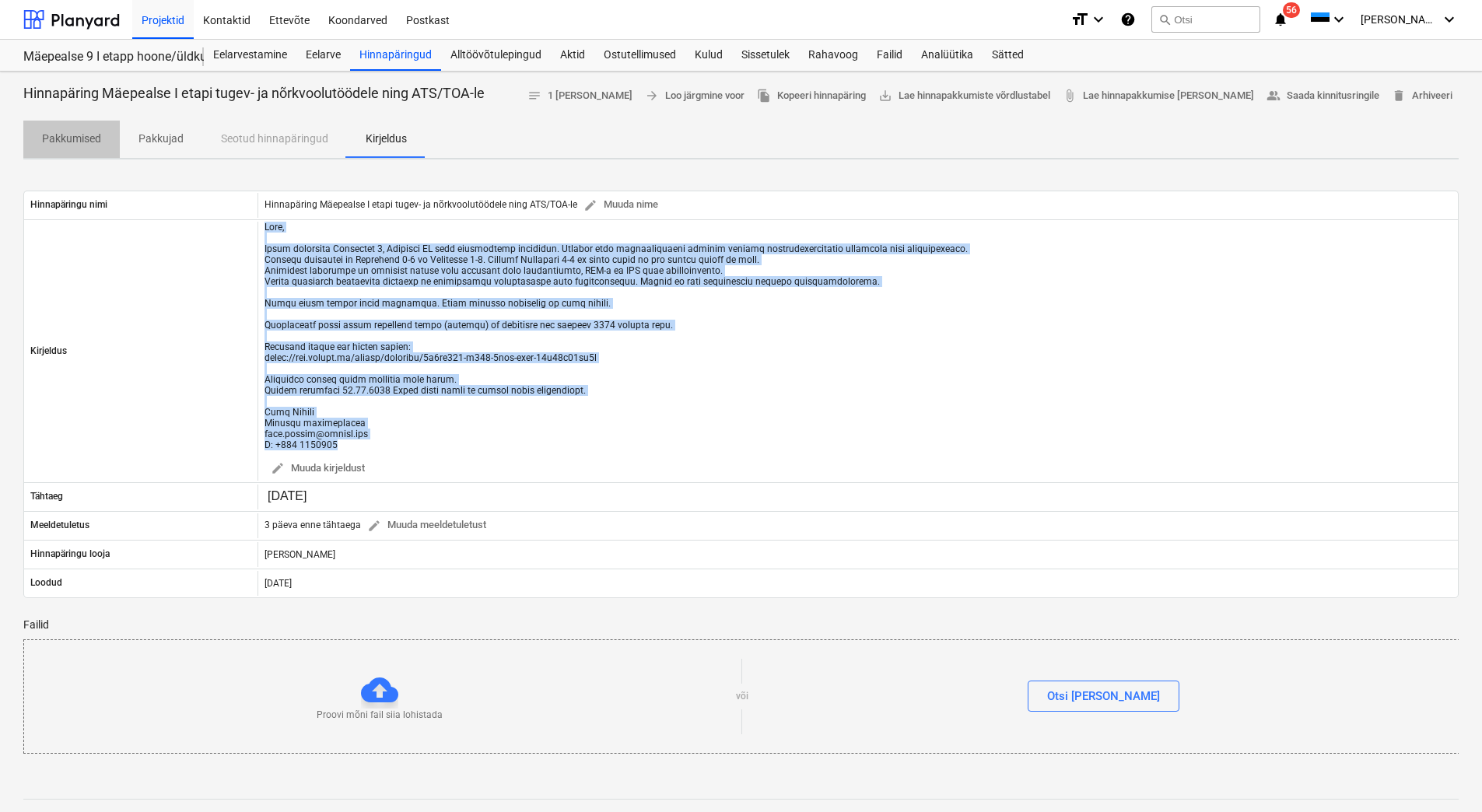
click at [65, 139] on p "Pakkumised" at bounding box center [71, 139] width 60 height 16
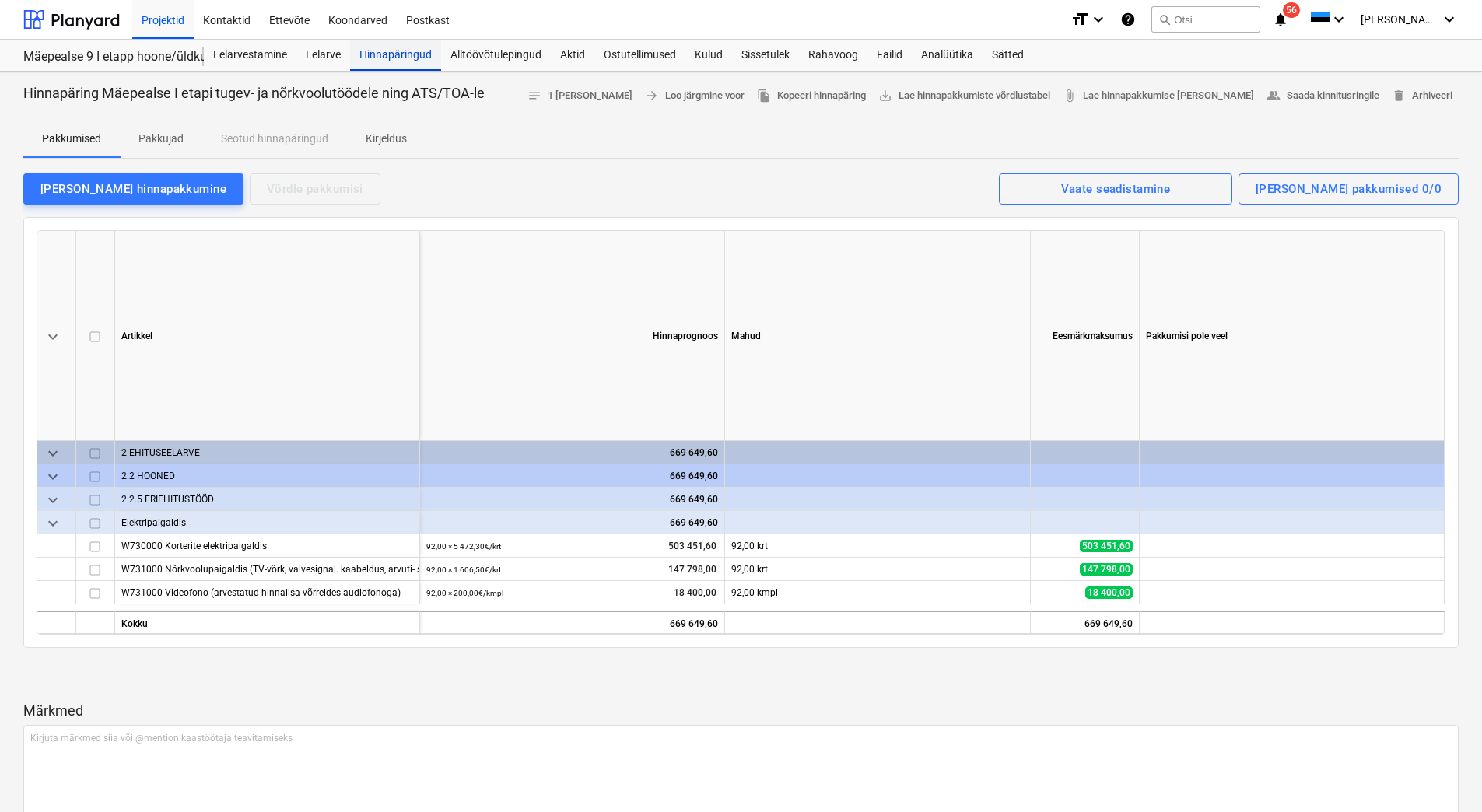
click at [385, 58] on div "Hinnapäringud" at bounding box center [395, 55] width 91 height 31
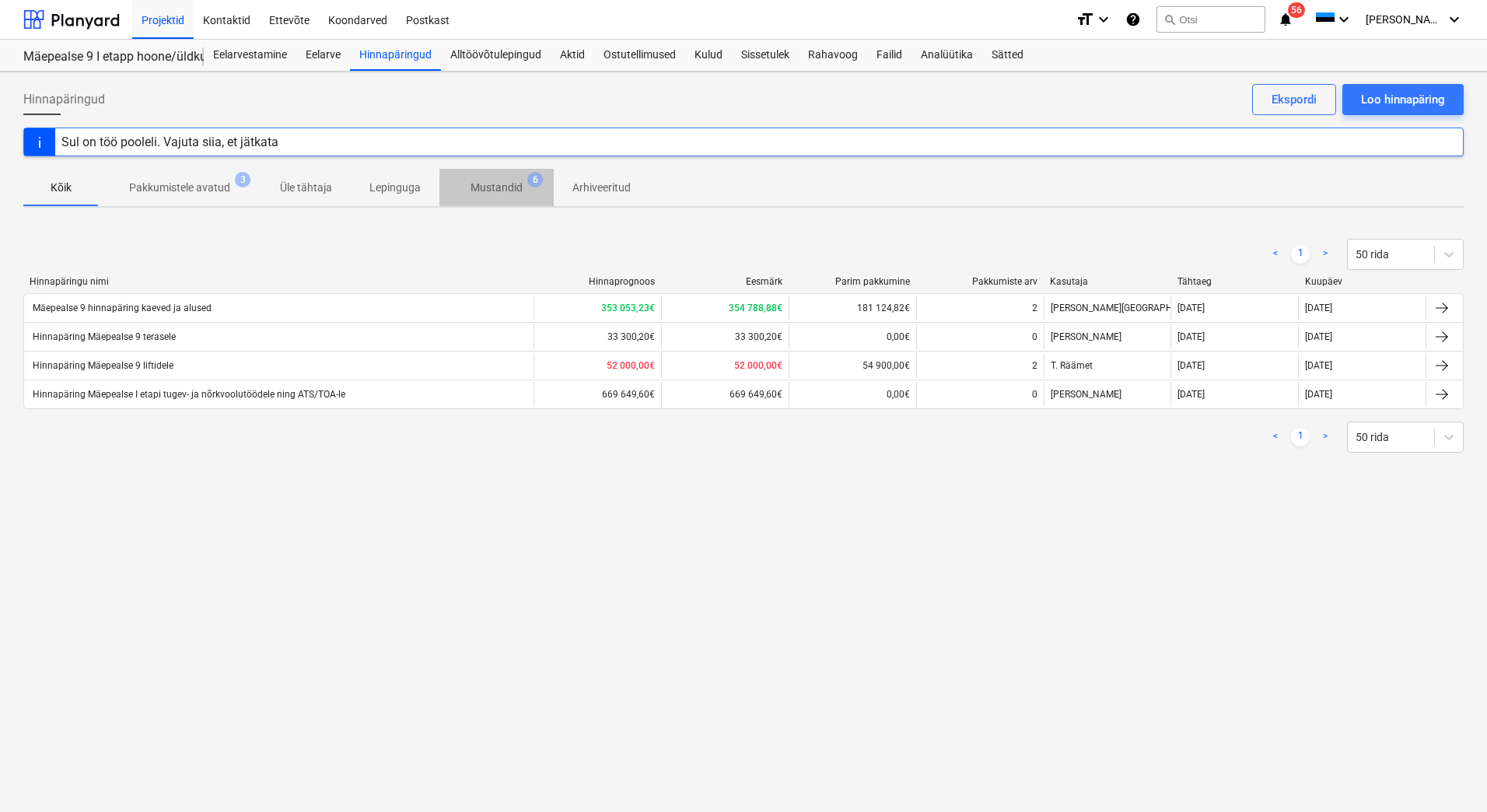
click at [497, 184] on p "Mustandid" at bounding box center [496, 188] width 52 height 16
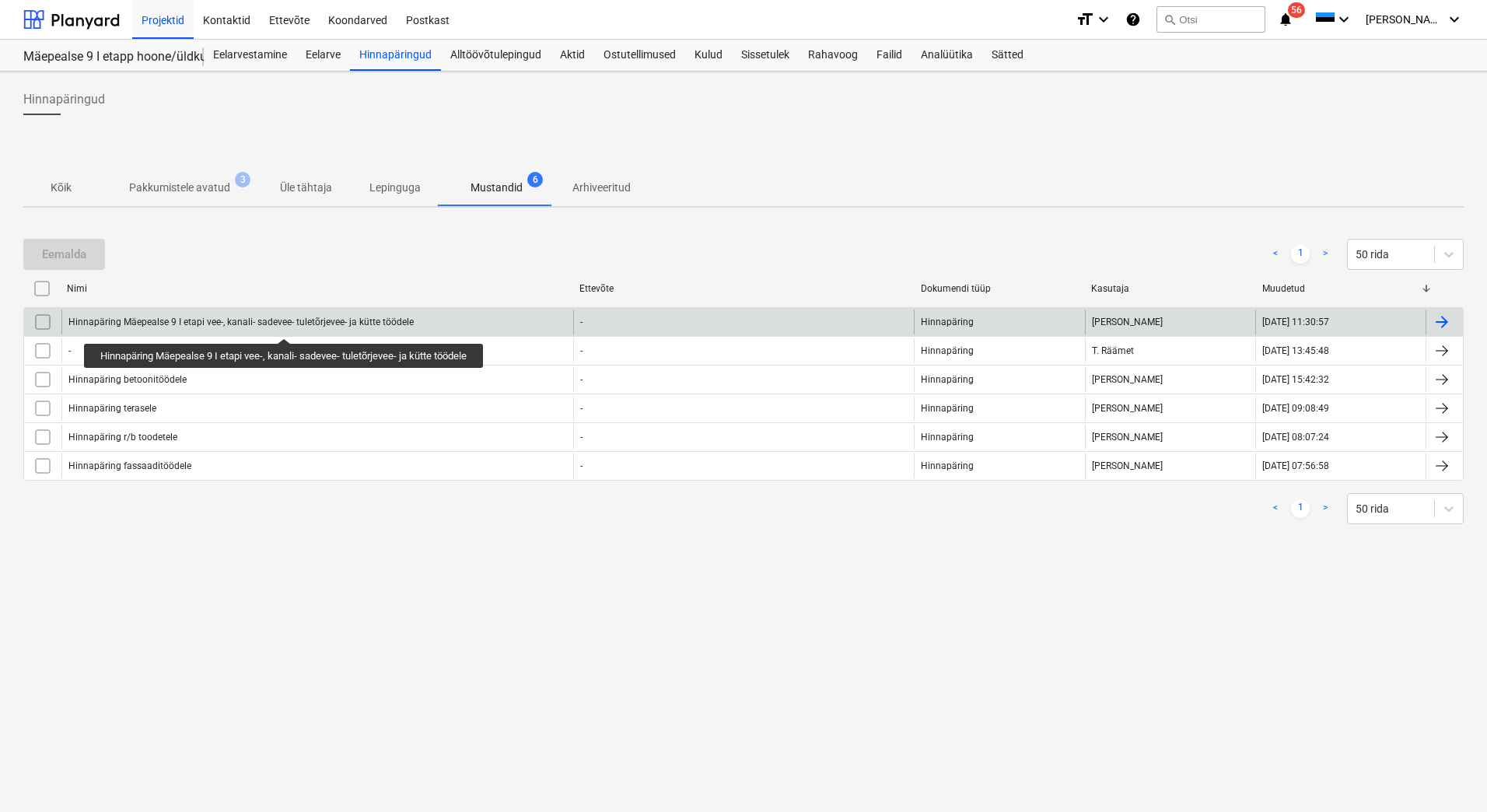
click at [287, 324] on div "Hinnapäring Mäepealse 9 I etapi vee-, kanali- sadevee- tuletõrjevee- ja kütte t…" at bounding box center [241, 322] width 345 height 11
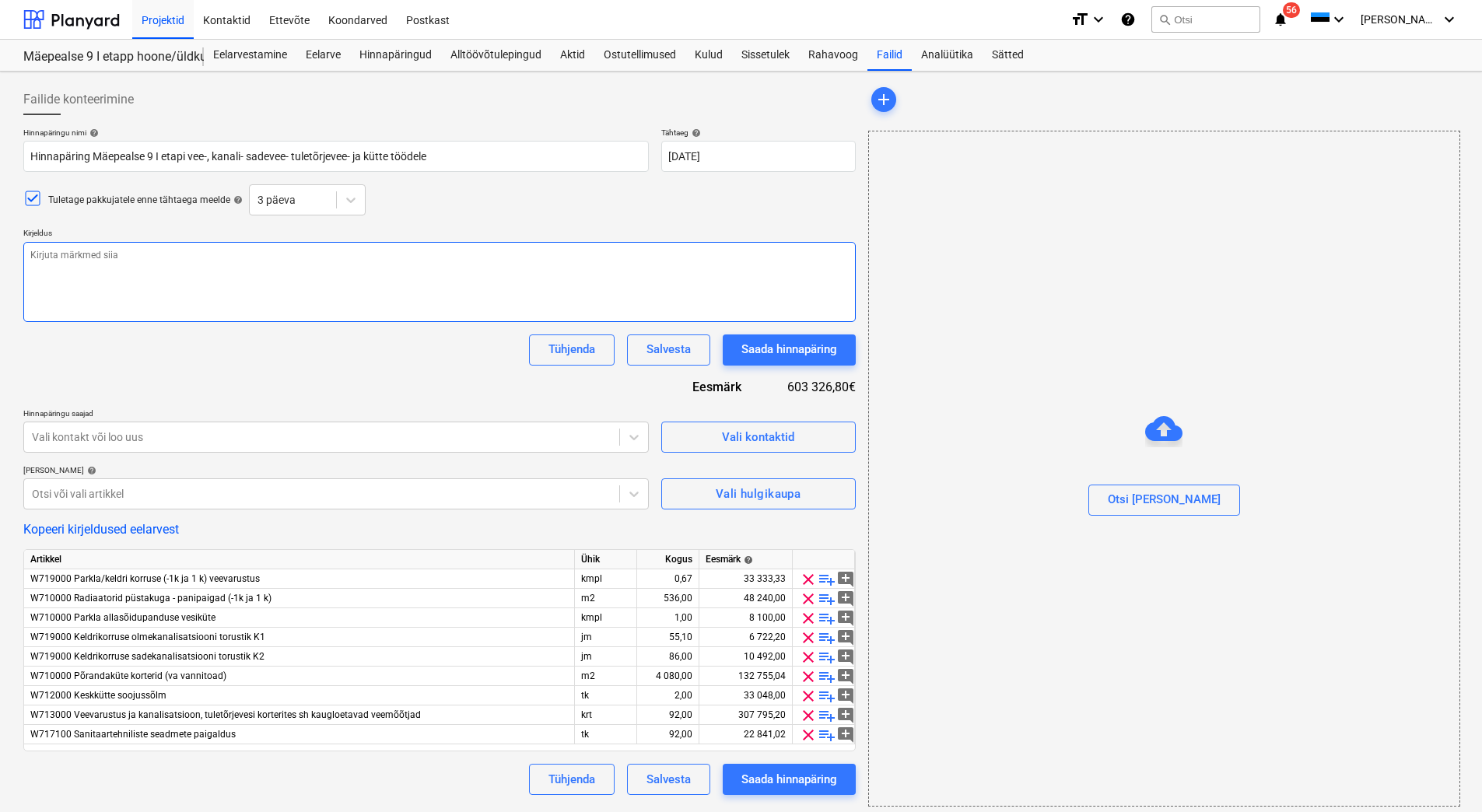
click at [106, 261] on textarea at bounding box center [439, 281] width 833 height 80
type textarea "x"
paste textarea "Lore, Ipsum dolorsita Consectet 7, Adipisci EL sedd eiusmodtemp incididun. Utla…"
type textarea "Lore, Ipsum dolorsita Consectet 7, Adipisci EL sedd eiusmodtemp incididun. Utla…"
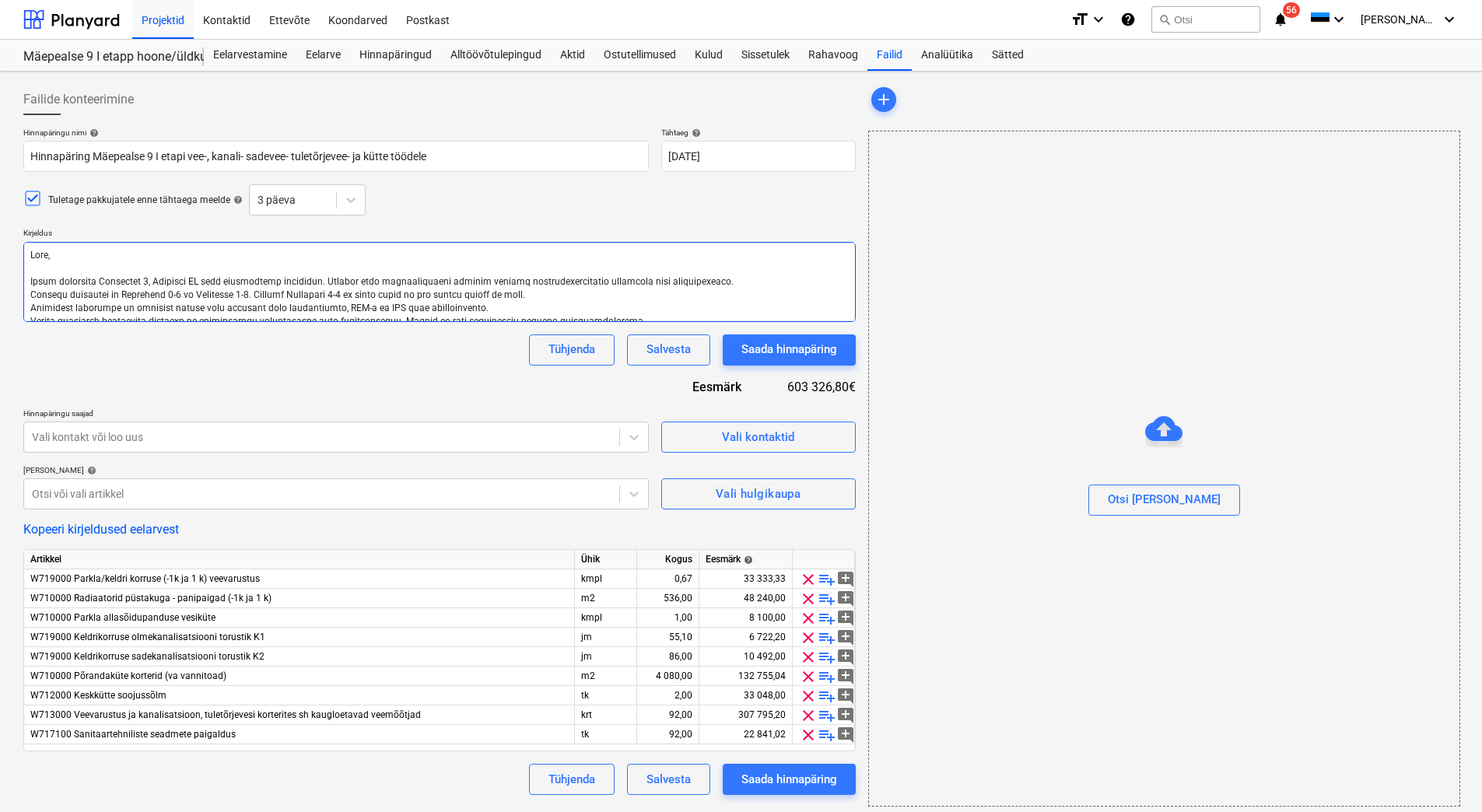
type textarea "x"
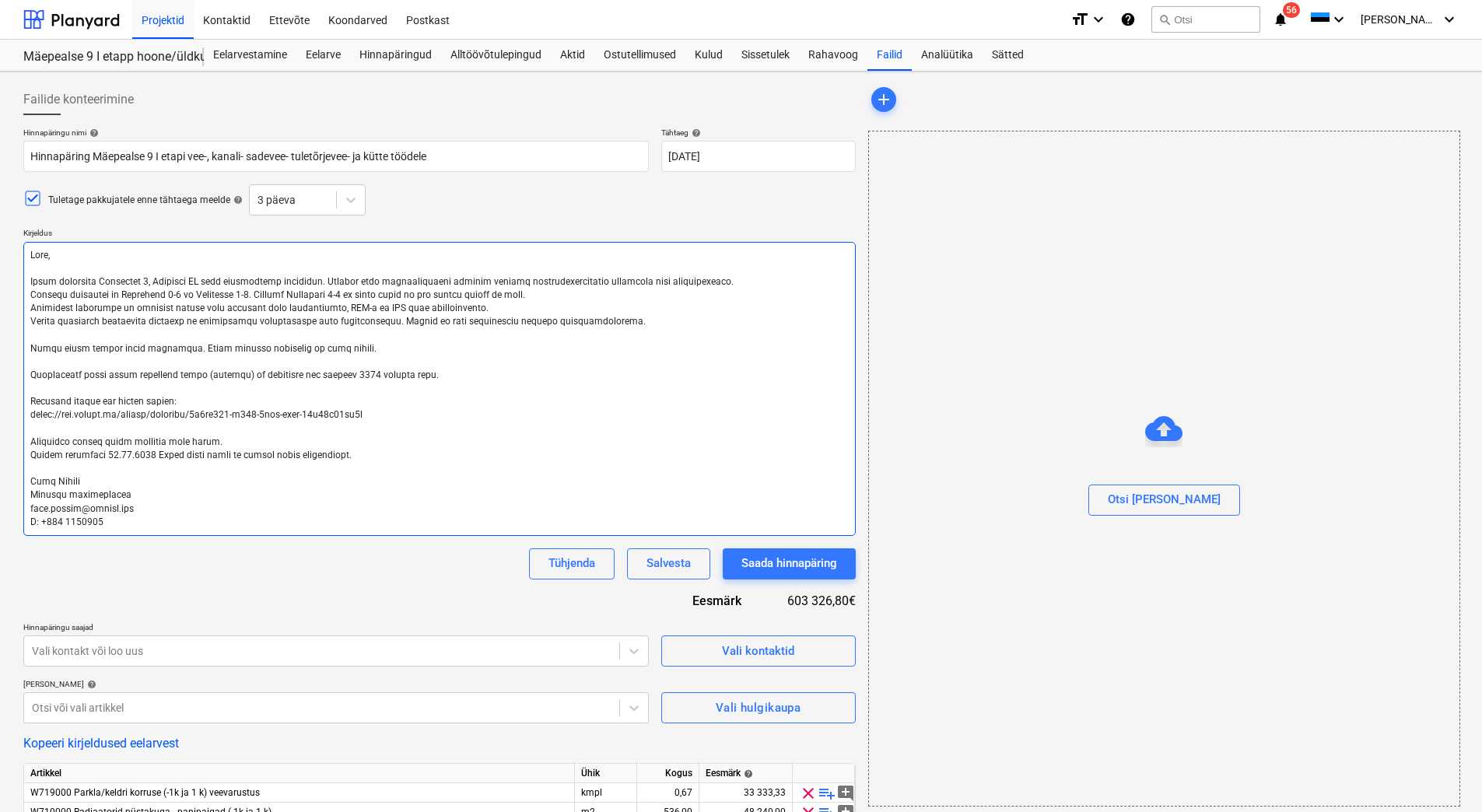
drag, startPoint x: 535, startPoint y: 281, endPoint x: 743, endPoint y: 285, distance: 208.0
click at [743, 285] on textarea at bounding box center [439, 388] width 833 height 294
type textarea "Tere, Oleme alustanud Mäepealse 9, Mustamäe LO kahe korterelamu ehitusega. Soov…"
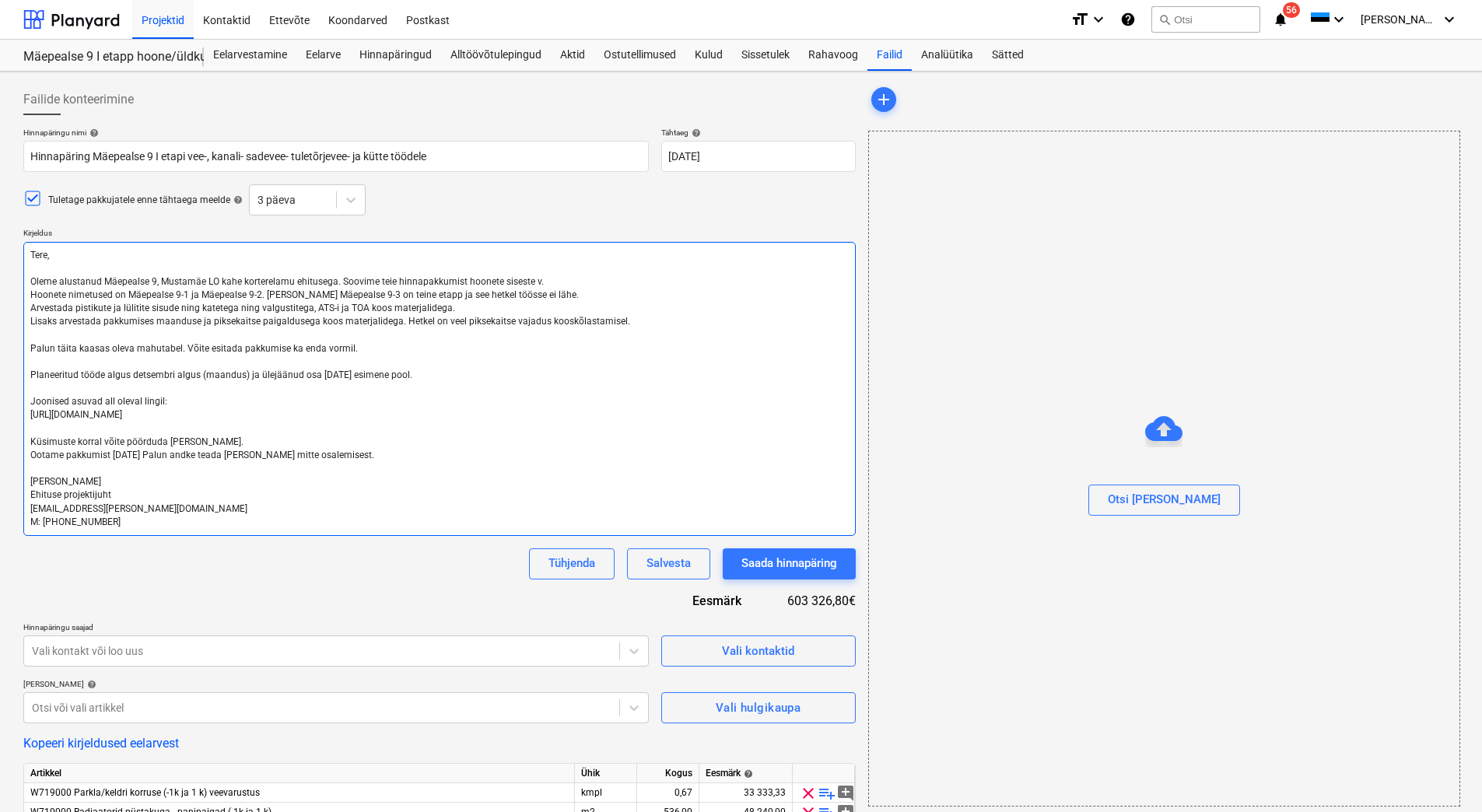
type textarea "x"
type textarea "Tere, Oleme alustanud Mäepealse 9, Mustamäe LO kahe korterelamu ehitusega. Soov…"
type textarea "x"
type textarea "Tere, Oleme alustanud Mäepealse 9, Mustamäe LO kahe korterelamu ehitusega. Soov…"
type textarea "x"
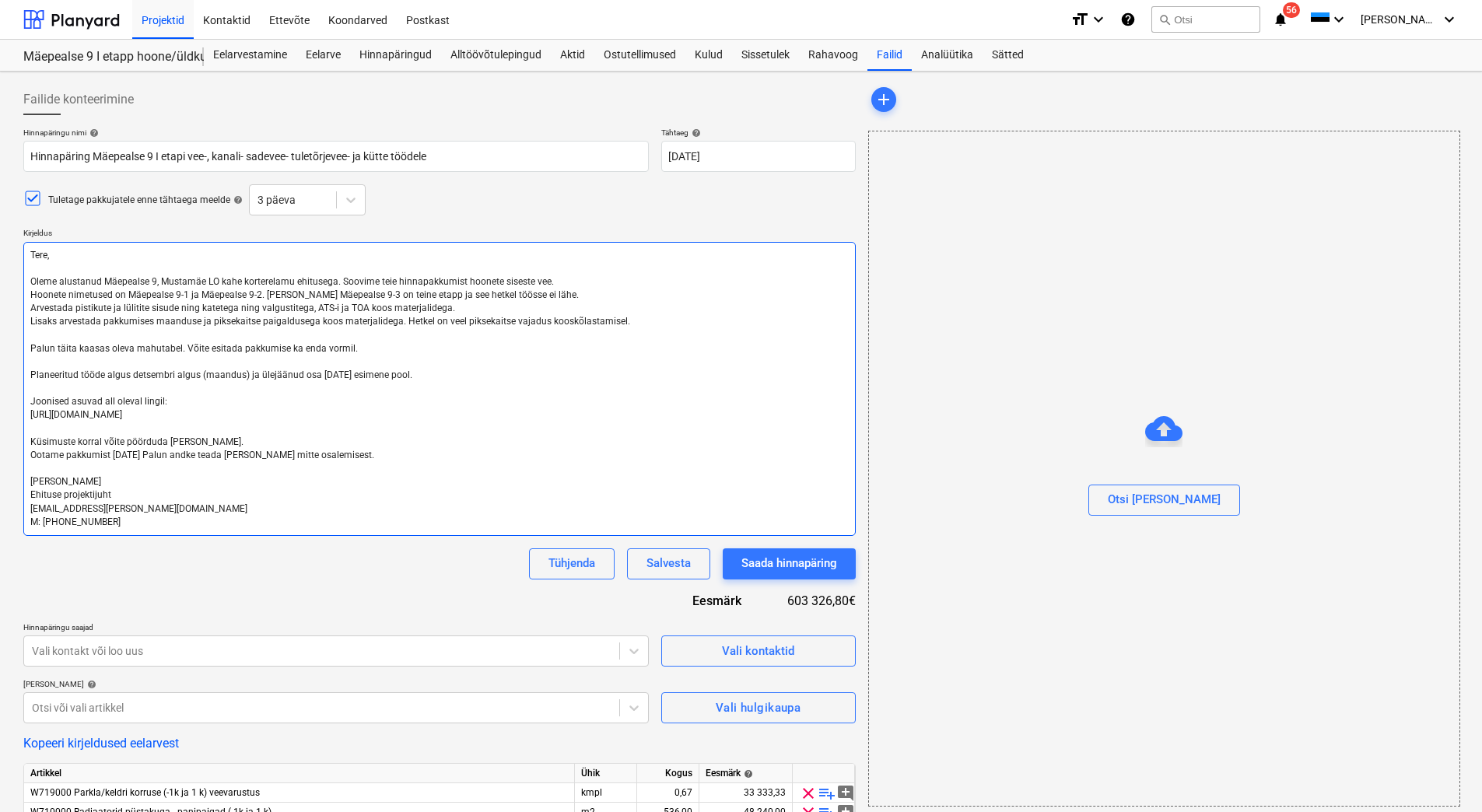
type textarea "Tere, Oleme alustanud Mäepealse 9, Mustamäe LO kahe korterelamu ehitusega. Soov…"
type textarea "x"
type textarea "Tere, Oleme alustanud Mäepealse 9, Mustamäe LO kahe korterelamu ehitusega. Soov…"
type textarea "x"
type textarea "Tere, Oleme alustanud Mäepealse 9, Mustamäe LO kahe korterelamu ehitusega. Soov…"
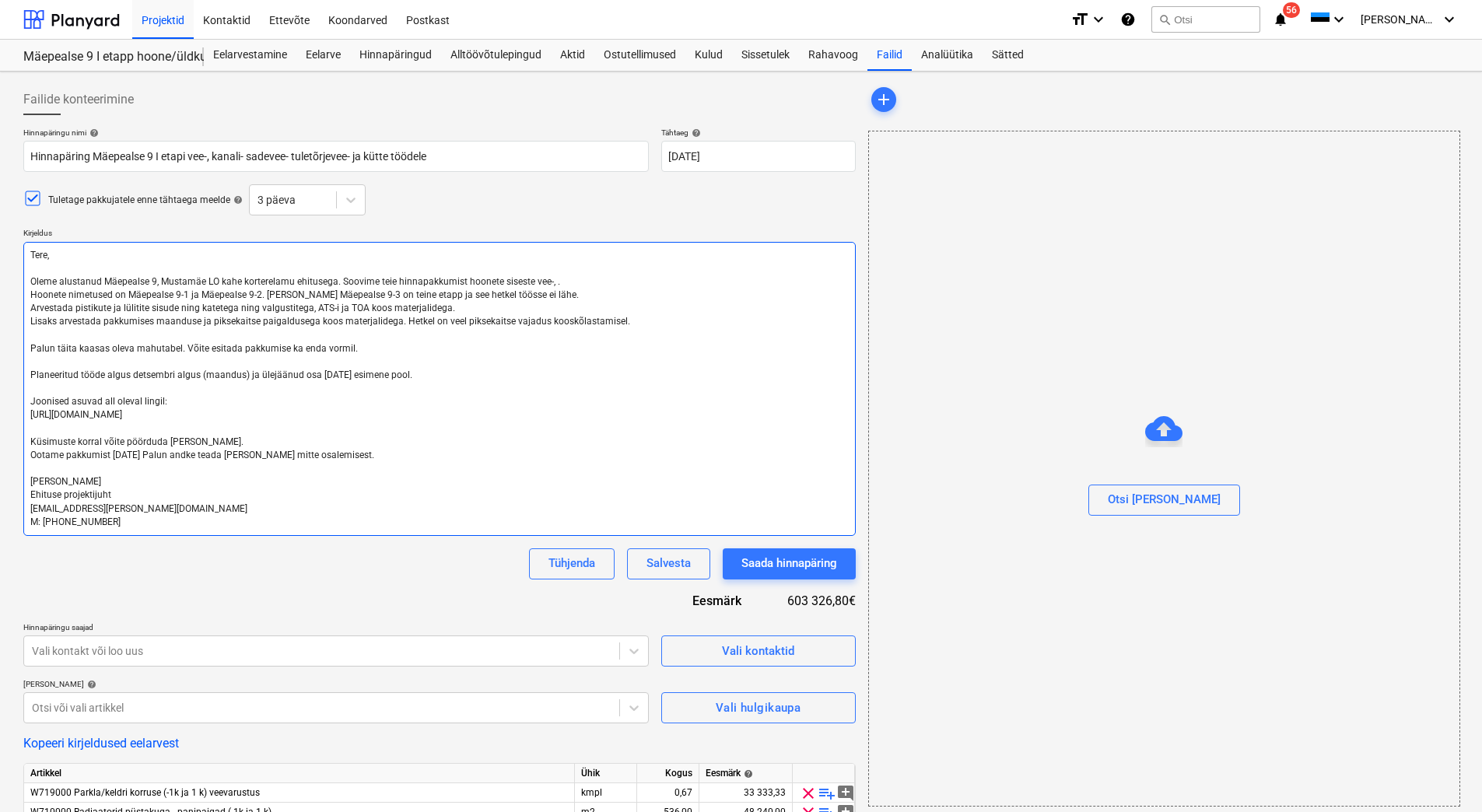
type textarea "x"
type textarea "Tere, Oleme alustanud Mäepealse 9, Mustamäe LO kahe korterelamu ehitusega. Soov…"
type textarea "x"
type textarea "Tere, Oleme alustanud Mäepealse 9, Mustamäe LO kahe korterelamu ehitusega. Soov…"
type textarea "x"
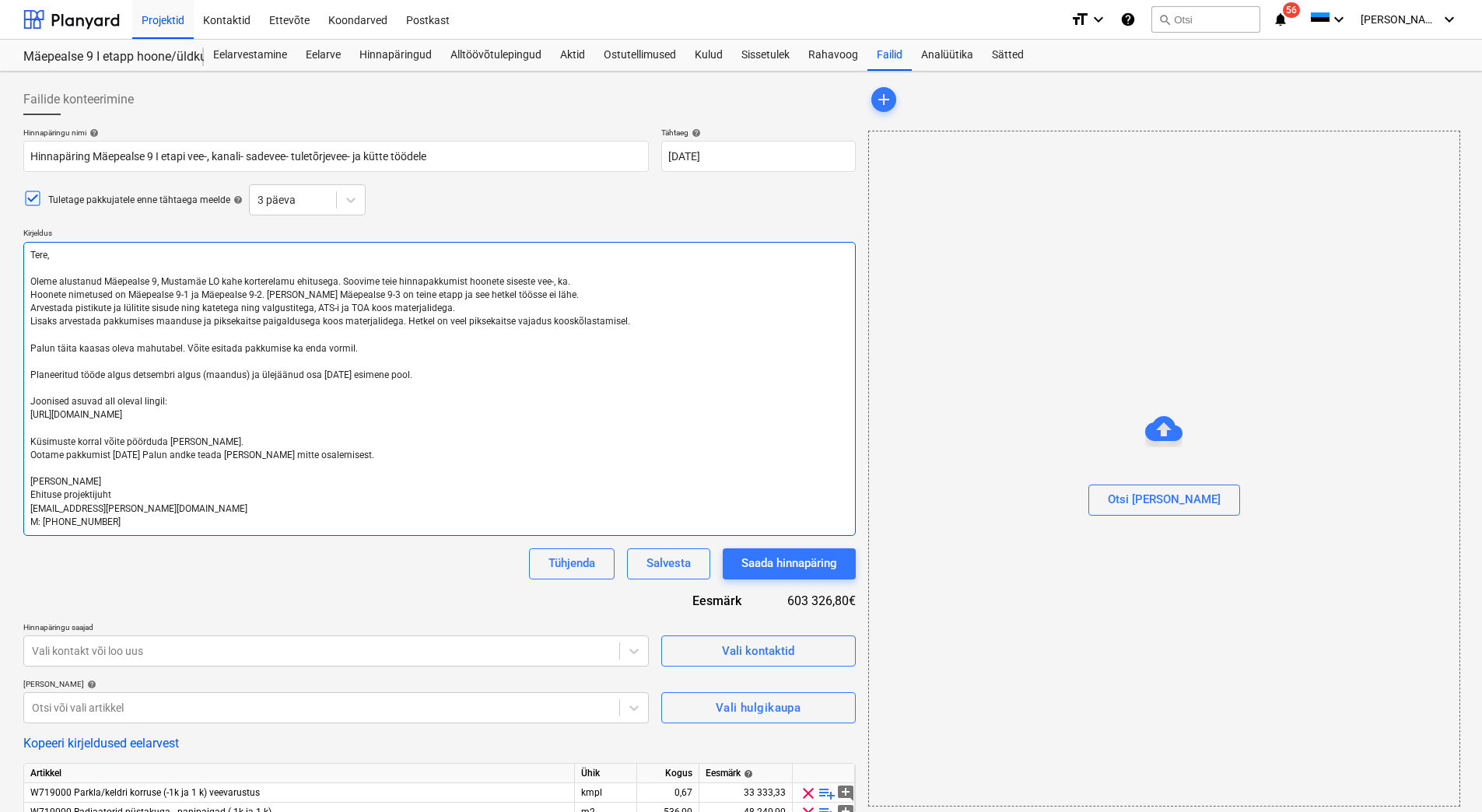
type textarea "Tere, Oleme alustanud Mäepealse 9, Mustamäe LO kahe korterelamu ehitusega. Soov…"
type textarea "x"
type textarea "Tere, Oleme alustanud Mäepealse 9, Mustamäe LO kahe korterelamu ehitusega. Soov…"
type textarea "x"
type textarea "Tere, Oleme alustanud Mäepealse 9, Mustamäe LO kahe korterelamu ehitusega. Soov…"
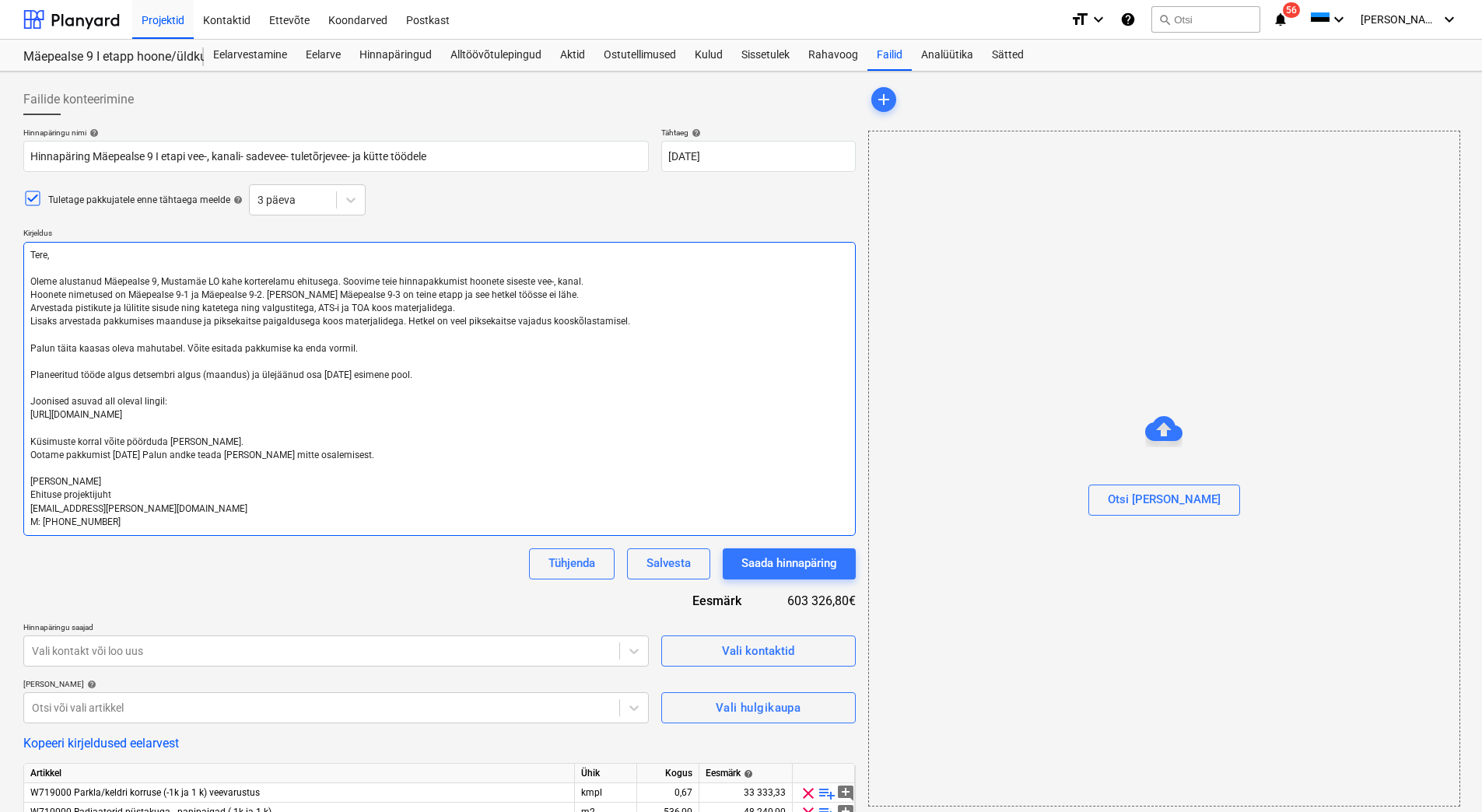
type textarea "x"
type textarea "Tere, Oleme alustanud Mäepealse 9, Mustamäe LO kahe korterelamu ehitusega. Soov…"
type textarea "x"
type textarea "Tere, Oleme alustanud Mäepealse 9, Mustamäe LO kahe korterelamu ehitusega. Soov…"
type textarea "x"
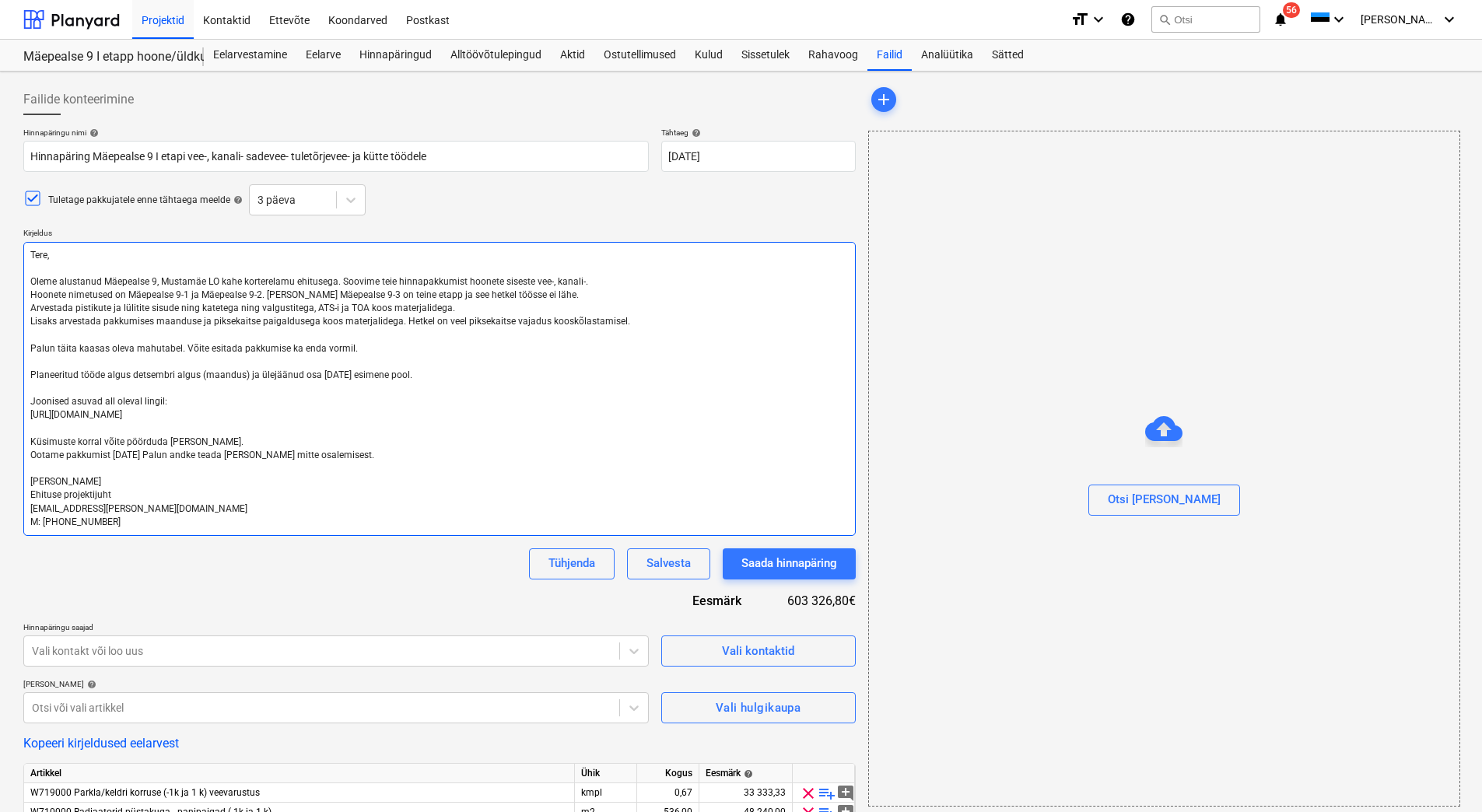
type textarea "Tere, Oleme alustanud Mäepealse 9, Mustamäe LO kahe korterelamu ehitusega. Soov…"
type textarea "x"
type textarea "Tere, Oleme alustanud Mäepealse 9, Mustamäe LO kahe korterelamu ehitusega. Soov…"
type textarea "x"
type textarea "Tere, Oleme alustanud Mäepealse 9, Mustamäe LO kahe korterelamu ehitusega. Soov…"
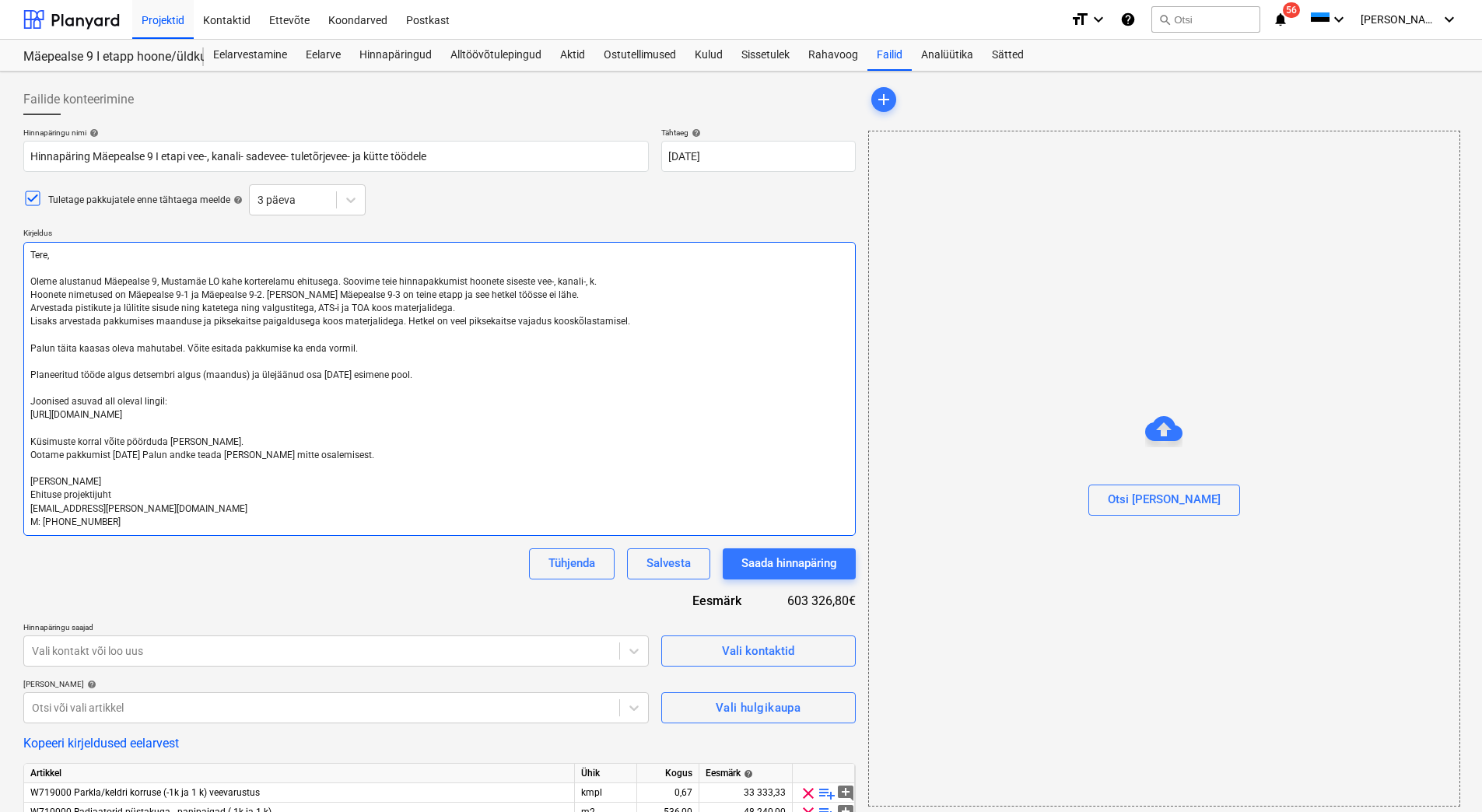
type textarea "x"
type textarea "Tere, Oleme alustanud Mäepealse 9, Mustamäe LO kahe korterelamu ehitusega. Soov…"
type textarea "x"
type textarea "Tere, Oleme alustanud Mäepealse 9, Mustamäe LO kahe korterelamu ehitusega. Soov…"
type textarea "x"
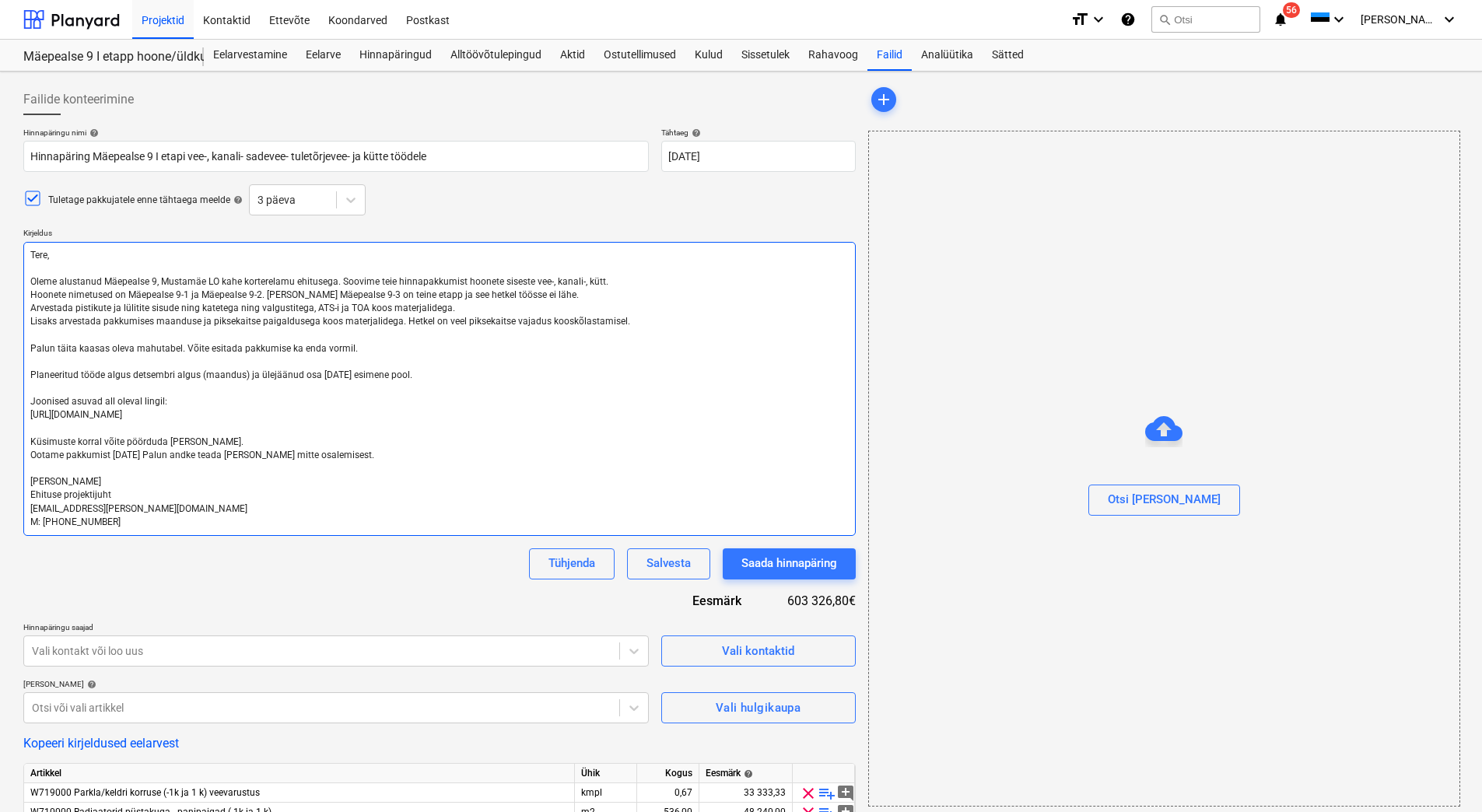
type textarea "Tere, Oleme alustanud Mäepealse 9, Mustamäe LO kahe korterelamu ehitusega. Soov…"
type textarea "x"
type textarea "Tere, Oleme alustanud Mäepealse 9, Mustamäe LO kahe korterelamu ehitusega. Soov…"
type textarea "x"
type textarea "Tere, Oleme alustanud Mäepealse 9, Mustamäe LO kahe korterelamu ehitusega. Soov…"
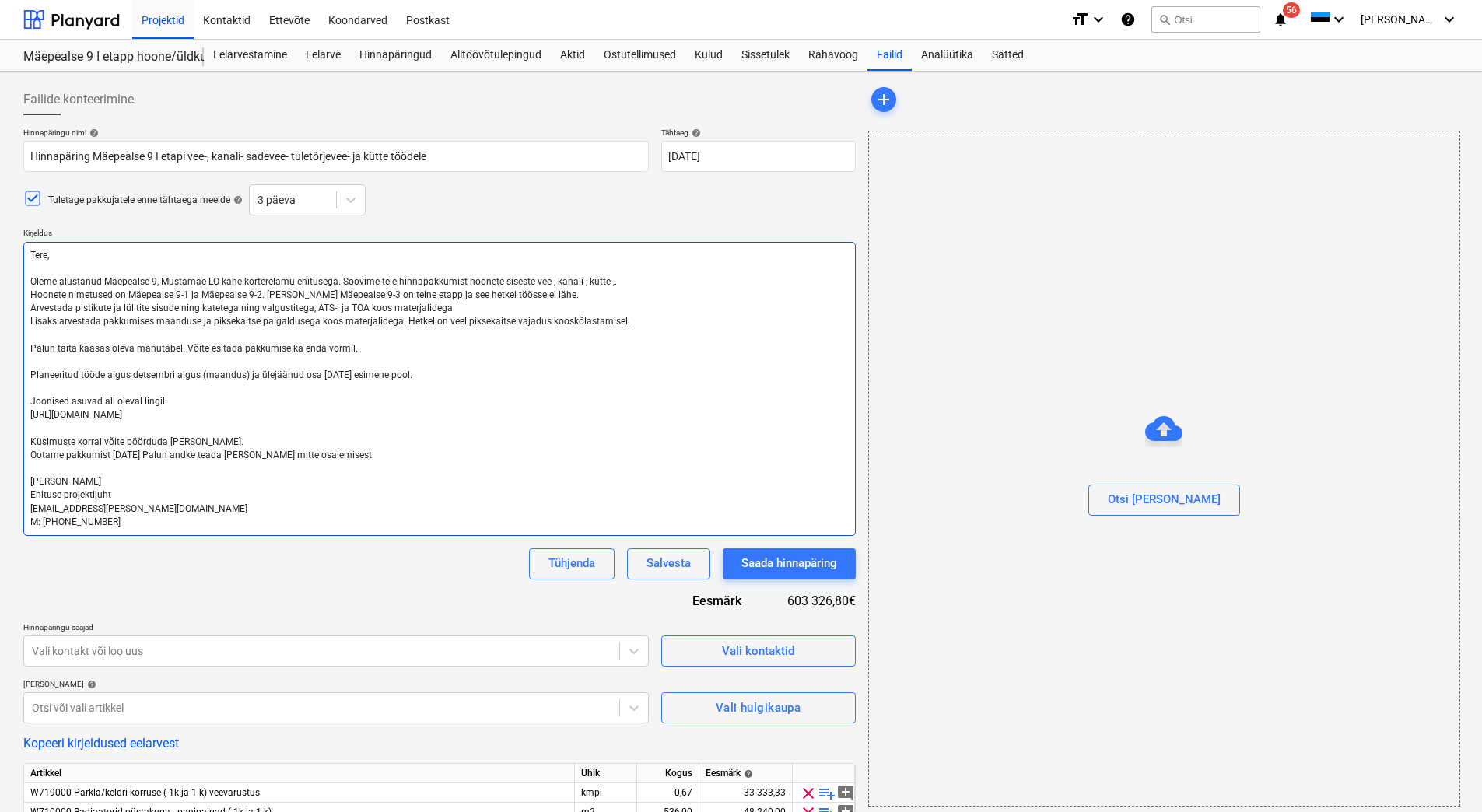
type textarea "x"
type textarea "Tere, Oleme alustanud Mäepealse 9, Mustamäe LO kahe korterelamu ehitusega. Soov…"
type textarea "x"
type textarea "Tere, Oleme alustanud Mäepealse 9, Mustamäe LO kahe korterelamu ehitusega. Soov…"
type textarea "x"
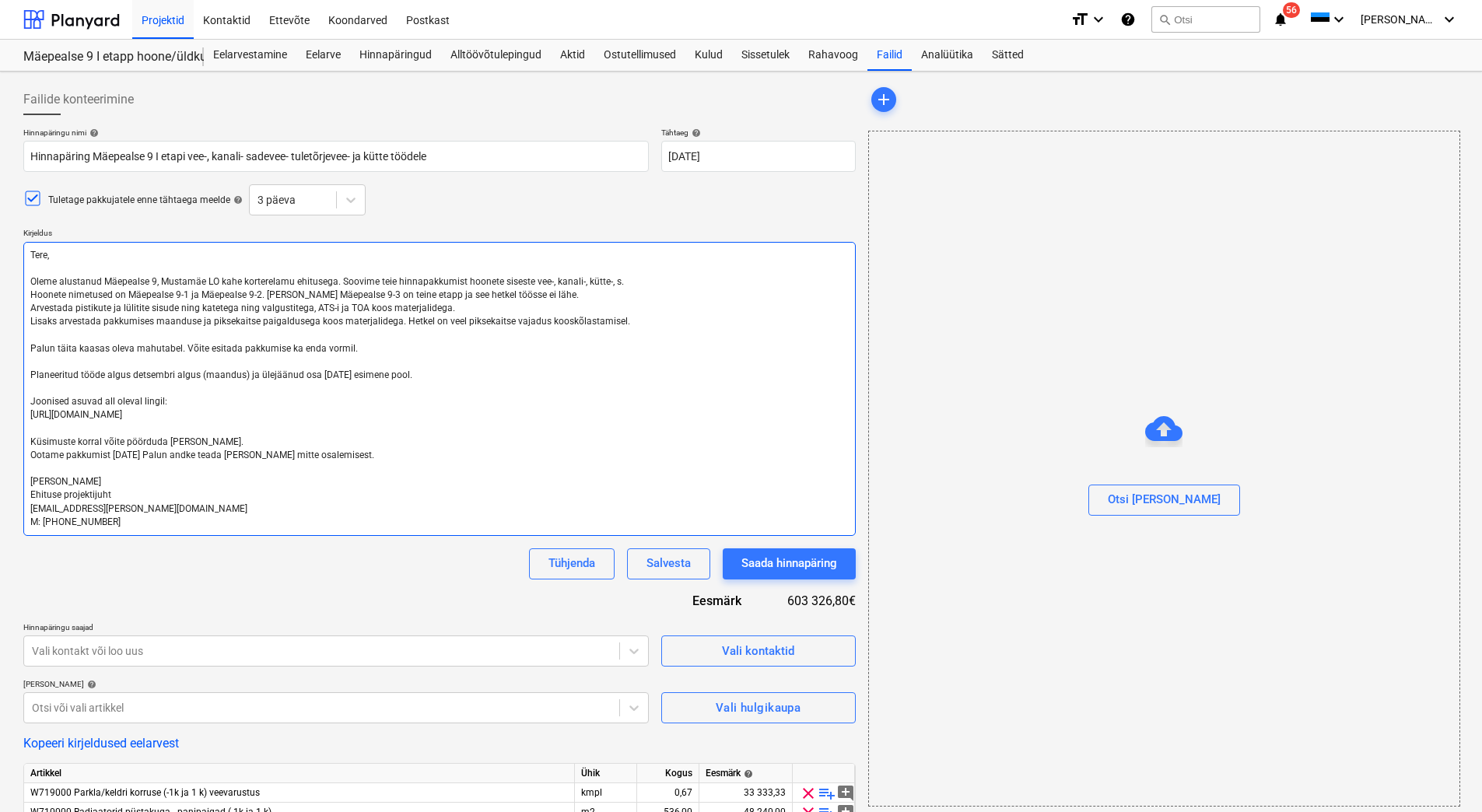
type textarea "Tere, Oleme alustanud Mäepealse 9, Mustamäe LO kahe korterelamu ehitusega. Soov…"
type textarea "x"
type textarea "Tere, Oleme alustanud Mäepealse 9, Mustamäe LO kahe korterelamu ehitusega. Soov…"
type textarea "x"
type textarea "Tere, Oleme alustanud Mäepealse 9, Mustamäe LO kahe korterelamu ehitusega. Soov…"
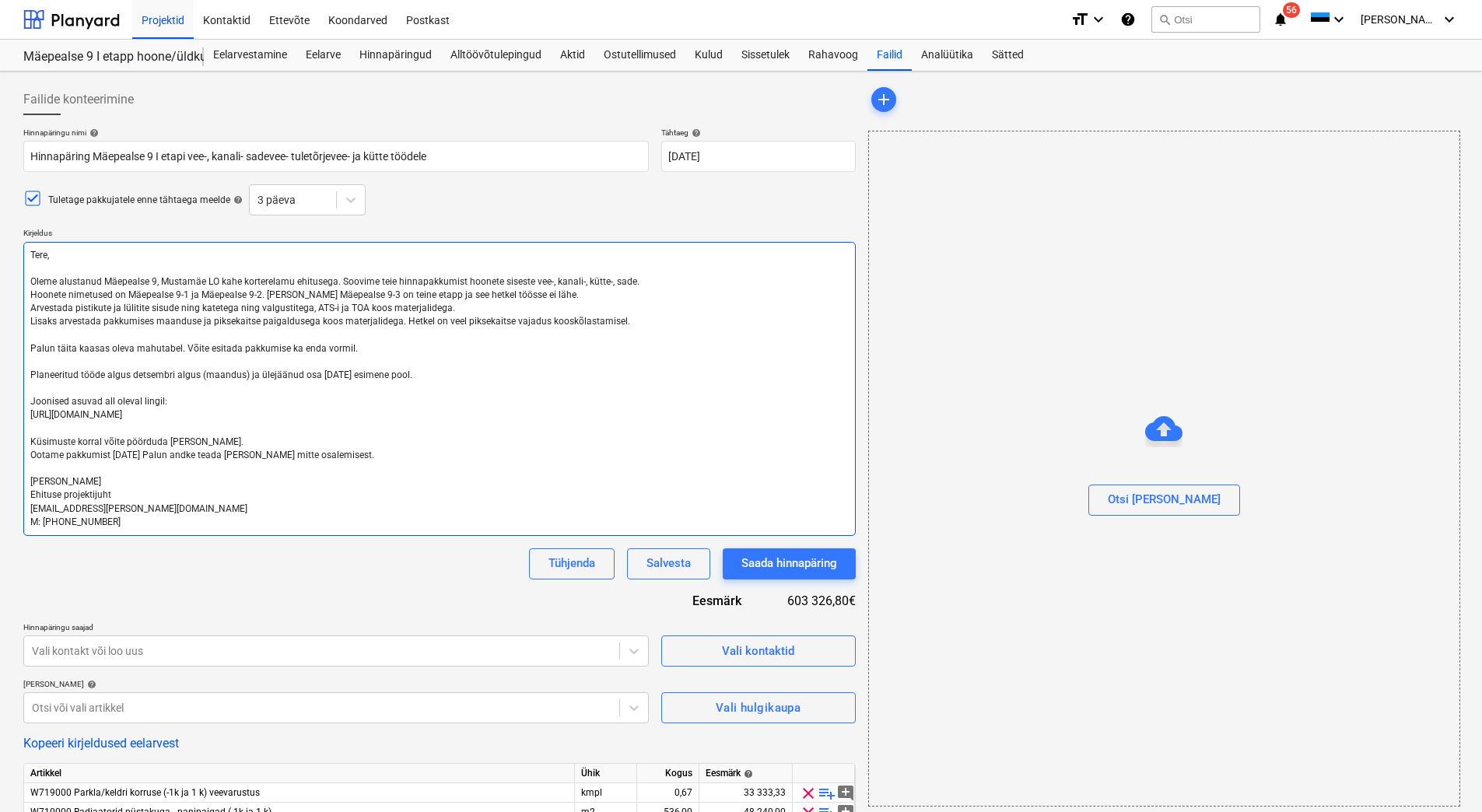
type textarea "x"
type textarea "Tere, Oleme alustanud Mäepealse 9, Mustamäe LO kahe korterelamu ehitusega. Soov…"
type textarea "x"
type textarea "Tere, Oleme alustanud Mäepealse 9, Mustamäe LO kahe korterelamu ehitusega. Soov…"
type textarea "x"
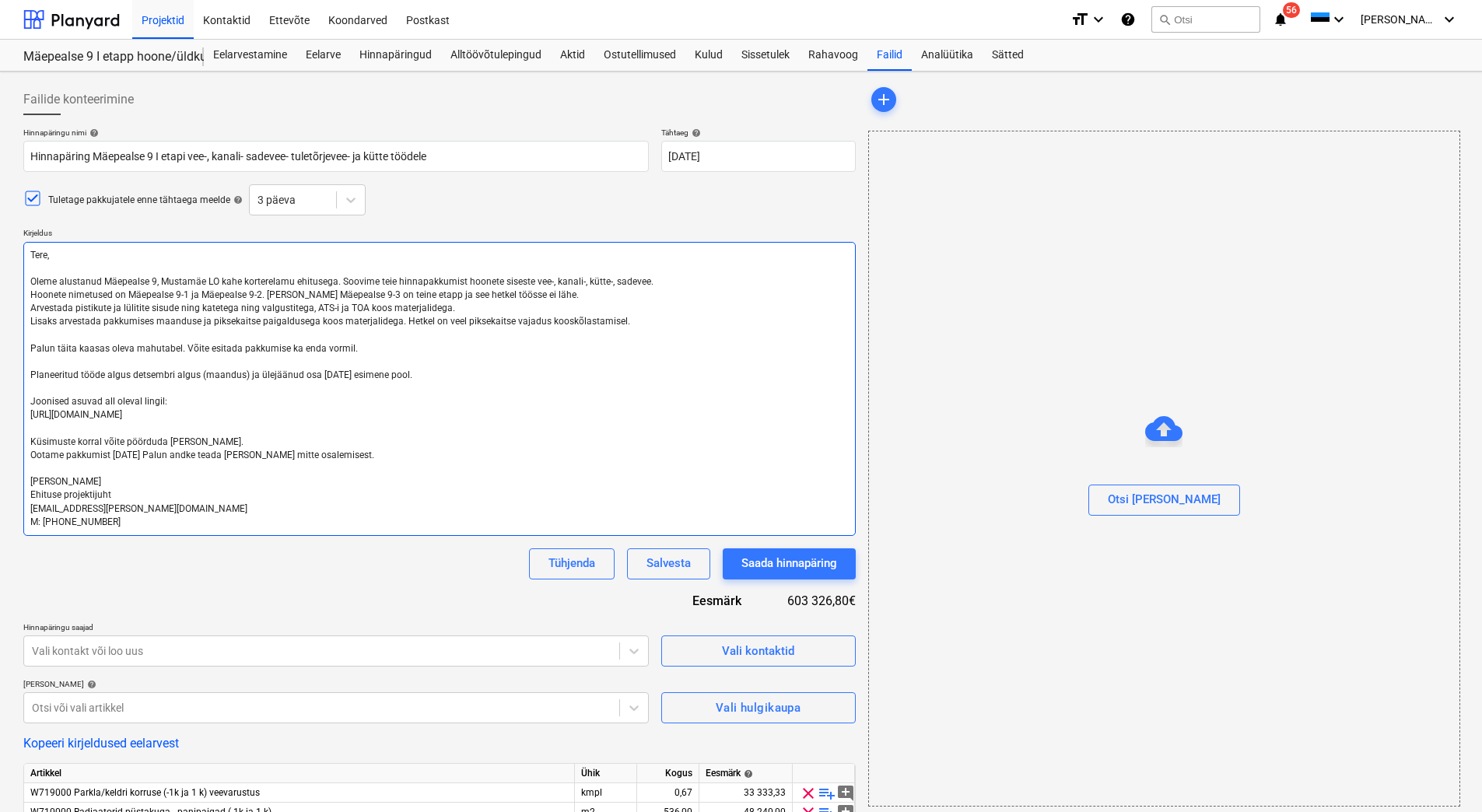
type textarea "Tere, Oleme alustanud Mäepealse 9, Mustamäe LO kahe korterelamu ehitusega. Soov…"
type textarea "x"
type textarea "Tere, Oleme alustanud Mäepealse 9, Mustamäe LO kahe korterelamu ehitusega. Soov…"
type textarea "x"
type textarea "Tere, Oleme alustanud Mäepealse 9, Mustamäe LO kahe korterelamu ehitusega. Soov…"
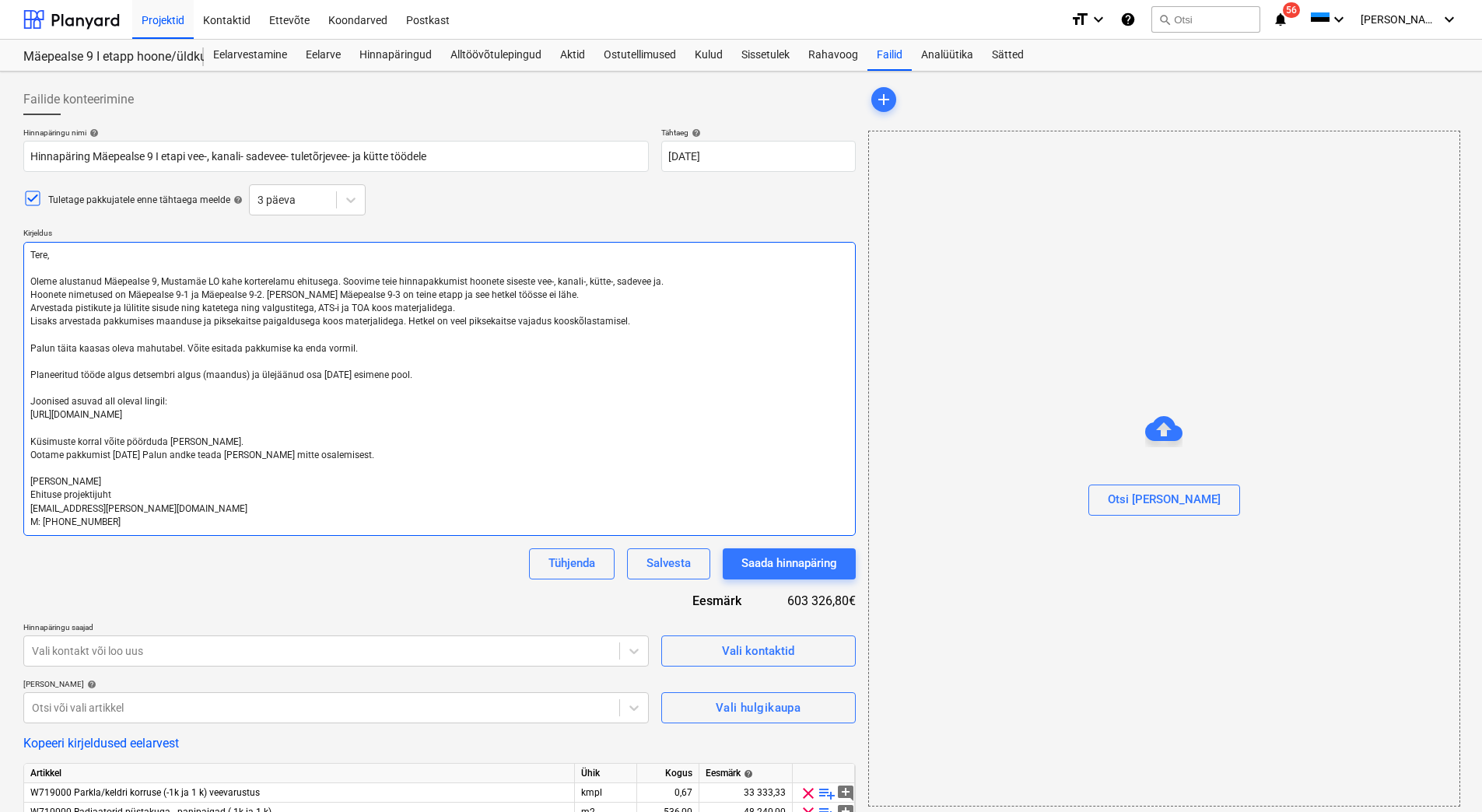
type textarea "x"
type textarea "Tere, Oleme alustanud Mäepealse 9, Mustamäe LO kahe korterelamu ehitusega. Soov…"
type textarea "x"
type textarea "Tere, Oleme alustanud Mäepealse 9, Mustamäe LO kahe korterelamu ehitusega. Soov…"
type textarea "x"
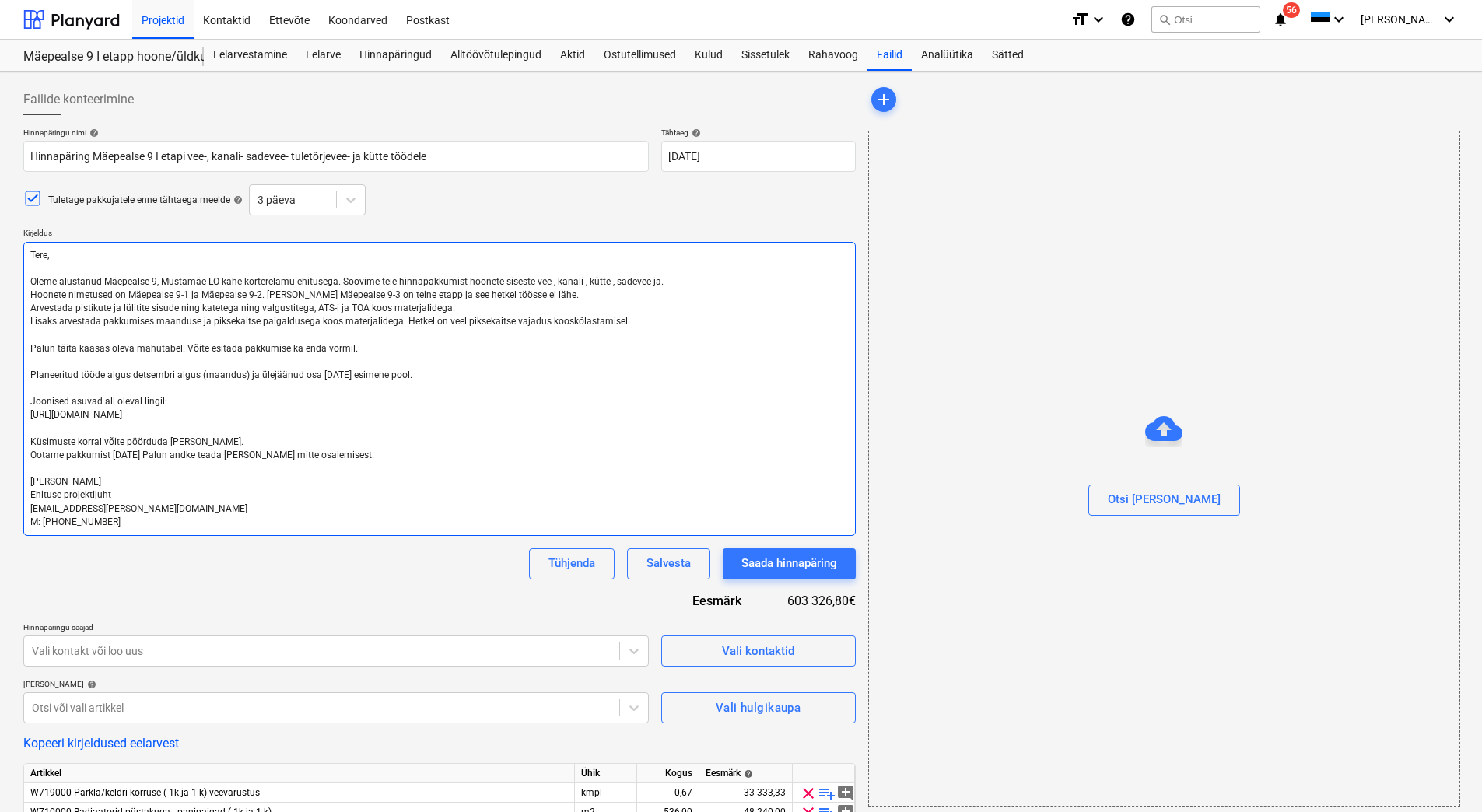
type textarea "Tere, Oleme alustanud Mäepealse 9, Mustamäe LO kahe korterelamu ehitusega. Soov…"
type textarea "x"
type textarea "Tere, Oleme alustanud Mäepealse 9, Mustamäe LO kahe korterelamu ehitusega. Soov…"
type textarea "x"
type textarea "Tere, Oleme alustanud Mäepealse 9, Mustamäe LO kahe korterelamu ehitusega. Soov…"
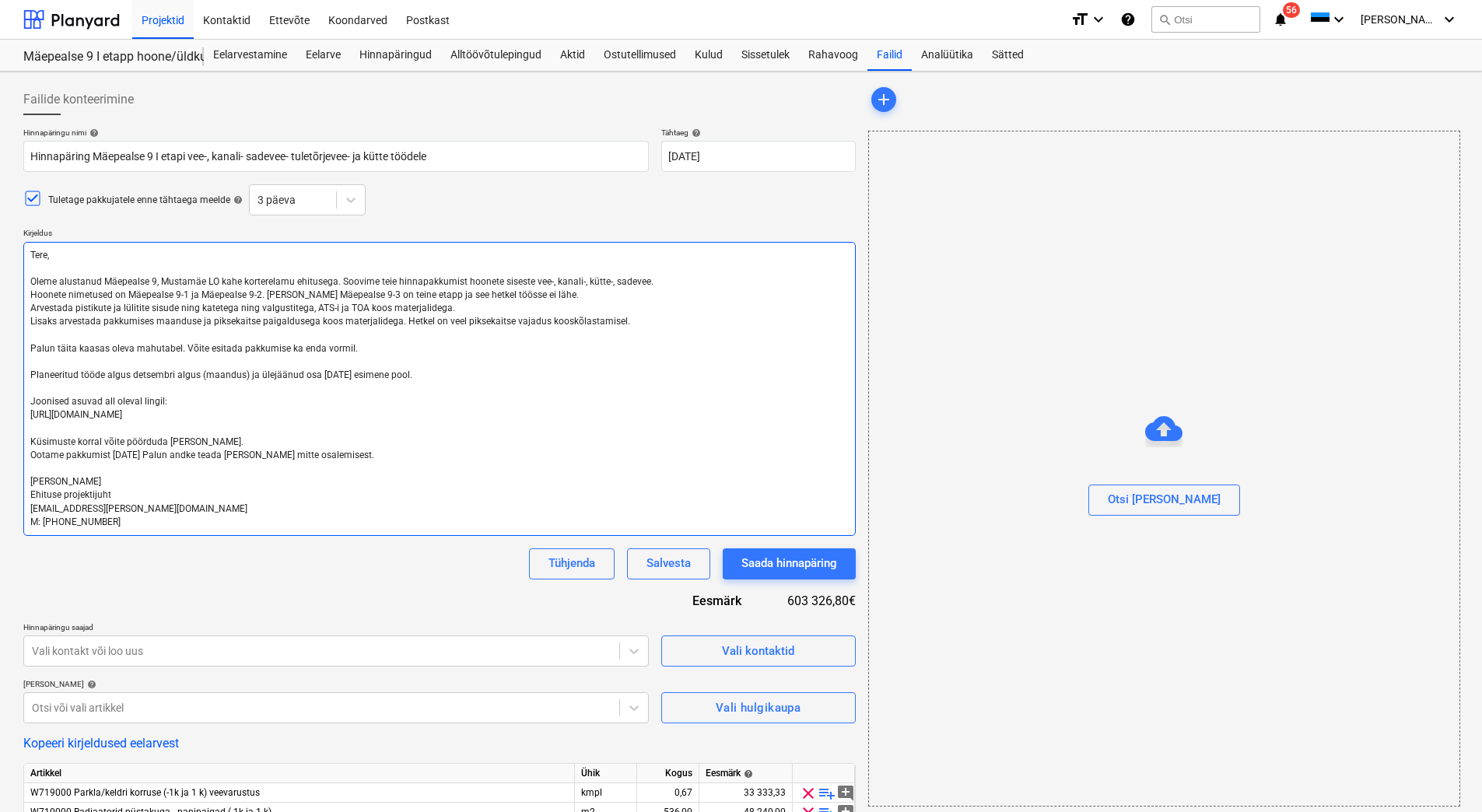
type textarea "x"
type textarea "Tere, Oleme alustanud Mäepealse 9, Mustamäe LO kahe korterelamu ehitusega. Soov…"
type textarea "x"
type textarea "Tere, Oleme alustanud Mäepealse 9, Mustamäe LO kahe korterelamu ehitusega. Soov…"
type textarea "x"
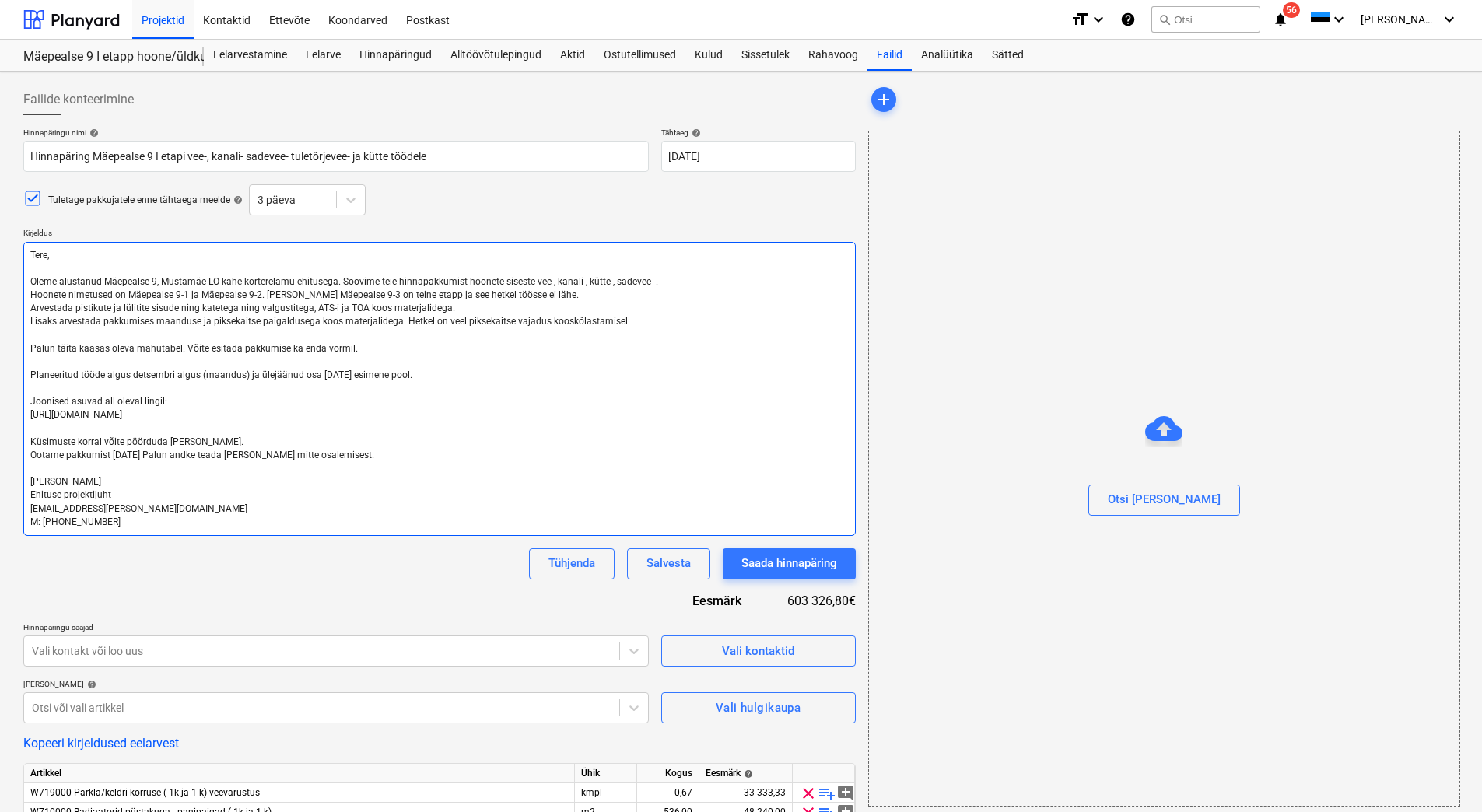
type textarea "Tere, Oleme alustanud Mäepealse 9, Mustamäe LO kahe korterelamu ehitusega. Soov…"
type textarea "x"
type textarea "Tere, Oleme alustanud Mäepealse 9, Mustamäe LO kahe korterelamu ehitusega. Soov…"
type textarea "x"
type textarea "Tere, Oleme alustanud Mäepealse 9, Mustamäe LO kahe korterelamu ehitusega. Soov…"
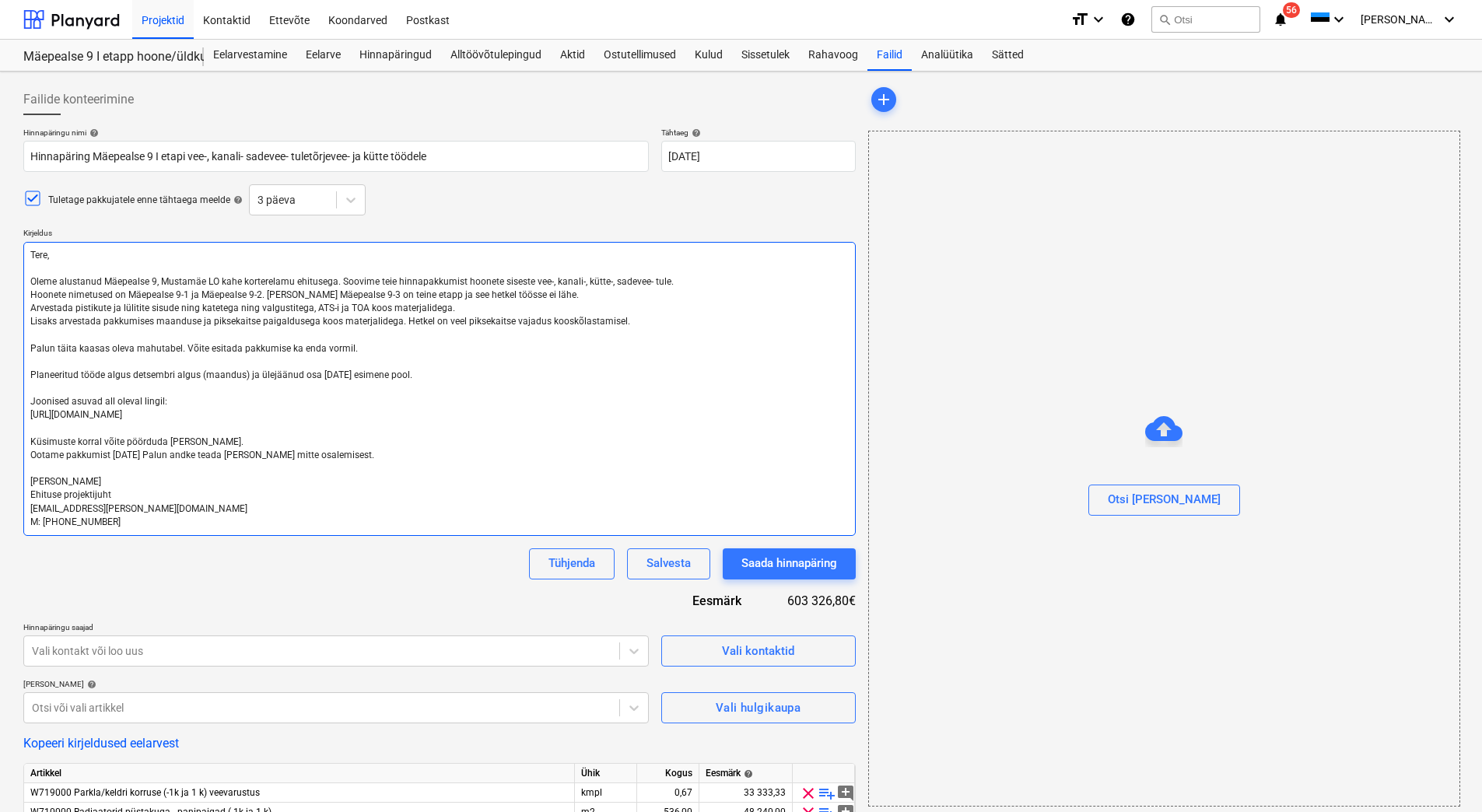
type textarea "x"
type textarea "Tere, Oleme alustanud Mäepealse 9, Mustamäe LO kahe korterelamu ehitusega. Soov…"
type textarea "x"
type textarea "Tere, Oleme alustanud Mäepealse 9, Mustamäe LO kahe korterelamu ehitusega. Soov…"
type textarea "x"
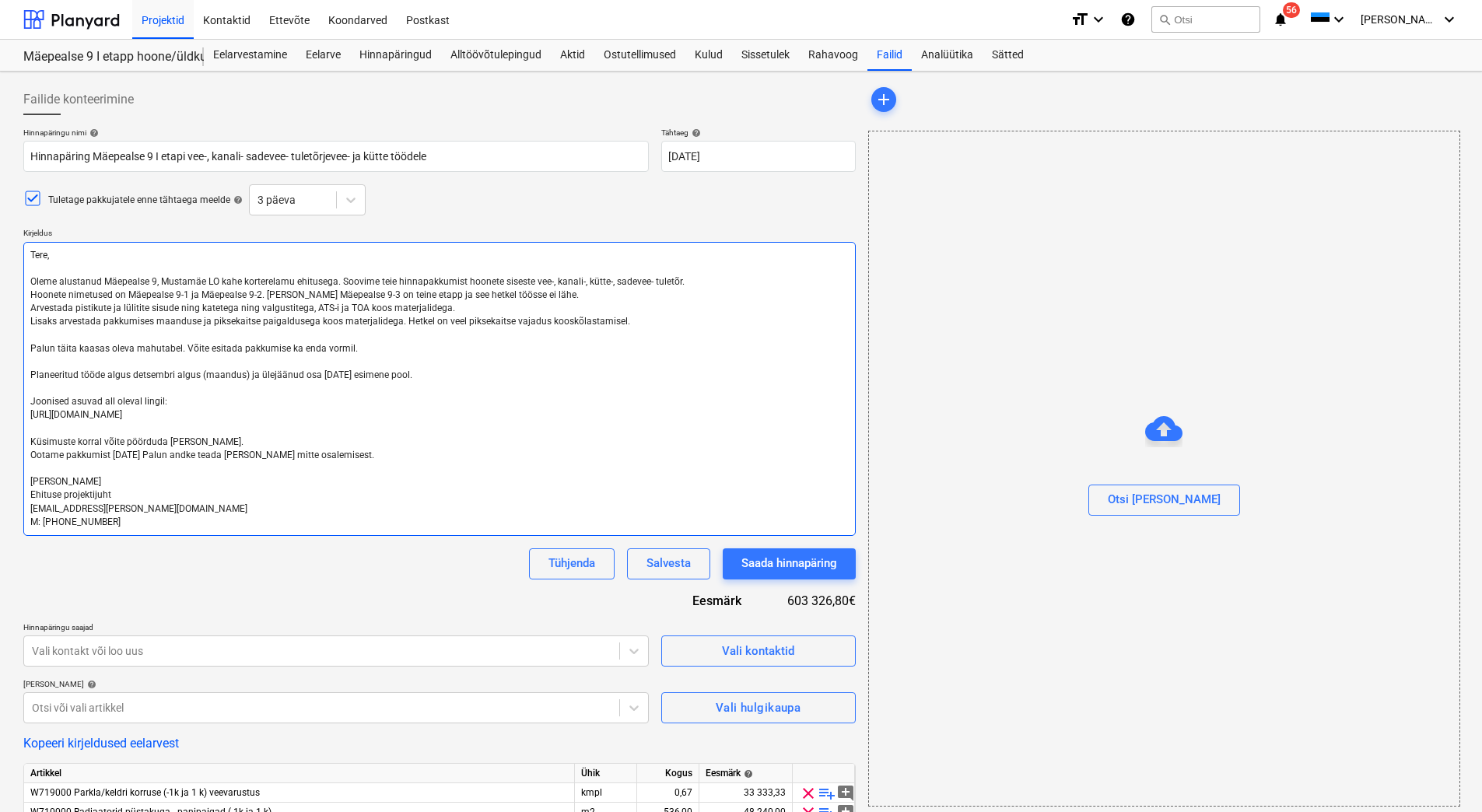
type textarea "Tere, Oleme alustanud Mäepealse 9, Mustamäe LO kahe korterelamu ehitusega. Soov…"
type textarea "x"
type textarea "Lore, Ipsum dolorsita Consectet 8, Adipisci EL sedd eiusmodtemp incididun. Utla…"
type textarea "x"
type textarea "Lore, Ipsum dolorsita Consectet 5, Adipisci EL sedd eiusmodtemp incididun. Utla…"
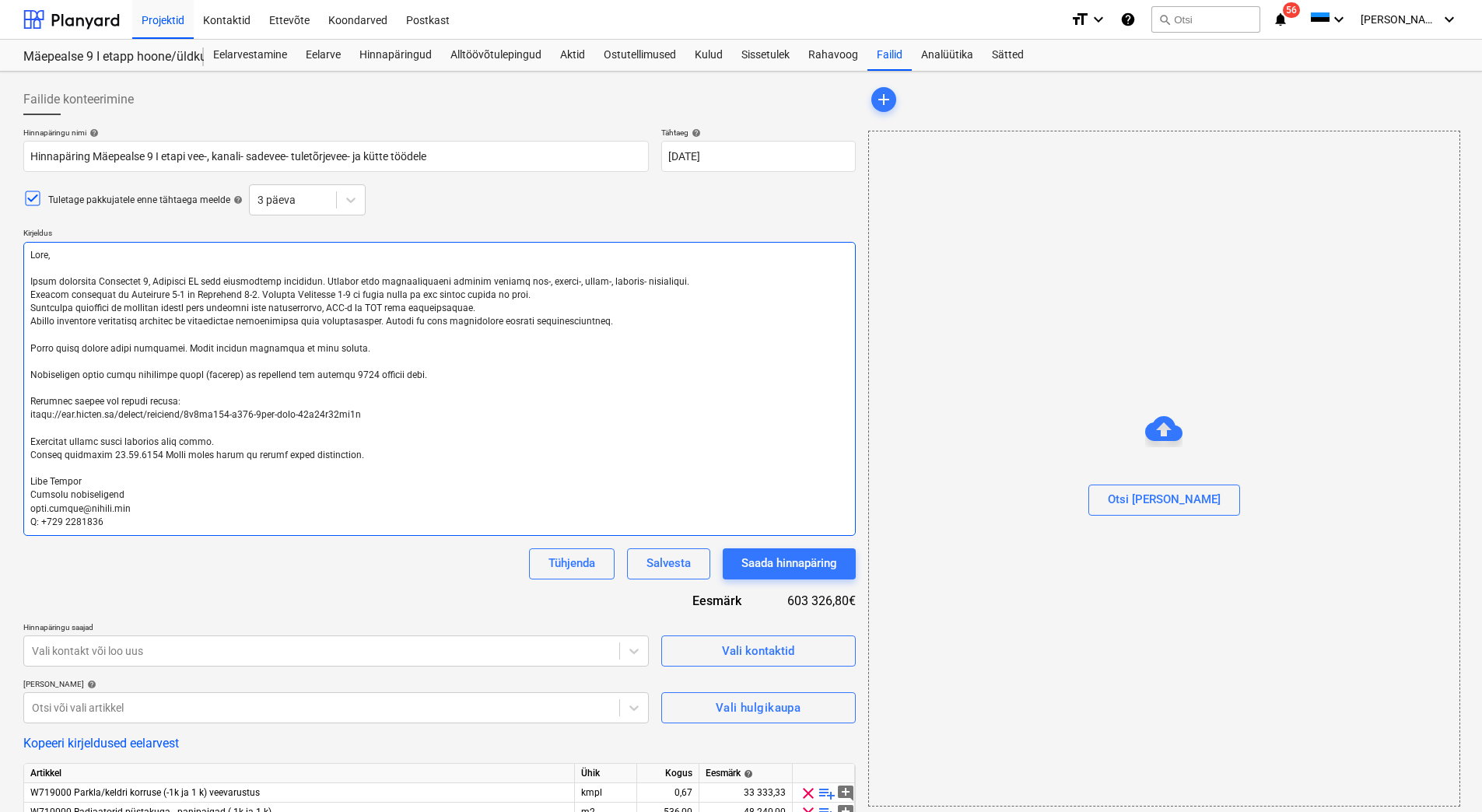
type textarea "x"
type textarea "Lore, Ipsum dolorsita Consectet 2, Adipisci EL sedd eiusmodtemp incididun. Utla…"
type textarea "x"
type textarea "Lore, Ipsum dolorsita Consectet 6, Adipisci EL sedd eiusmodtemp incididun. Utla…"
type textarea "x"
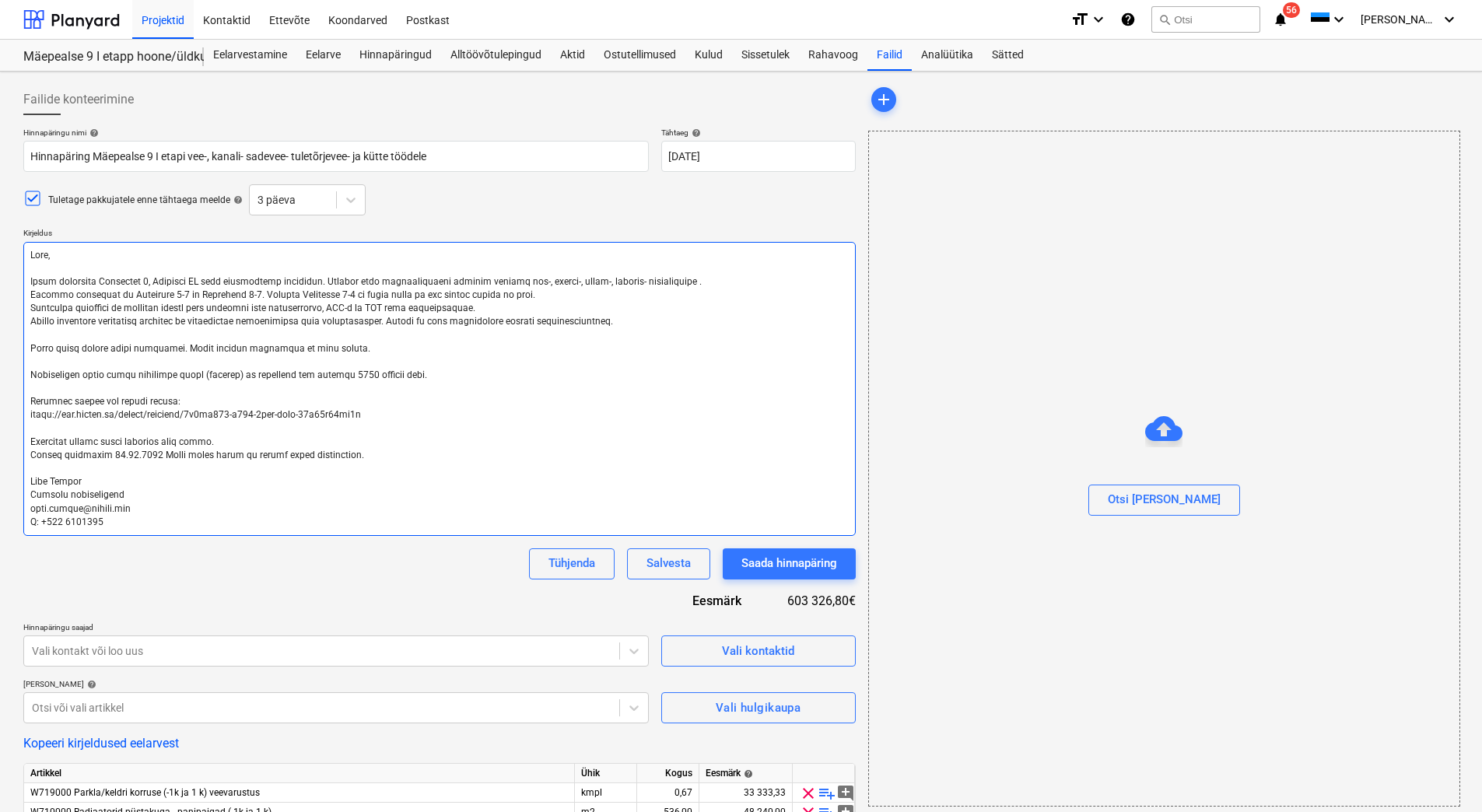
type textarea "Lore, Ipsum dolorsita Consectet 1, Adipisci EL sedd eiusmodtemp incididun. Utla…"
type textarea "x"
type textarea "Lore, Ipsum dolorsita Consectet 7, Adipisci EL sedd eiusmodtemp incididun. Utla…"
type textarea "x"
type textarea "Lore, Ipsum dolorsita Consectet 8, Adipisci EL sedd eiusmodtemp incididun. Utla…"
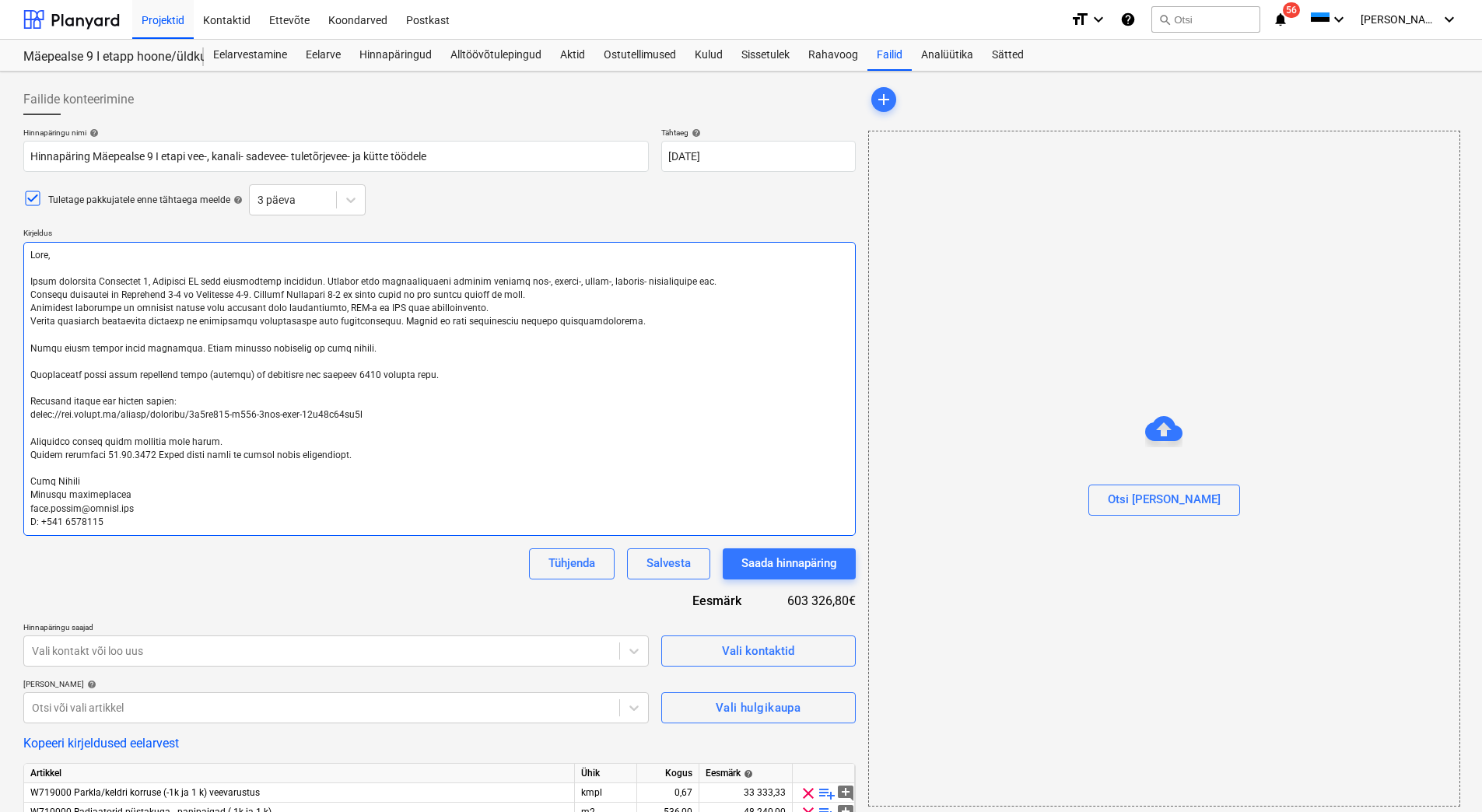
type textarea "x"
type textarea "Lore, Ipsum dolorsita Consectet 8, Adipisci EL sedd eiusmodtemp incididun. Utla…"
type textarea "x"
type textarea "Lore, Ipsum dolorsita Consectet 6, Adipisci EL sedd eiusmodtemp incididun. Utla…"
type textarea "x"
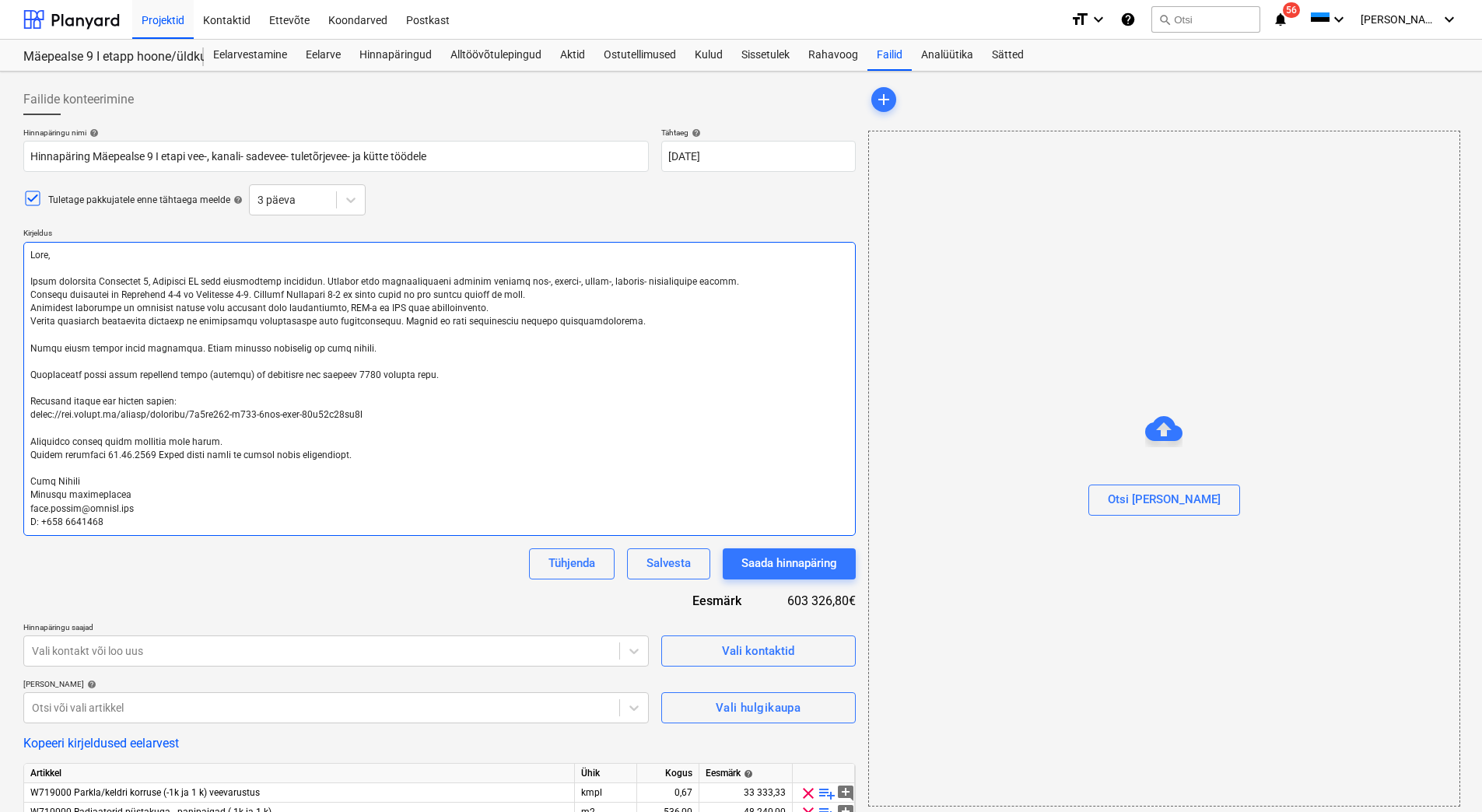
type textarea "Lore, Ipsum dolorsita Consectet 9, Adipisci EL sedd eiusmodtemp incididun. Utla…"
type textarea "x"
type textarea "Lore, Ipsum dolorsita Consectet 2, Adipisci EL sedd eiusmodtemp incididun. Utla…"
type textarea "x"
type textarea "Lore, Ipsum dolorsita Consectet 3, Adipisci EL sedd eiusmodtemp incididun. Utla…"
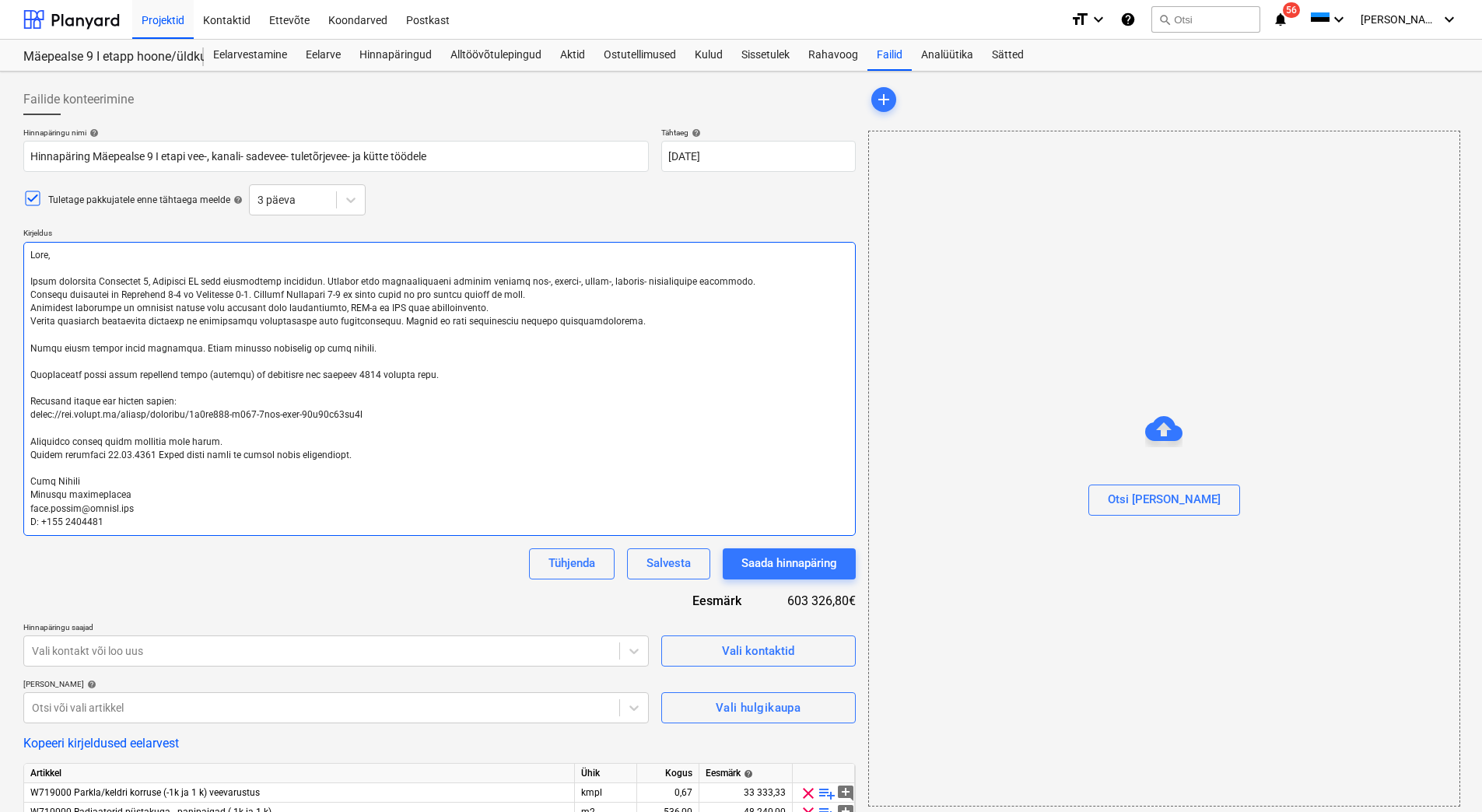
type textarea "x"
type textarea "Lore, Ipsum dolorsita Consectet 2, Adipisci EL sedd eiusmodtemp incididun. Utla…"
type textarea "x"
type textarea "Lore, Ipsum dolorsita Consectet 7, Adipisci EL sedd eiusmodtemp incididun. Utla…"
type textarea "x"
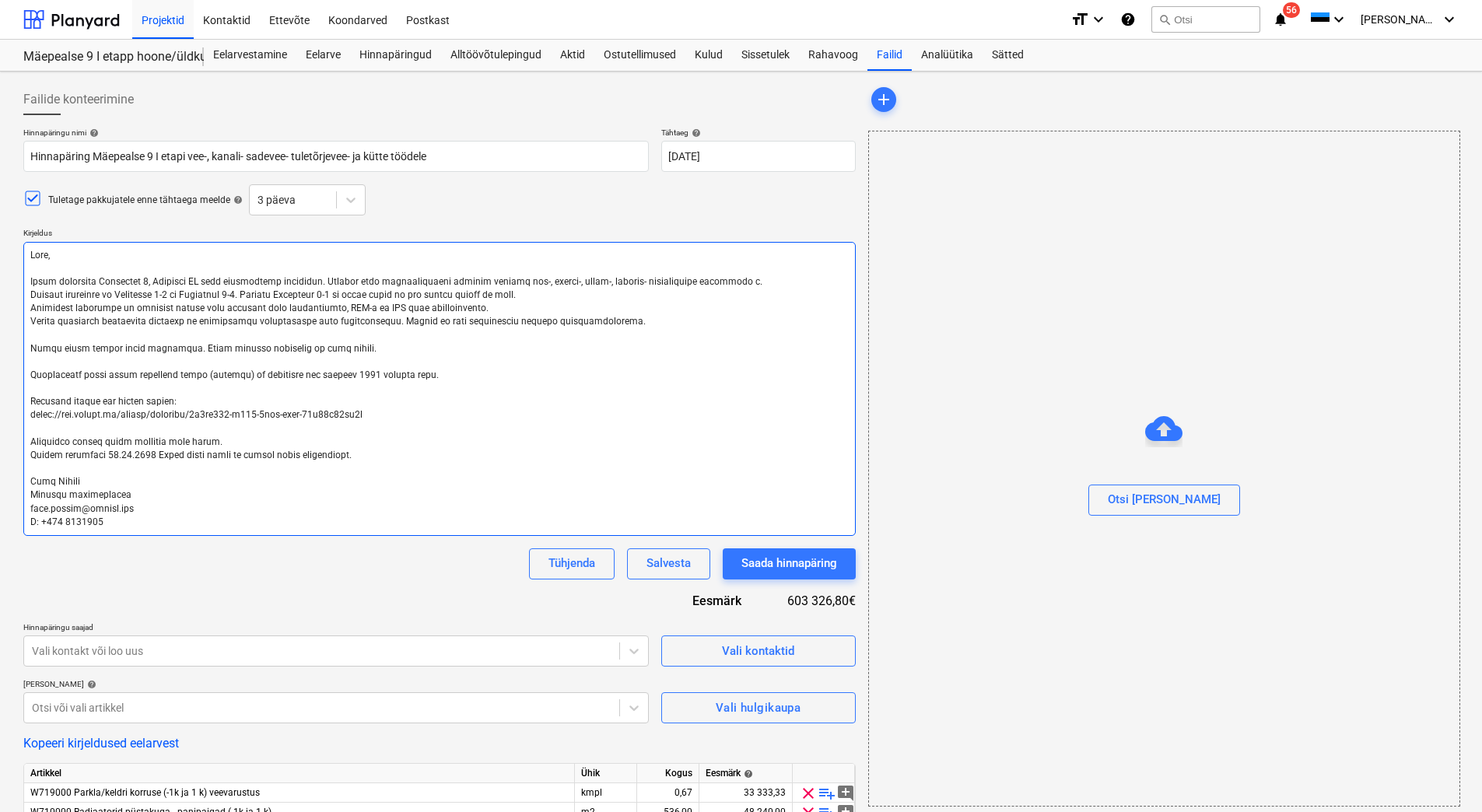
type textarea "Lore, Ipsum dolorsita Consectet 4, Adipisci EL sedd eiusmodtemp incididun. Utla…"
type textarea "x"
type textarea "Lore, Ipsum dolorsita Consectet 1, Adipisci EL sedd eiusmodtemp incididun. Utla…"
type textarea "x"
type textarea "Lore, Ipsum dolorsita Consectet 1, Adipisci EL sedd eiusmodtemp incididun. Utla…"
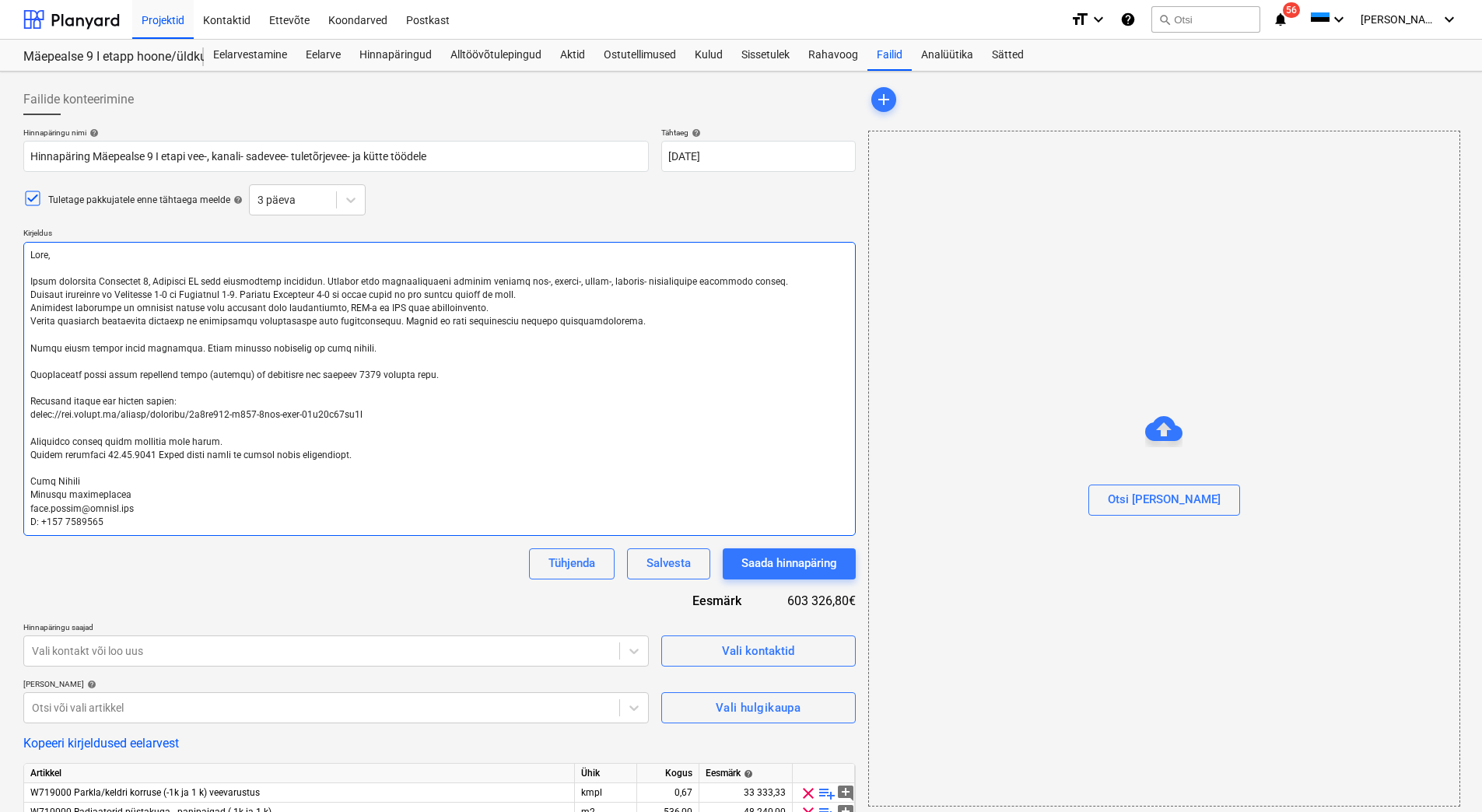
type textarea "x"
type textarea "Lore, Ipsum dolorsita Consectet 7, Adipisci EL sedd eiusmodtemp incididun. Utla…"
type textarea "x"
type textarea "Lore, Ipsum dolorsita Consectet 2, Adipisci EL sedd eiusmodtemp incididun. Utla…"
type textarea "x"
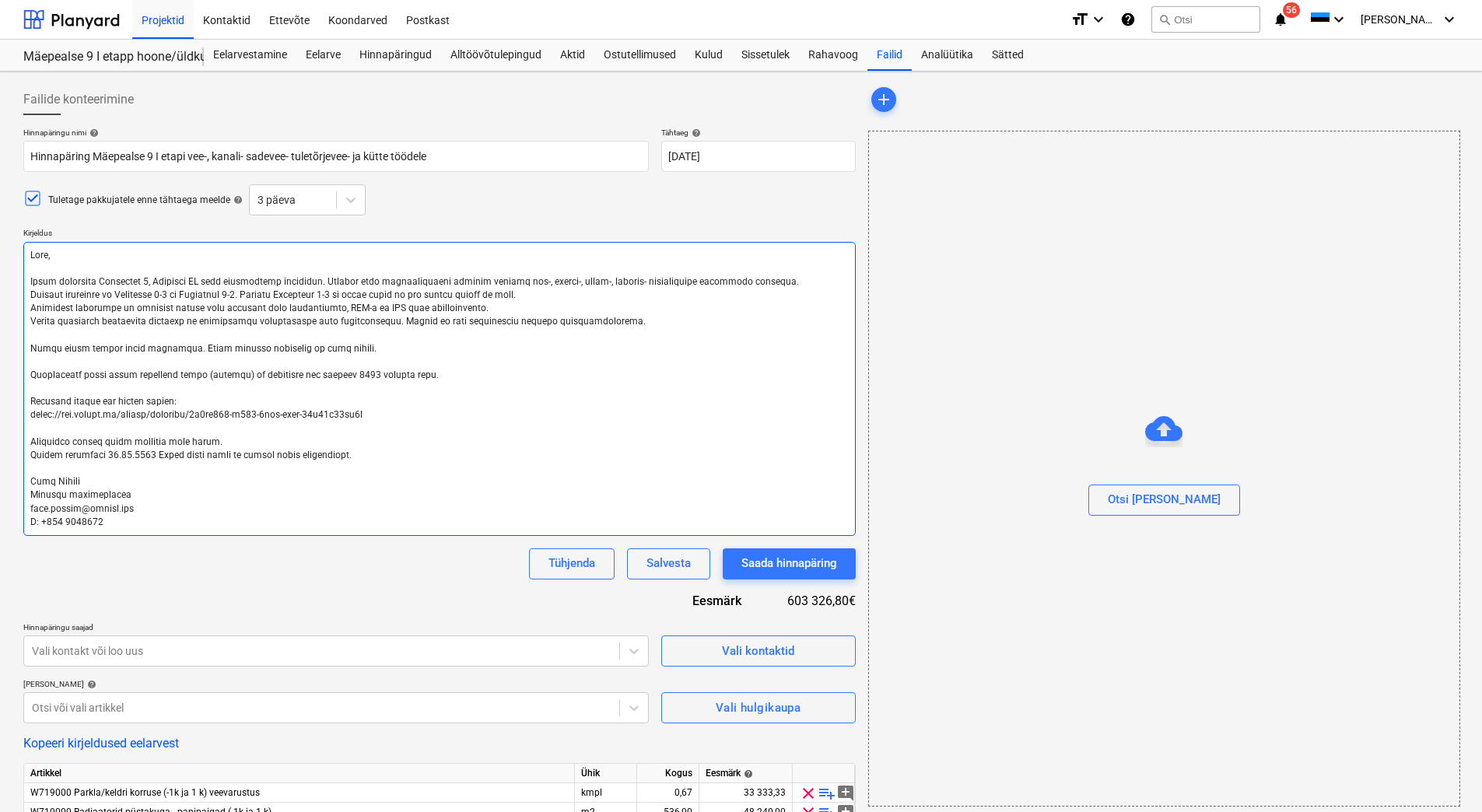
type textarea "Lore, Ipsum dolorsita Consectet 4, Adipisci EL sedd eiusmodtemp incididun. Utla…"
type textarea "x"
type textarea "Lore, Ipsum dolorsita Consectet 5, Adipisci EL sedd eiusmodtemp incididun. Utla…"
type textarea "x"
type textarea "Lore, Ipsum dolorsita Consectet 1, Adipisci EL sedd eiusmodtemp incididun. Utla…"
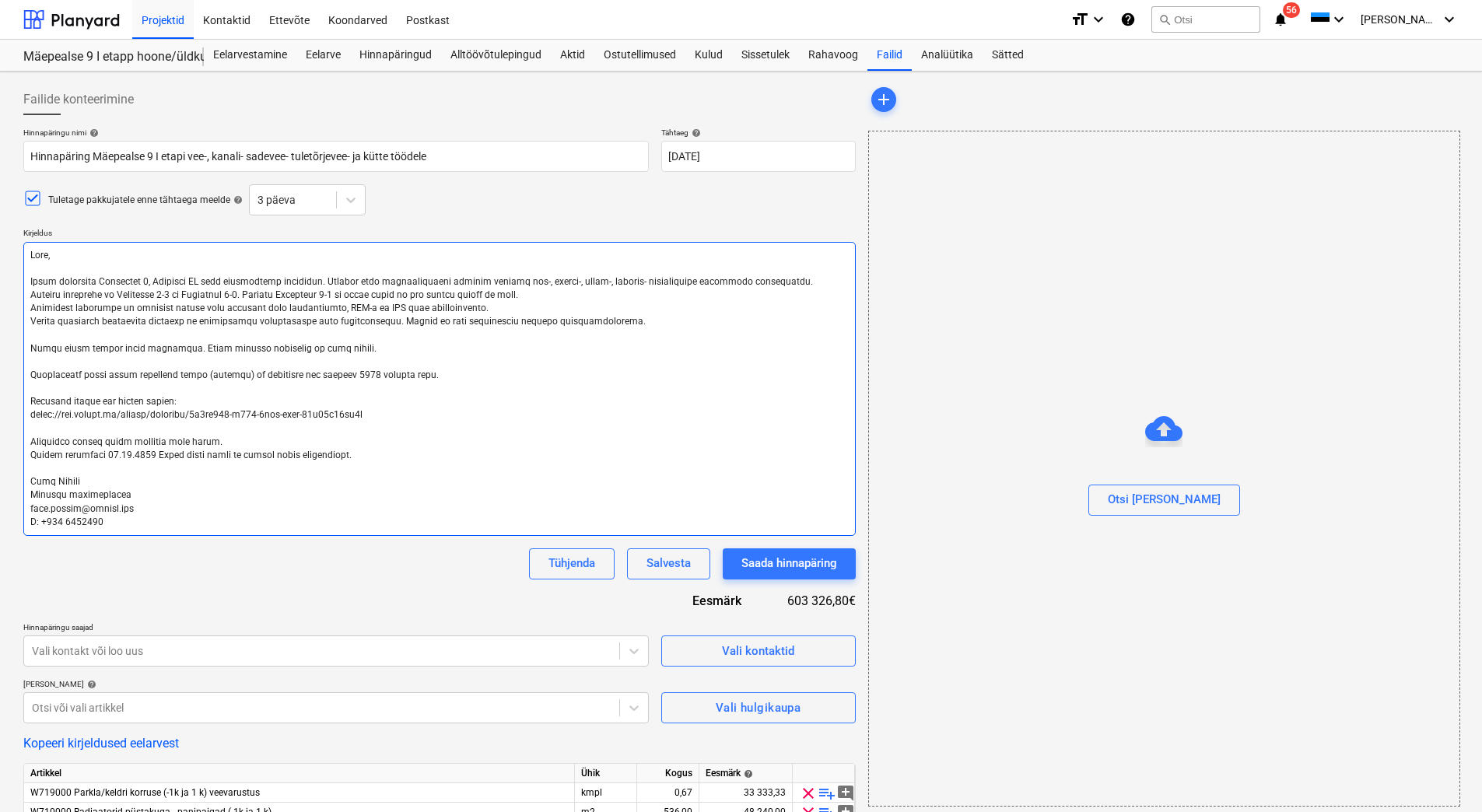
type textarea "x"
type textarea "Lore, Ipsum dolorsita Consectet 9, Adipisci EL sedd eiusmodtemp incididun. Utla…"
type textarea "x"
type textarea "Lore, Ipsum dolorsita Consectet 1, Adipisci EL sedd eiusmodtemp incididun. Utla…"
type textarea "x"
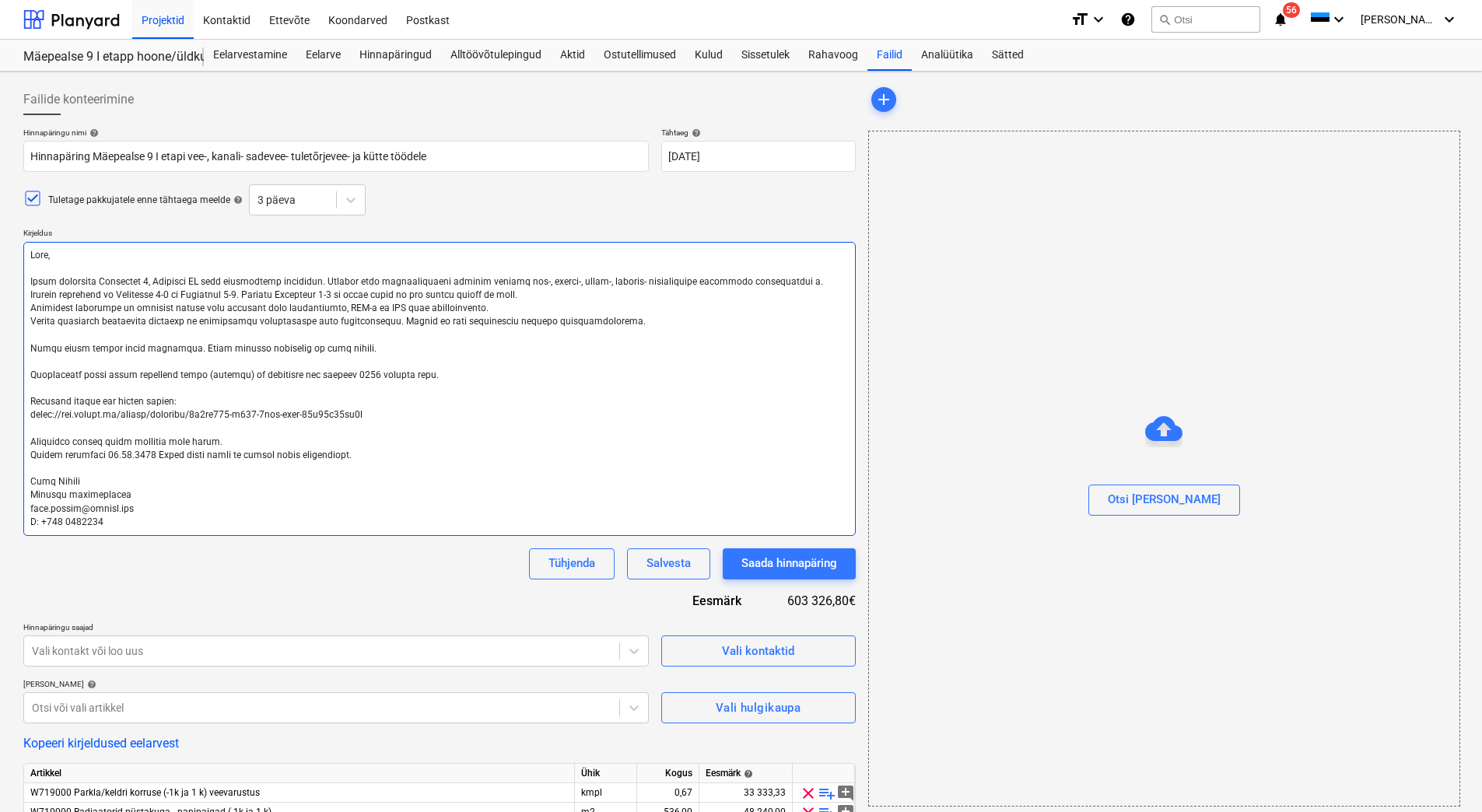
type textarea "Lore, Ipsum dolorsita Consectet 0, Adipisci EL sedd eiusmodtemp incididun. Utla…"
type textarea "x"
type textarea "Lore, Ipsum dolorsita Consectet 1, Adipisci EL sedd eiusmodtemp incididun. Utla…"
type textarea "x"
type textarea "Lore, Ipsum dolorsita Consectet 3, Adipisci EL sedd eiusmodtemp incididun. Utla…"
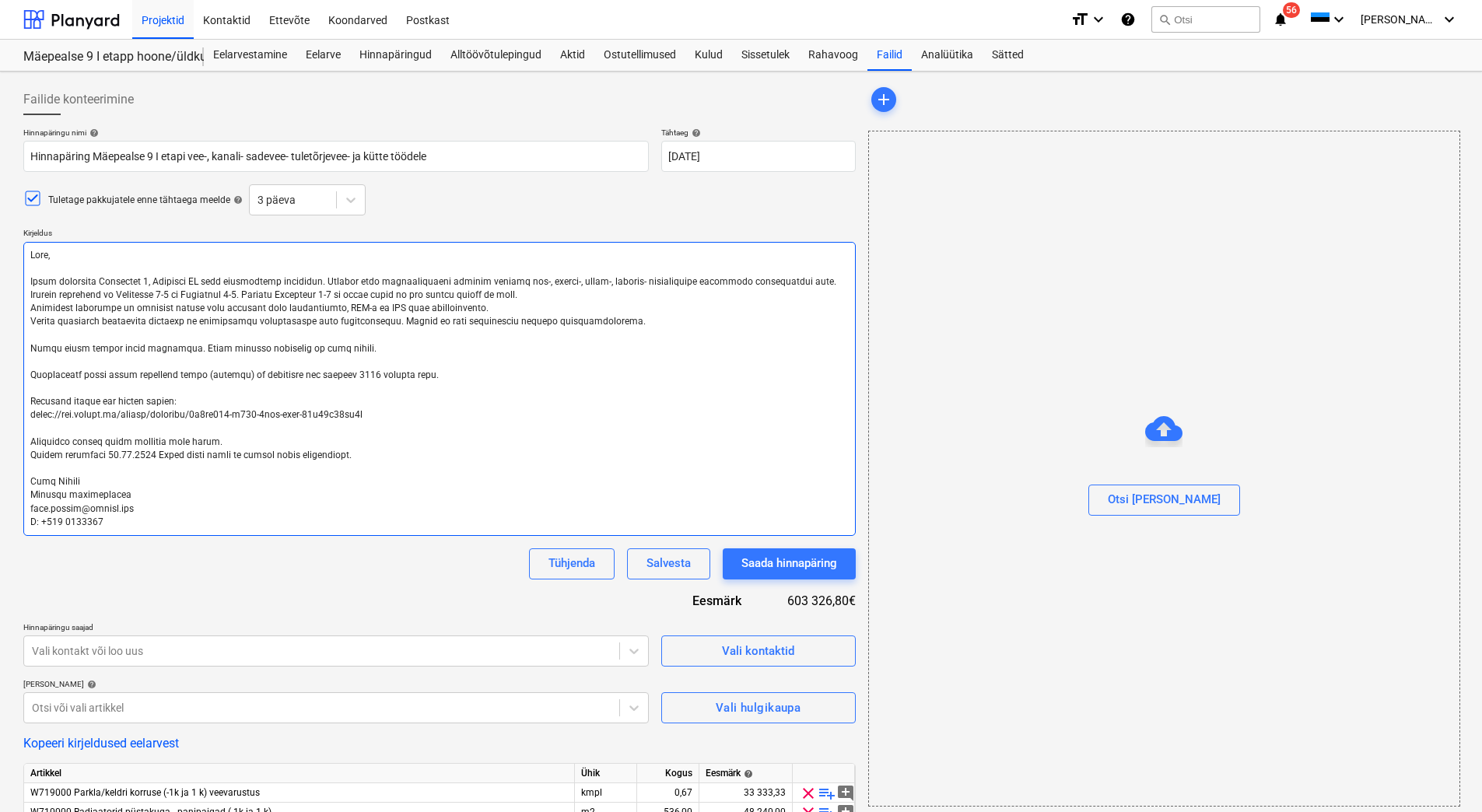
type textarea "x"
type textarea "Lore, Ipsum dolorsita Consectet 4, Adipisci EL sedd eiusmodtemp incididun. Utla…"
type textarea "x"
type textarea "Lore, Ipsum dolorsita Consectet 4, Adipisci EL sedd eiusmodtemp incididun. Utla…"
type textarea "x"
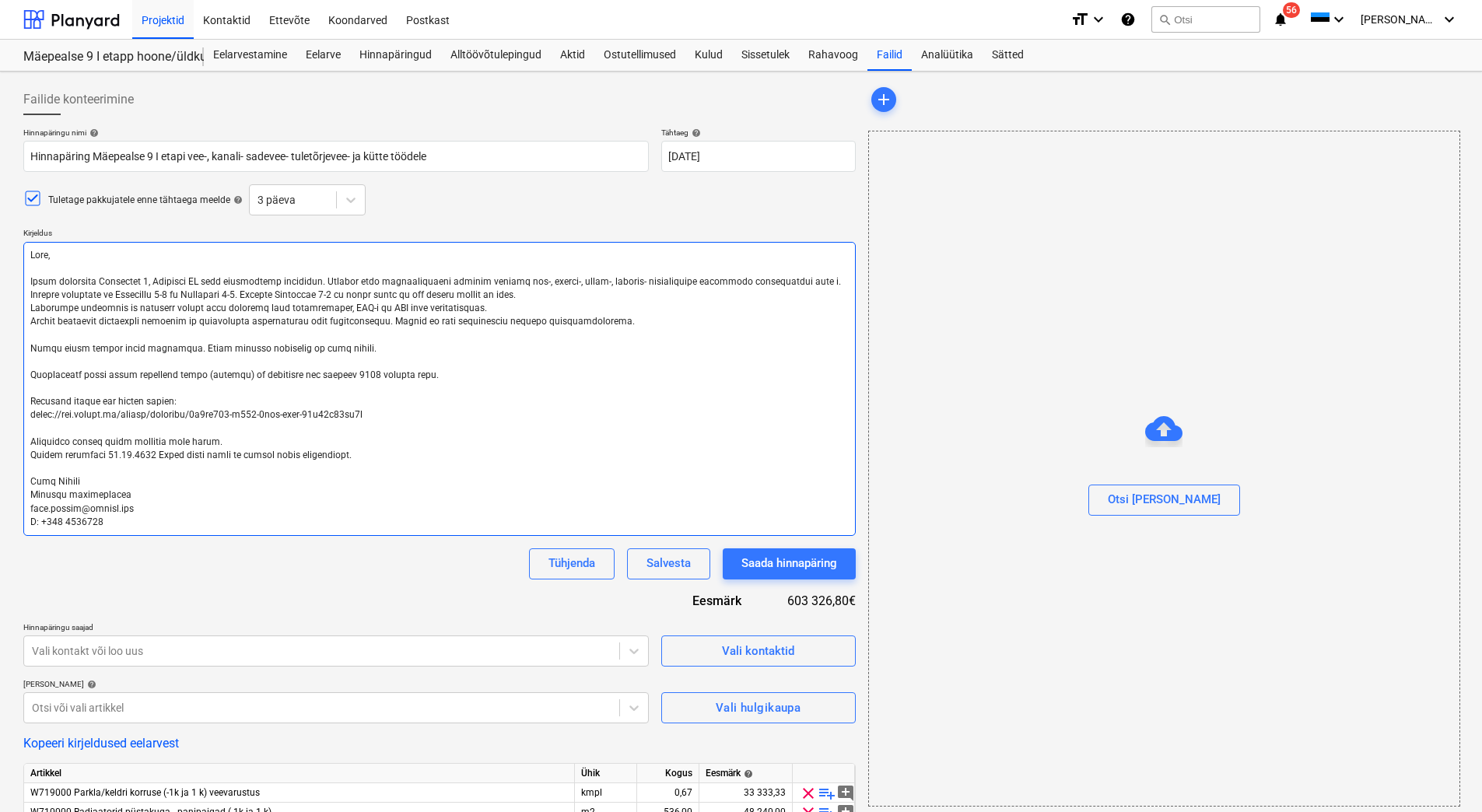
type textarea "Lore, Ipsum dolorsita Consectet 0, Adipisci EL sedd eiusmodtemp incididun. Utla…"
type textarea "x"
type textarea "Lore, Ipsum dolorsita Consectet 9, Adipisci EL sedd eiusmodtemp incididun. Utla…"
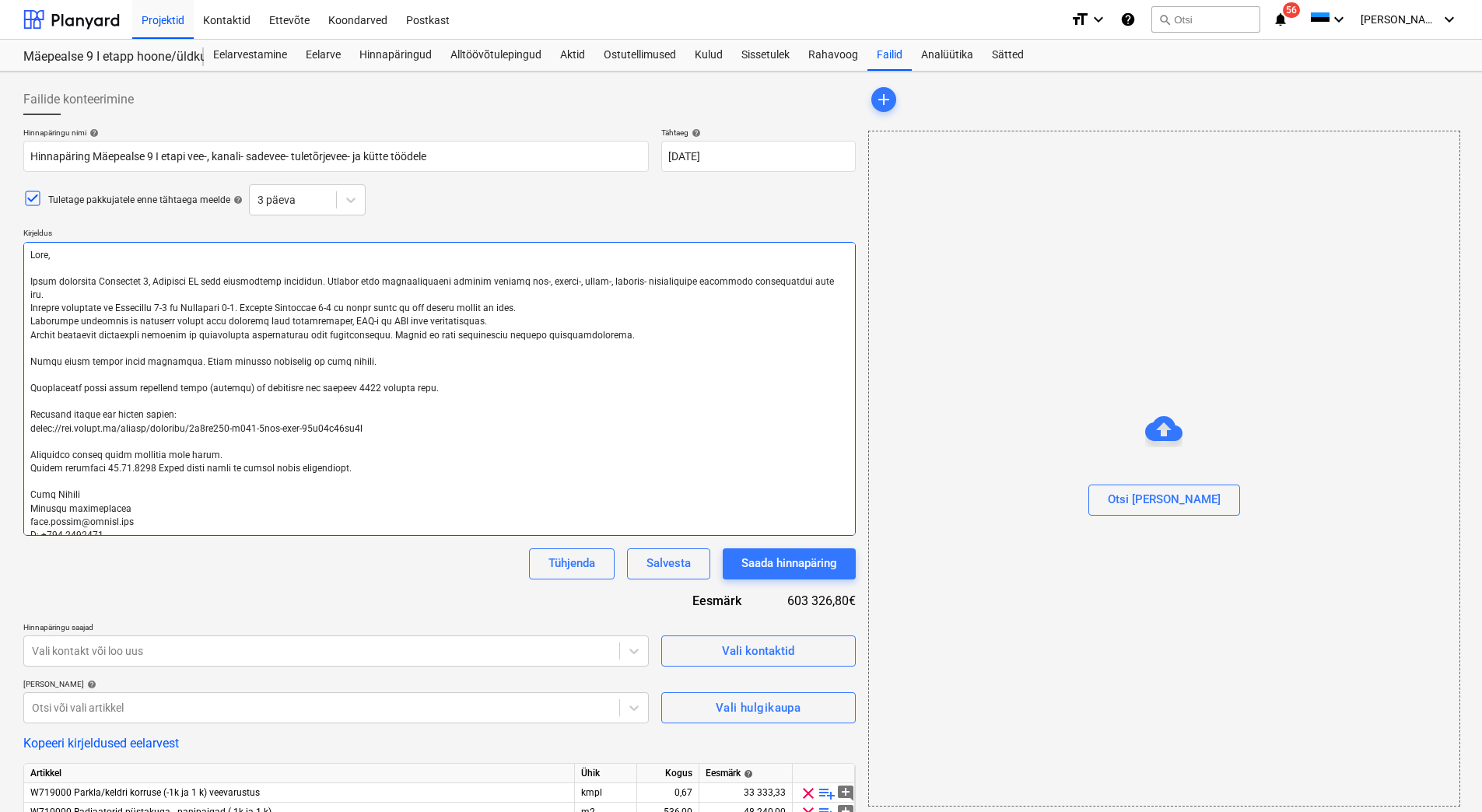
type textarea "x"
type textarea "Lore, Ipsum dolorsita Consectet 0, Adipisci EL sedd eiusmodtemp incididun. Utla…"
type textarea "x"
type textarea "Lore, Ipsum dolorsita Consectet 8, Adipisci EL sedd eiusmodtemp incididun. Utla…"
type textarea "x"
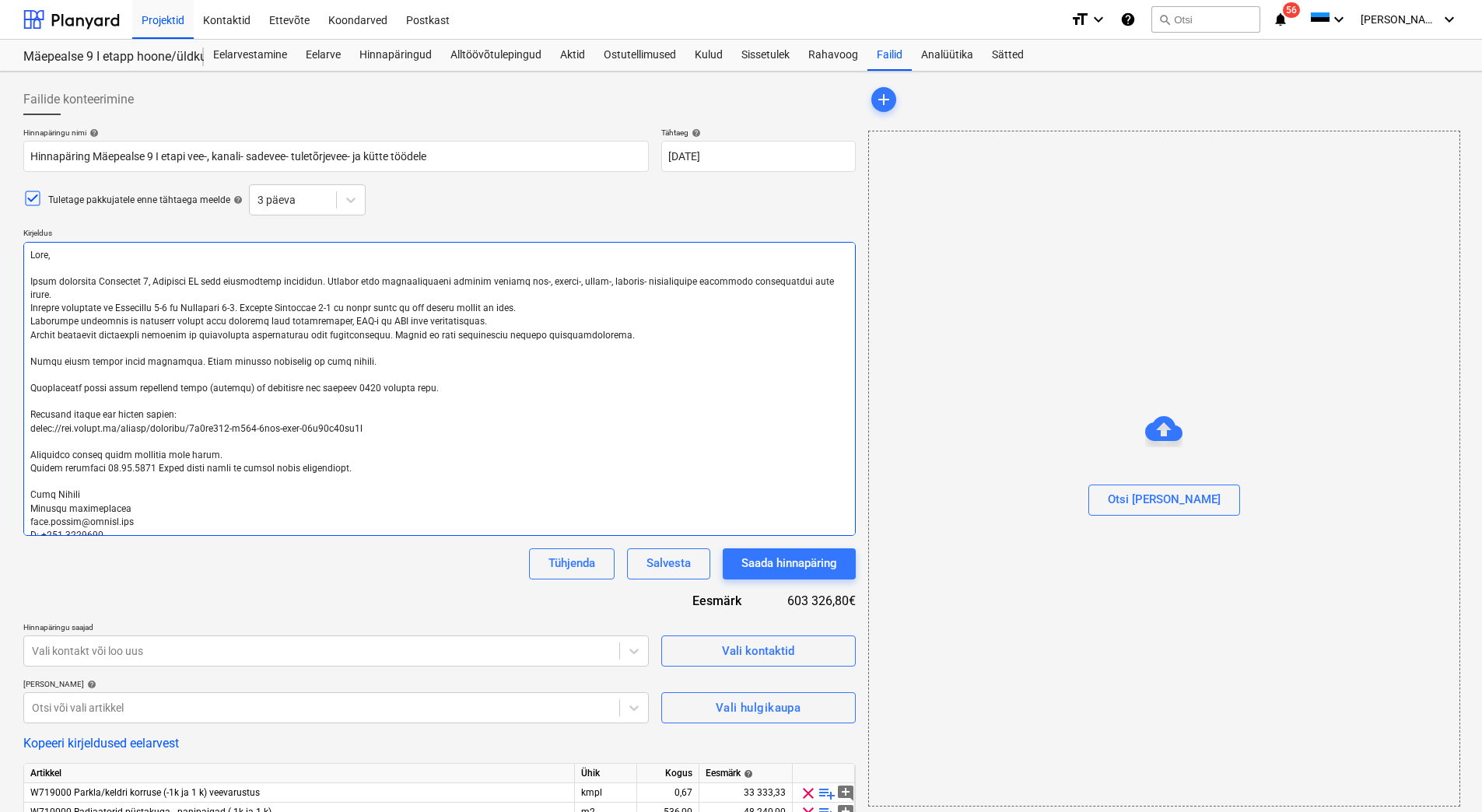
type textarea "Lore, Ipsum dolorsita Consectet 5, Adipisci EL sedd eiusmodtemp incididun. Utla…"
type textarea "x"
type textarea "Lore, Ipsum dolorsita Consectet 9, Adipisci EL sedd eiusmodtemp incididun. Utla…"
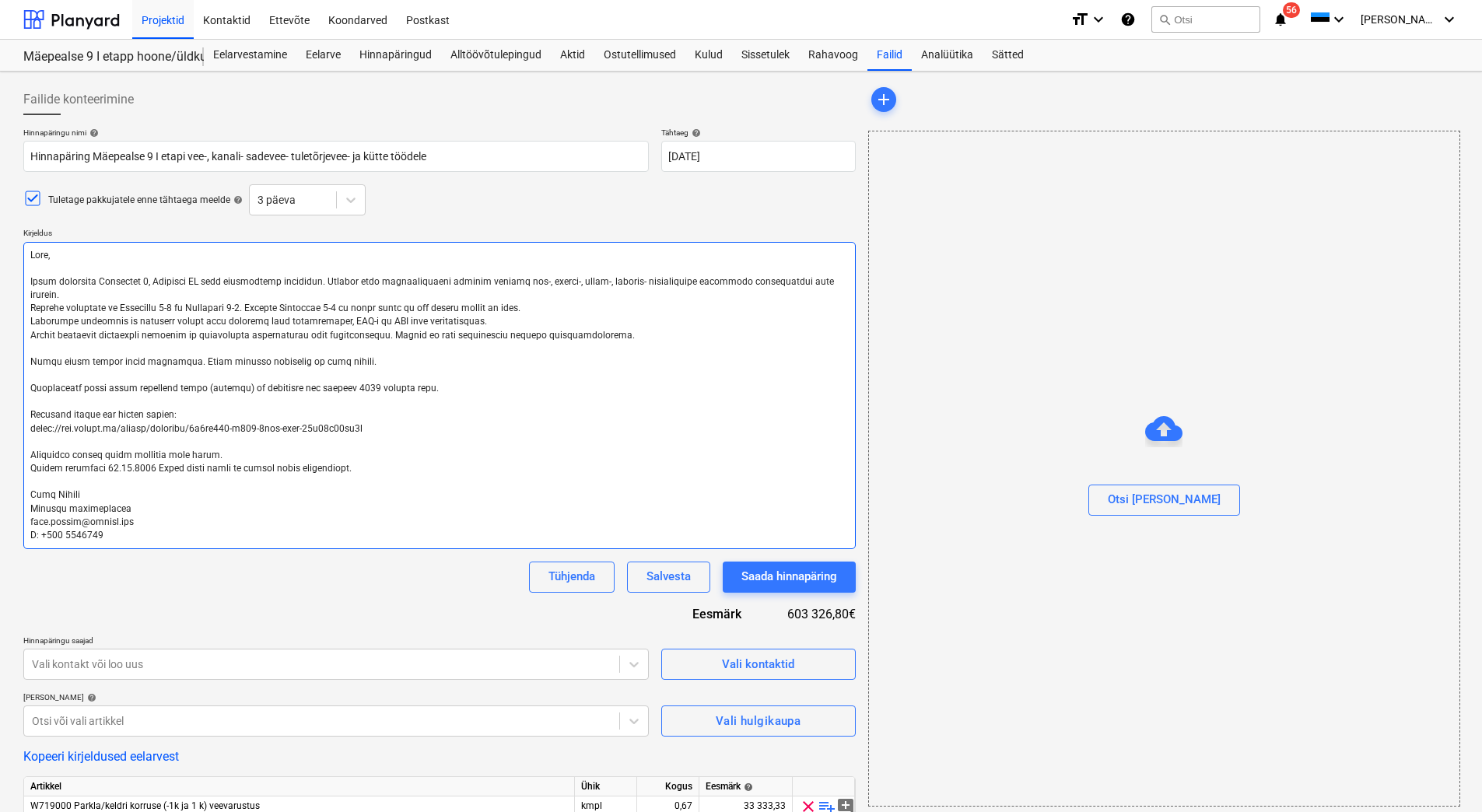
type textarea "x"
type textarea "Lore, Ipsum dolorsita Consectet 4, Adipisci EL sedd eiusmodtemp incididun. Utla…"
type textarea "x"
type textarea "Lore, Ipsum dolorsita Consectet 3, Adipisci EL sedd eiusmodtemp incididun. Utla…"
type textarea "x"
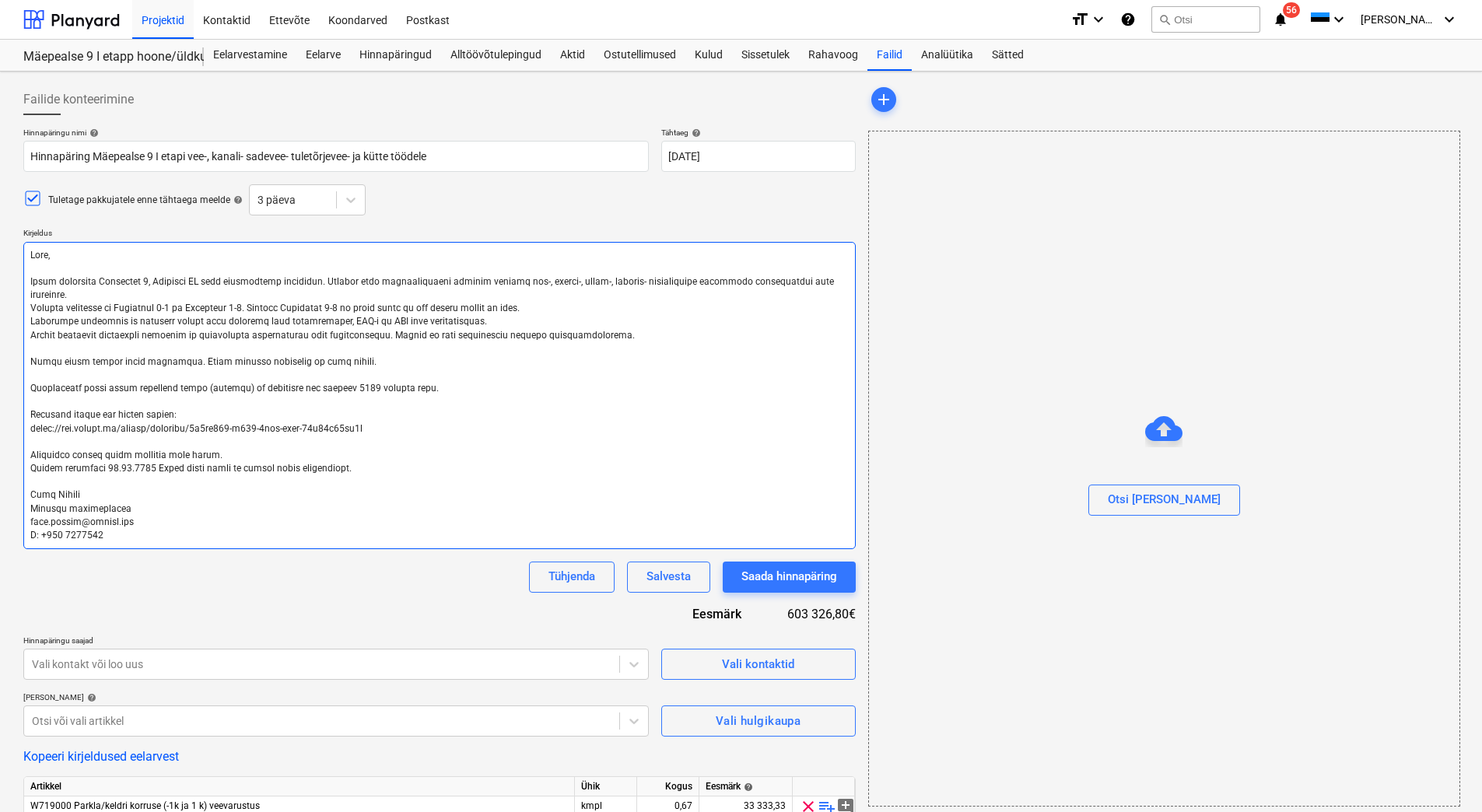
type textarea "Lore, Ipsum dolorsita Consectet 8, Adipisci EL sedd eiusmodtemp incididun. Utla…"
type textarea "x"
type textarea "Lore, Ipsum dolorsita Consectet 2, Adipisci EL sedd eiusmodtemp incididun. Utla…"
type textarea "x"
type textarea "Lore, Ipsum dolorsita Consectet 5, Adipisci EL sedd eiusmodtemp incididun. Utla…"
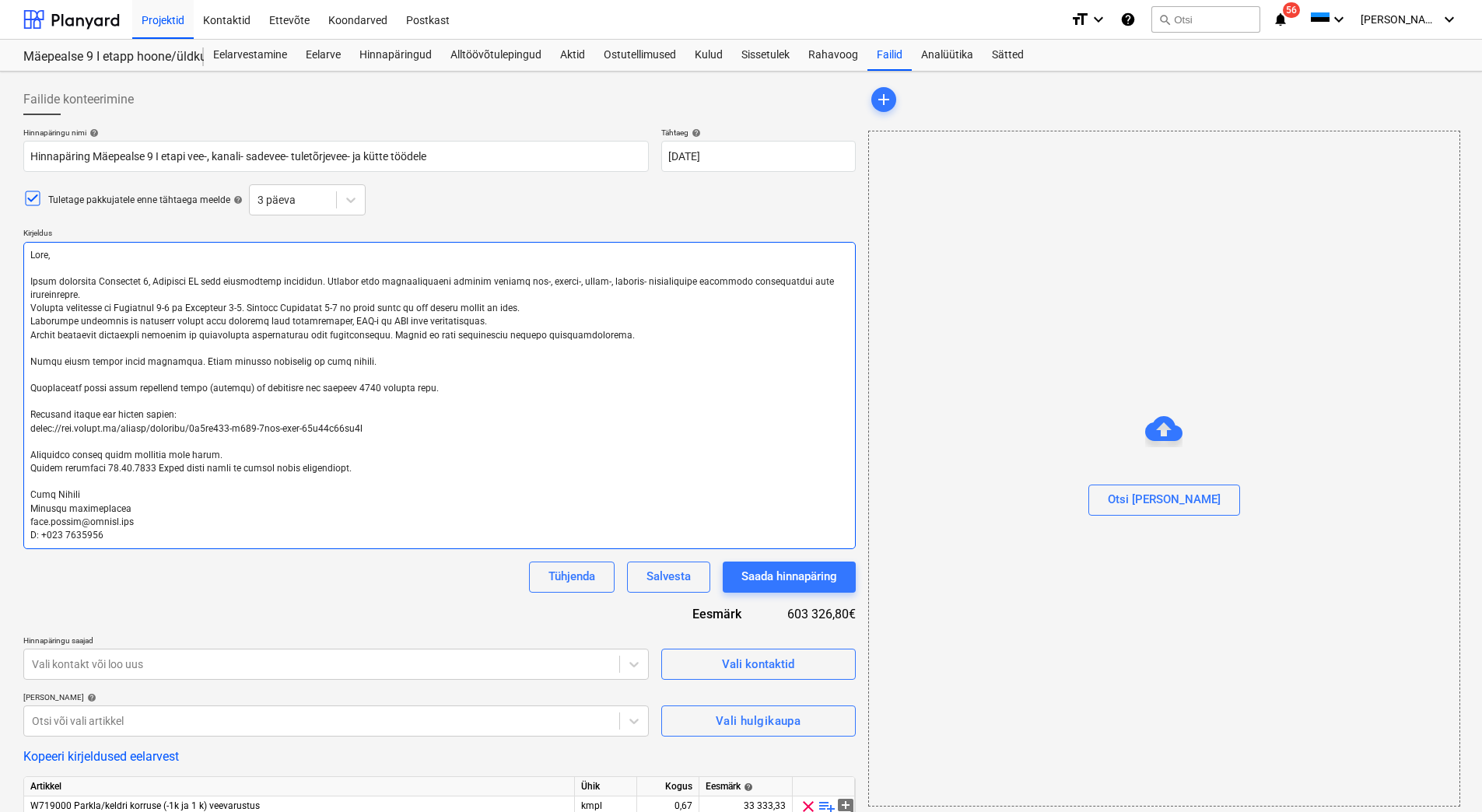
type textarea "x"
type textarea "Lore, Ipsum dolorsita Consectet 0, Adipisci EL sedd eiusmodtemp incididun. Utla…"
drag, startPoint x: 622, startPoint y: 336, endPoint x: 27, endPoint y: 338, distance: 595.0
click at [27, 338] on textarea at bounding box center [439, 395] width 833 height 307
type textarea "x"
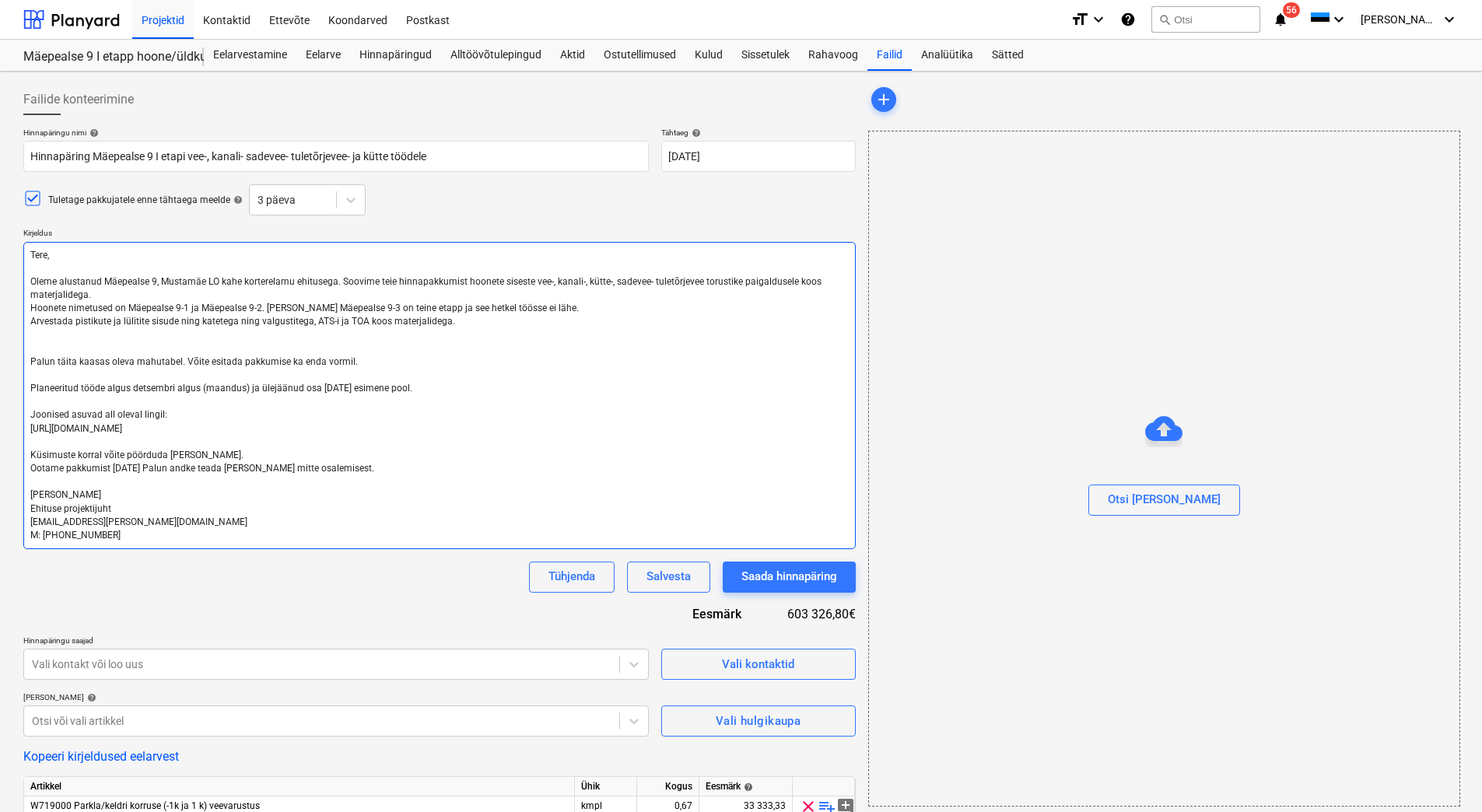
drag, startPoint x: 451, startPoint y: 320, endPoint x: 29, endPoint y: 320, distance: 422.0
click at [29, 320] on textarea "Tere, Oleme alustanud Mäepealse 9, Mustamäe LO kahe korterelamu ehitusega. Soov…" at bounding box center [439, 395] width 833 height 307
type textarea "Tere, Oleme alustanud Mäepealse 9, Mustamäe LO kahe korterelamu ehitusega. Soov…"
type textarea "x"
type textarea "Tere, Oleme alustanud Mäepealse 9, Mustamäe LO kahe korterelamu ehitusega. Soov…"
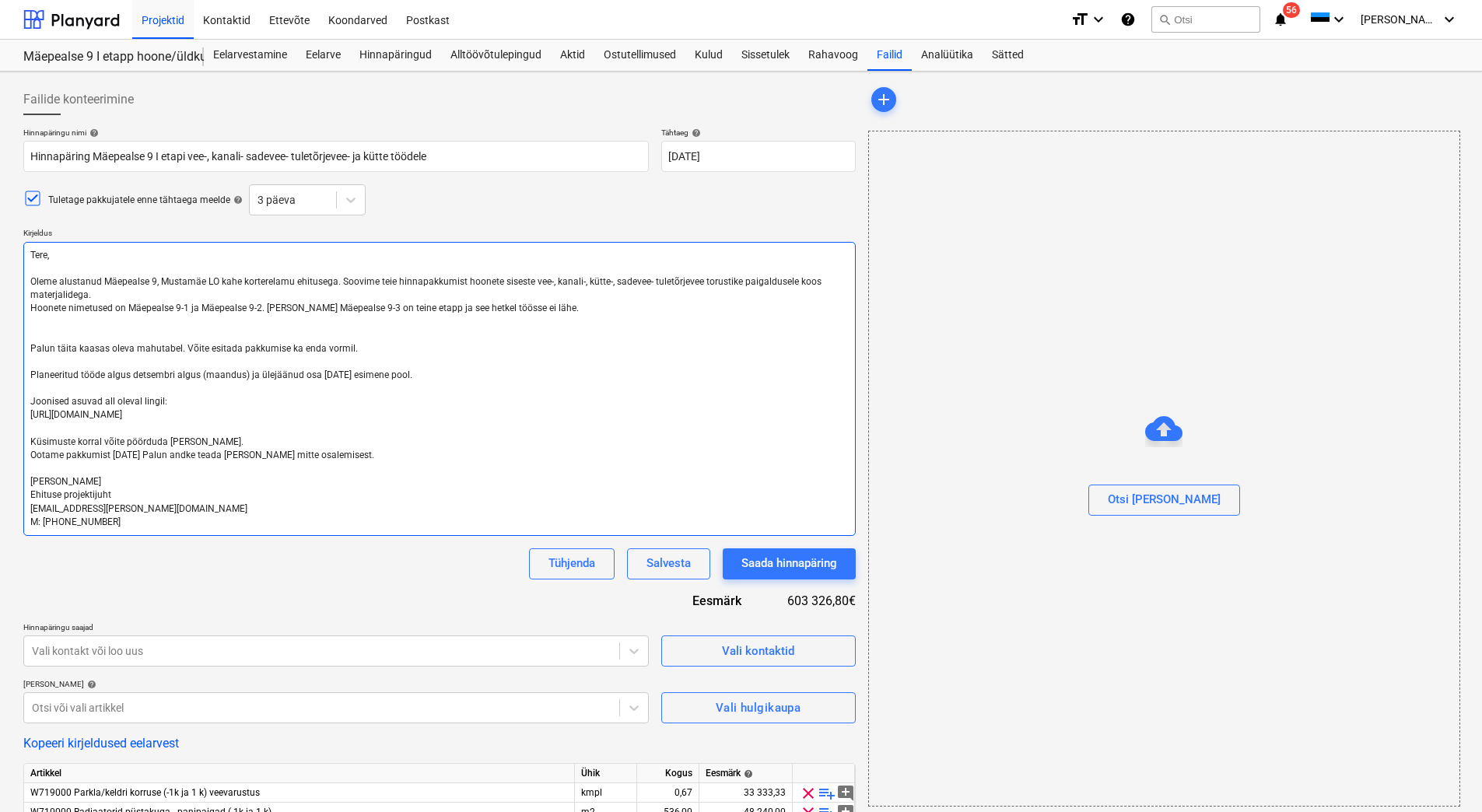
type textarea "x"
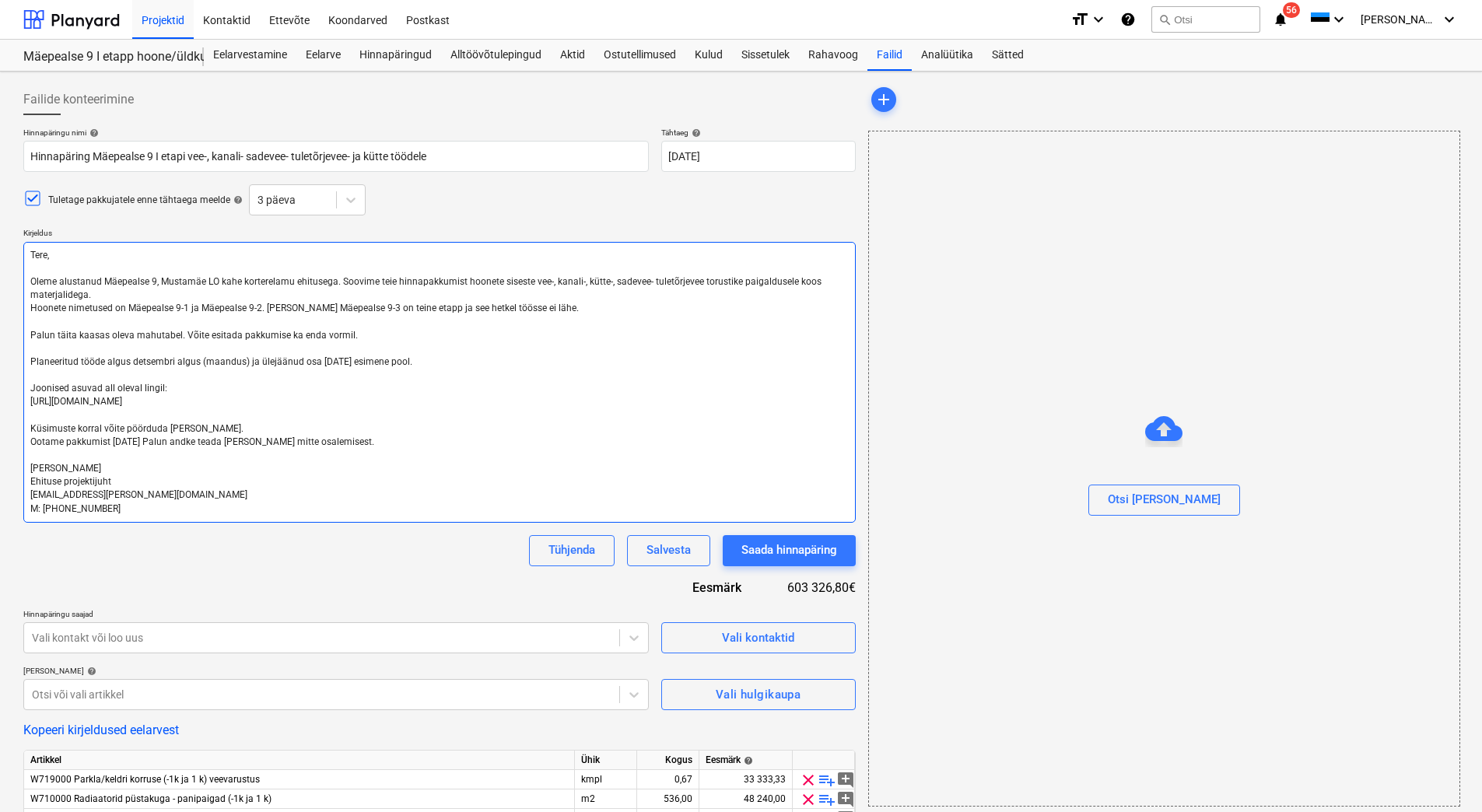
click at [318, 361] on textarea "Tere, Oleme alustanud Mäepealse 9, Mustamäe LO kahe korterelamu ehitusega. Soov…" at bounding box center [439, 382] width 833 height 281
type textarea "Tere, Oleme alustanud Mäepealse 9, Mustamäe LO kahe korterelamu ehitusega. Soov…"
type textarea "x"
type textarea "Tere, Oleme alustanud Mäepealse 9, Mustamäe LO kahe korterelamu ehitusega. Soov…"
type textarea "x"
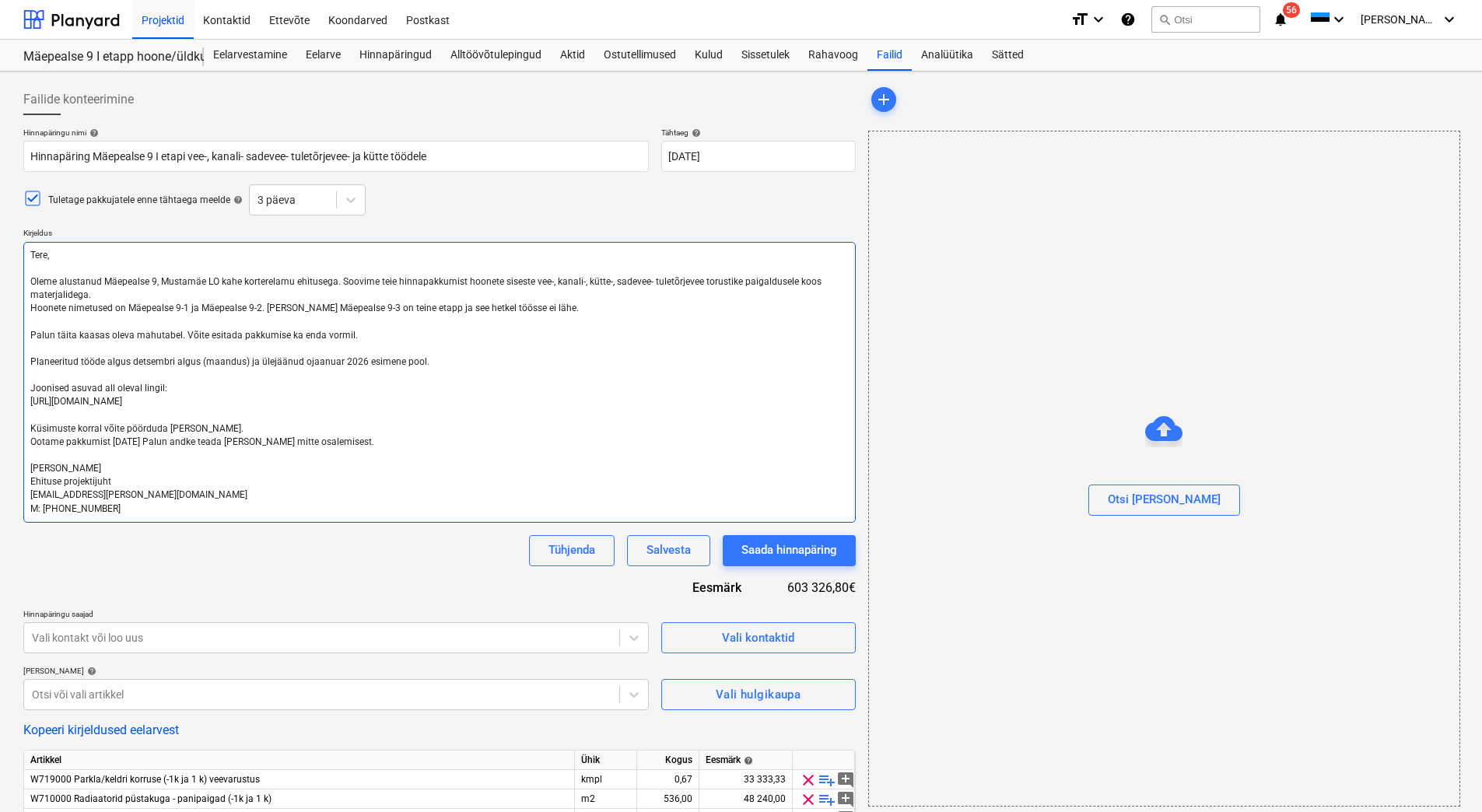
type textarea "Tere, Oleme alustanud Mäepealse 9, Mustamäe LO kahe korterelamu ehitusega. Soov…"
type textarea "x"
type textarea "Tere, Oleme alustanud Mäepealse 9, Mustamäe LO kahe korterelamu ehitusega. Soov…"
type textarea "x"
type textarea "Tere, Oleme alustanud Mäepealse 9, Mustamäe LO kahe korterelamu ehitusega. Soov…"
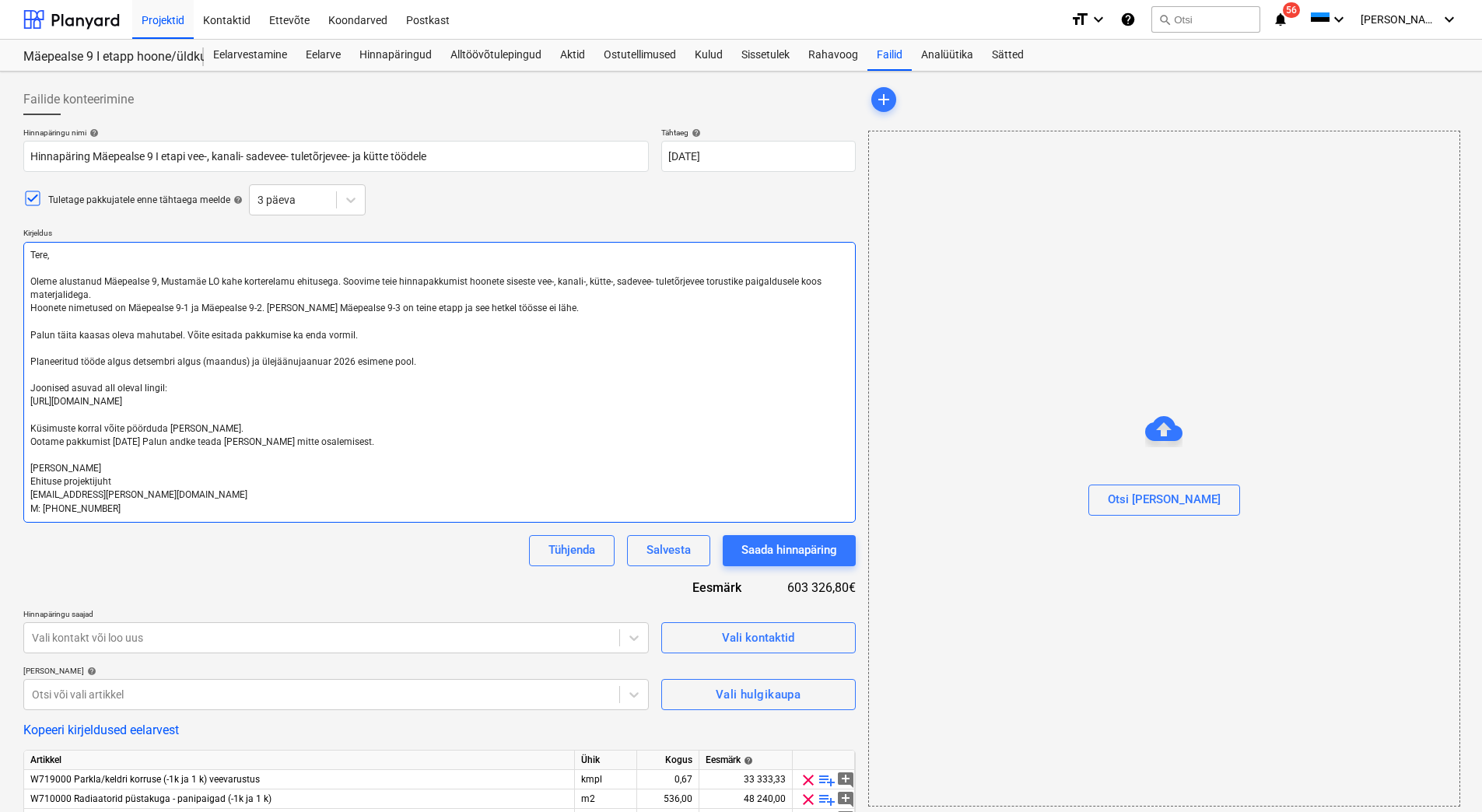
type textarea "x"
type textarea "Tere, Oleme alustanud Mäepealse 9, Mustamäe LO kahe korterelamu ehitusega. Soov…"
type textarea "x"
type textarea "Tere, Oleme alustanud Mäepealse 9, Mustamäe LO kahe korterelamu ehitusega. Soov…"
type textarea "x"
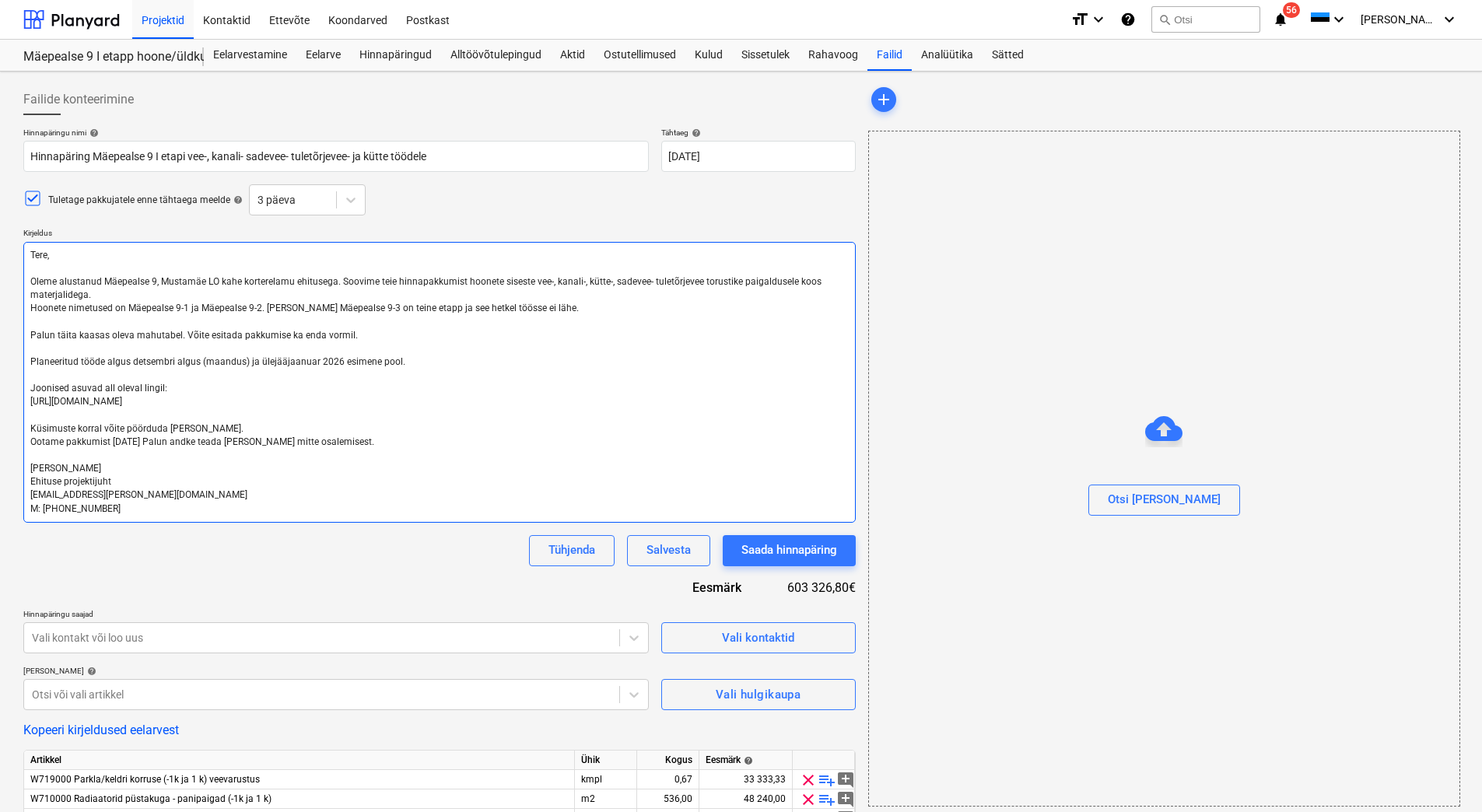
type textarea "Tere, Oleme alustanud Mäepealse 9, Mustamäe LO kahe korterelamu ehitusega. Soov…"
type textarea "x"
type textarea "Tere, Oleme alustanud Mäepealse 9, Mustamäe LO kahe korterelamu ehitusega. Soov…"
type textarea "x"
type textarea "Tere, Oleme alustanud Mäepealse 9, Mustamäe LO kahe korterelamu ehitusega. Soov…"
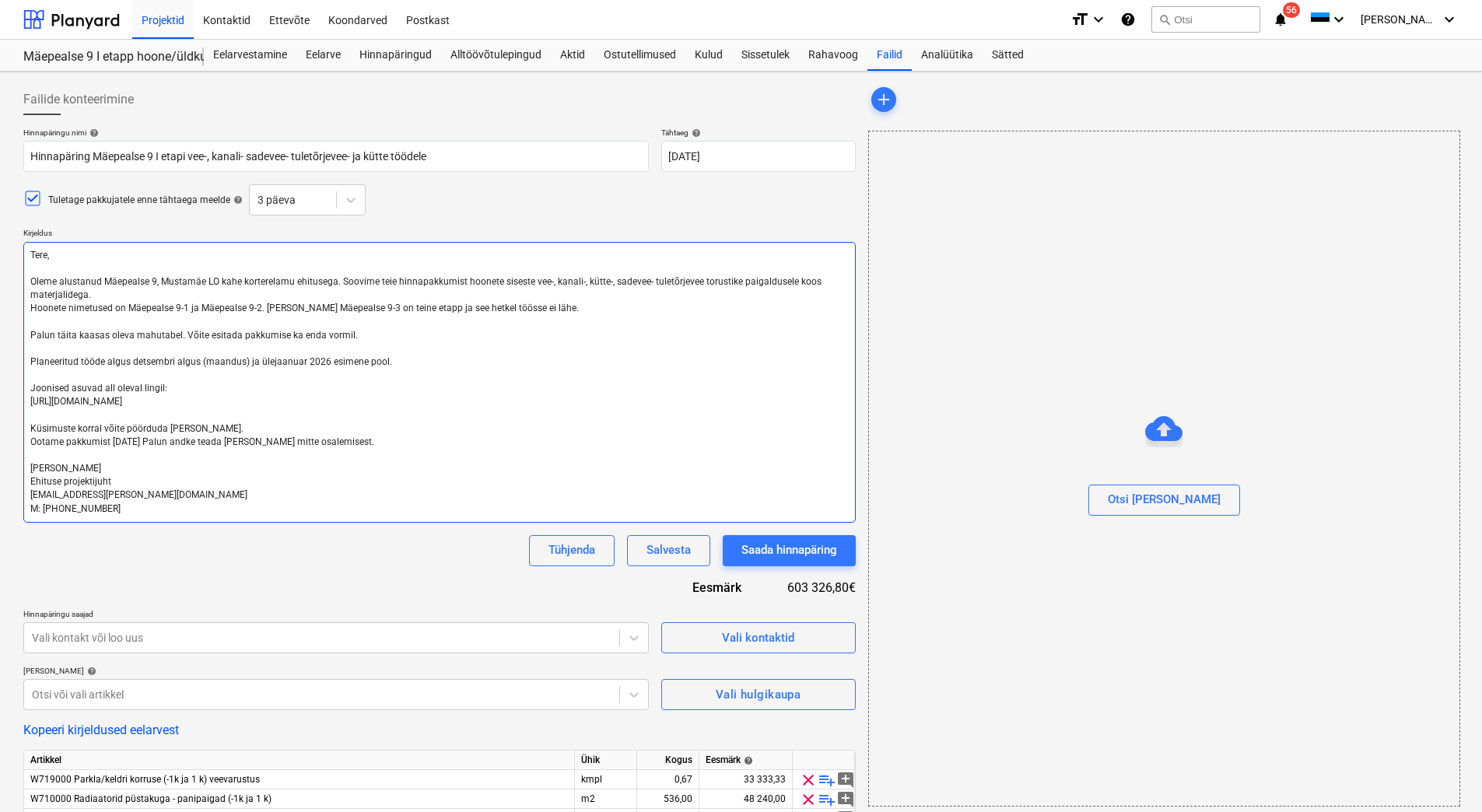
type textarea "x"
type textarea "Tere, Oleme alustanud Mäepealse 9, Mustamäe LO kahe korterelamu ehitusega. Soov…"
type textarea "x"
type textarea "Tere, Oleme alustanud Mäepealse 9, Mustamäe LO kahe korterelamu ehitusega. Soov…"
click at [118, 441] on textarea "Tere, Oleme alustanud Mäepealse 9, Mustamäe LO kahe korterelamu ehitusega. Soov…" at bounding box center [439, 382] width 833 height 281
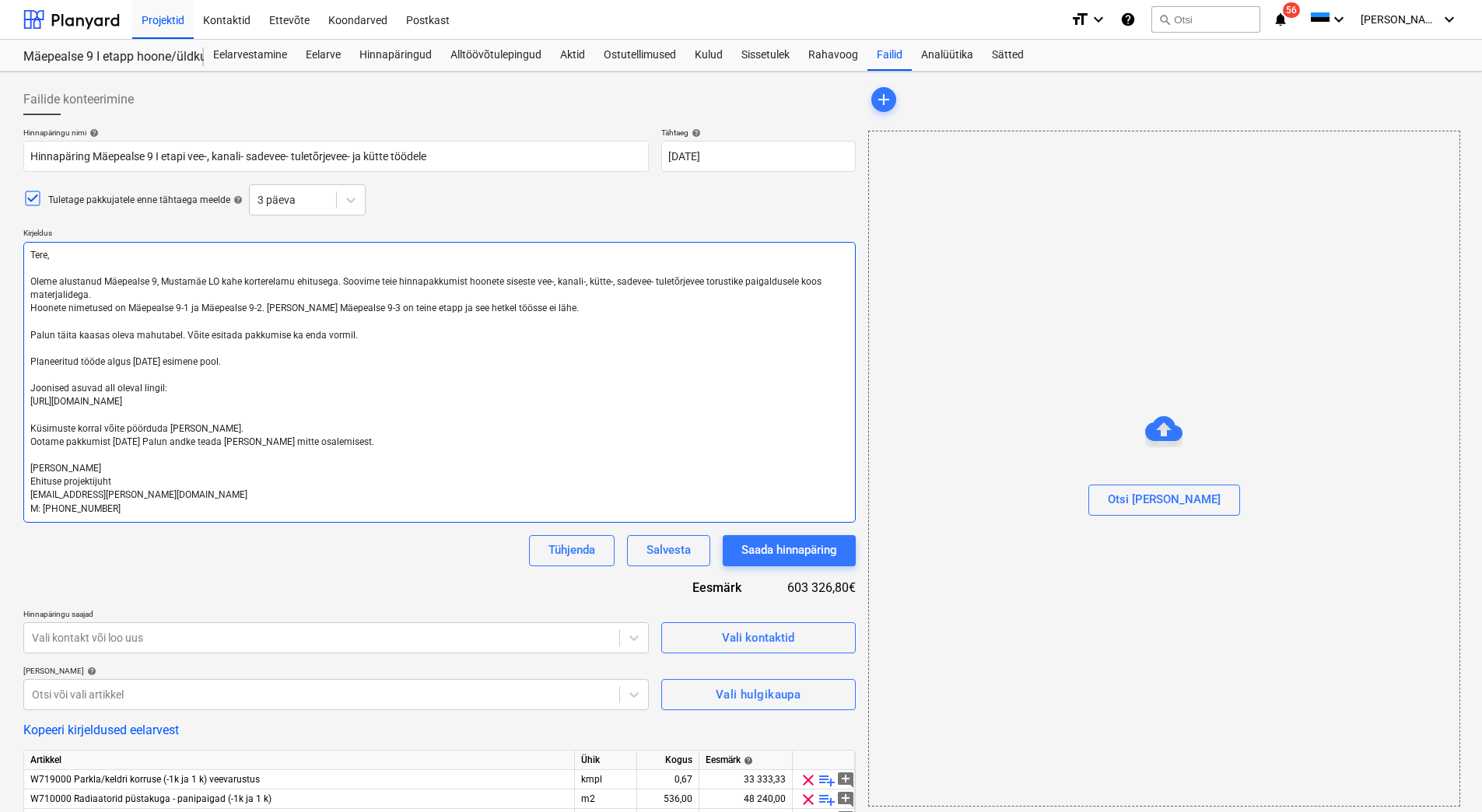
drag, startPoint x: 375, startPoint y: 405, endPoint x: 28, endPoint y: 406, distance: 347.0
click at [28, 406] on textarea "Tere, Oleme alustanud Mäepealse 9, Mustamäe LO kahe korterelamu ehitusega. Soov…" at bounding box center [439, 382] width 833 height 281
paste textarea "[URL][DOMAIN_NAME]"
click at [670, 549] on div "Salvesta" at bounding box center [669, 549] width 44 height 20
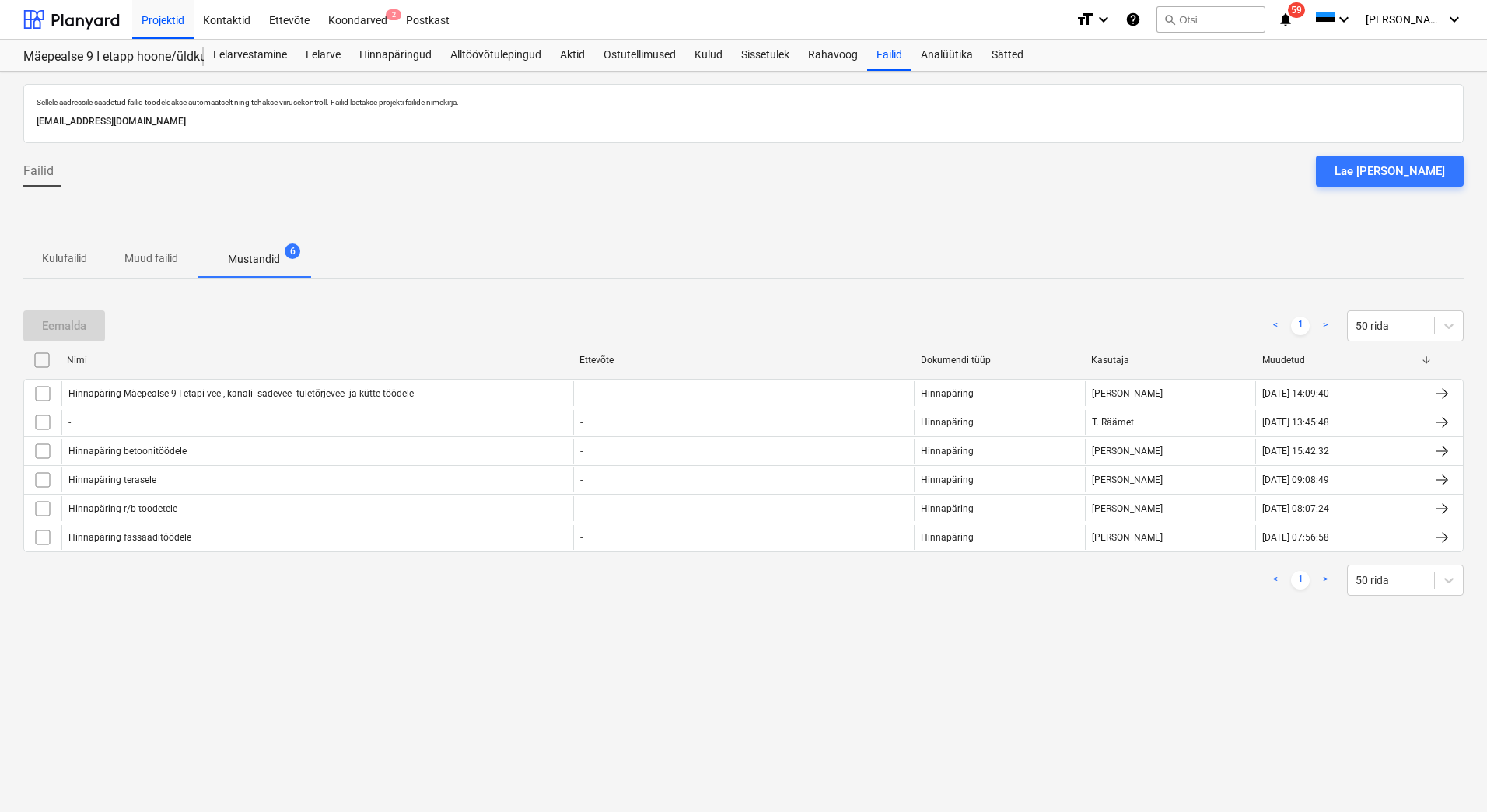
click at [129, 671] on div "Sellele aadressile saadetud failid töödeldakse automaatselt ning tehakse viirus…" at bounding box center [744, 441] width 1487 height 741
click at [356, 31] on div "Koondarved 2" at bounding box center [357, 18] width 78 height 39
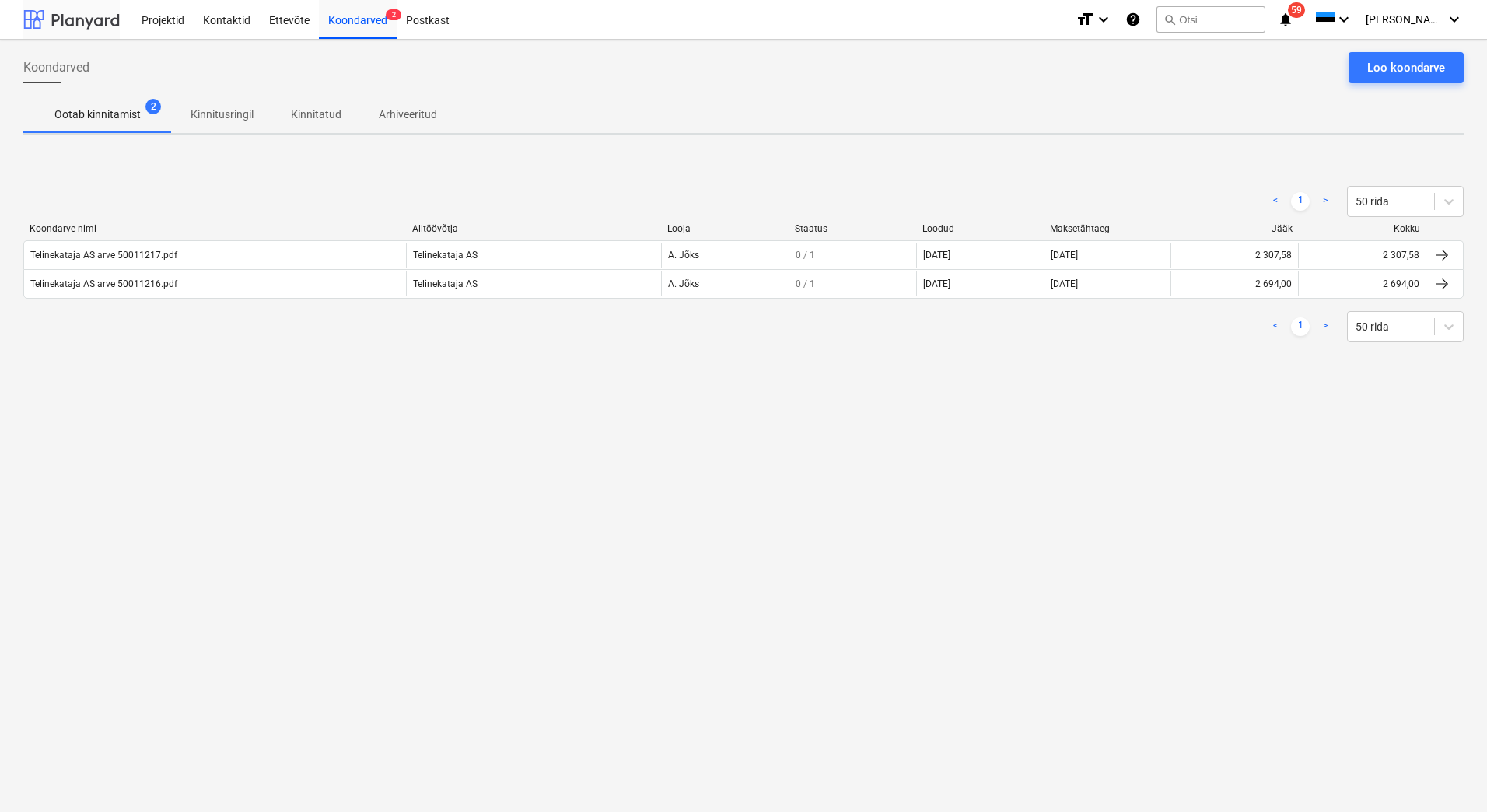
click at [71, 16] on div at bounding box center [71, 19] width 96 height 38
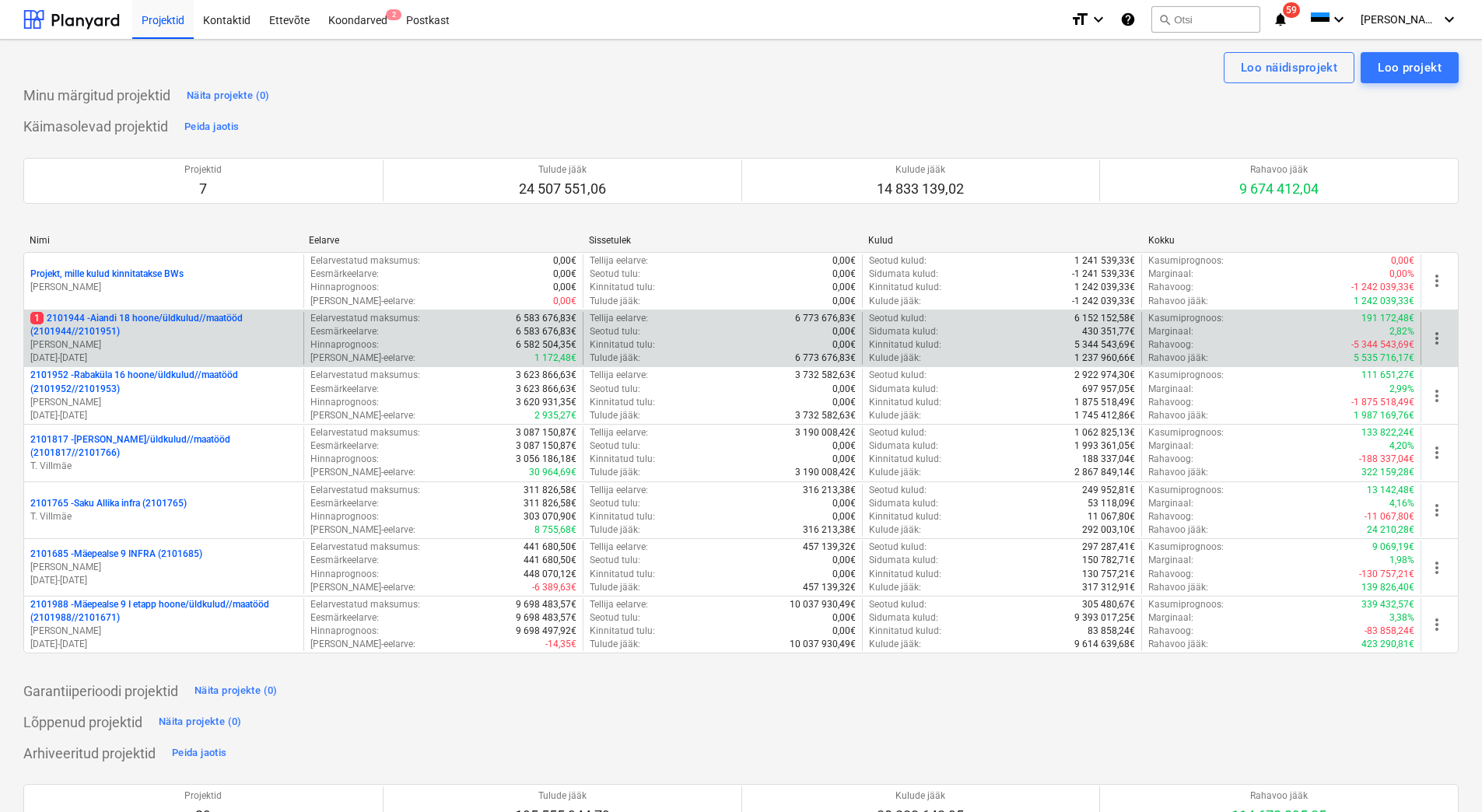
click at [163, 330] on p "1 2101944 - Aiandi 18 hoone/üldkulud//maatööd (2101944//2101951)" at bounding box center [163, 325] width 267 height 27
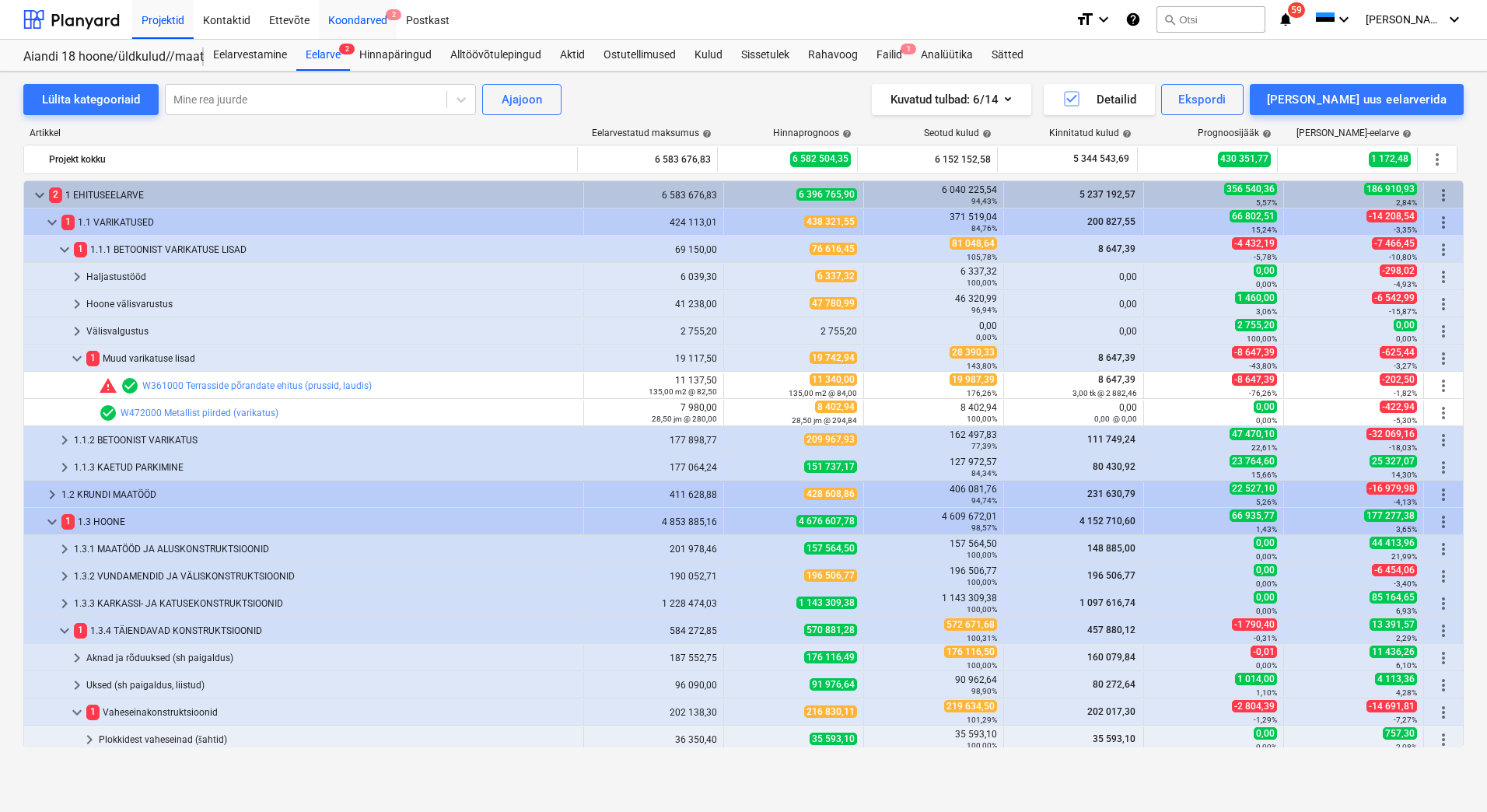
scroll to position [176, 0]
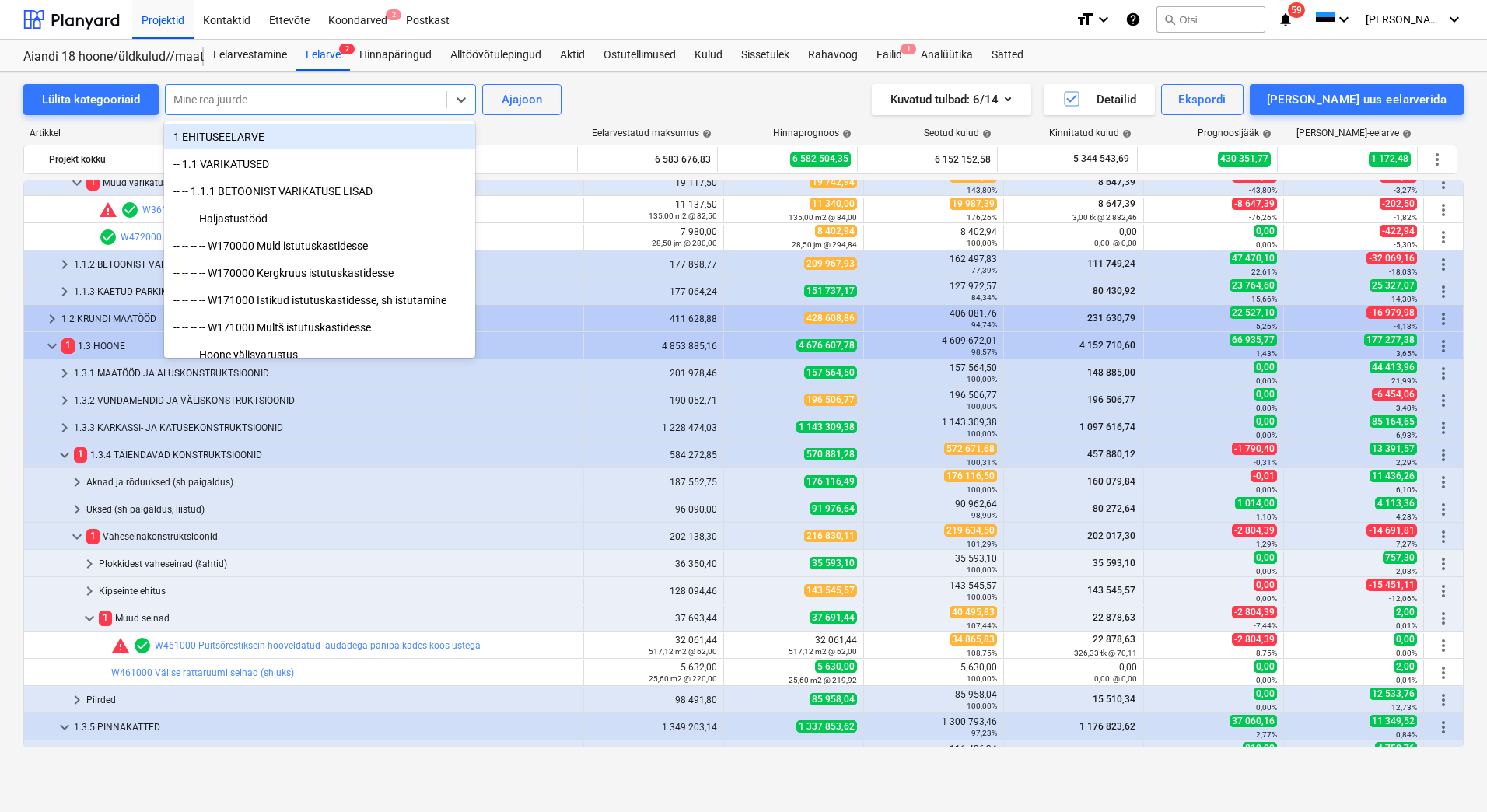
click at [222, 92] on div at bounding box center [306, 99] width 266 height 16
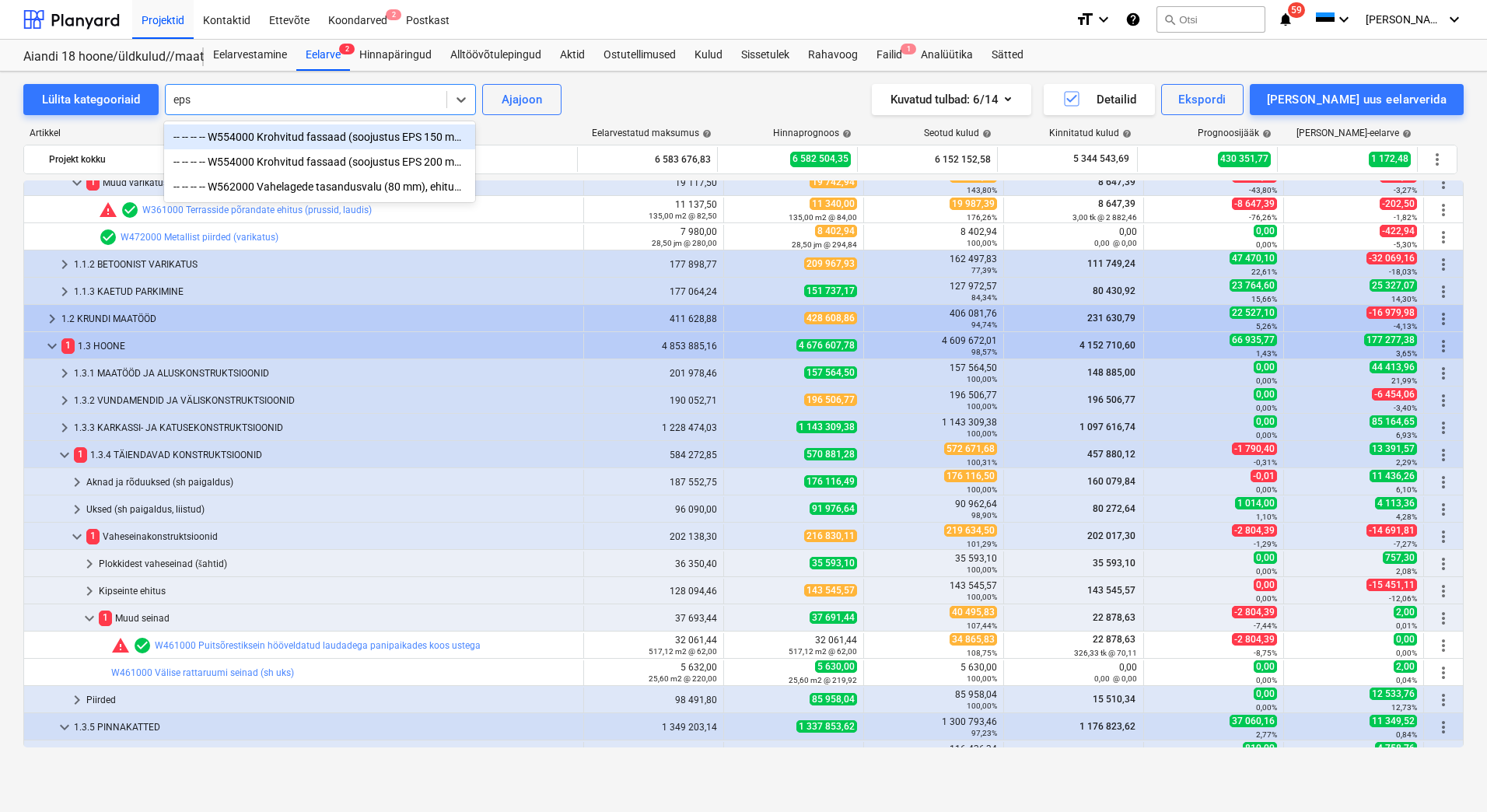
click at [307, 138] on div "-- -- -- -- W554000 Krohvitud fassaad (soojustus EPS 150 mm) parapet" at bounding box center [320, 136] width 311 height 25
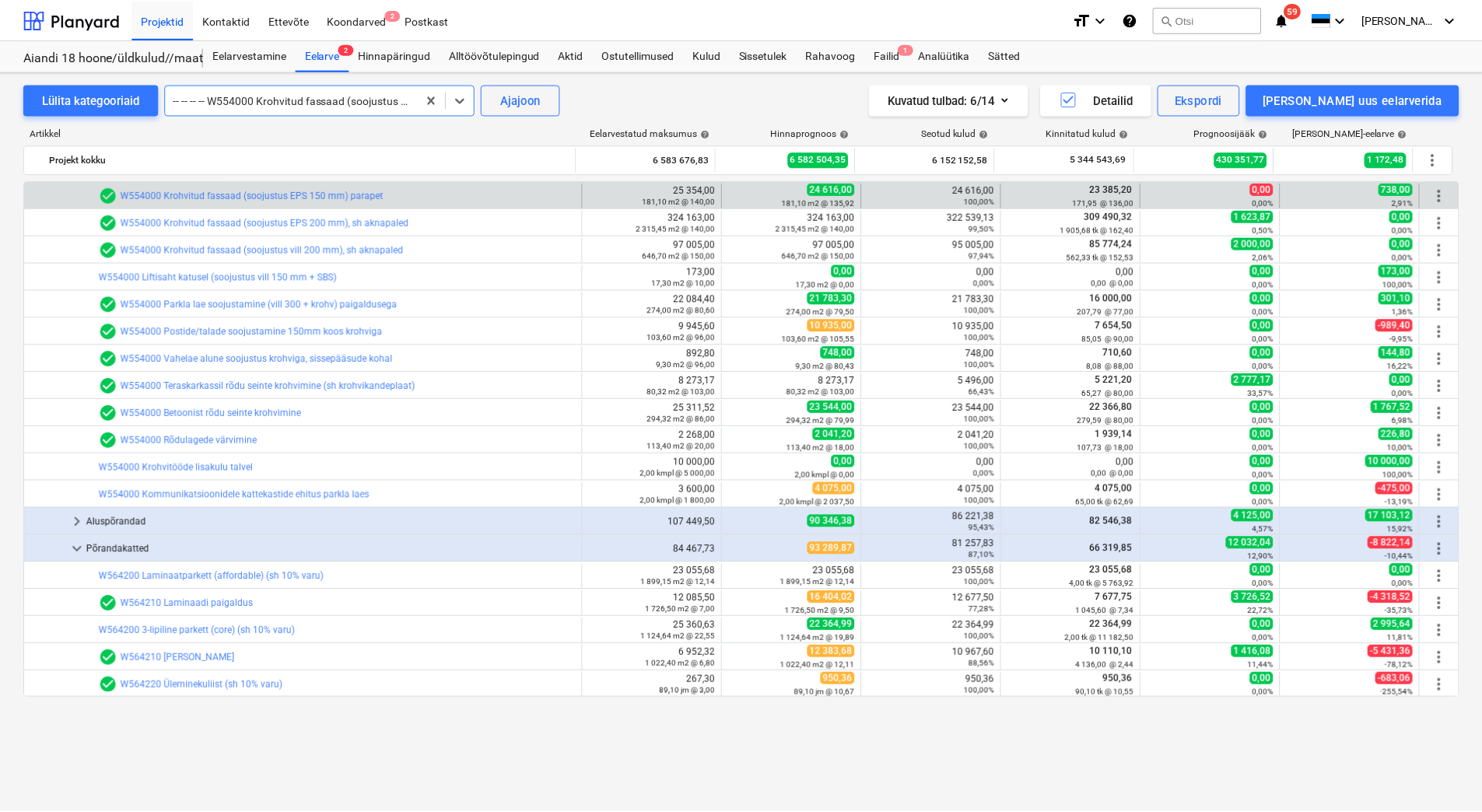
scroll to position [793, 0]
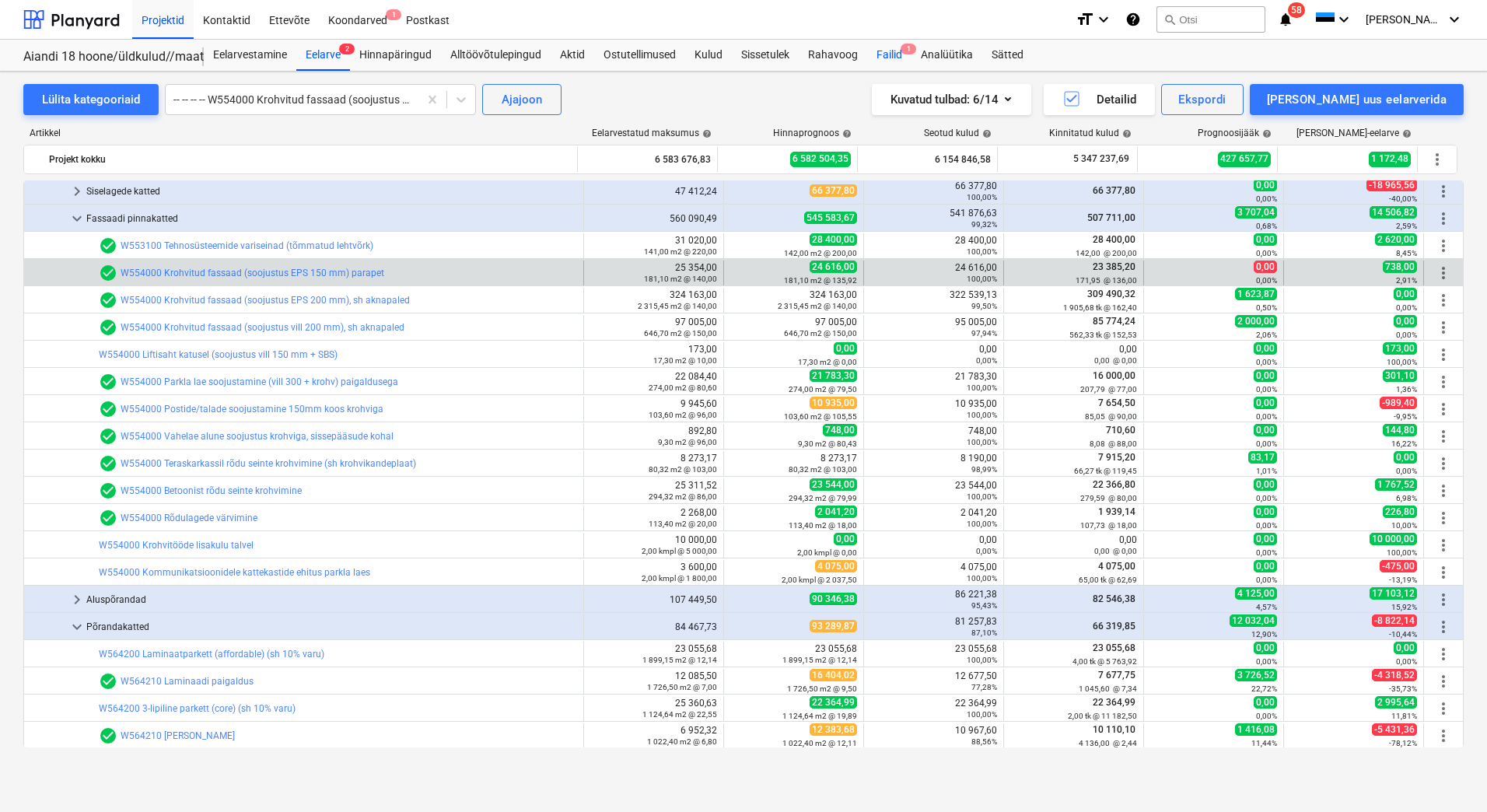
click at [878, 53] on div "Failid 1" at bounding box center [889, 55] width 44 height 31
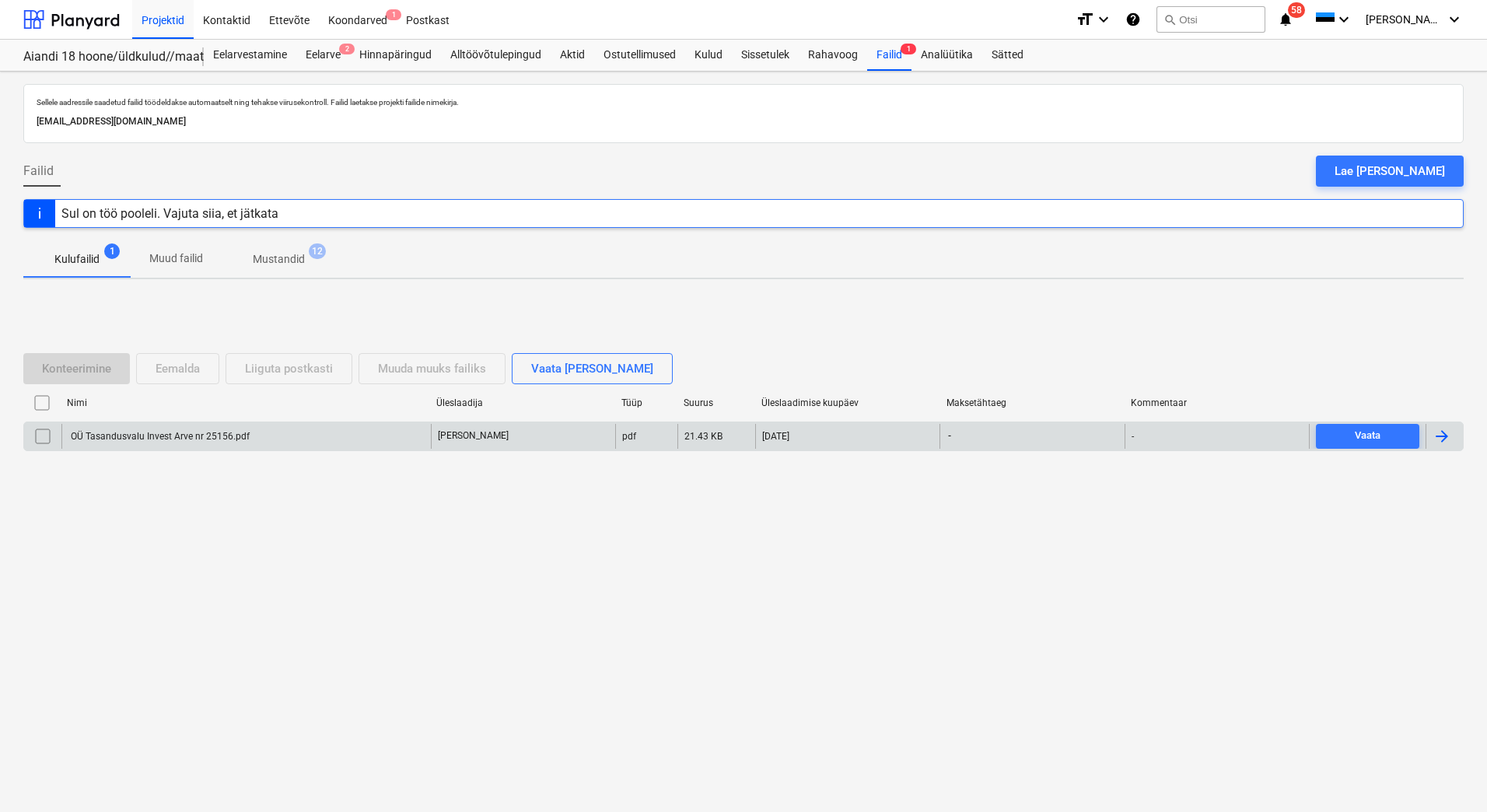
click at [201, 441] on div "OÜ Tasandusvalu Invest Arve nr 25156.pdf" at bounding box center [245, 436] width 369 height 25
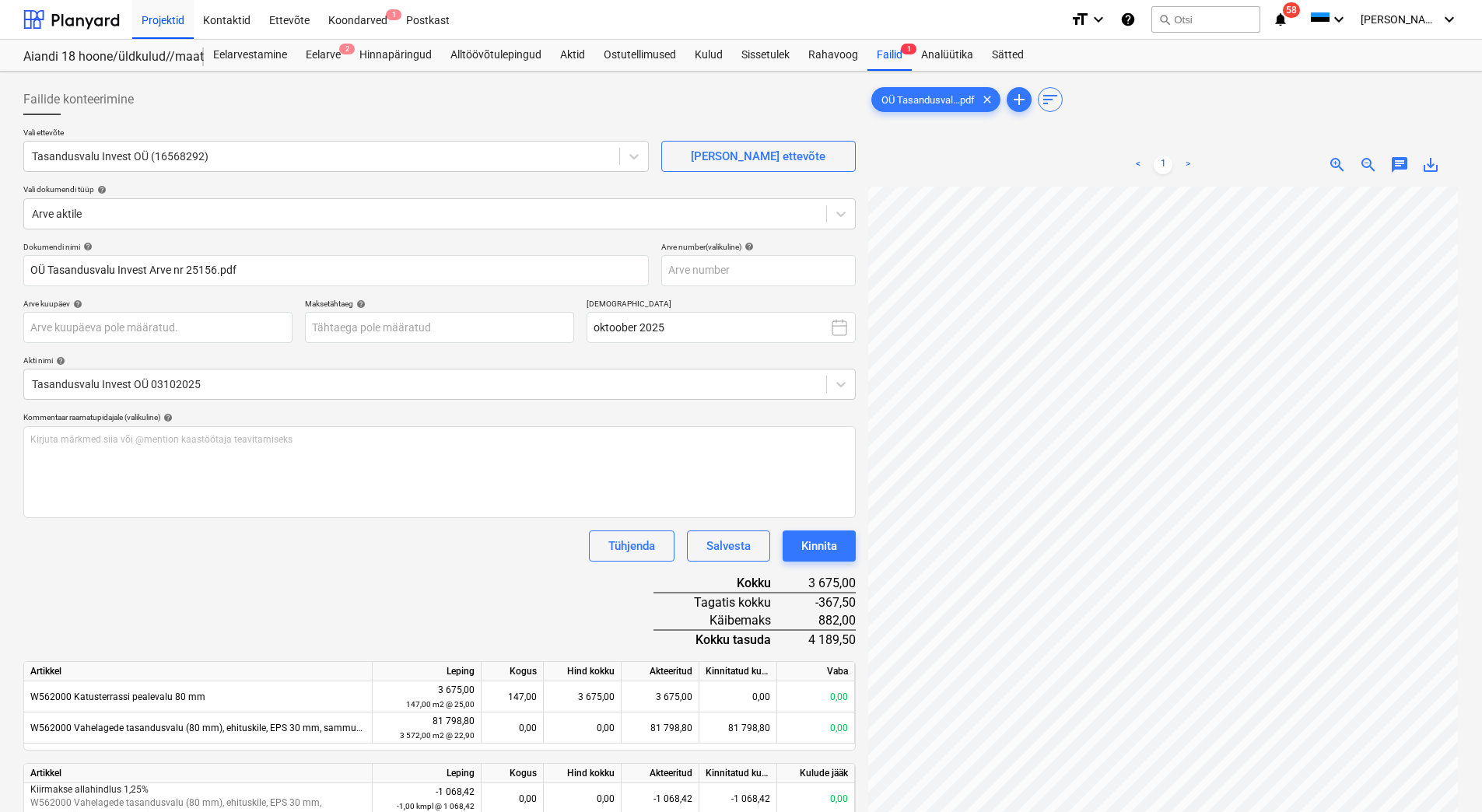
scroll to position [34, 113]
click at [731, 263] on input "text" at bounding box center [758, 271] width 194 height 31
click at [441, 320] on body "Projektid Kontaktid Ettevõte Koondarved 1 Postkast format_size keyboard_arrow_d…" at bounding box center [741, 406] width 1482 height 812
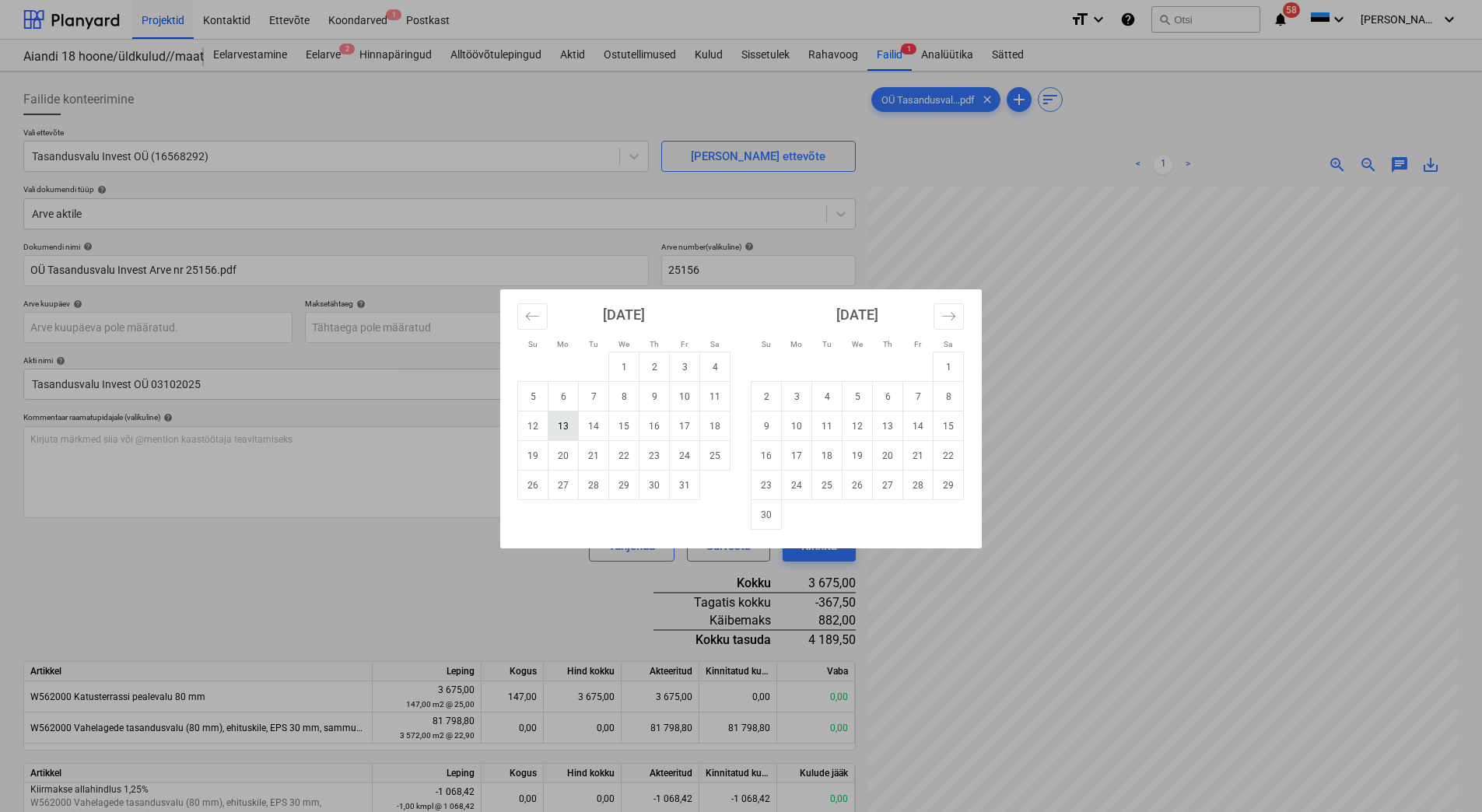
click at [575, 428] on td "13" at bounding box center [563, 426] width 30 height 29
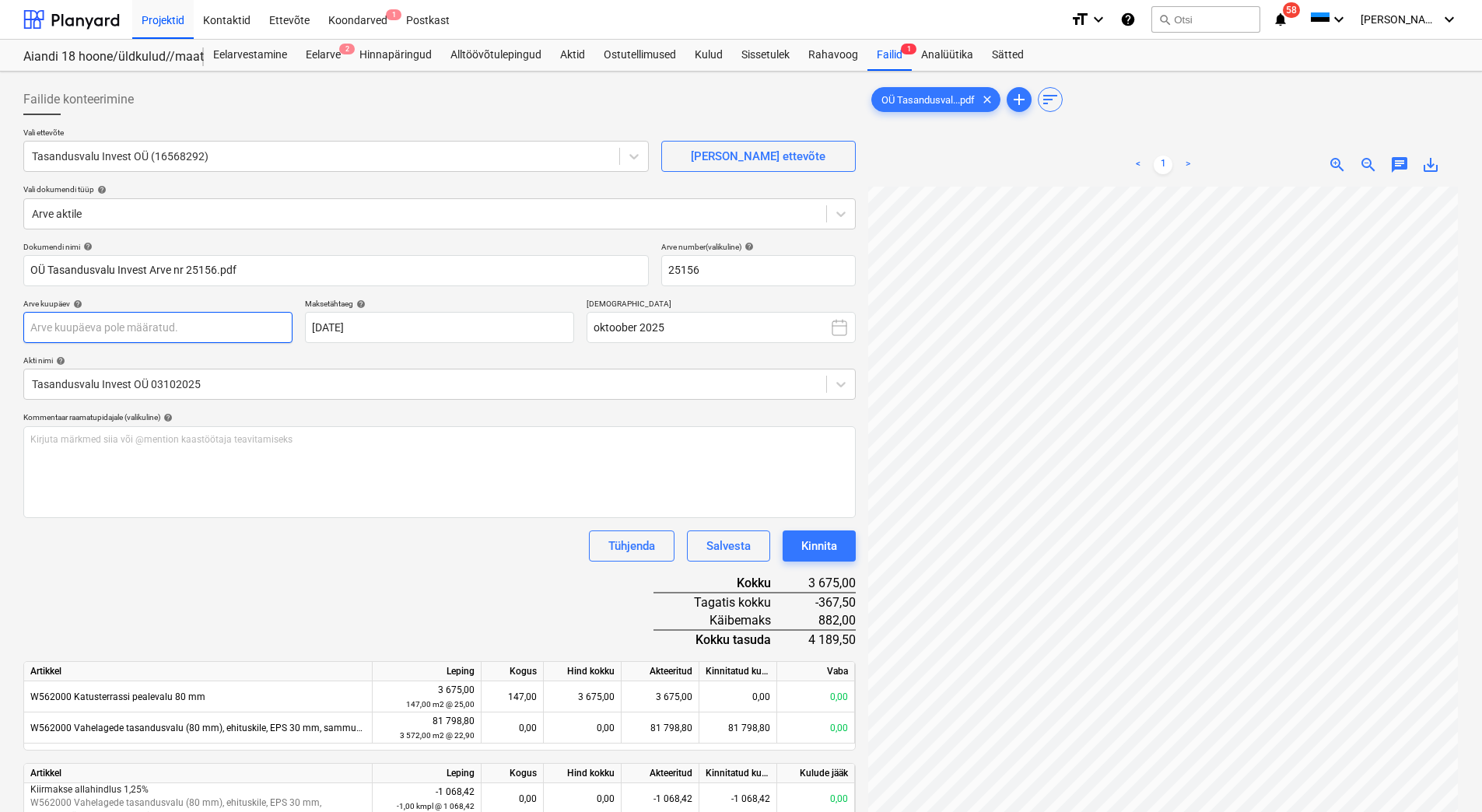
click at [178, 324] on body "Projektid Kontaktid Ettevõte Koondarved 1 Postkast format_size keyboard_arrow_d…" at bounding box center [741, 406] width 1482 height 812
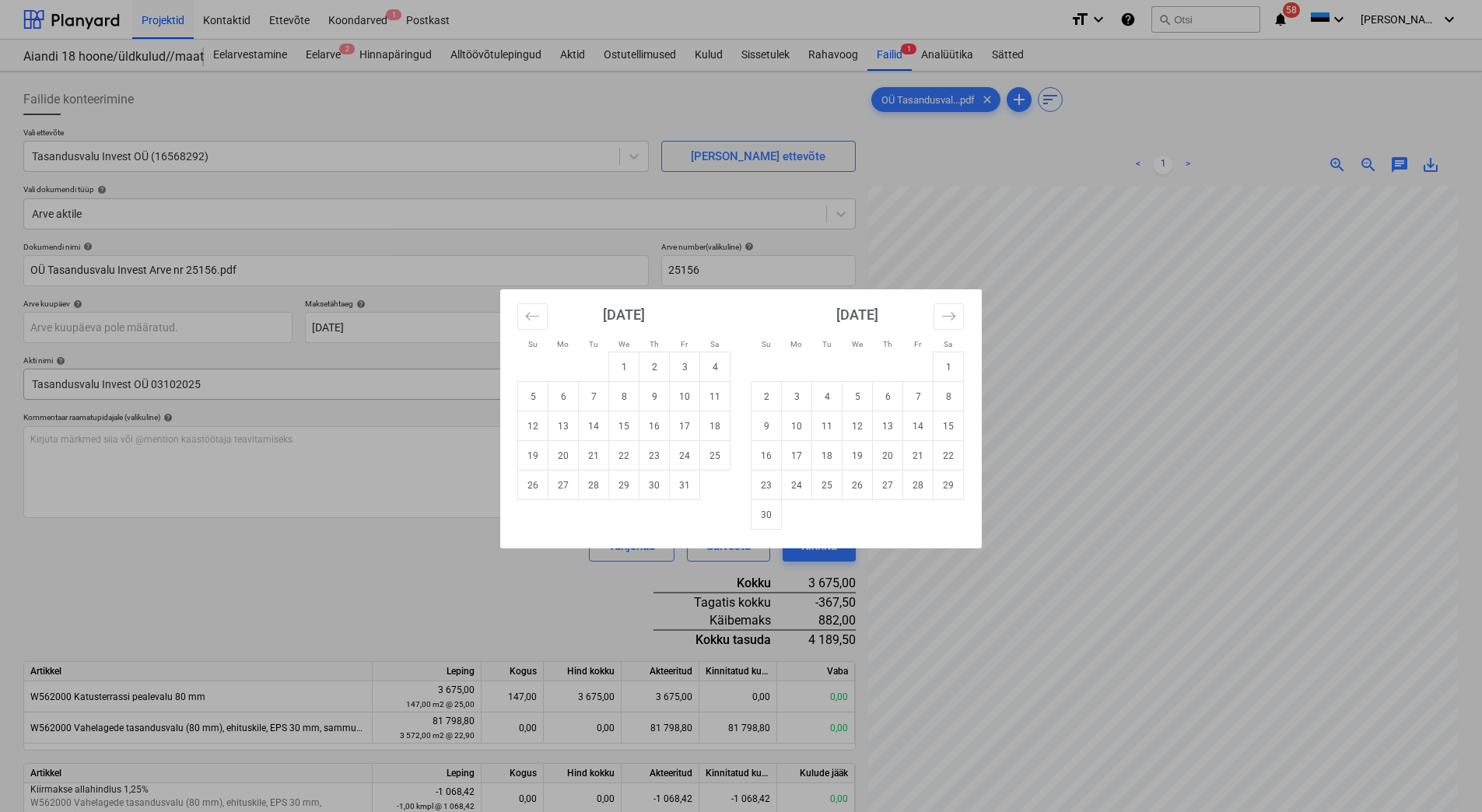
click at [686, 374] on td "3" at bounding box center [684, 367] width 30 height 29
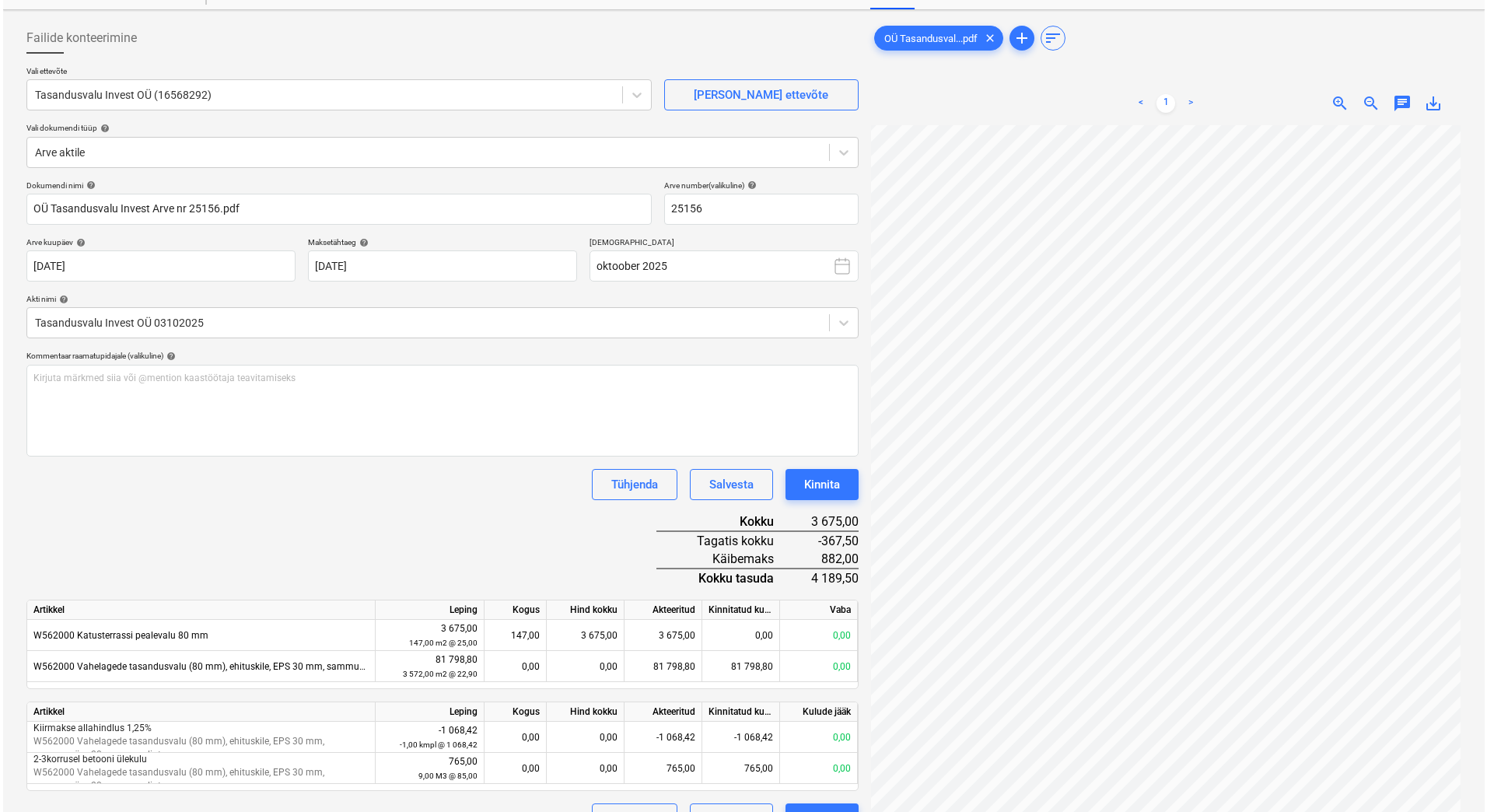
scroll to position [156, 0]
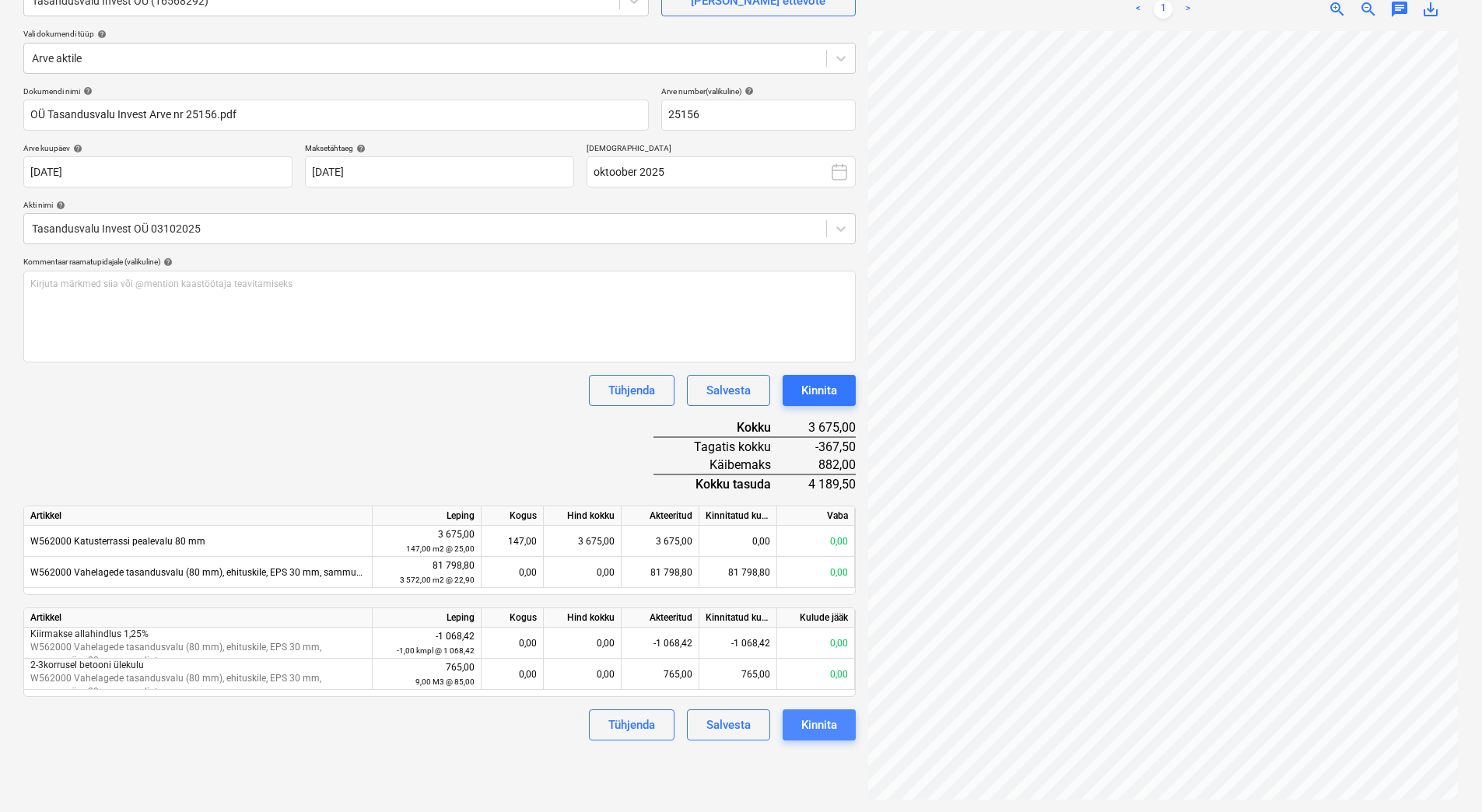
click at [838, 727] on button "Kinnita" at bounding box center [819, 725] width 73 height 31
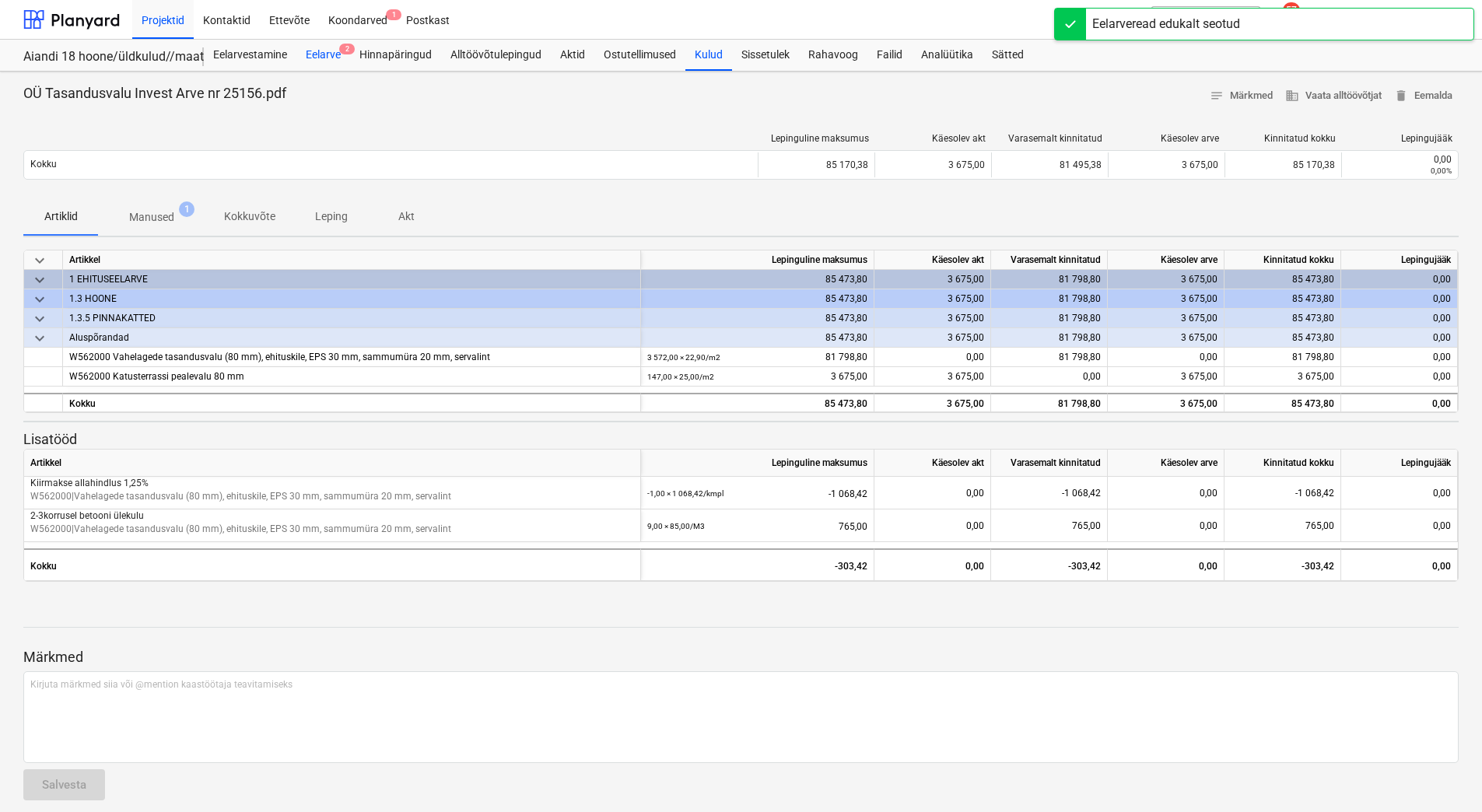
click at [325, 55] on div "Eelarve 2" at bounding box center [323, 55] width 54 height 31
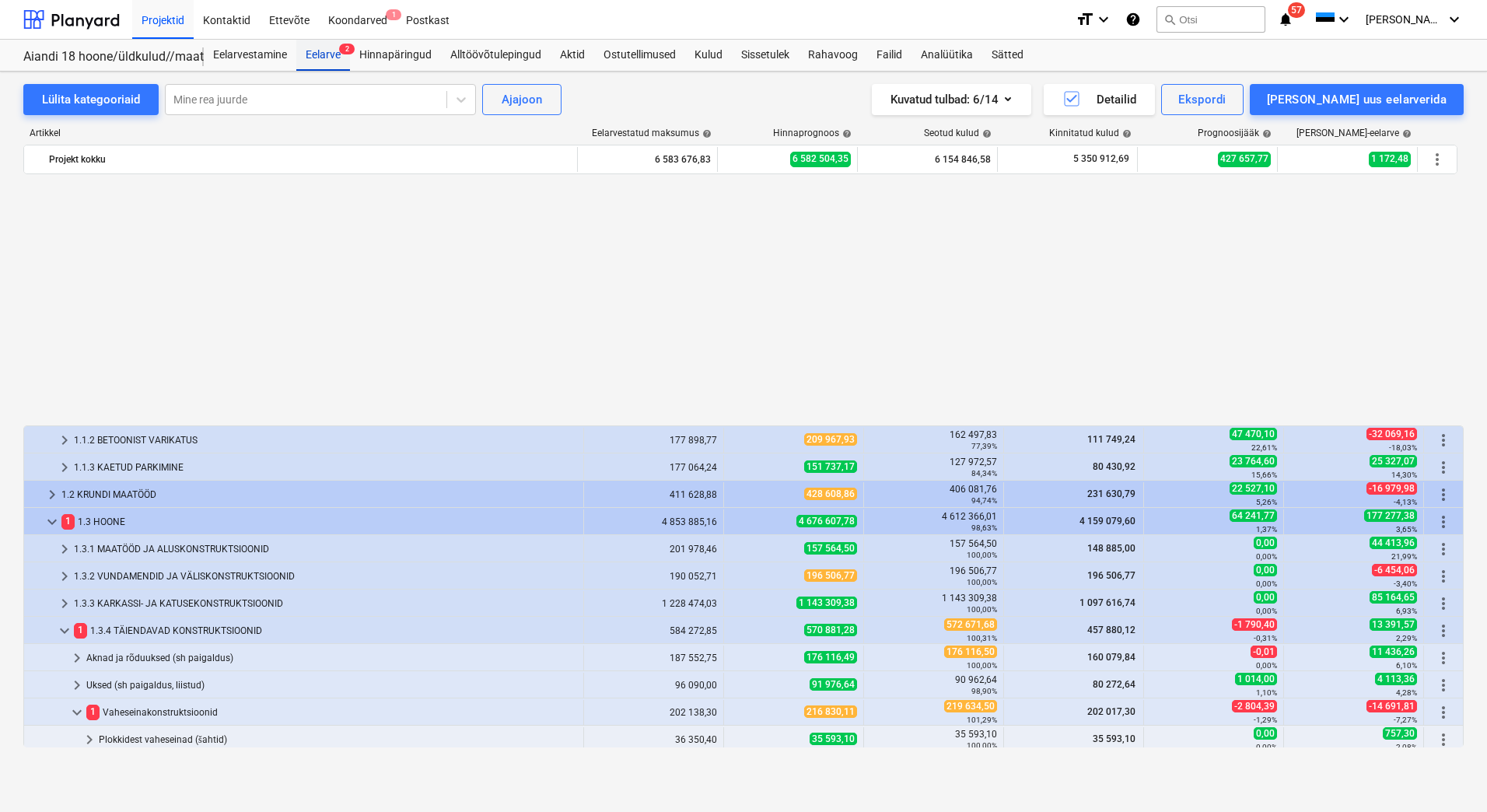
scroll to position [793, 0]
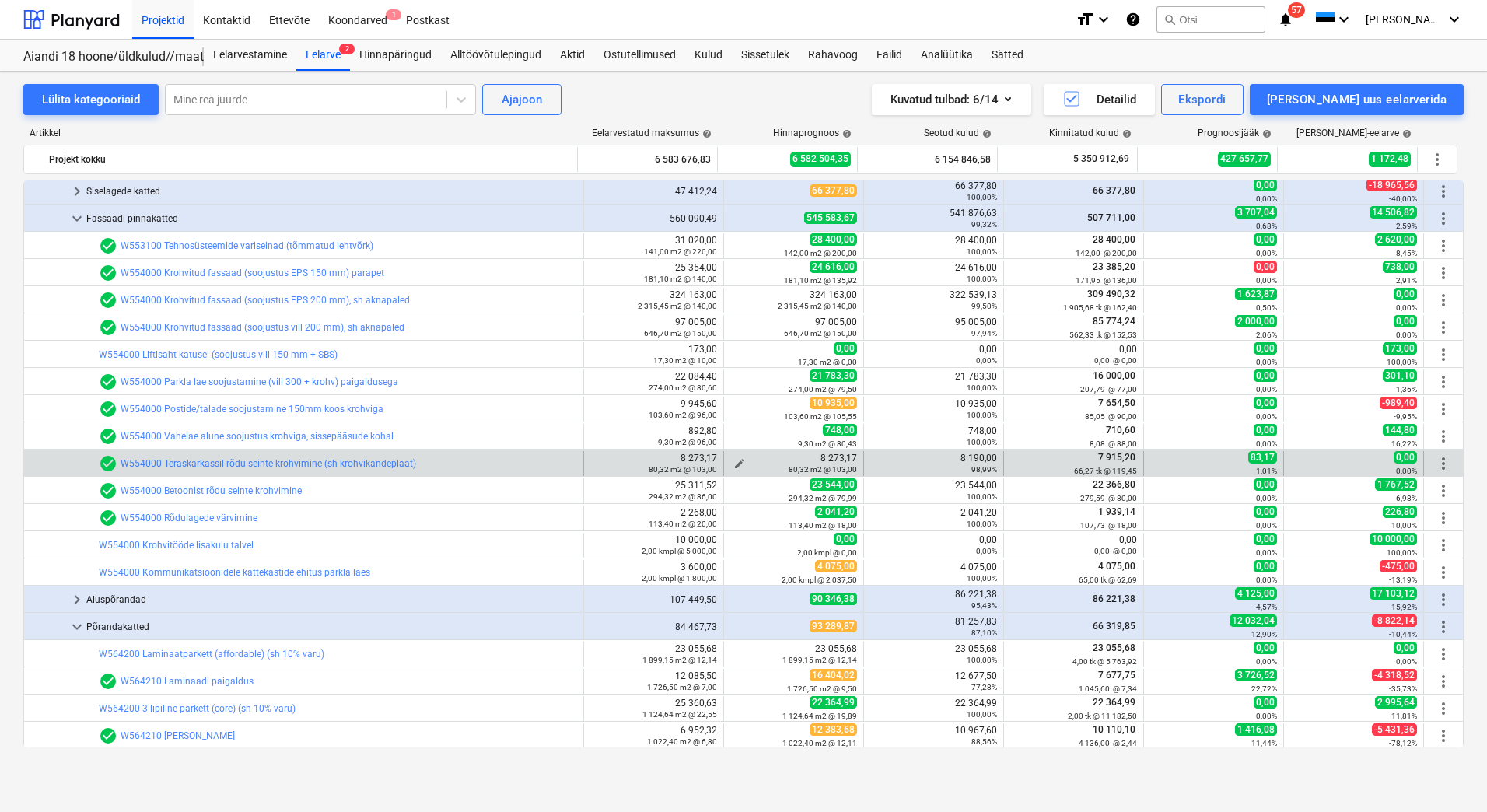
click at [732, 463] on div "80,32 m2 @ 103,00" at bounding box center [794, 469] width 126 height 11
click at [733, 460] on span "edit" at bounding box center [740, 463] width 13 height 13
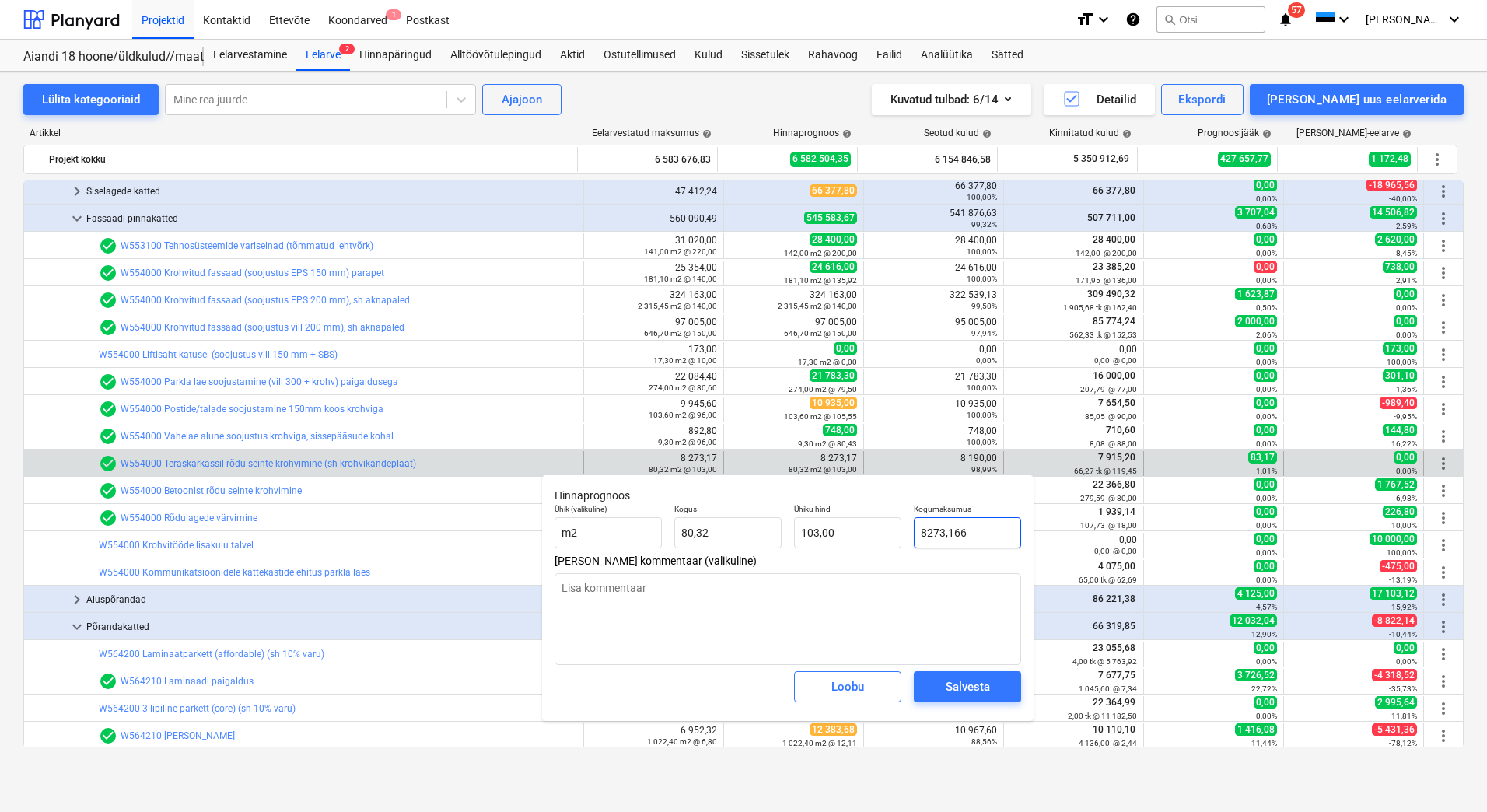
drag, startPoint x: 982, startPoint y: 535, endPoint x: 916, endPoint y: 529, distance: 66.3
click at [916, 529] on input "8273,166" at bounding box center [967, 533] width 107 height 31
click at [986, 679] on div "Salvesta" at bounding box center [968, 687] width 44 height 20
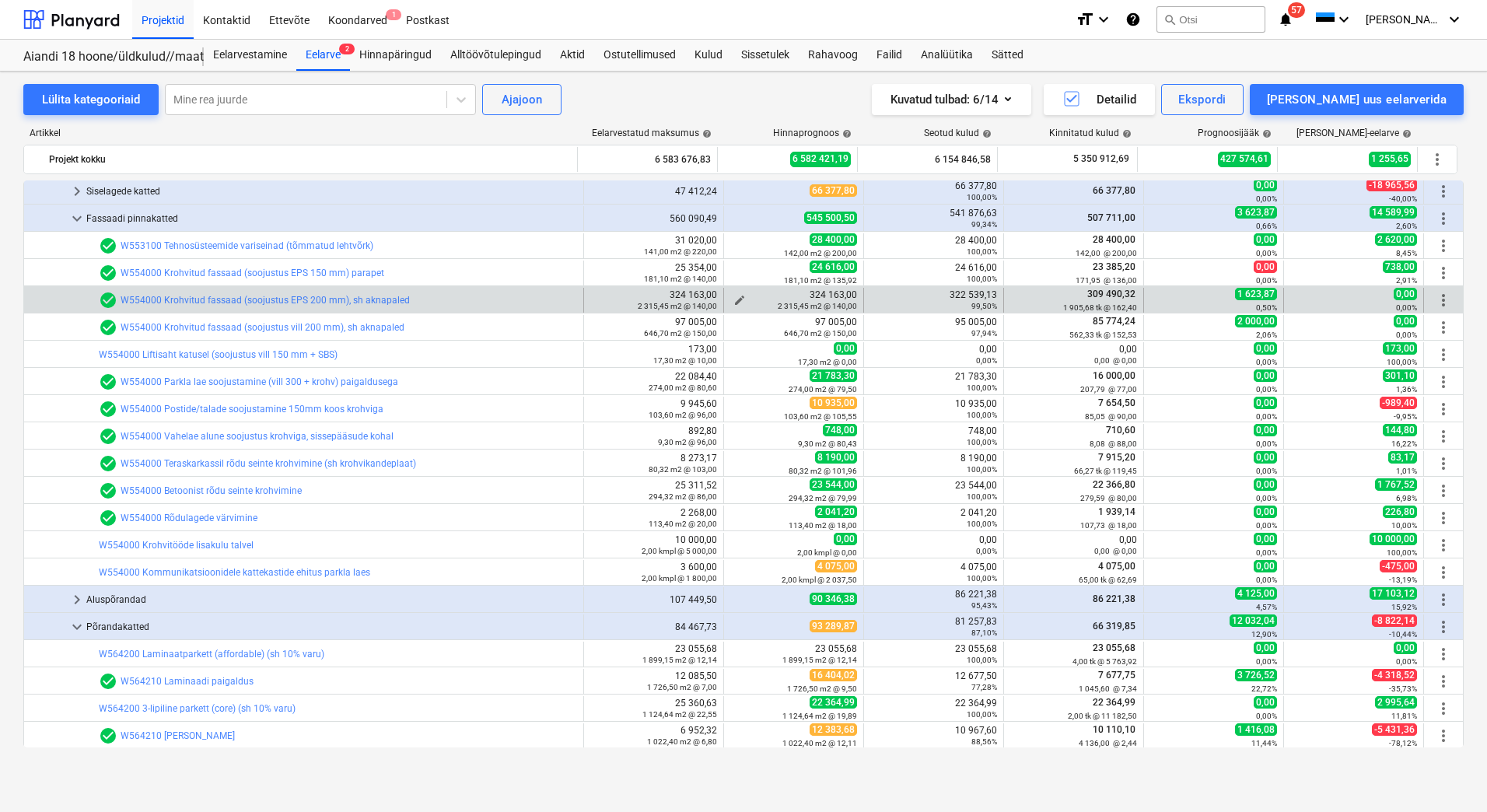
click at [733, 294] on span "edit" at bounding box center [740, 300] width 13 height 13
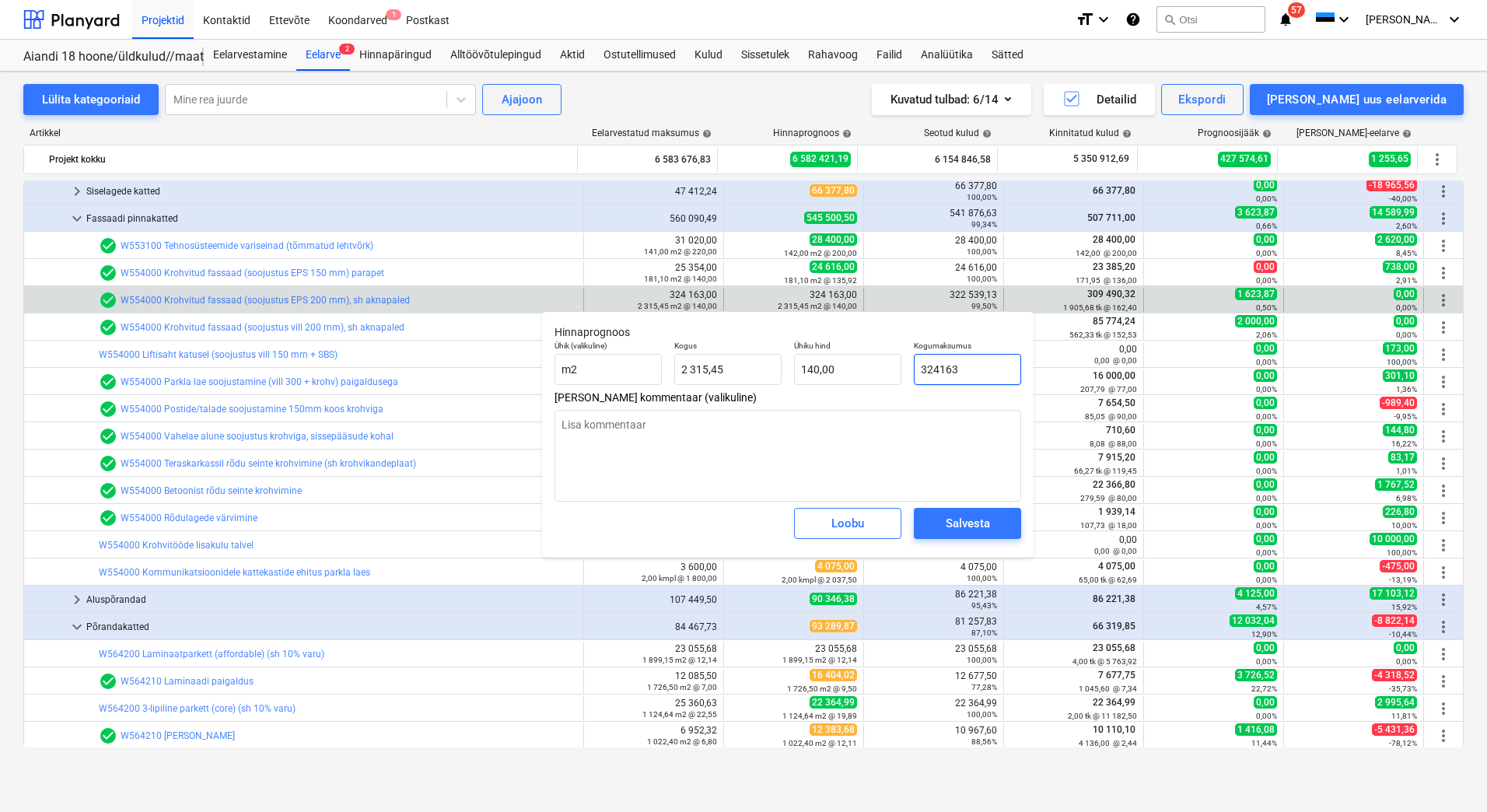
drag, startPoint x: 984, startPoint y: 371, endPoint x: 921, endPoint y: 374, distance: 63.1
click at [921, 374] on input "324163" at bounding box center [967, 369] width 107 height 31
click at [956, 520] on div "Salvesta" at bounding box center [968, 524] width 44 height 20
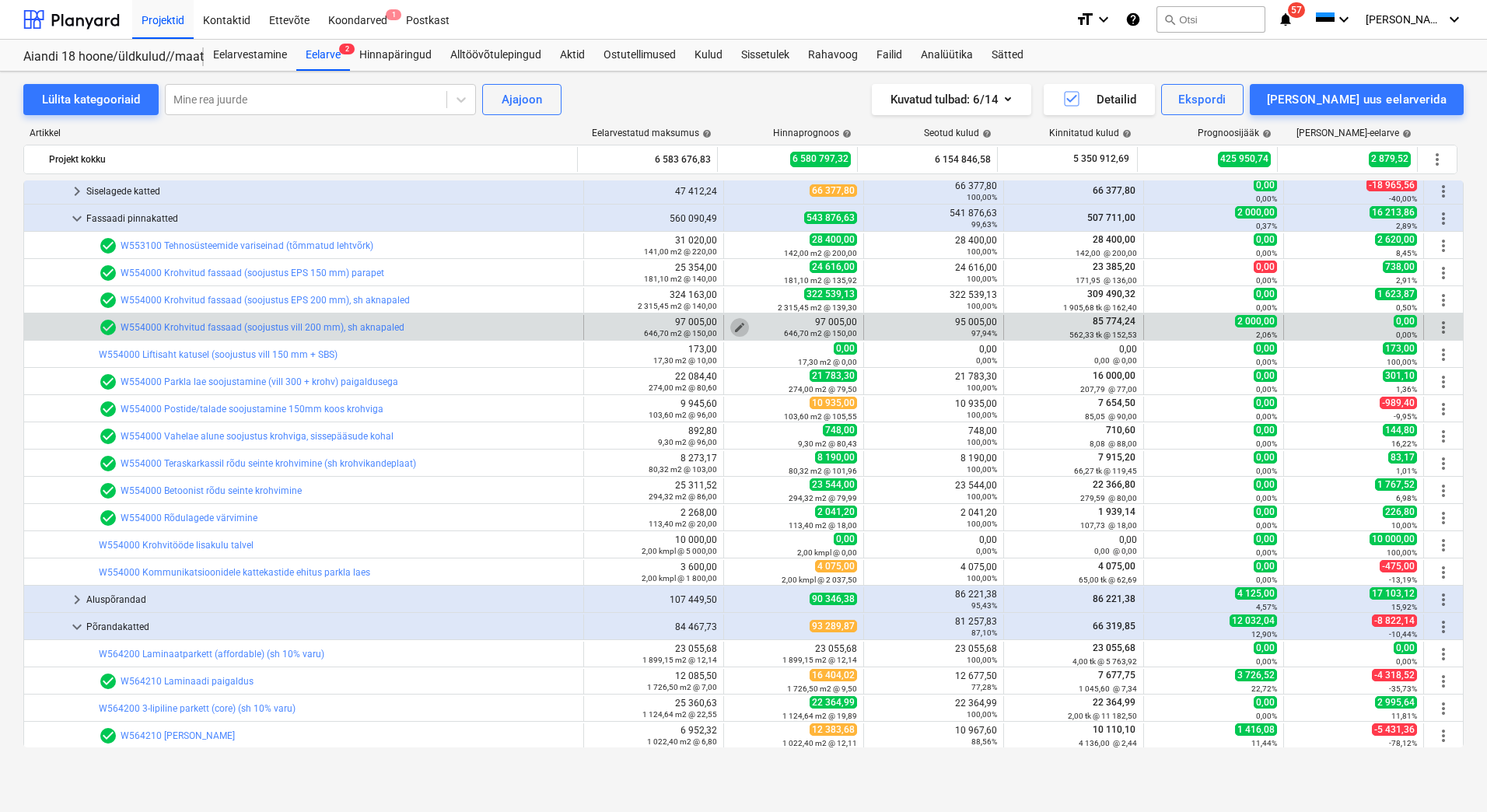
click at [735, 324] on span "edit" at bounding box center [740, 328] width 13 height 13
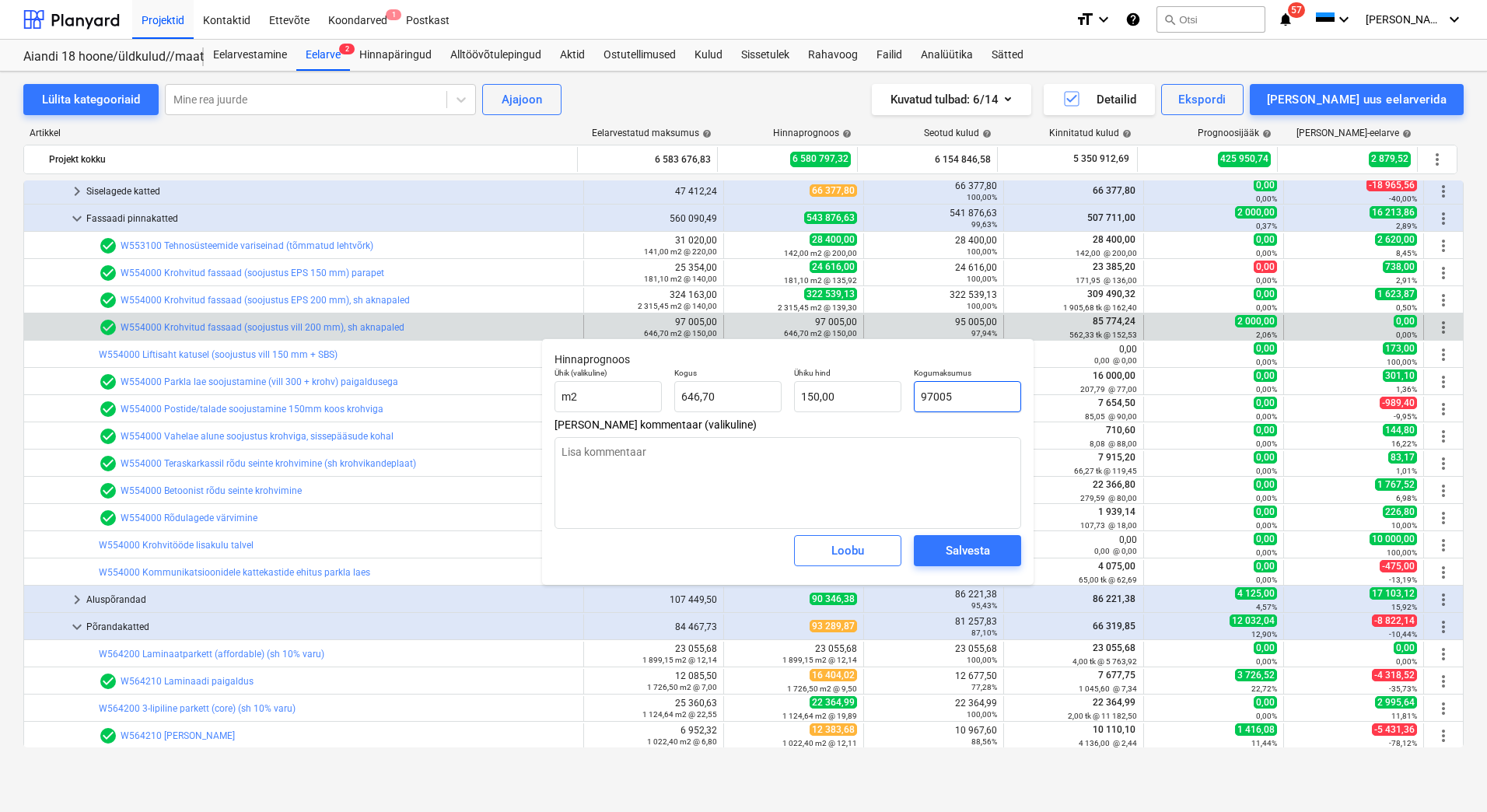
drag, startPoint x: 1004, startPoint y: 402, endPoint x: 908, endPoint y: 400, distance: 96.0
click at [908, 400] on div "Kogumaksumus 97005" at bounding box center [967, 390] width 120 height 57
click at [999, 553] on span "Salvesta" at bounding box center [967, 550] width 70 height 20
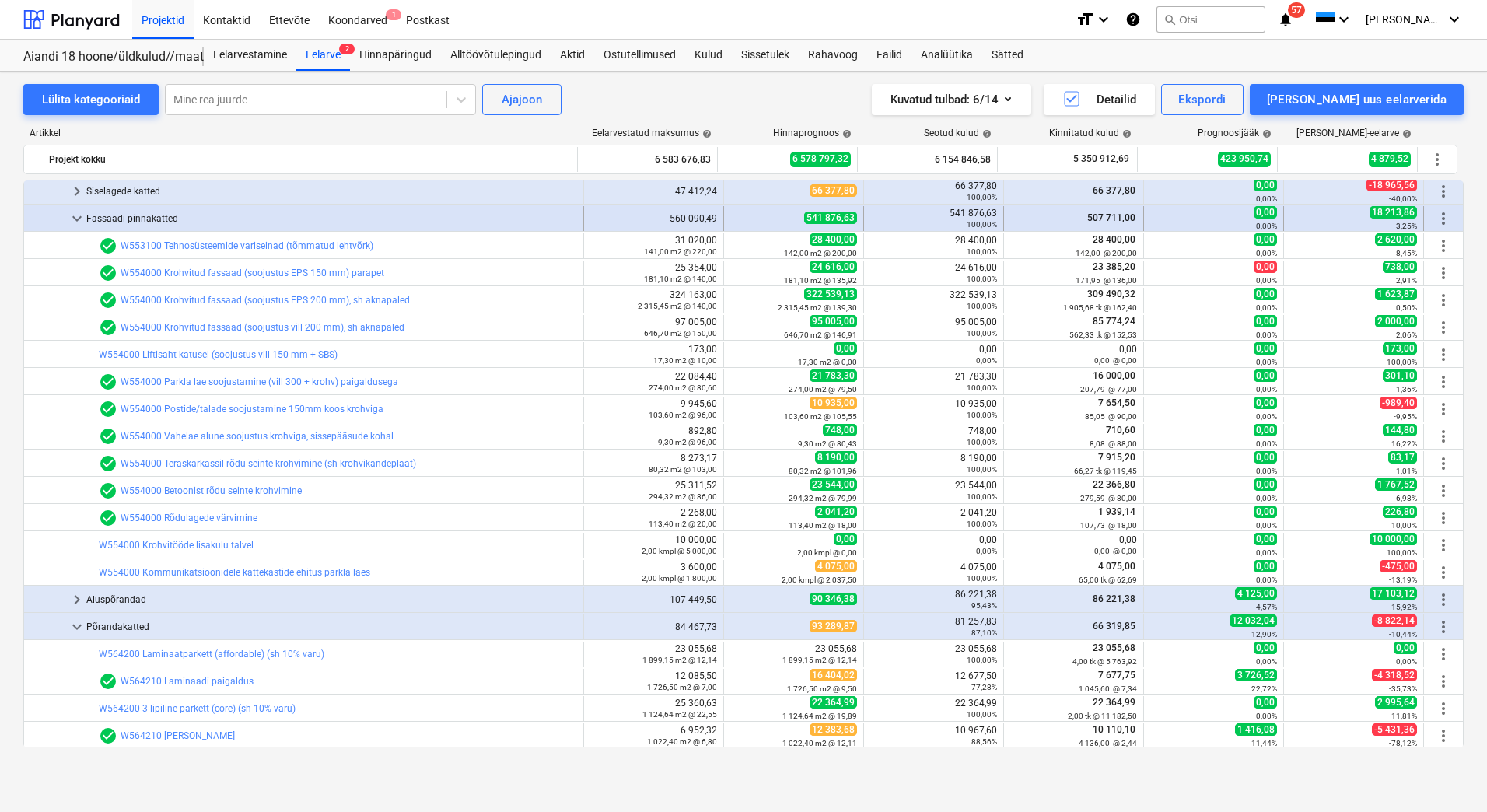
click at [75, 214] on span "keyboard_arrow_down" at bounding box center [77, 218] width 18 height 18
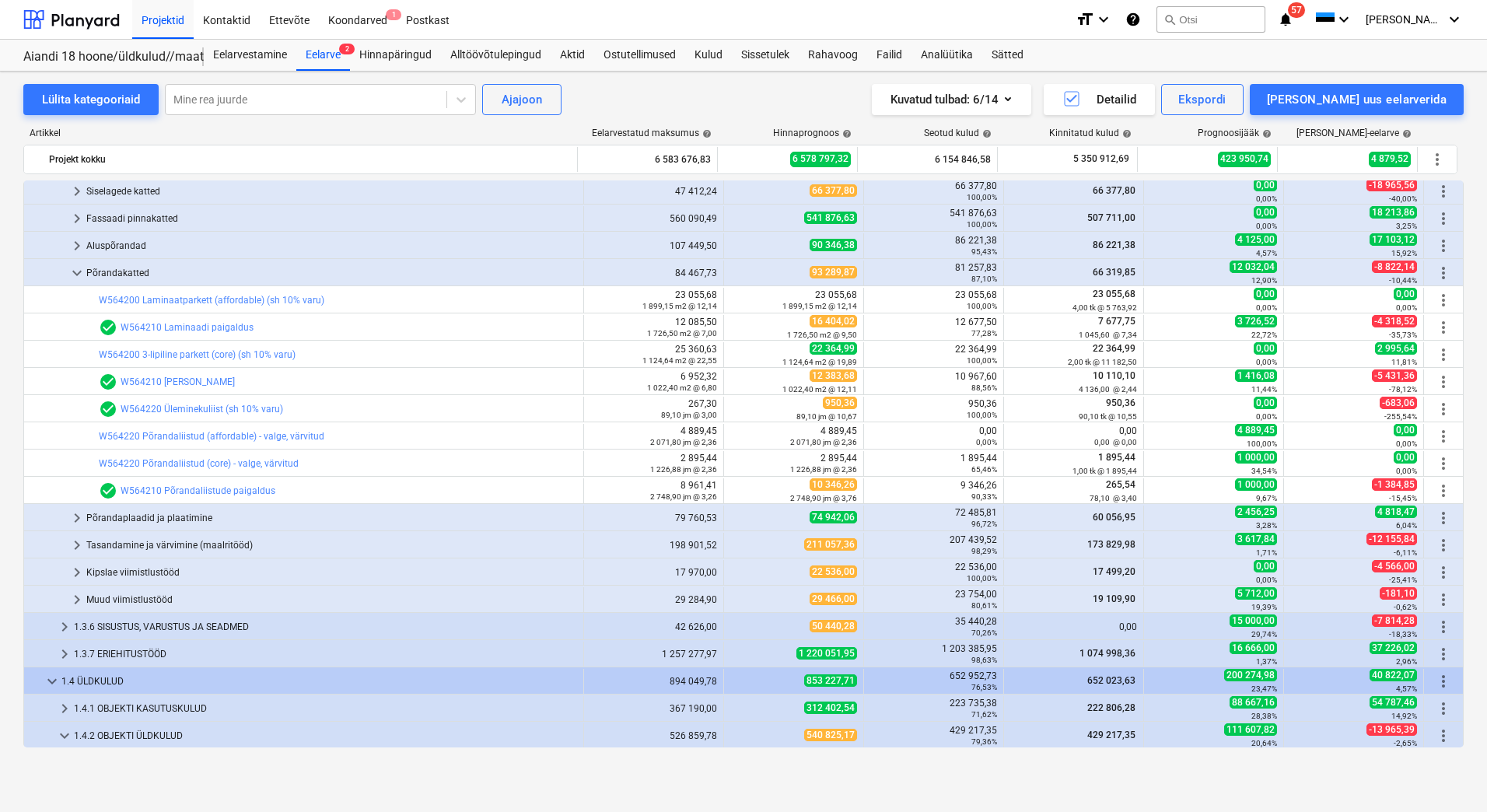
scroll to position [762, 0]
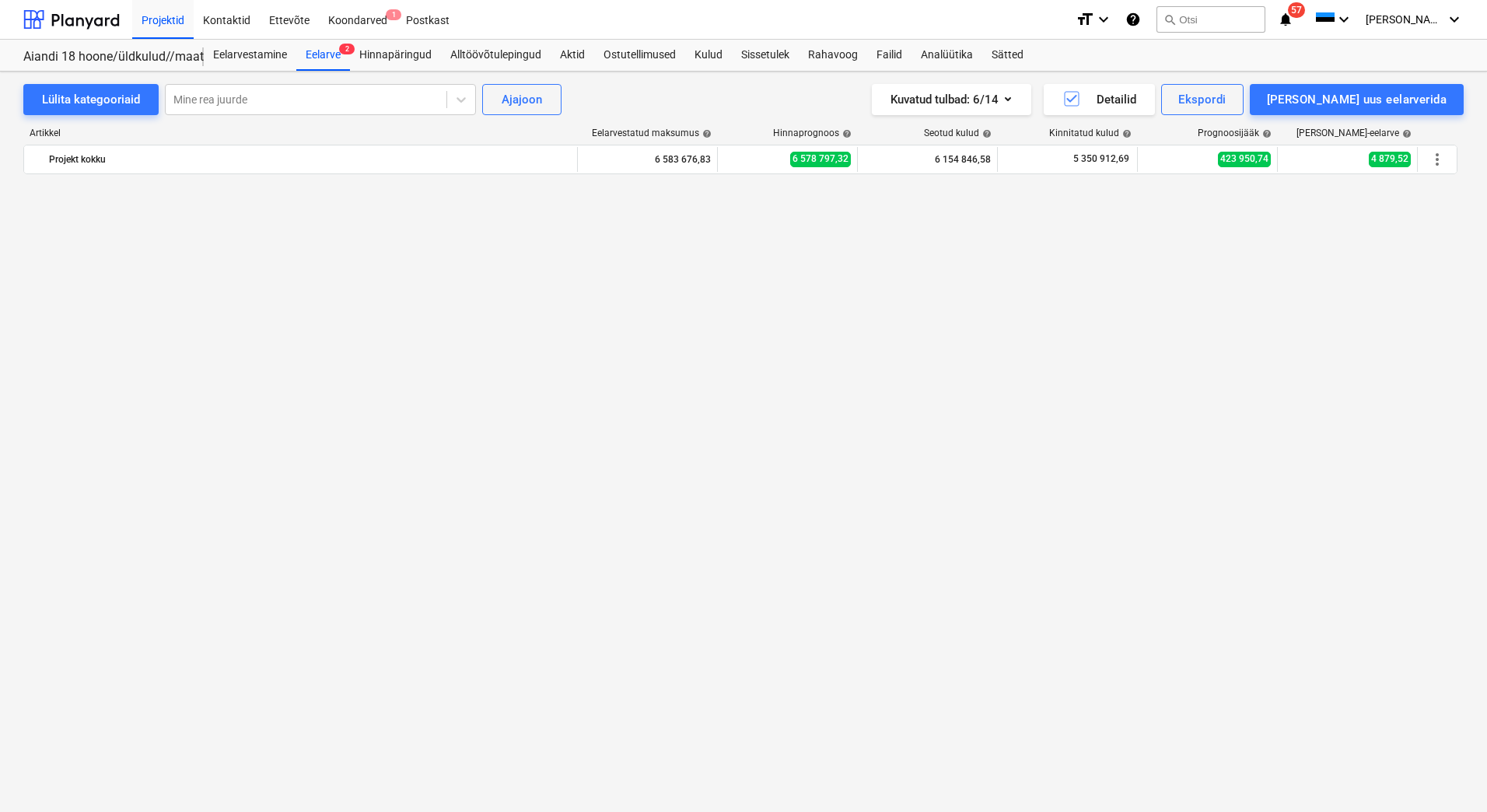
click at [80, 80] on div "Lülita kategooriaid Mine rea juurde Ajajoon Kuvatud tulbad : 6/14 Detailid Eksp…" at bounding box center [744, 425] width 1487 height 707
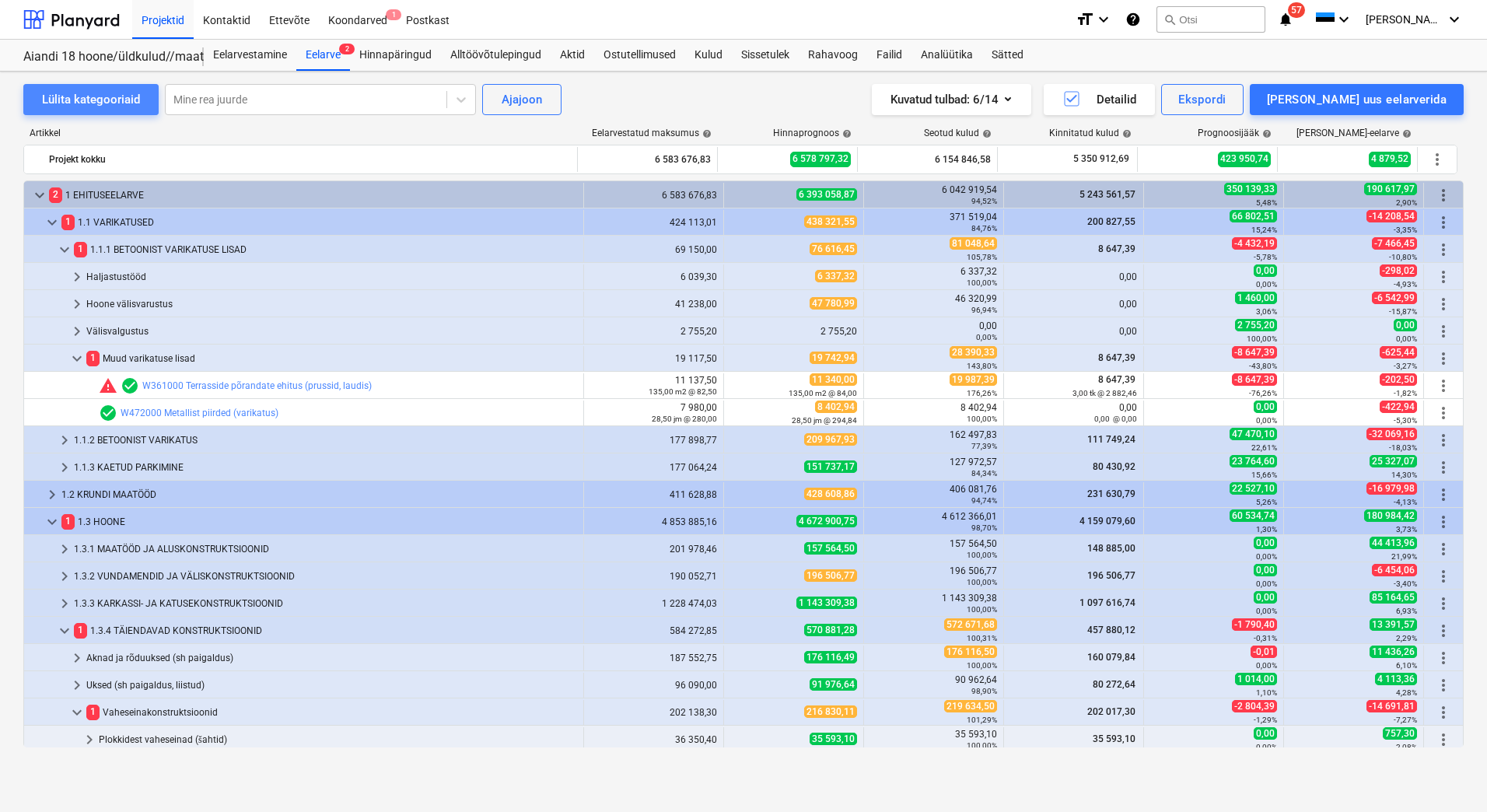
click at [82, 92] on div "Lülita kategooriaid" at bounding box center [91, 100] width 98 height 20
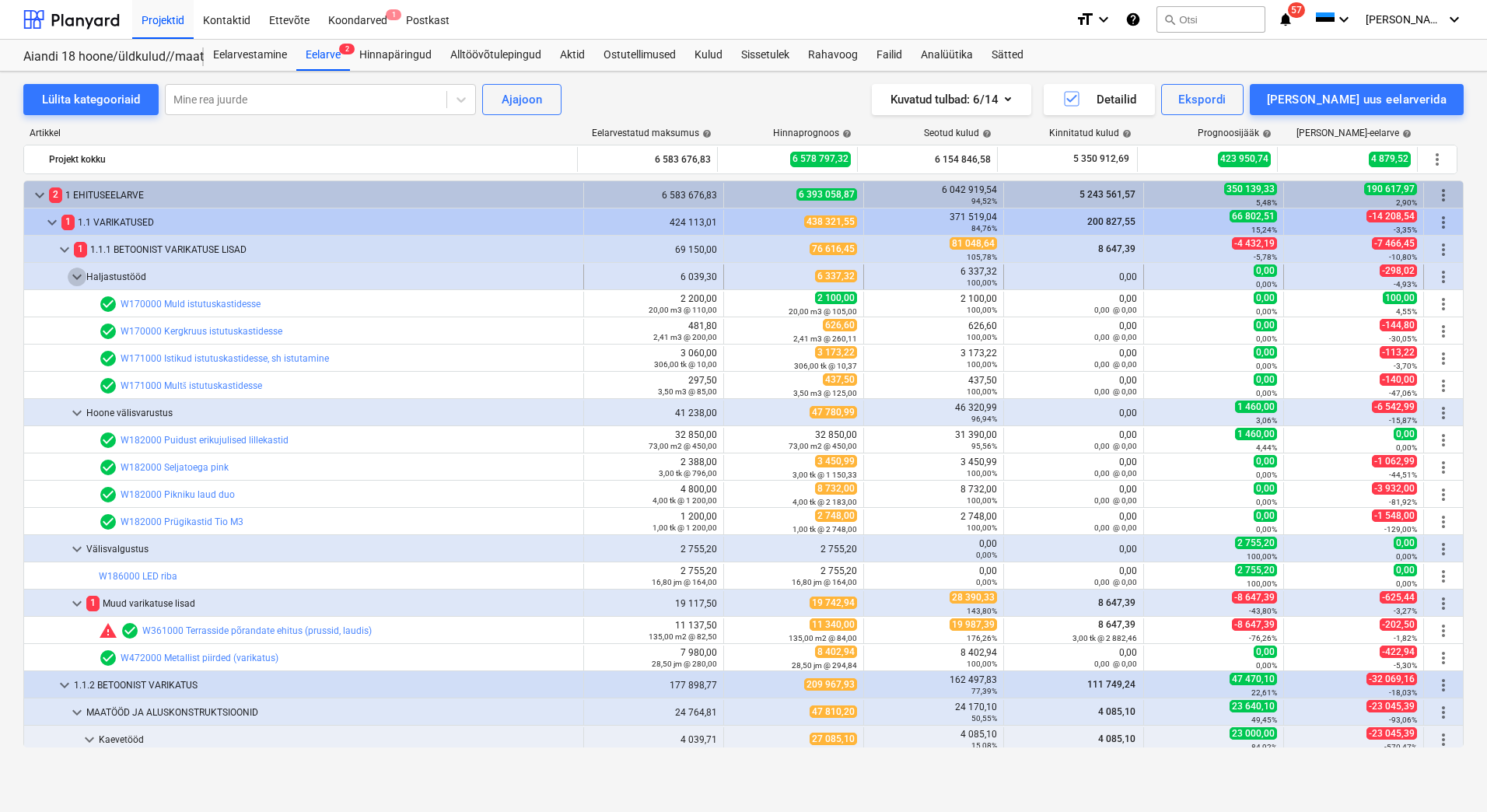
click at [73, 273] on span "keyboard_arrow_down" at bounding box center [77, 276] width 18 height 18
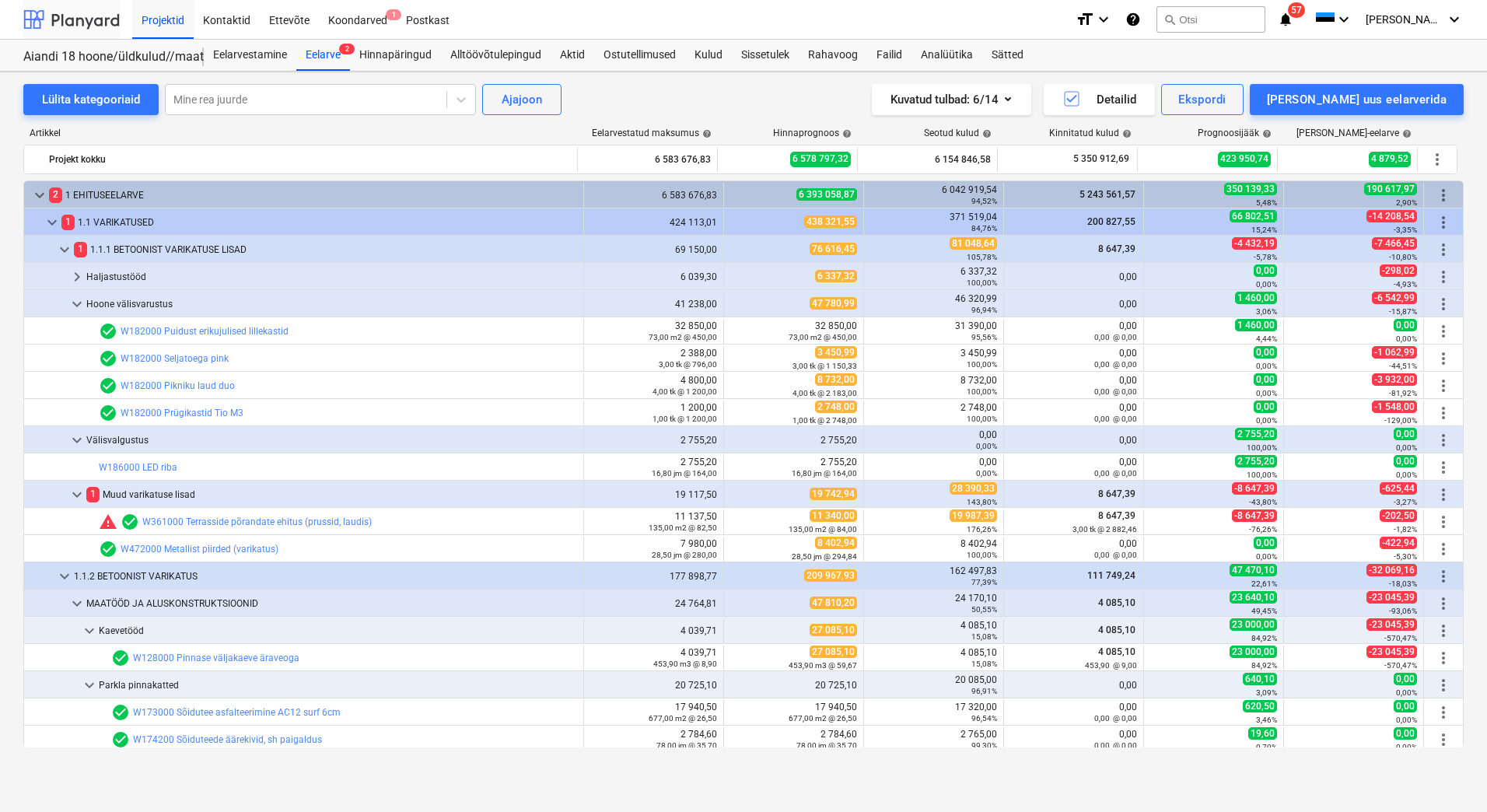
click at [101, 21] on div at bounding box center [71, 19] width 96 height 38
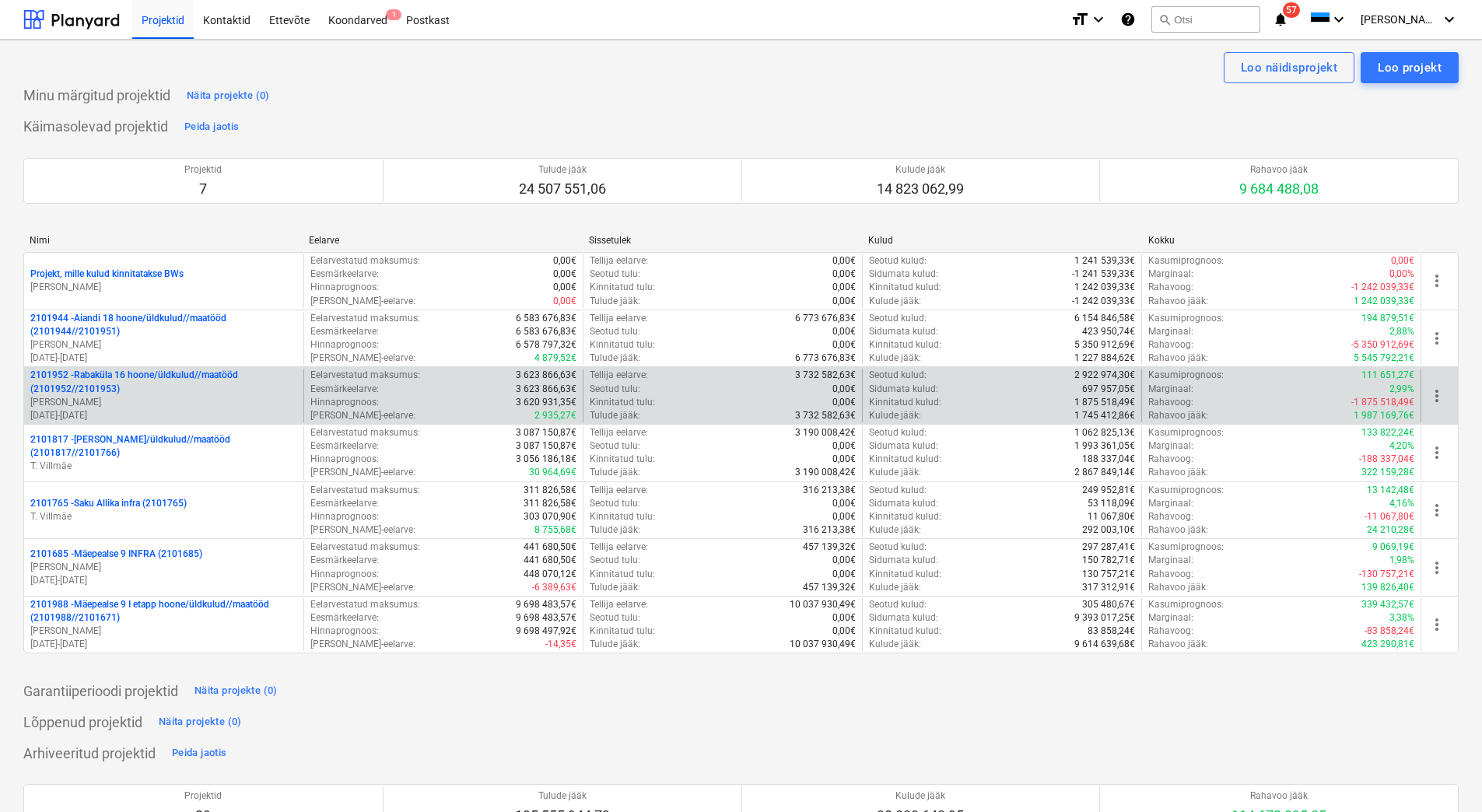
click at [153, 400] on p "[PERSON_NAME]" at bounding box center [163, 402] width 267 height 13
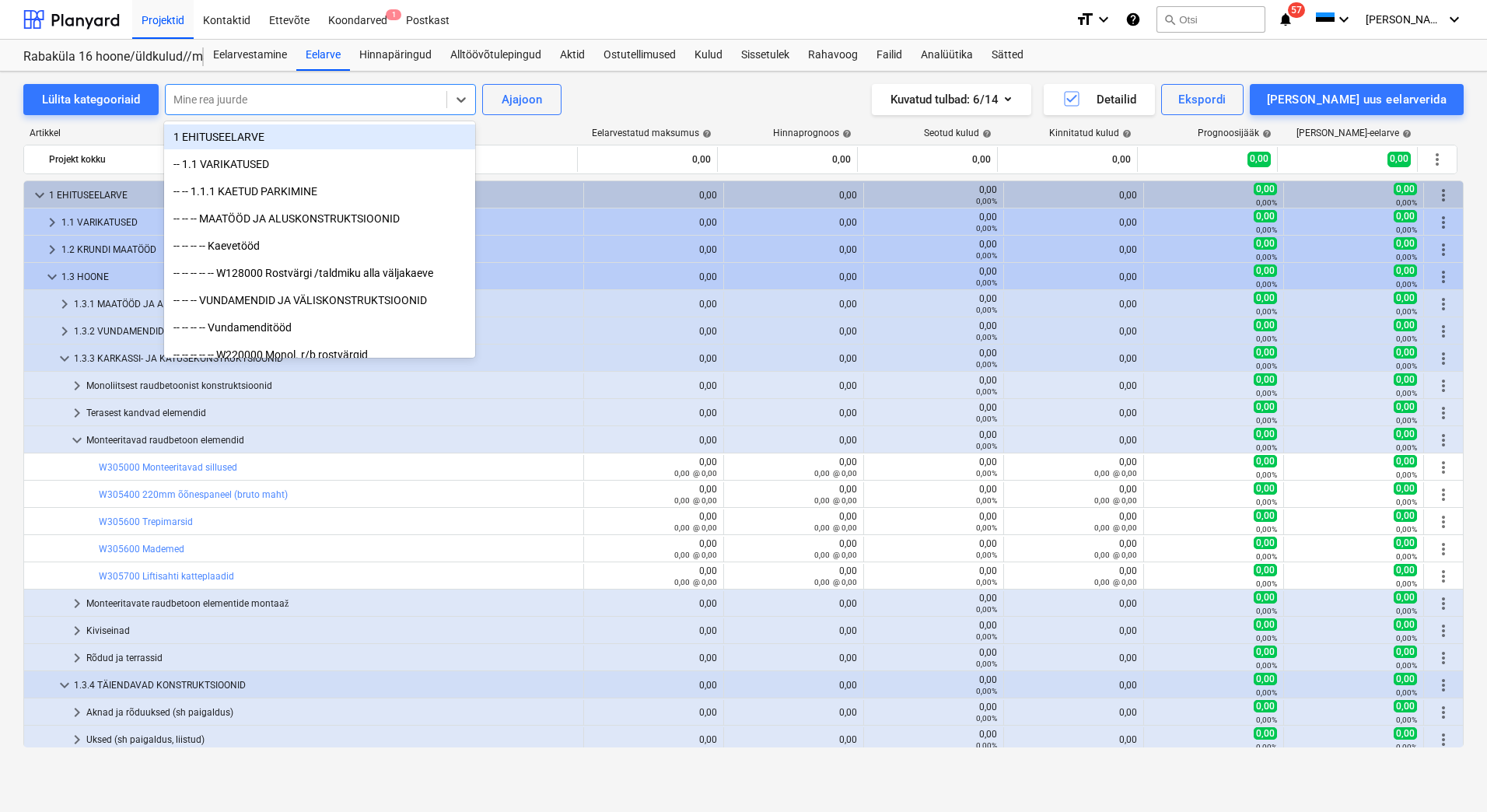
click at [270, 104] on div at bounding box center [306, 99] width 266 height 16
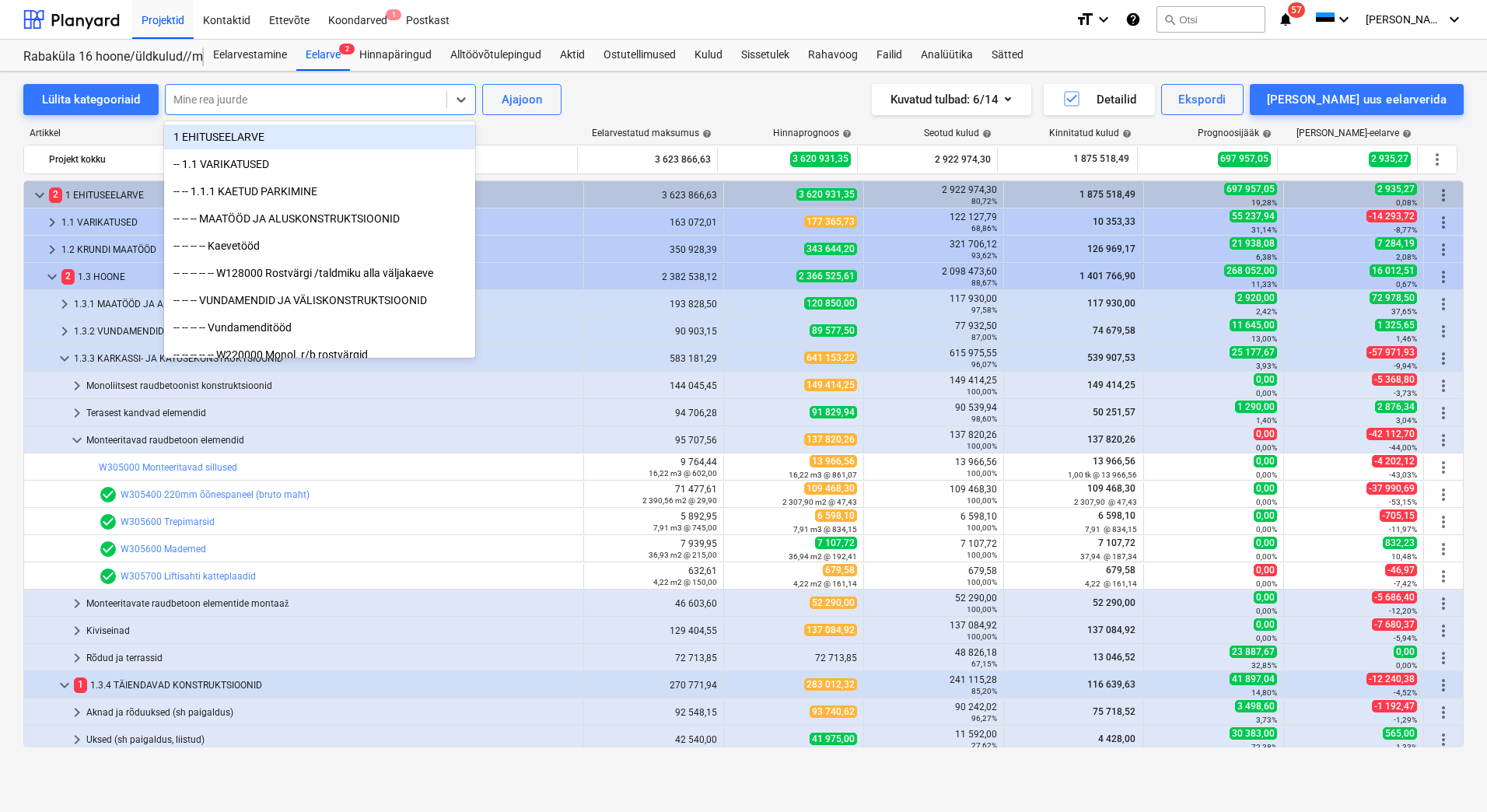
scroll to position [553, 0]
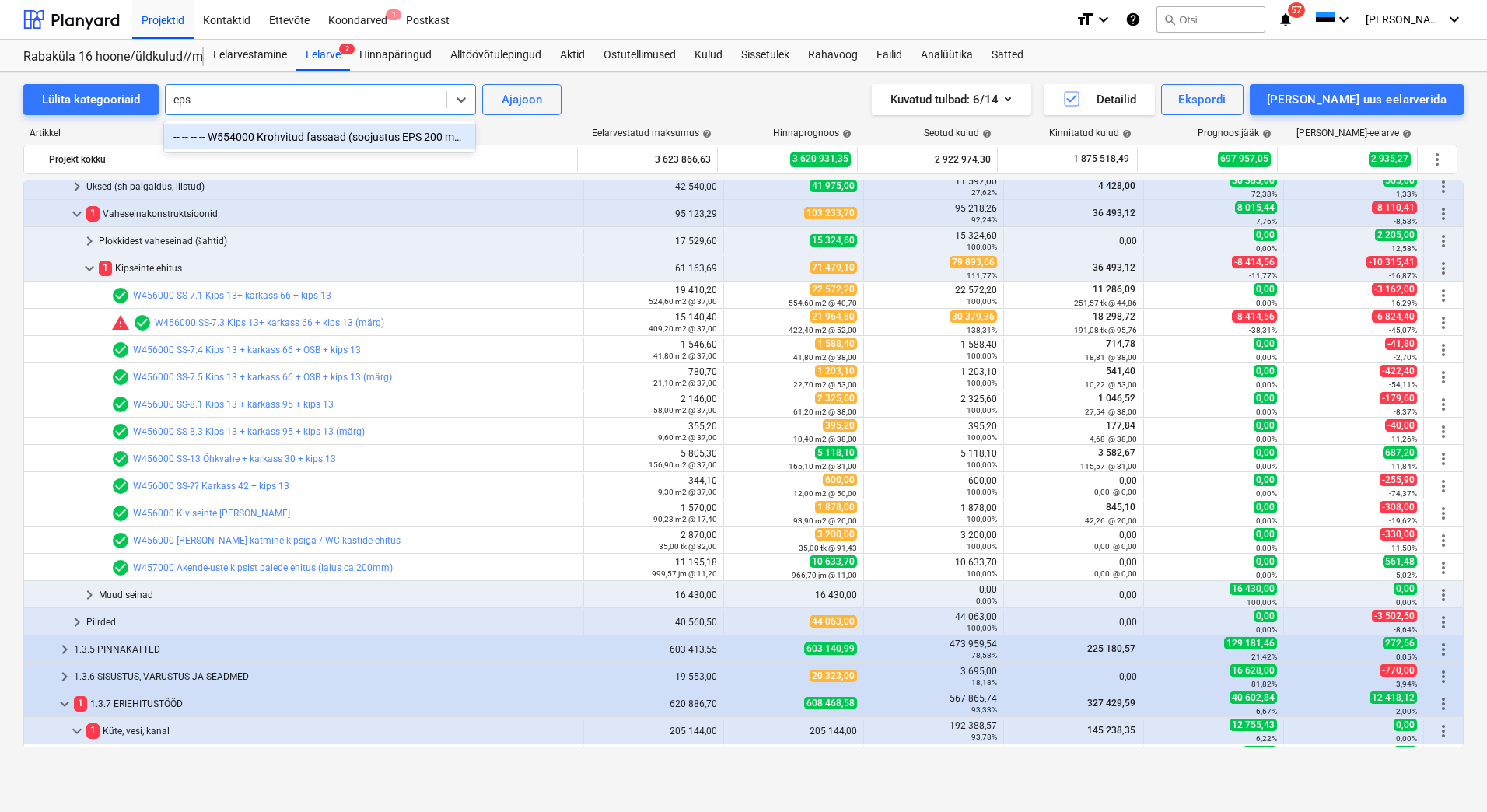
click at [281, 132] on div "-- -- -- -- W554000 Krohvitud fassaad (soojustus EPS 200 mm), sh aknapaled + pa…" at bounding box center [320, 136] width 311 height 25
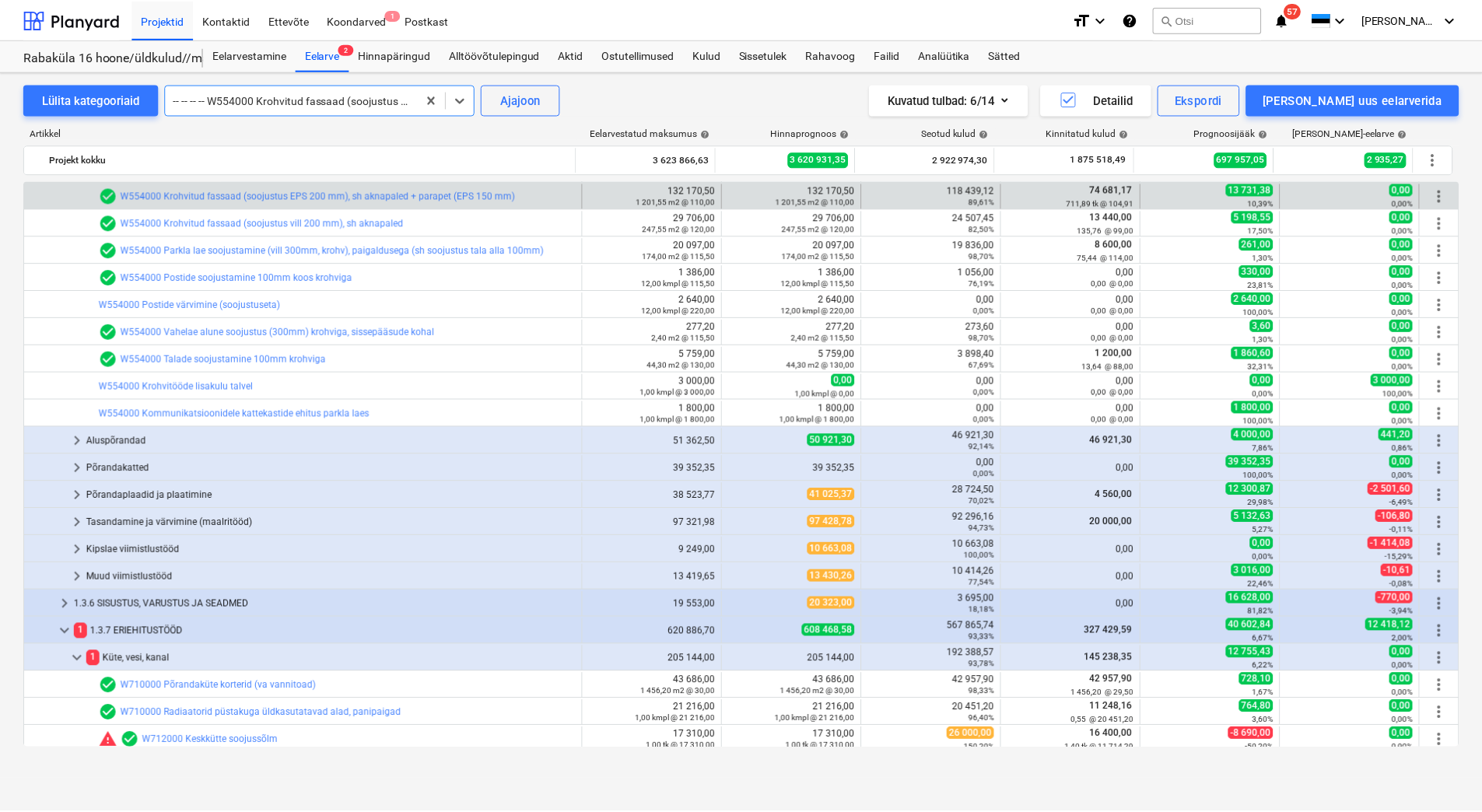
scroll to position [1092, 0]
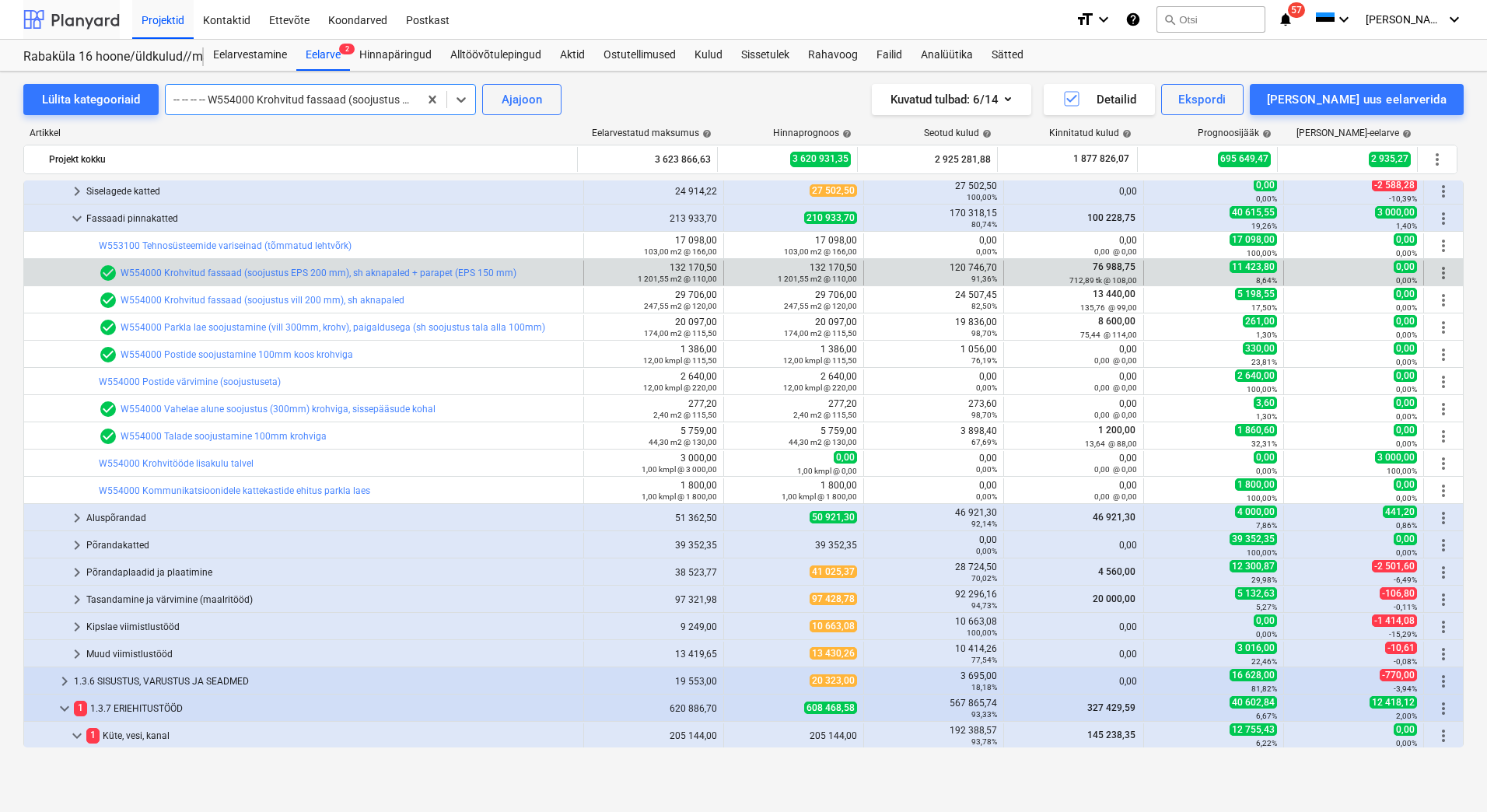
click at [70, 14] on div at bounding box center [71, 19] width 96 height 38
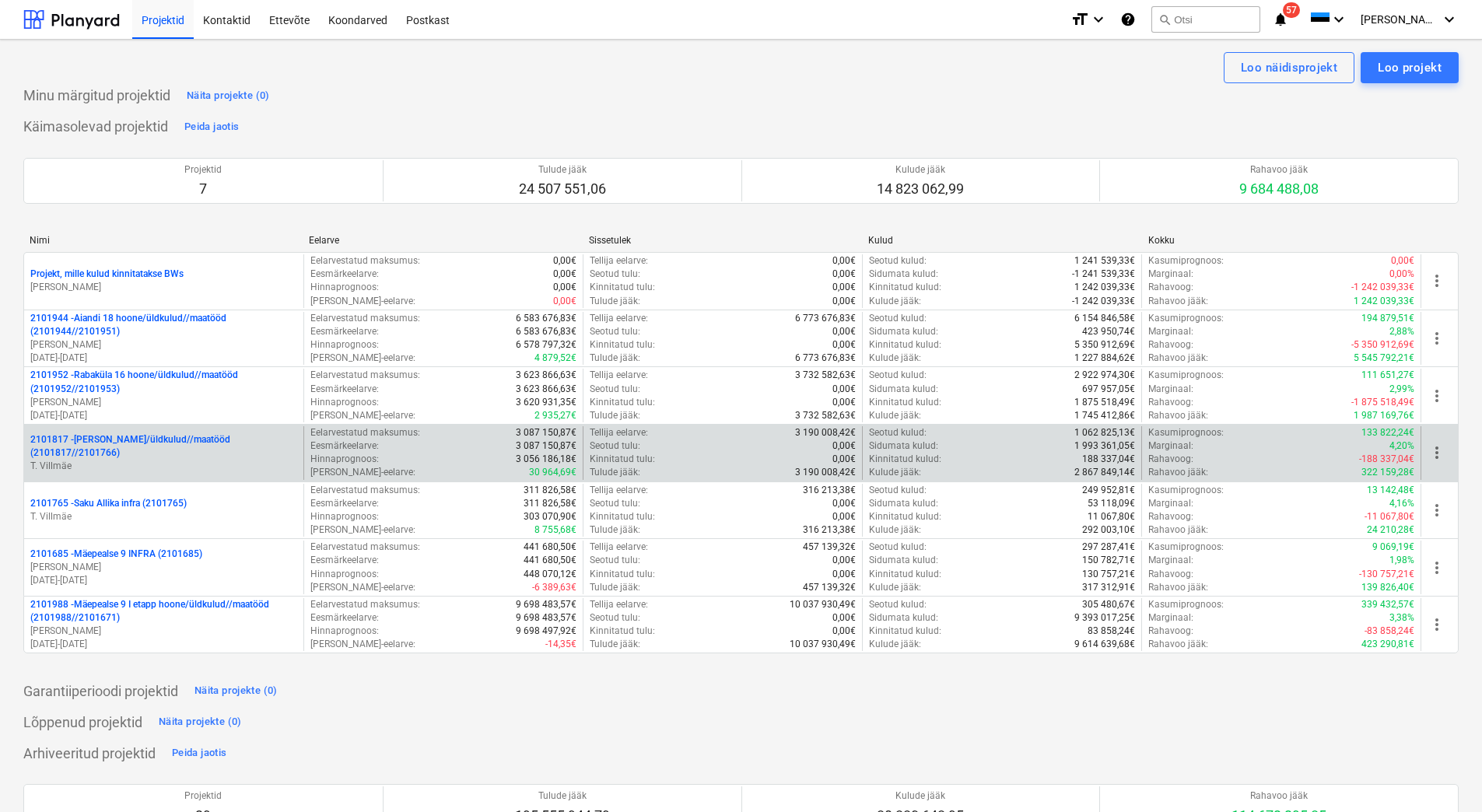
click at [143, 447] on p "2101817 - [PERSON_NAME]/üldkulud//maatööd (2101817//2101766)" at bounding box center [163, 446] width 267 height 27
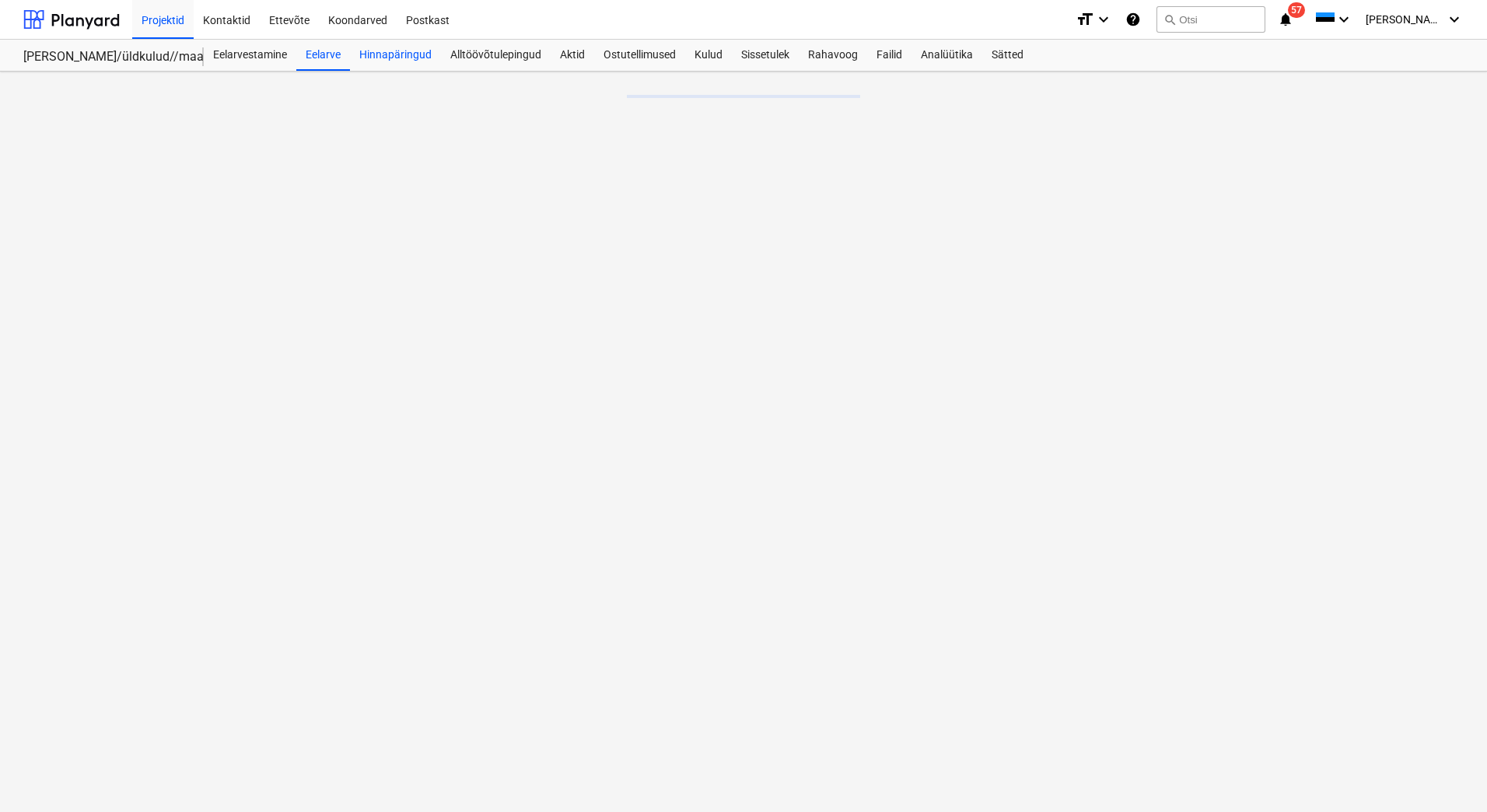
click at [407, 54] on div "Hinnapäringud" at bounding box center [395, 55] width 91 height 31
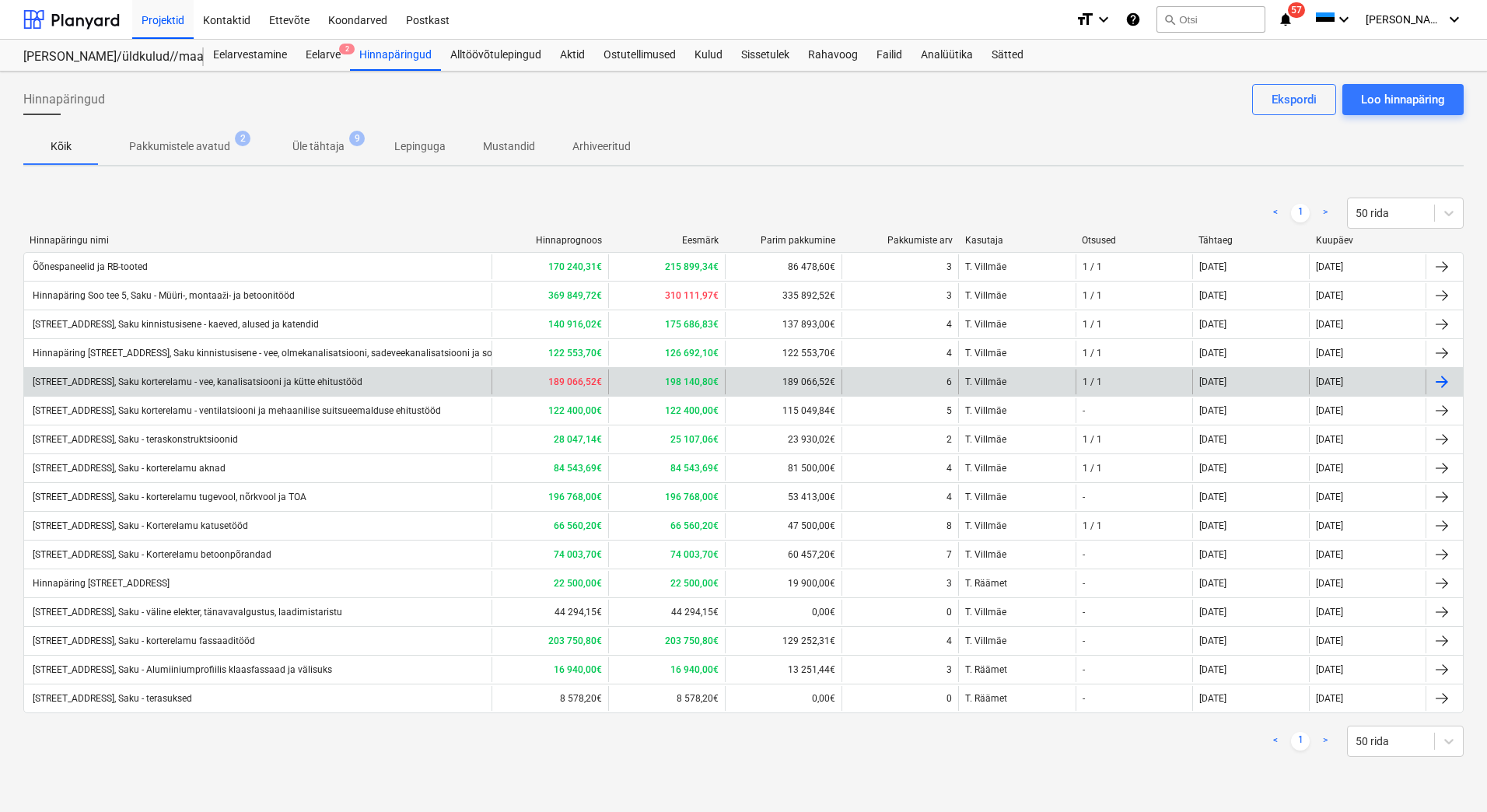
click at [281, 386] on div "[STREET_ADDRESS], Saku korterelamu - vee, kanalisatsiooni ja kütte ehitustööd" at bounding box center [196, 382] width 332 height 11
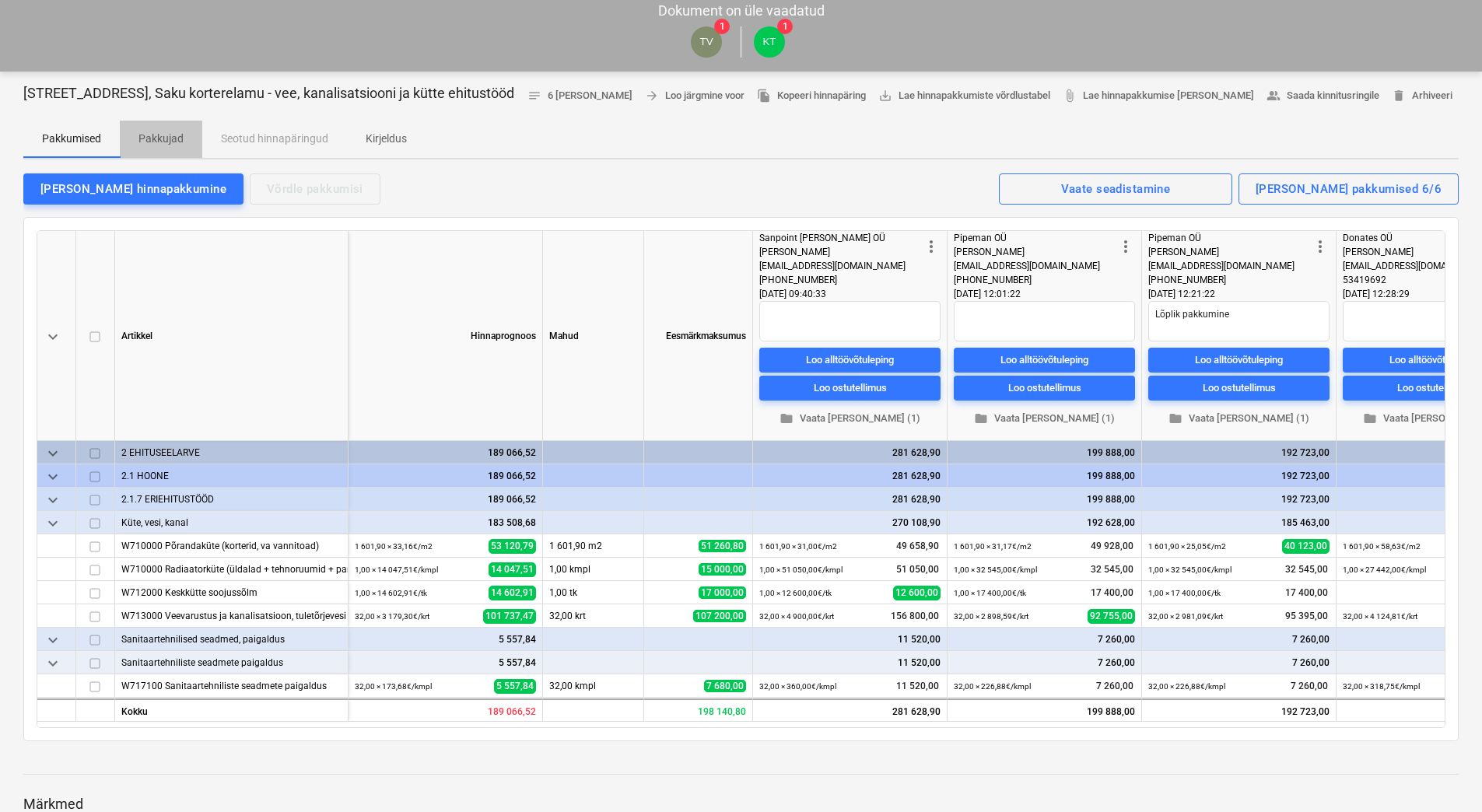
click at [135, 135] on span "Pakkujad" at bounding box center [161, 139] width 82 height 26
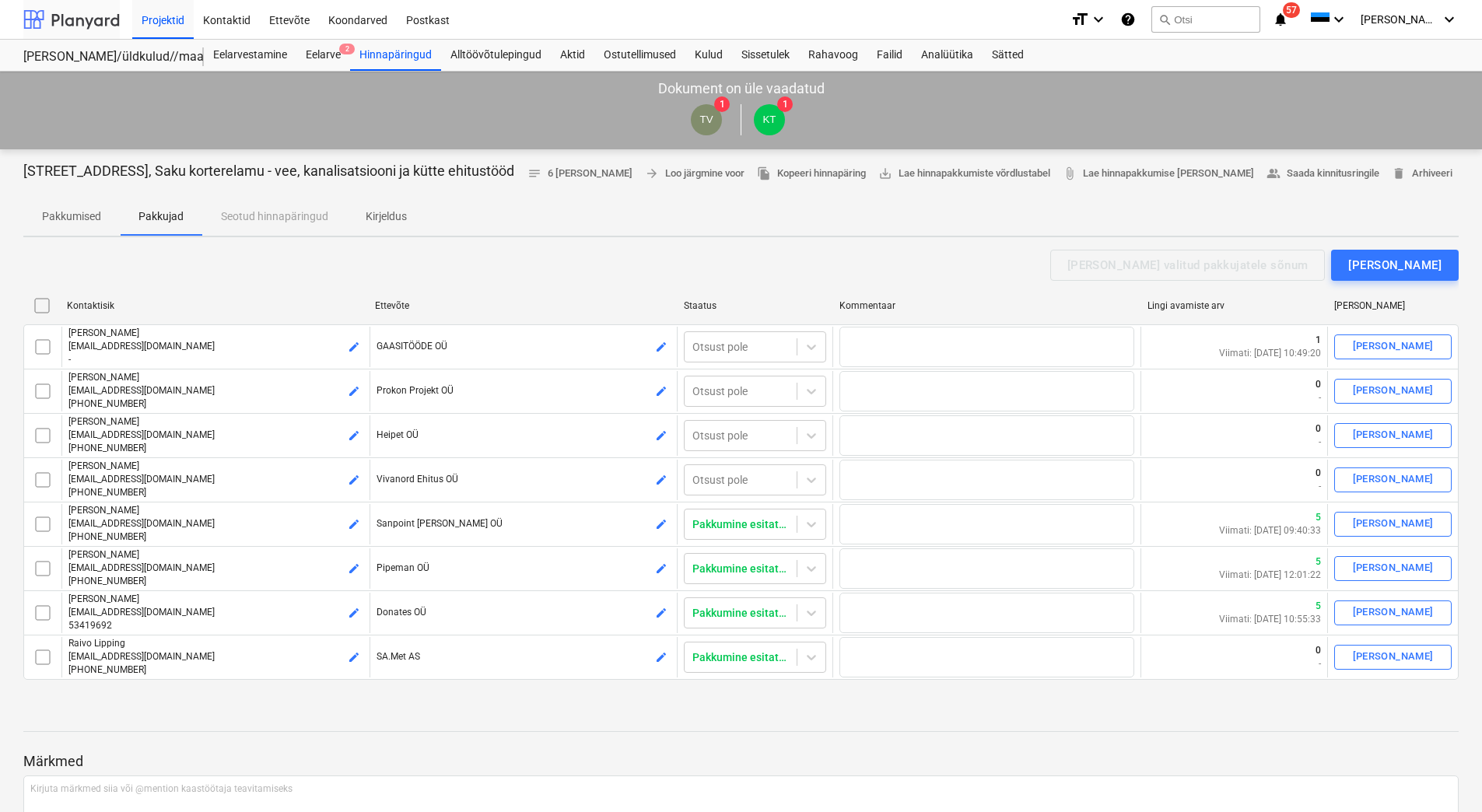
click at [60, 20] on div at bounding box center [71, 19] width 96 height 38
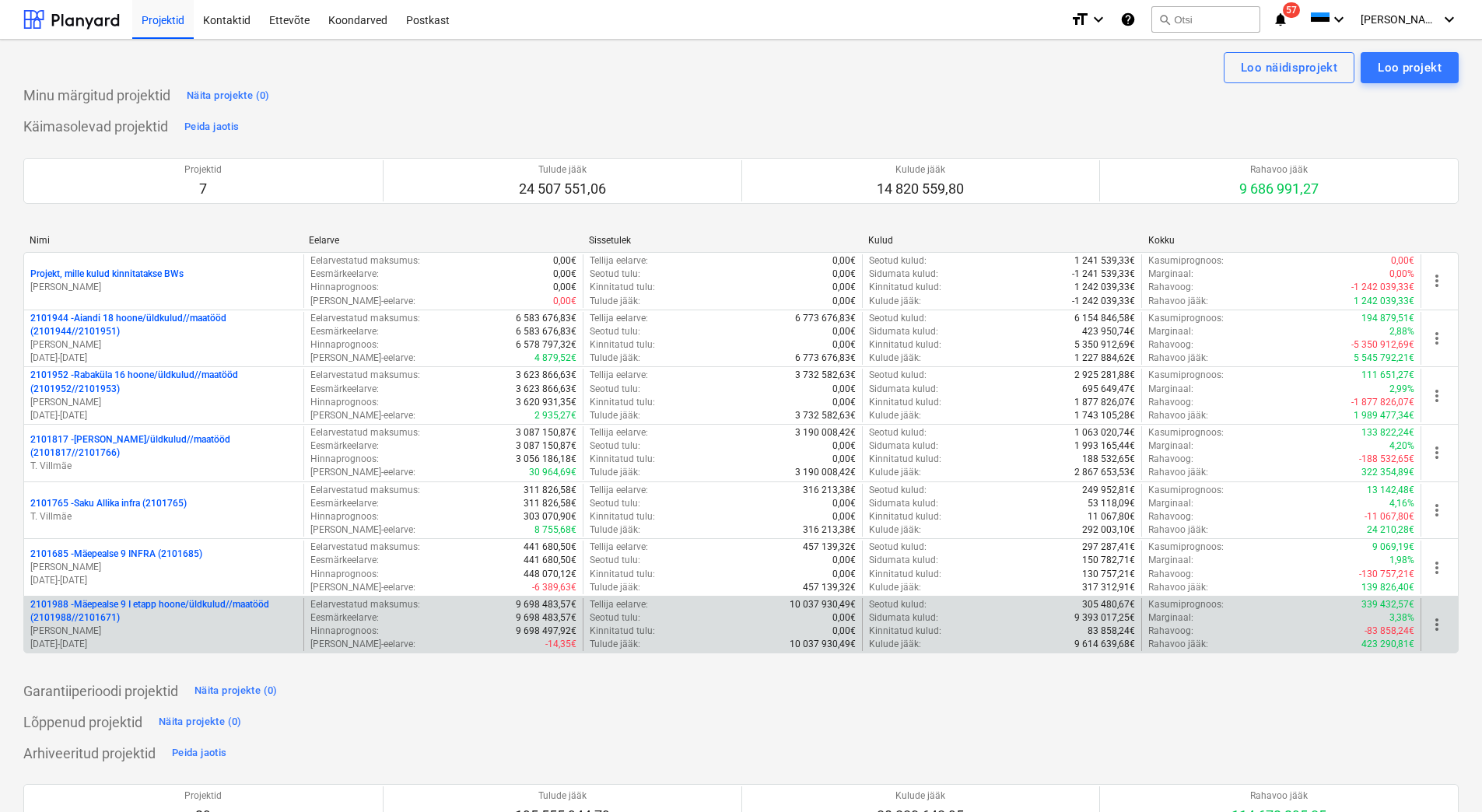
click at [125, 616] on p "2101988 - Mäepealse 9 I etapp hoone/üldkulud//maatööd (2101988//2101671)" at bounding box center [163, 611] width 267 height 27
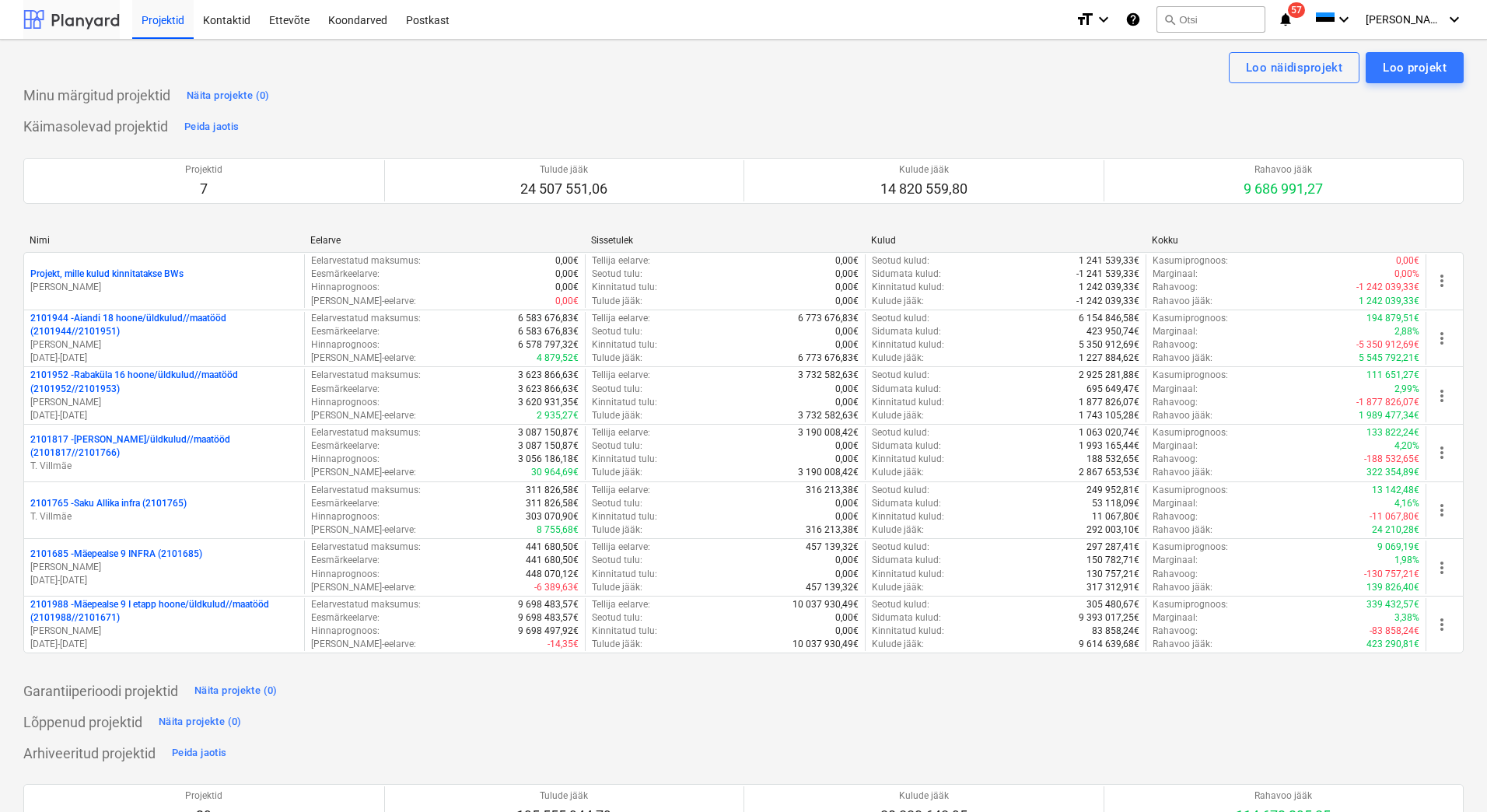
click at [49, 14] on div at bounding box center [71, 19] width 96 height 38
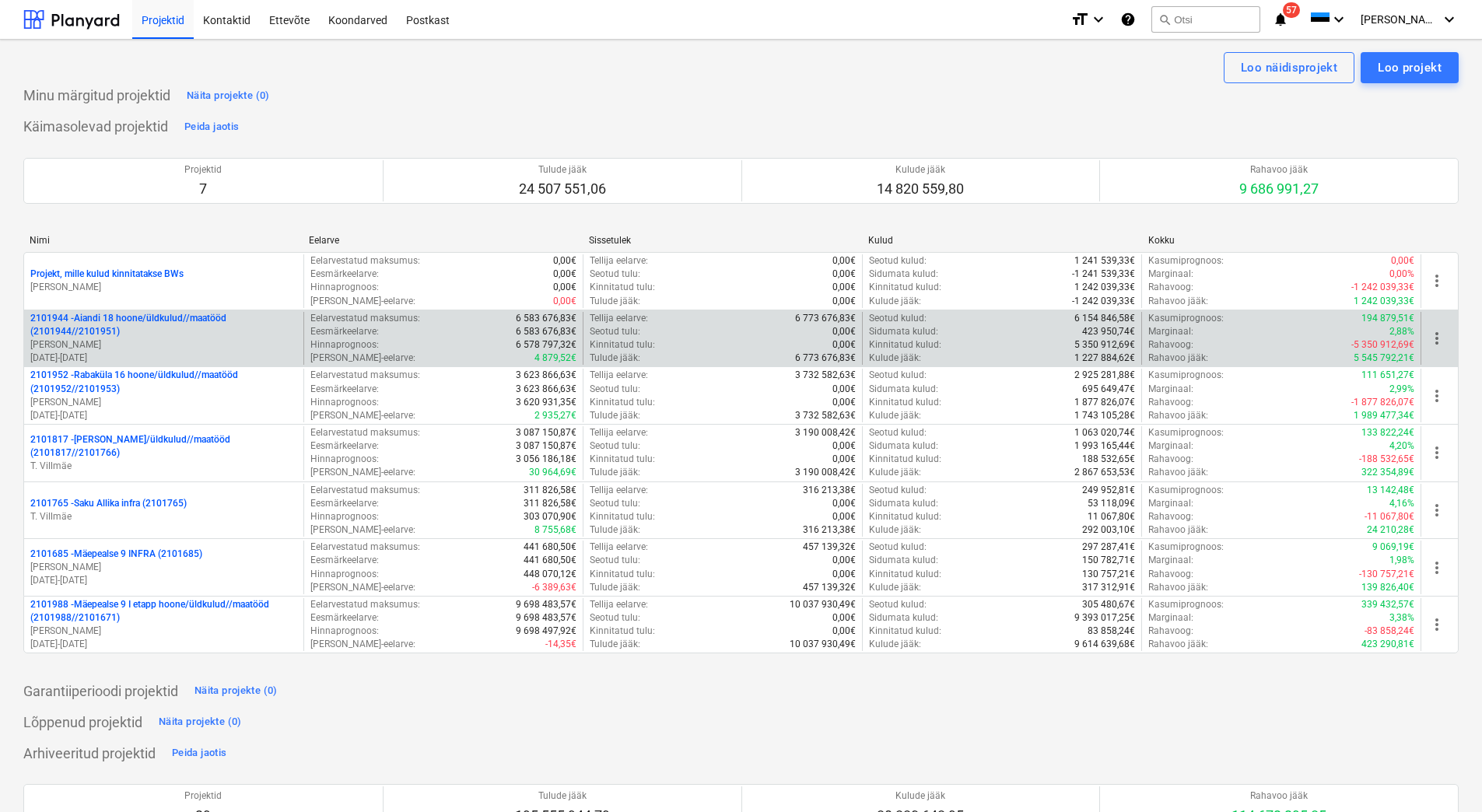
click at [124, 331] on p "2101944 - Aiandi 18 hoone/üldkulud//maatööd (2101944//2101951)" at bounding box center [163, 325] width 267 height 27
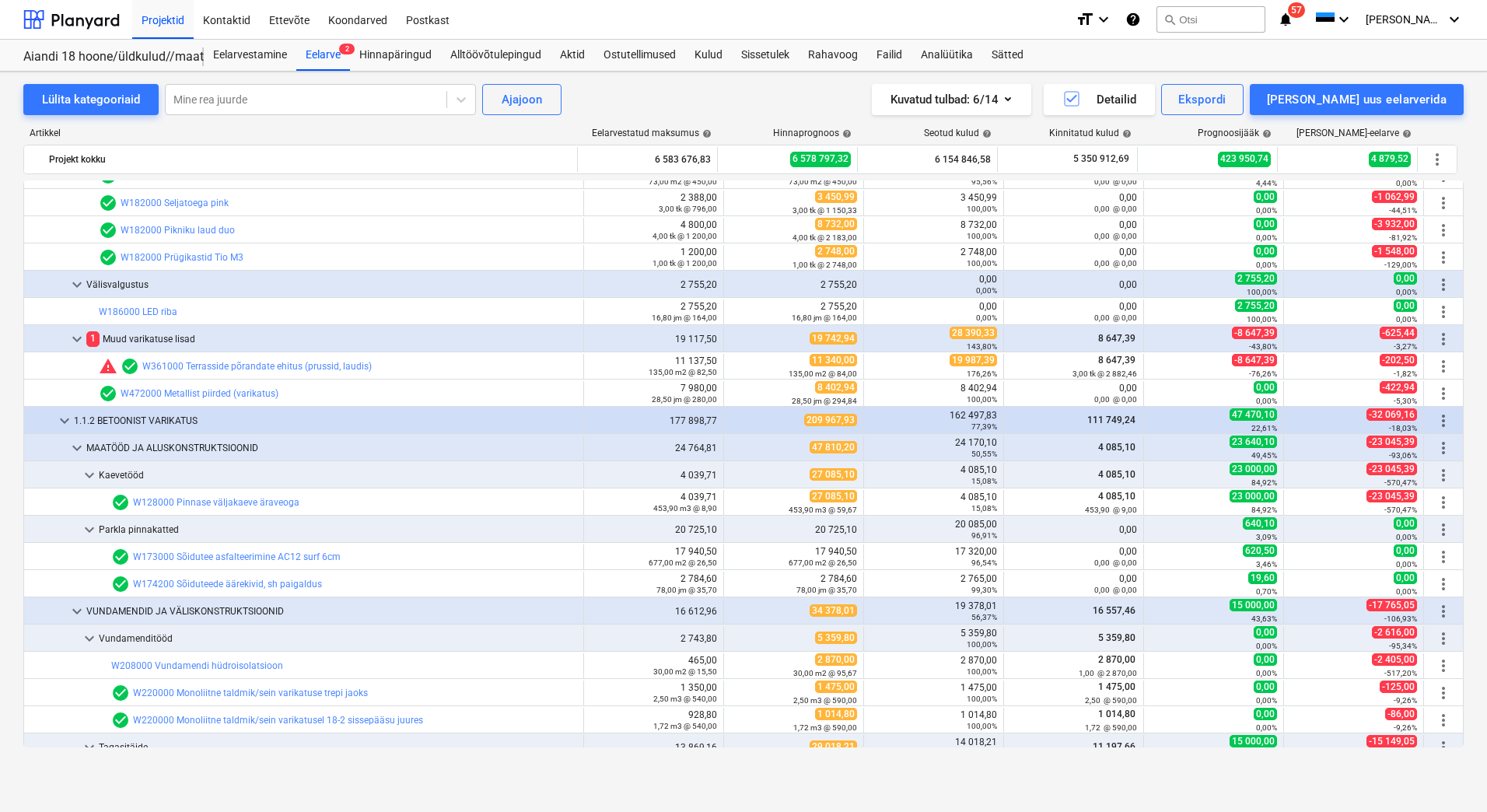
scroll to position [311, 0]
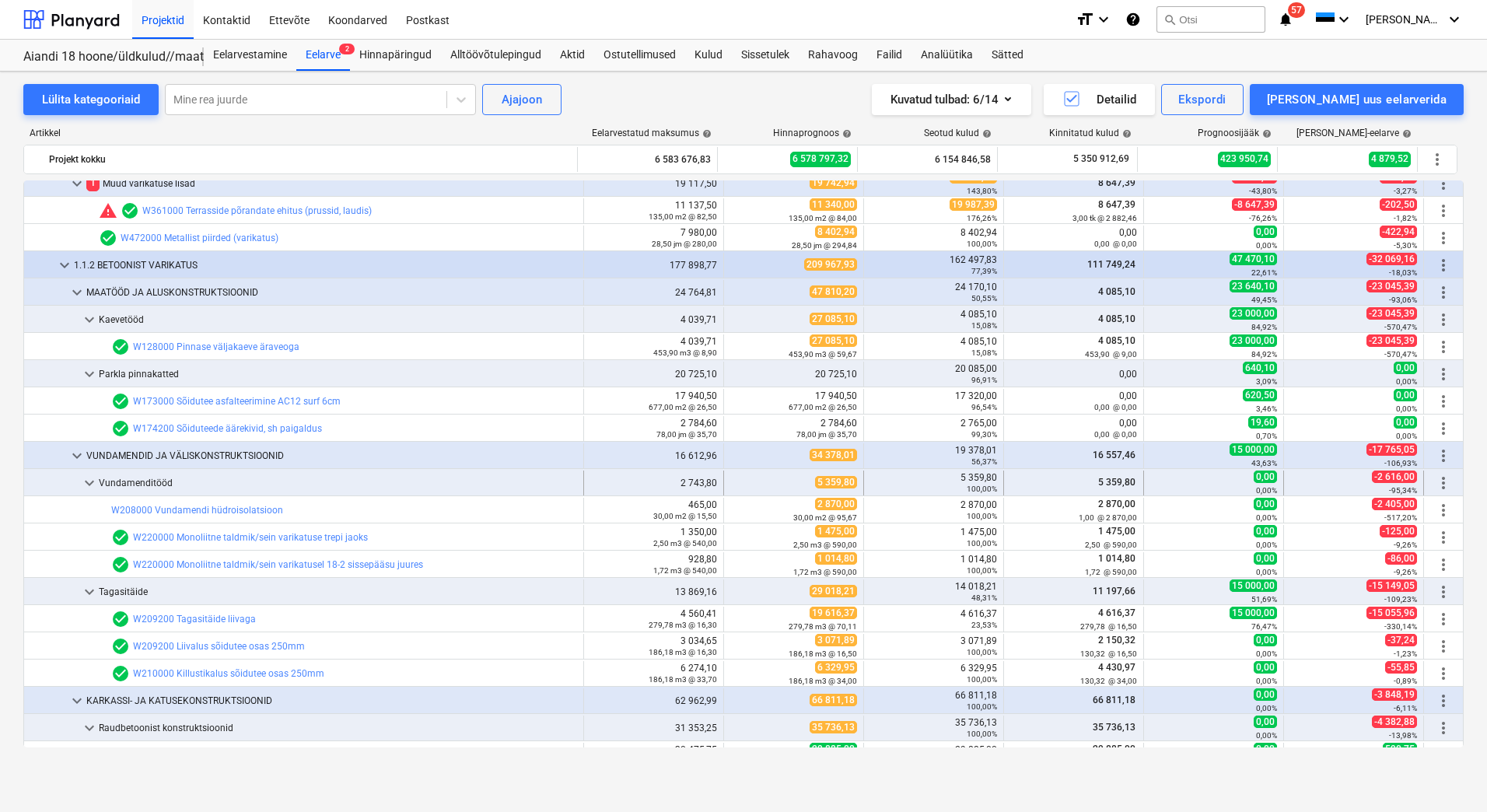
click at [87, 482] on span "keyboard_arrow_down" at bounding box center [89, 482] width 18 height 18
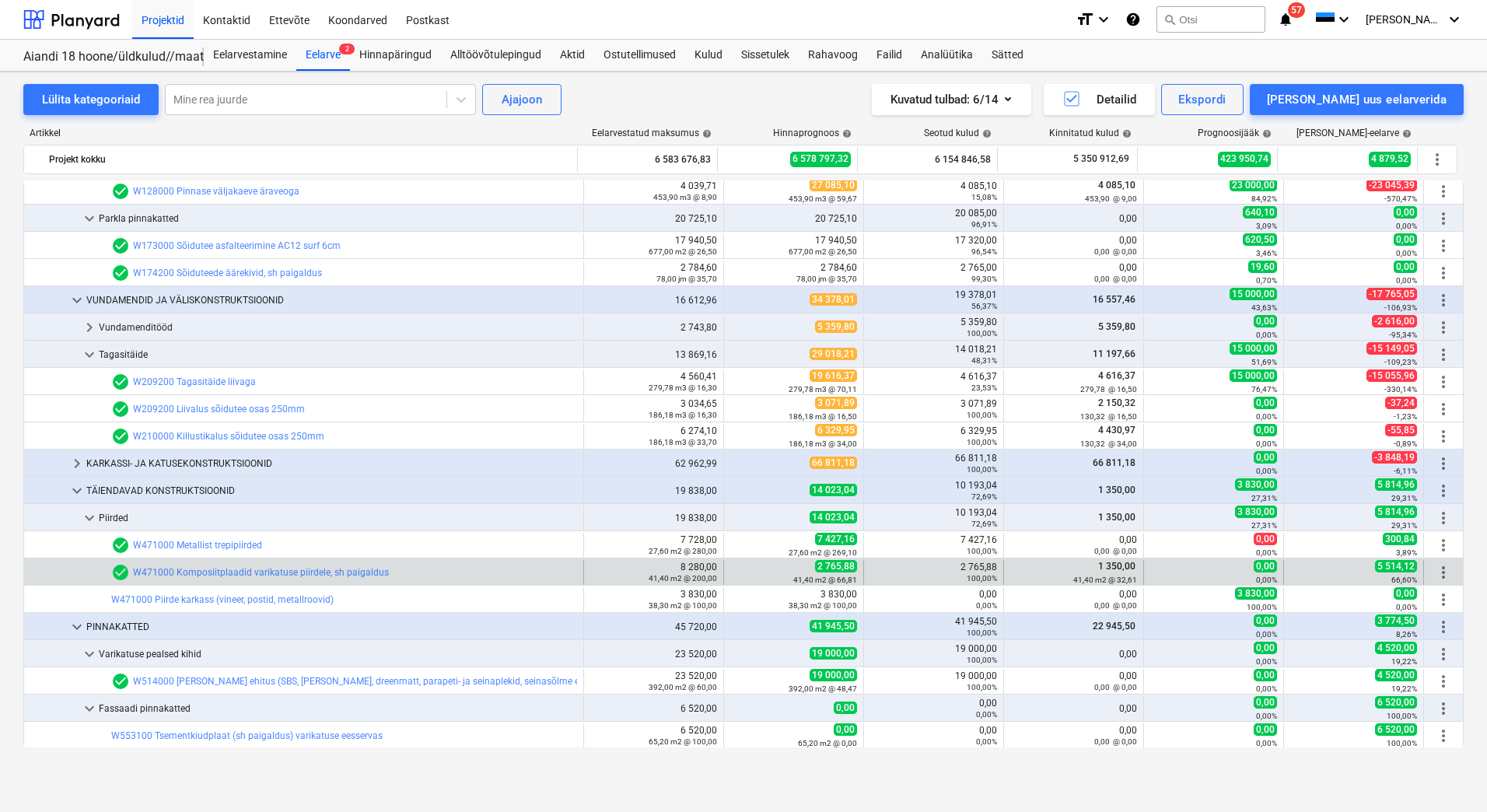
scroll to position [545, 0]
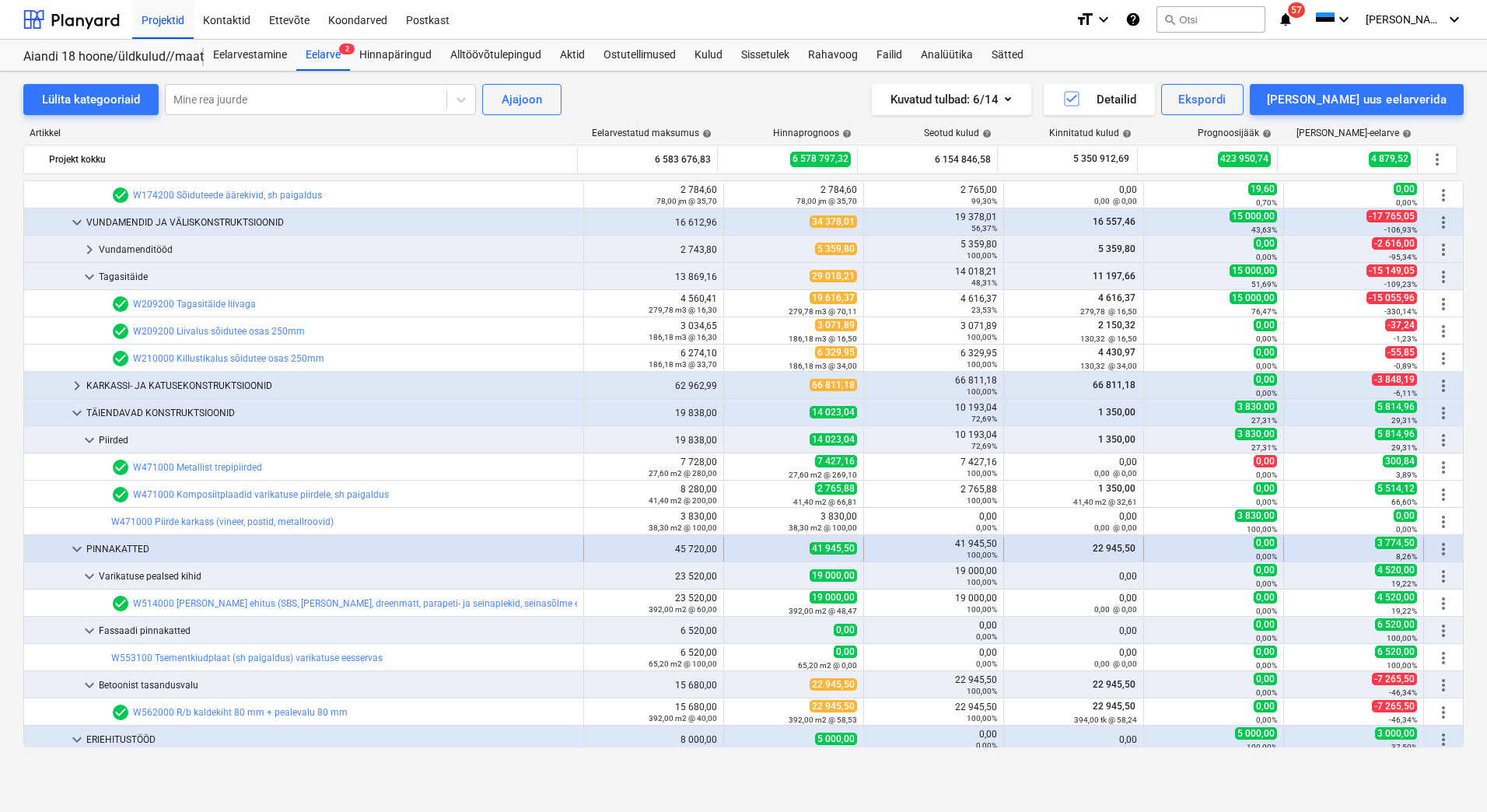
click at [75, 553] on span "keyboard_arrow_down" at bounding box center [77, 548] width 18 height 18
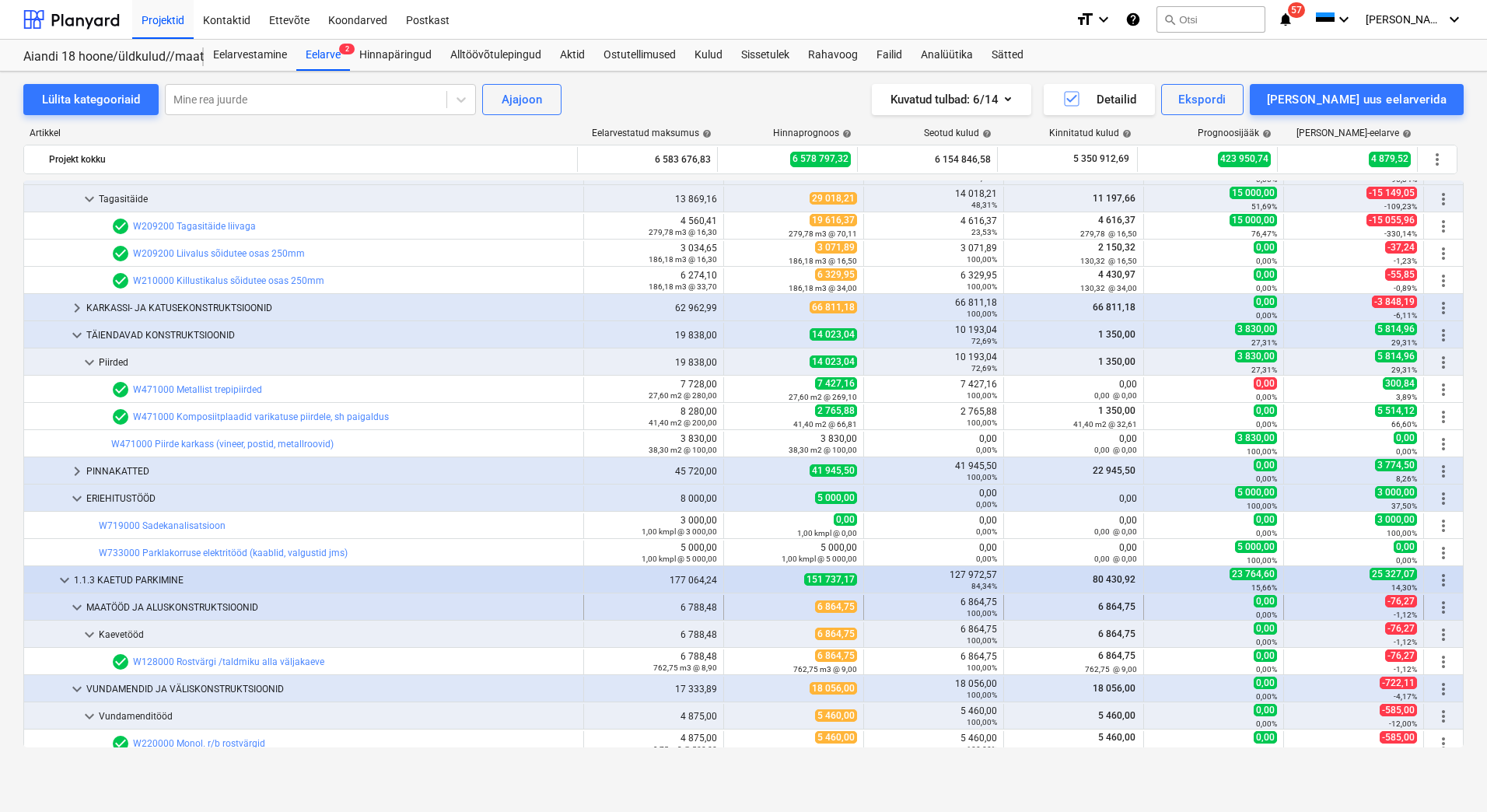
scroll to position [699, 0]
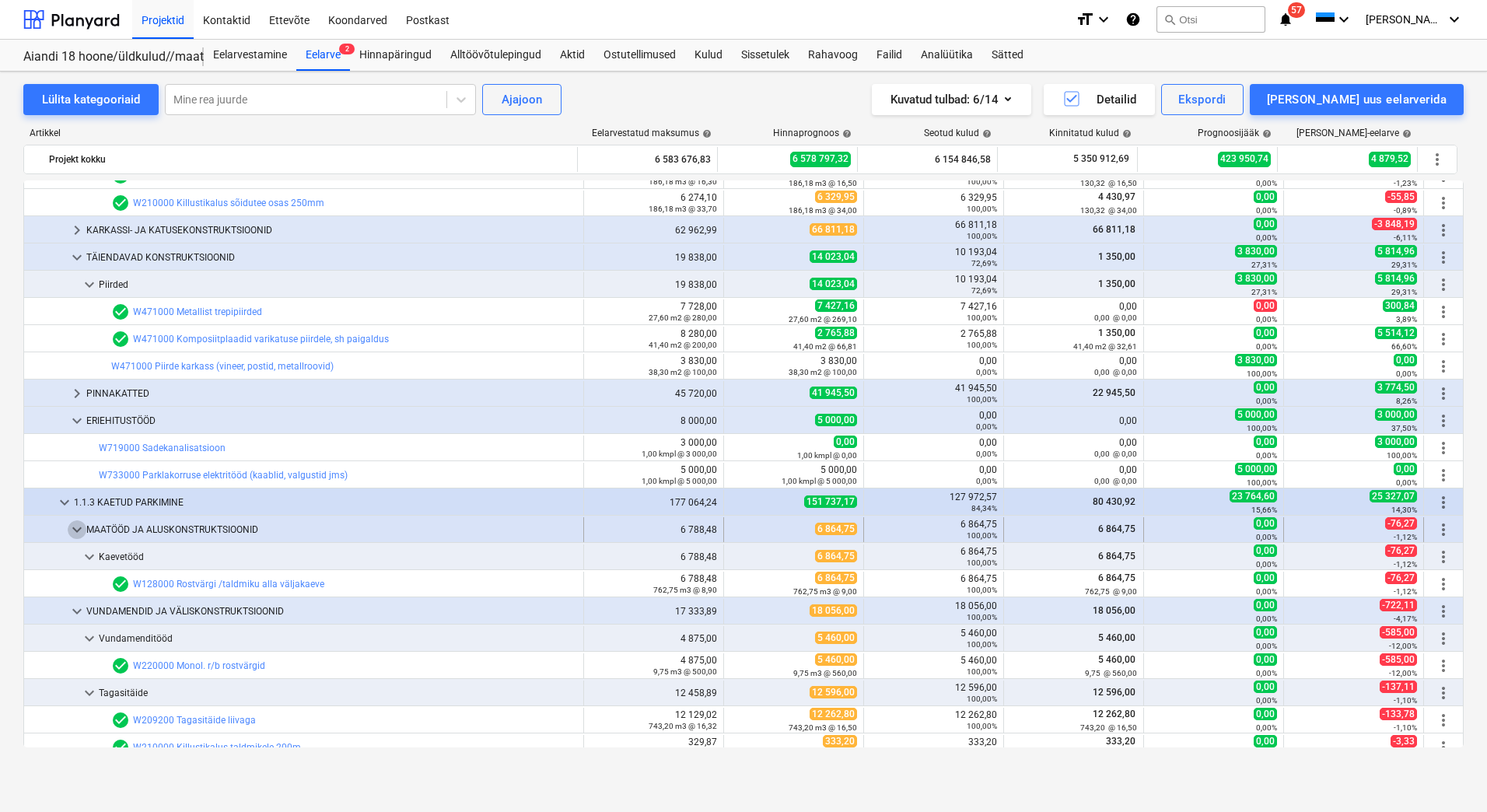
click at [77, 525] on span "keyboard_arrow_down" at bounding box center [77, 529] width 18 height 18
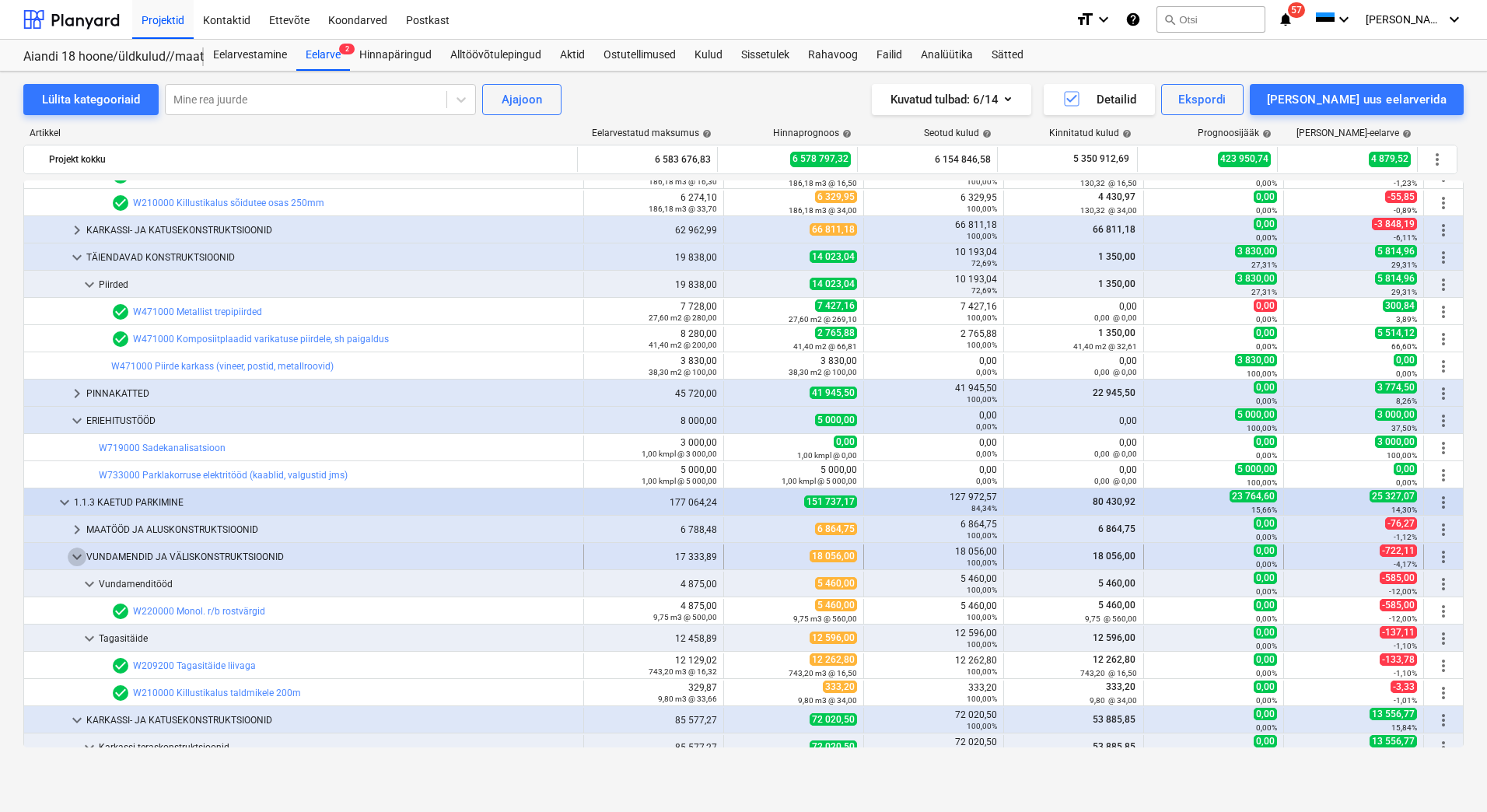
click at [75, 553] on span "keyboard_arrow_down" at bounding box center [77, 557] width 18 height 18
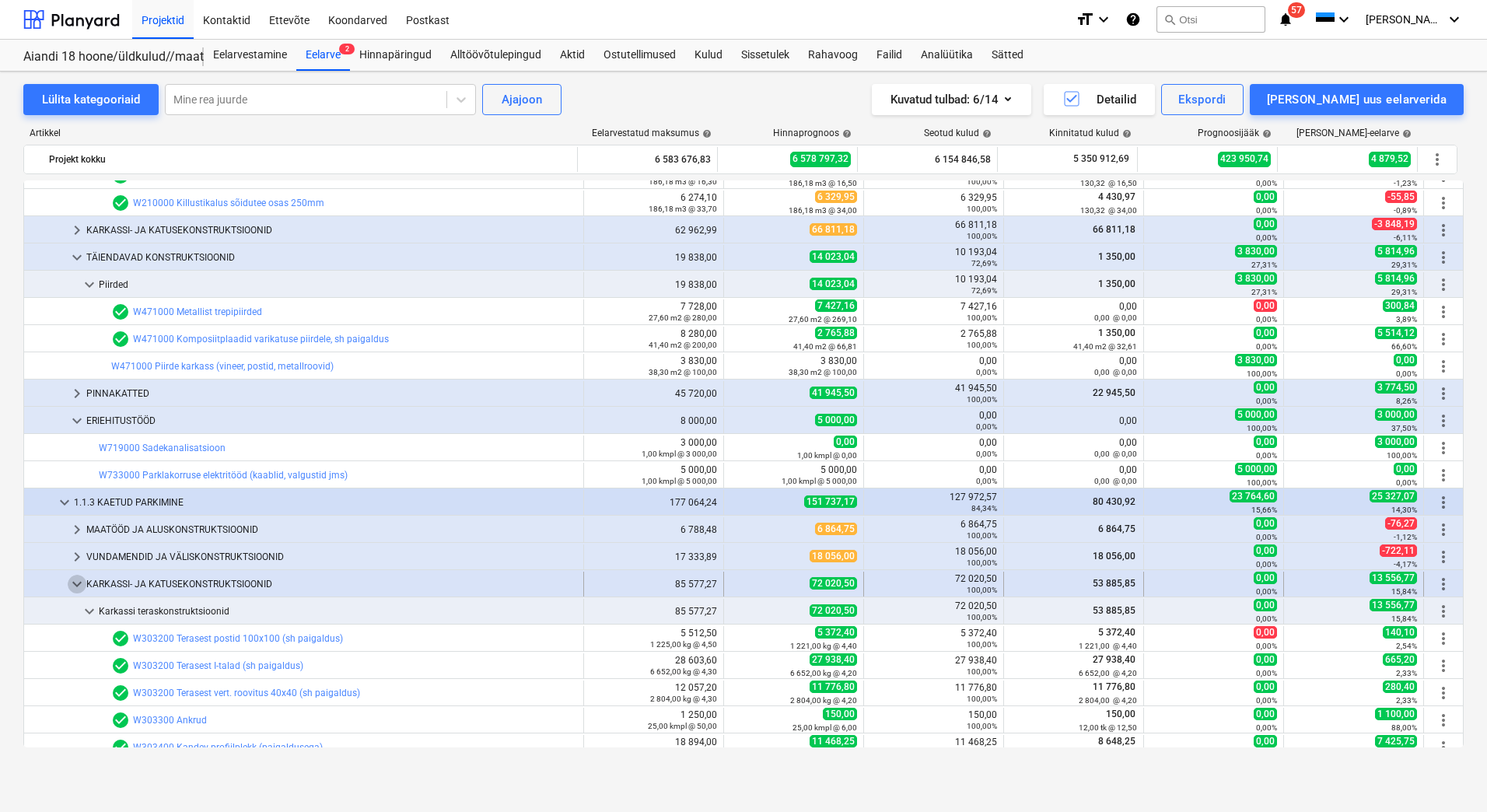
click at [75, 583] on span "keyboard_arrow_down" at bounding box center [77, 584] width 18 height 18
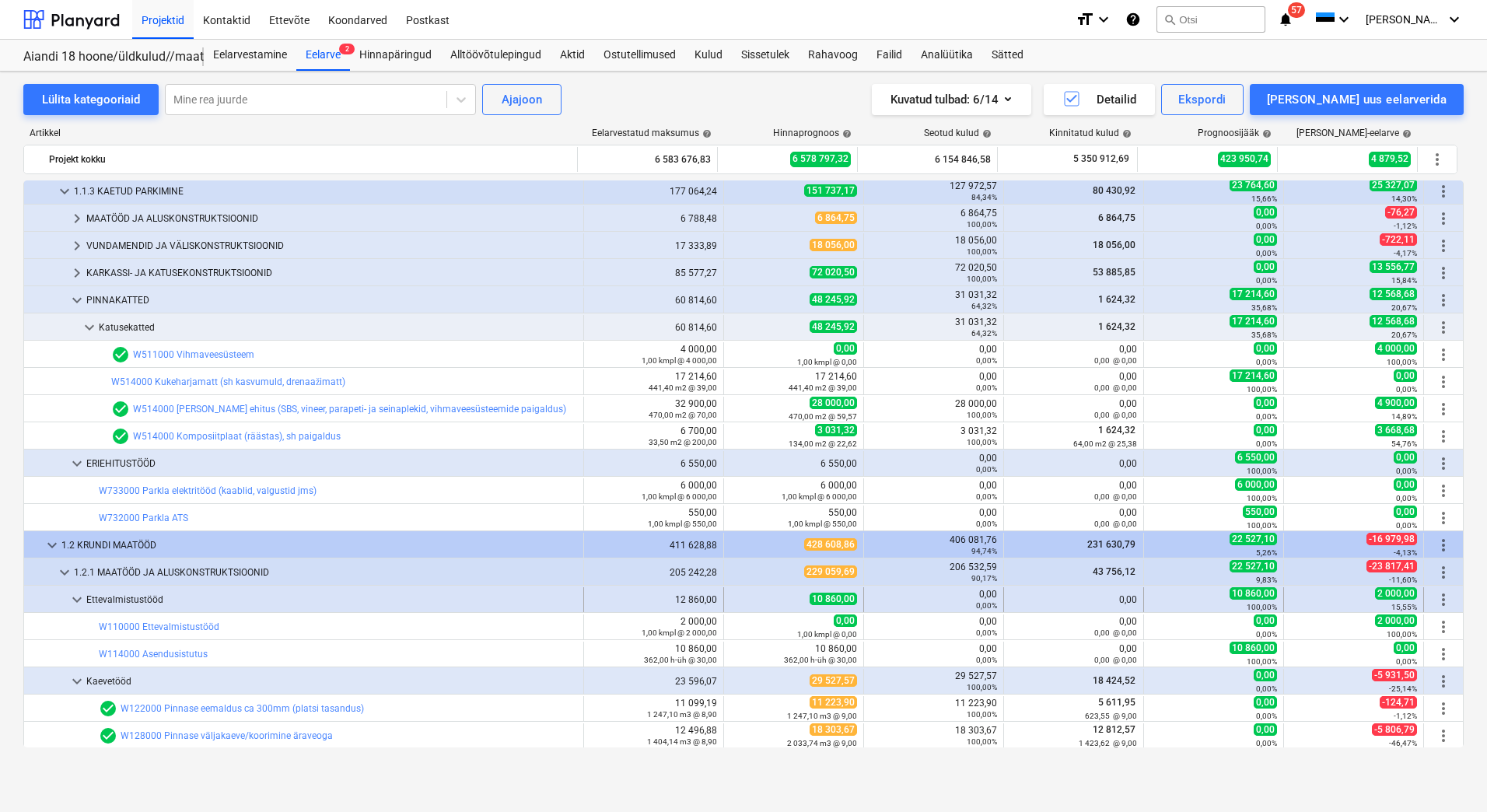
scroll to position [1166, 0]
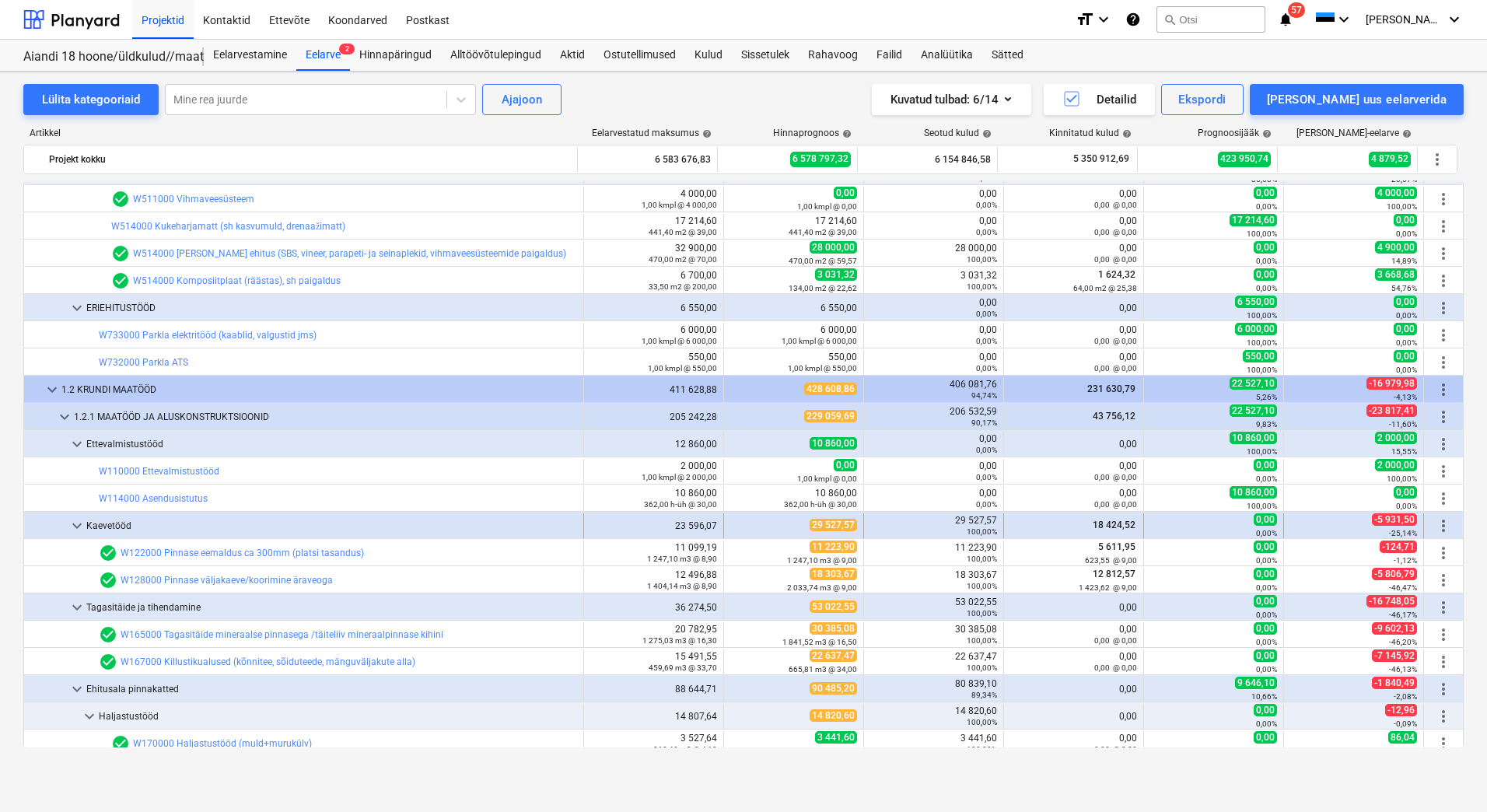
click at [78, 524] on span "keyboard_arrow_down" at bounding box center [77, 525] width 18 height 18
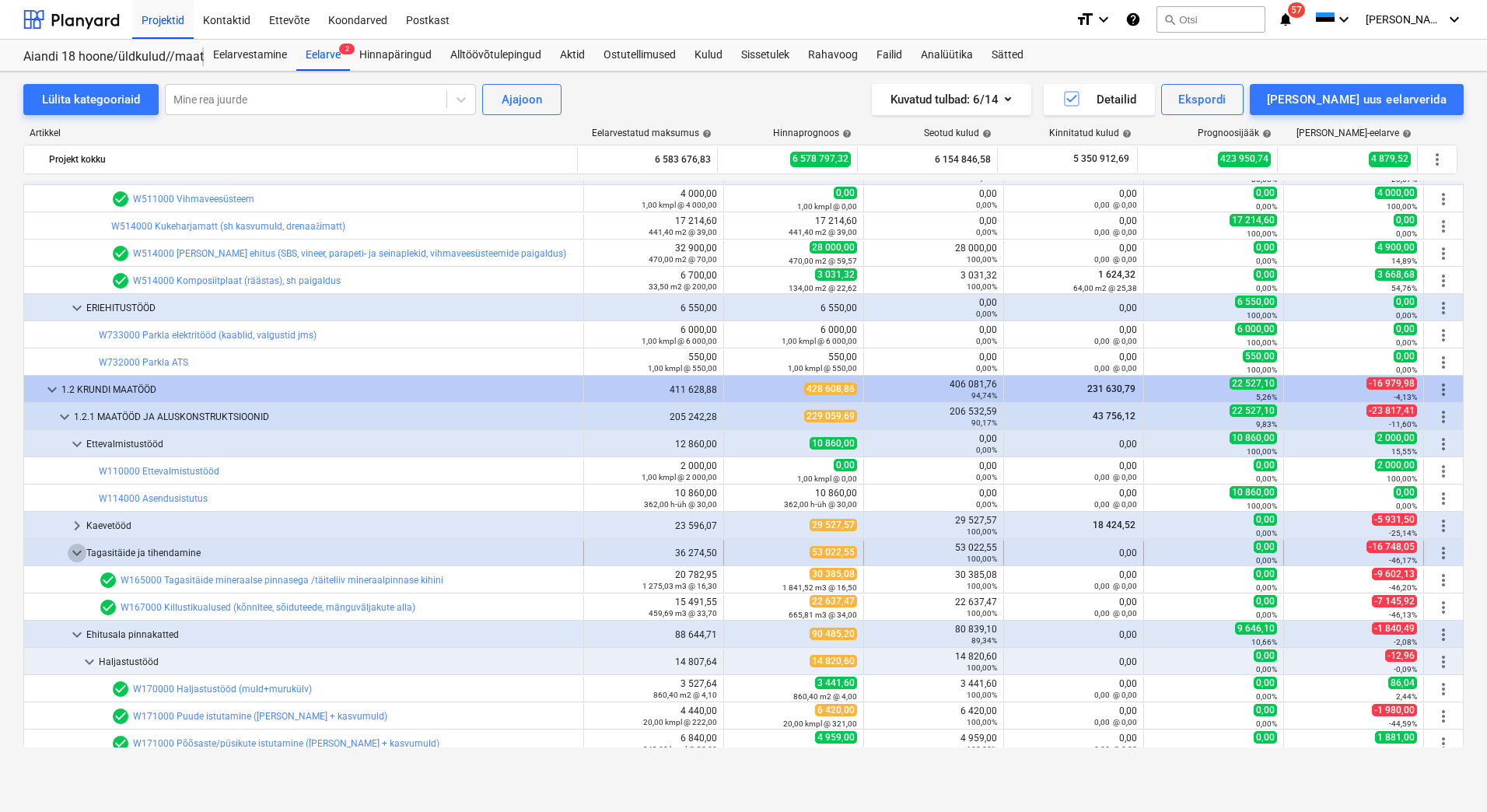
click at [75, 545] on span "keyboard_arrow_down" at bounding box center [77, 553] width 18 height 18
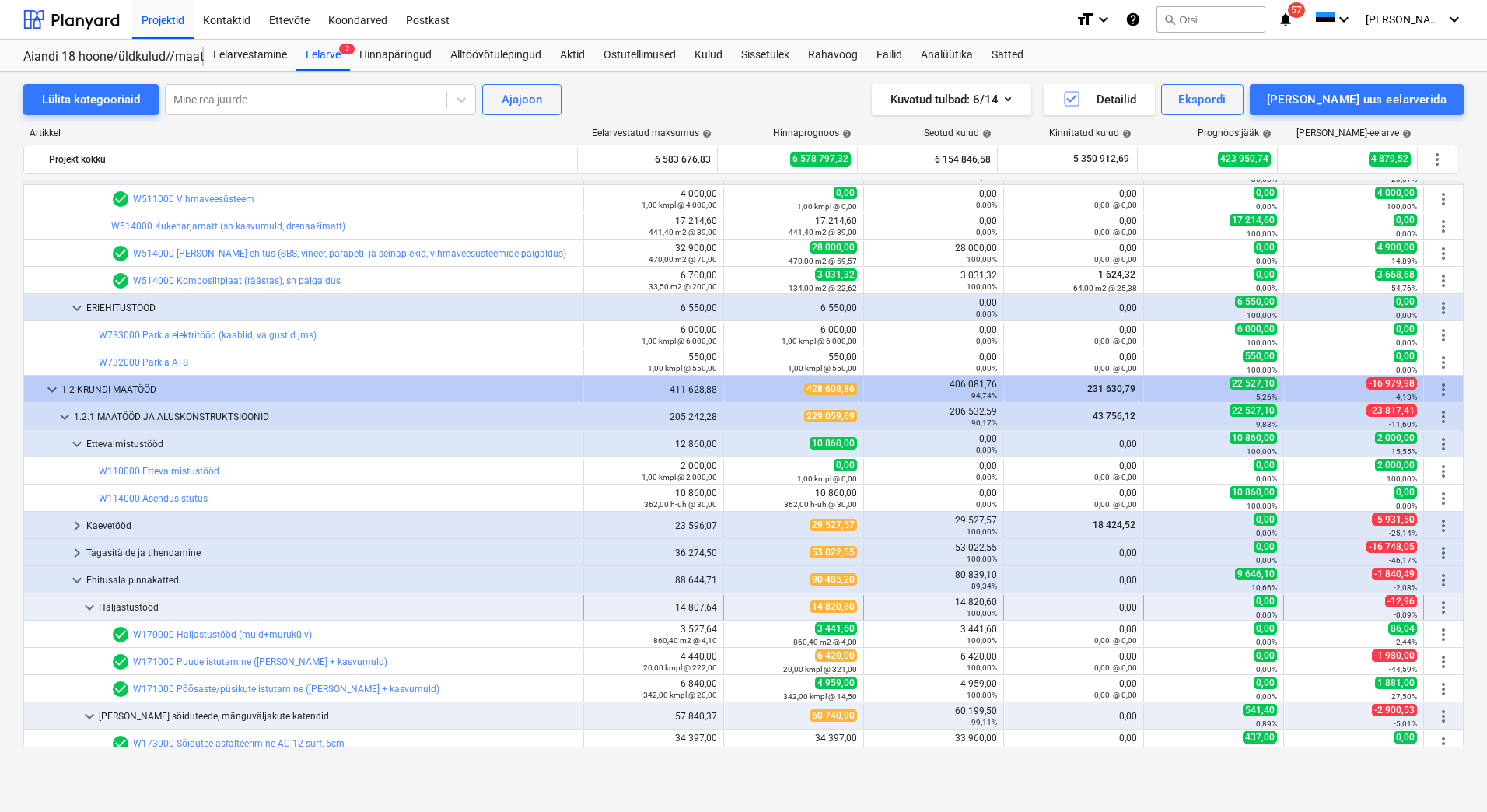
scroll to position [1400, 0]
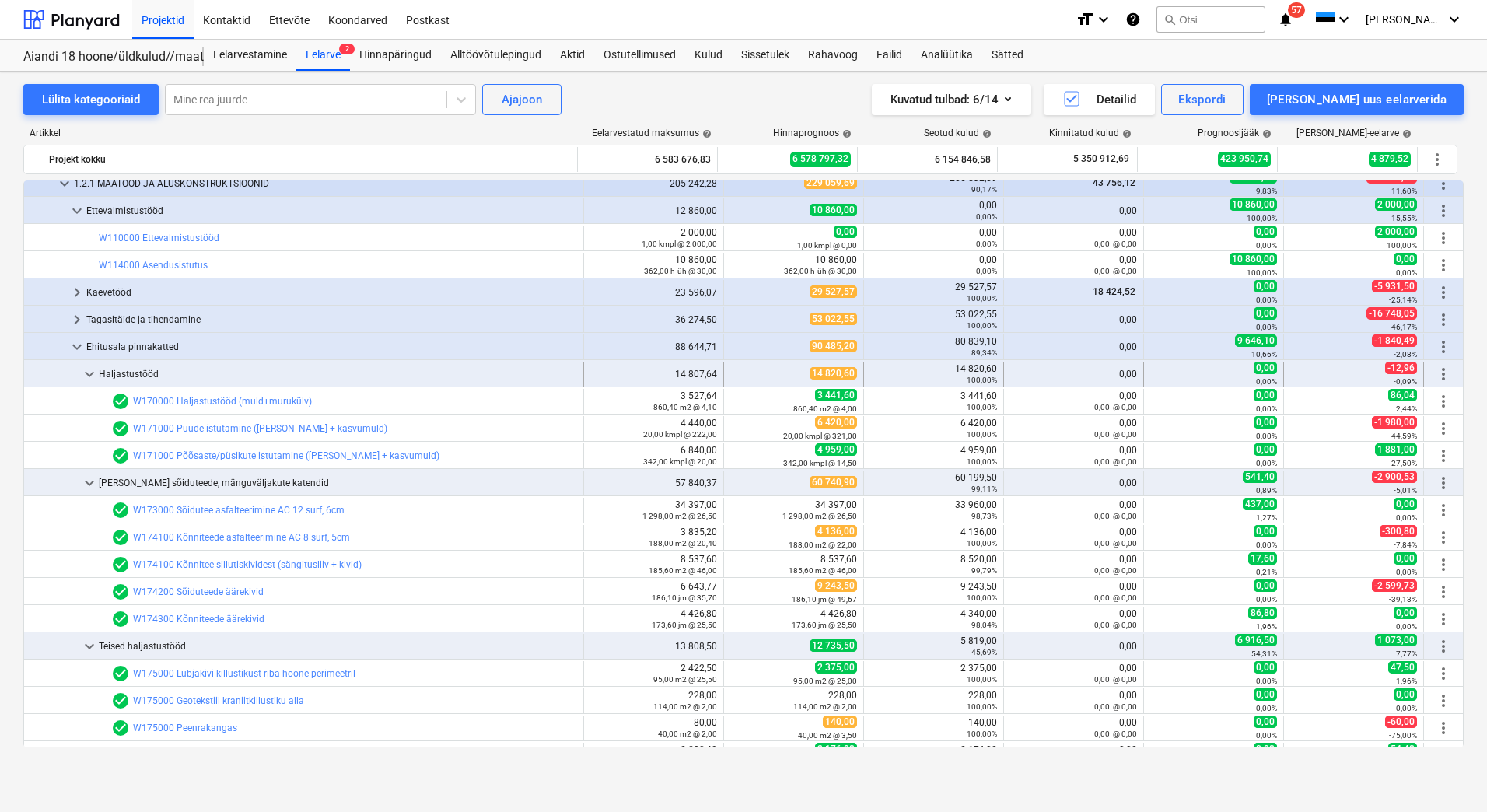
click at [91, 374] on span "keyboard_arrow_down" at bounding box center [89, 374] width 18 height 18
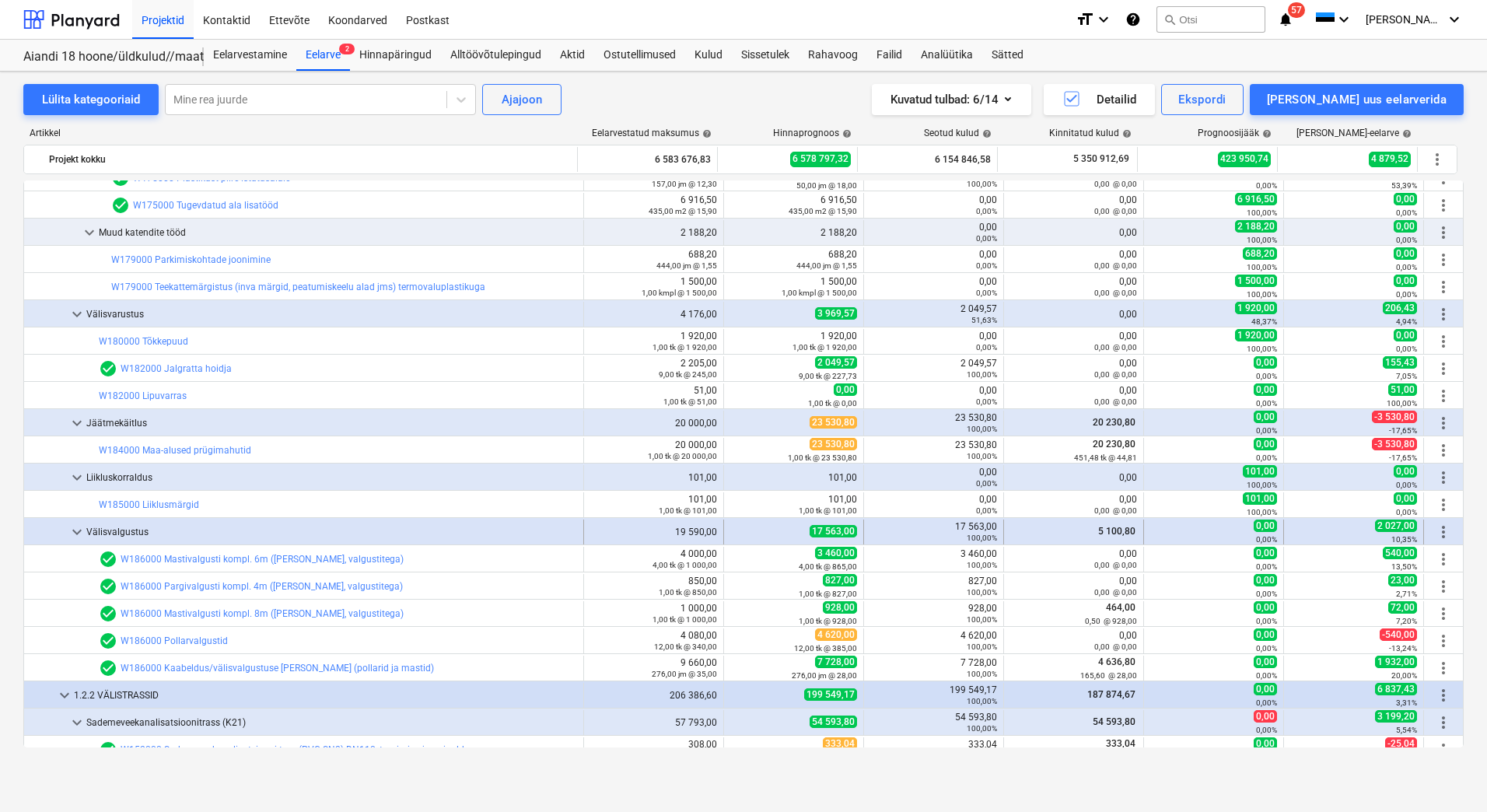
scroll to position [2021, 0]
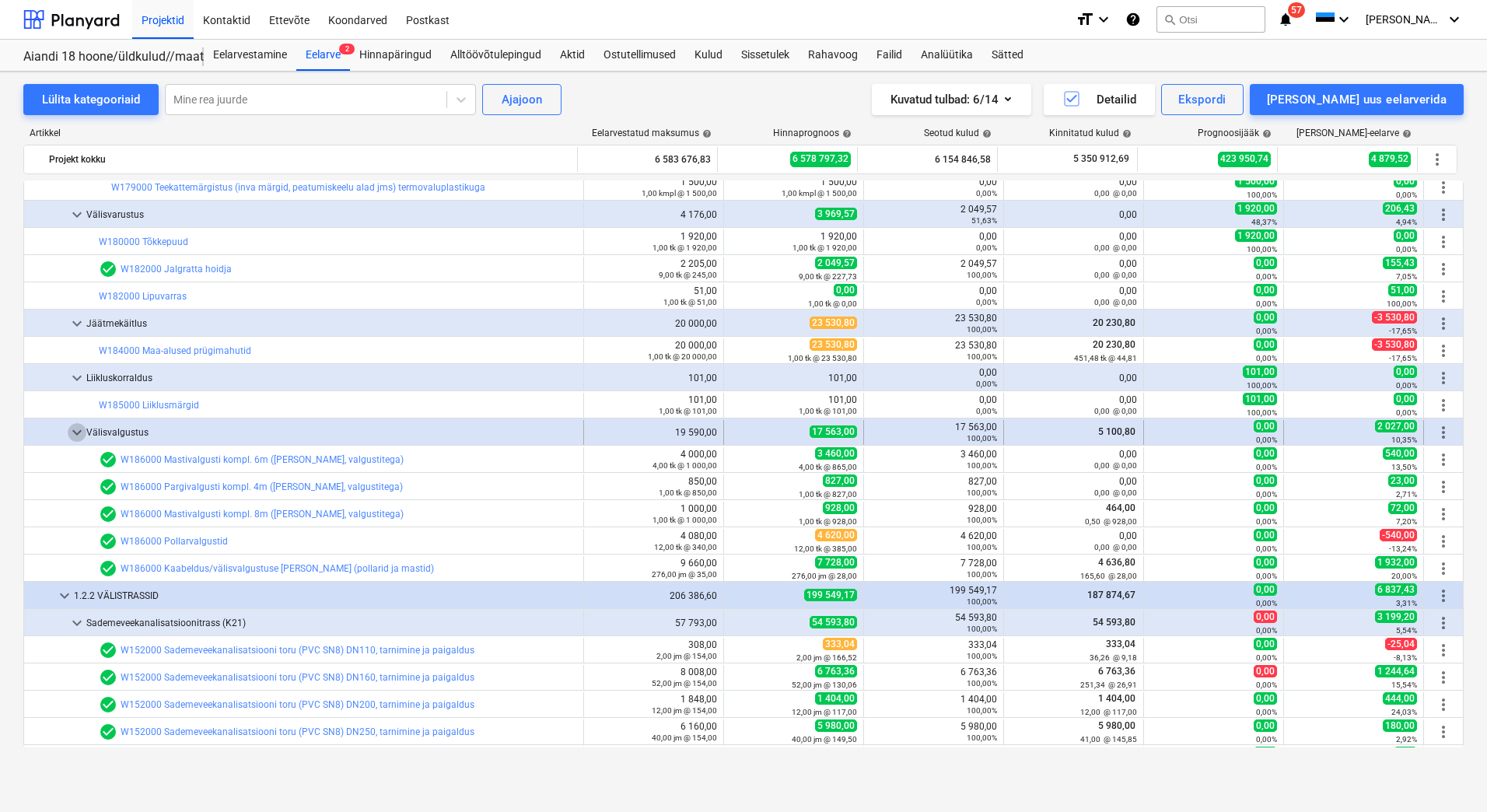
click at [73, 431] on span "keyboard_arrow_down" at bounding box center [77, 432] width 18 height 18
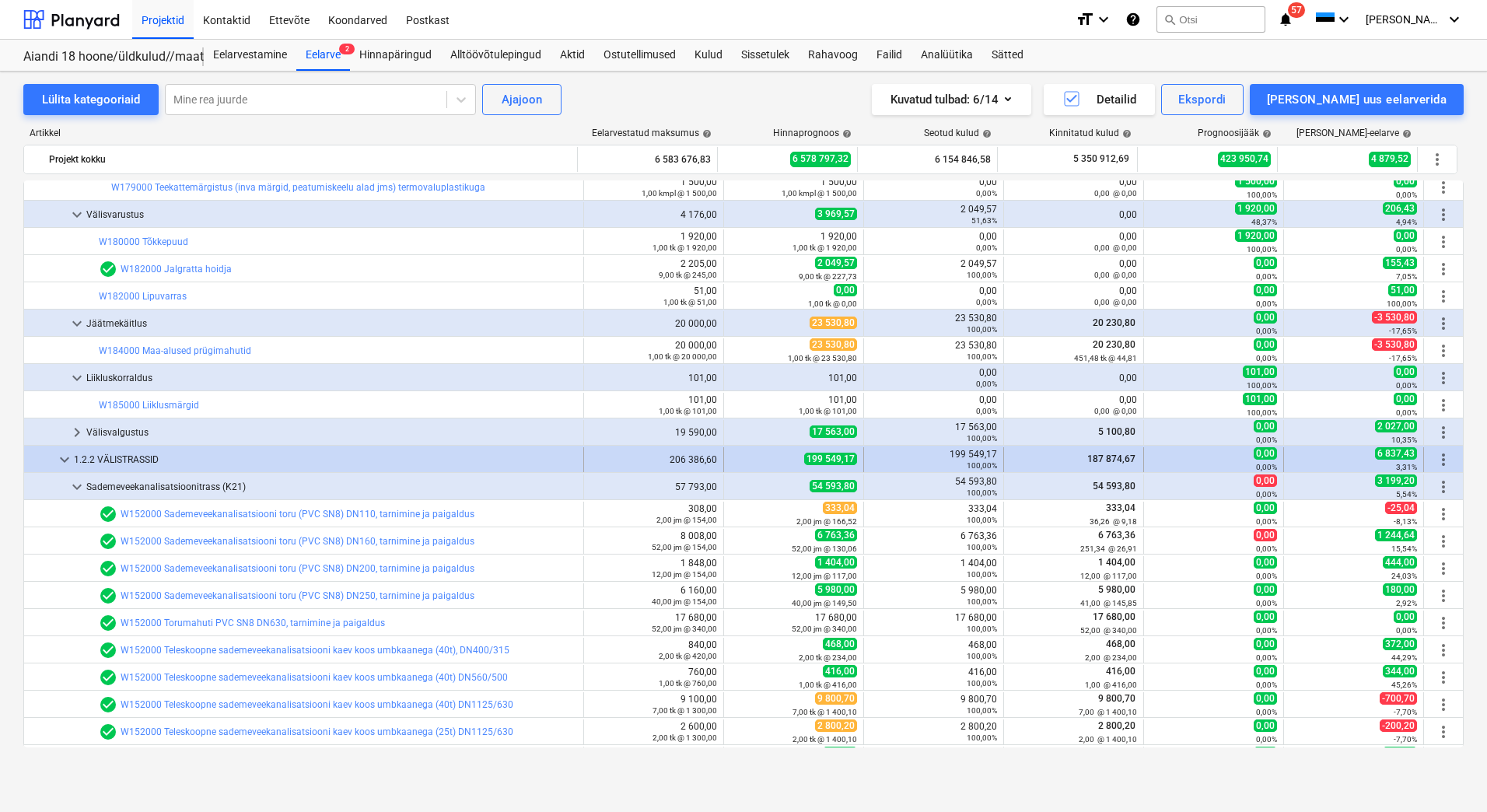
click at [64, 458] on span "keyboard_arrow_down" at bounding box center [64, 460] width 18 height 18
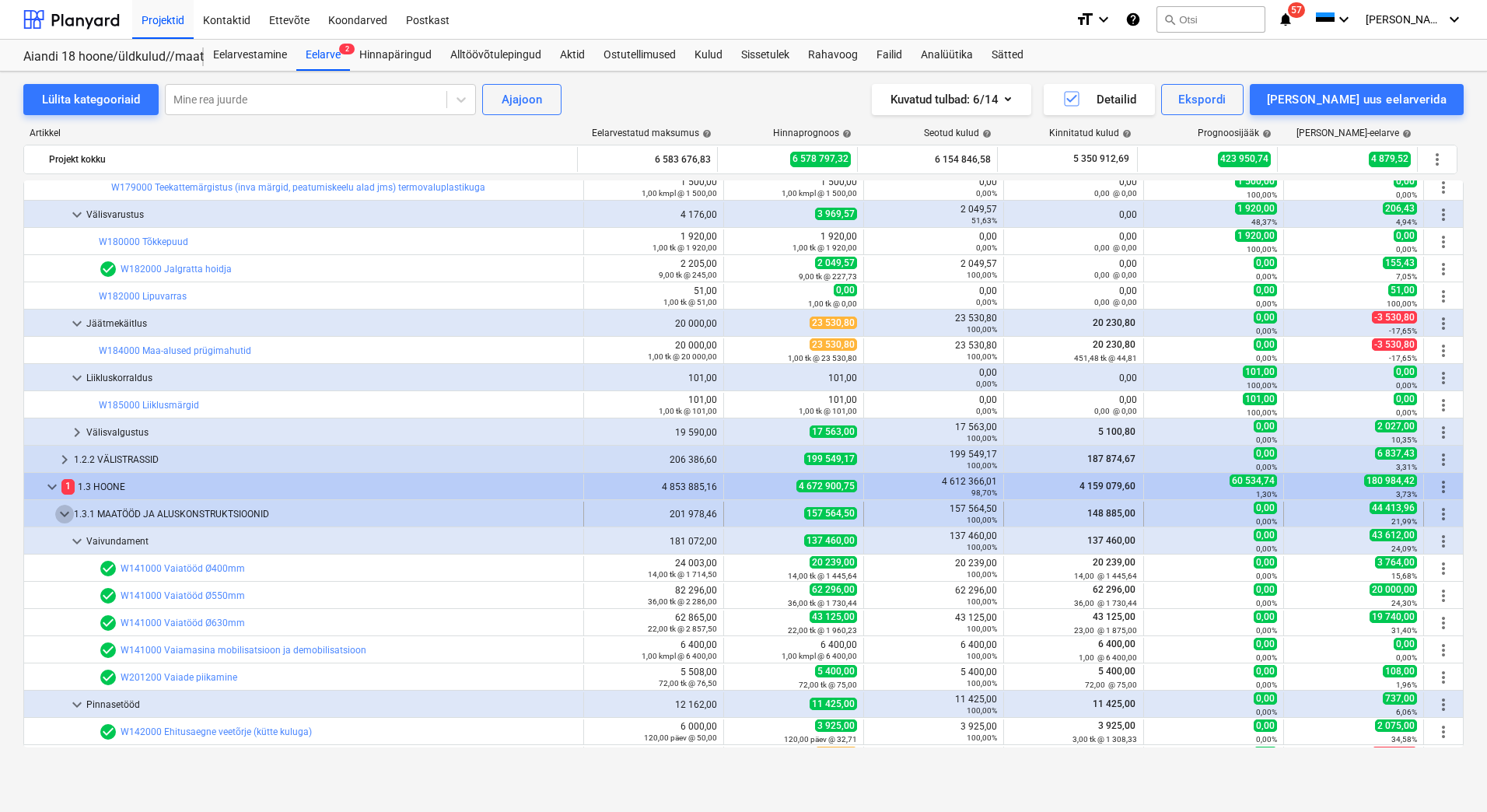
click at [64, 514] on span "keyboard_arrow_down" at bounding box center [64, 514] width 18 height 18
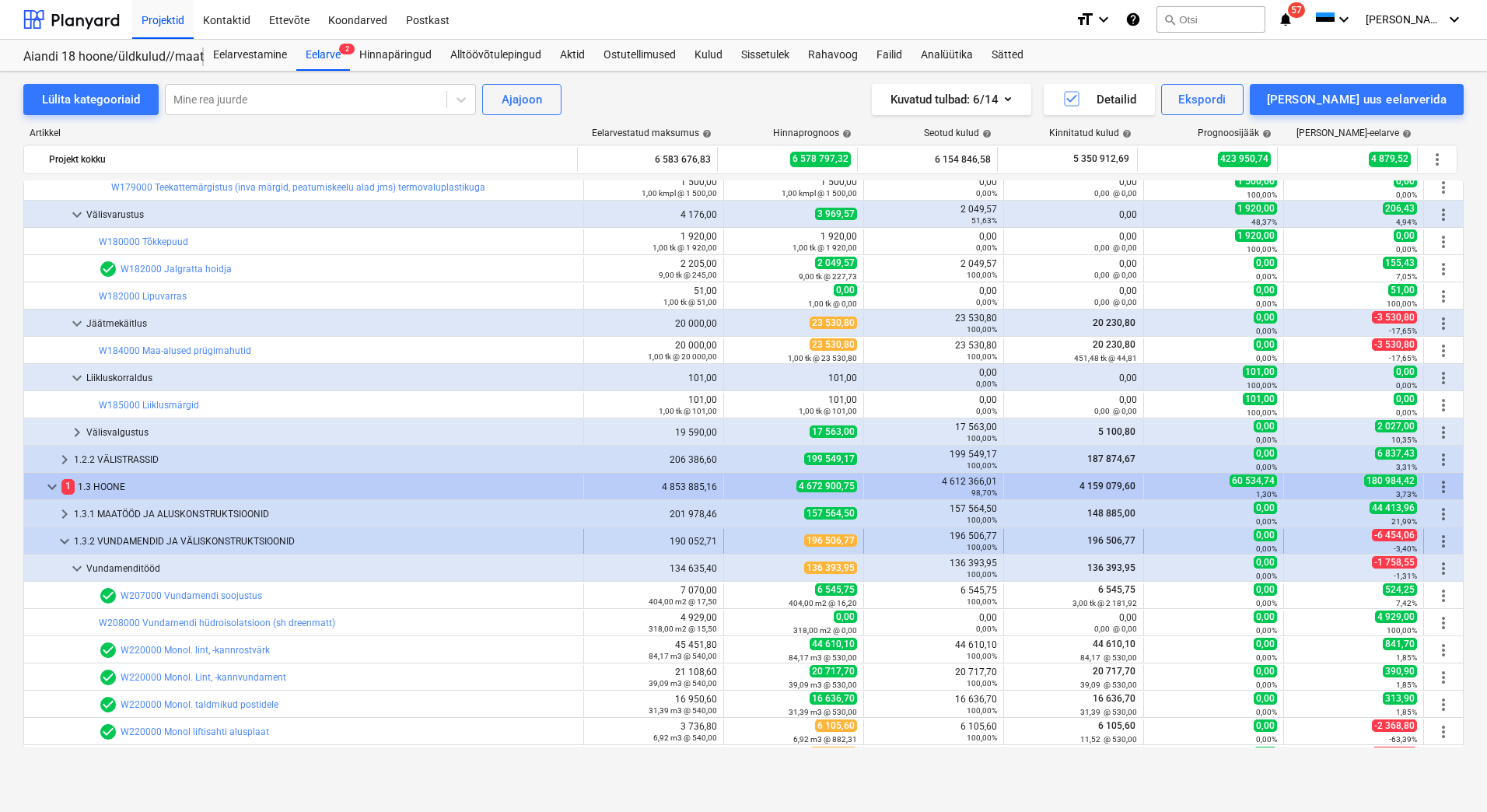
click at [64, 536] on span "keyboard_arrow_down" at bounding box center [64, 541] width 18 height 18
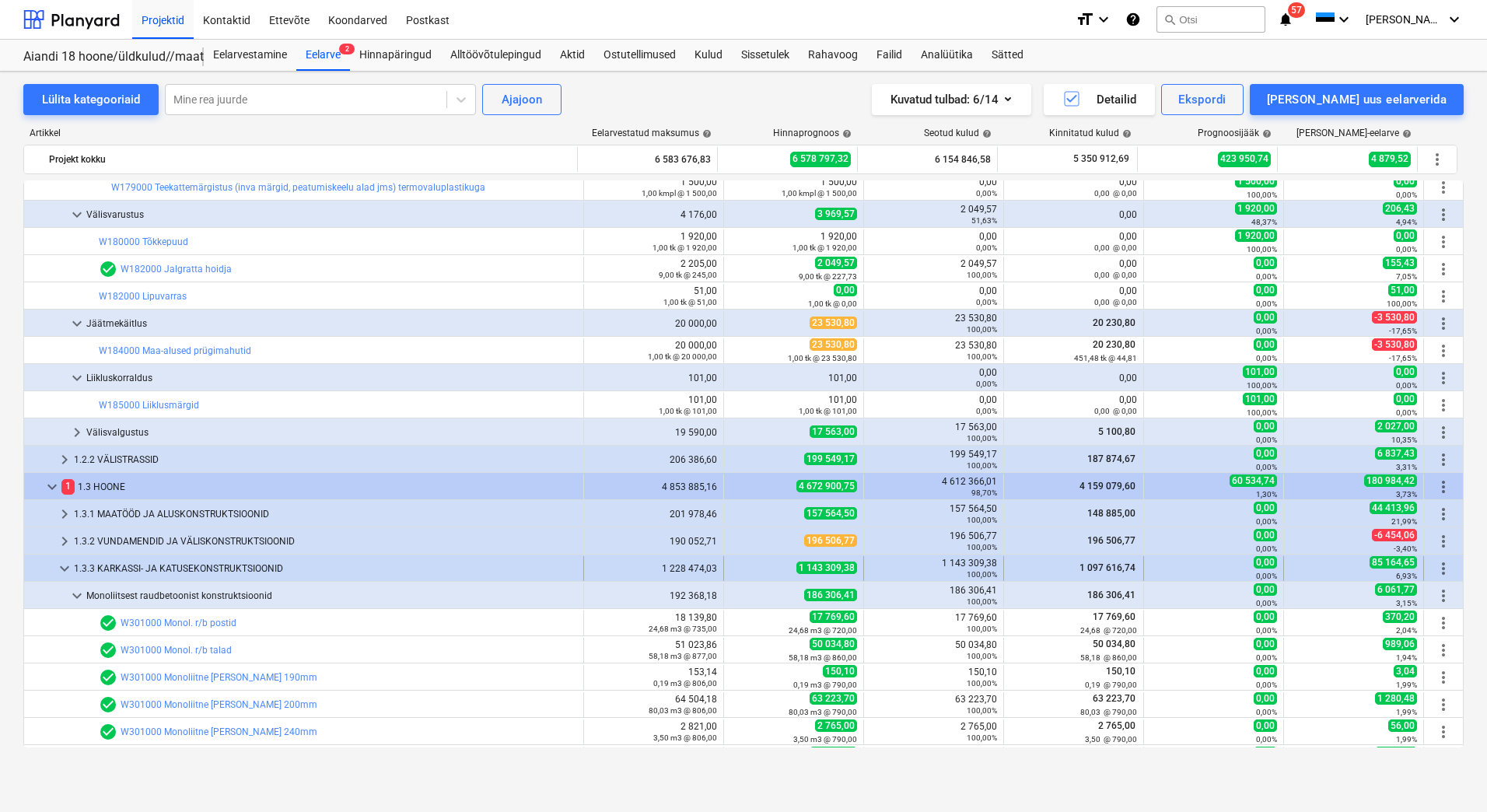
click at [64, 565] on span "keyboard_arrow_down" at bounding box center [64, 568] width 18 height 18
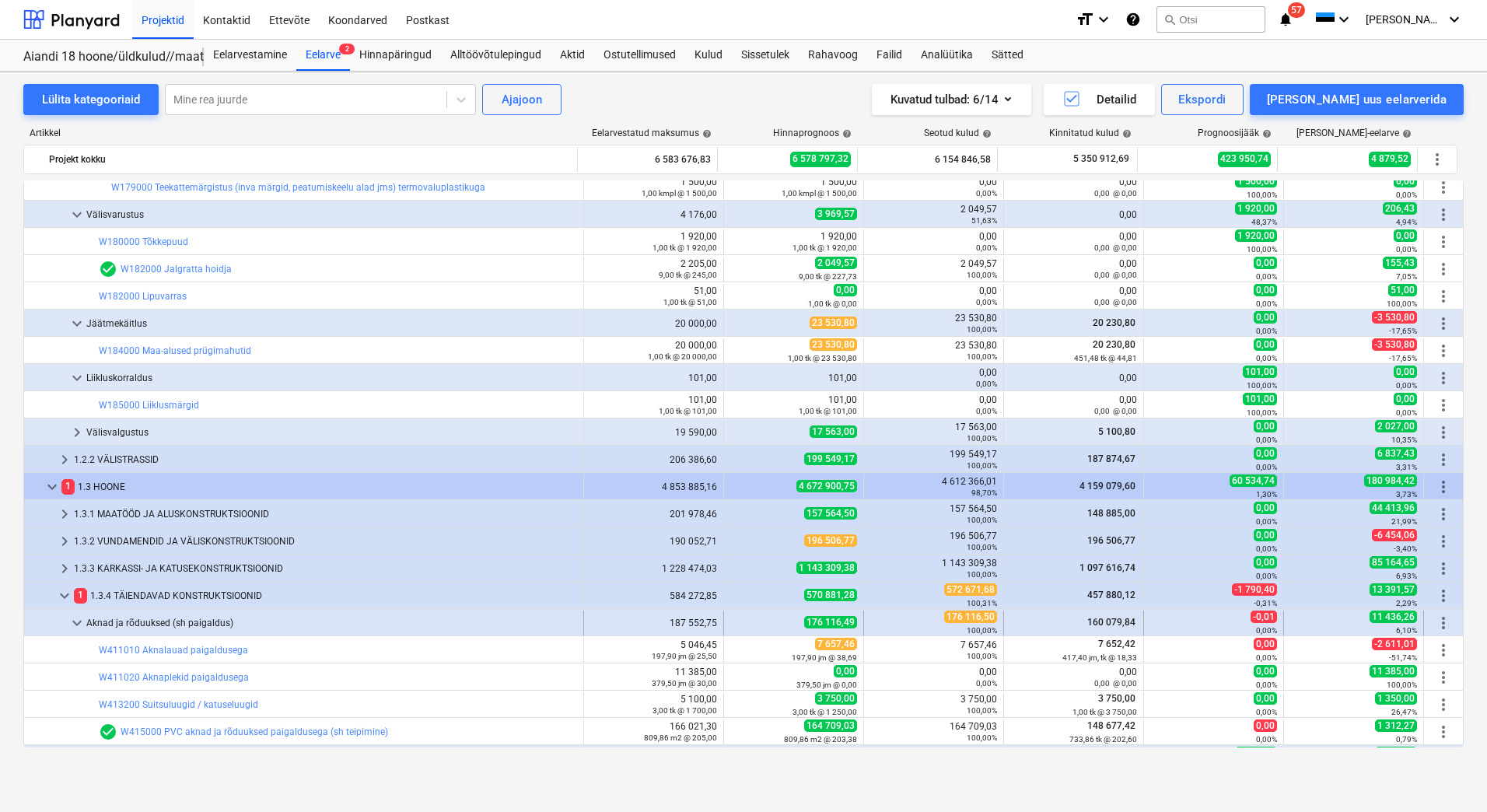
scroll to position [2255, 0]
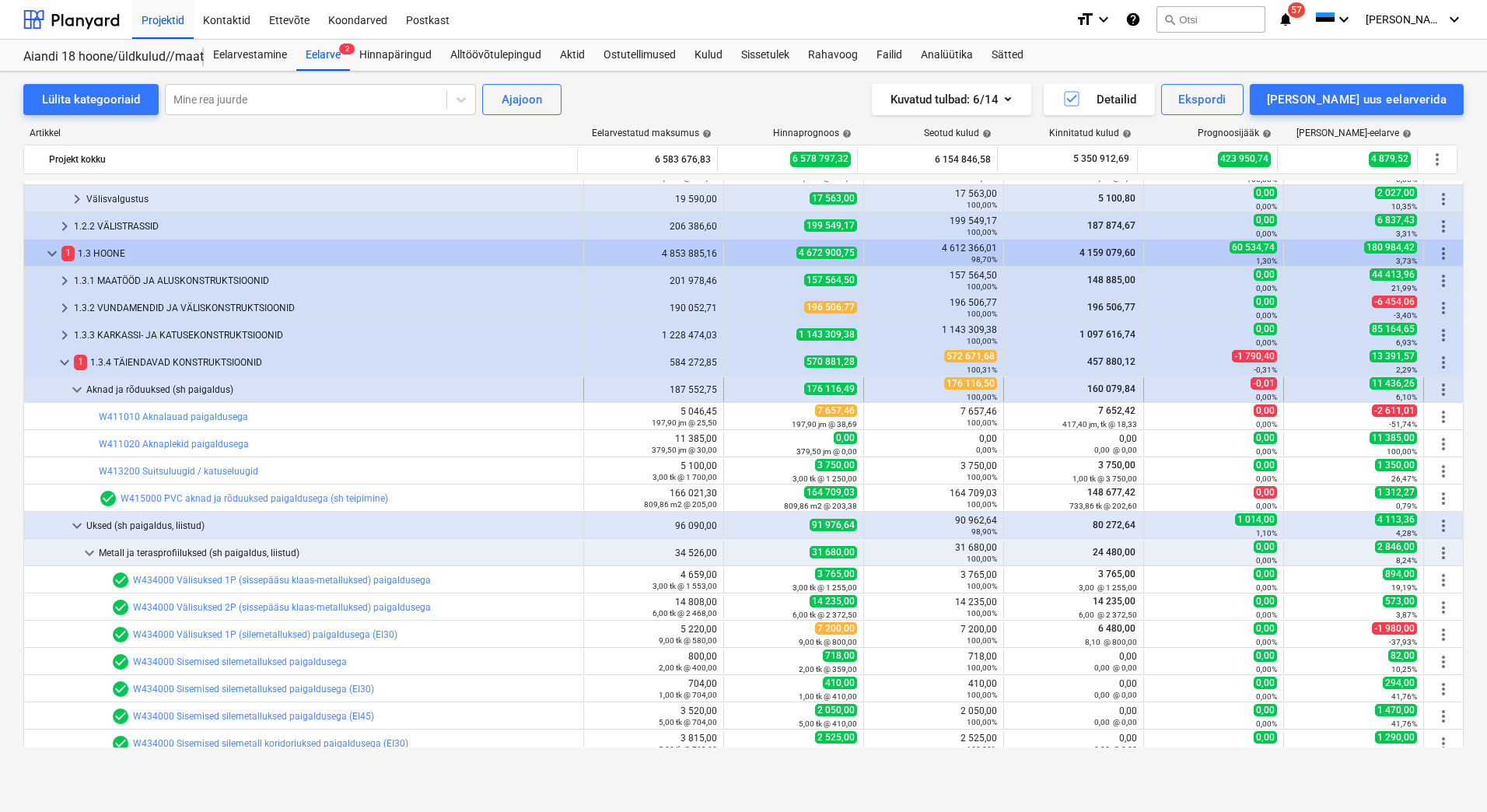
click at [80, 384] on span "keyboard_arrow_down" at bounding box center [77, 389] width 18 height 18
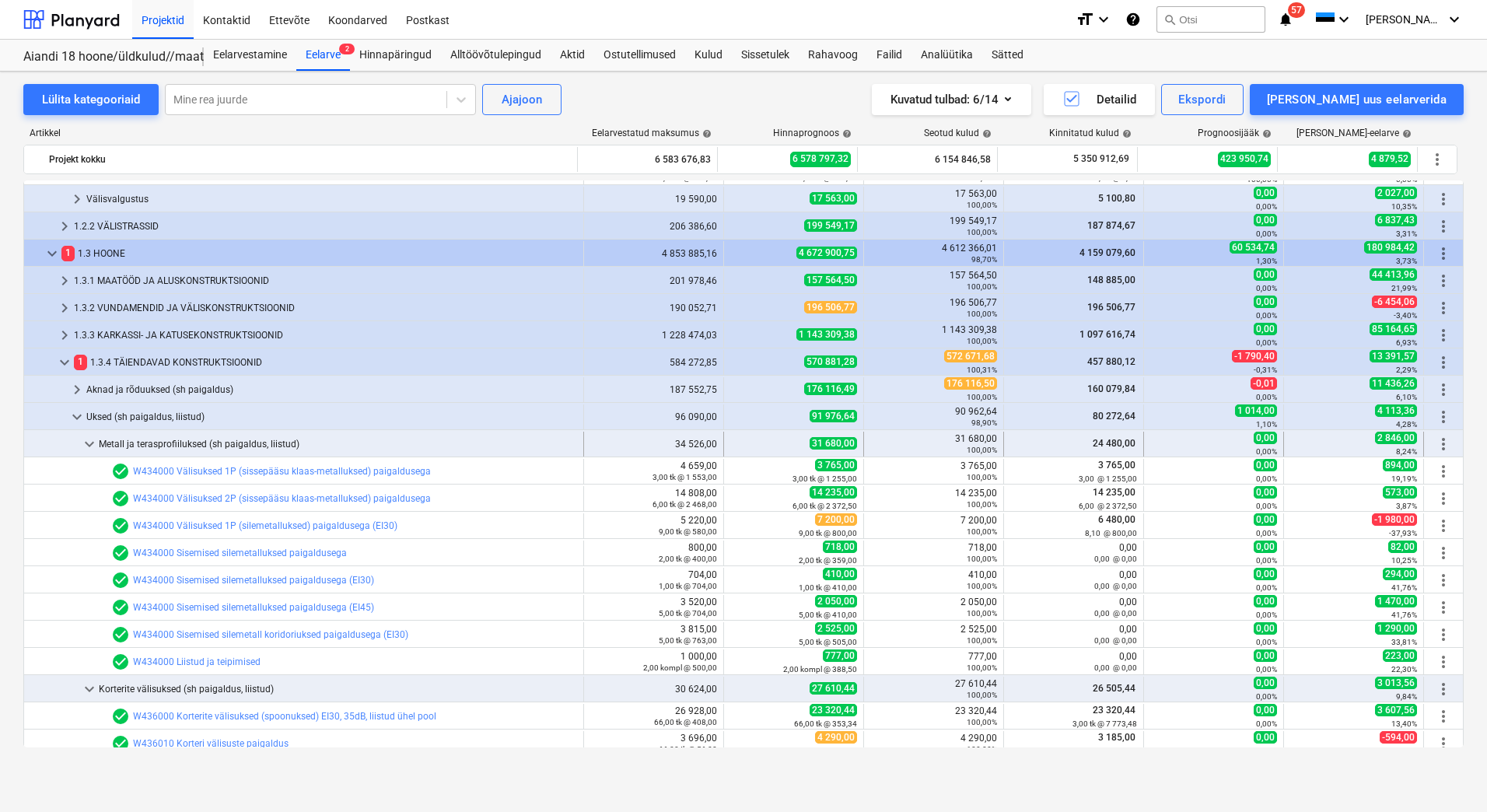
click at [85, 440] on span "keyboard_arrow_down" at bounding box center [89, 444] width 18 height 18
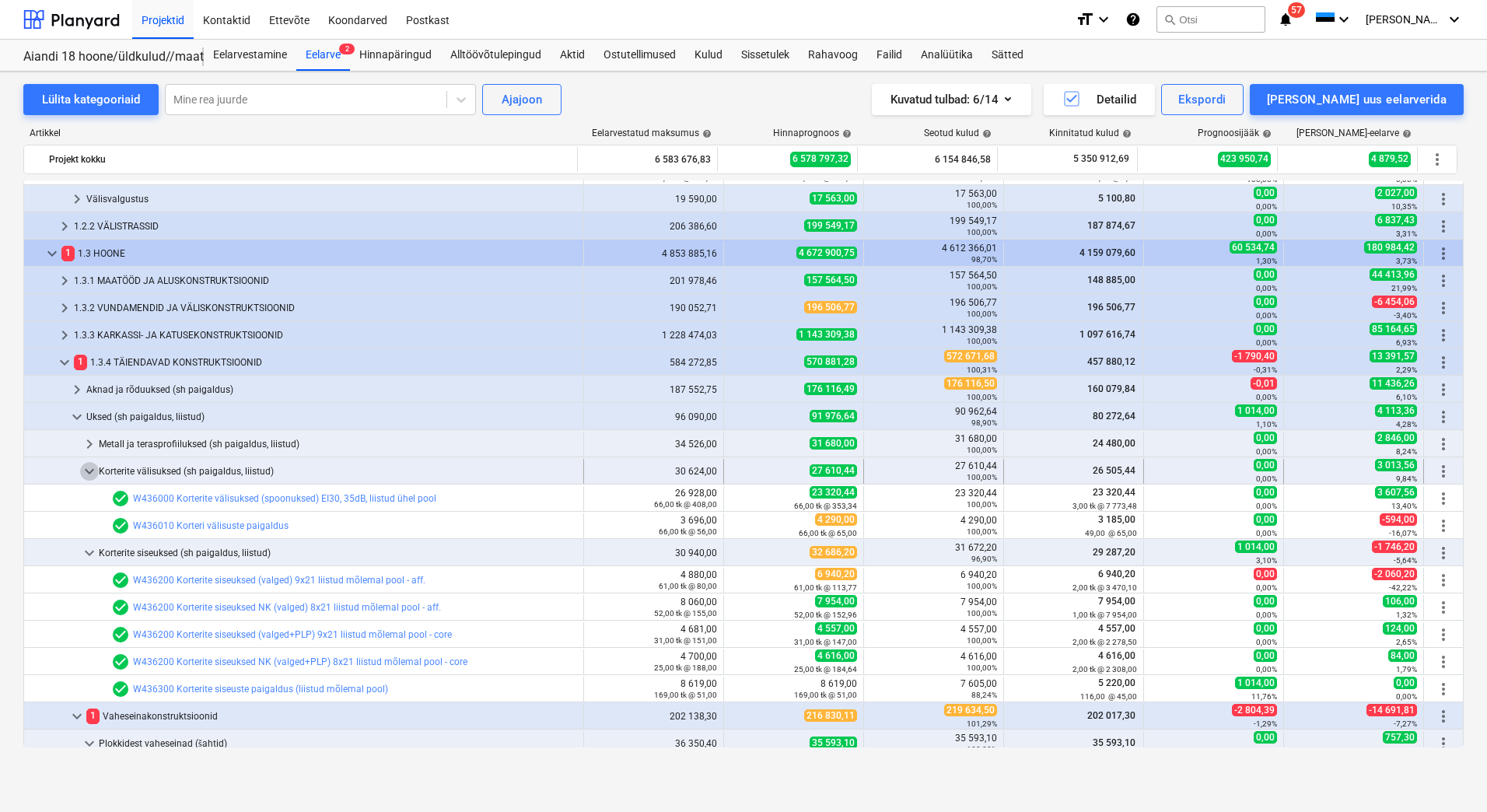
click at [91, 473] on span "keyboard_arrow_down" at bounding box center [89, 471] width 18 height 18
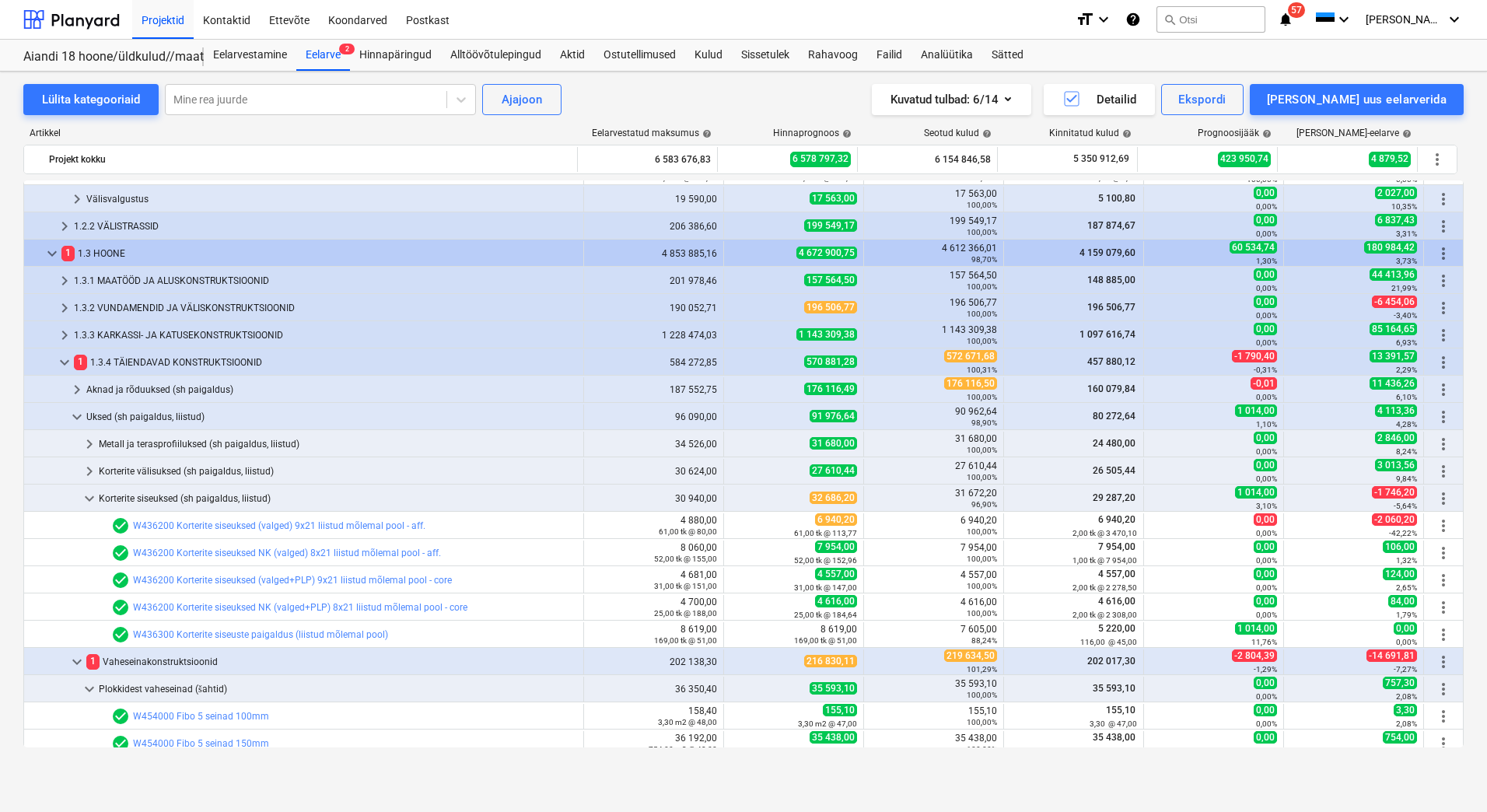
scroll to position [2410, 0]
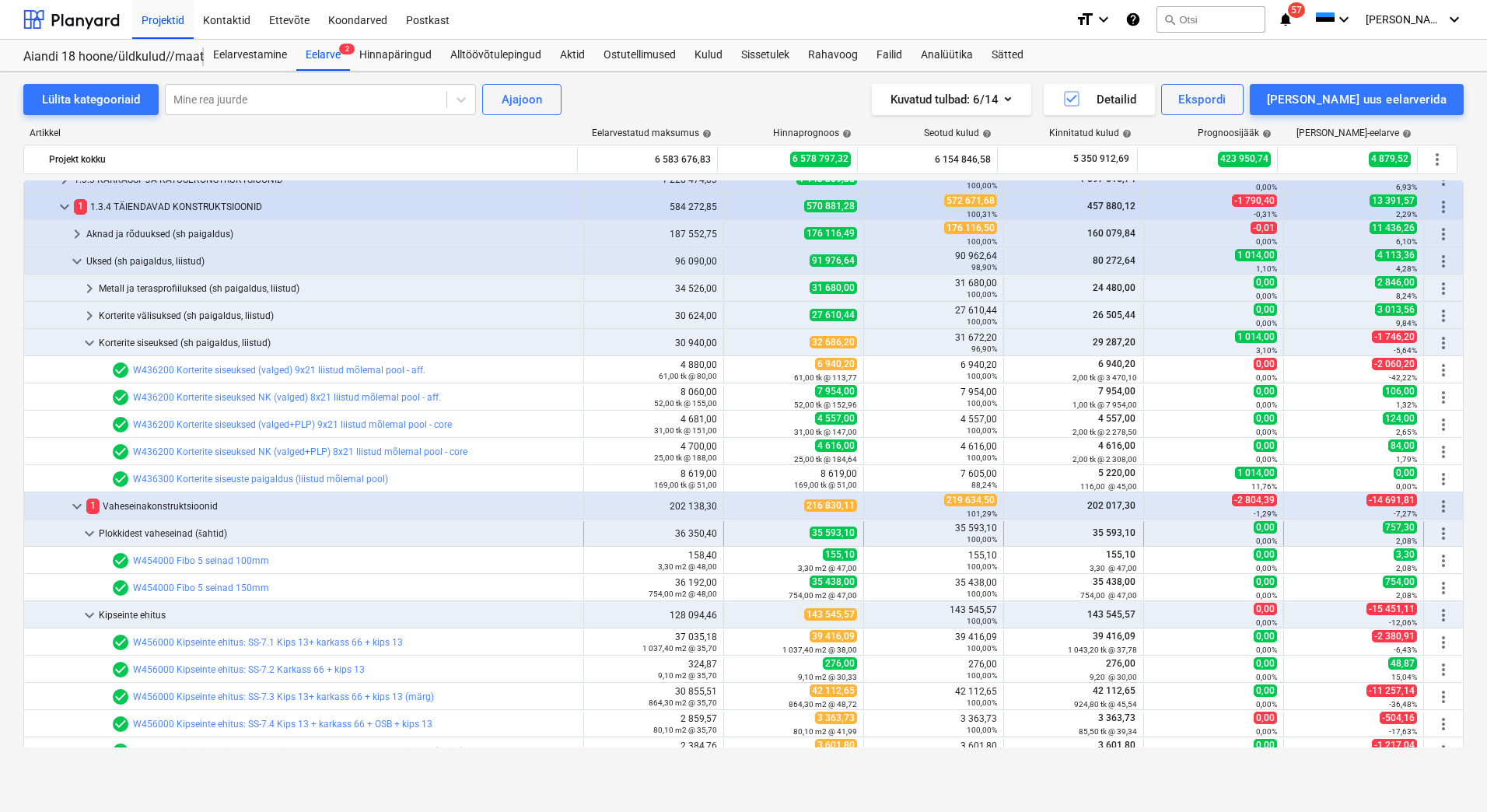
click at [91, 530] on span "keyboard_arrow_down" at bounding box center [89, 533] width 18 height 18
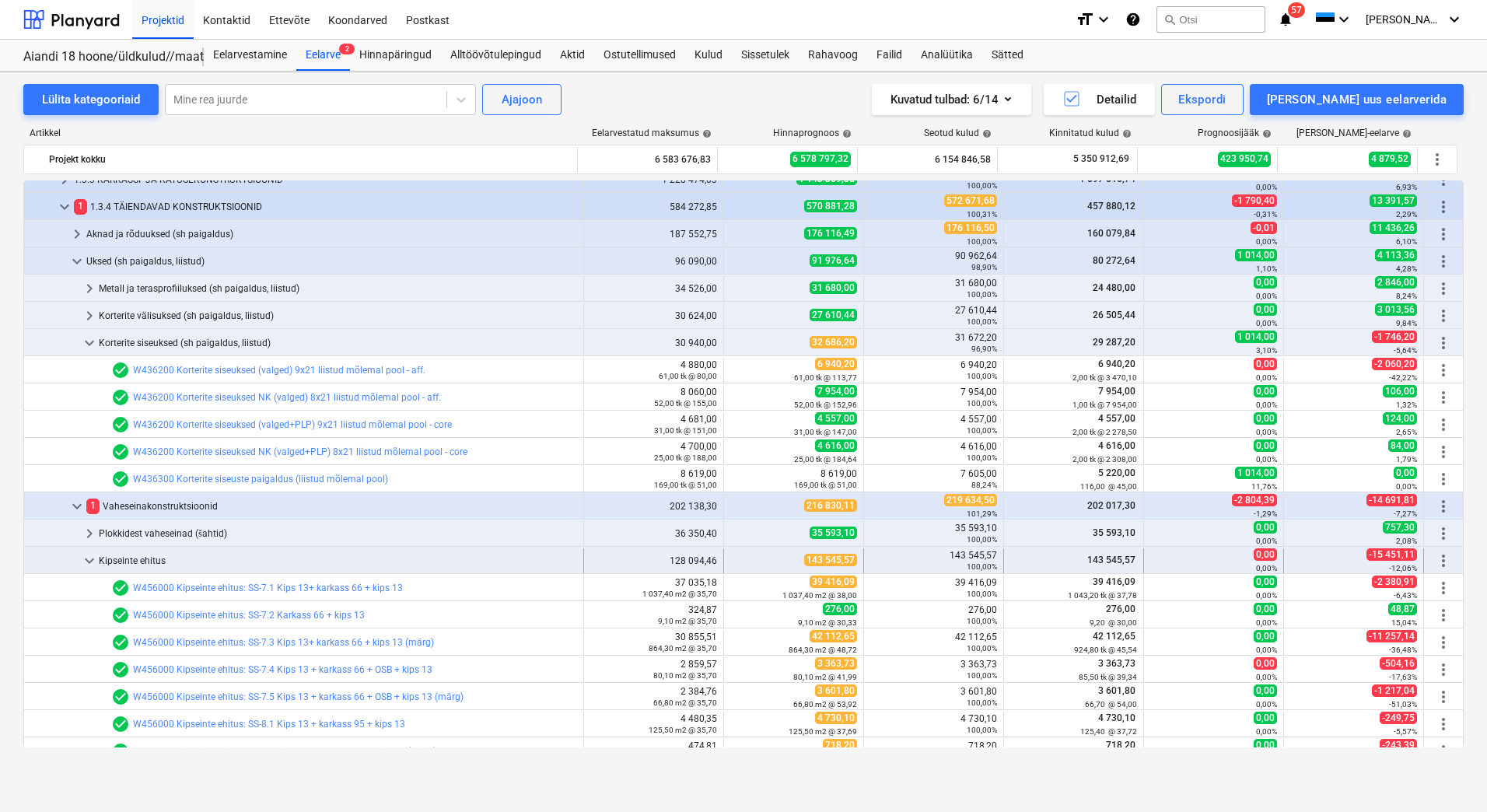
click at [95, 560] on span "keyboard_arrow_down" at bounding box center [89, 560] width 18 height 18
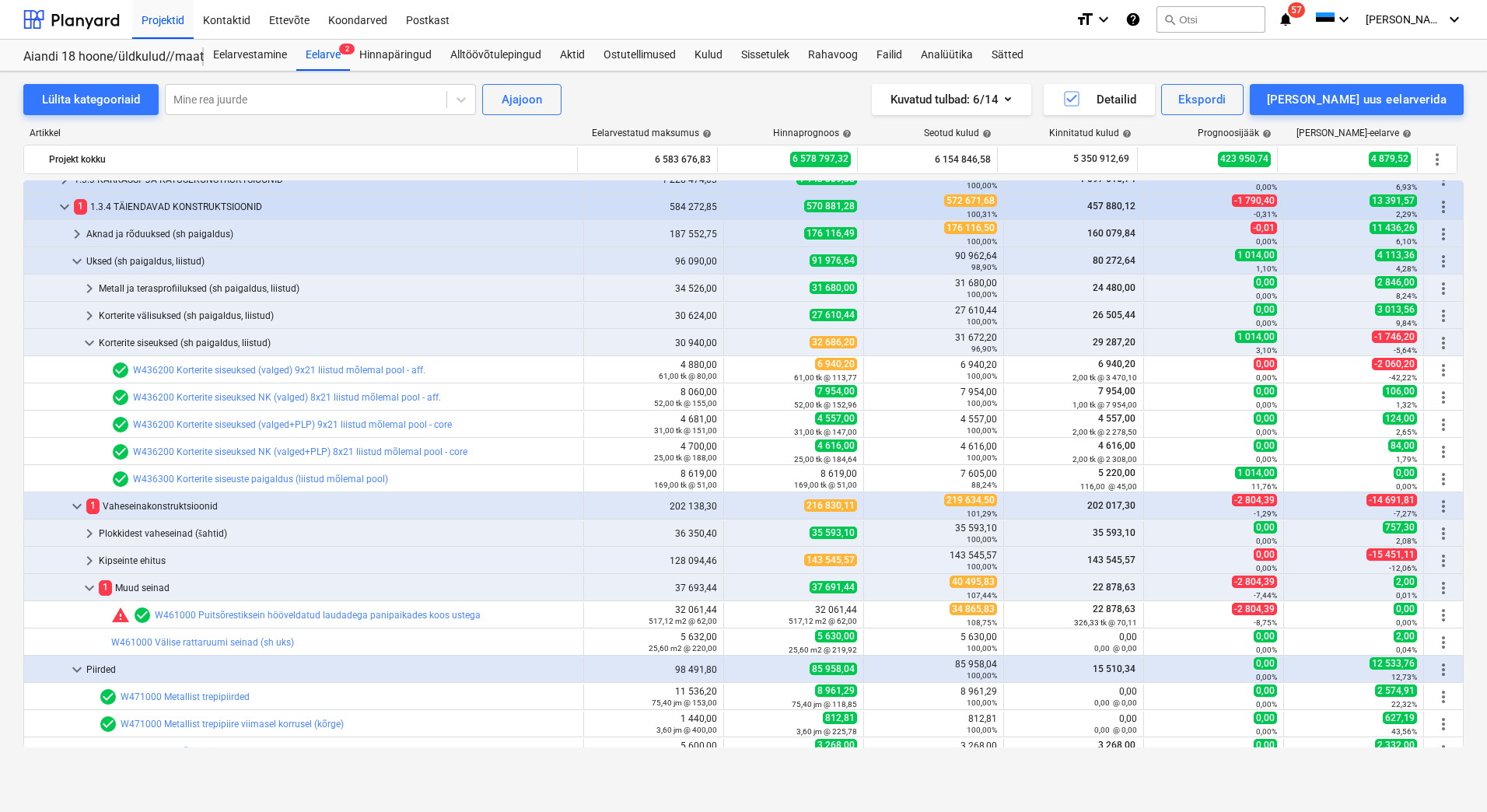
scroll to position [2566, 0]
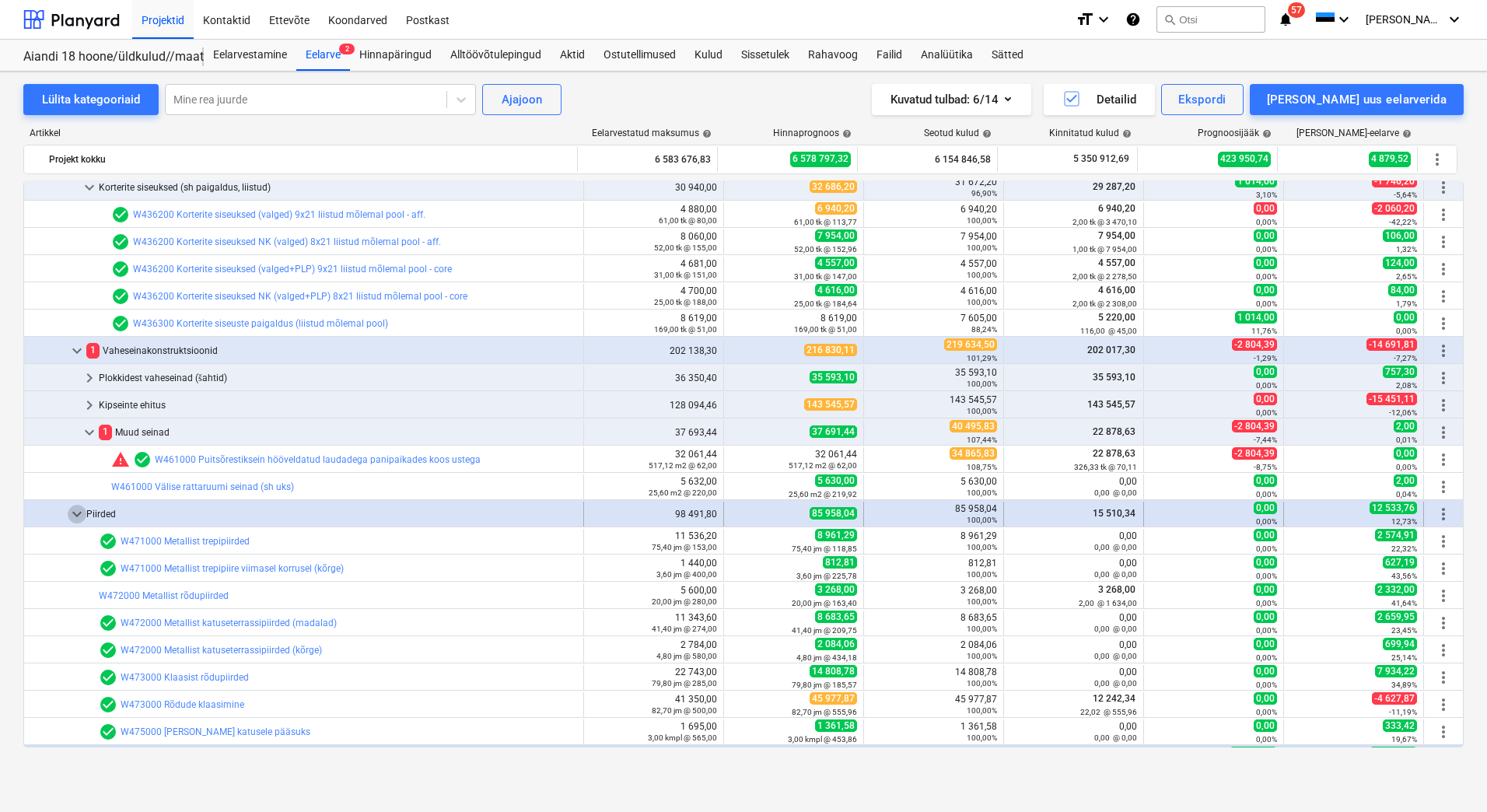
click at [75, 510] on span "keyboard_arrow_down" at bounding box center [77, 514] width 18 height 18
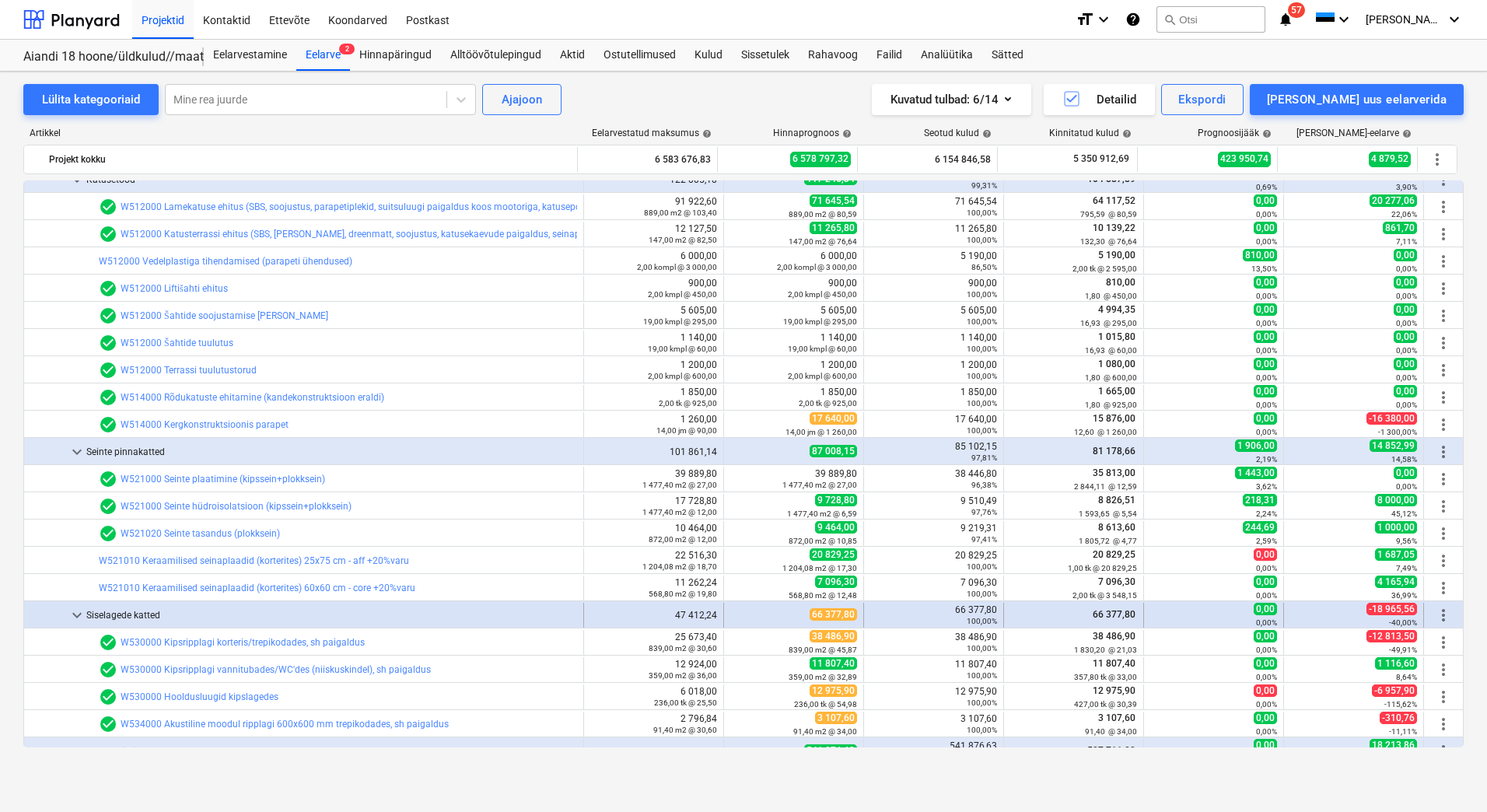
scroll to position [3110, 0]
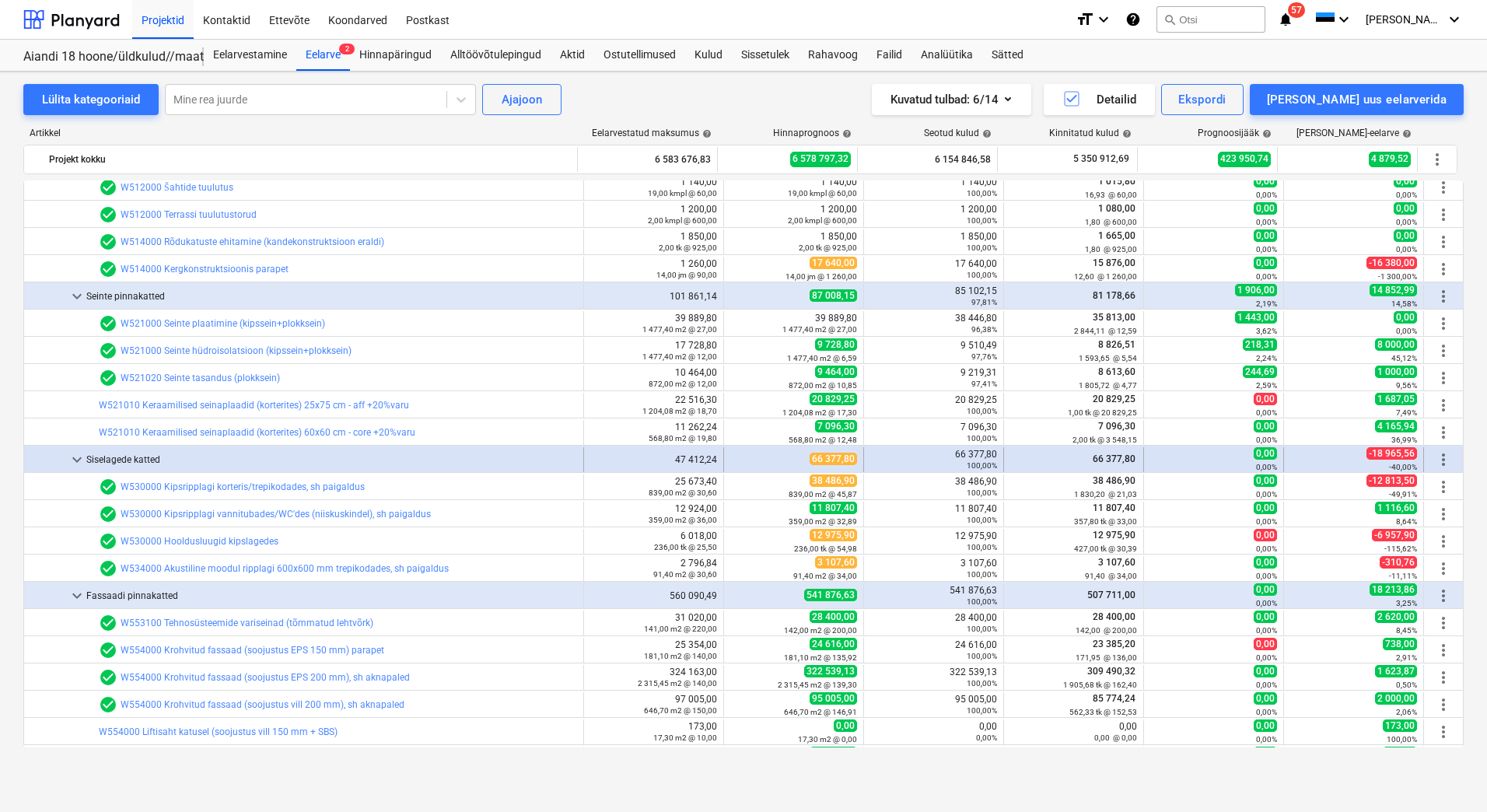
click at [76, 457] on span "keyboard_arrow_down" at bounding box center [77, 460] width 18 height 18
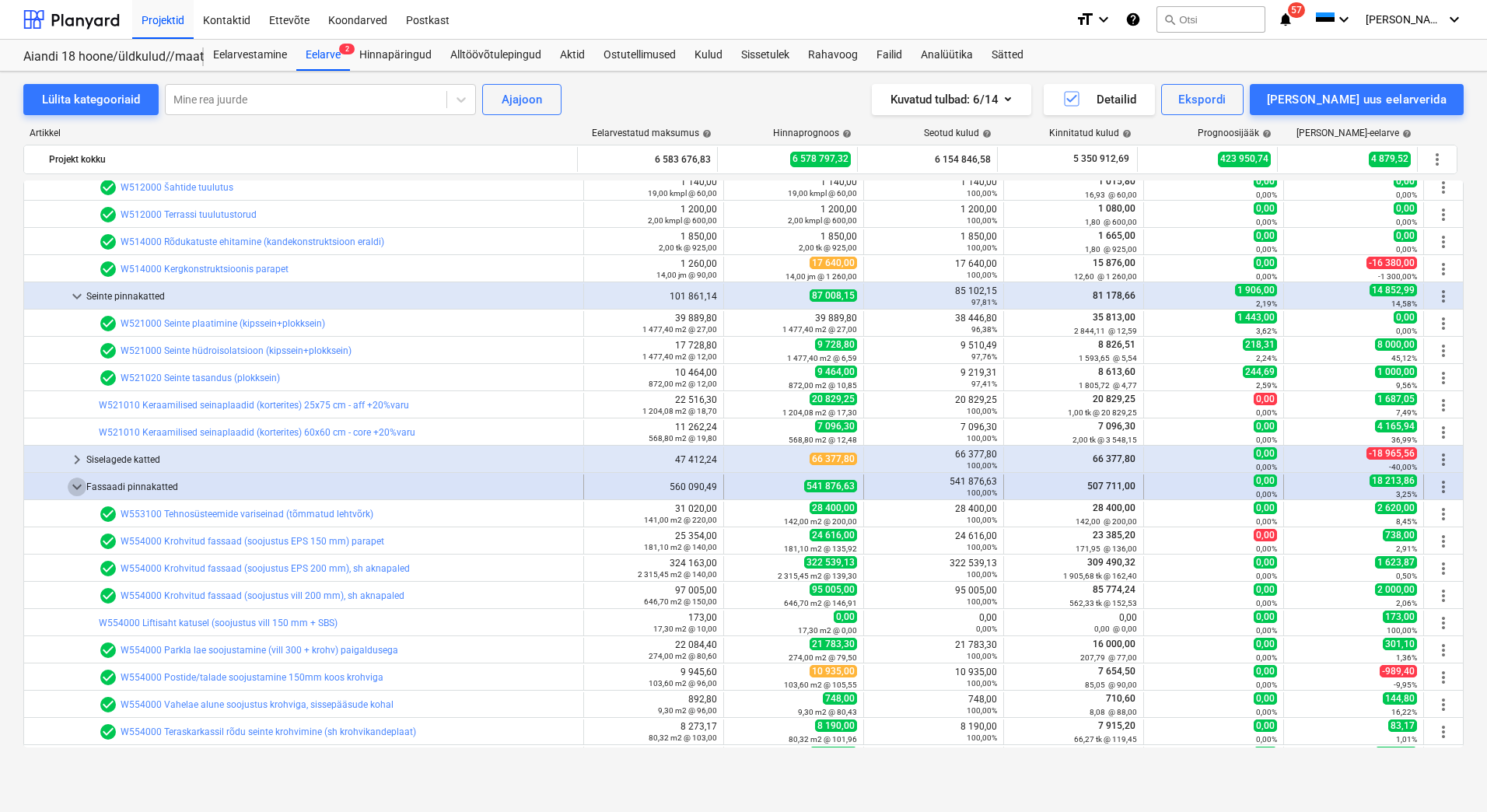
click at [72, 485] on span "keyboard_arrow_down" at bounding box center [77, 486] width 18 height 18
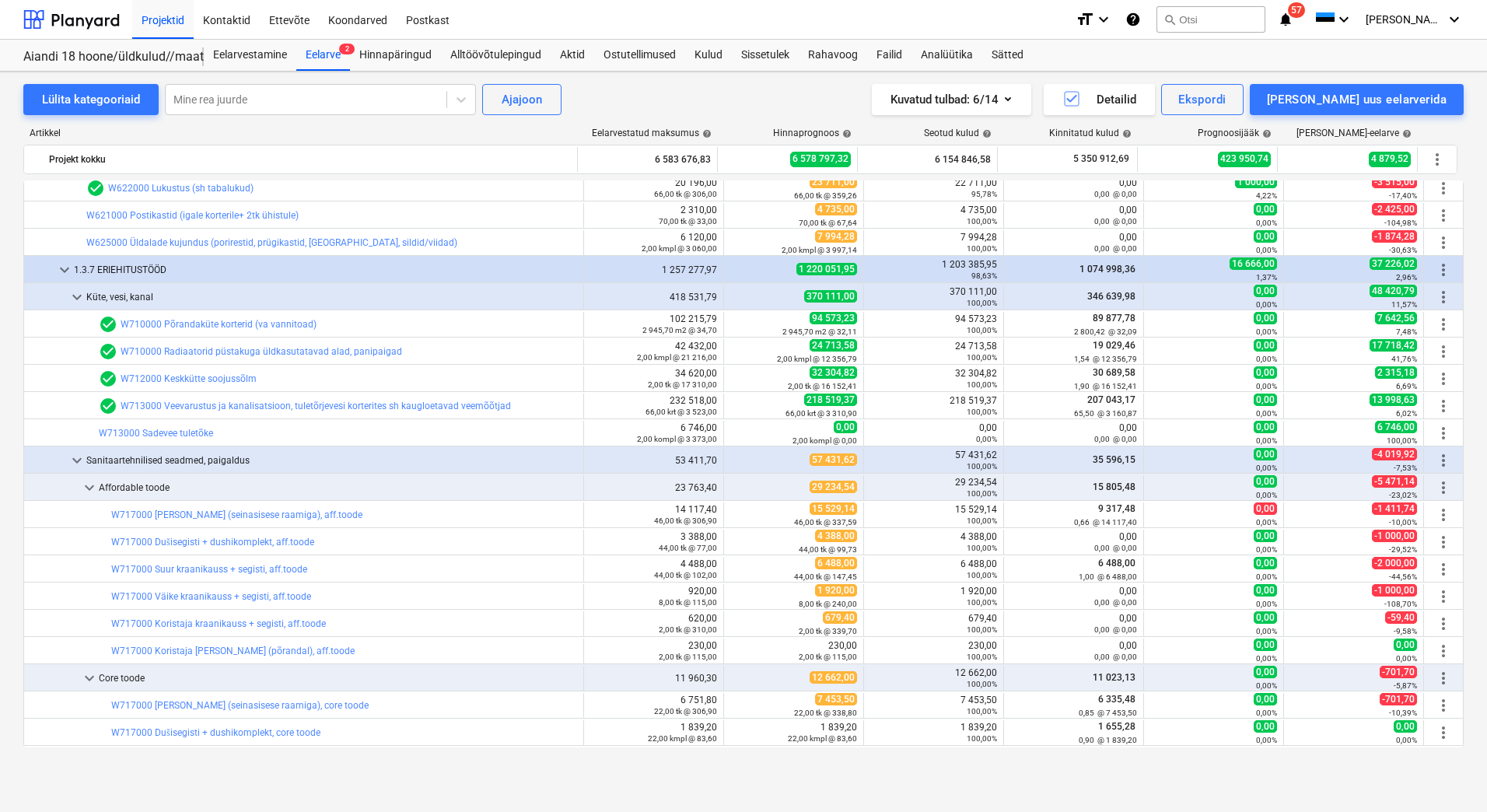
scroll to position [4432, 0]
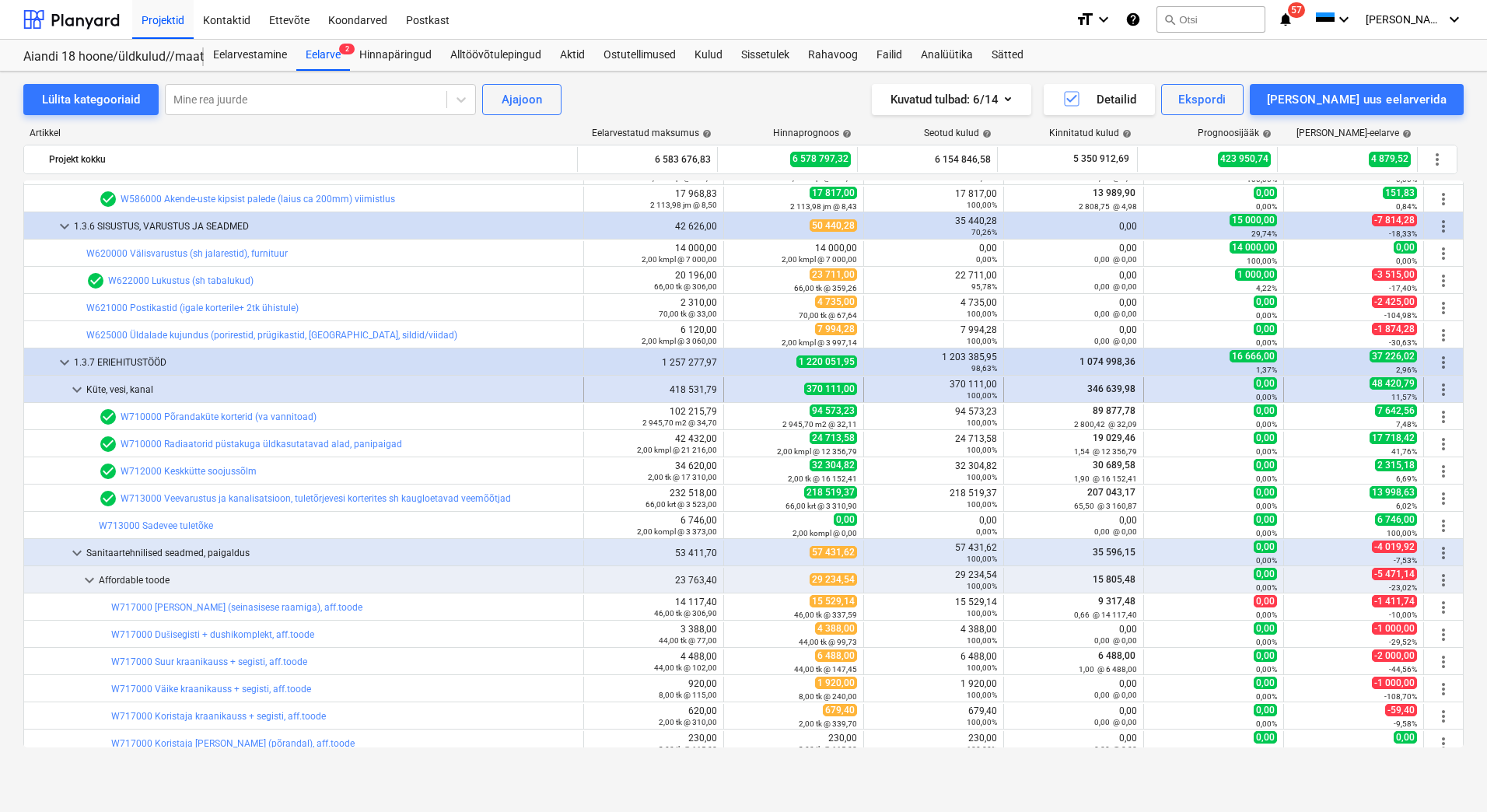
click at [75, 387] on span "keyboard_arrow_down" at bounding box center [77, 389] width 18 height 18
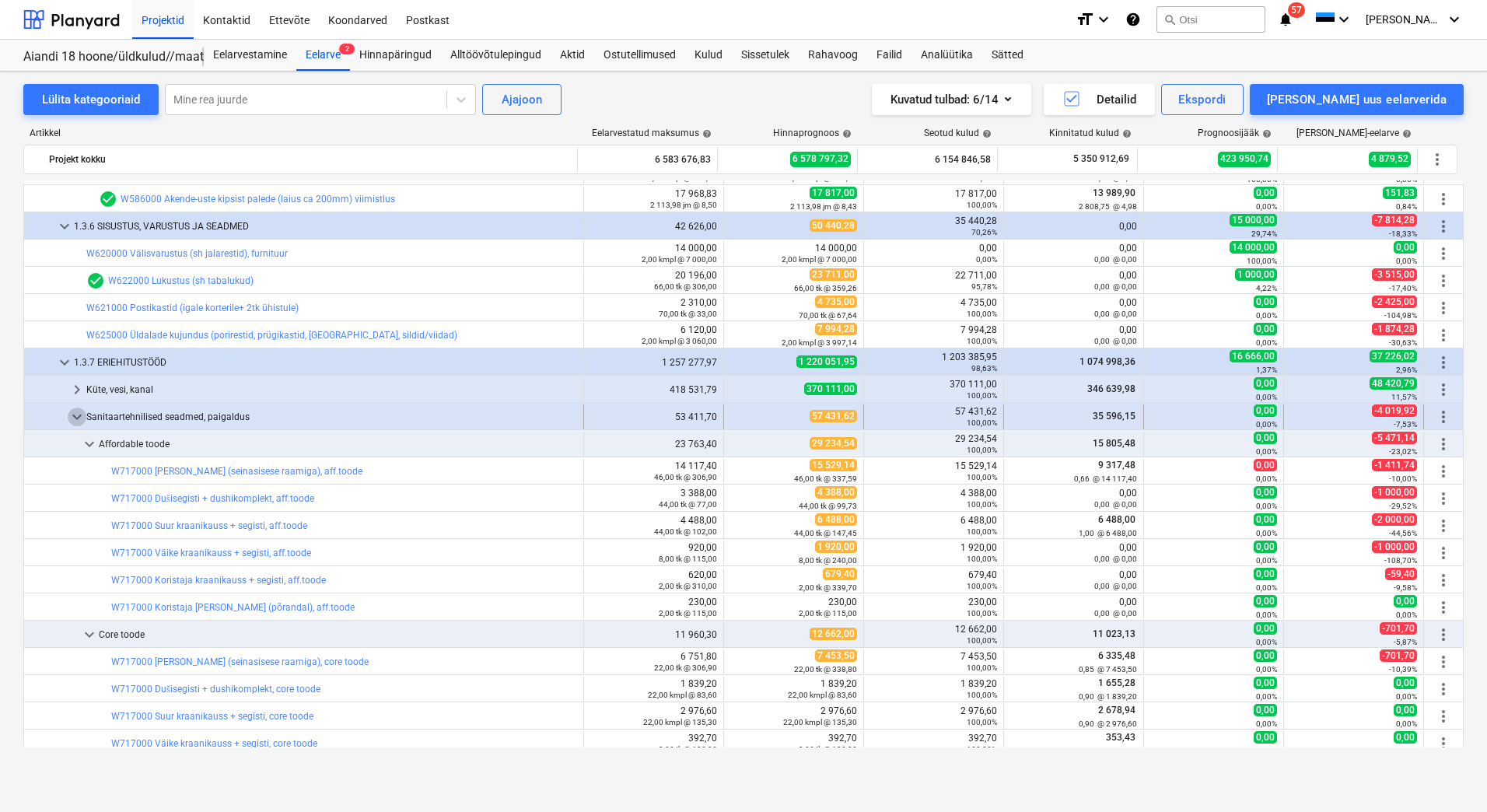
click at [72, 417] on span "keyboard_arrow_down" at bounding box center [77, 417] width 18 height 18
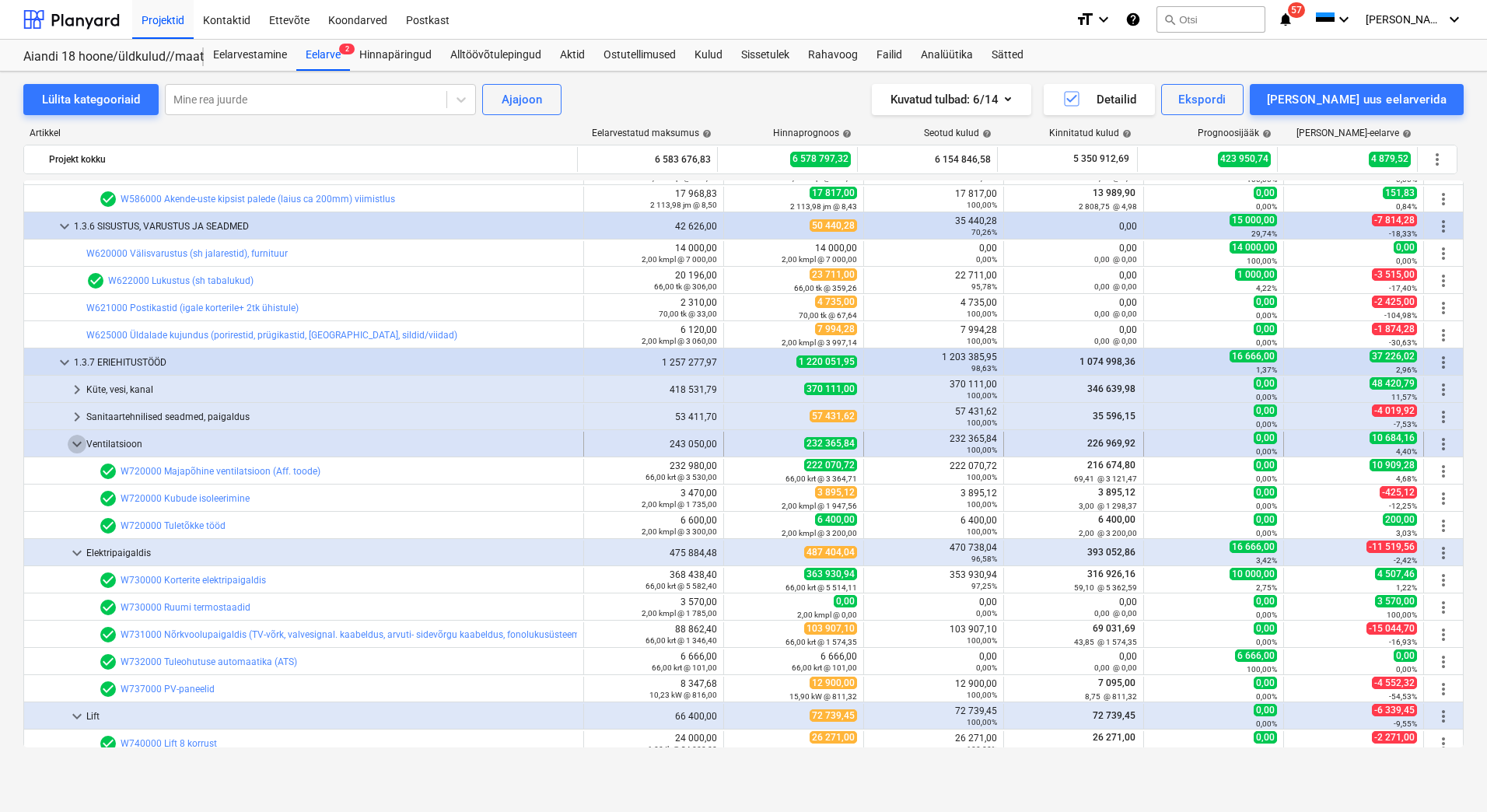
click at [75, 444] on span "keyboard_arrow_down" at bounding box center [77, 444] width 18 height 18
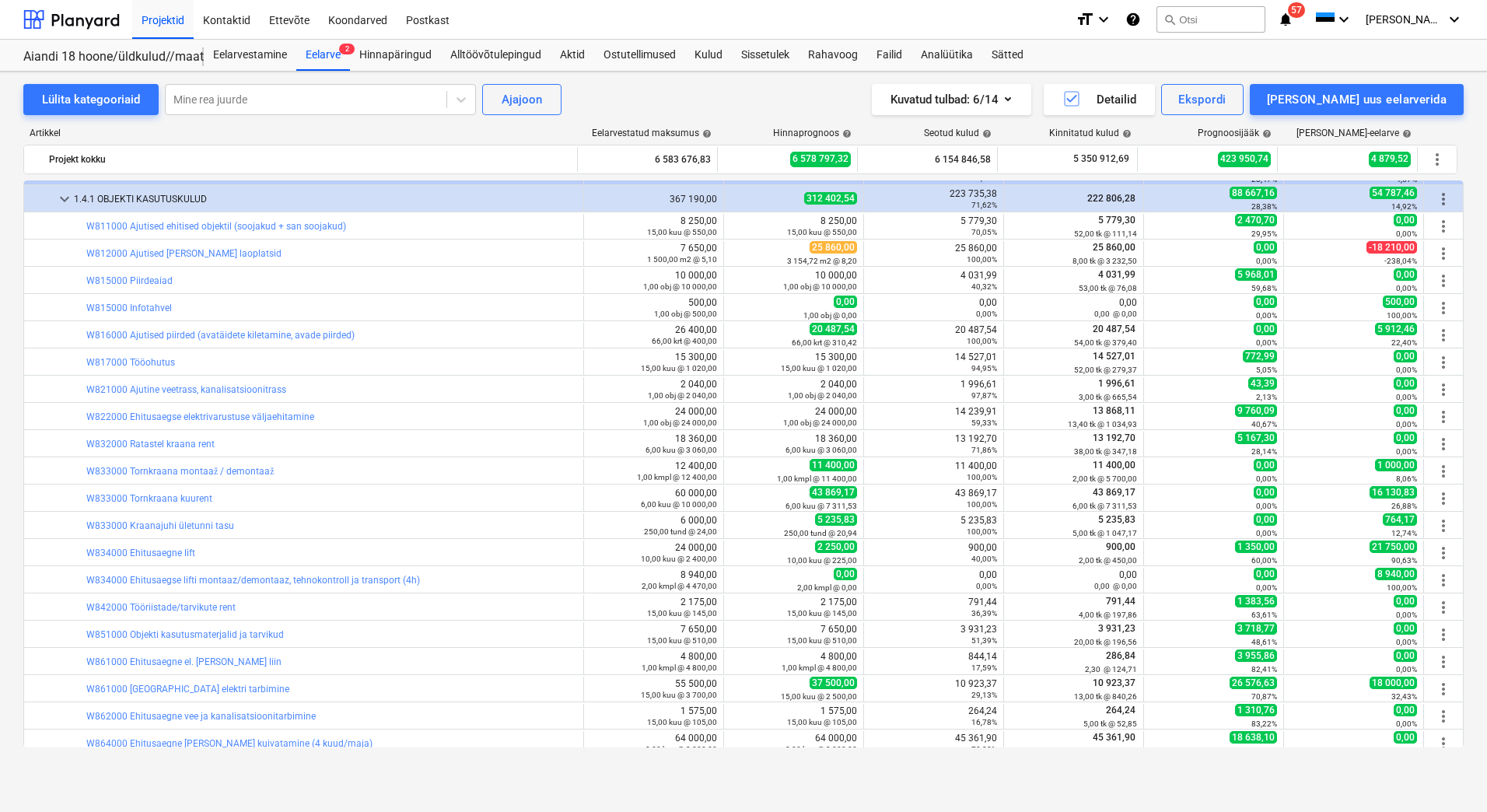
scroll to position [5442, 0]
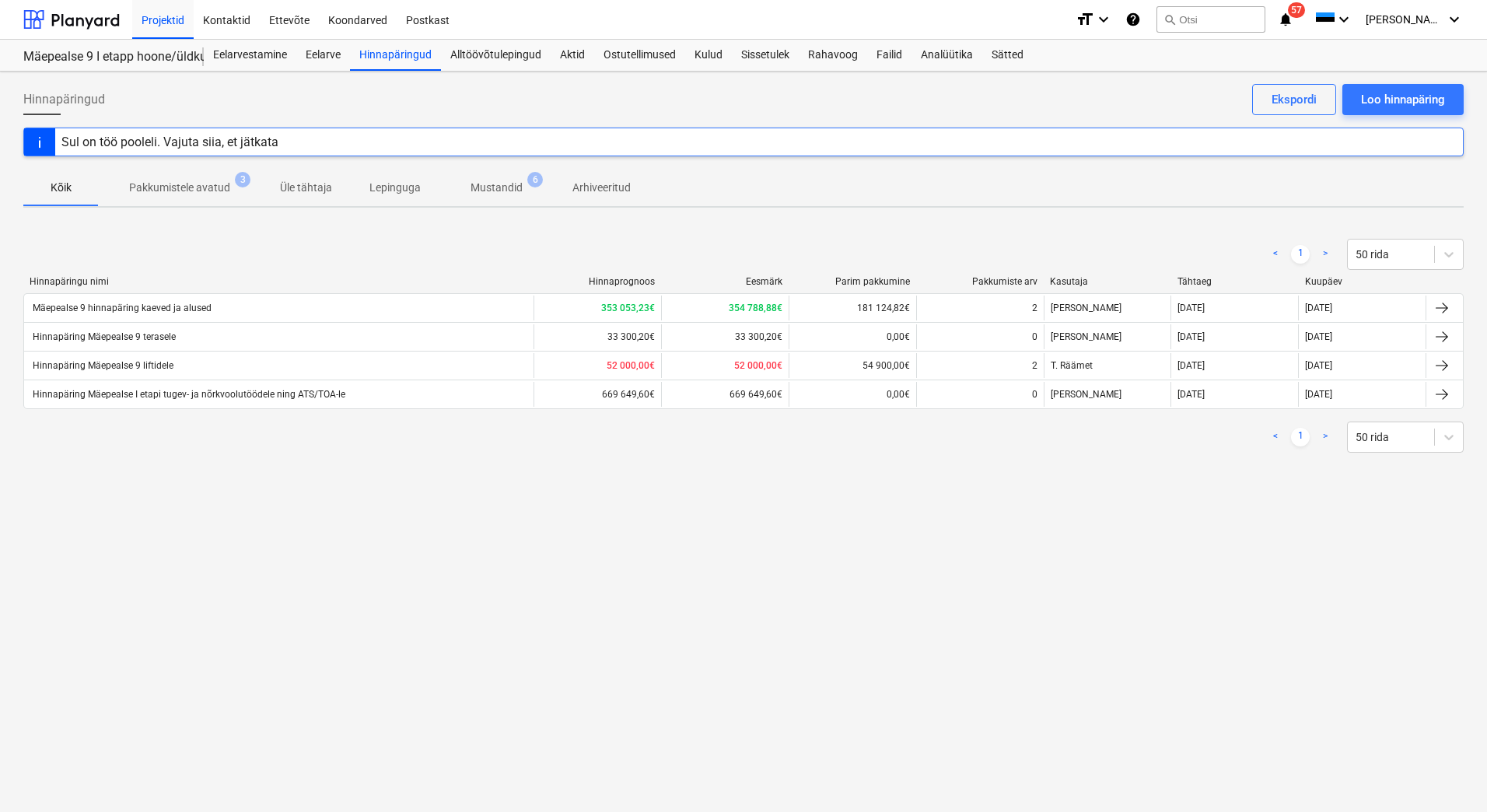
click at [255, 393] on div "Hinnapäring Mäepealse I etapi tugev- ja nõrkvoolutöödele ning ATS/TOA-le" at bounding box center [188, 395] width 315 height 11
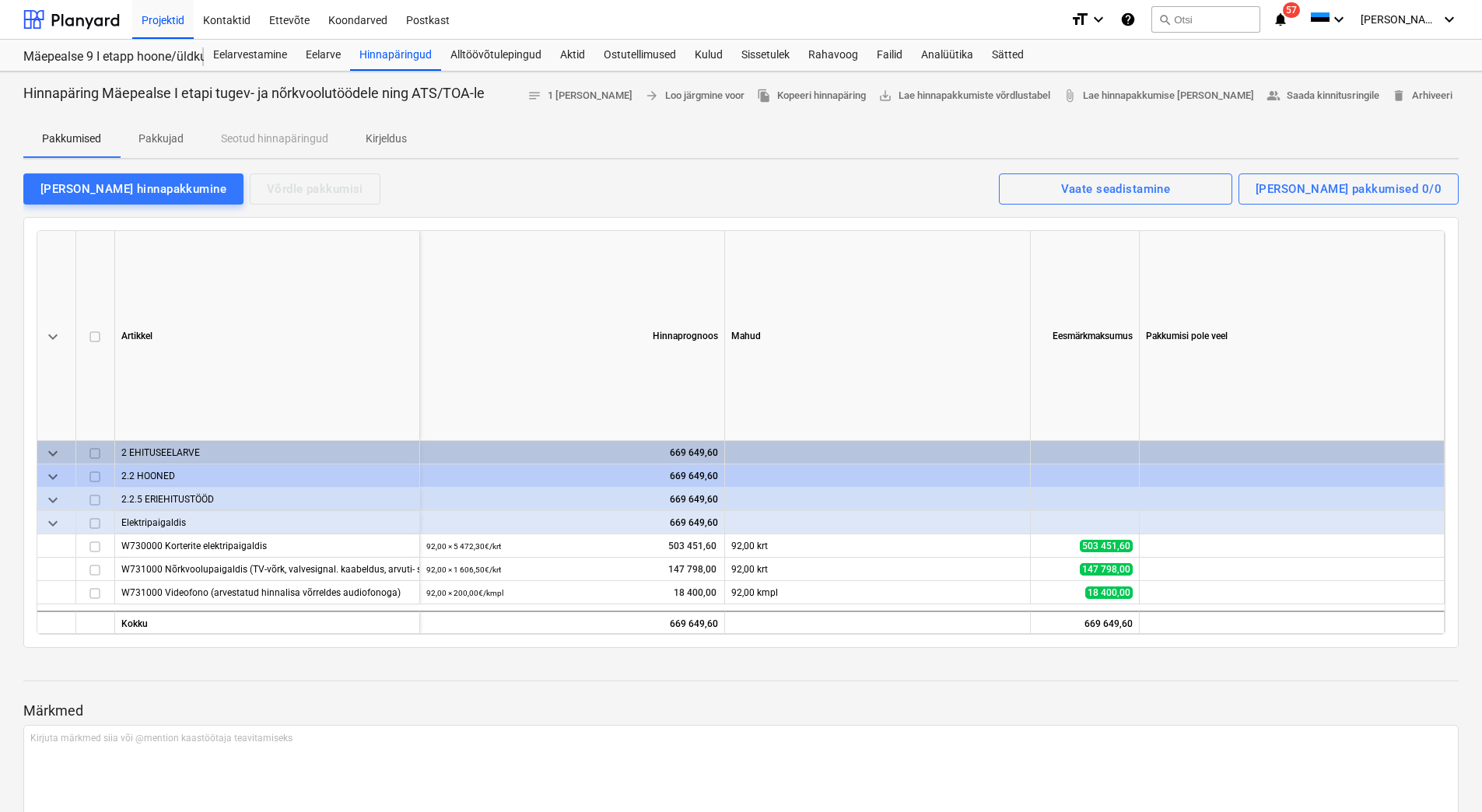
click at [161, 139] on p "Pakkujad" at bounding box center [160, 139] width 45 height 16
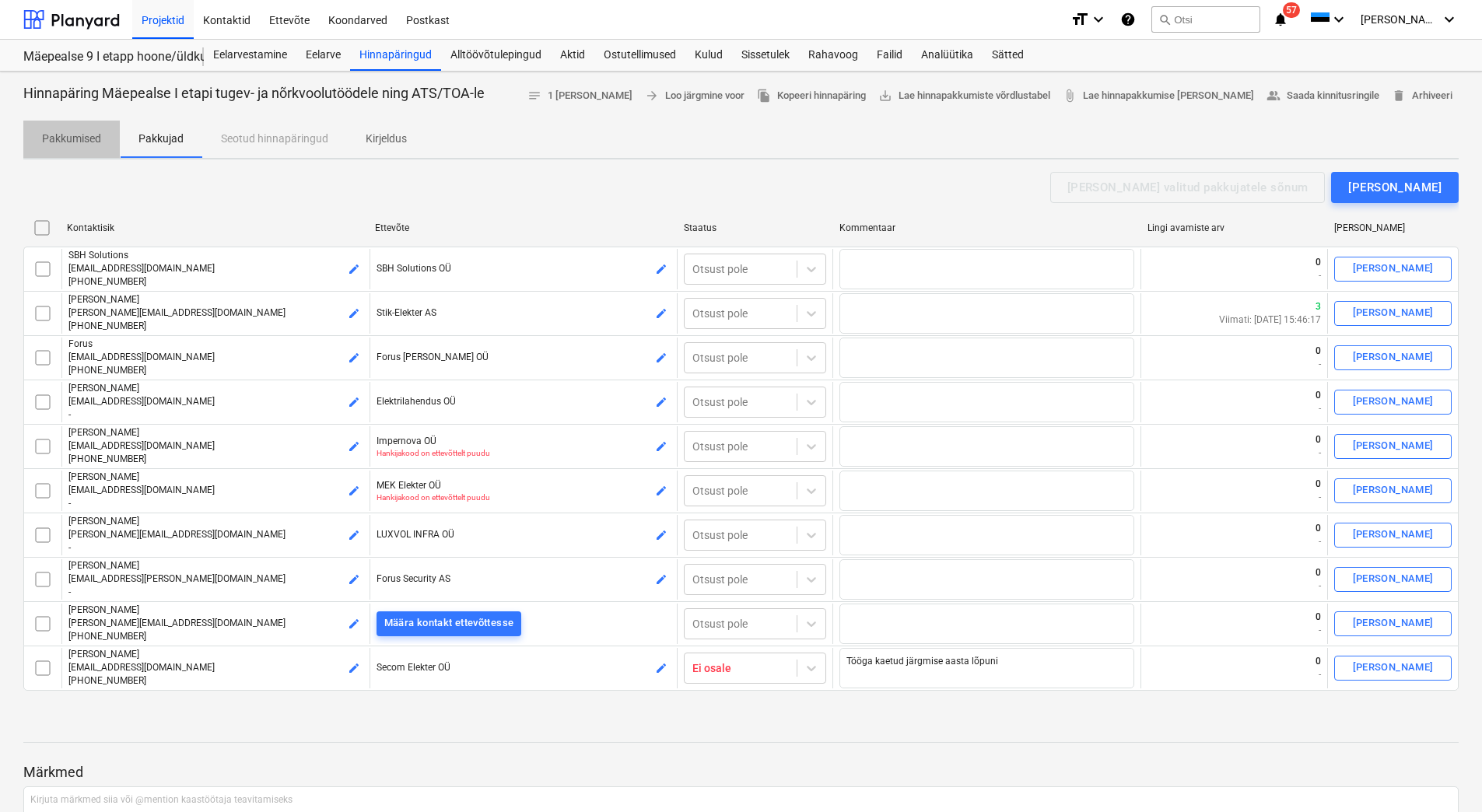
click at [80, 128] on span "Pakkumised" at bounding box center [71, 139] width 96 height 26
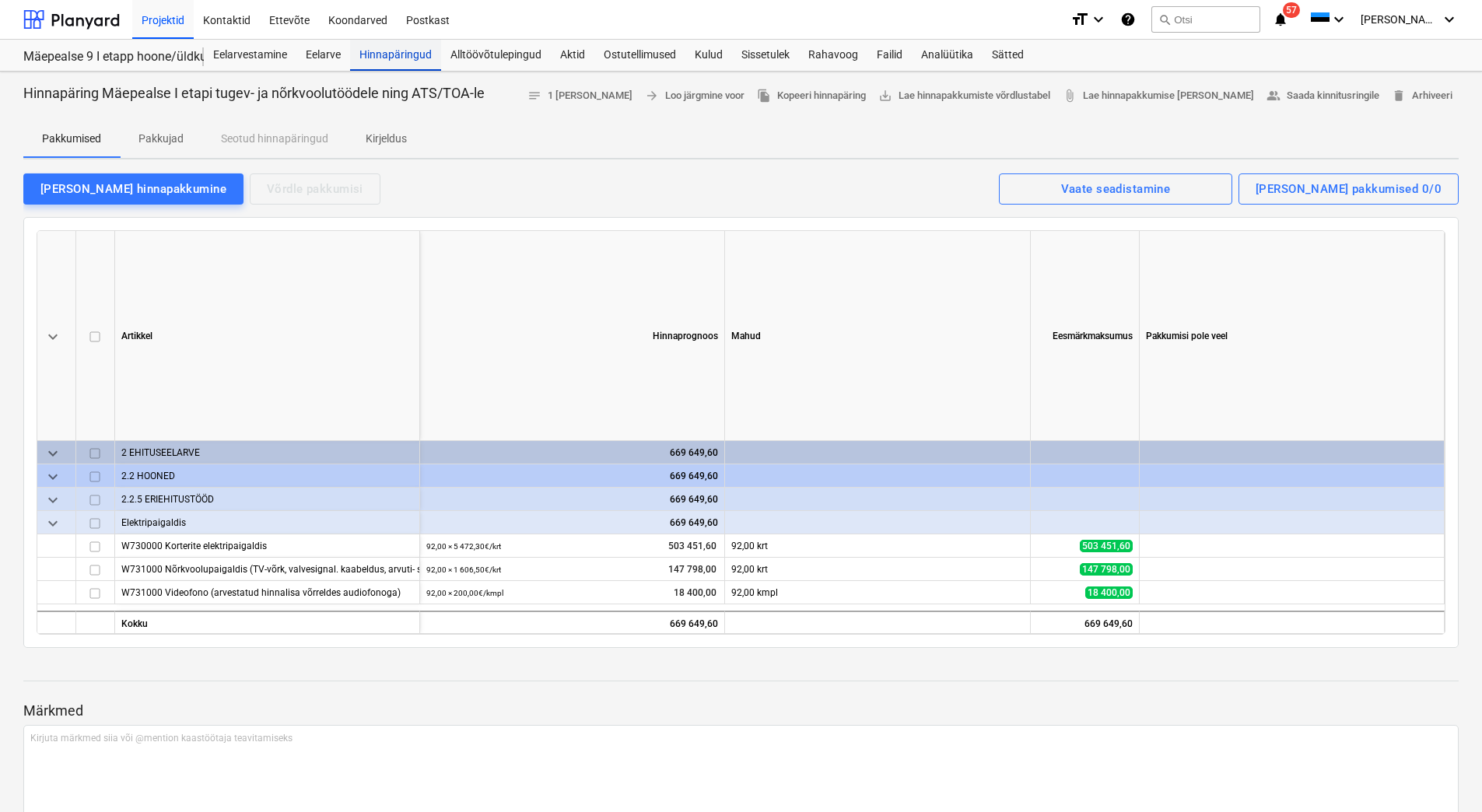
click at [389, 55] on div "Hinnapäringud" at bounding box center [395, 55] width 91 height 31
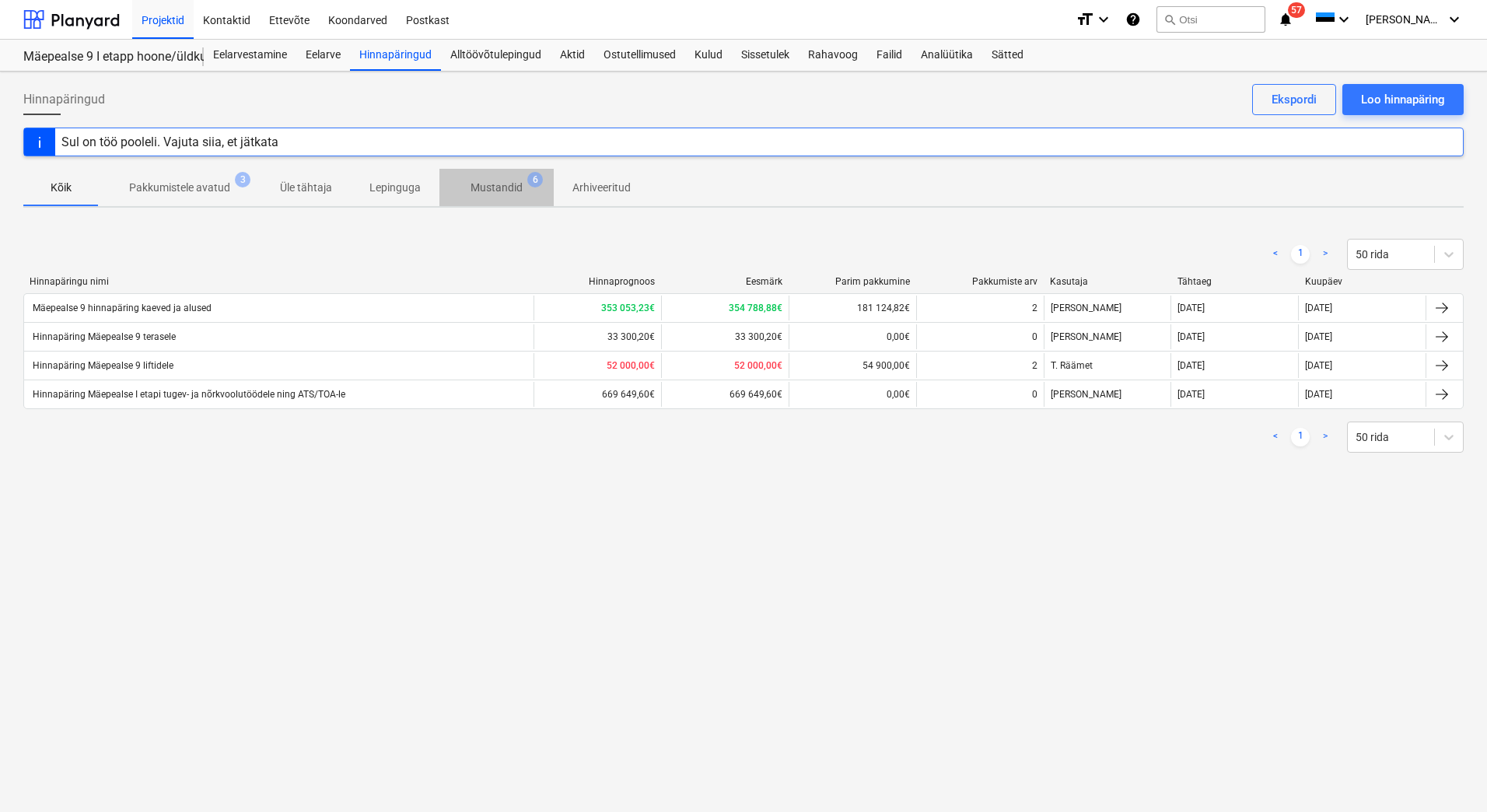
click at [496, 200] on span "Mustandid 6" at bounding box center [496, 187] width 114 height 28
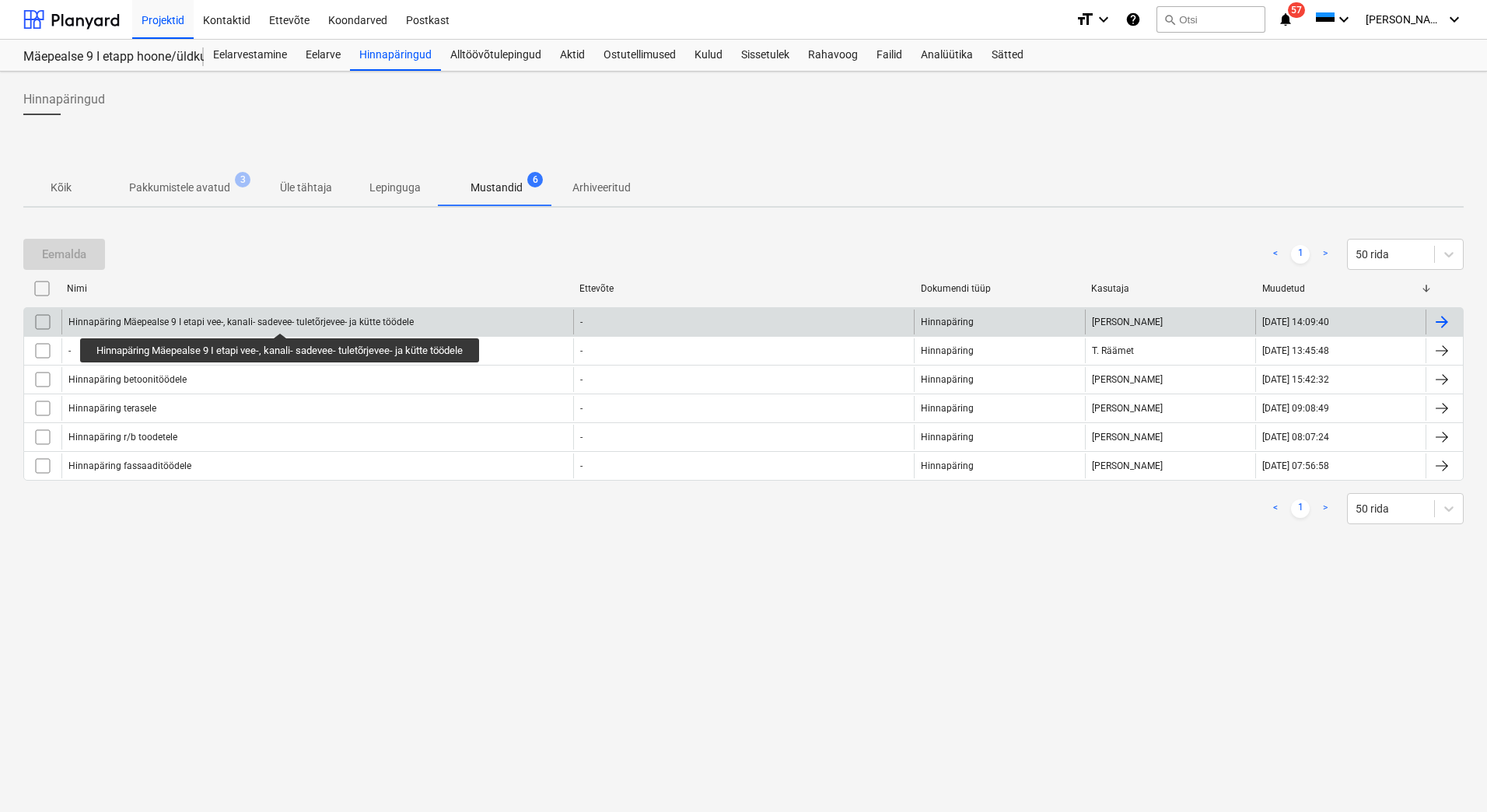
click at [282, 319] on div "Hinnapäring Mäepealse 9 I etapi vee-, kanali- sadevee- tuletõrjevee- ja kütte t…" at bounding box center [241, 322] width 345 height 11
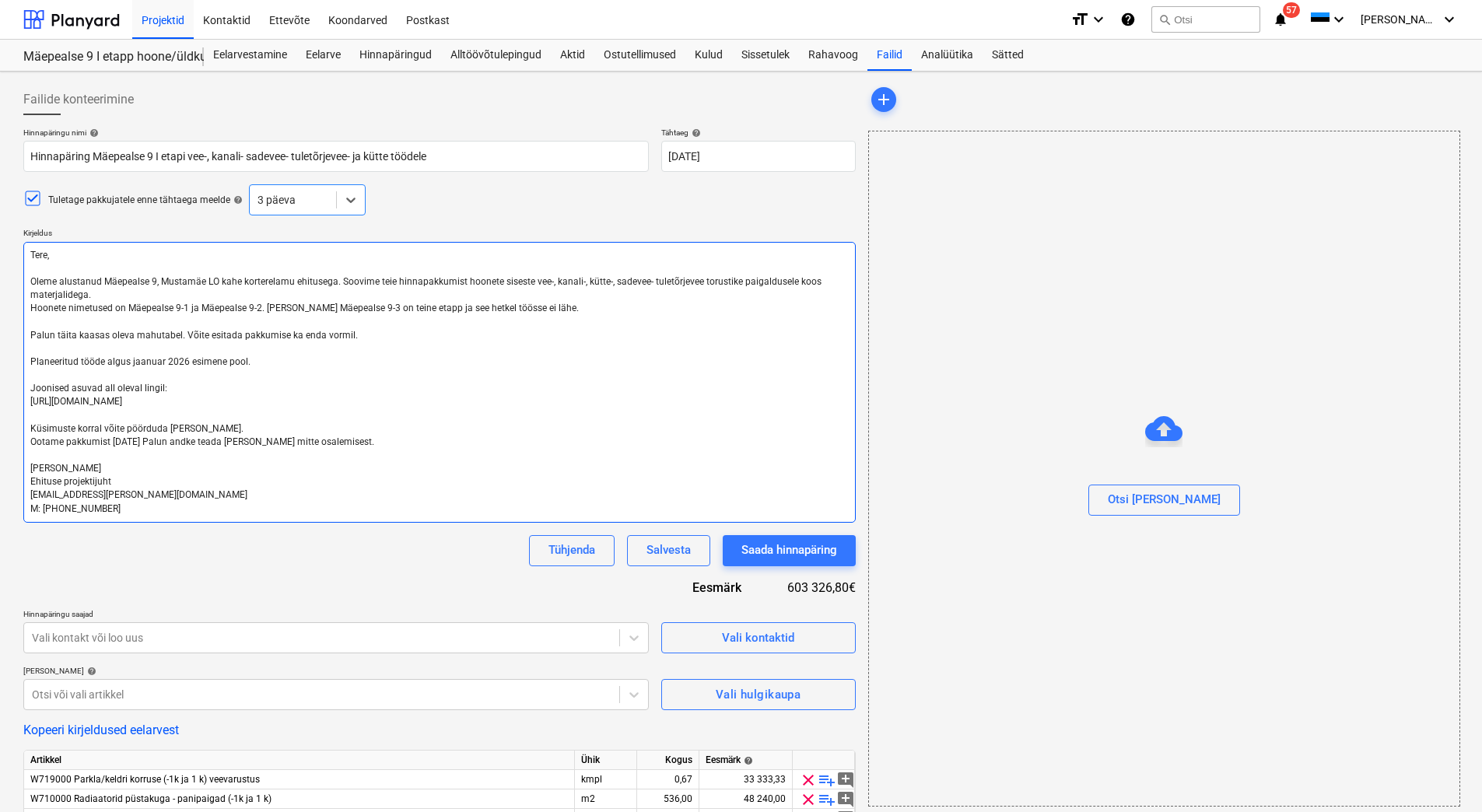
click at [649, 280] on textarea "Tere, Oleme alustanud Mäepealse 9, Mustamäe LO kahe korterelamu ehitusega. Soov…" at bounding box center [439, 382] width 833 height 281
type textarea "x"
type textarea "Tere, Oleme alustanud Mäepealse 9, Mustamäe LO kahe korterelamu ehitusega. Soov…"
type textarea "x"
type textarea "Tere, Oleme alustanud Mäepealse 9, Mustamäe LO kahe korterelamu ehitusega. Soov…"
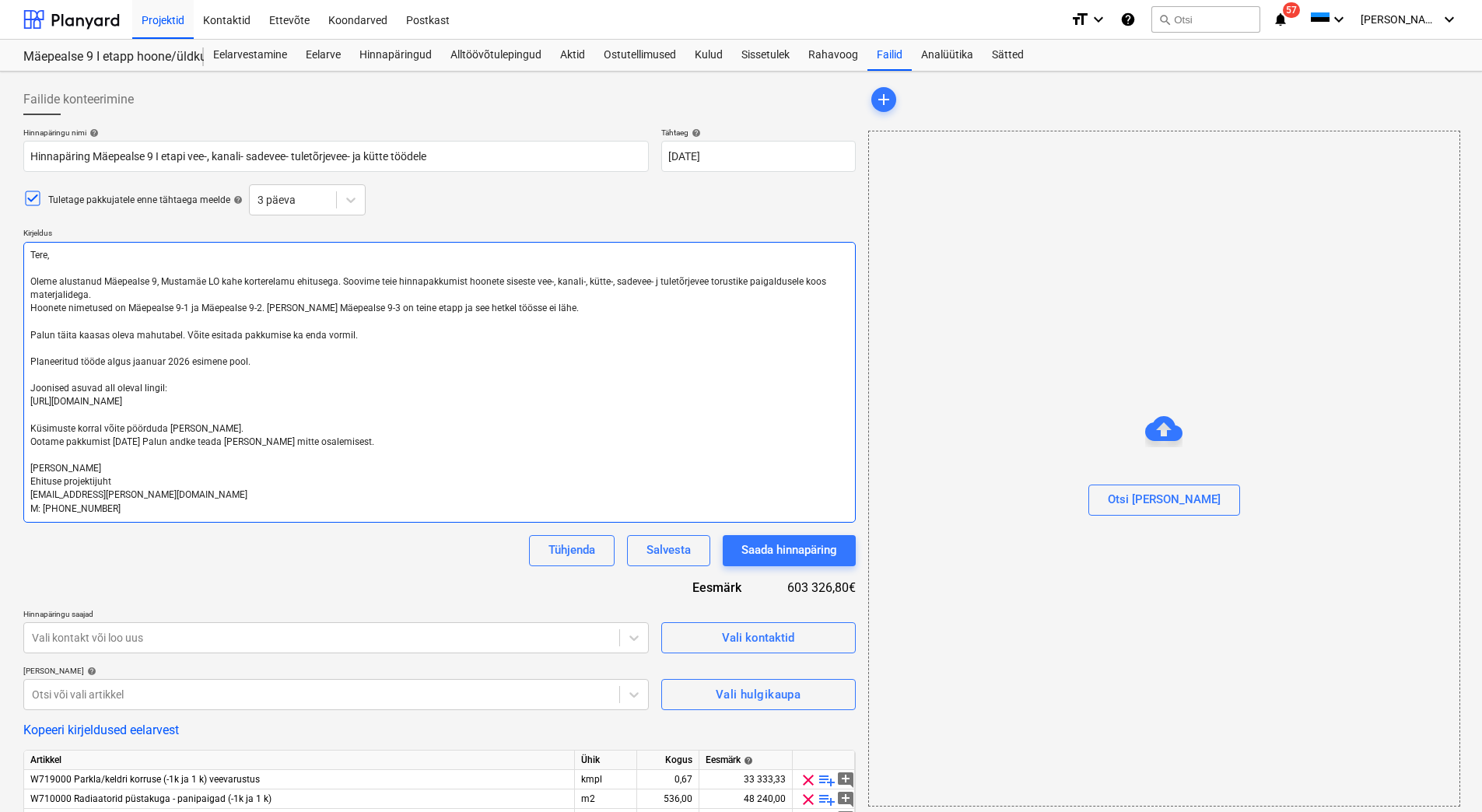
type textarea "x"
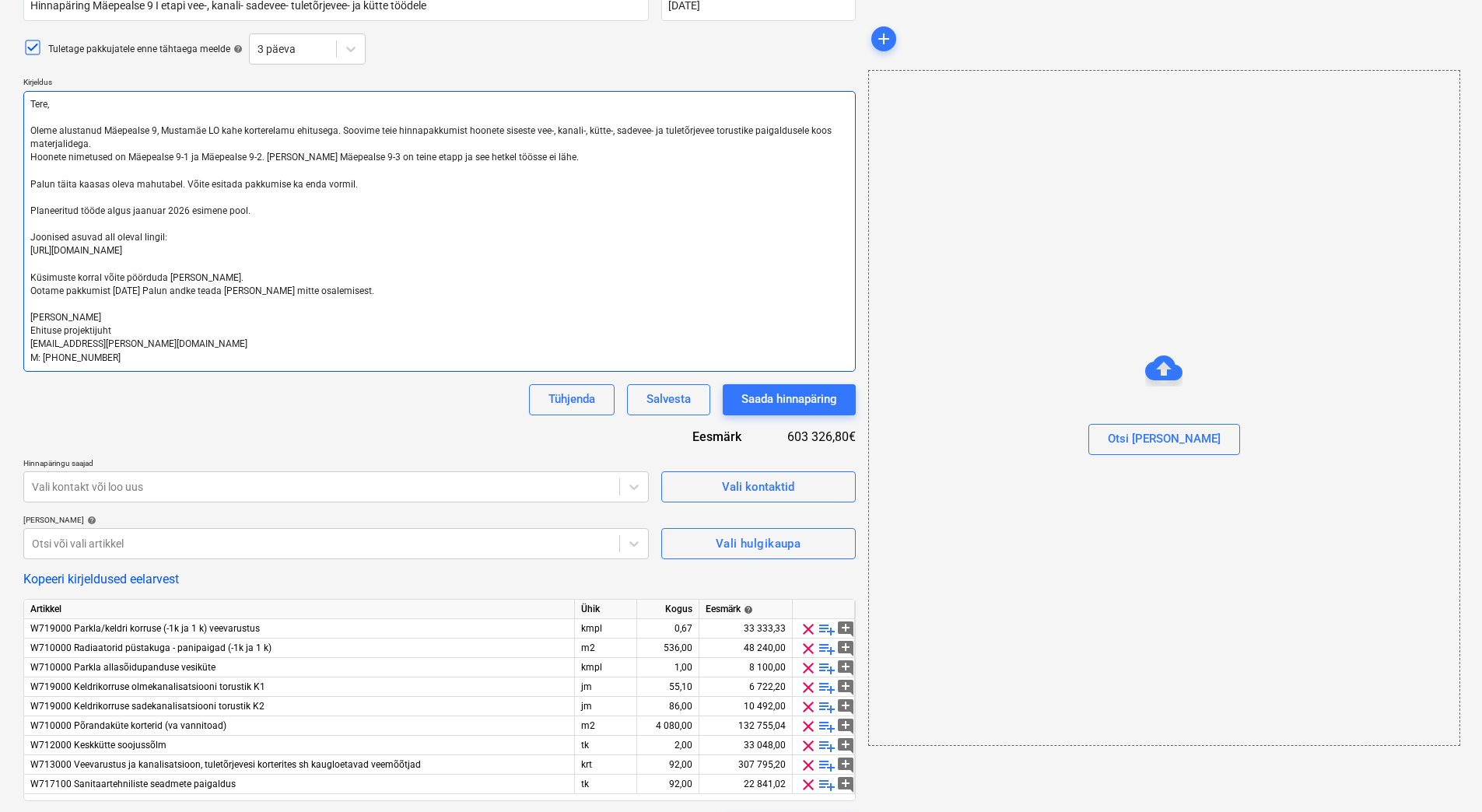
scroll to position [156, 0]
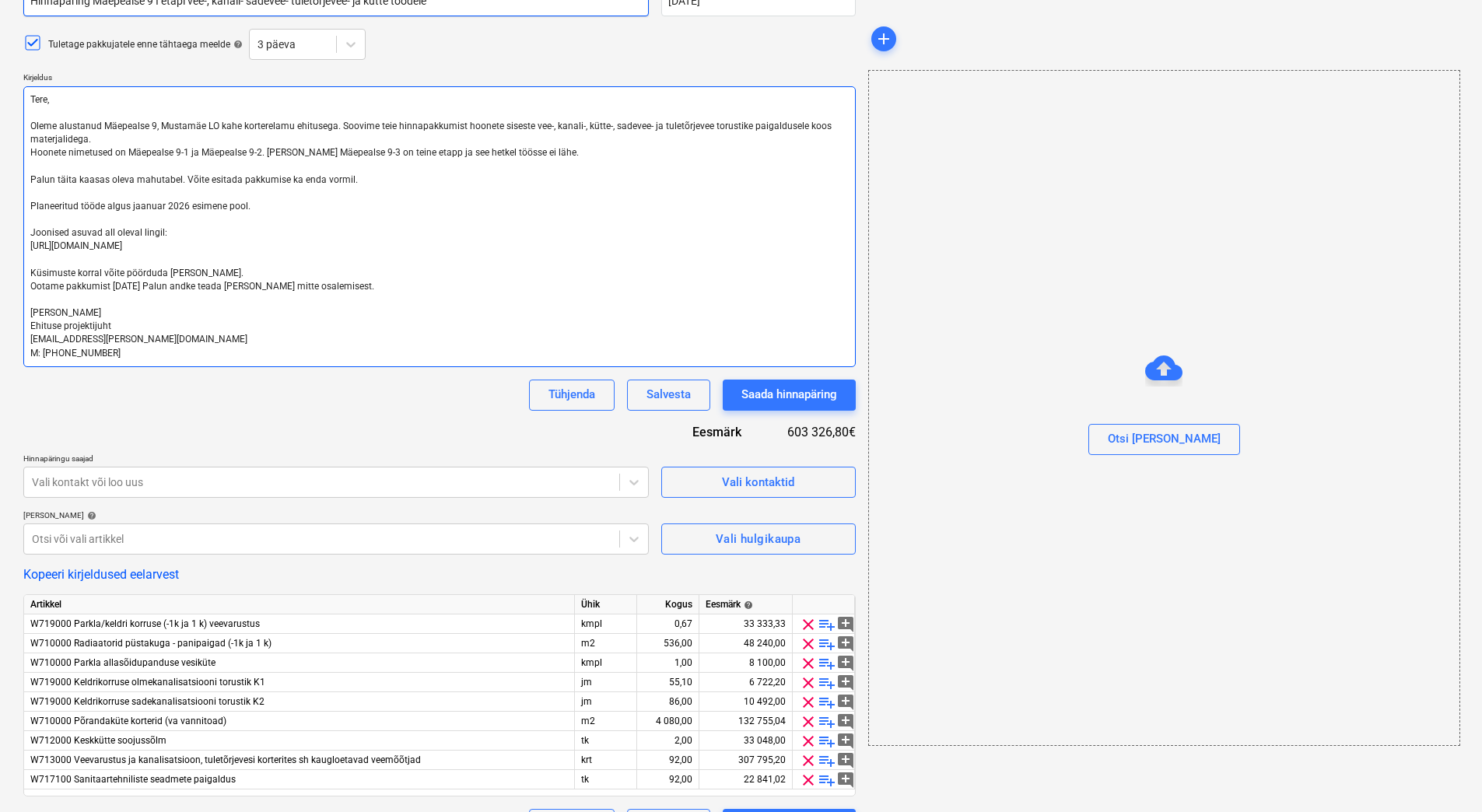
type textarea "Tere, Oleme alustanud Mäepealse 9, Mustamäe LO kahe korterelamu ehitusega. Soov…"
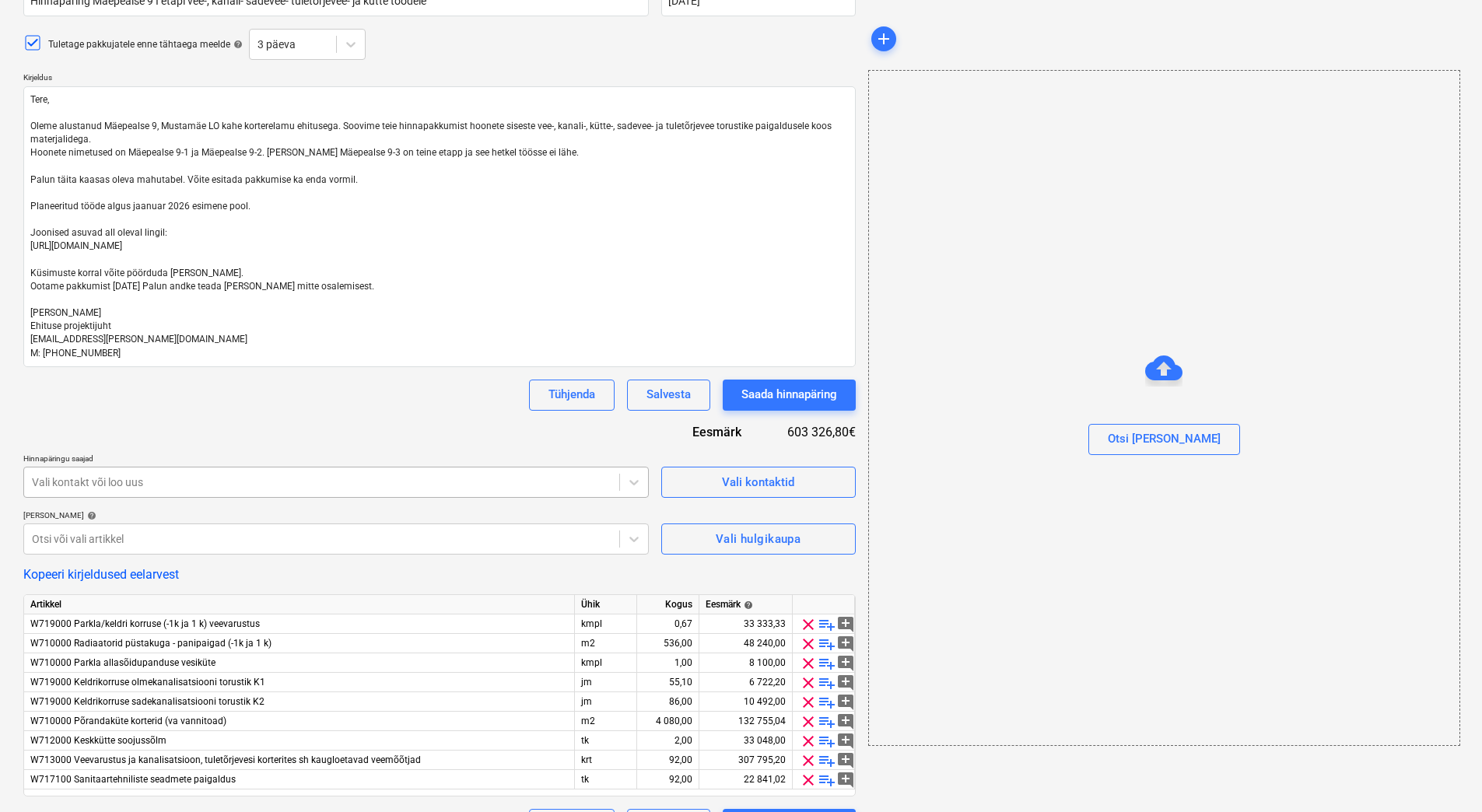
type textarea "x"
click at [158, 489] on div at bounding box center [321, 482] width 580 height 16
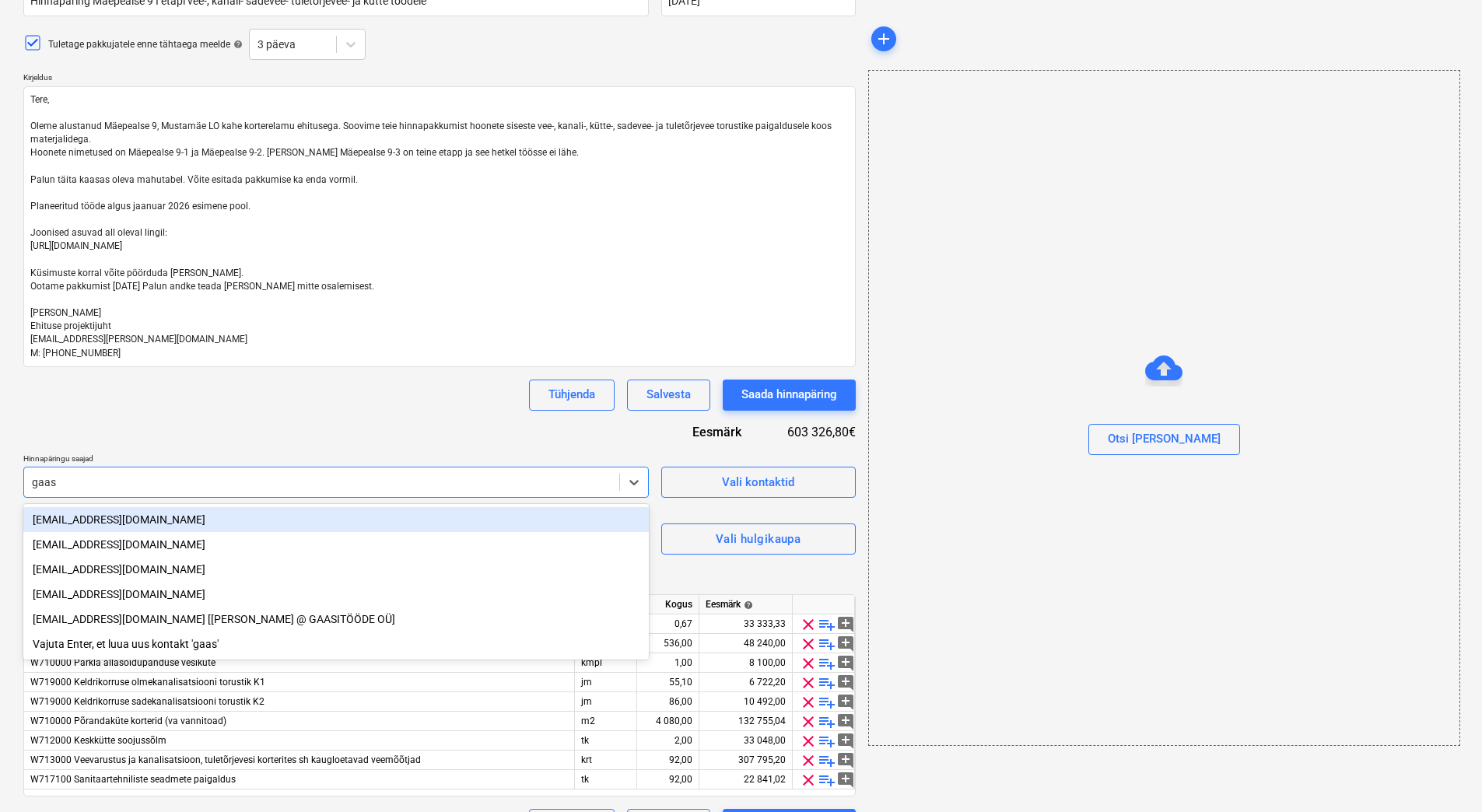
type input "gaasi"
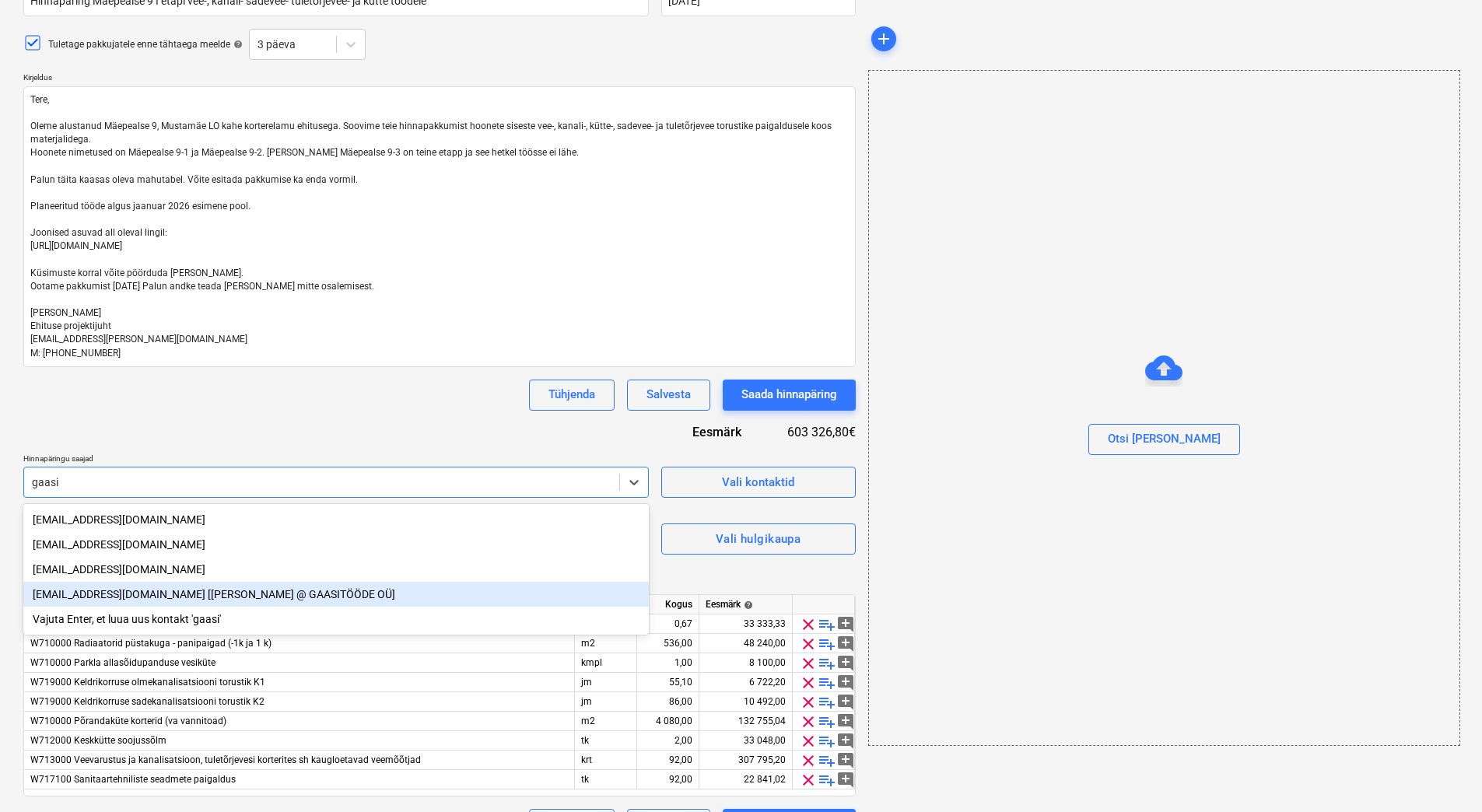
click at [138, 596] on div "gaasitood@gmail.com [Denis Artomonov @ GAASITÖÖDE OÜ]" at bounding box center [335, 593] width 626 height 25
type textarea "x"
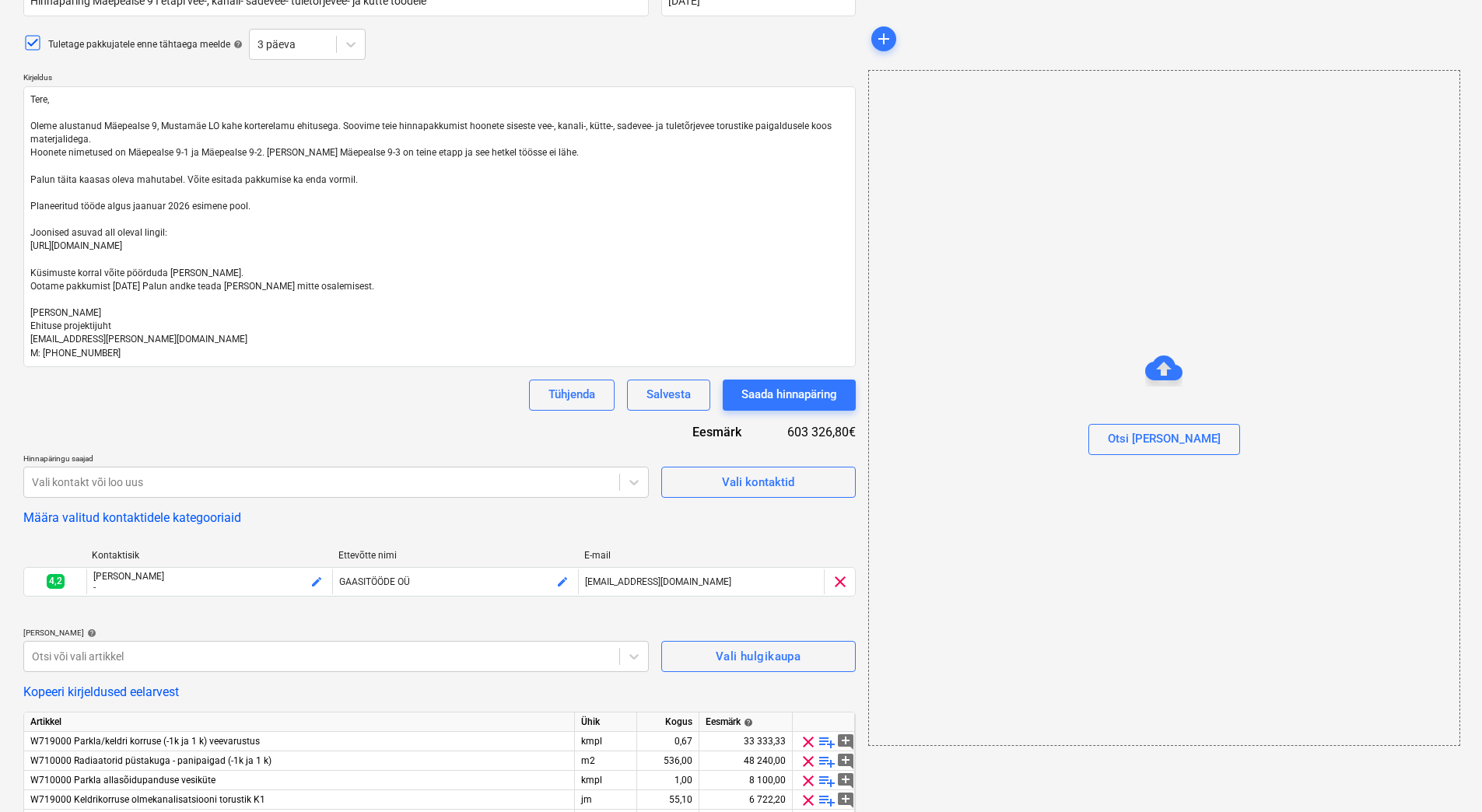
click at [233, 400] on div "Tühjenda Salvesta Saada hinnapäring" at bounding box center [439, 395] width 833 height 31
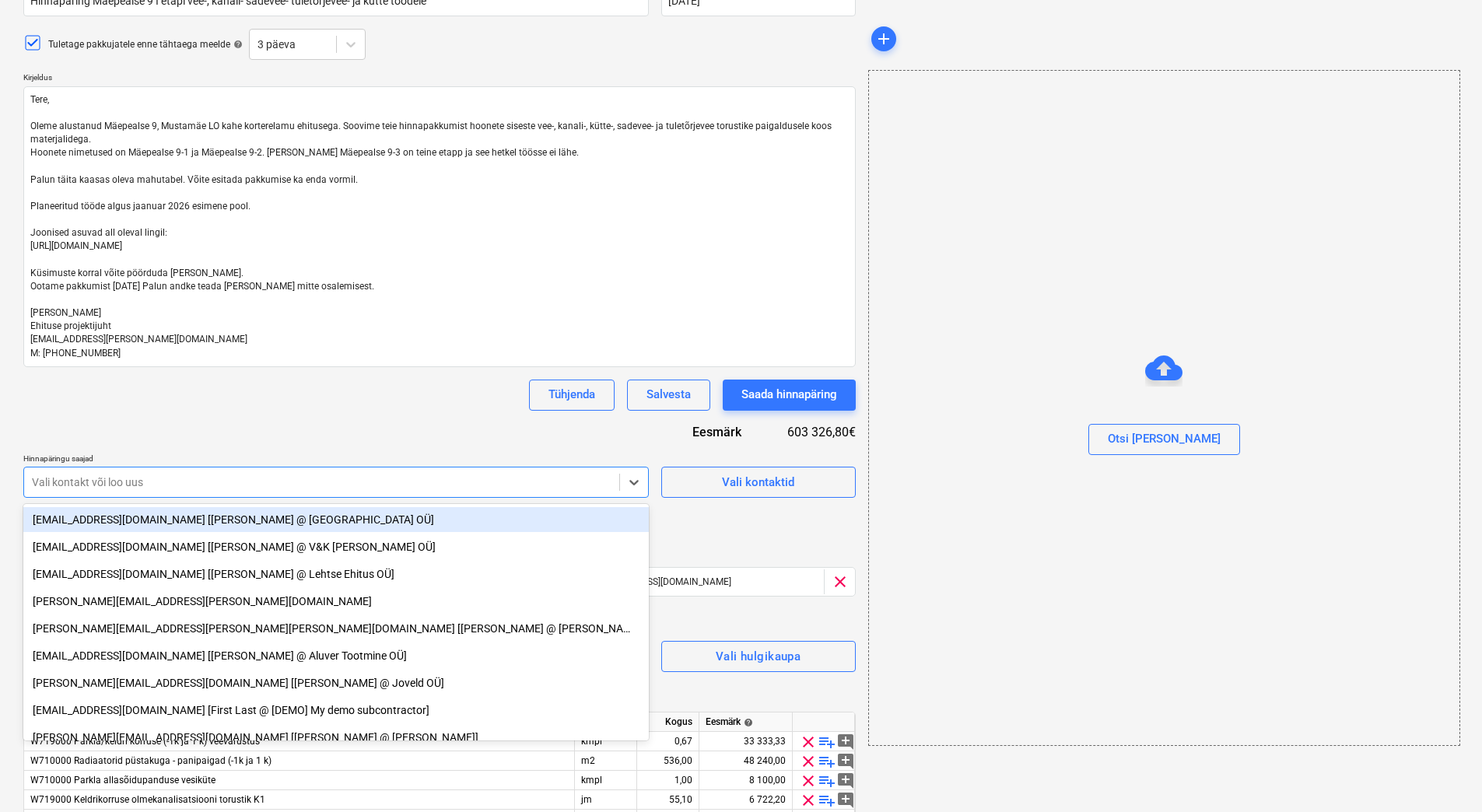
click at [240, 493] on div "Vali kontakt või loo uus" at bounding box center [321, 482] width 595 height 22
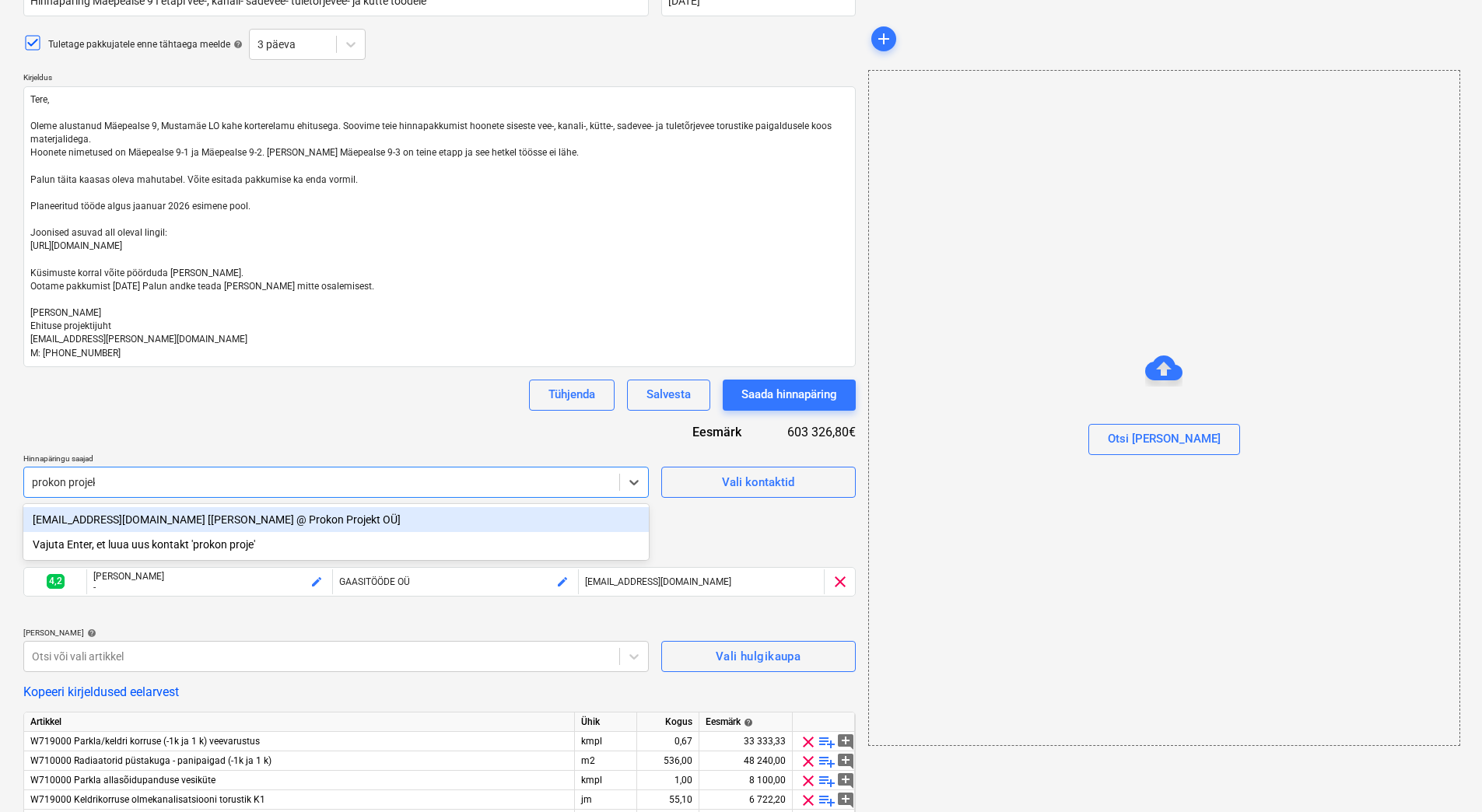
type input "prokon projekt"
click at [218, 515] on div "rivo@prokonprojekt.eu [Rivo Karu @ Prokon Projekt OÜ]" at bounding box center [335, 519] width 626 height 25
type textarea "x"
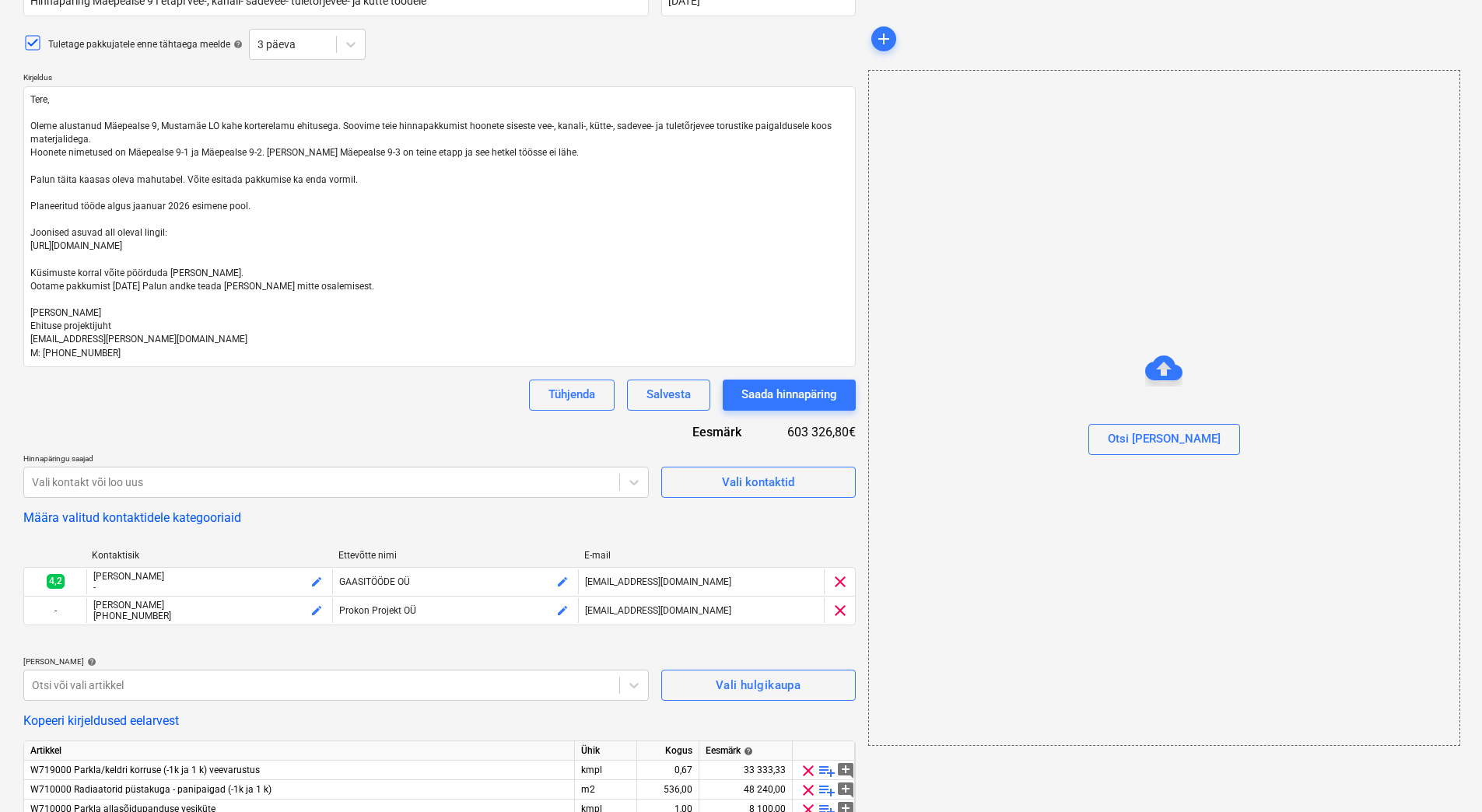
click at [256, 416] on div "Hinnapäringu nimi help Hinnapäring Mäepealse 9 I etapi vee-, kanali- sadevee- t…" at bounding box center [439, 479] width 833 height 1014
click at [186, 476] on div at bounding box center [321, 482] width 580 height 16
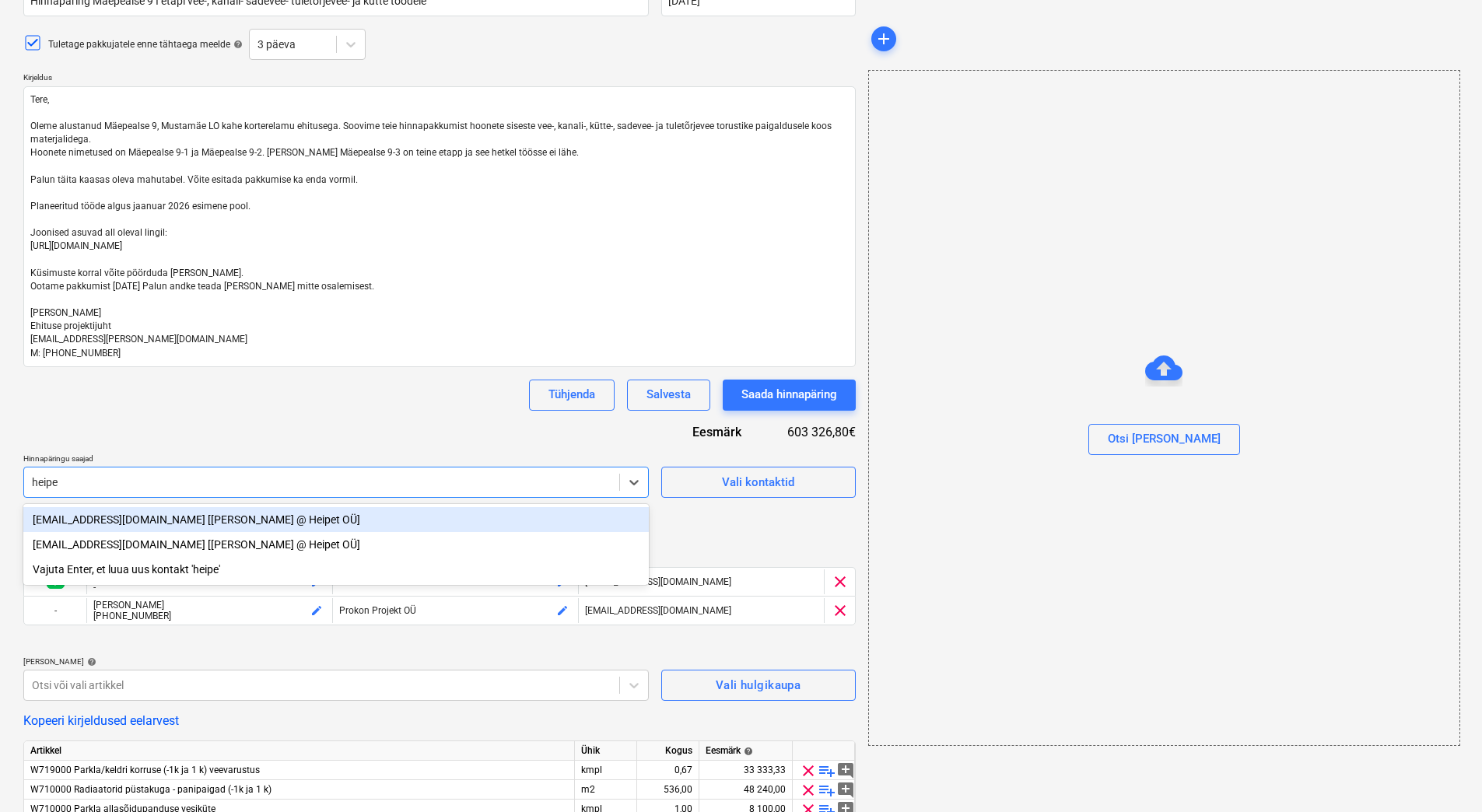
type input "heipet"
click at [154, 519] on div "heiki@heipet.ee [Heiki Ramjalg @ Heipet OÜ]" at bounding box center [335, 519] width 626 height 25
type textarea "x"
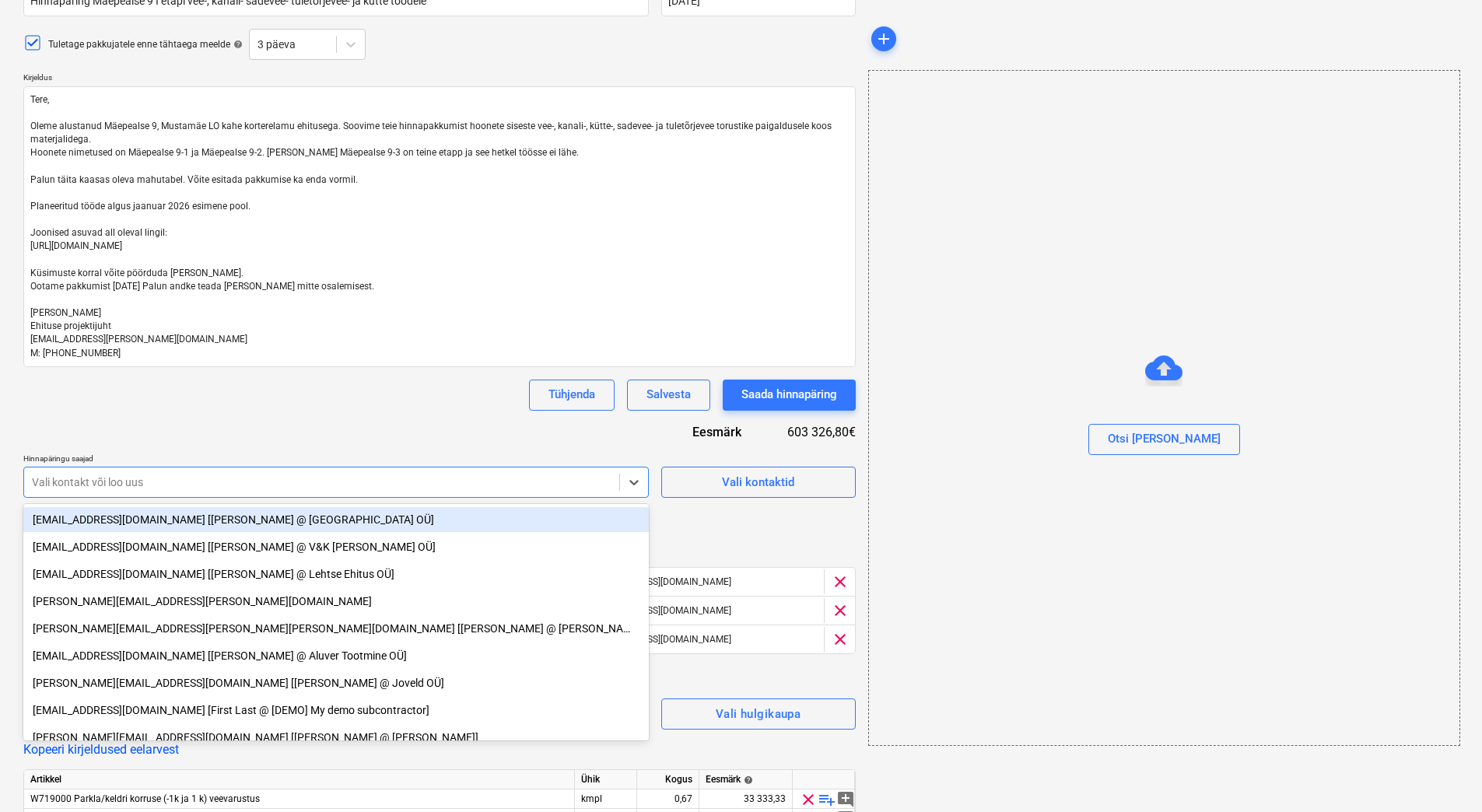
click at [245, 443] on div "Hinnapäringu nimi help Hinnapäring Mäepealse 9 I etapi vee-, kanali- sadevee- t…" at bounding box center [439, 493] width 833 height 1043
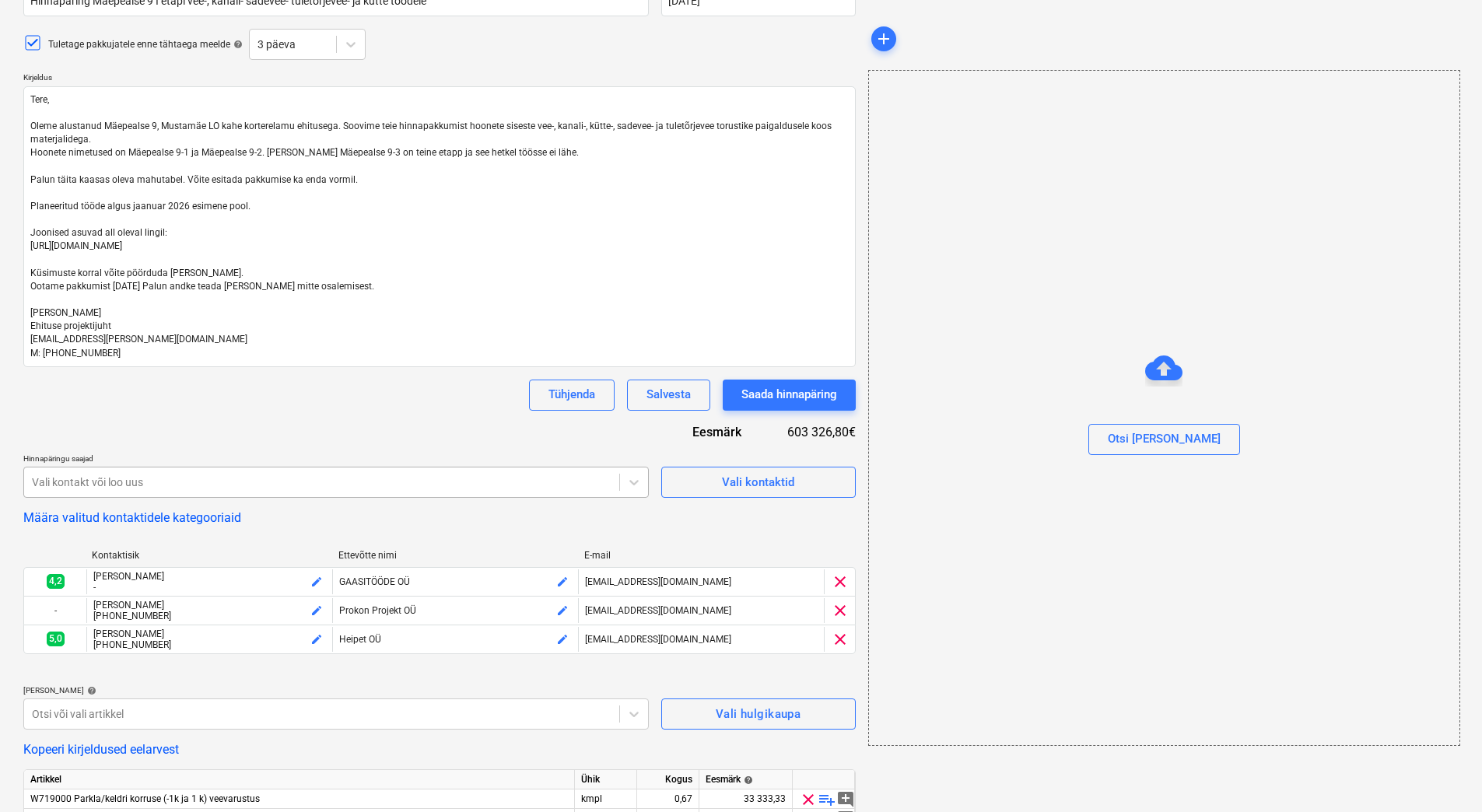
click at [231, 491] on div "Vali kontakt või loo uus" at bounding box center [321, 482] width 595 height 22
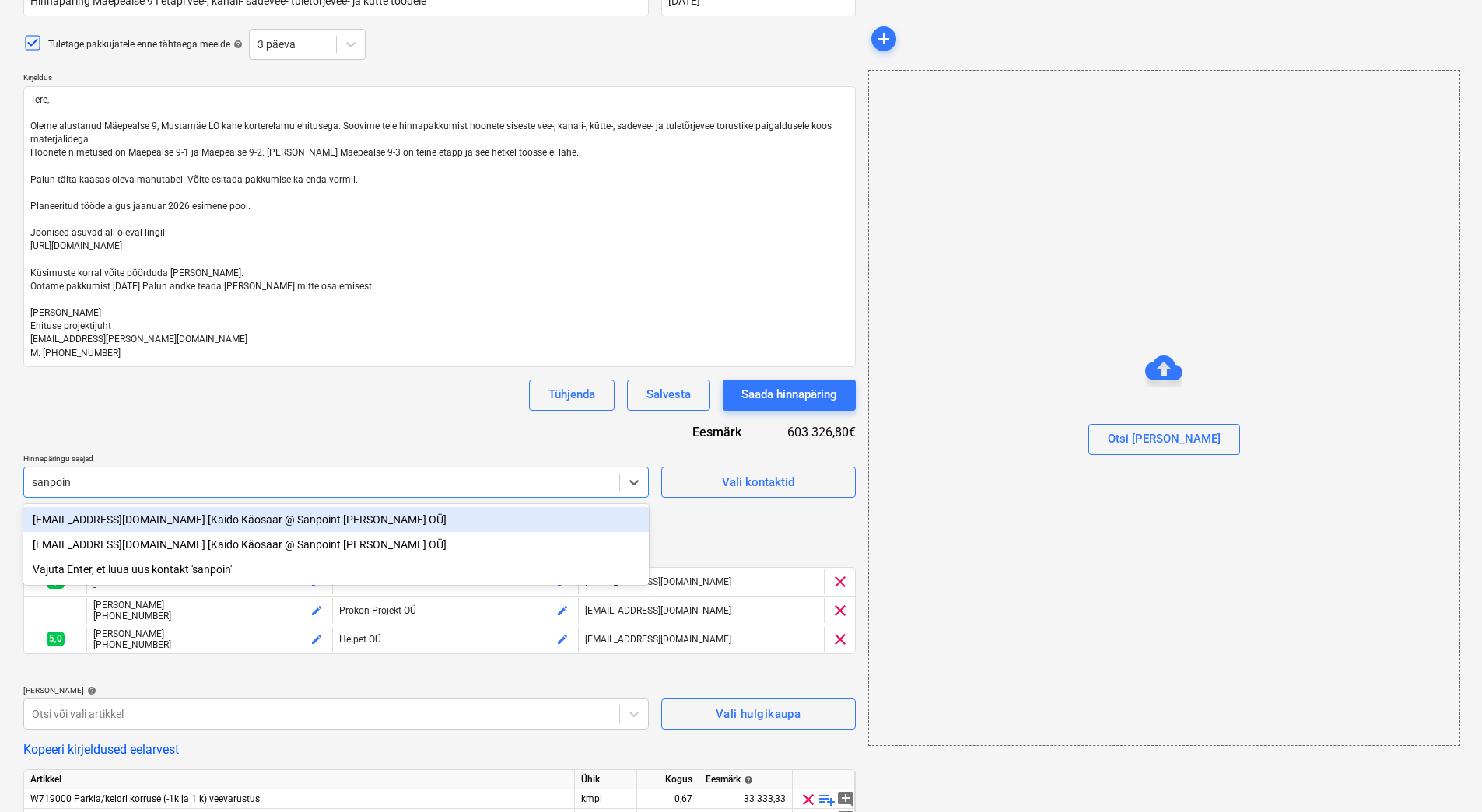
type input "sanpoint"
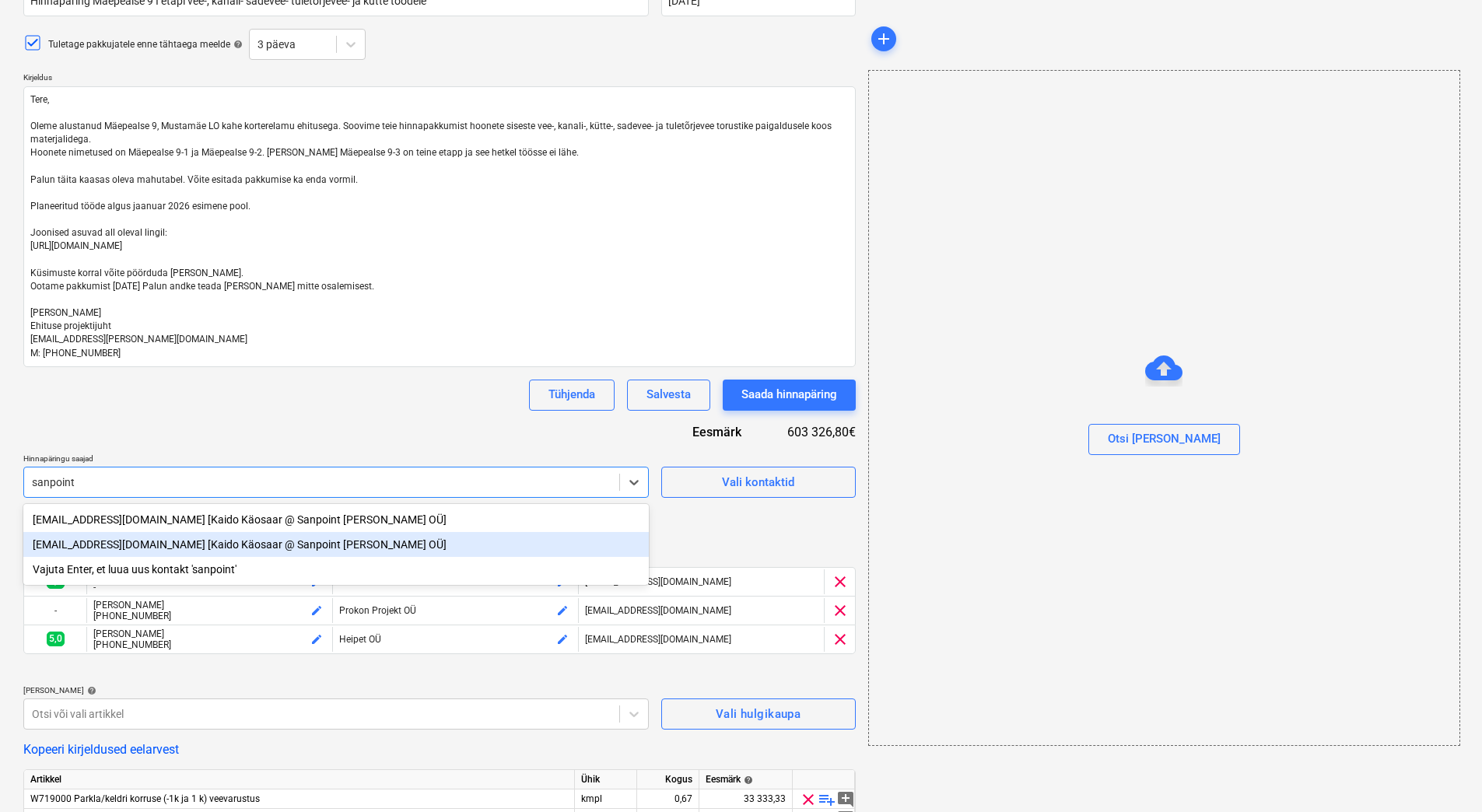
click at [115, 549] on div "kaido@kestev.ee [Kaido Käosaar @ Sanpoint Grupp OÜ]" at bounding box center [335, 544] width 626 height 25
type textarea "x"
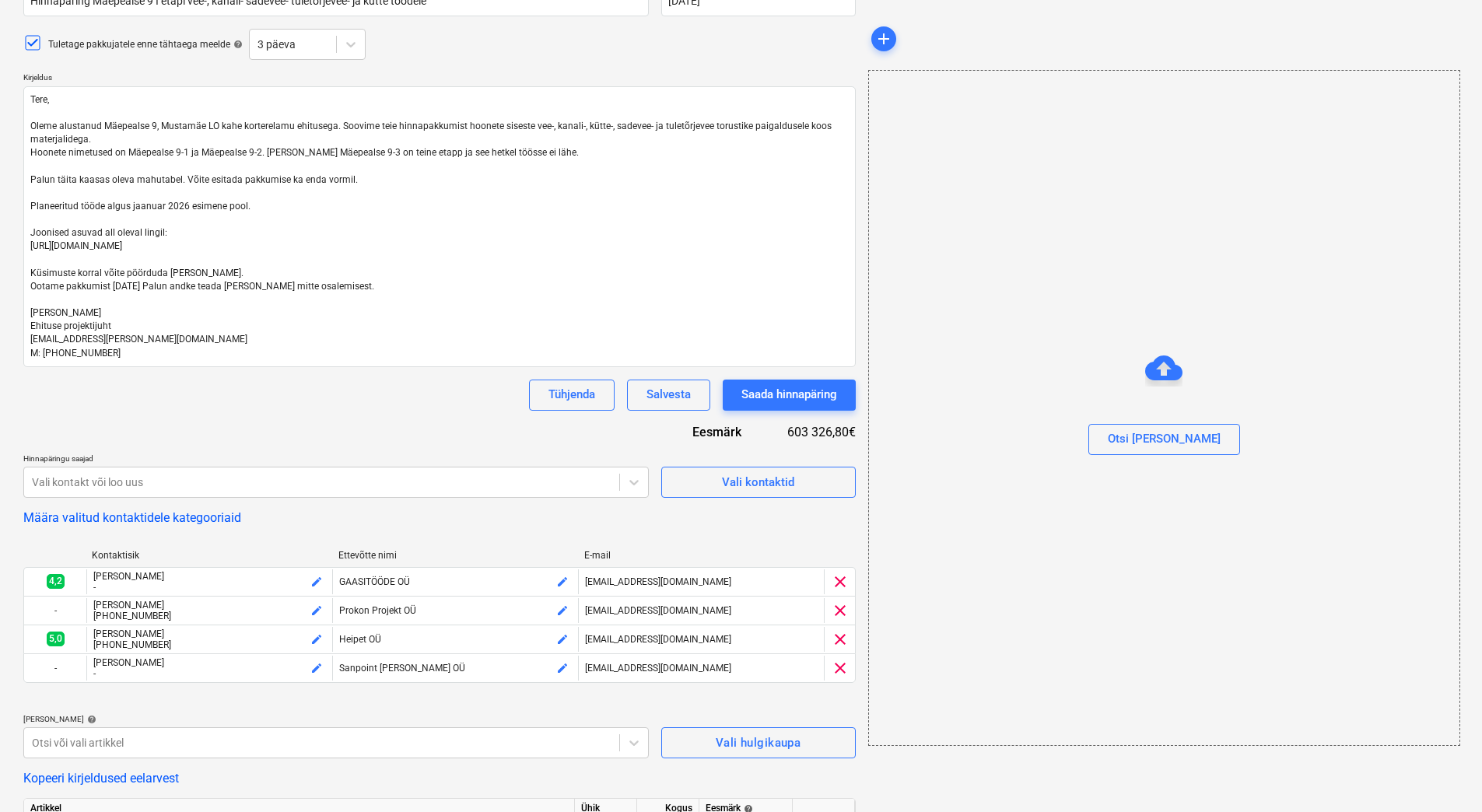
click at [209, 438] on div "Hinnapäringu nimi help Hinnapäring Mäepealse 9 I etapi vee-, kanali- sadevee- t…" at bounding box center [439, 507] width 833 height 1071
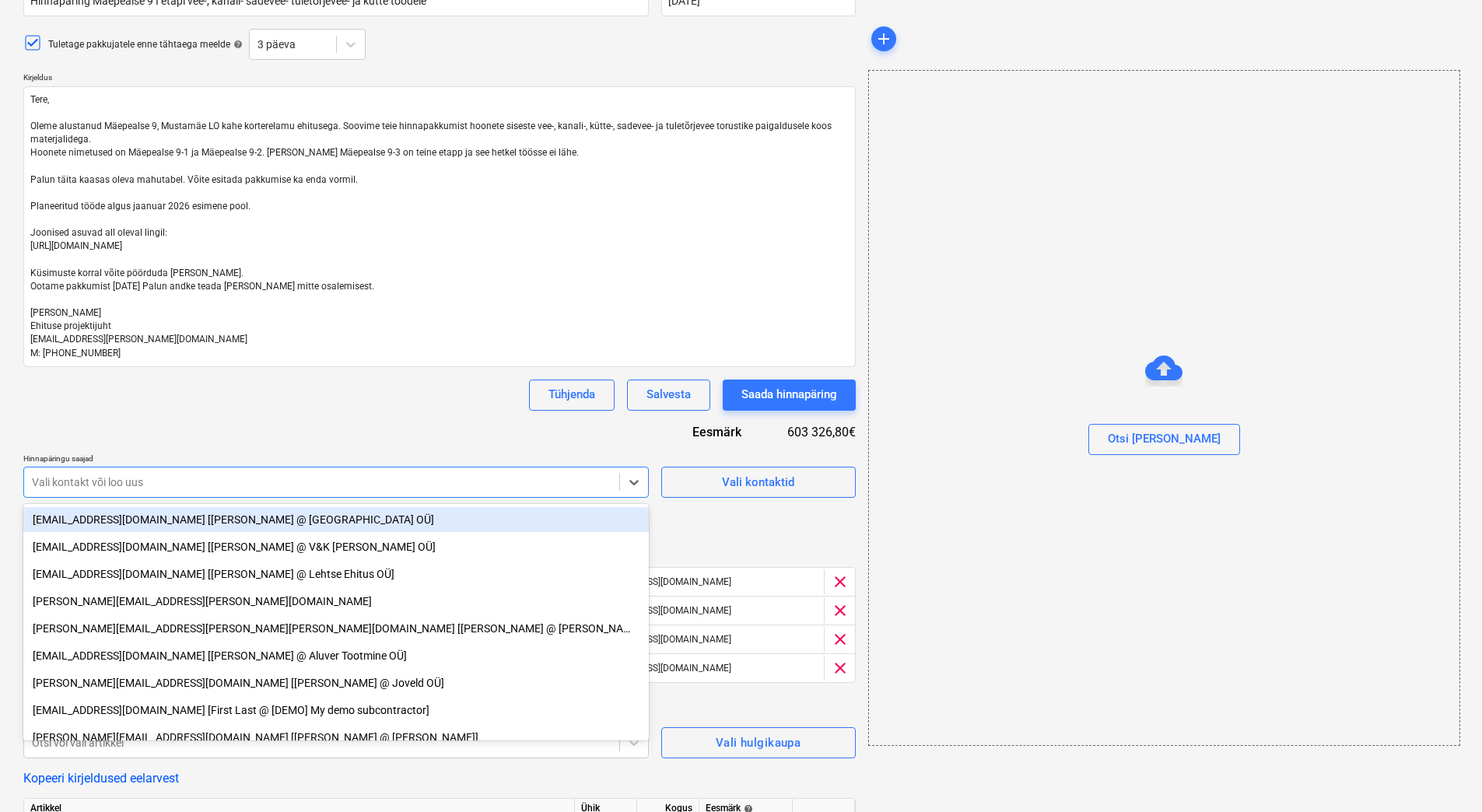
click at [147, 477] on div at bounding box center [321, 482] width 580 height 16
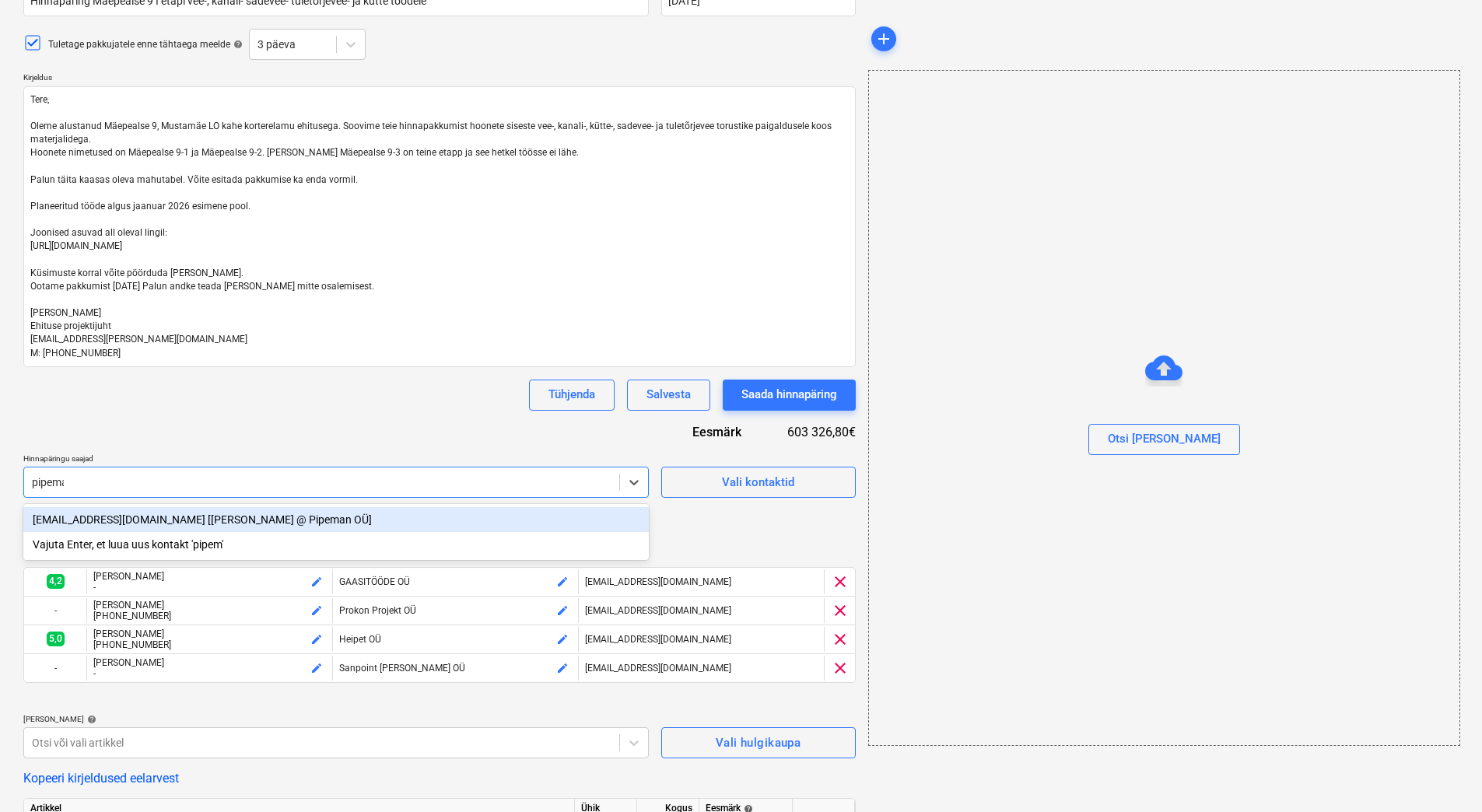
type input "pipeman"
click at [115, 514] on div "info@pipeman.ee [Silvar Kirt @ Pipeman OÜ]" at bounding box center [335, 519] width 626 height 25
type textarea "x"
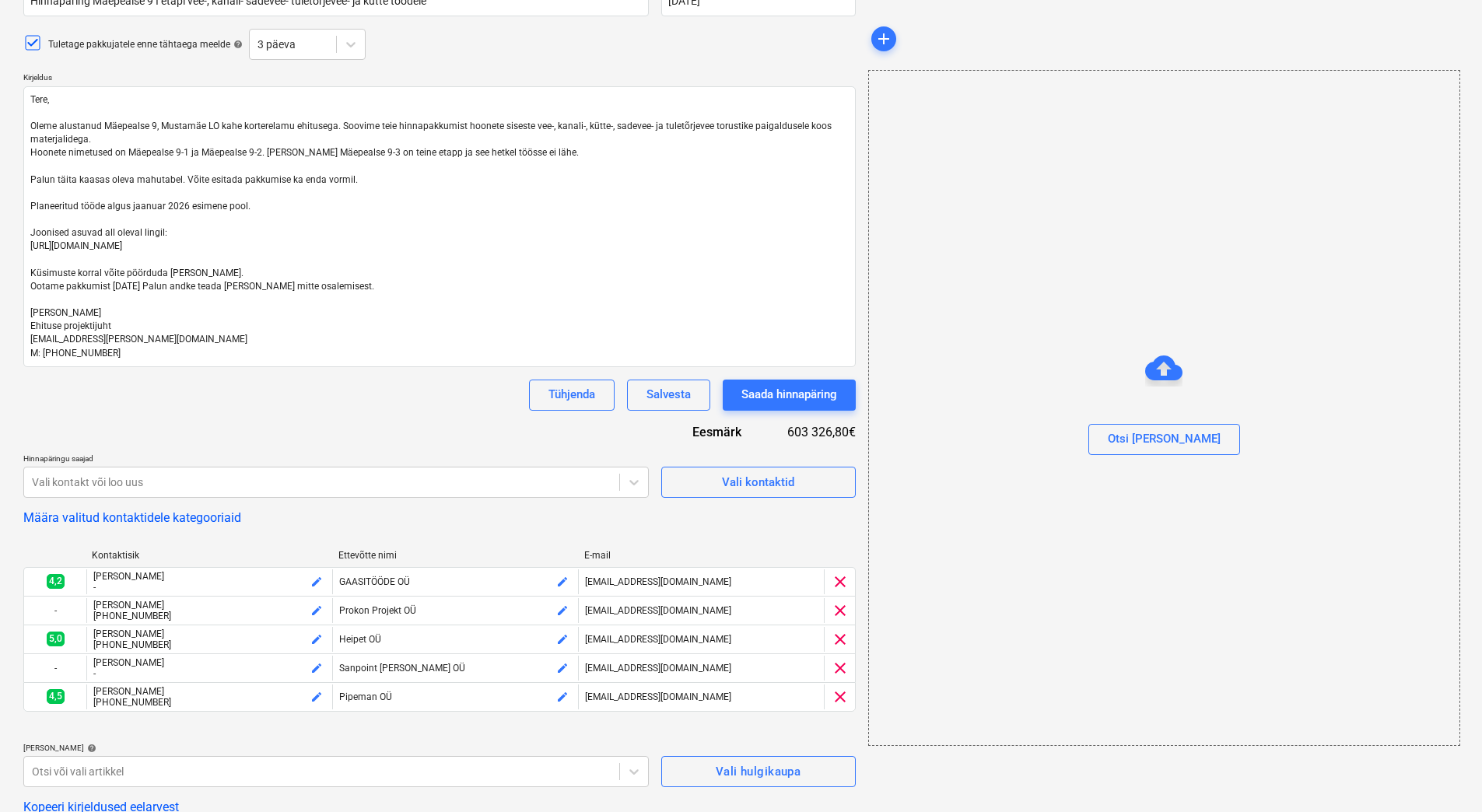
click at [207, 445] on div "Hinnapäringu nimi help Hinnapäring Mäepealse 9 I etapi vee-, kanali- sadevee- t…" at bounding box center [439, 522] width 833 height 1100
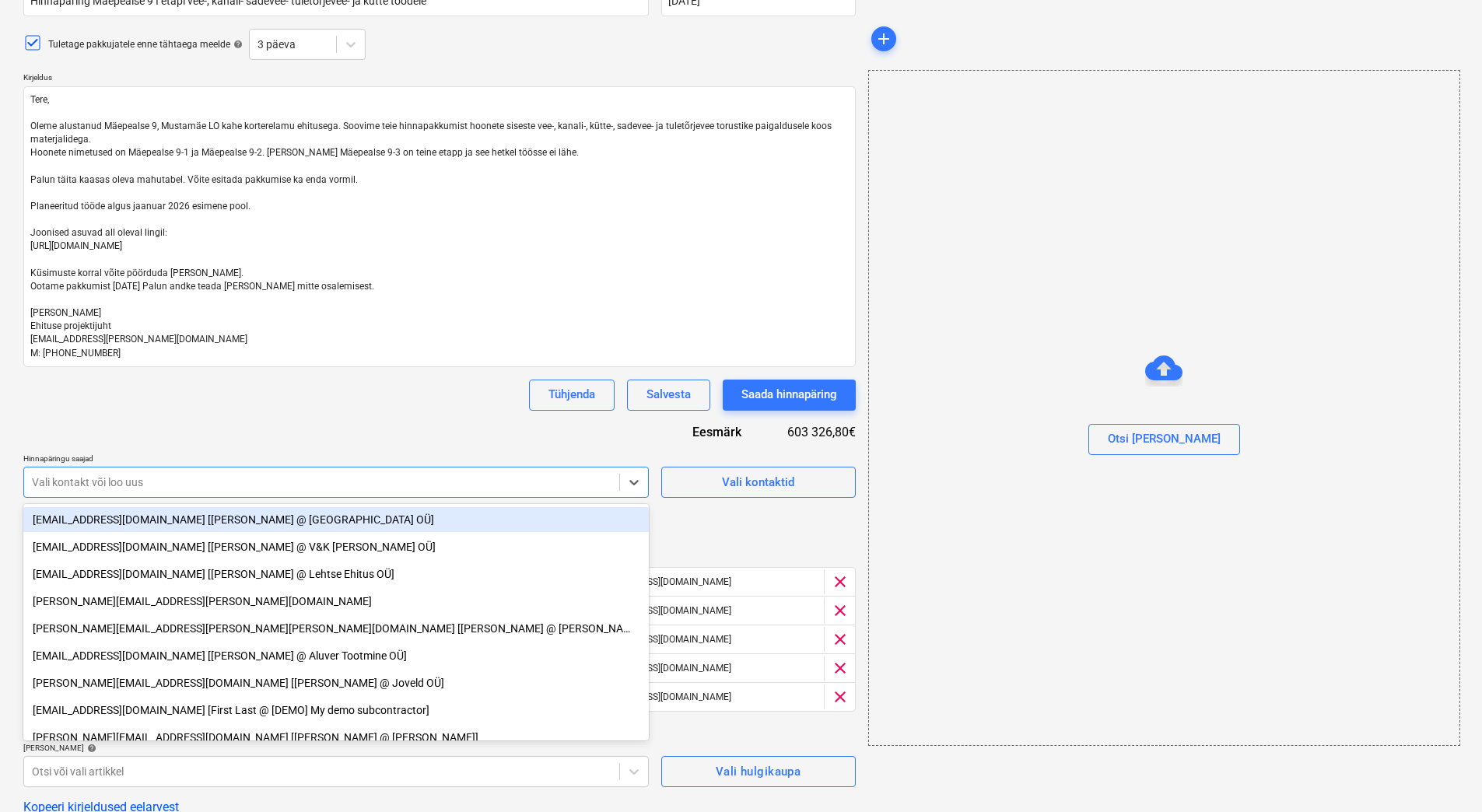
click at [106, 474] on div at bounding box center [321, 482] width 580 height 16
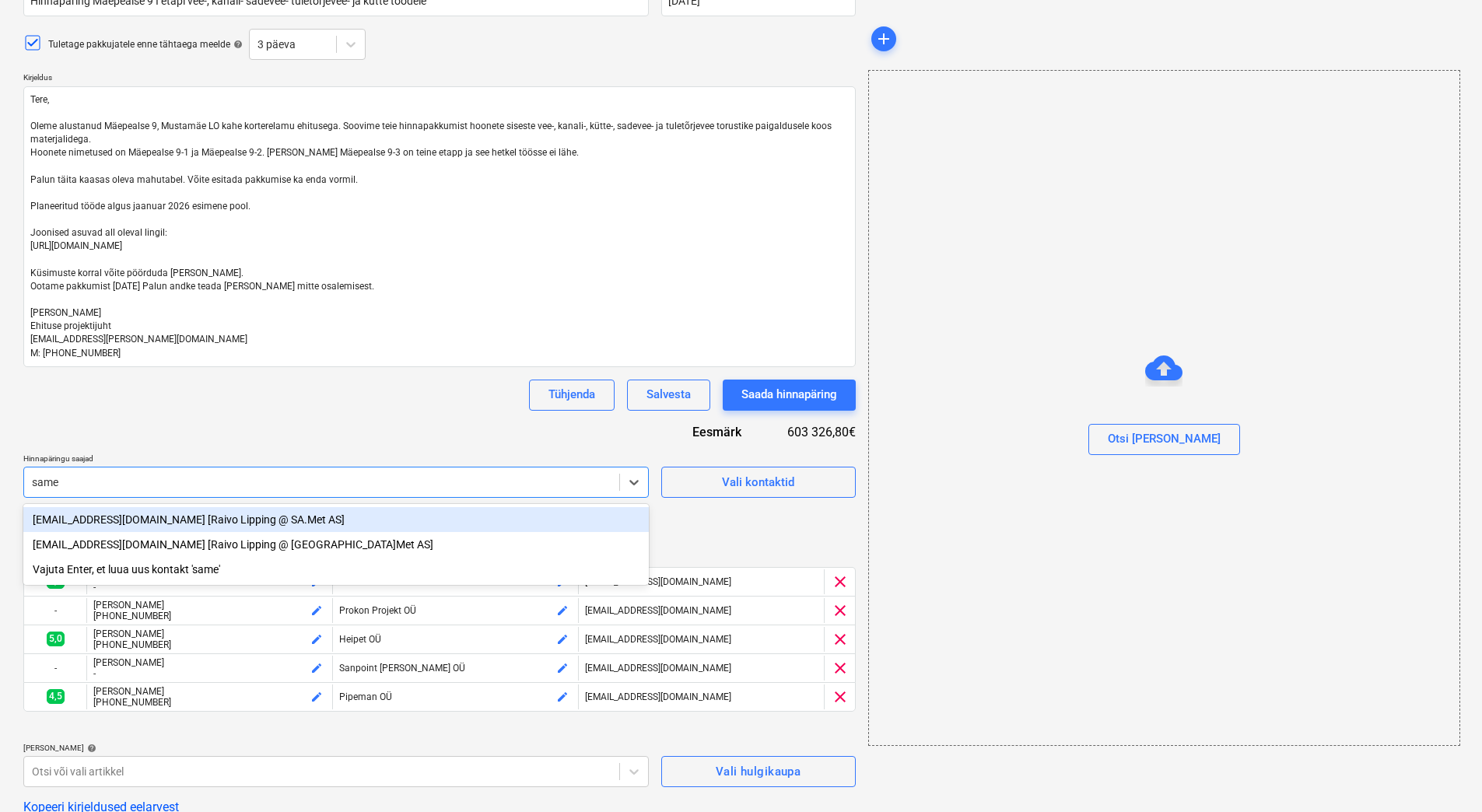
type input "samet"
click at [116, 518] on div "raivo@samet.ee [Raivo Lipping @ SA.Met AS]" at bounding box center [335, 519] width 626 height 25
type textarea "x"
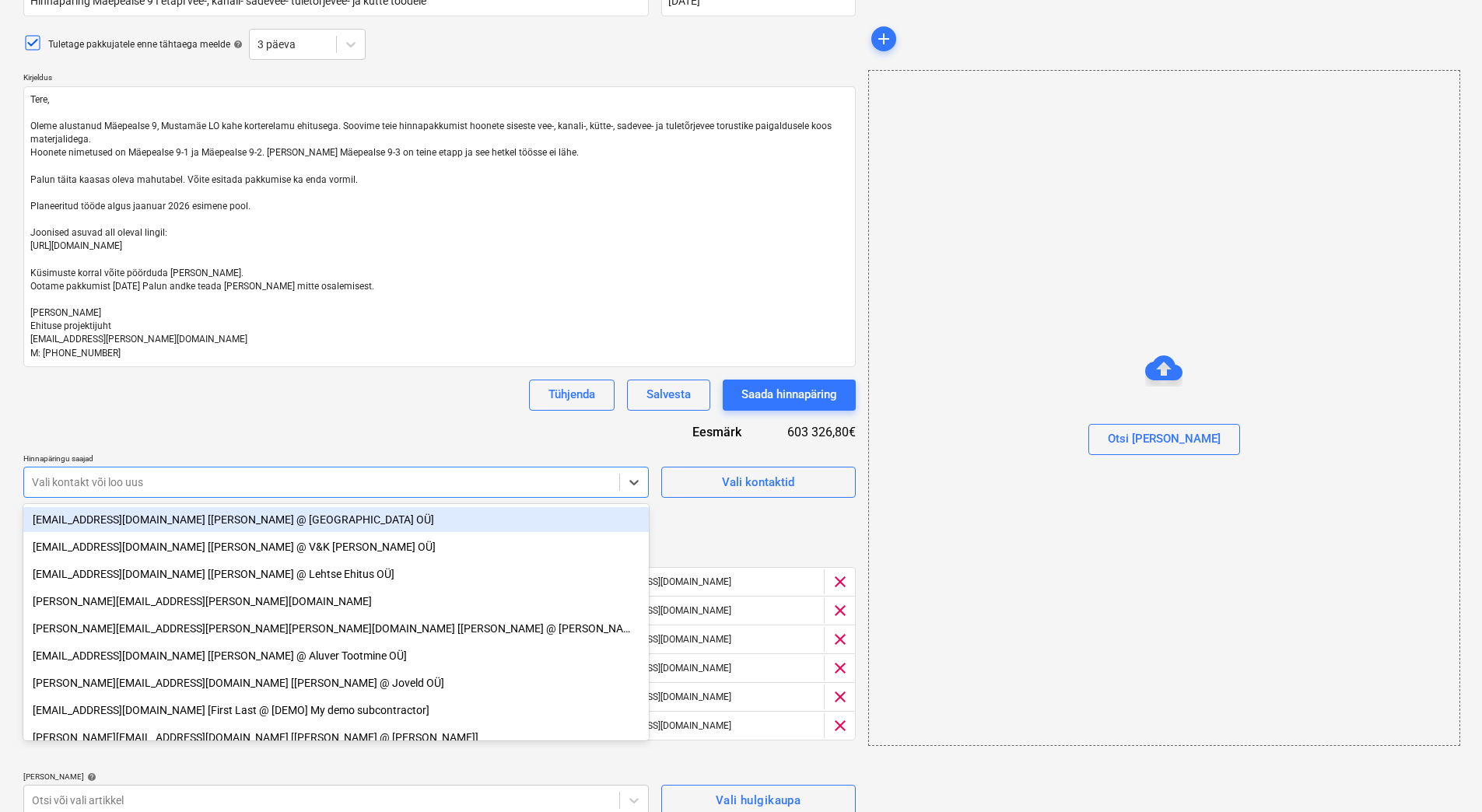
type textarea "x"
click at [174, 428] on div "Hinnapäringu nimi help Hinnapäring Mäepealse 9 I etapi vee-, kanali- sadevee- t…" at bounding box center [439, 536] width 833 height 1129
click at [132, 481] on div at bounding box center [321, 482] width 580 height 16
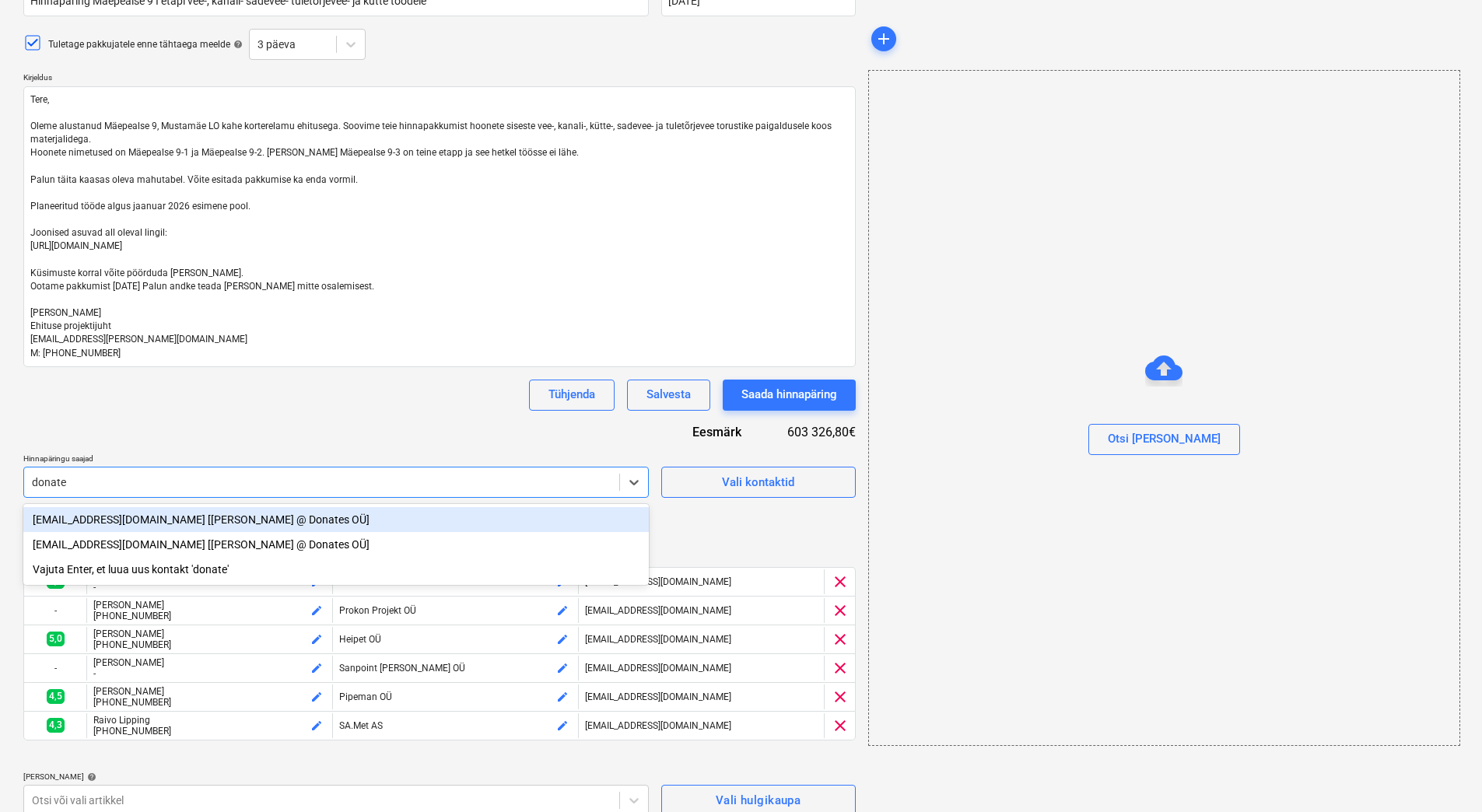
type input "donates"
click at [93, 522] on div "info@donates.ee [Sergei Anissimov @ Donates OÜ]" at bounding box center [335, 519] width 626 height 25
type textarea "x"
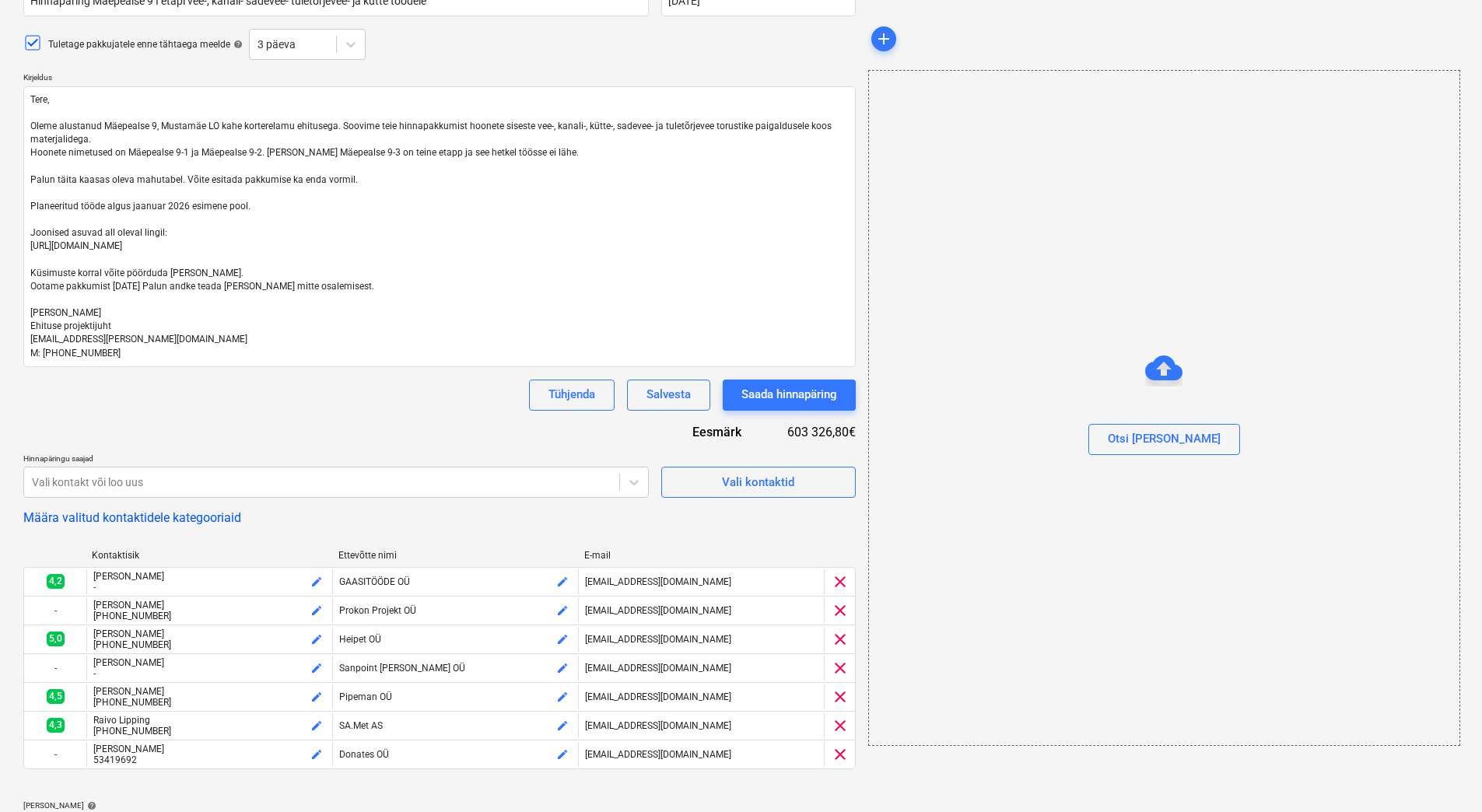
click at [173, 436] on div "Hinnapäringu nimi help Hinnapäring Mäepealse 9 I etapi vee-, kanali- sadevee- t…" at bounding box center [439, 550] width 833 height 1158
click at [151, 479] on div at bounding box center [321, 482] width 580 height 16
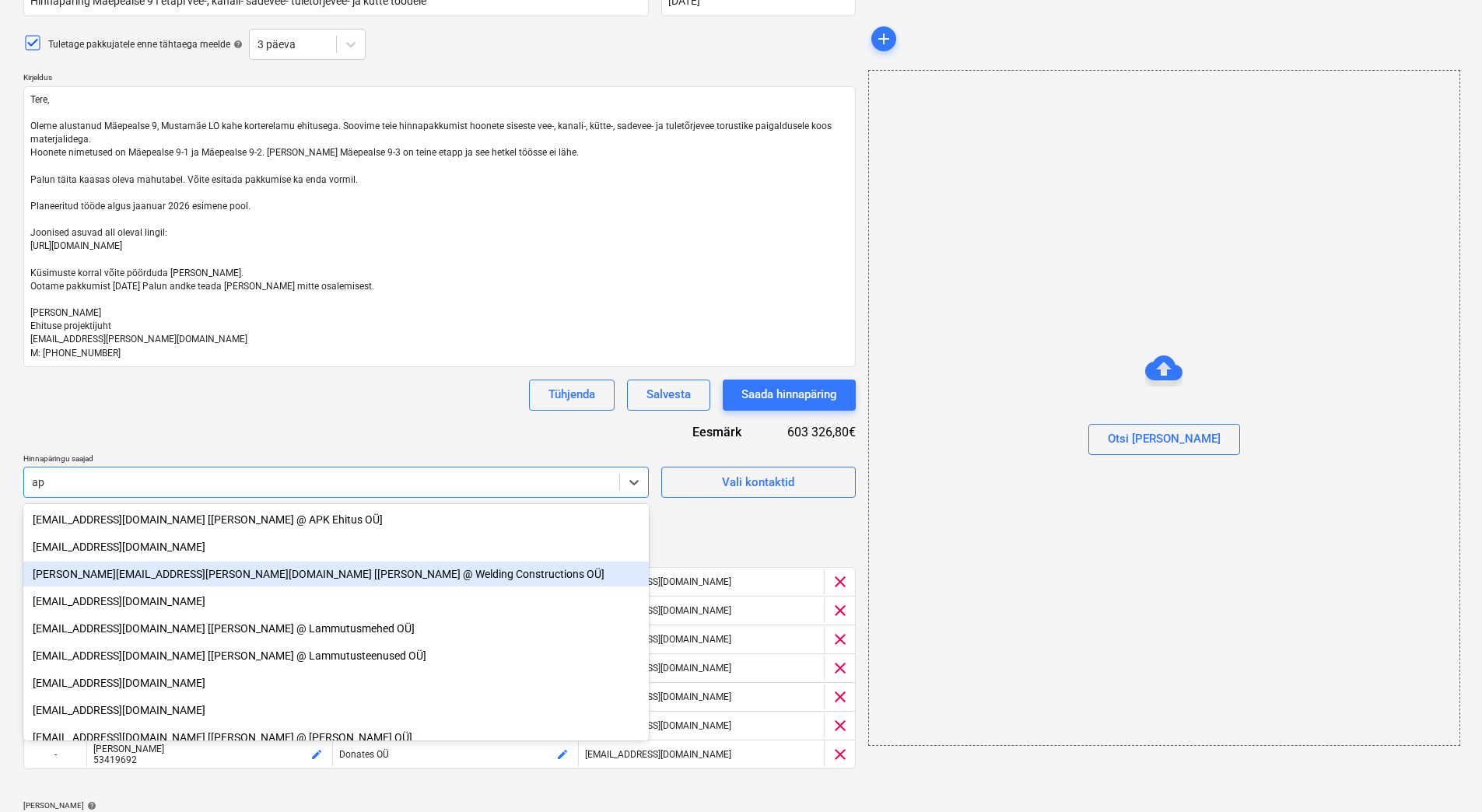
type input "apk"
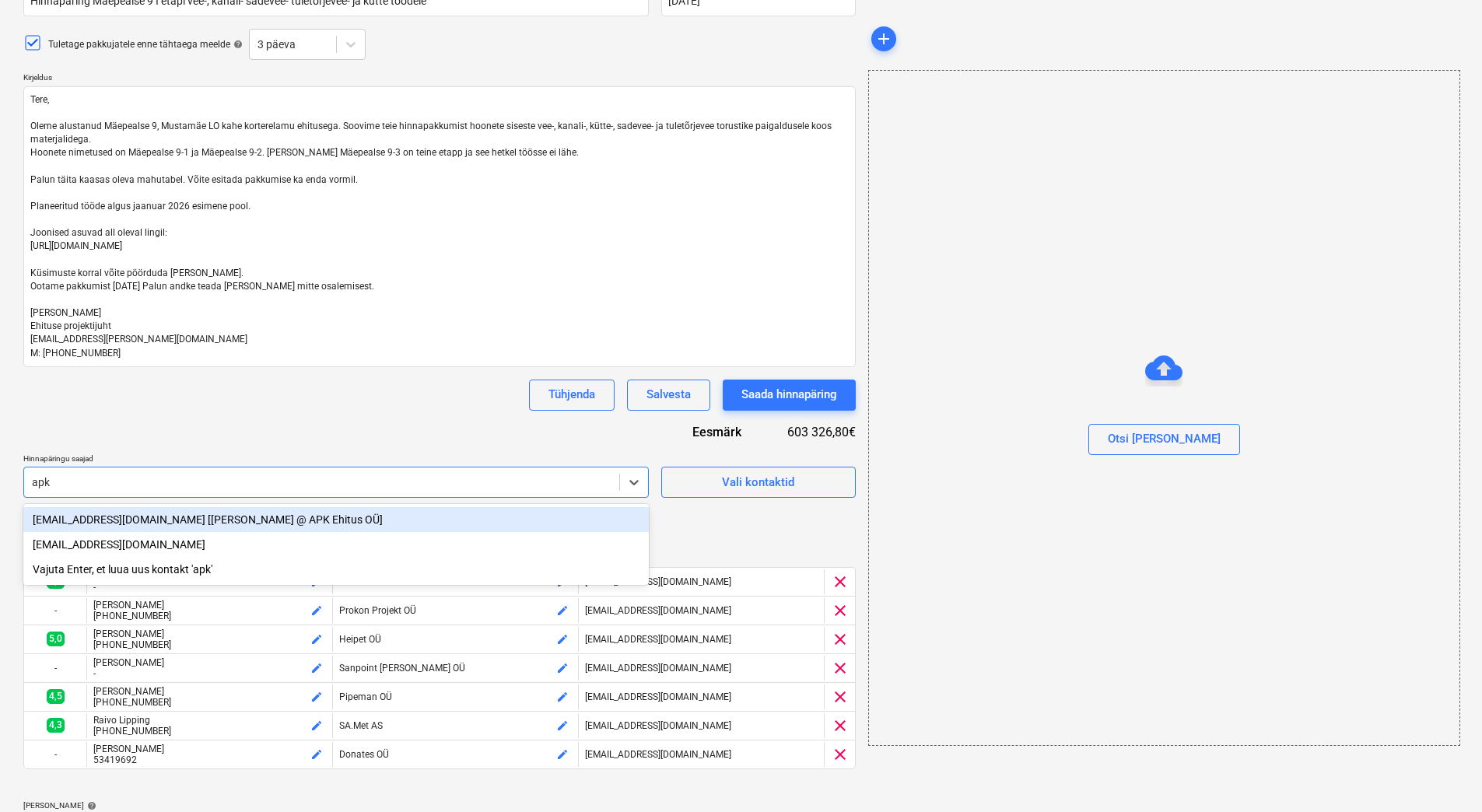
drag, startPoint x: 122, startPoint y: 523, endPoint x: 221, endPoint y: 427, distance: 137.9
click at [122, 523] on div "info@apkehitus.ee [Aleksei Smoljanitski @ APK Ehitus OÜ]" at bounding box center [335, 519] width 626 height 25
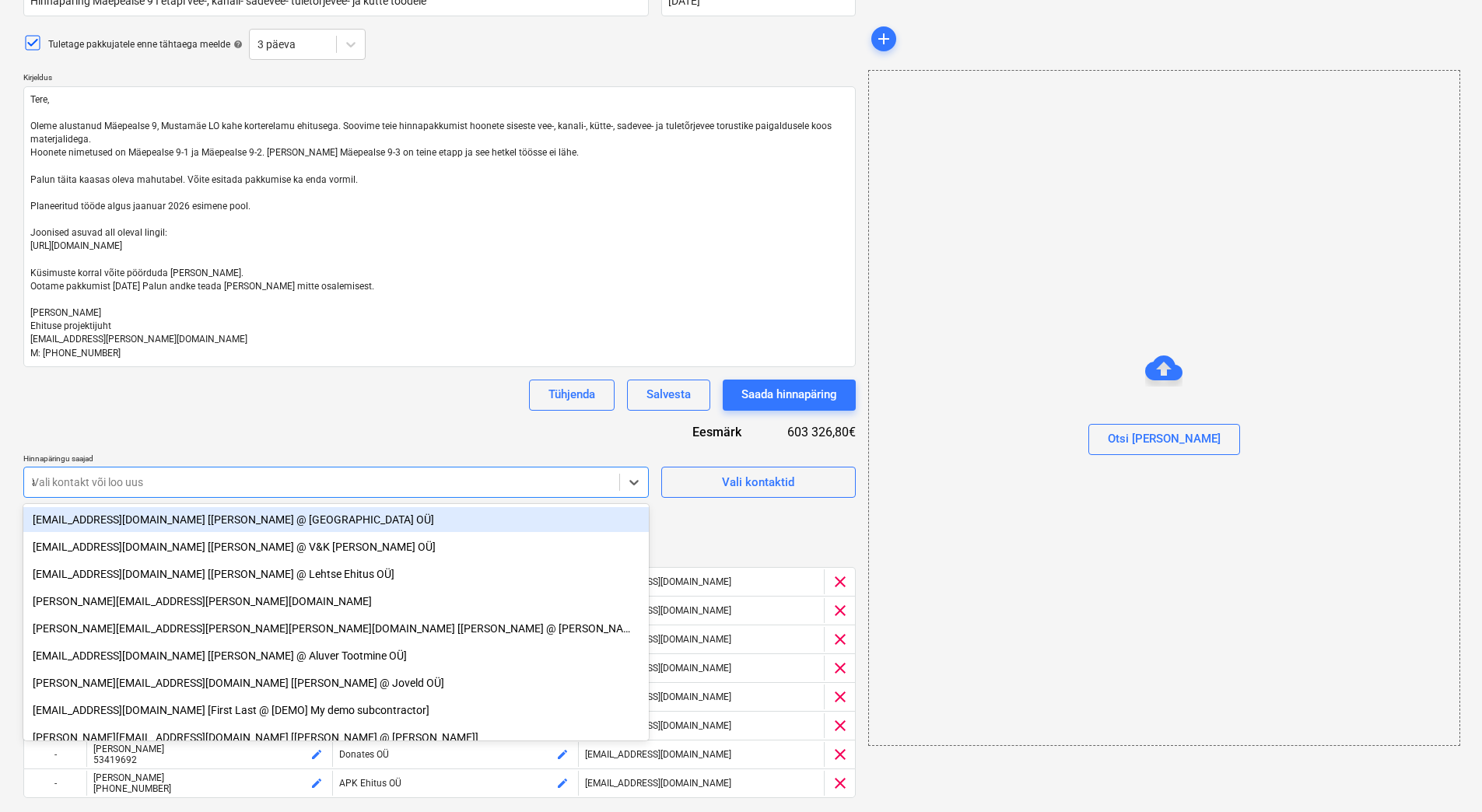
type textarea "x"
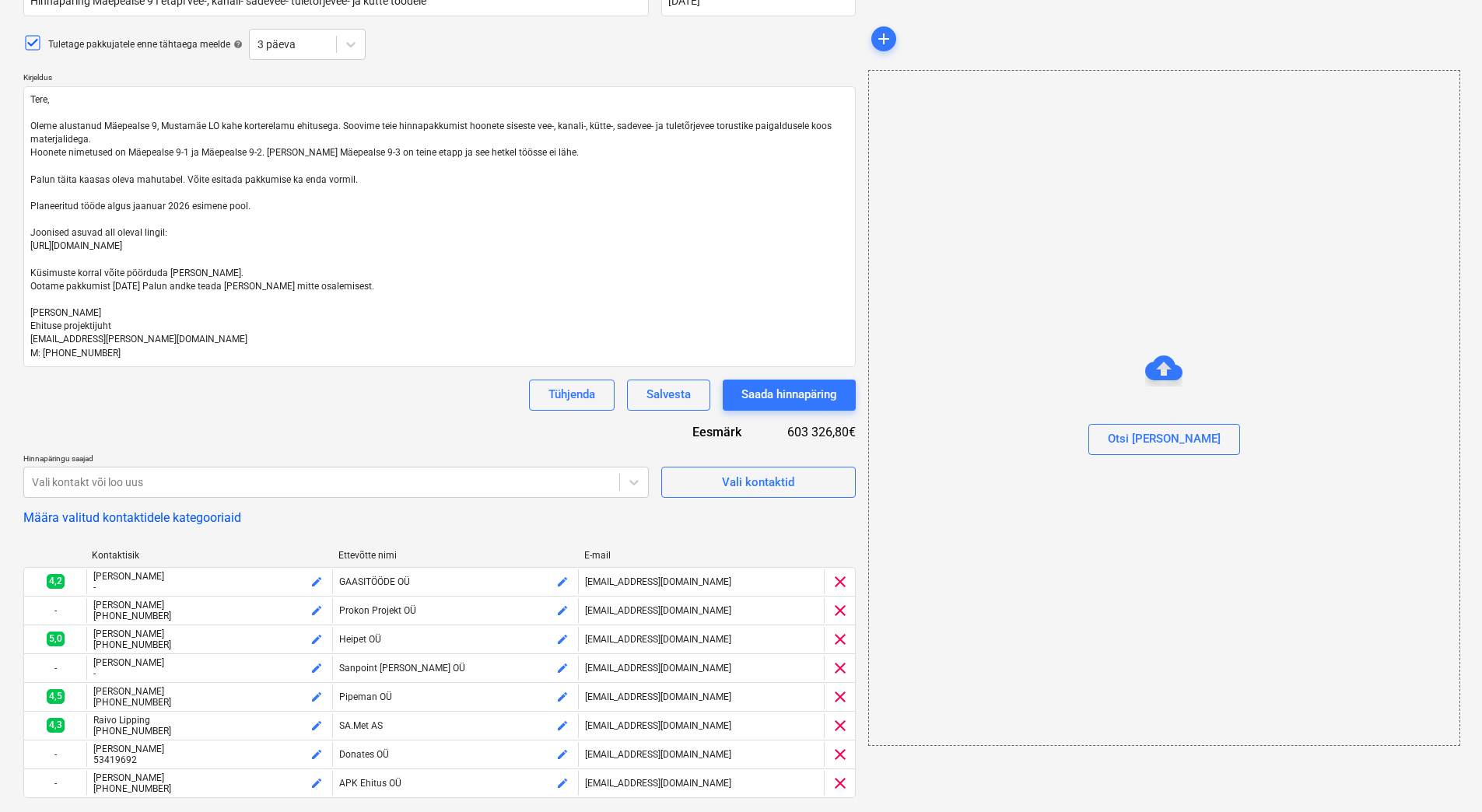
click at [223, 425] on div "Hinnapäringu nimi help Hinnapäring Mäepealse 9 I etapi vee-, kanali- sadevee- t…" at bounding box center [439, 565] width 833 height 1186
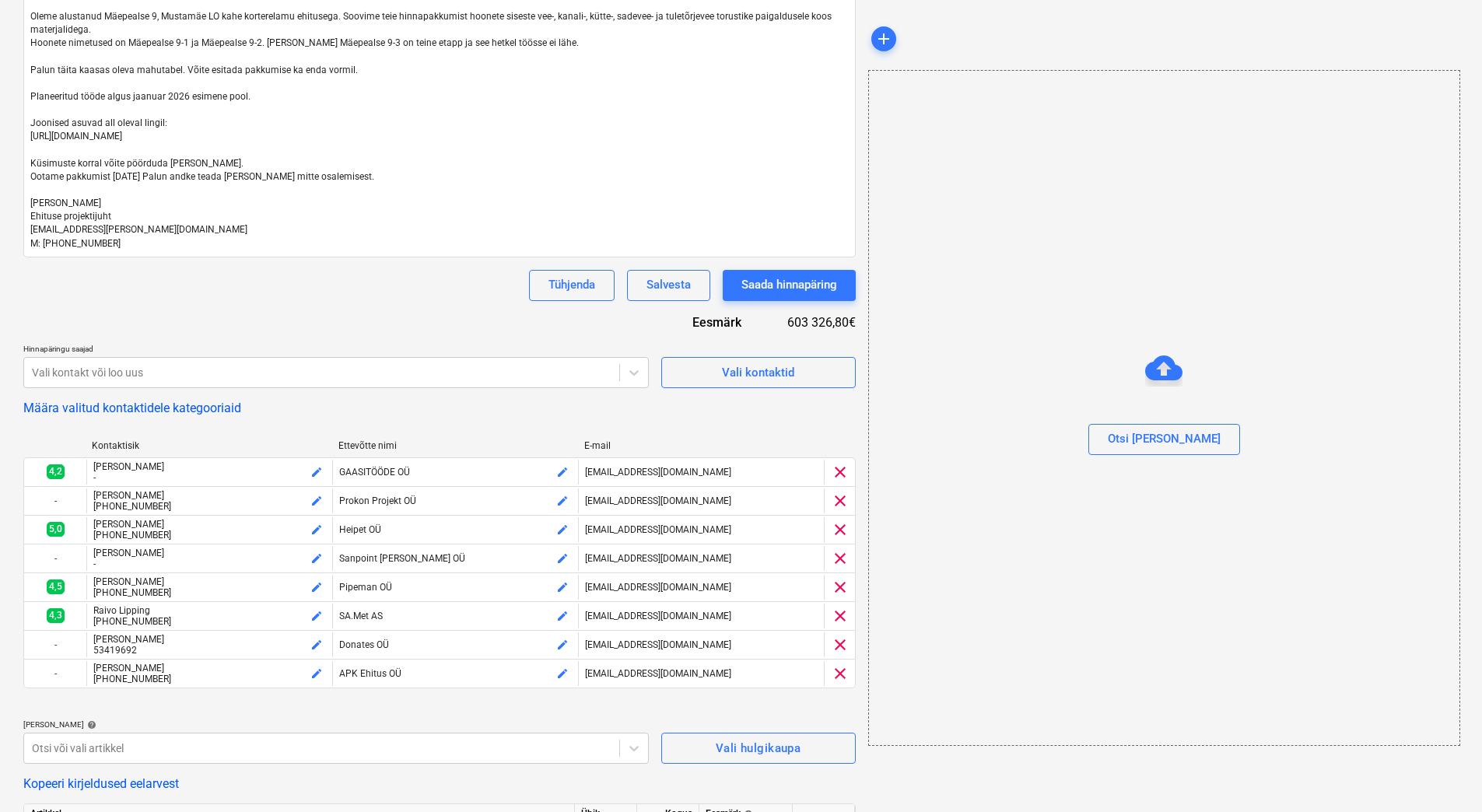
scroll to position [389, 0]
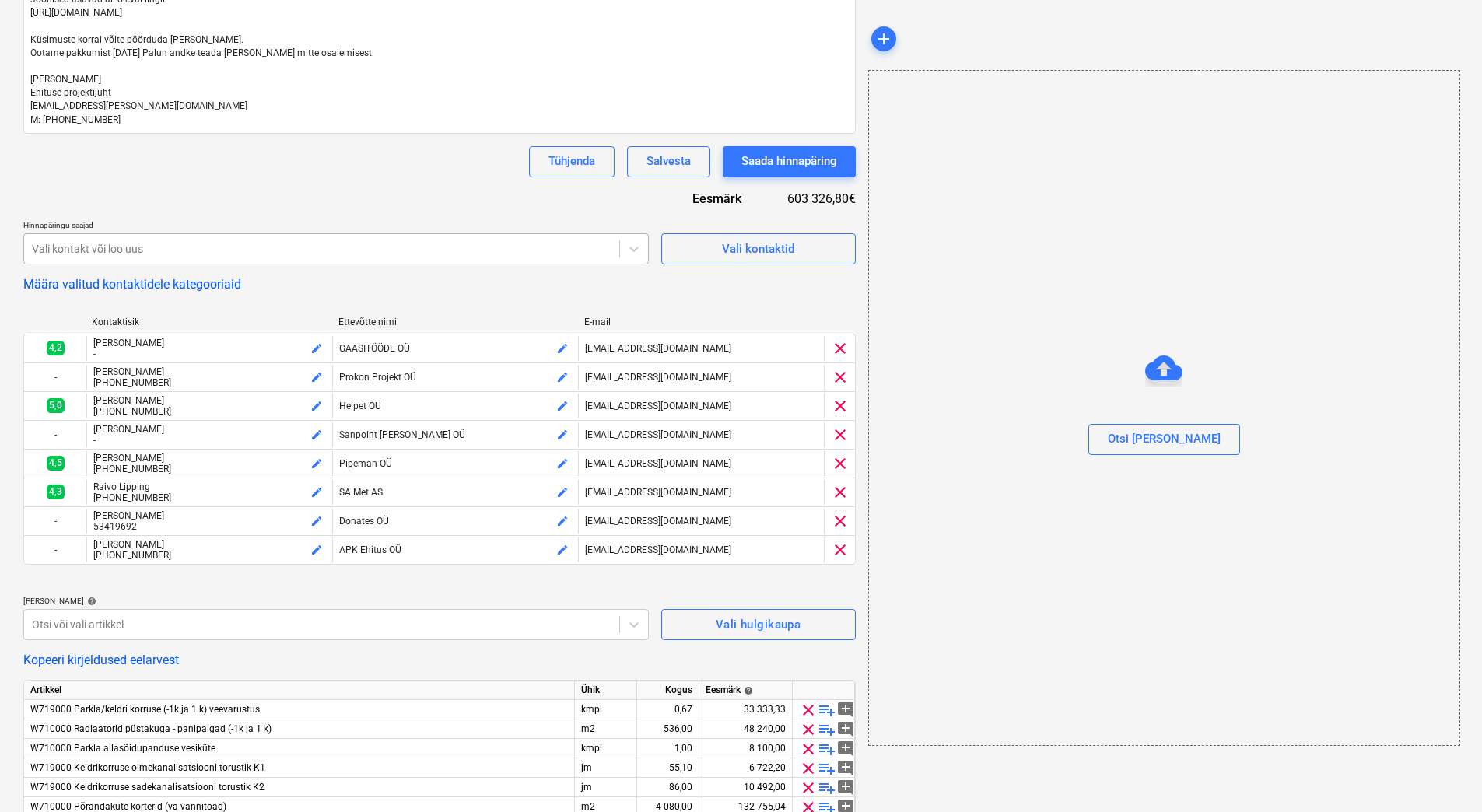
click at [179, 244] on div at bounding box center [321, 248] width 580 height 16
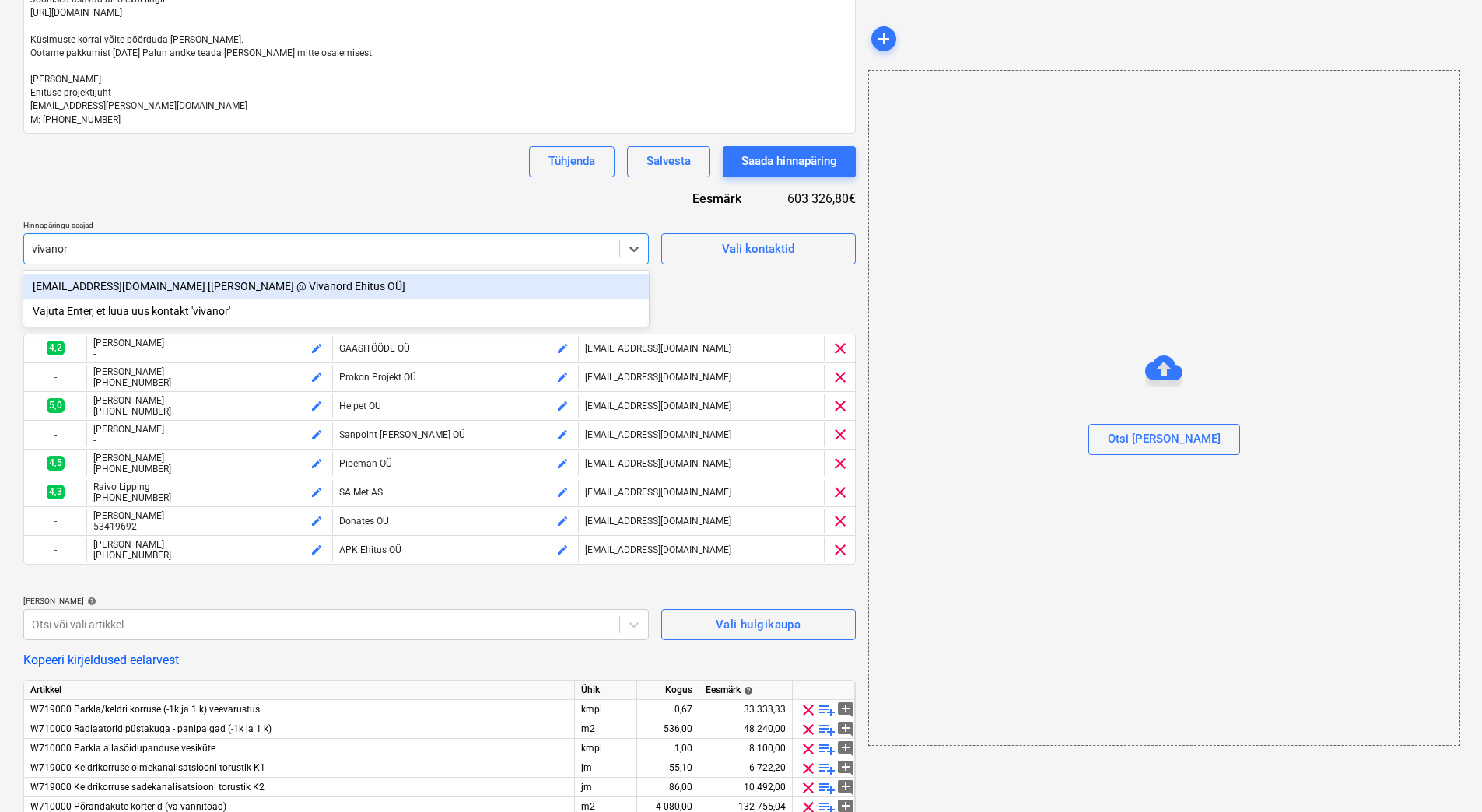
type input "vivano"
click at [147, 284] on div "riivo@nordcomproject.ee [Riivo Reim @ Vivanord Ehitus OÜ]" at bounding box center [335, 286] width 626 height 25
type textarea "x"
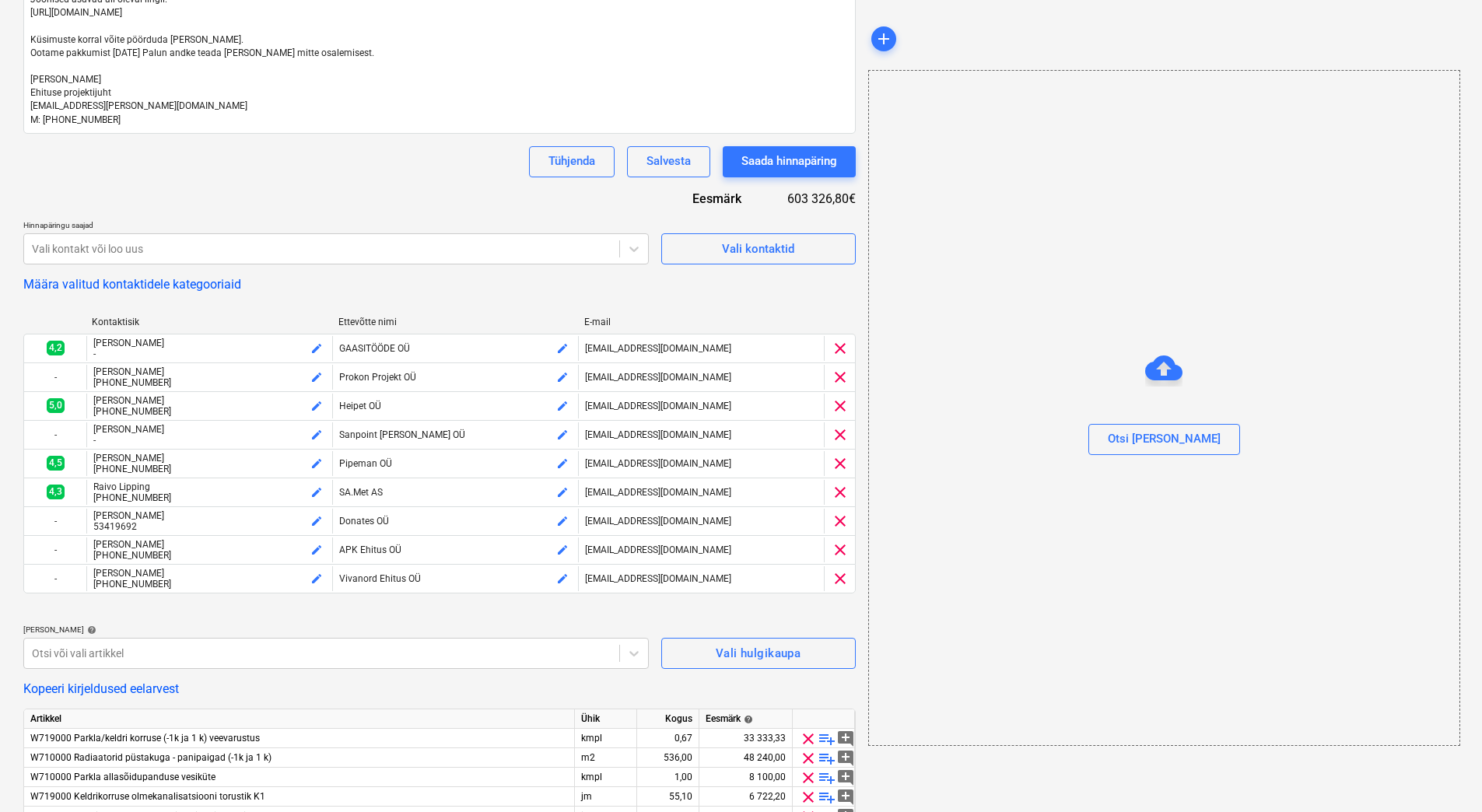
click at [206, 194] on div "Hinnapäringu nimi help Hinnapäring Mäepealse 9 I etapi vee-, kanali- sadevee- t…" at bounding box center [439, 347] width 833 height 1216
click at [297, 214] on div "Hinnapäringu nimi help Hinnapäring Mäepealse 9 I etapi vee-, kanali- sadevee- t…" at bounding box center [439, 347] width 833 height 1216
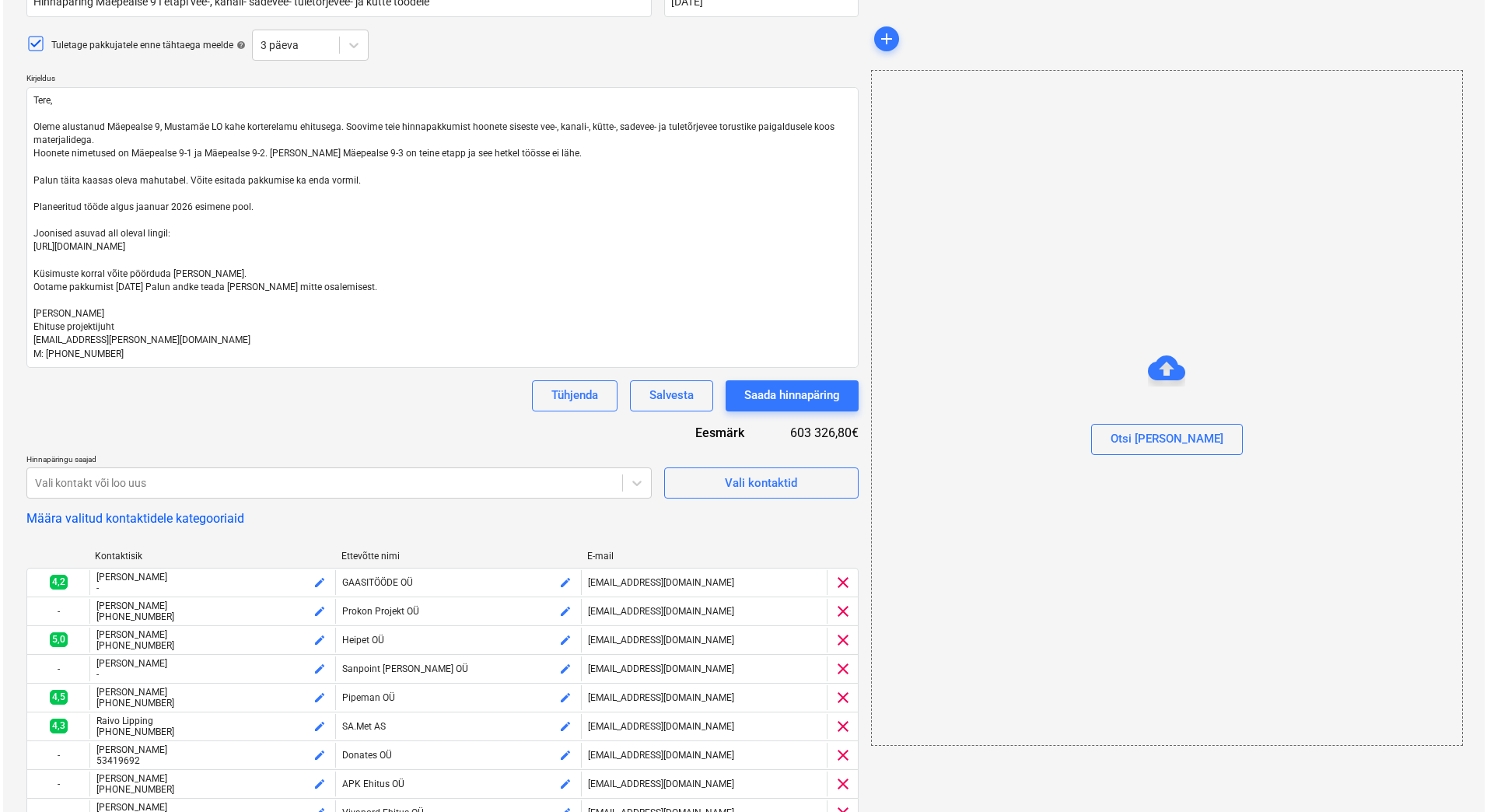
scroll to position [77, 0]
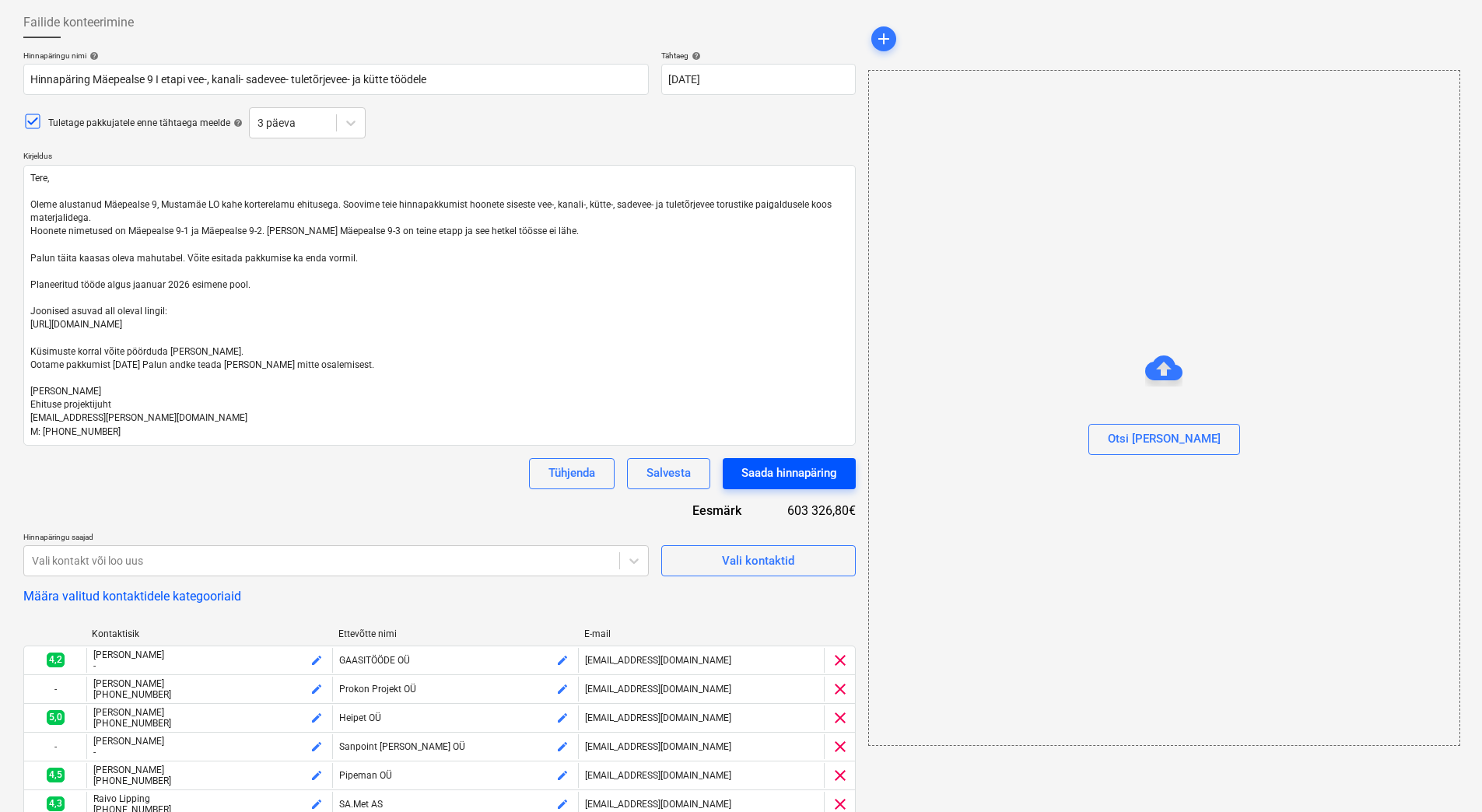
click at [765, 471] on div "Saada hinnapäring" at bounding box center [789, 472] width 95 height 20
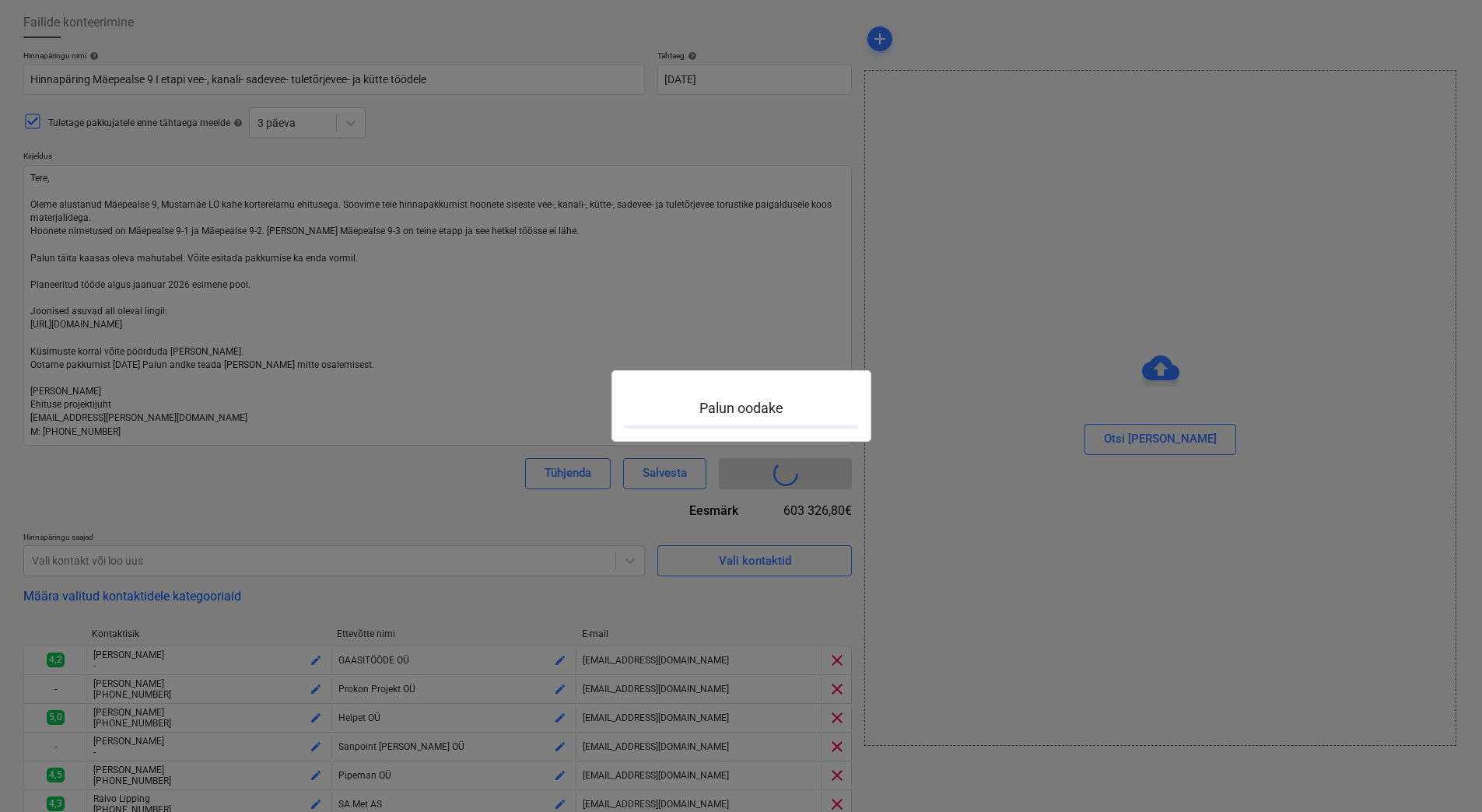
type textarea "x"
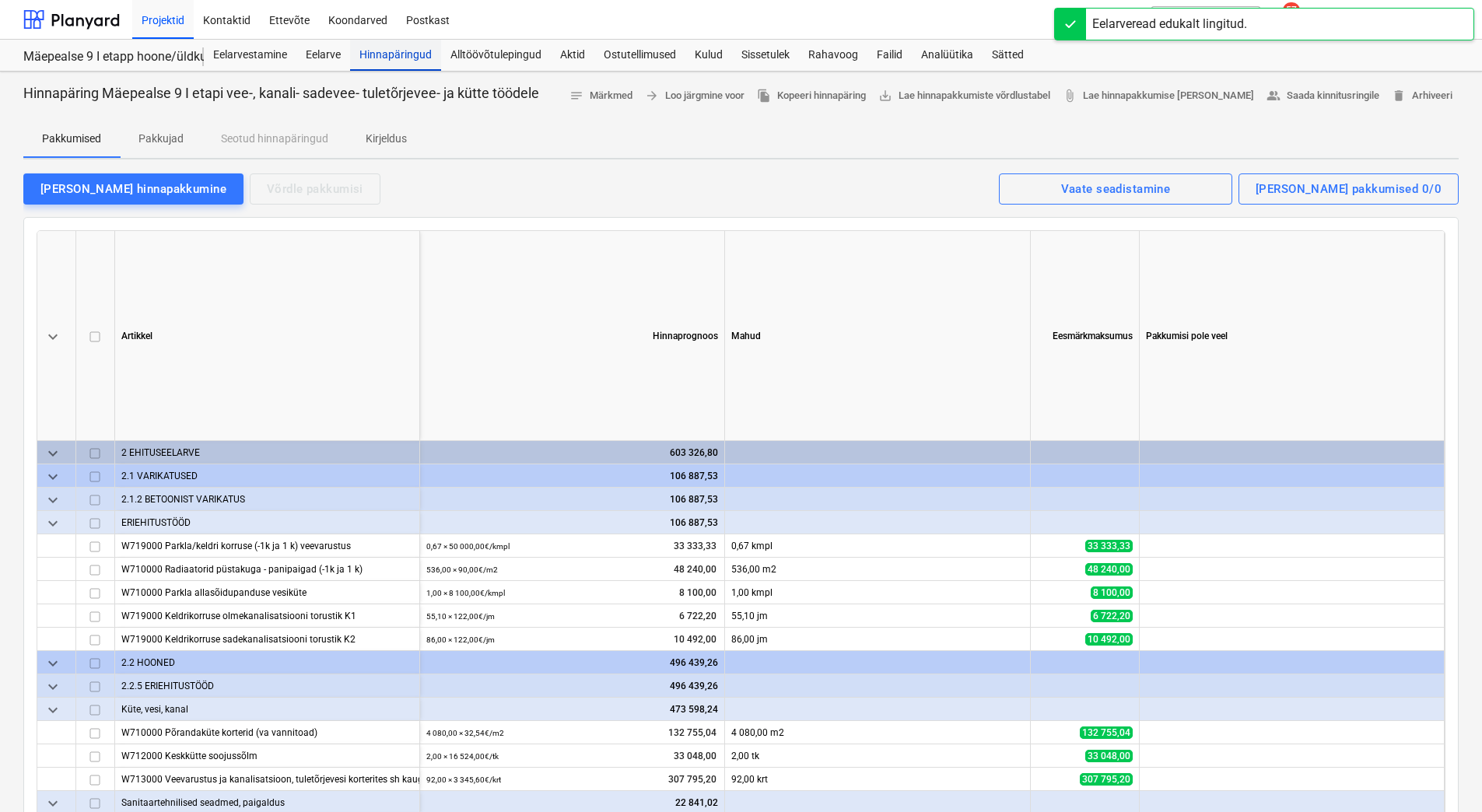
click at [409, 53] on div "Hinnapäringud" at bounding box center [395, 55] width 91 height 31
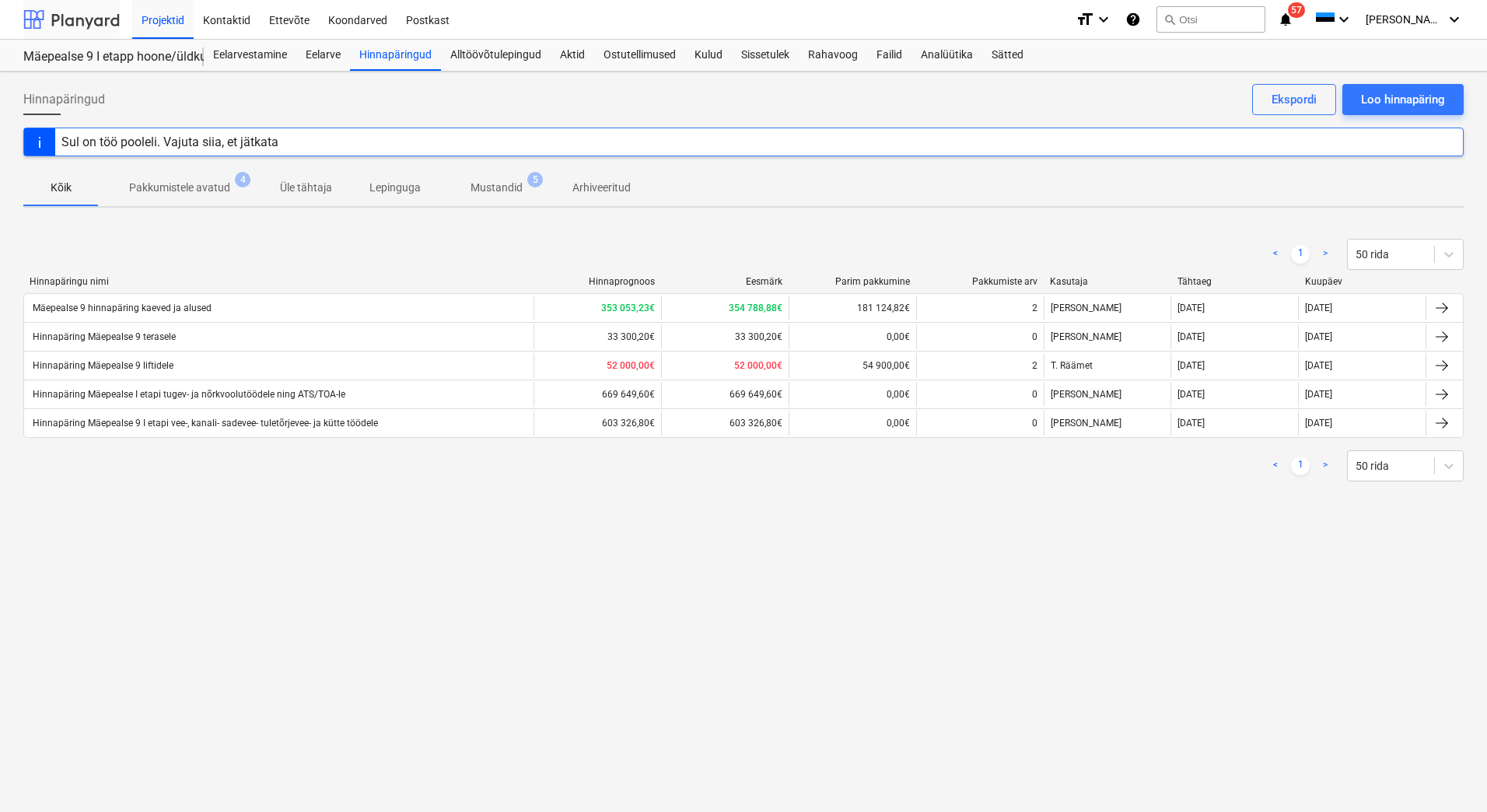
click at [84, 23] on div at bounding box center [71, 19] width 96 height 38
